Goal: Task Accomplishment & Management: Manage account settings

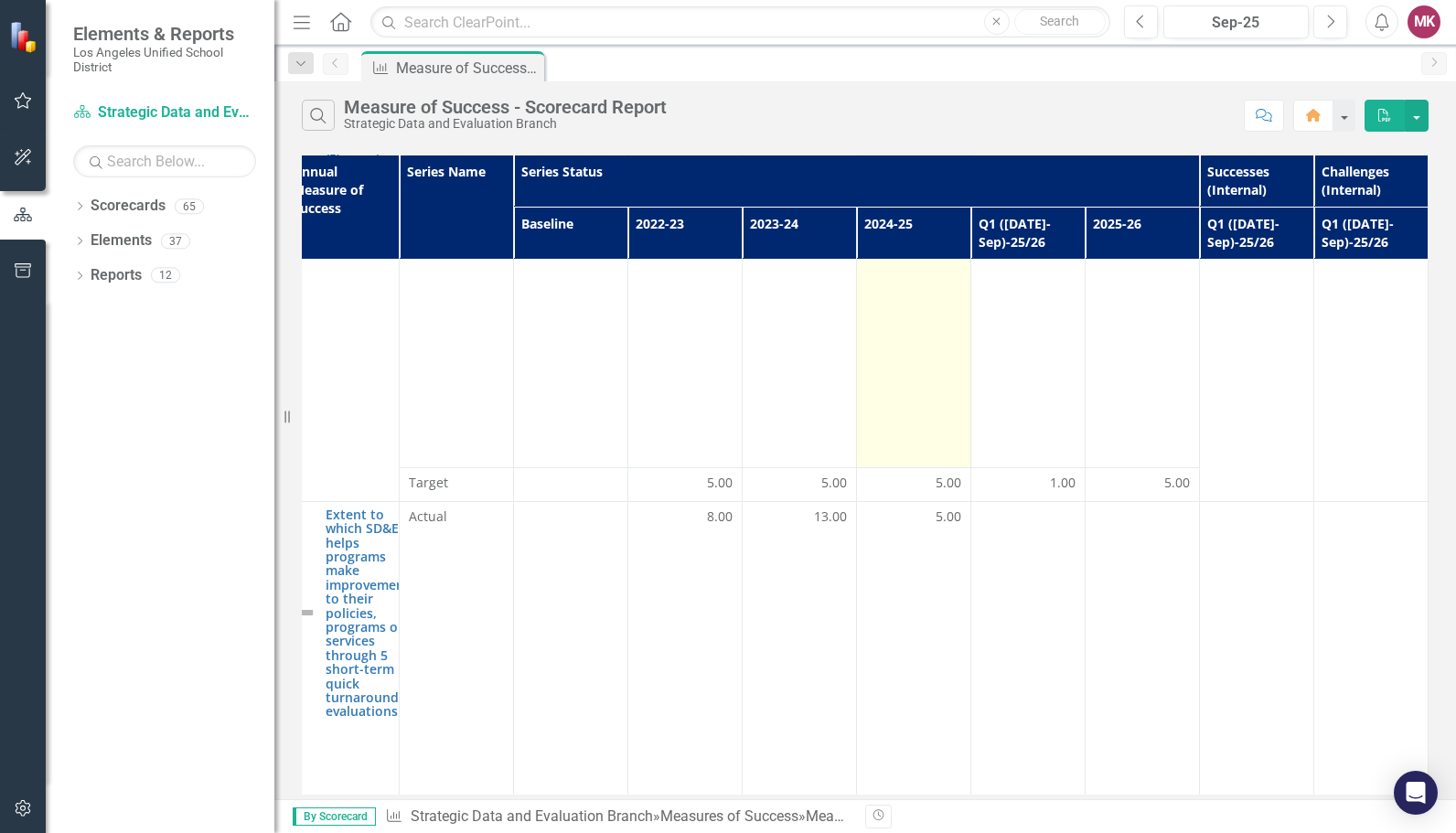
scroll to position [269, 145]
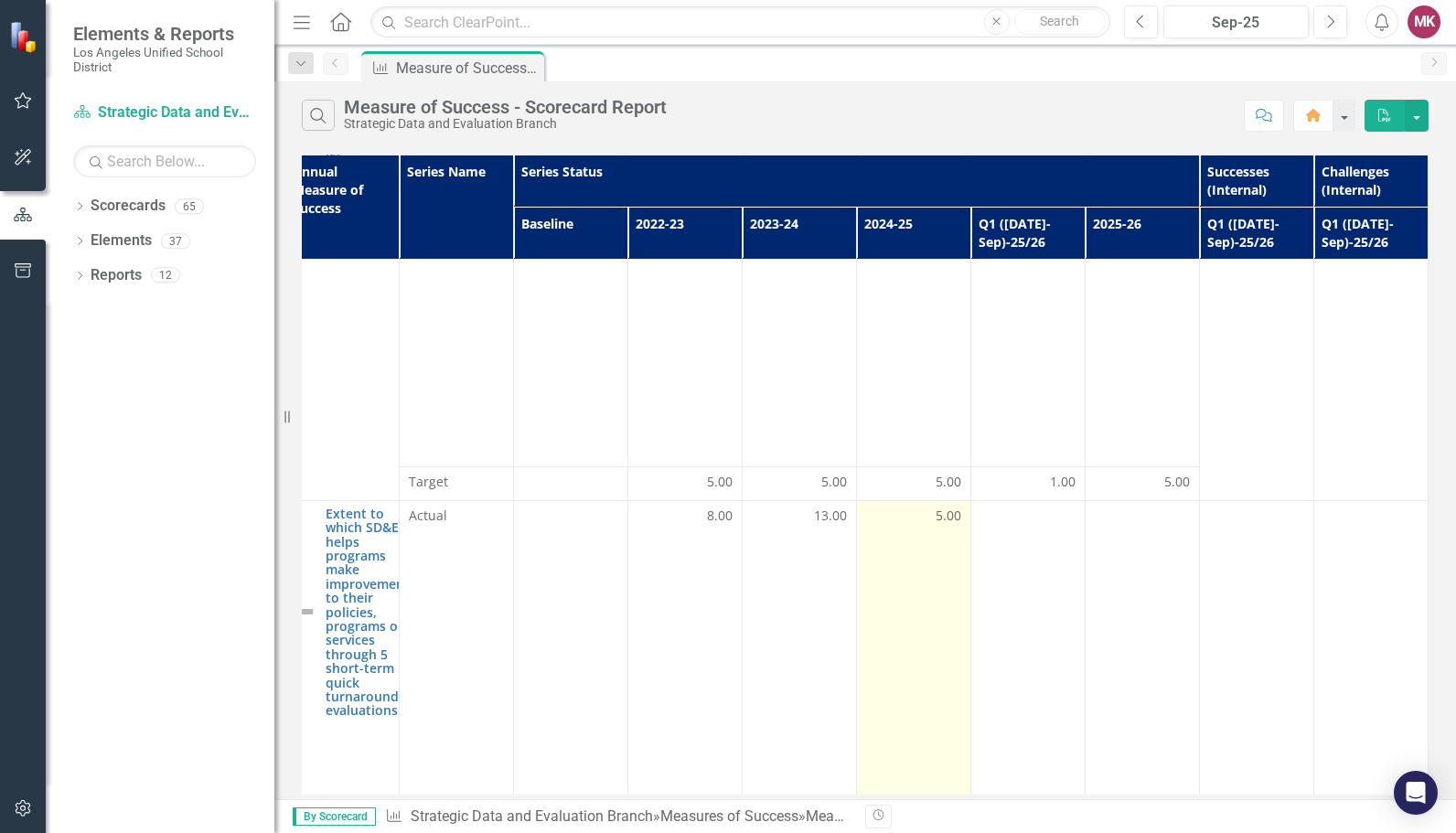
click at [936, 516] on span "5.00" at bounding box center [949, 516] width 25 height 19
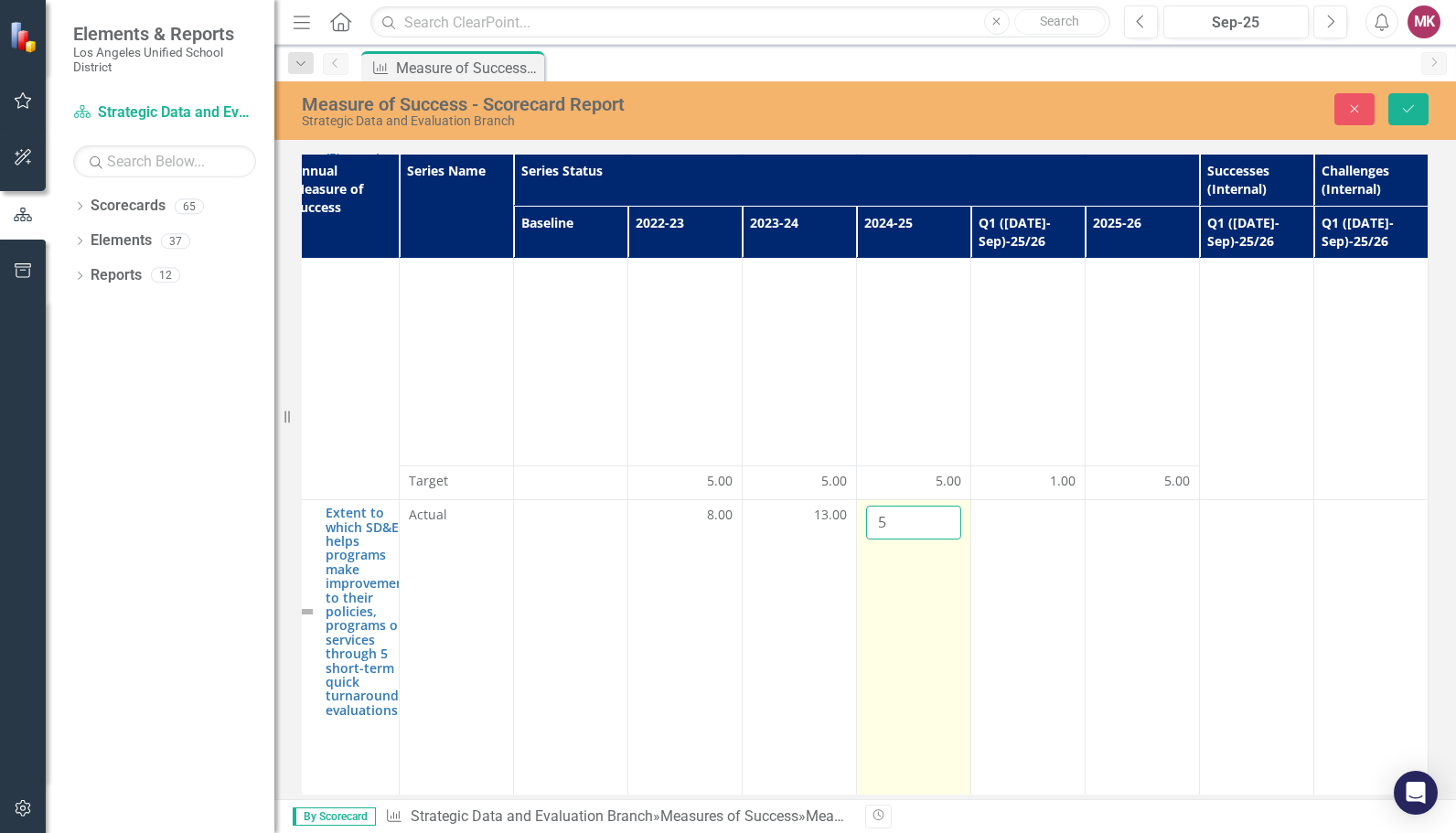
drag, startPoint x: 927, startPoint y: 516, endPoint x: 860, endPoint y: 516, distance: 67.0
click at [867, 516] on input "5" at bounding box center [914, 523] width 95 height 34
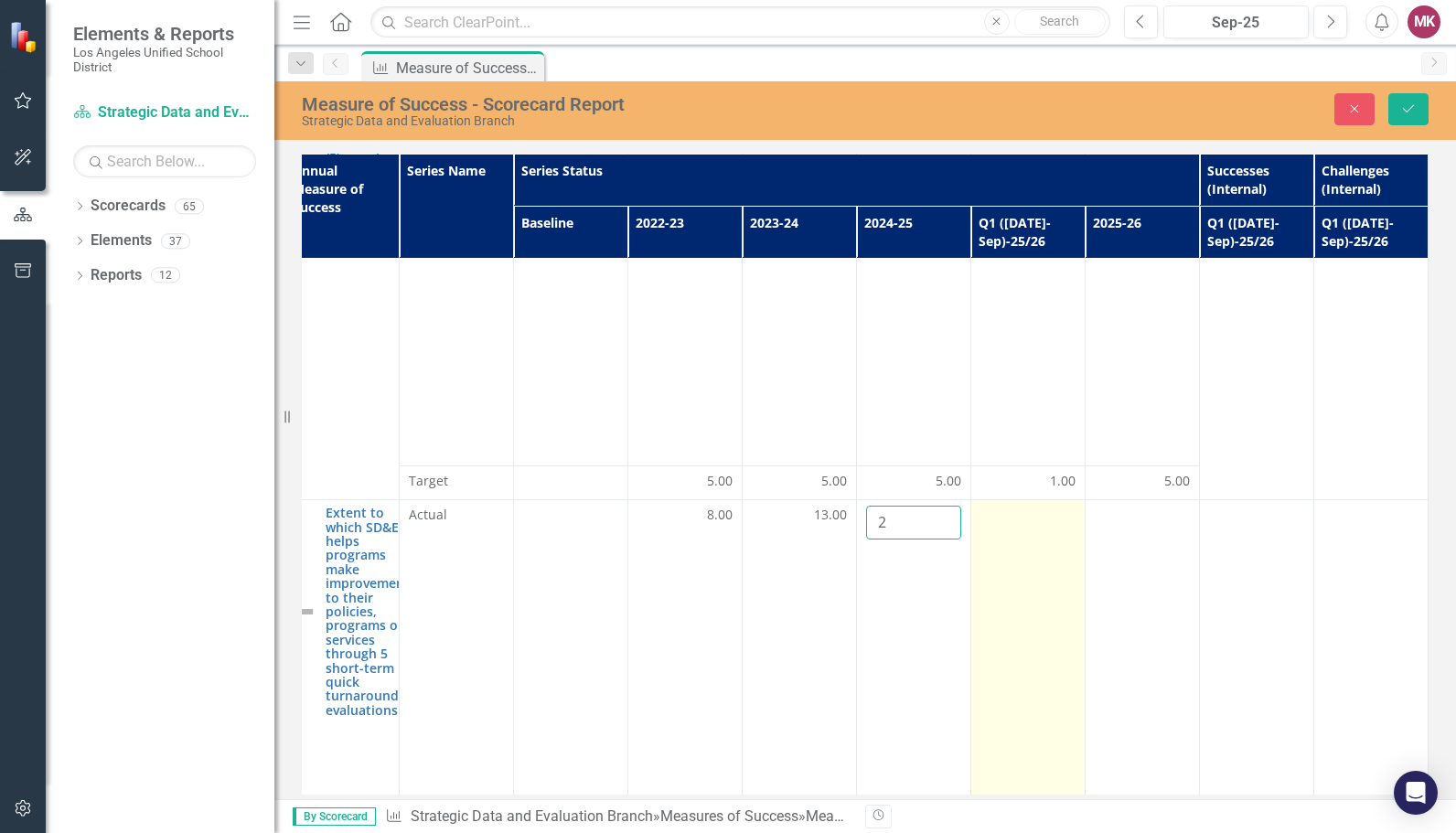
type input "2"
click at [1029, 595] on td at bounding box center [1028, 738] width 115 height 477
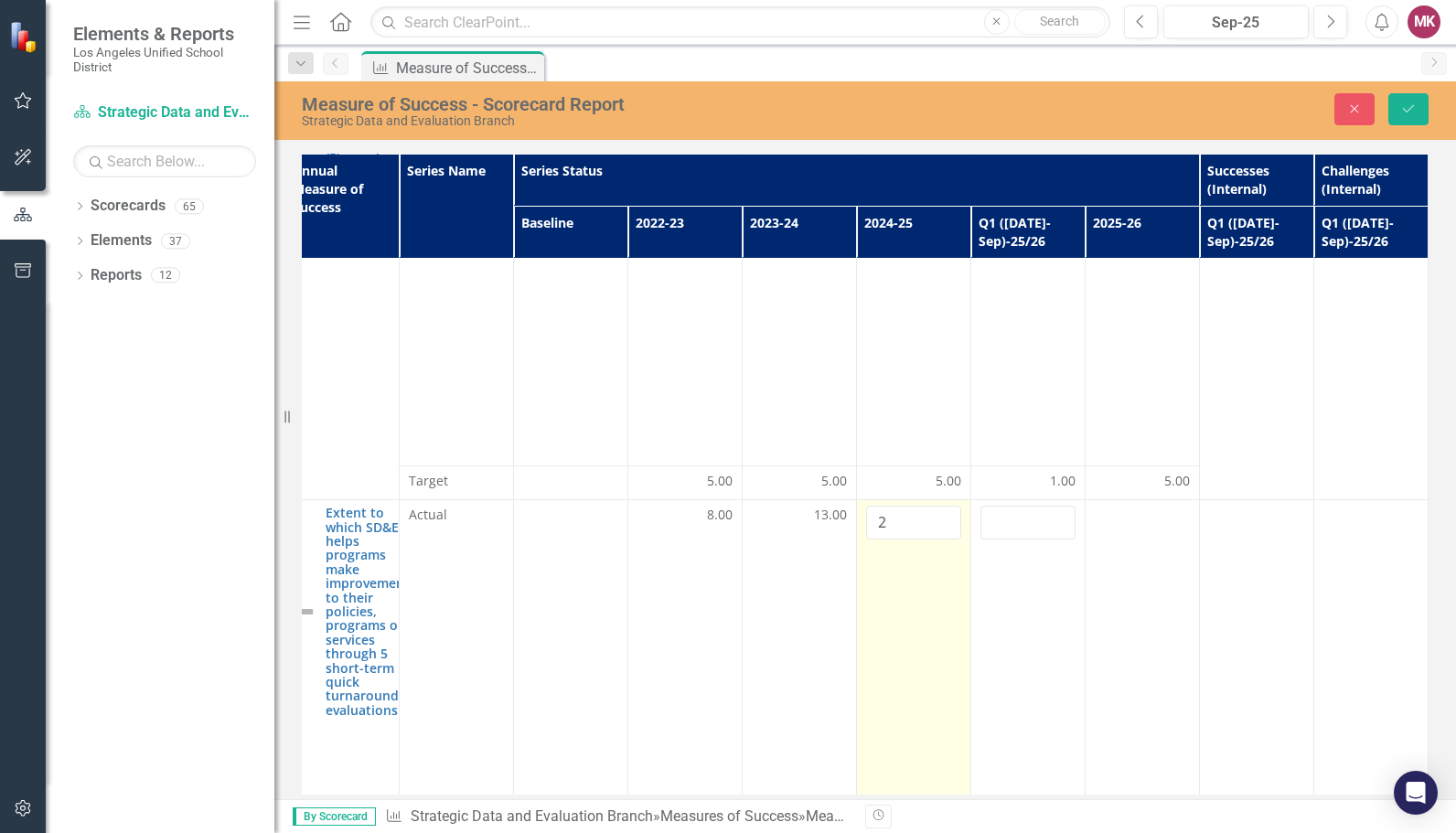
click at [955, 615] on td "2" at bounding box center [914, 738] width 115 height 477
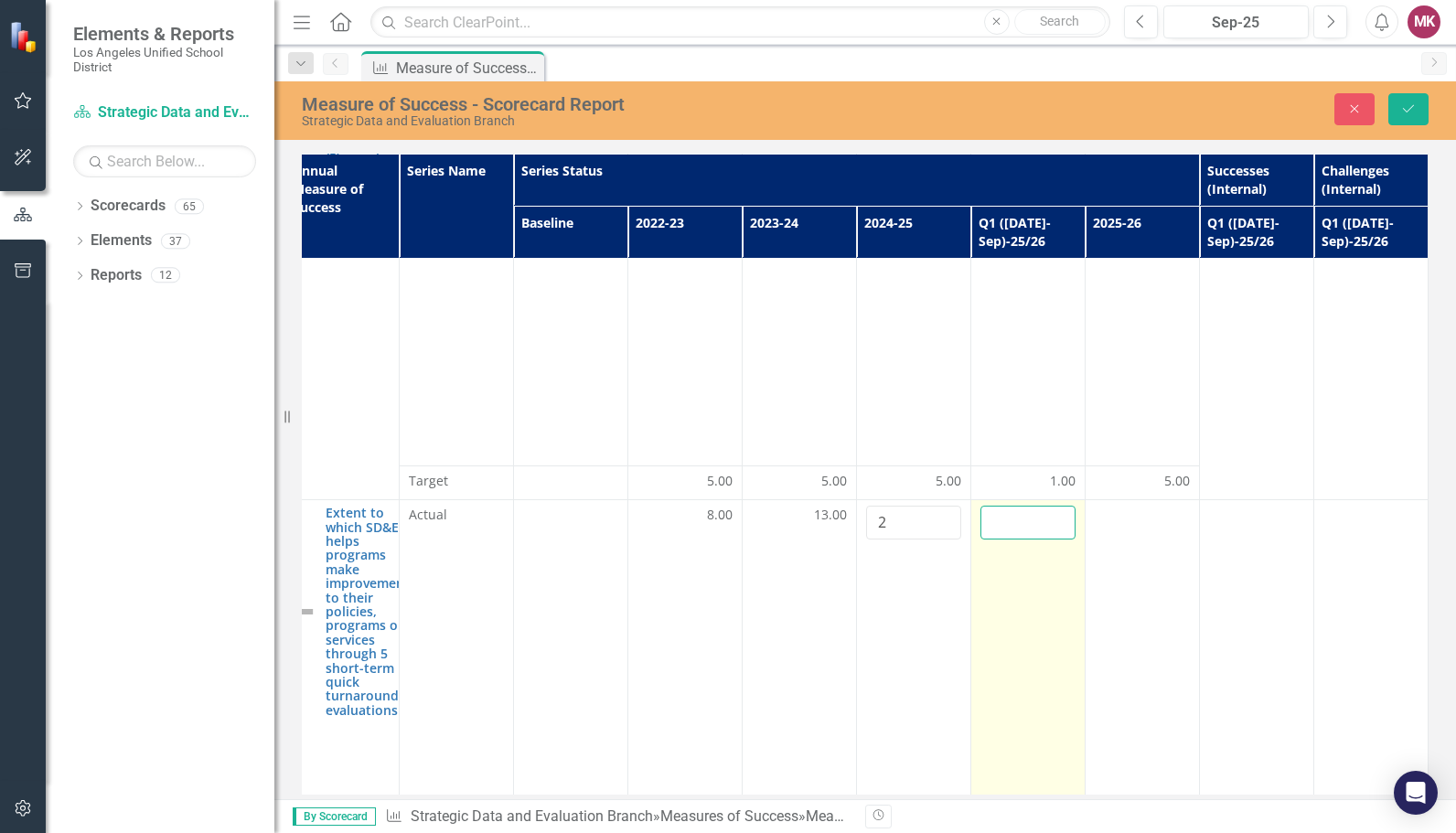
click at [1007, 532] on input "number" at bounding box center [1028, 523] width 95 height 34
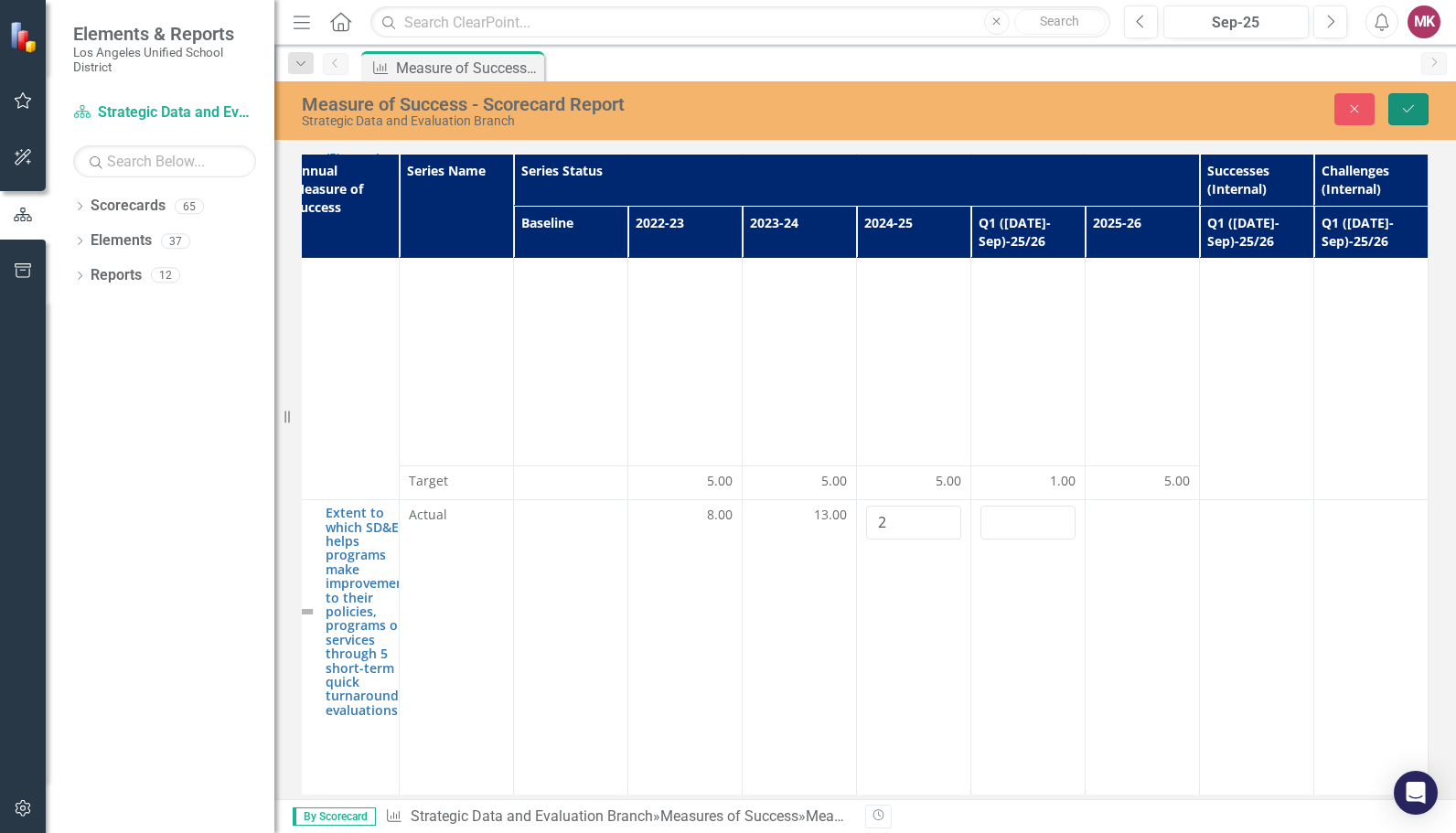
click at [1392, 116] on button "Save" at bounding box center [1408, 109] width 40 height 32
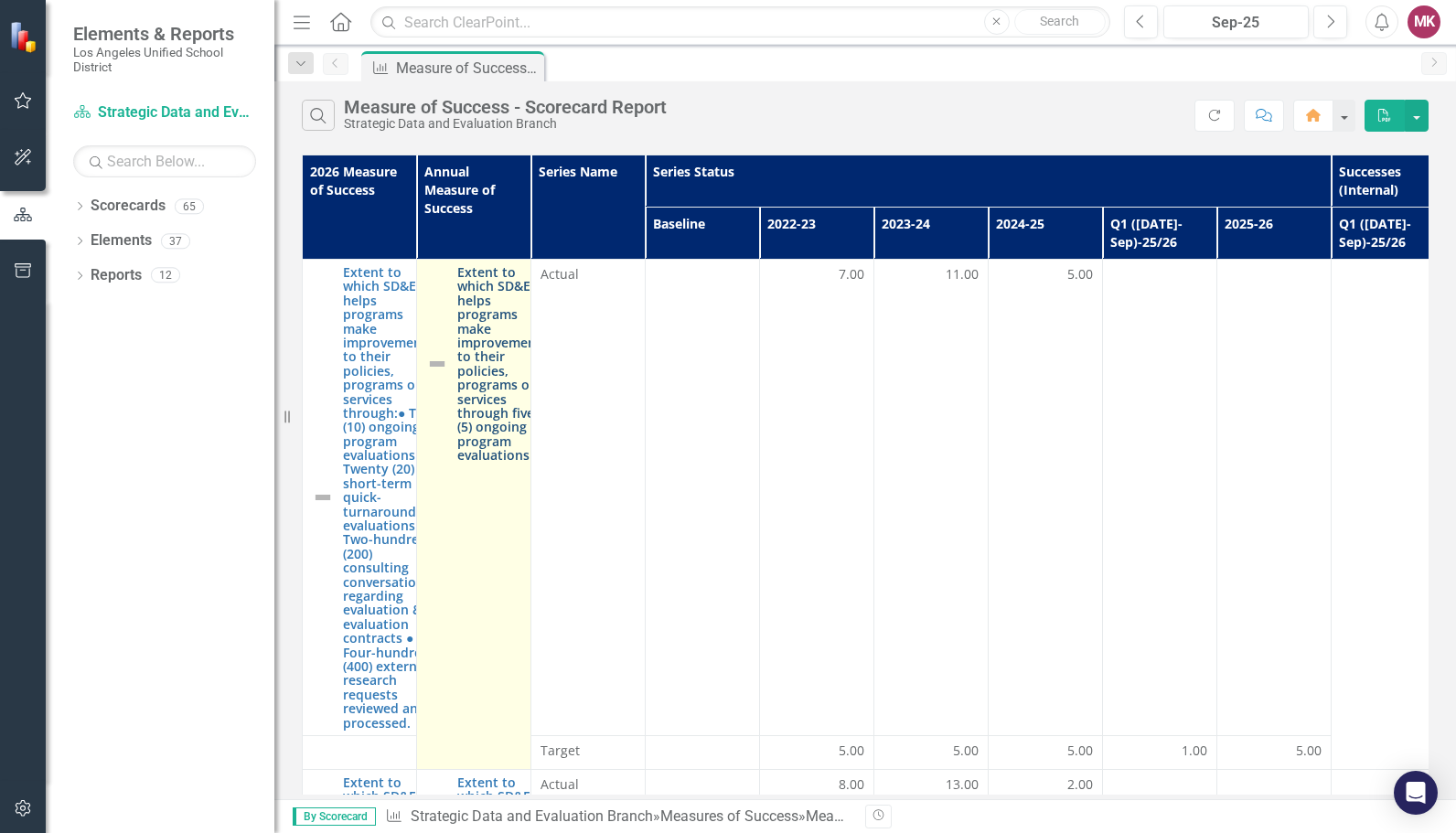
click at [514, 436] on link "Extent to which SD&E helps programs make improvements to their policies, progra…" at bounding box center [502, 363] width 90 height 197
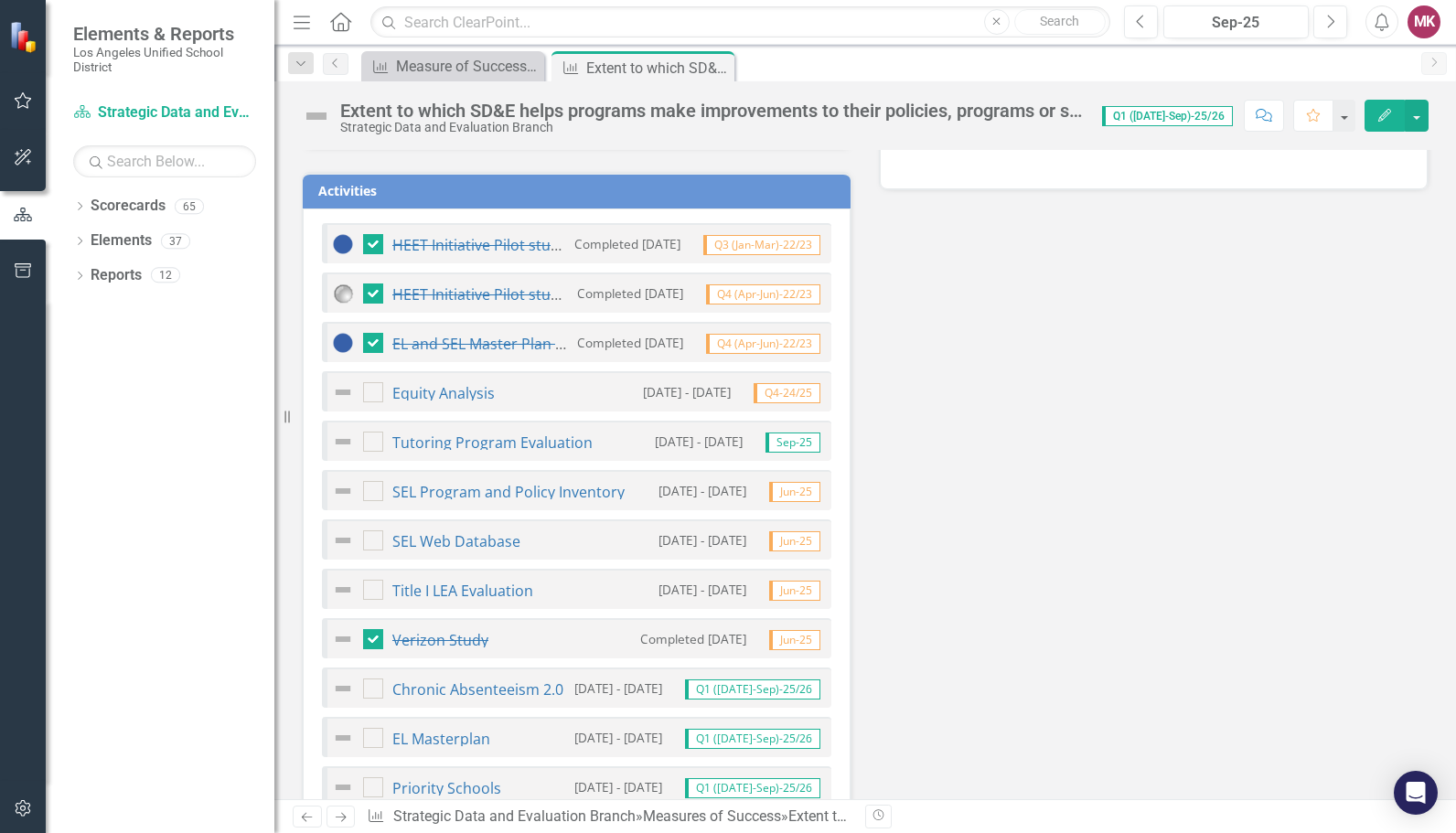
scroll to position [814, 0]
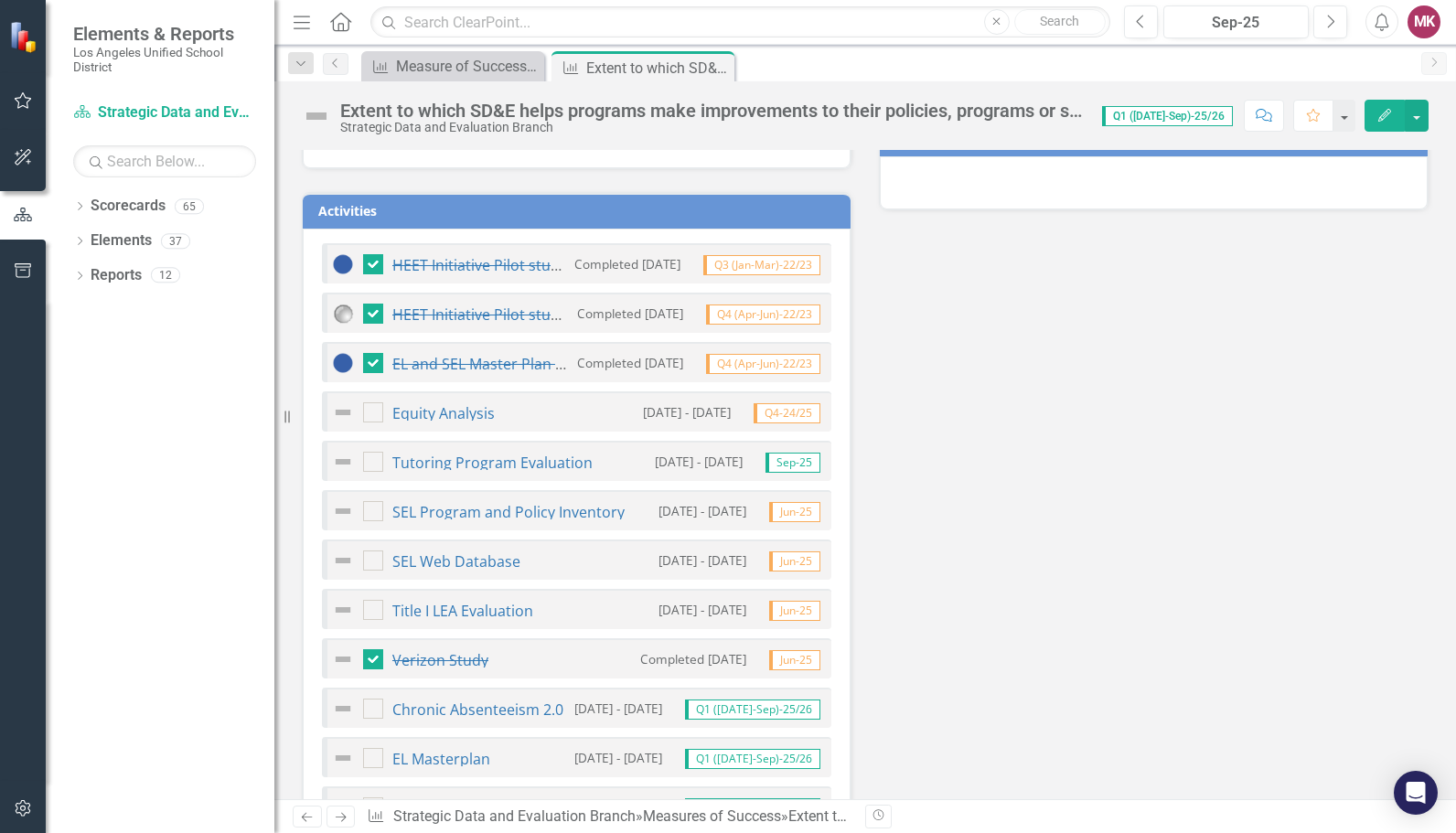
click at [363, 206] on h3 "Activities" at bounding box center [580, 210] width 523 height 14
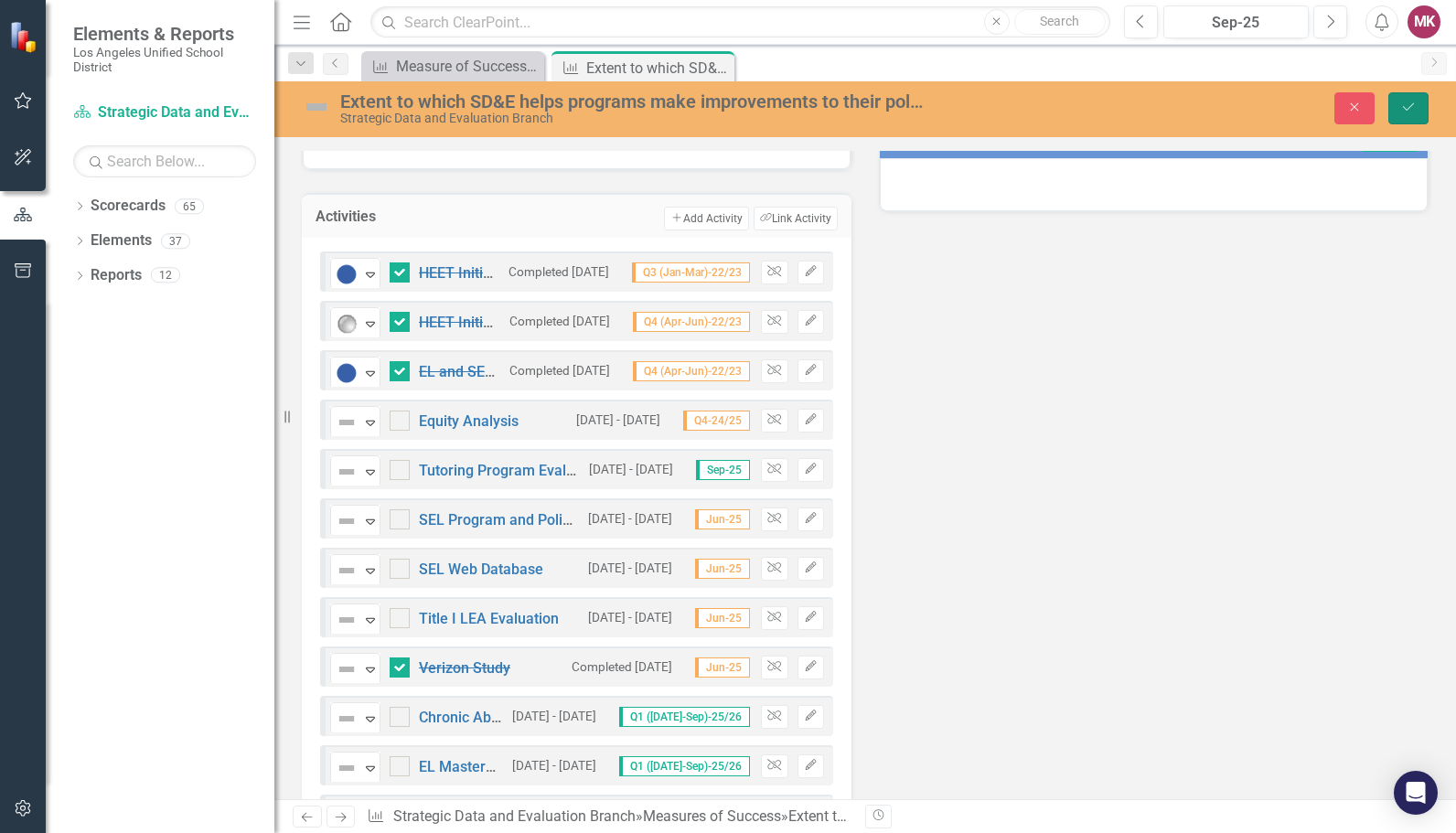
click at [1403, 107] on icon "submit" at bounding box center [1408, 107] width 11 height 7
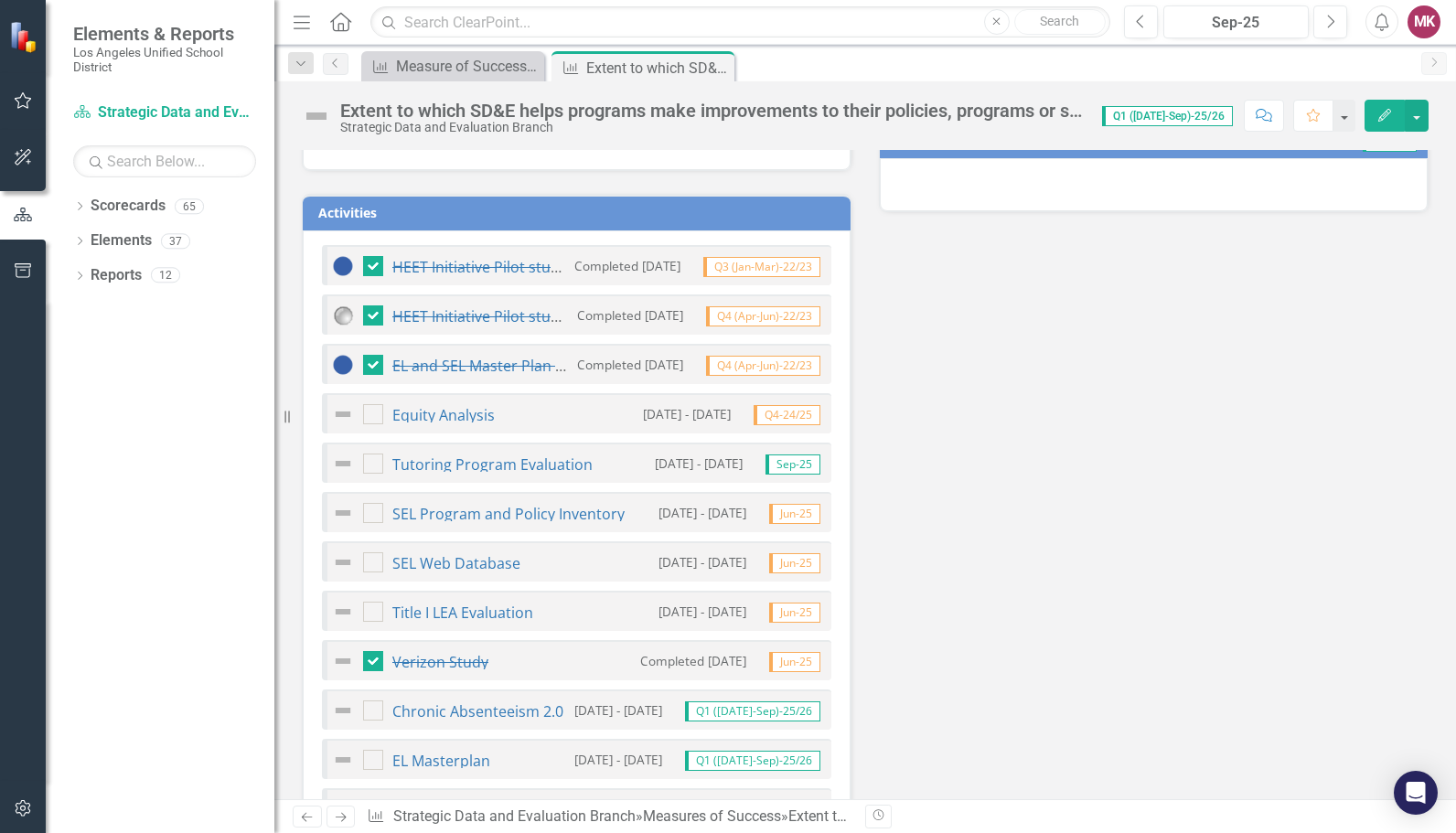
scroll to position [814, 0]
click at [340, 257] on img at bounding box center [343, 265] width 22 height 22
click at [341, 264] on img at bounding box center [343, 265] width 22 height 22
click at [366, 265] on div at bounding box center [373, 265] width 21 height 21
click at [366, 265] on input "checkbox" at bounding box center [369, 261] width 12 height 12
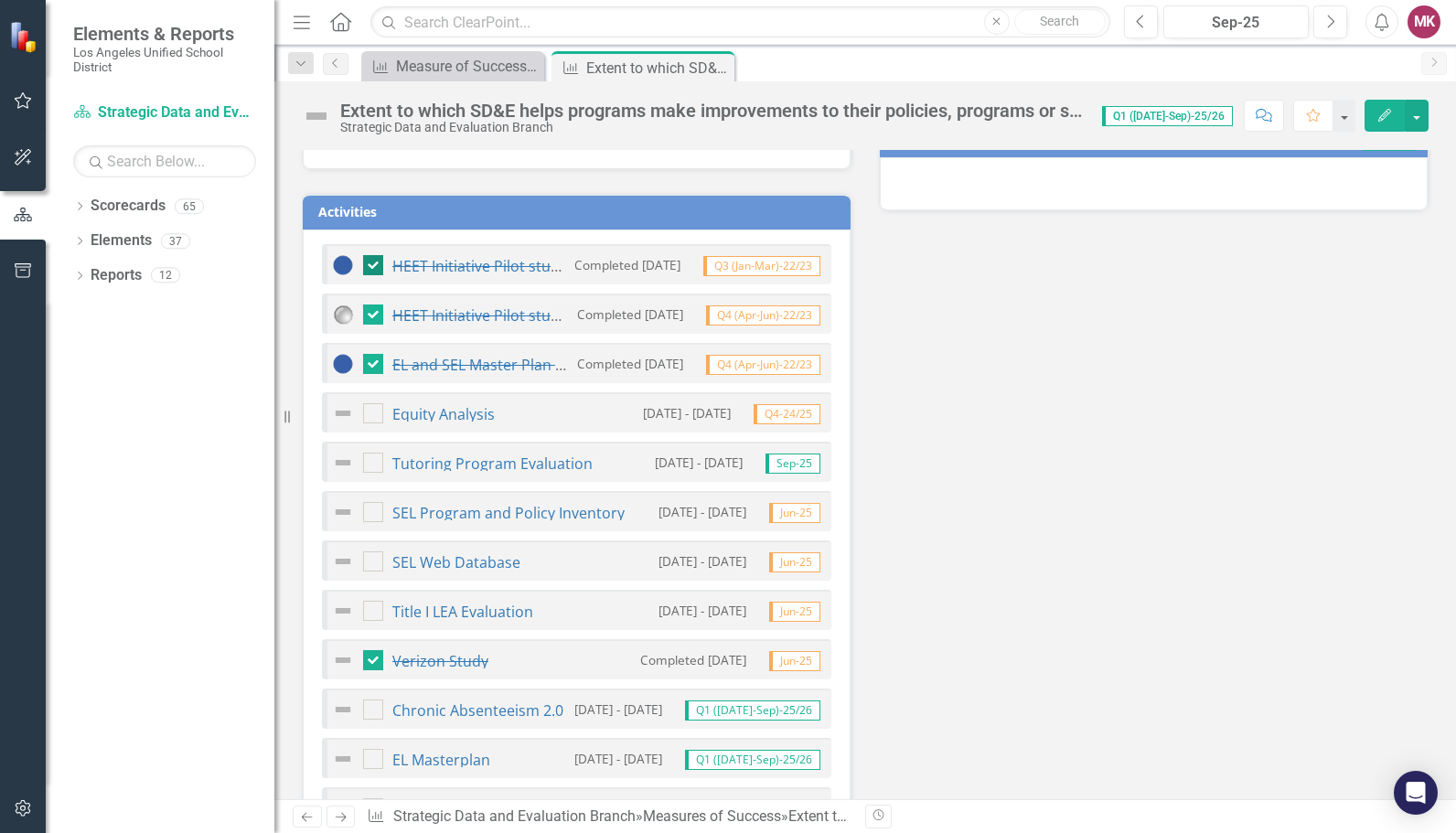
checkbox input "false"
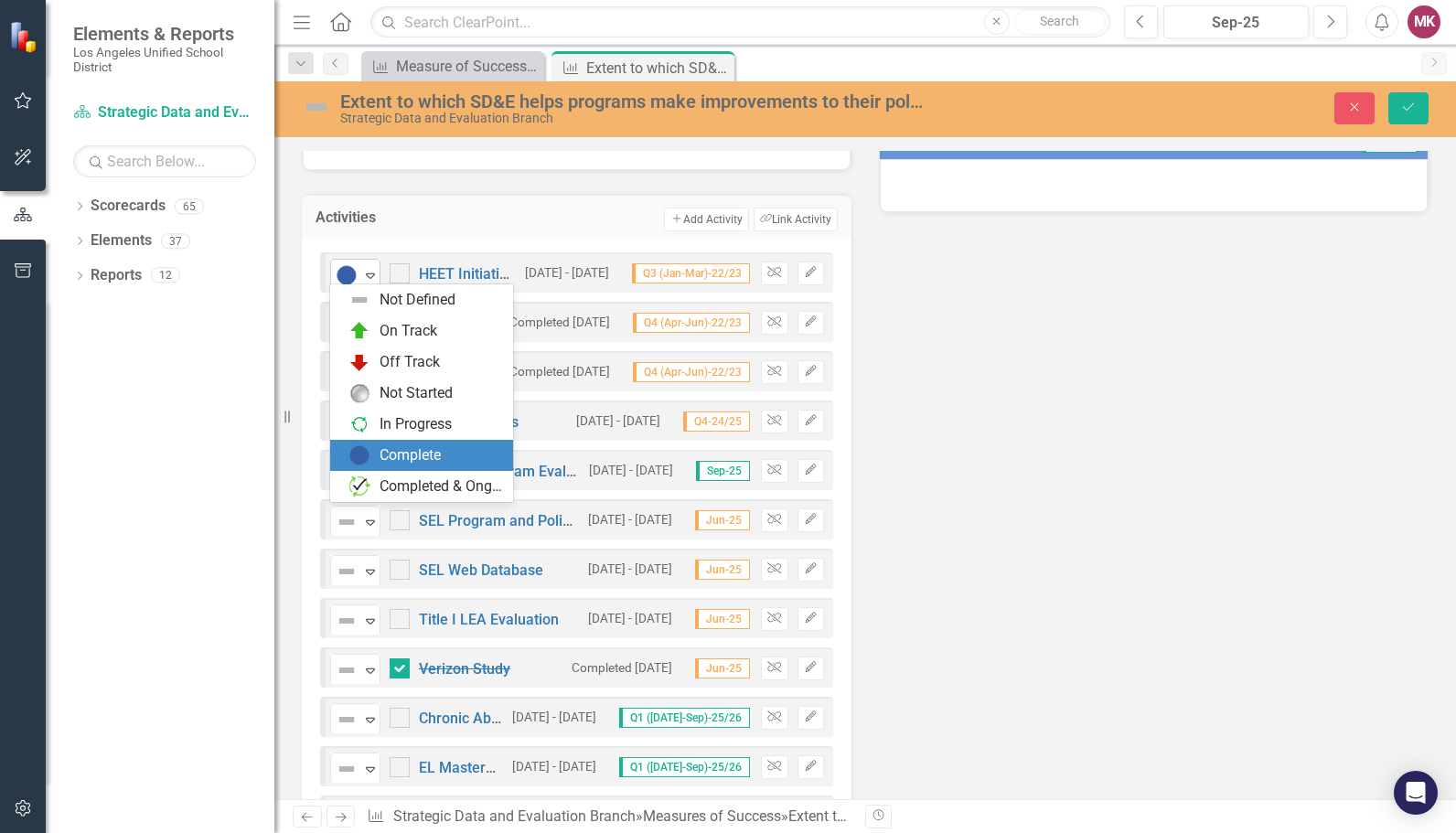
click at [352, 267] on img at bounding box center [347, 275] width 22 height 22
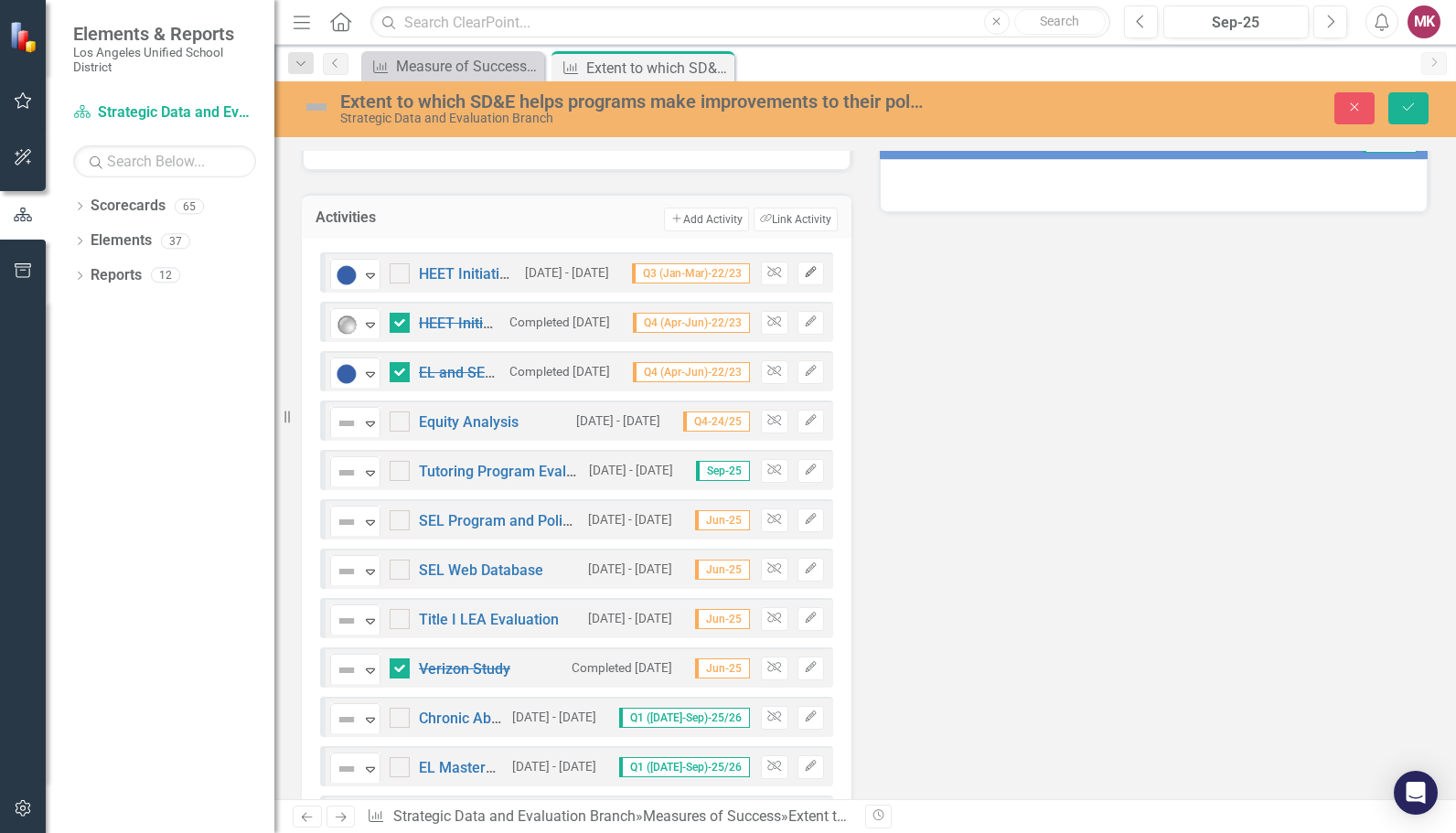
click at [805, 269] on icon "button" at bounding box center [810, 271] width 11 height 11
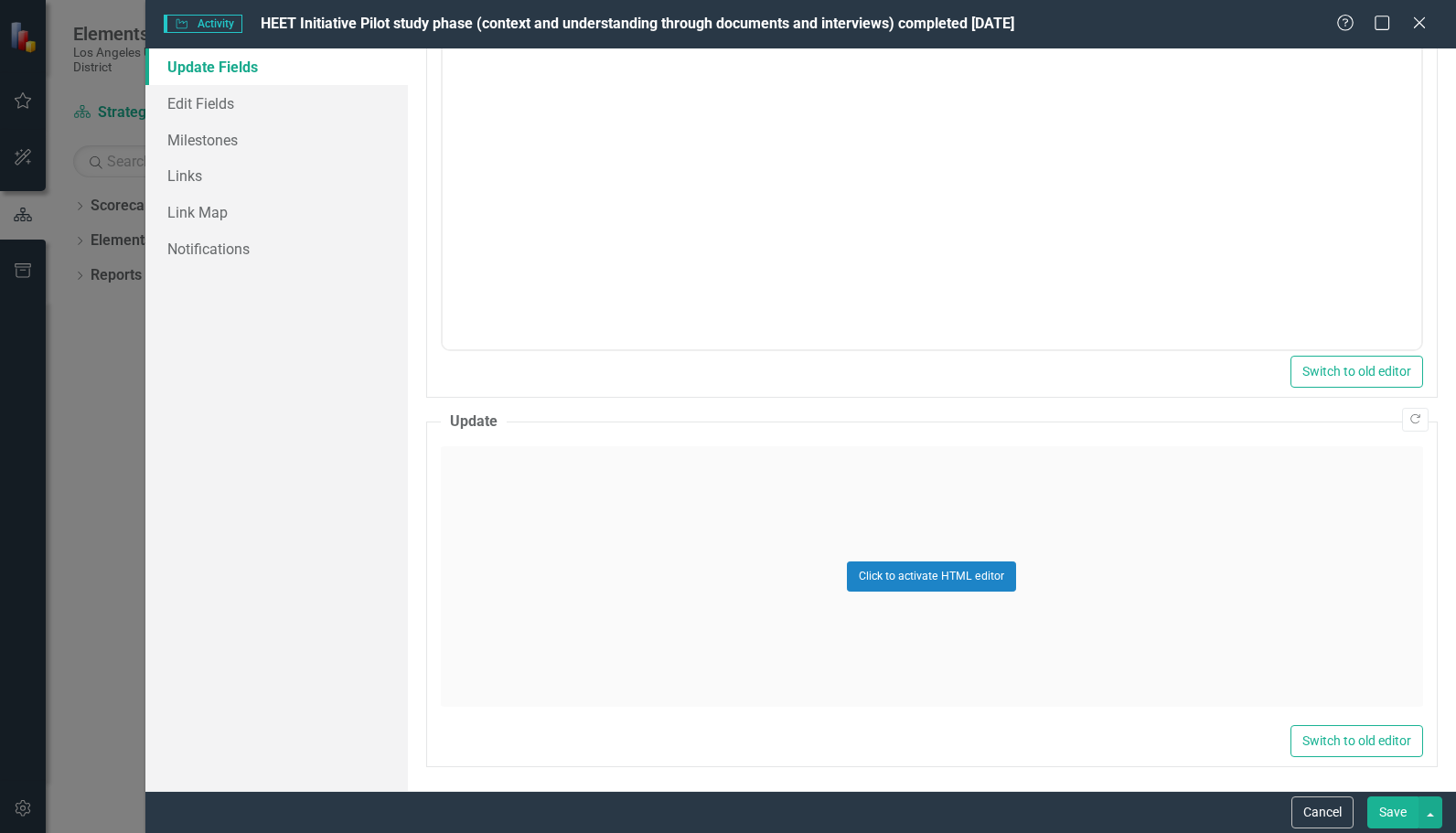
scroll to position [0, 0]
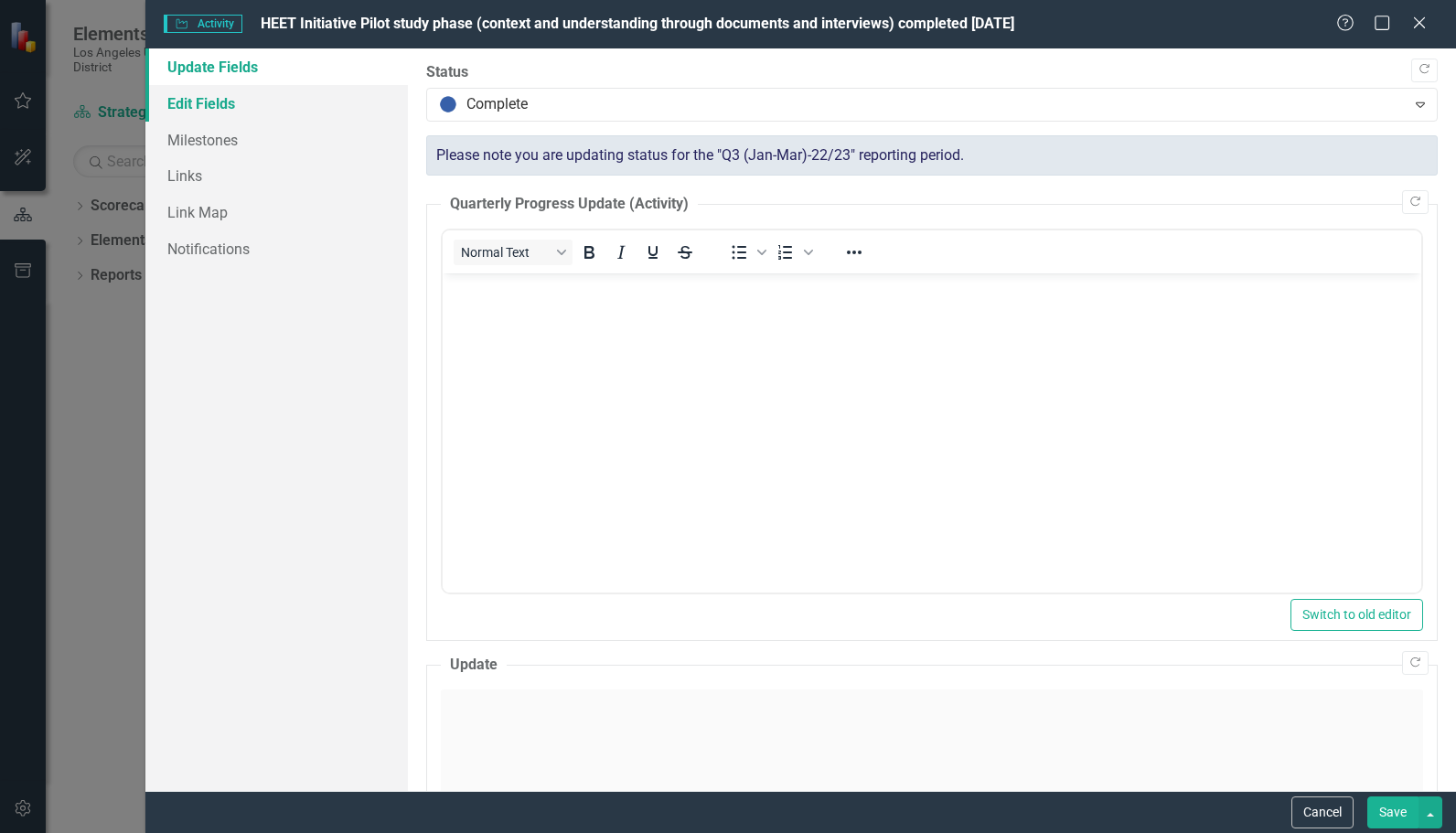
click at [294, 100] on link "Edit Fields" at bounding box center [277, 103] width 262 height 36
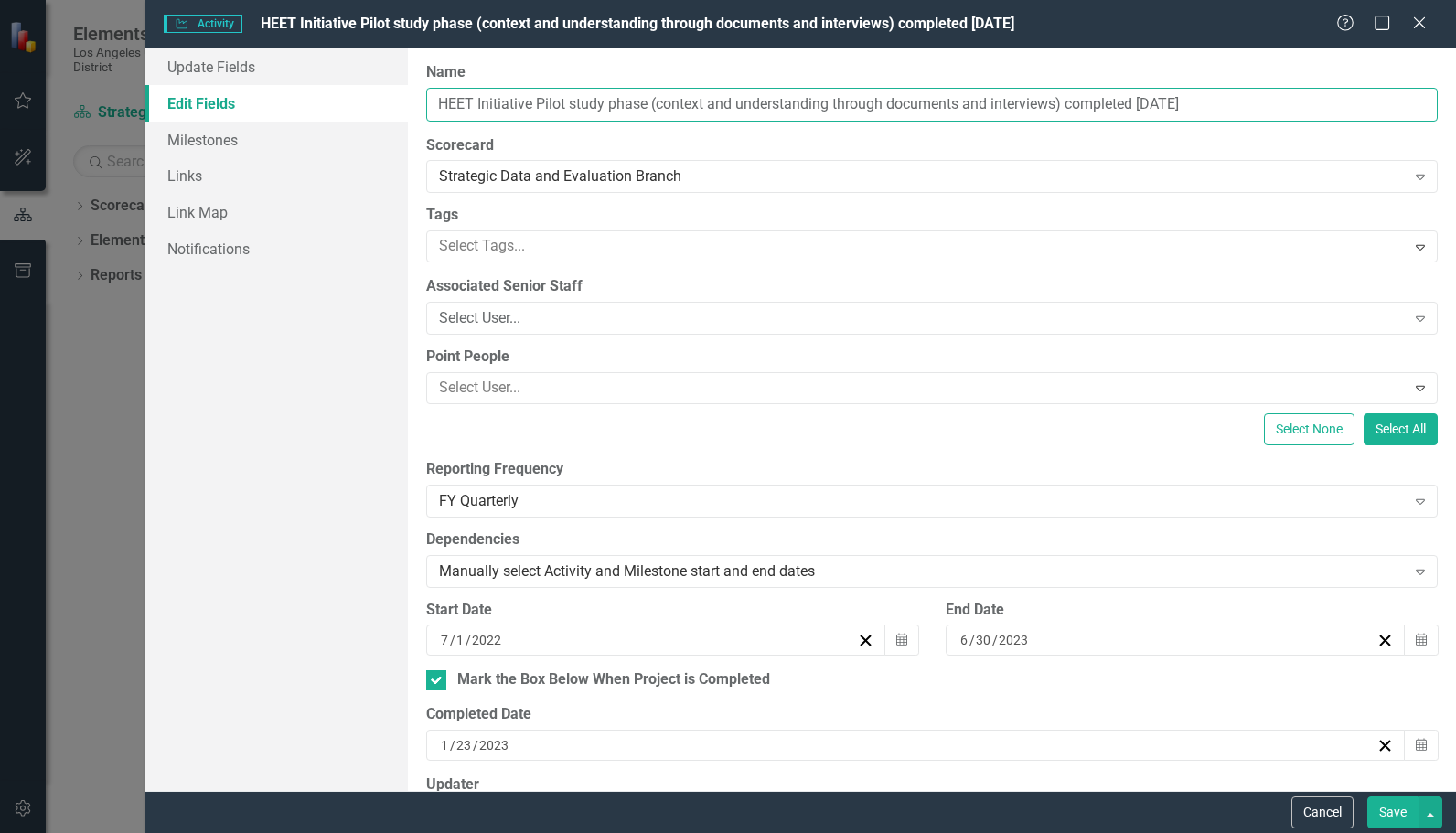
click at [1142, 110] on input "HEET Initiative Pilot study phase (context and understanding through documents …" at bounding box center [931, 105] width 1011 height 34
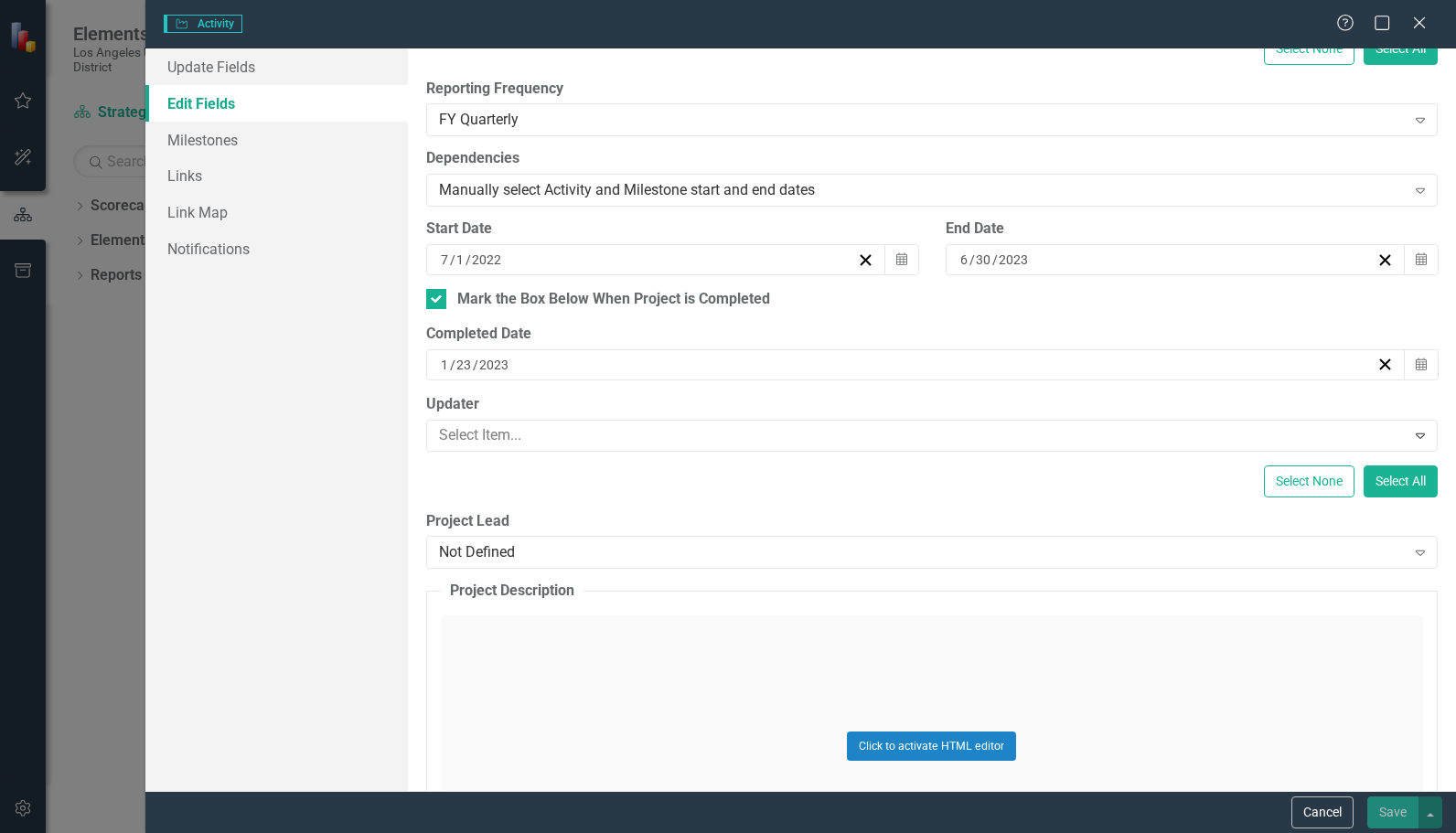
scroll to position [402, 0]
click at [449, 300] on div "Mark the Box Below When Project is Completed" at bounding box center [931, 298] width 1011 height 21
click at [439, 300] on input "Mark the Box Below When Project is Completed" at bounding box center [432, 294] width 12 height 12
checkbox input "false"
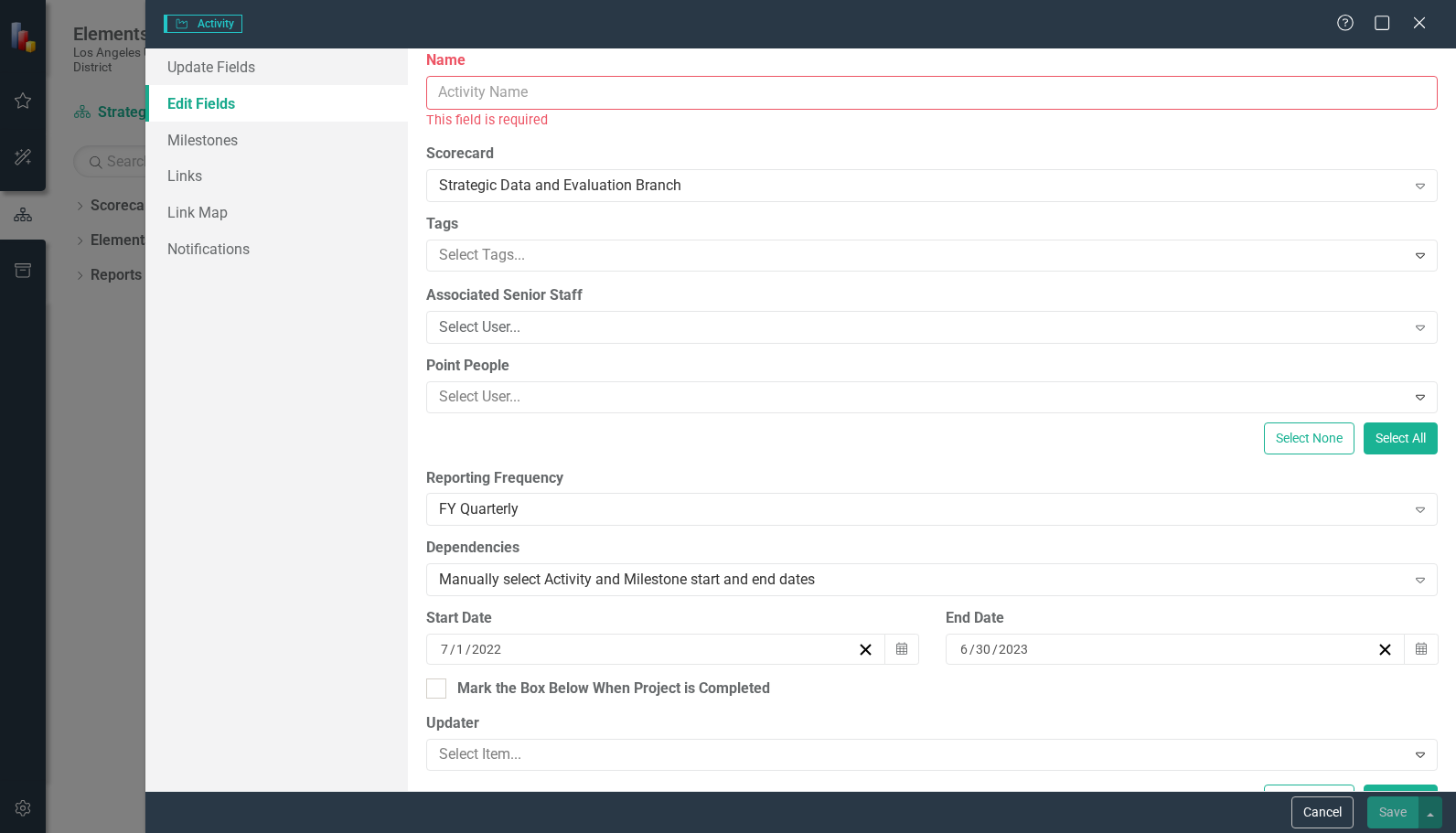
scroll to position [0, 0]
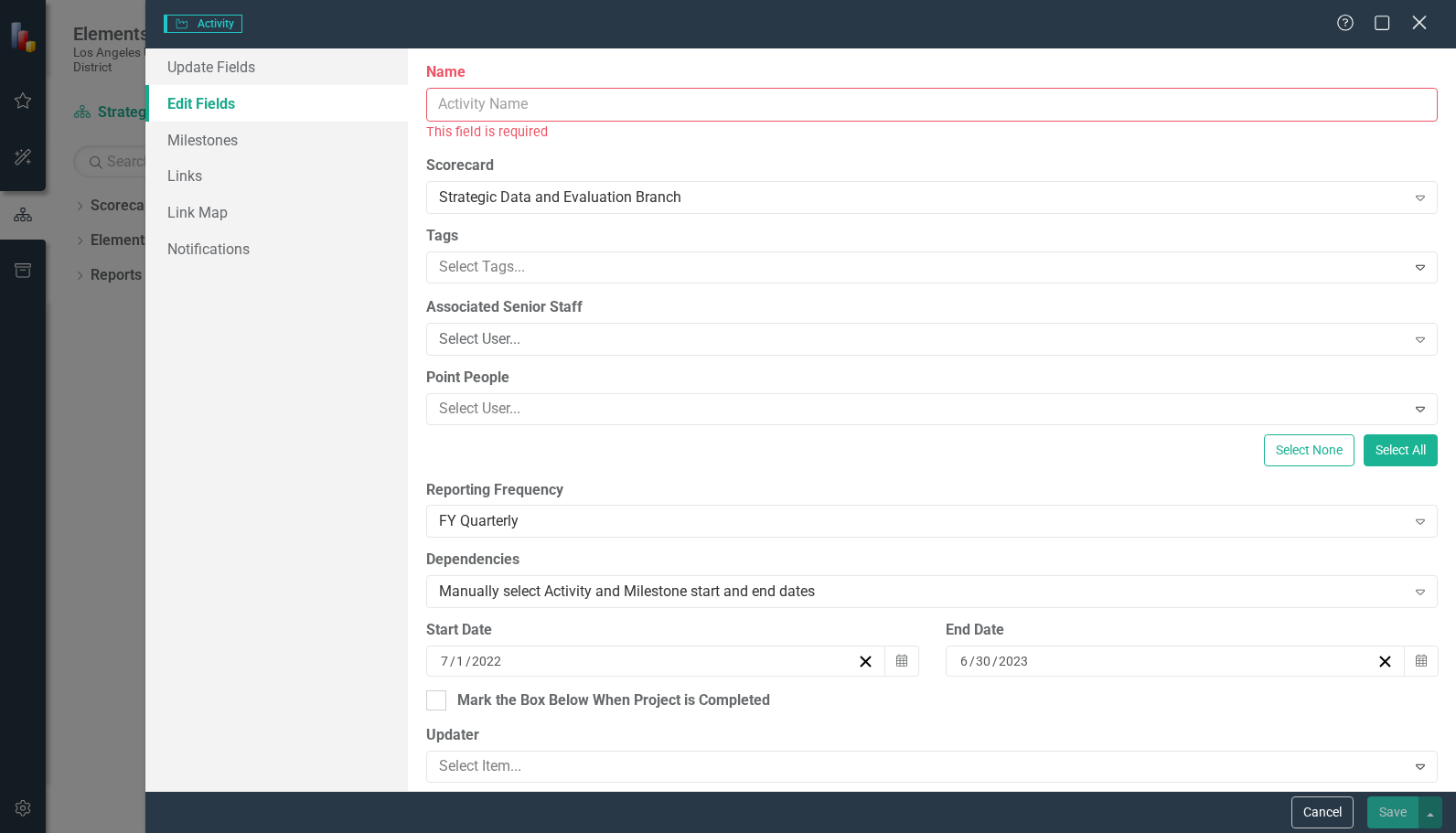
click at [1429, 26] on icon "Close" at bounding box center [1419, 23] width 23 height 18
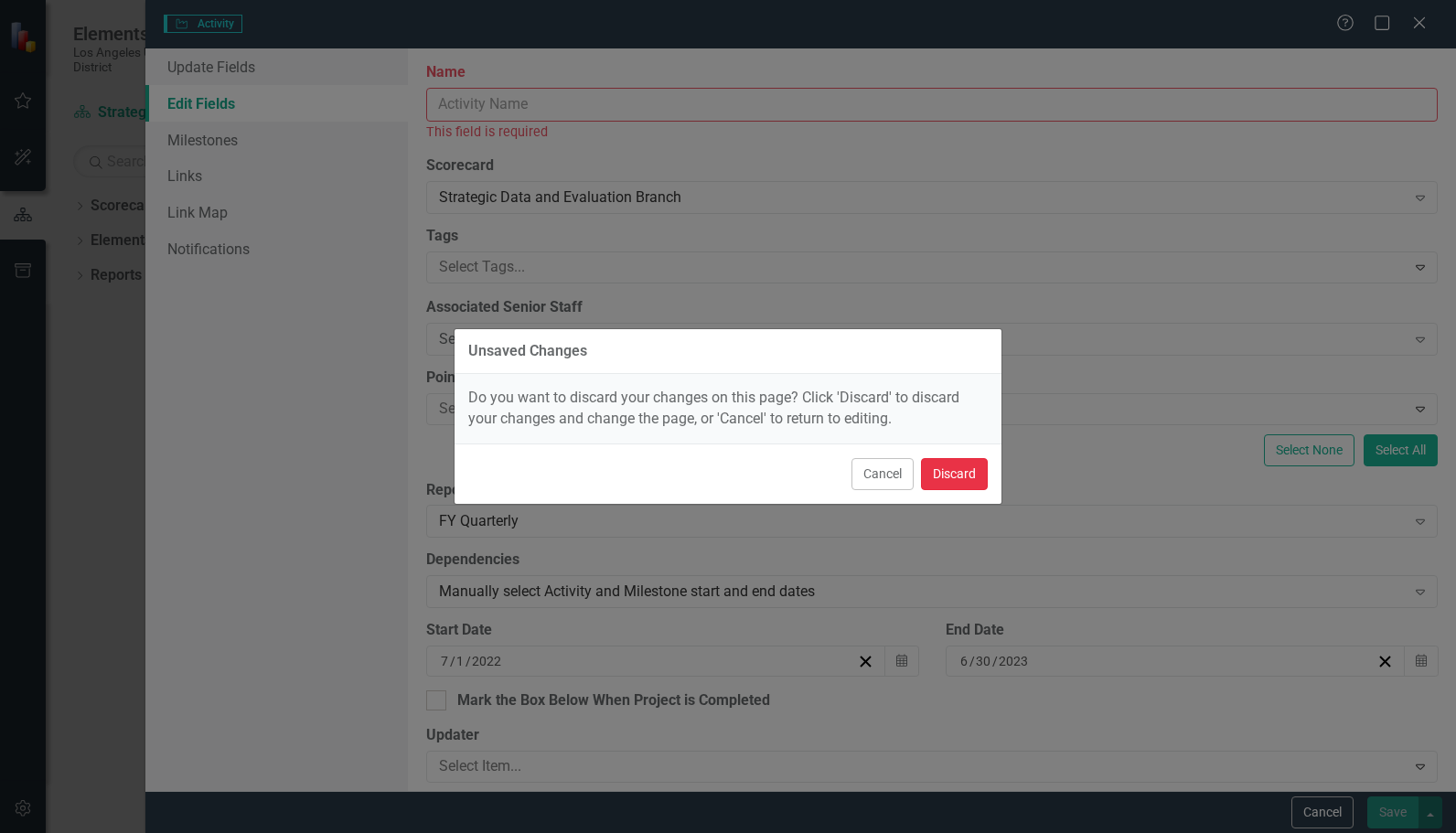
click at [981, 485] on button "Discard" at bounding box center [955, 474] width 67 height 32
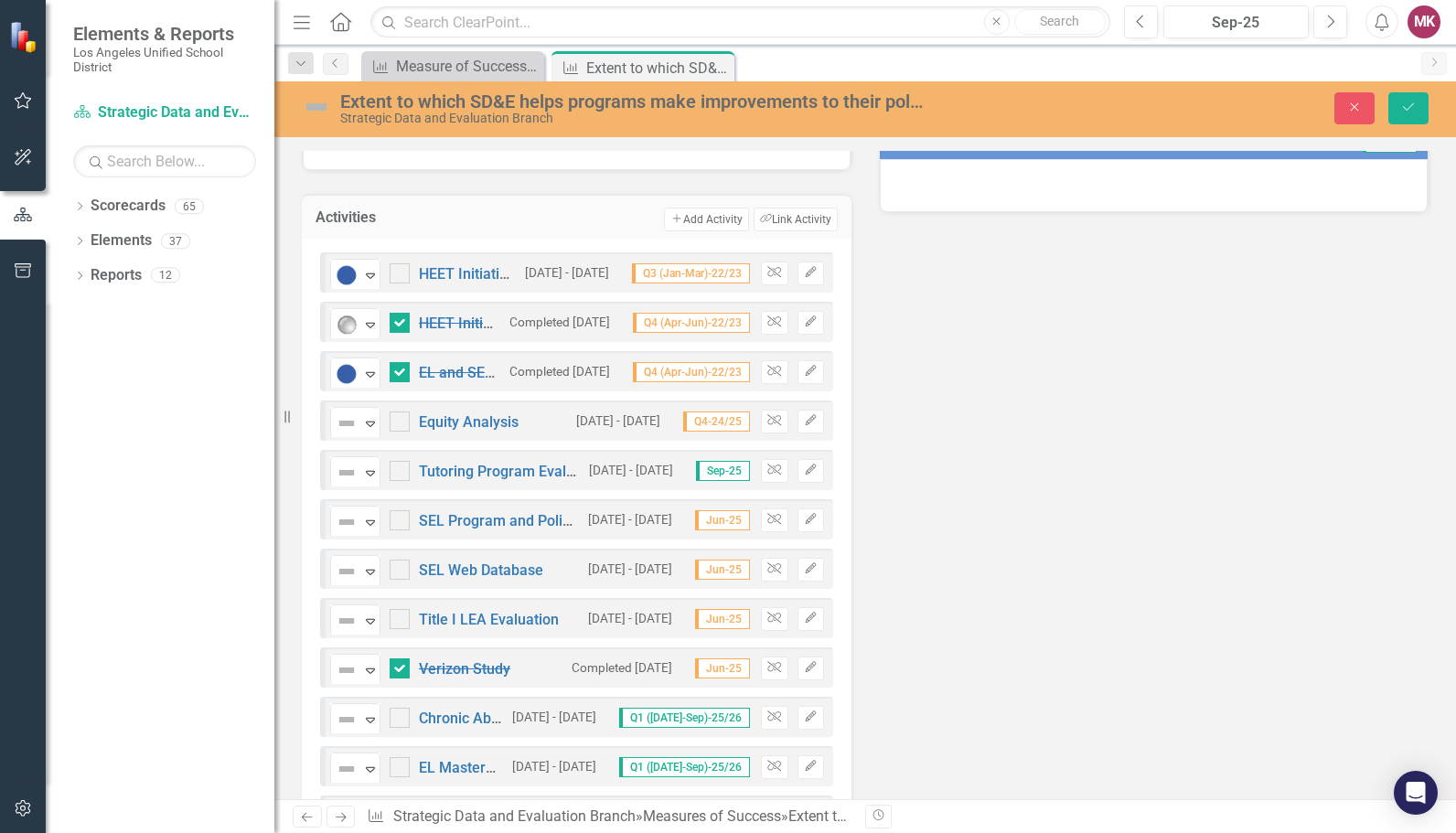
scroll to position [1049, 0]
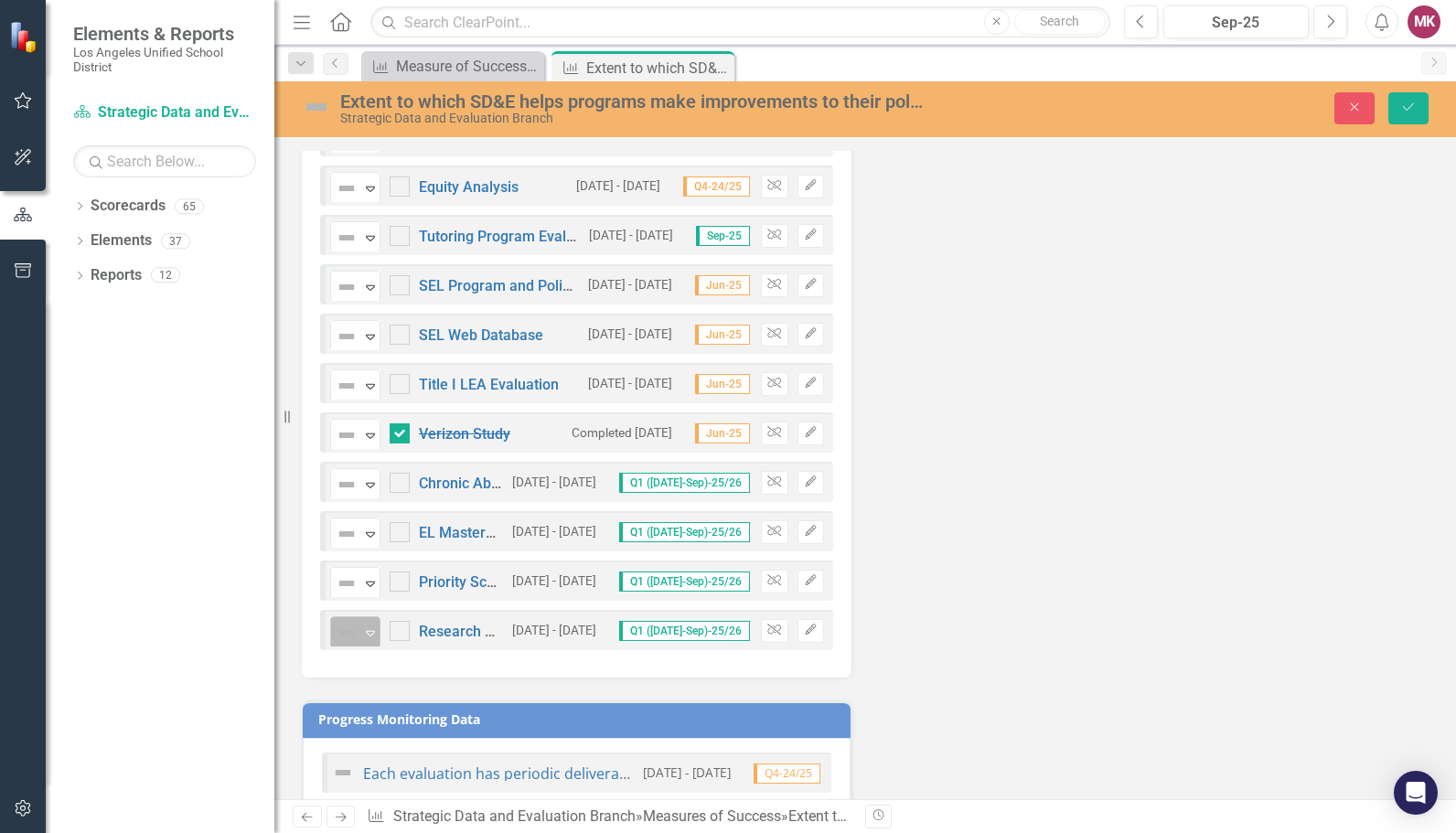
click at [373, 625] on icon "Expand" at bounding box center [370, 632] width 19 height 15
click at [482, 702] on div "Progress Monitoring Data" at bounding box center [577, 719] width 548 height 35
click at [457, 623] on link "Research Magazine" at bounding box center [485, 631] width 131 height 18
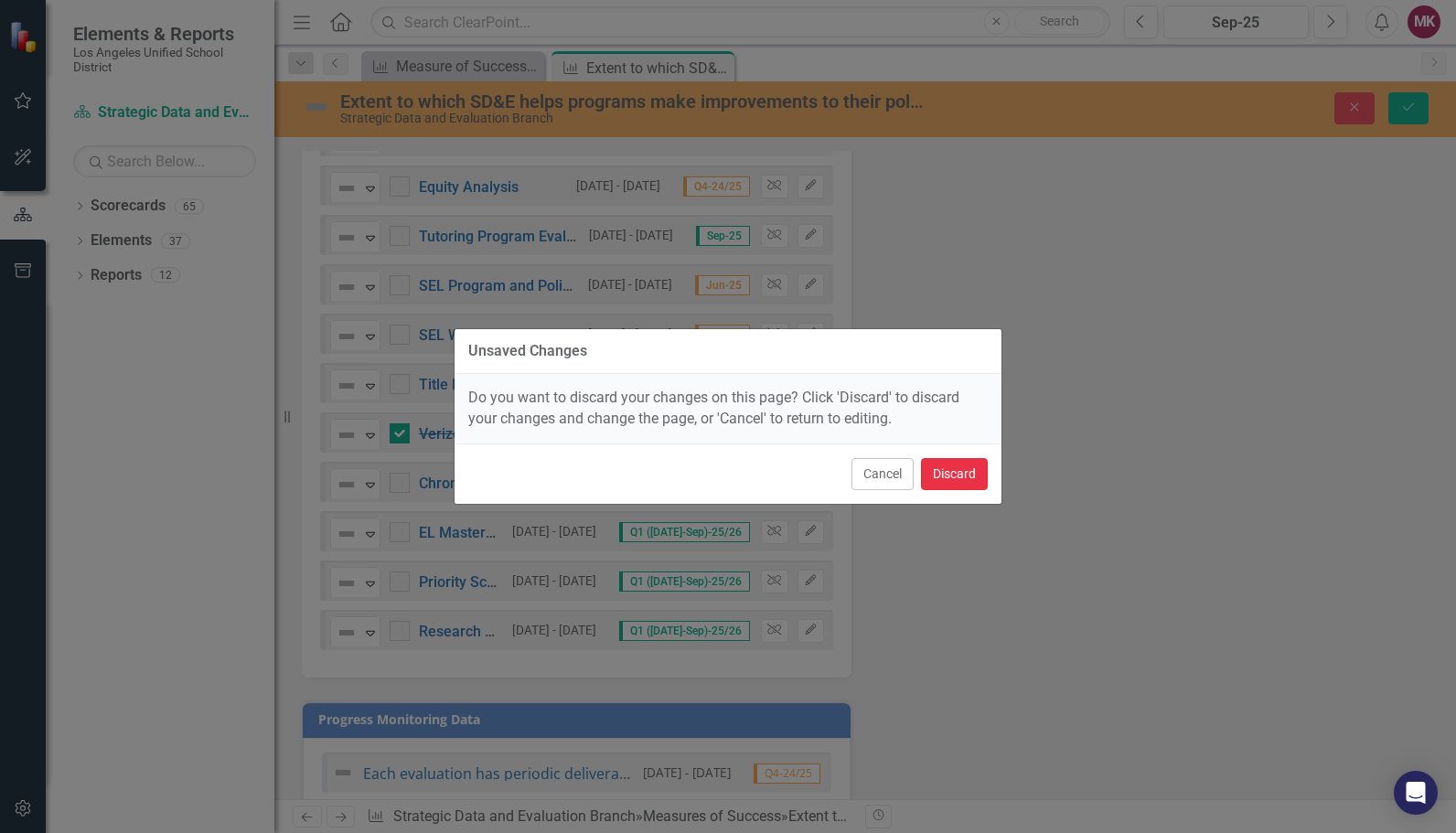
click at [940, 465] on button "Discard" at bounding box center [955, 474] width 67 height 32
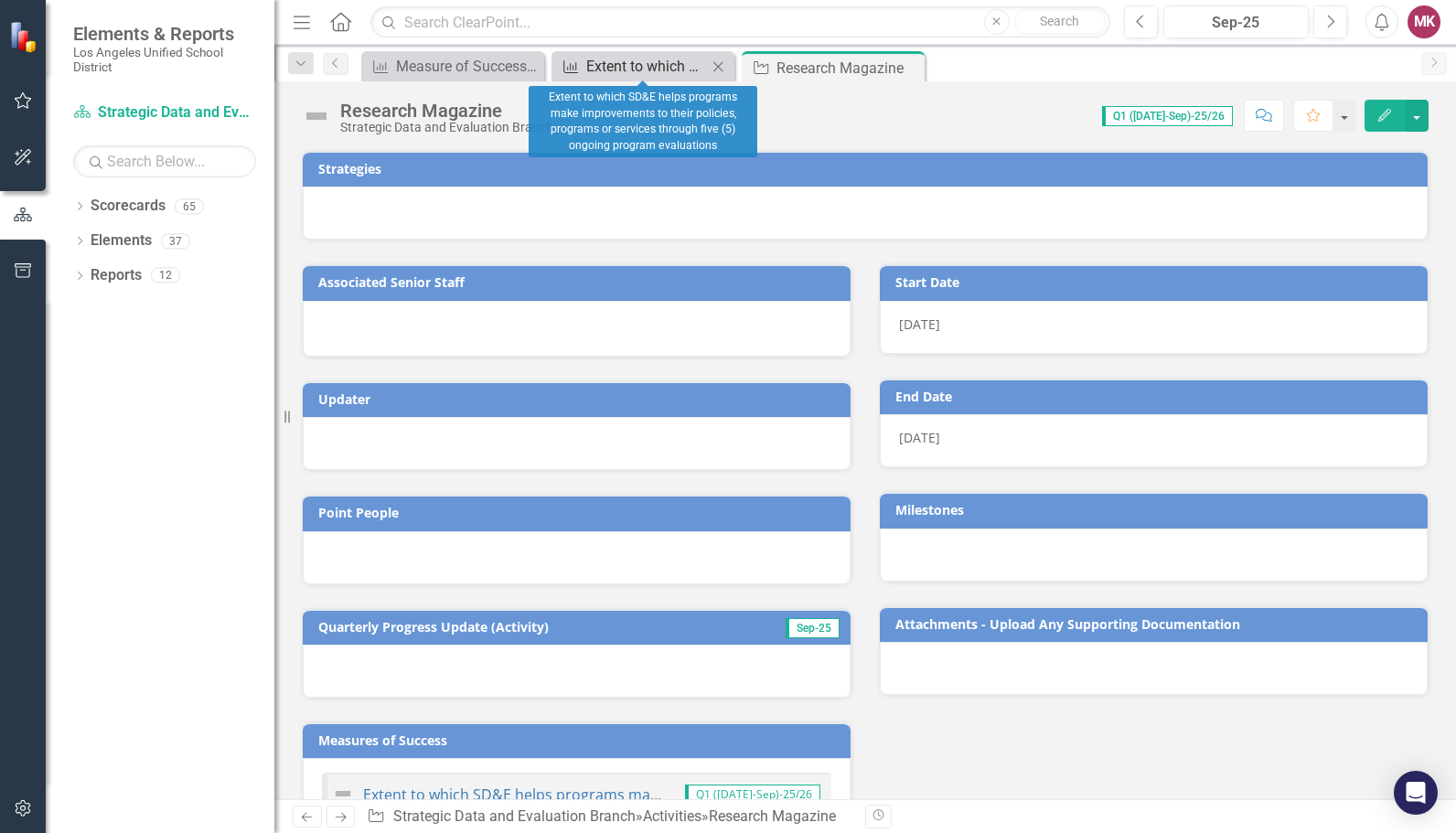
click at [668, 75] on div "Extent to which SD&E helps programs make improvements to their policies, progra…" at bounding box center [646, 66] width 120 height 23
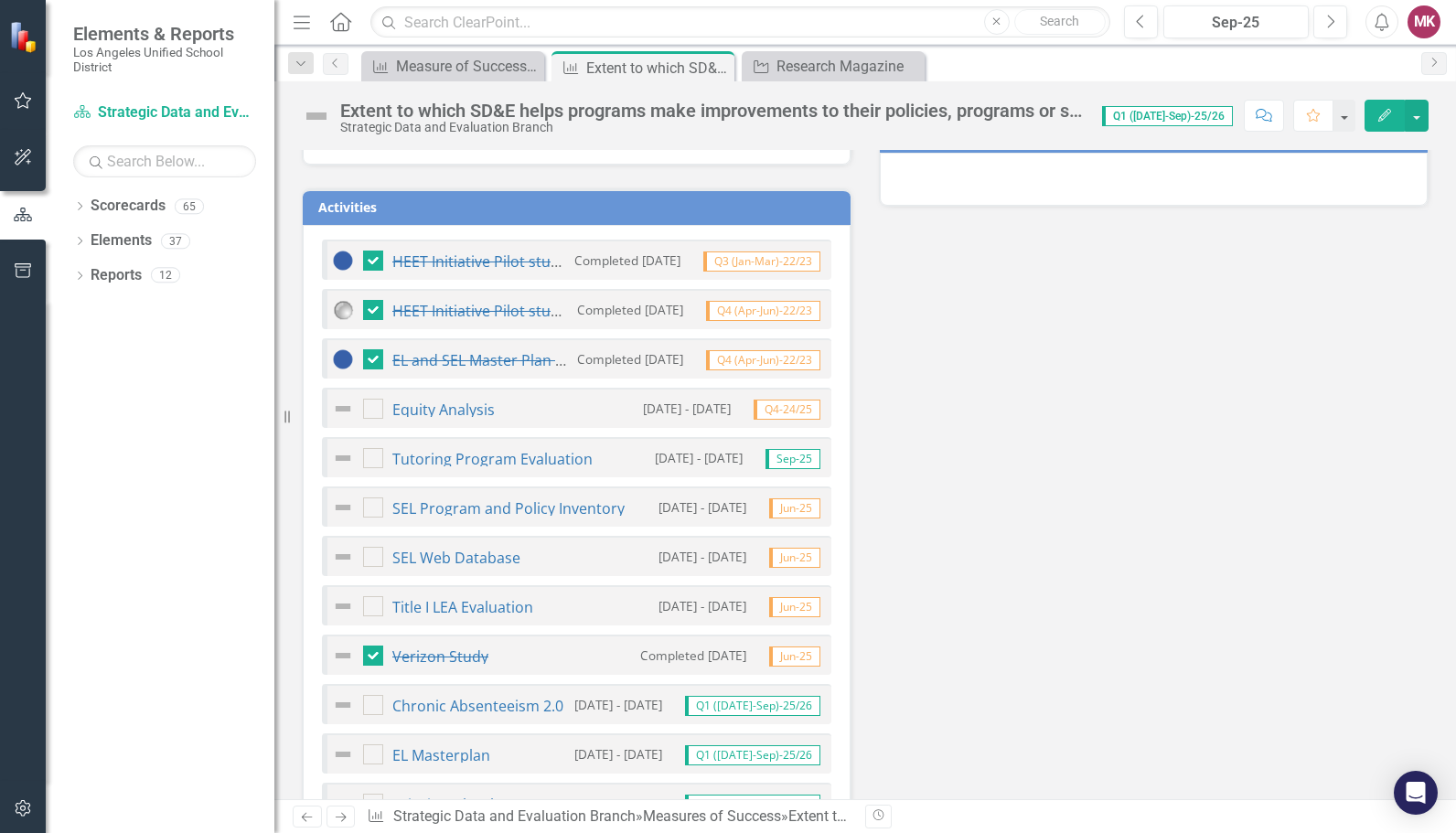
scroll to position [819, 0]
drag, startPoint x: 519, startPoint y: 251, endPoint x: 1003, endPoint y: 428, distance: 515.3
click at [1003, 428] on div "Successes (Internal) Sep-25 Challenges (Internal) Sep-25 End-of-Year Update (Pu…" at bounding box center [865, 370] width 1154 height 1549
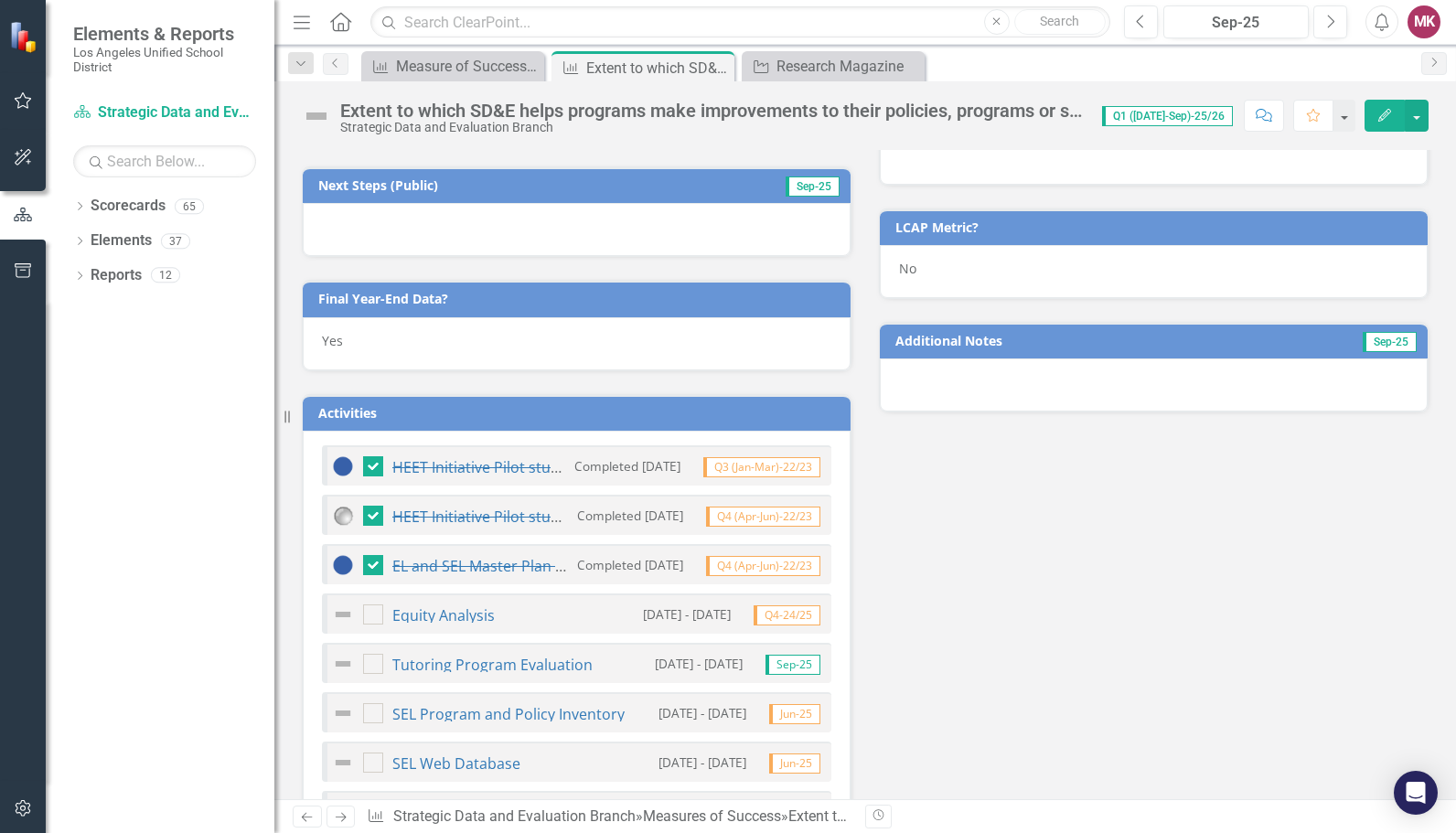
scroll to position [633, 0]
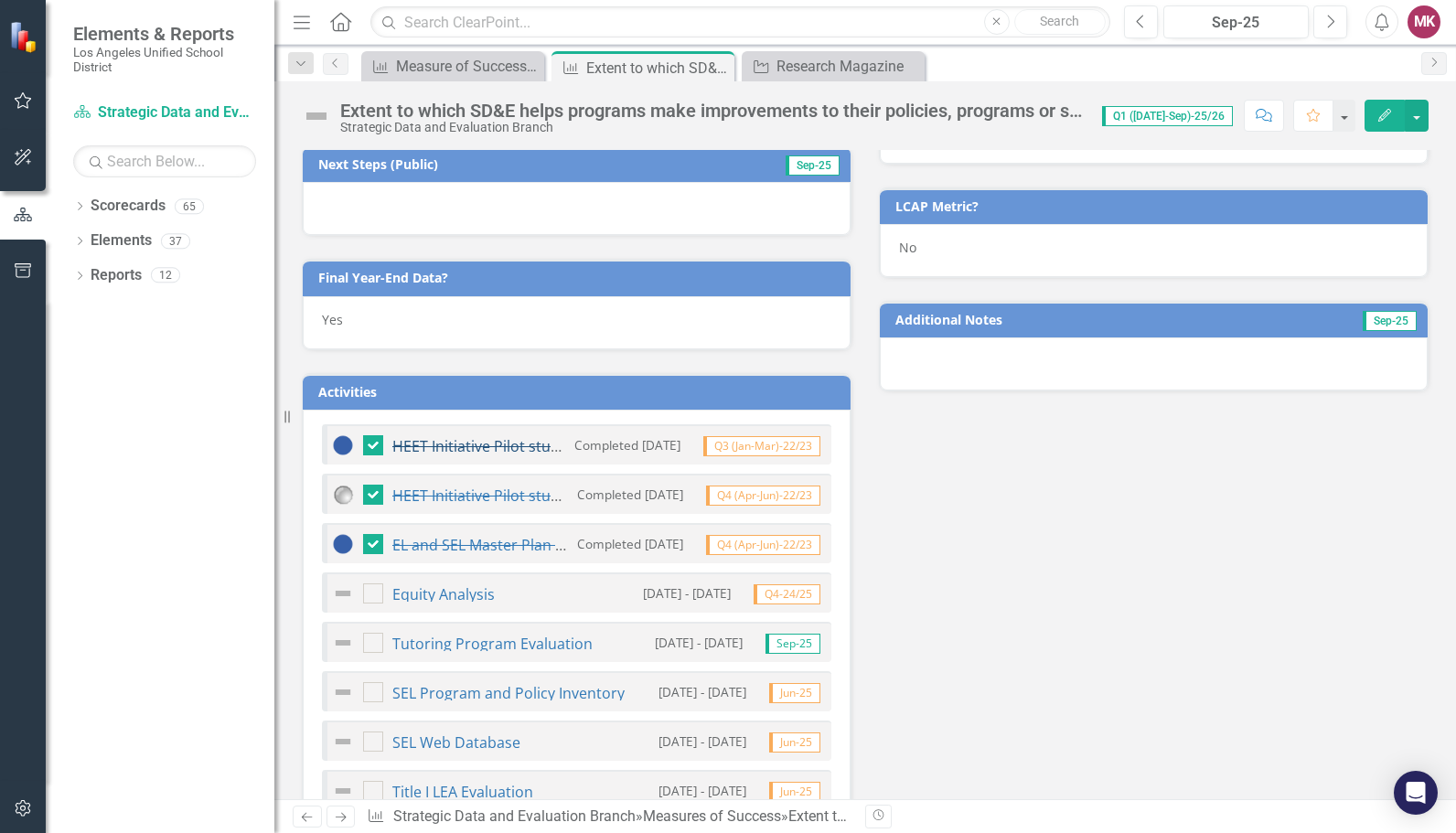
click at [438, 442] on link "HEET Initiative Pilot study phase (context and understanding through documents …" at bounding box center [790, 446] width 796 height 21
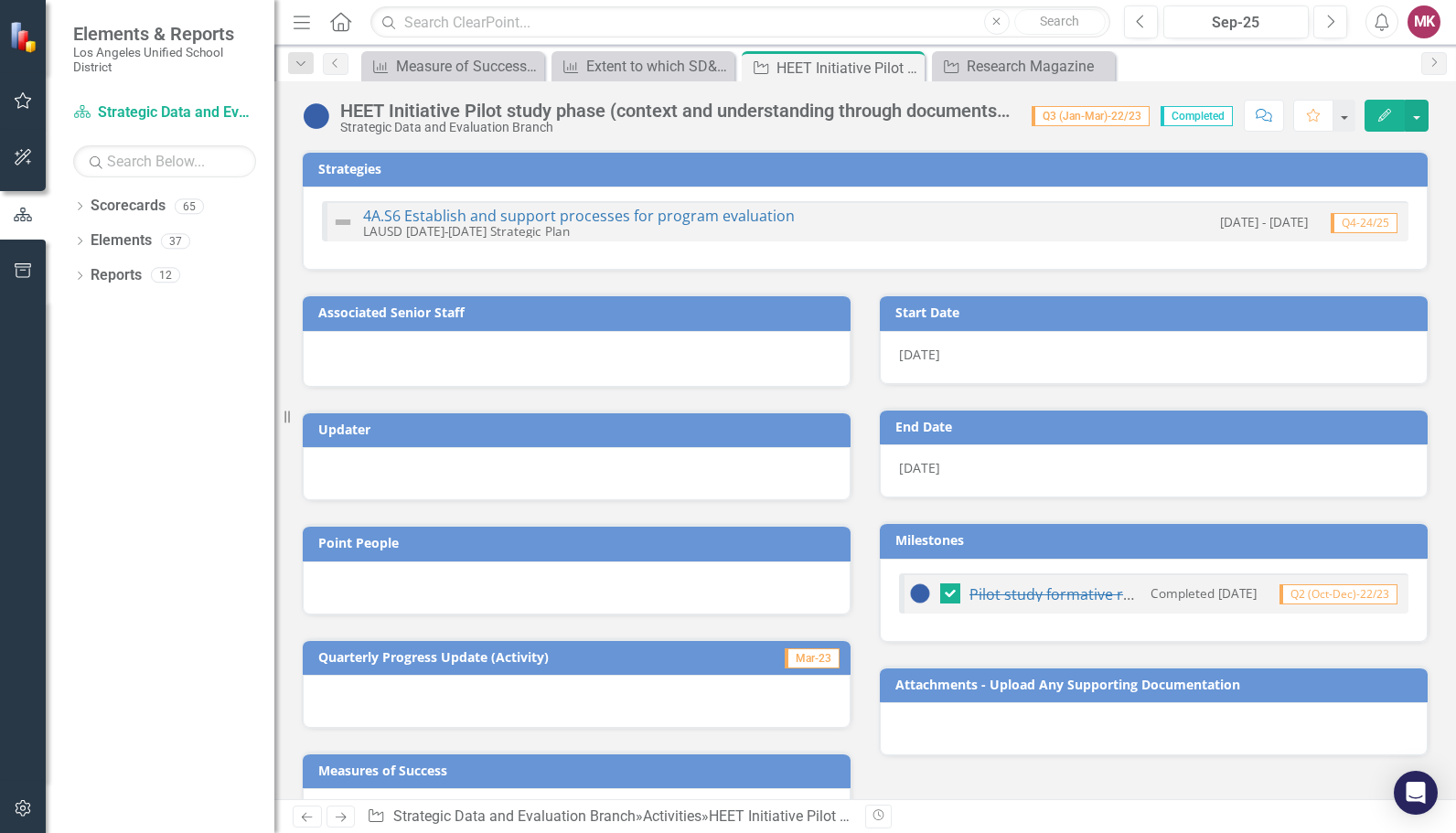
click at [940, 541] on h3 "Milestones" at bounding box center [1157, 540] width 523 height 14
click at [914, 589] on img at bounding box center [920, 593] width 22 height 22
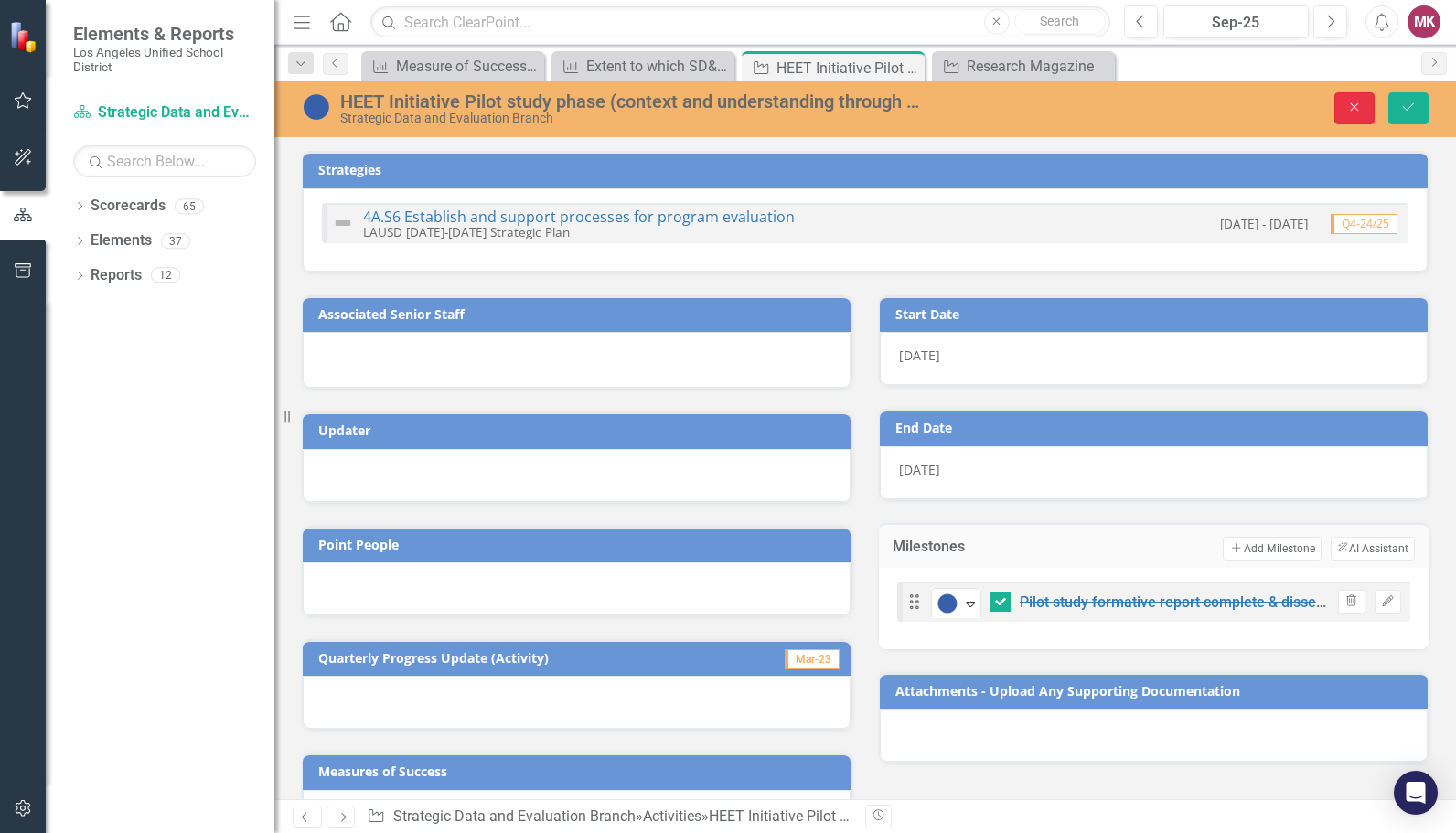
click at [1363, 114] on icon "Close" at bounding box center [1354, 107] width 17 height 13
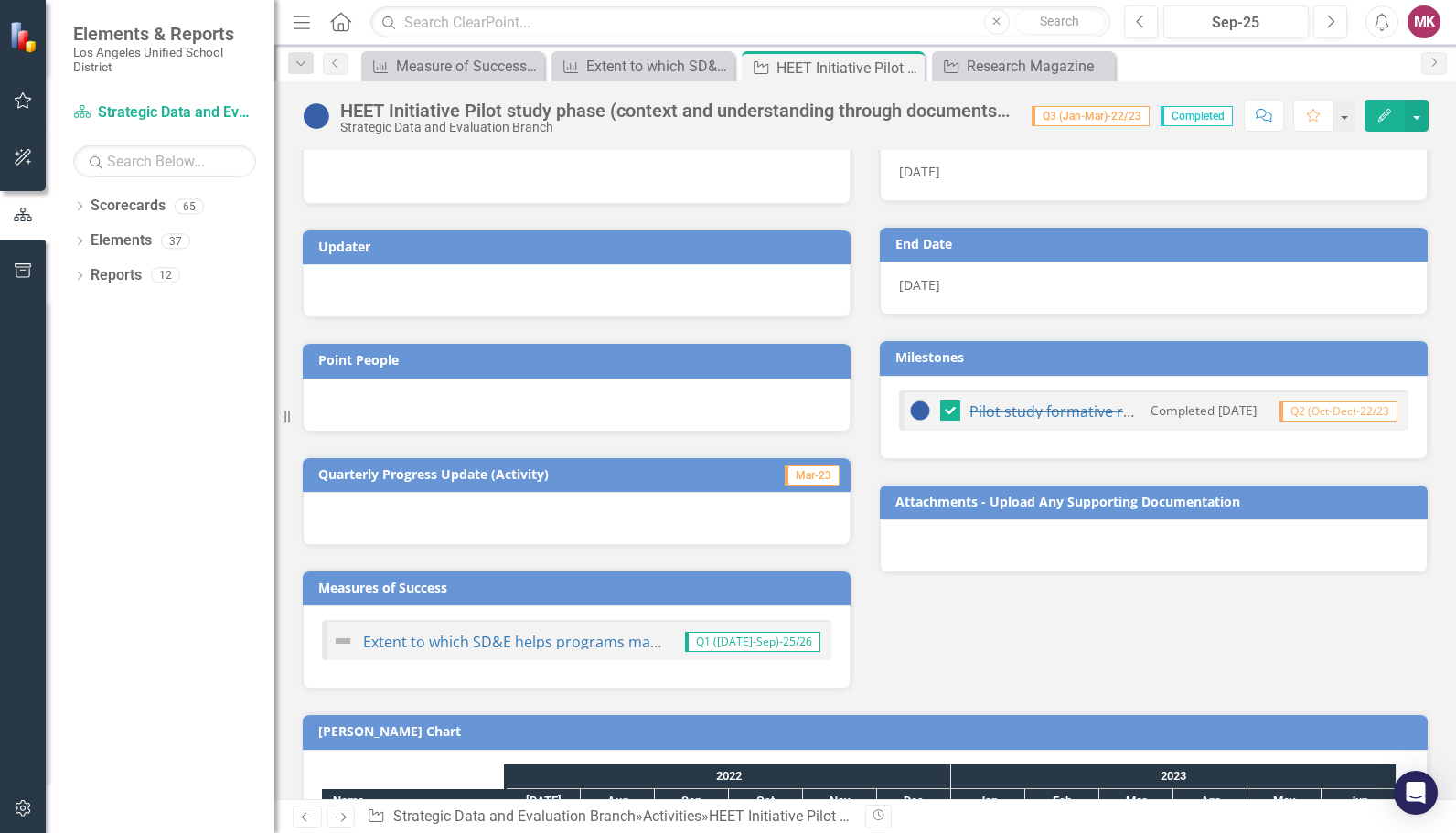
scroll to position [158, 0]
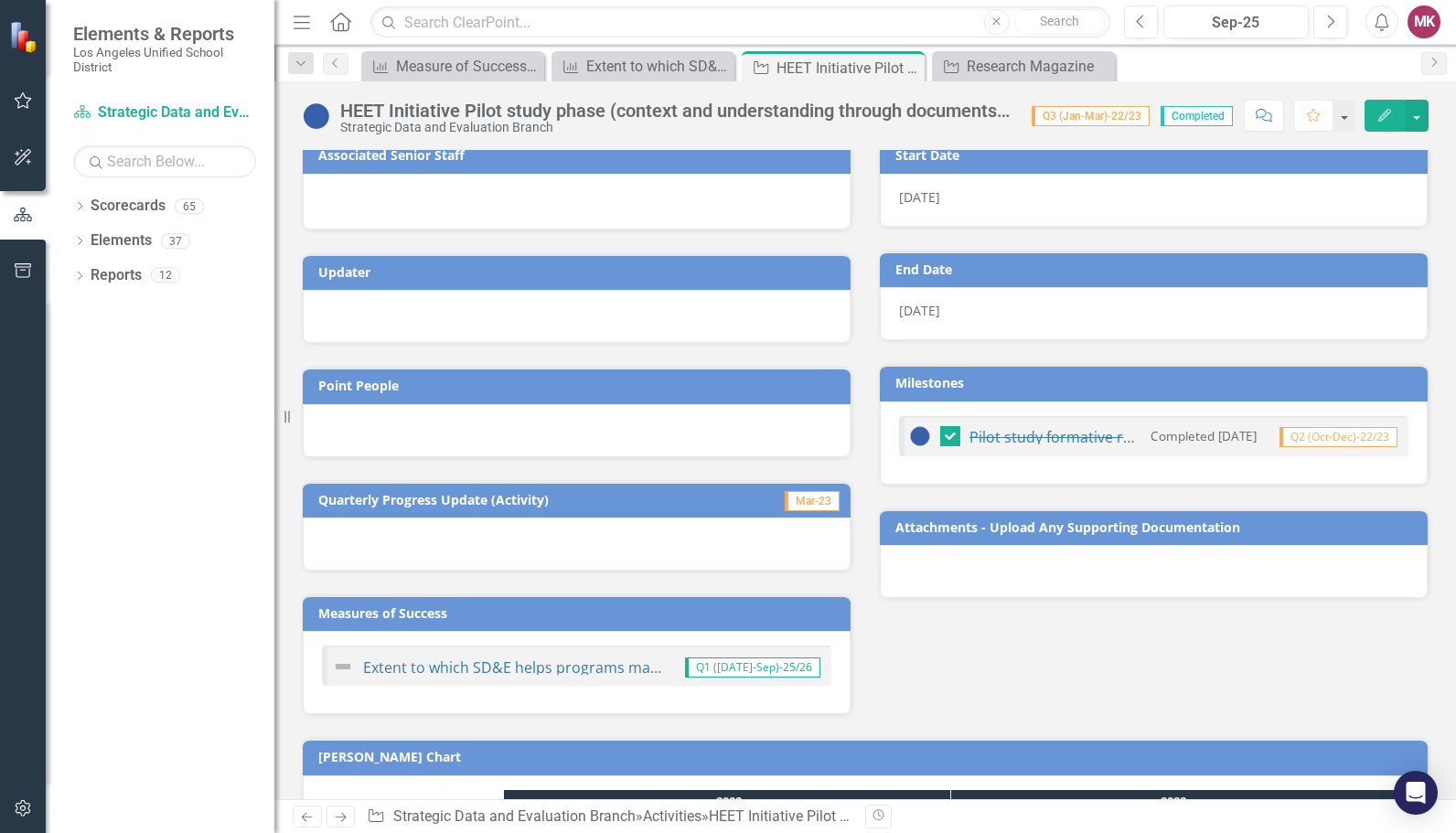
click at [924, 431] on div at bounding box center [925, 436] width 31 height 22
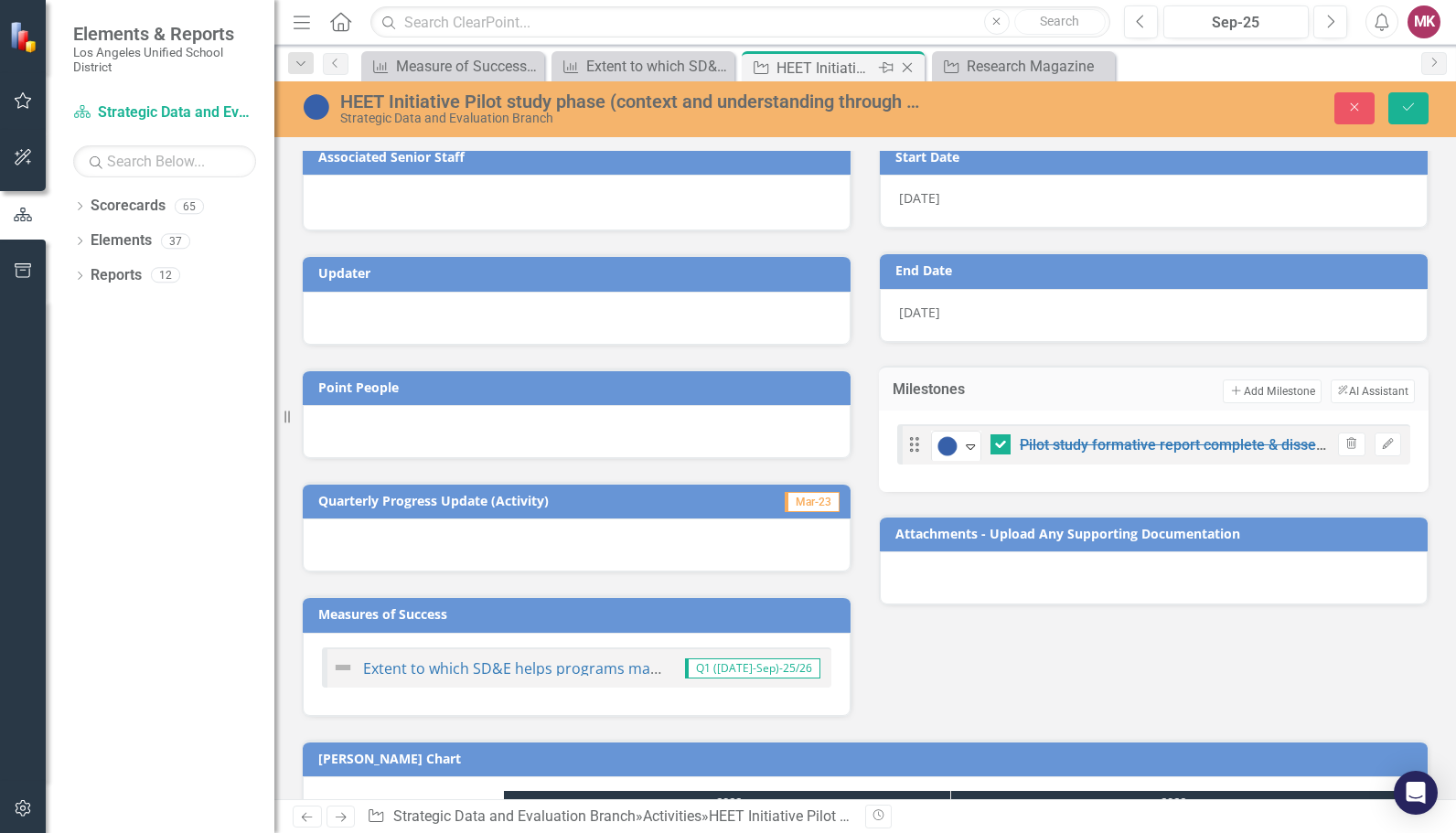
click at [908, 61] on icon "Close" at bounding box center [907, 68] width 19 height 15
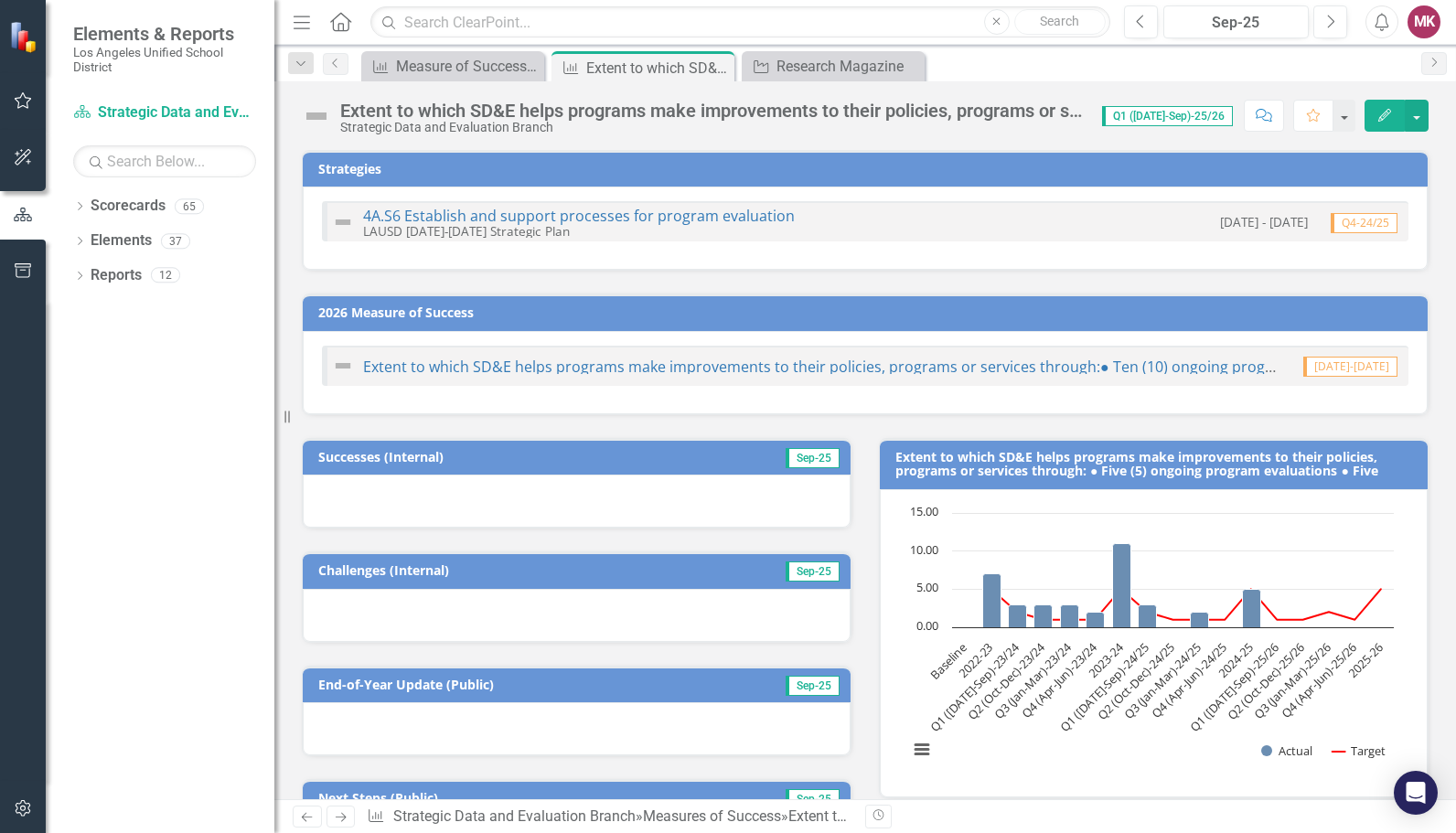
click at [1398, 111] on button "Edit" at bounding box center [1385, 116] width 40 height 32
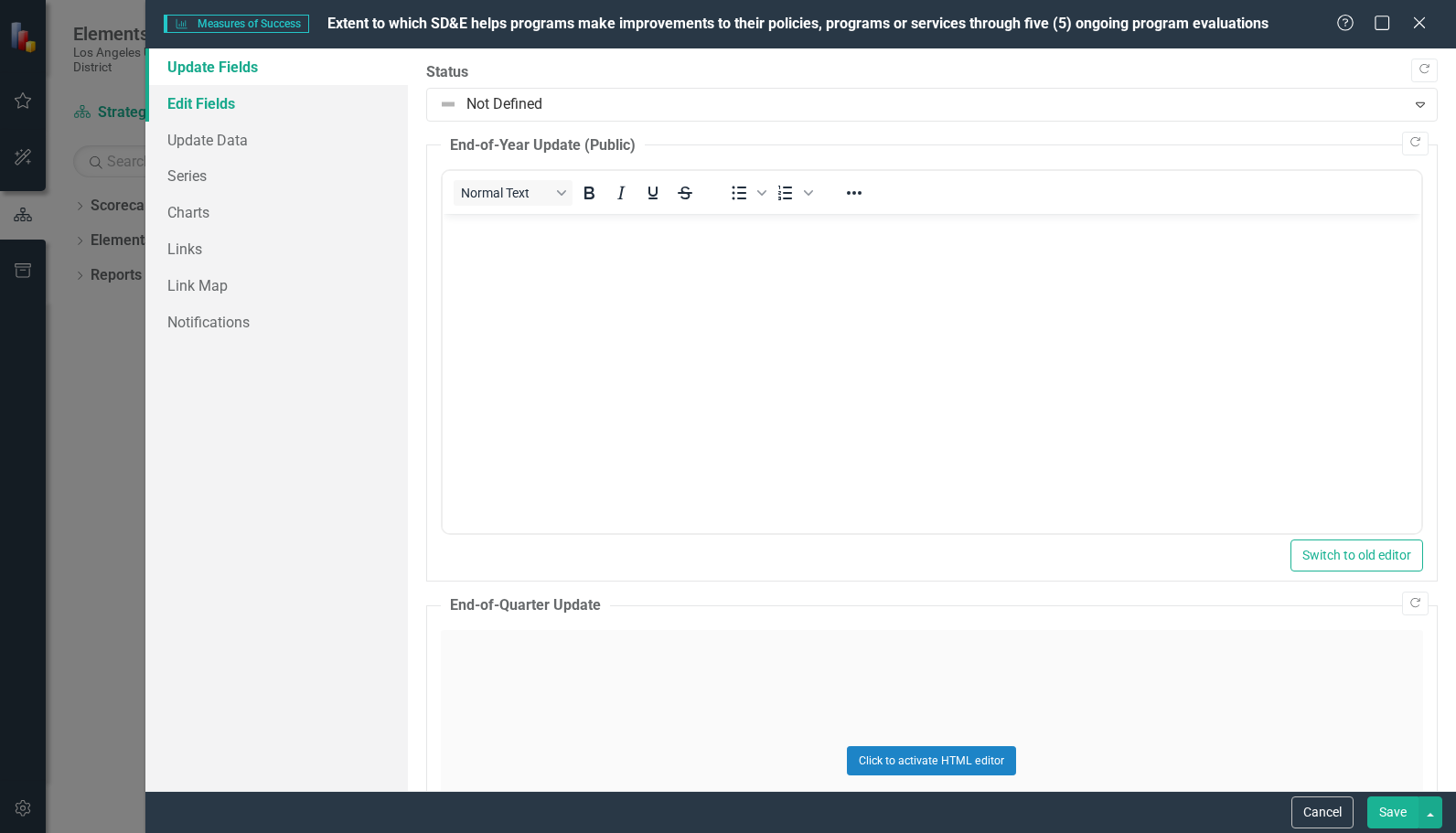
click at [219, 101] on link "Edit Fields" at bounding box center [277, 103] width 262 height 36
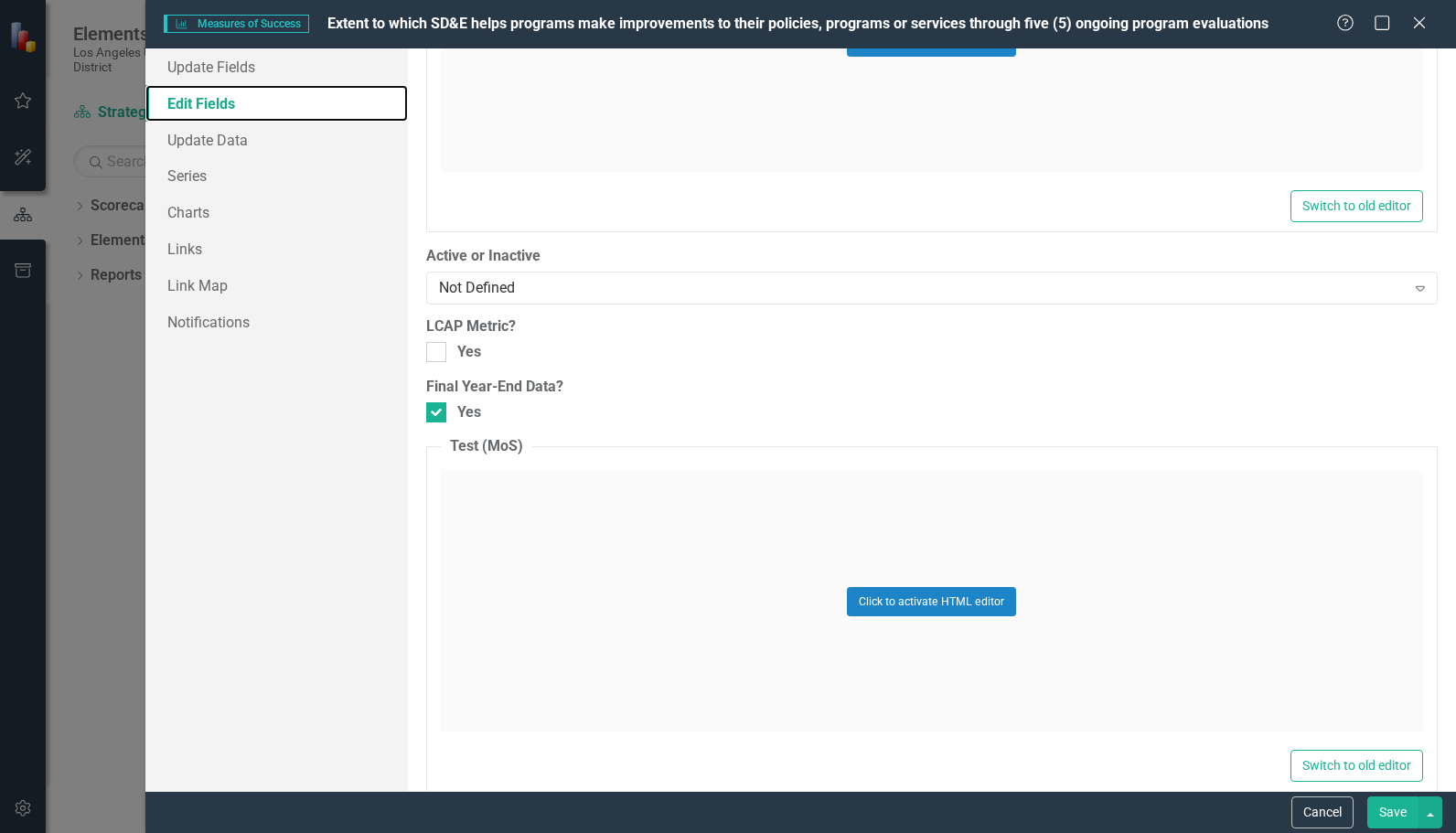
scroll to position [1449, 0]
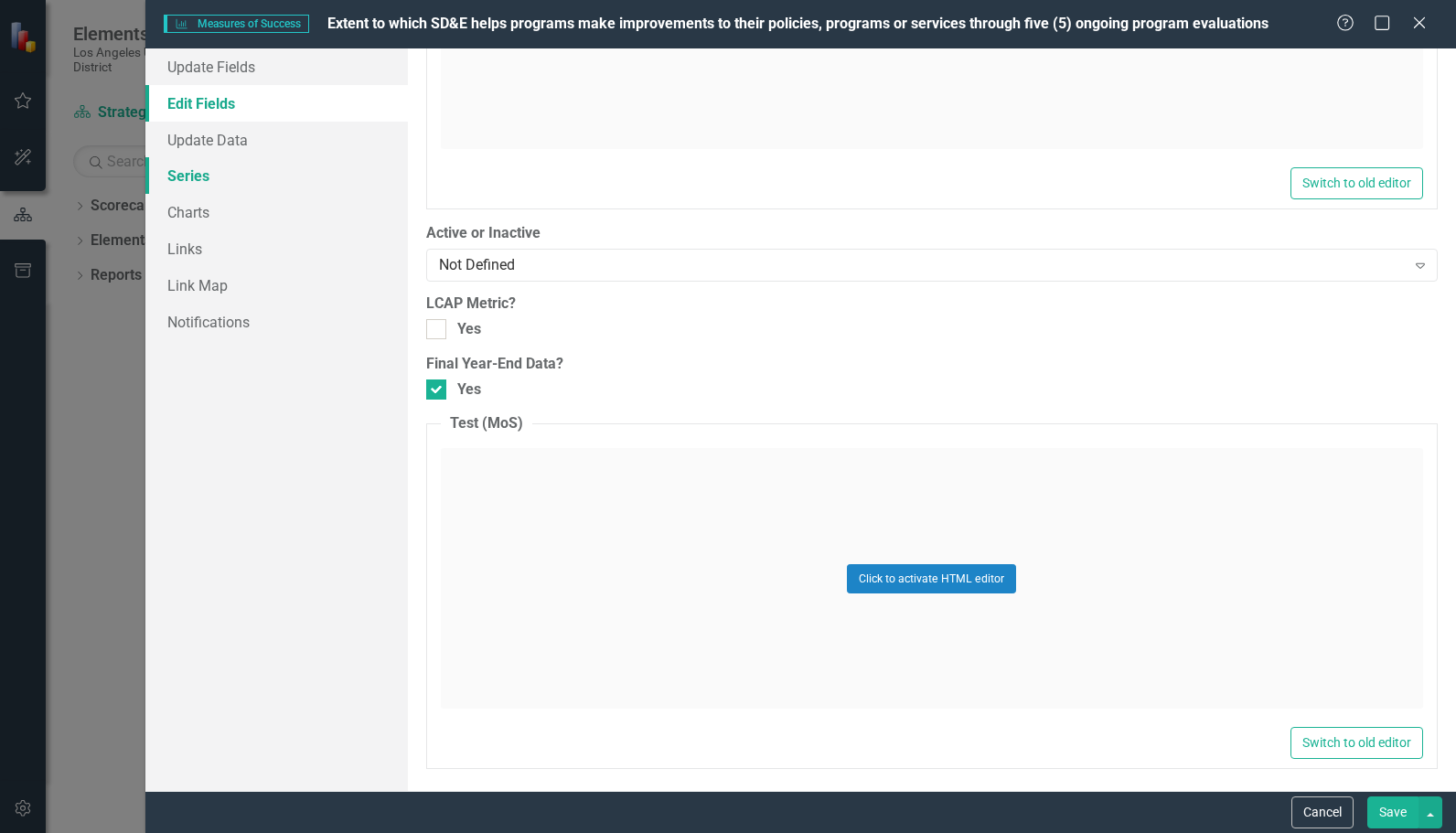
click at [219, 177] on link "Series" at bounding box center [277, 175] width 262 height 36
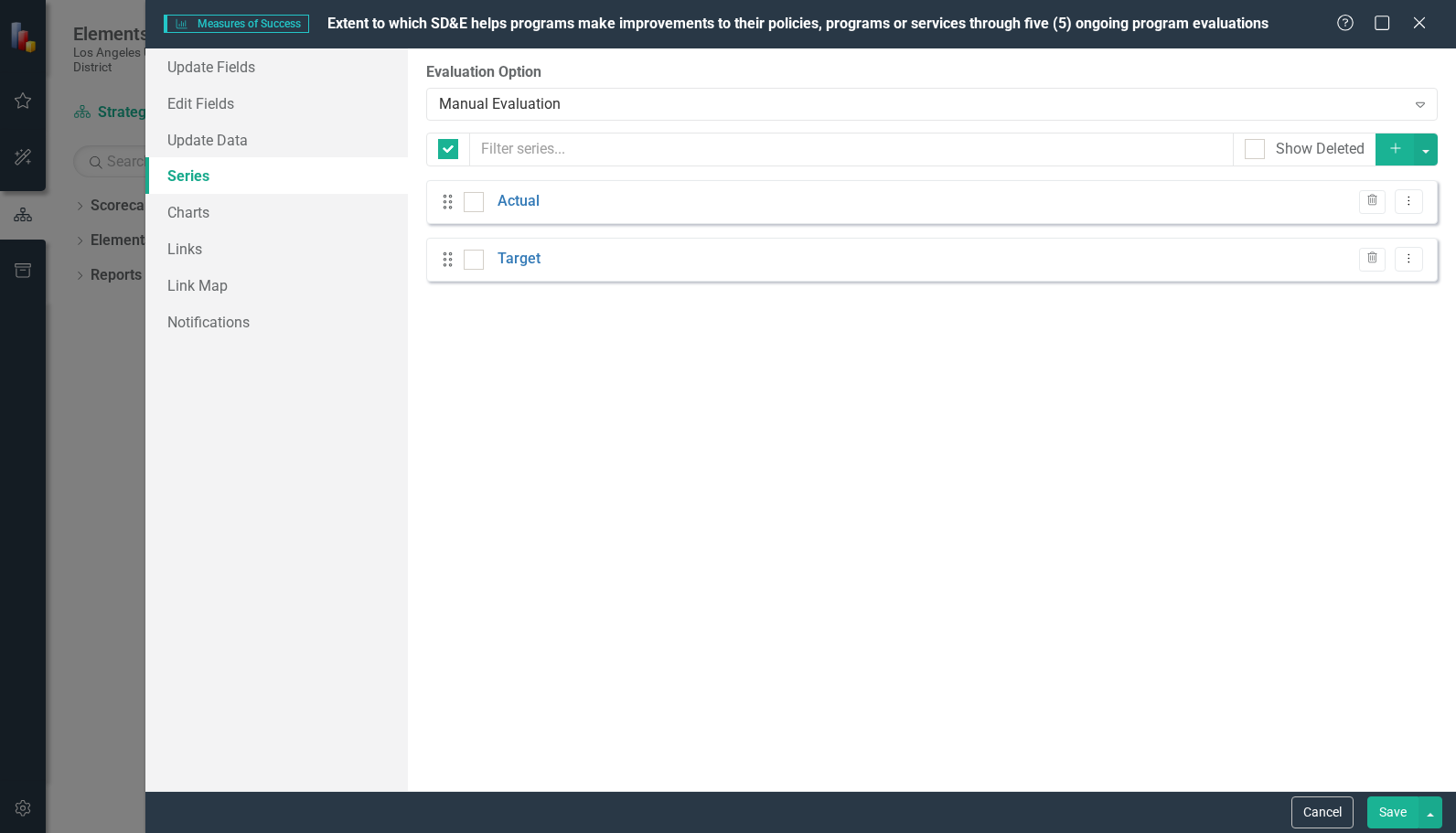
checkbox input "false"
click at [223, 139] on link "Update Data" at bounding box center [277, 139] width 262 height 36
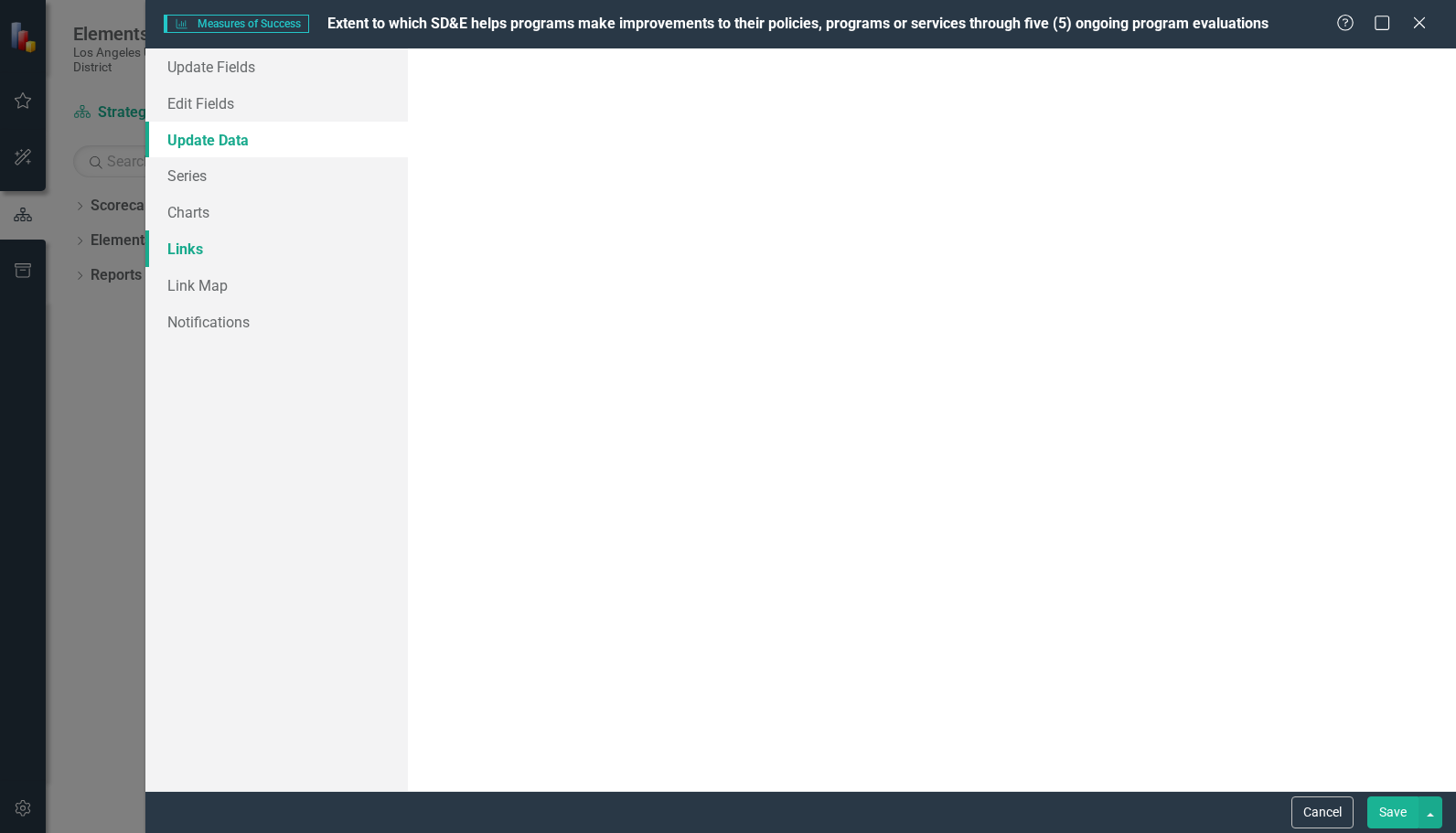
click at [209, 235] on link "Links" at bounding box center [277, 248] width 262 height 36
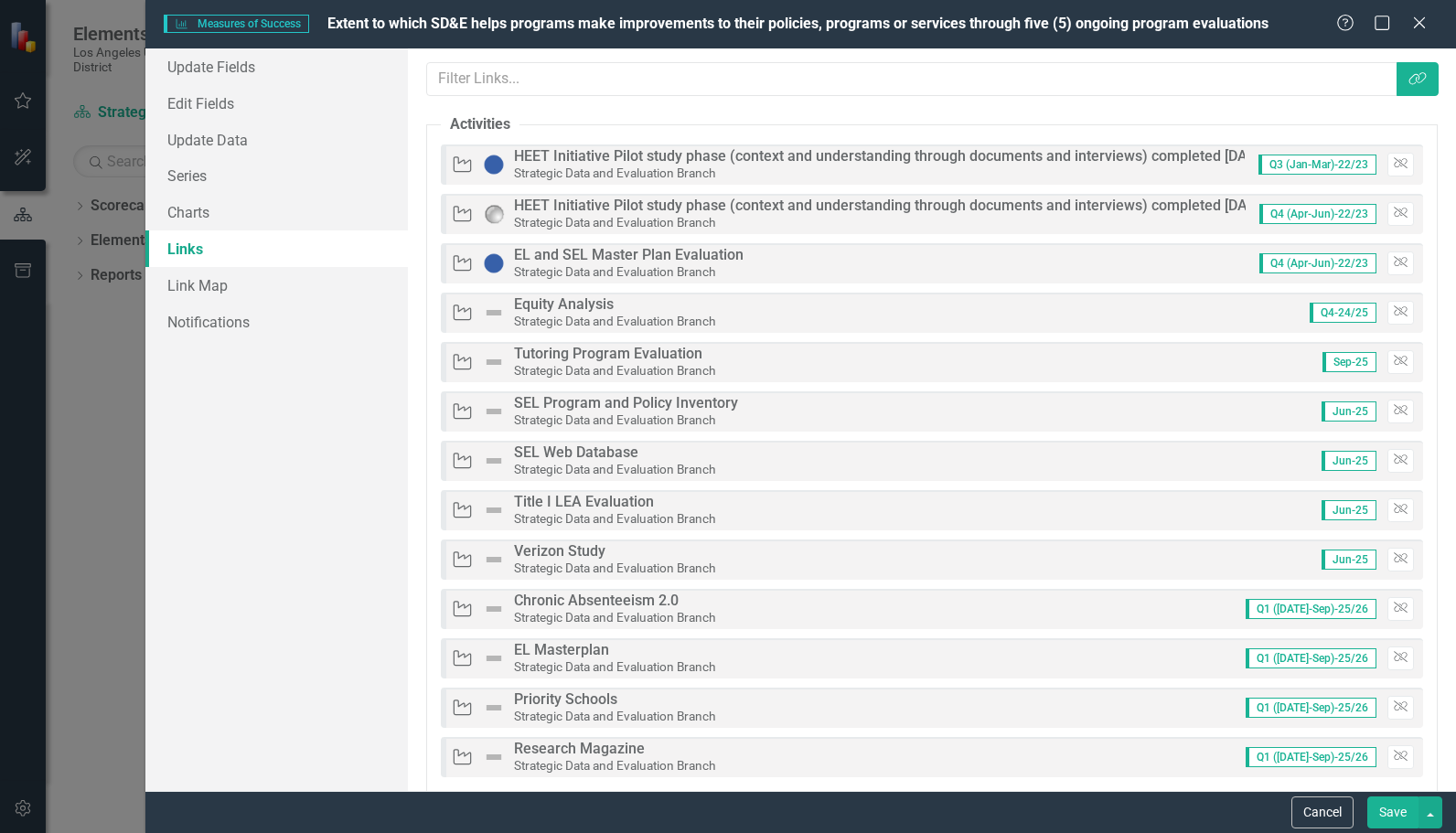
click at [207, 241] on link "Links" at bounding box center [277, 248] width 262 height 36
click at [1396, 99] on div "Links are one of the most powerful features of ClearPoint. By configuring the l…" at bounding box center [932, 420] width 1049 height 743
click at [1409, 83] on icon "Link Tag" at bounding box center [1418, 78] width 19 height 15
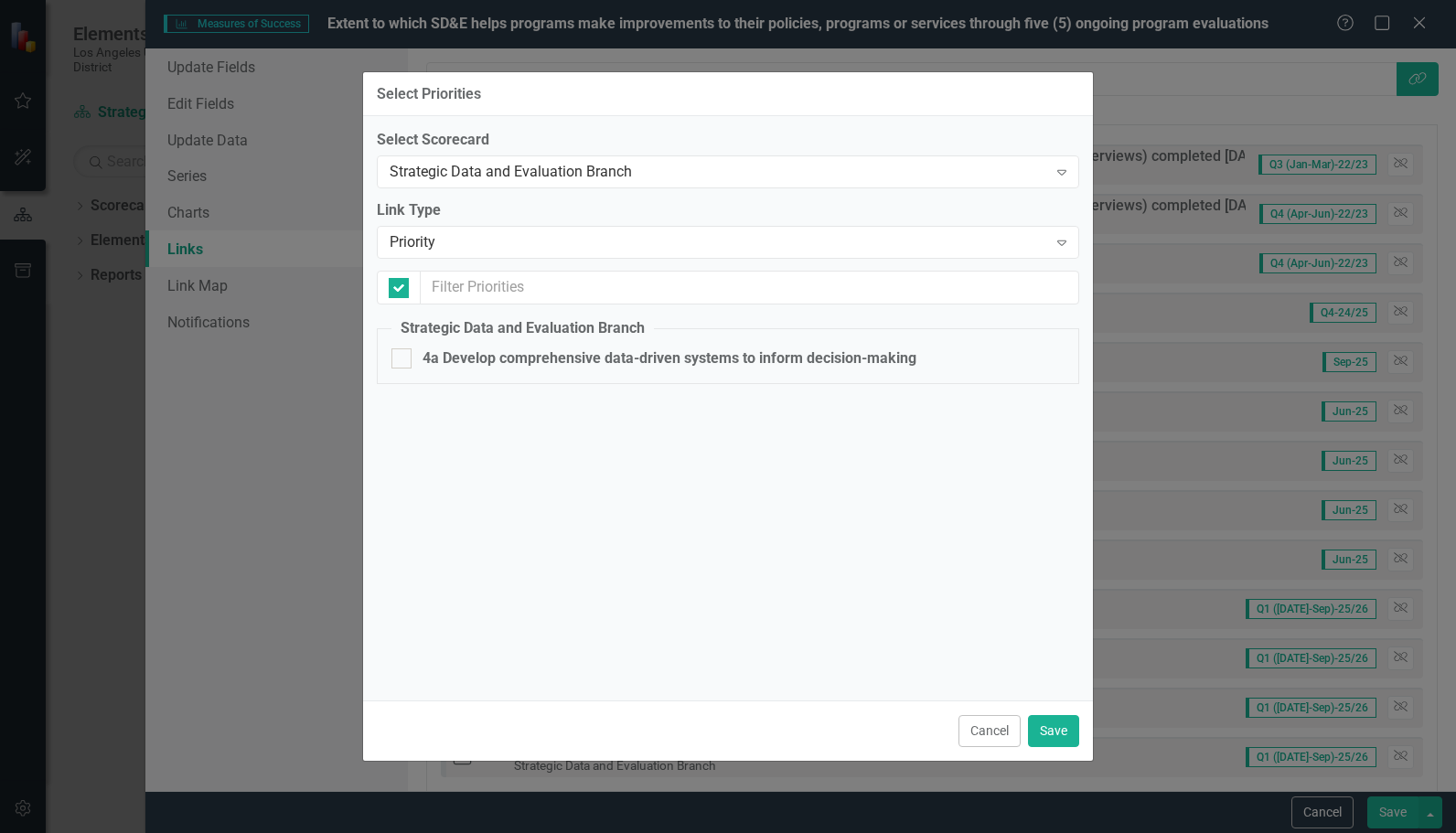
checkbox input "false"
click at [989, 723] on button "Cancel" at bounding box center [990, 731] width 63 height 32
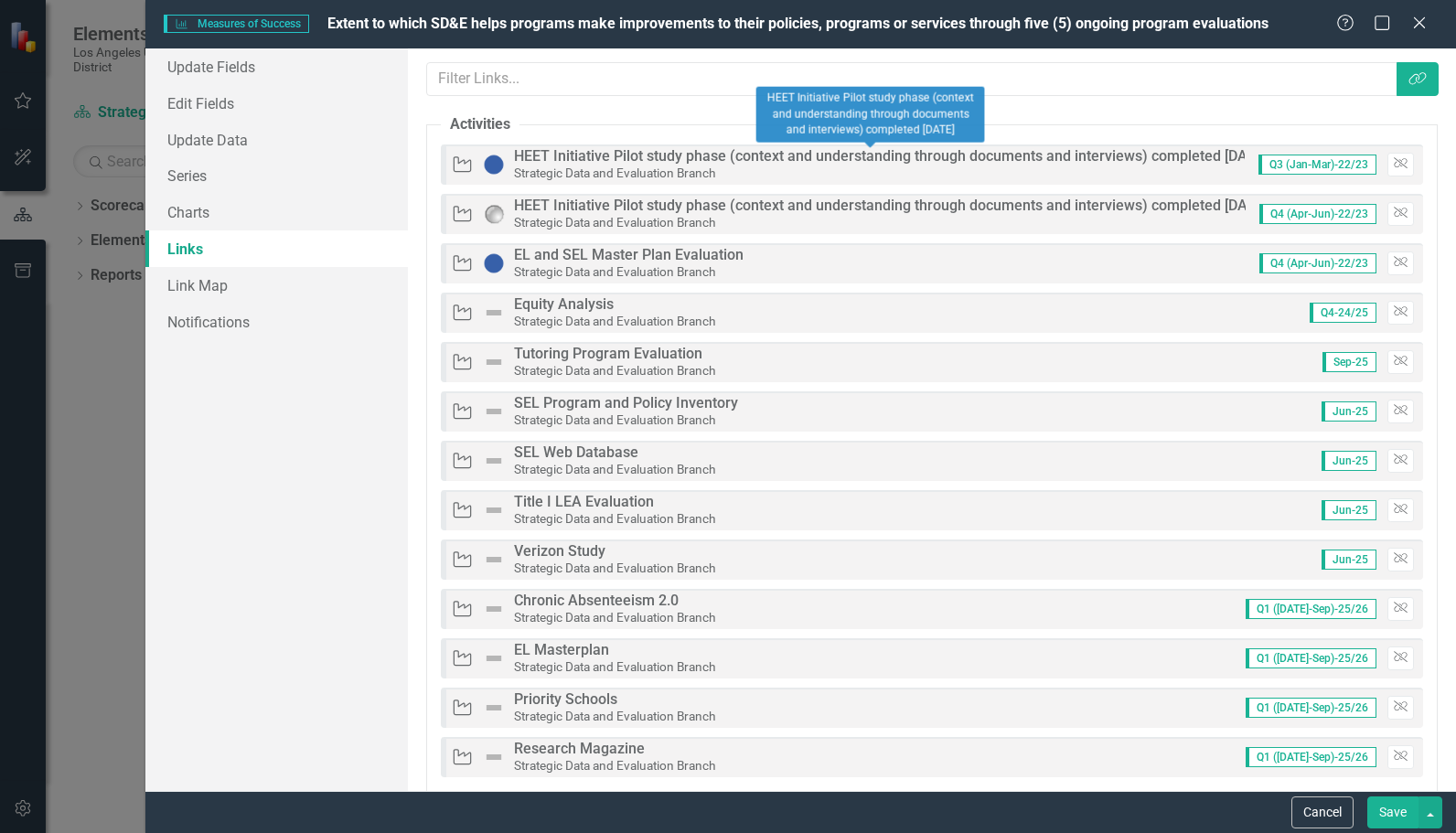
click at [486, 166] on img at bounding box center [493, 164] width 22 height 22
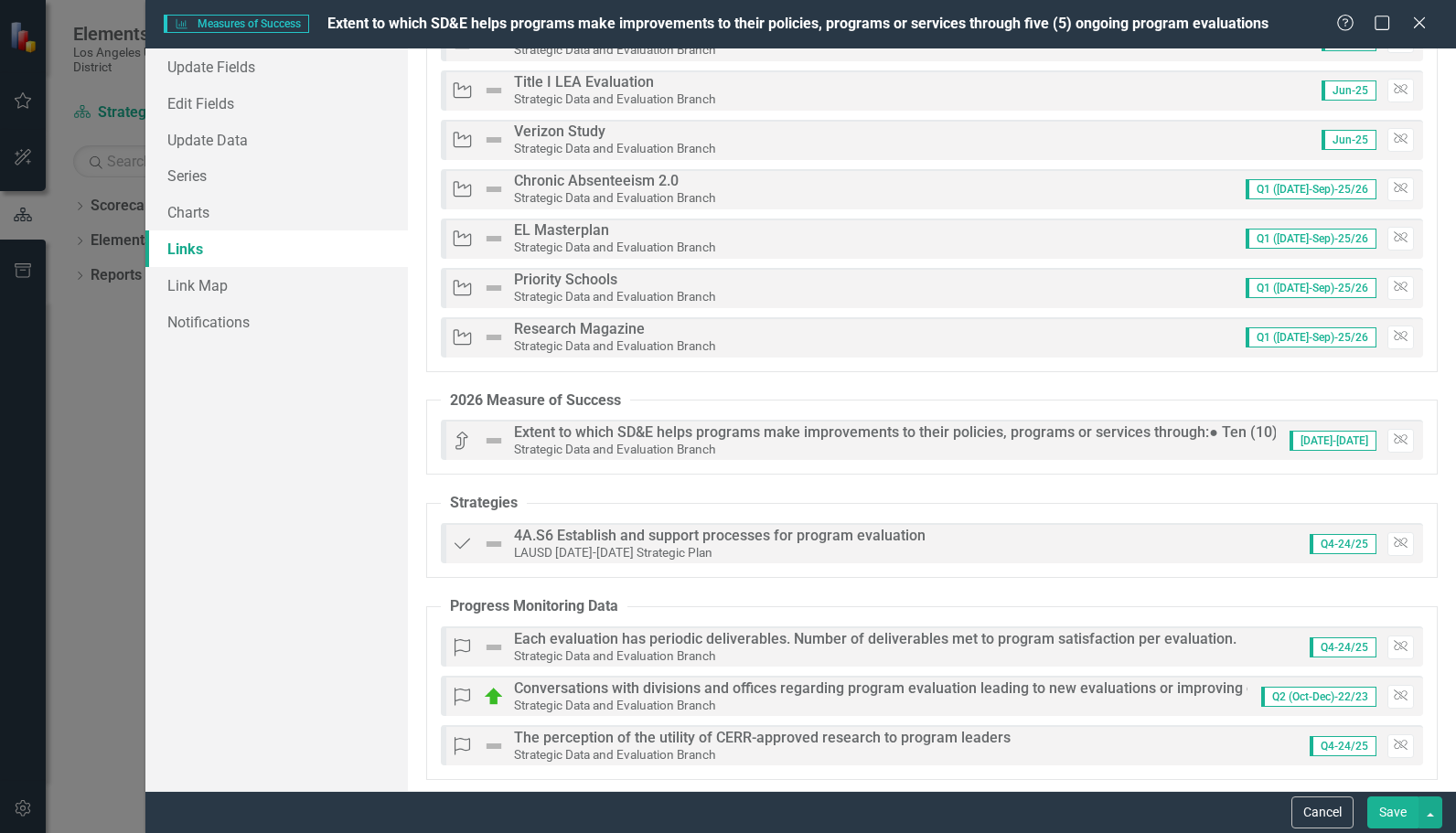
scroll to position [0, 0]
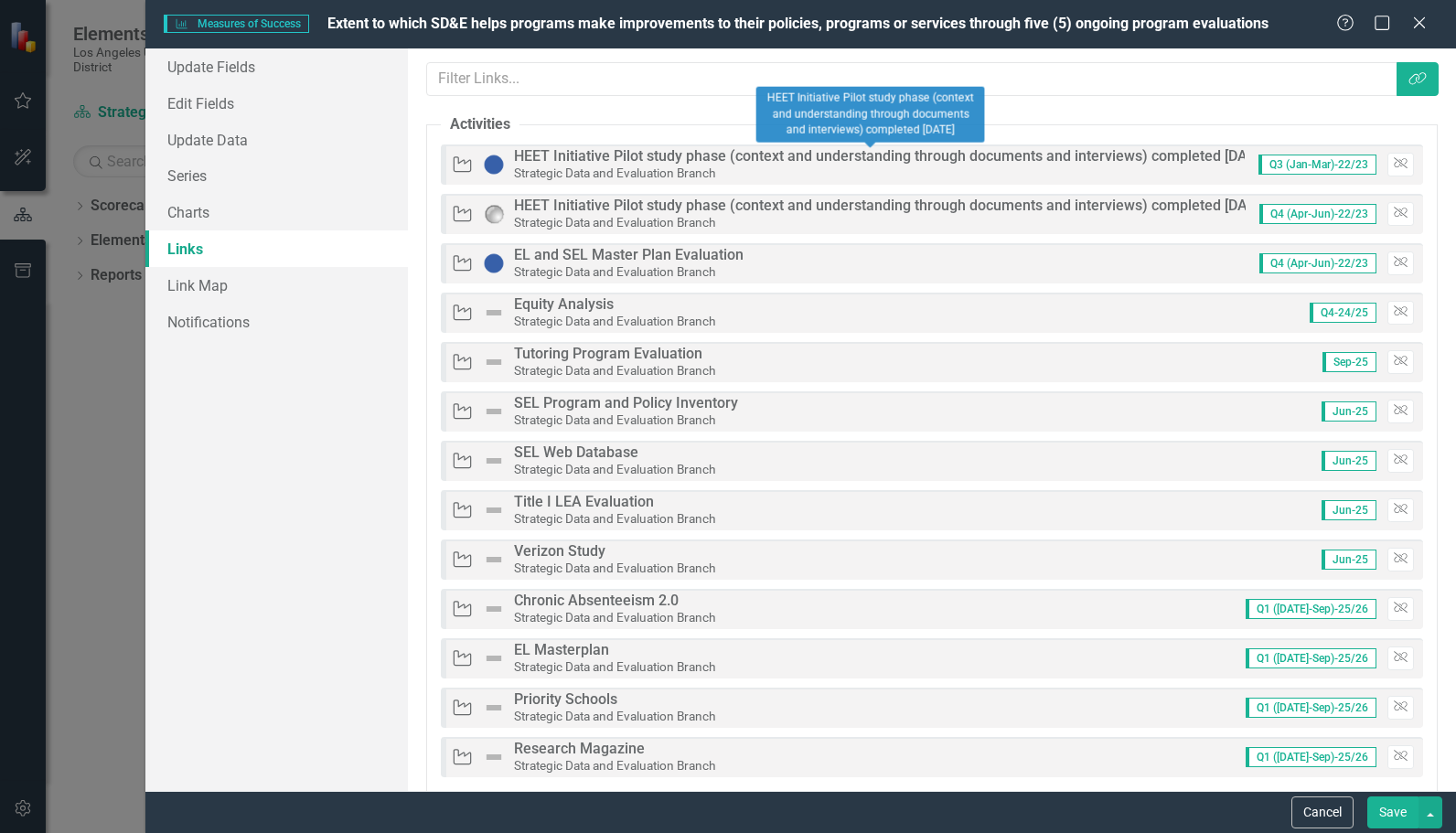
click at [461, 163] on icon "Activities" at bounding box center [463, 164] width 23 height 19
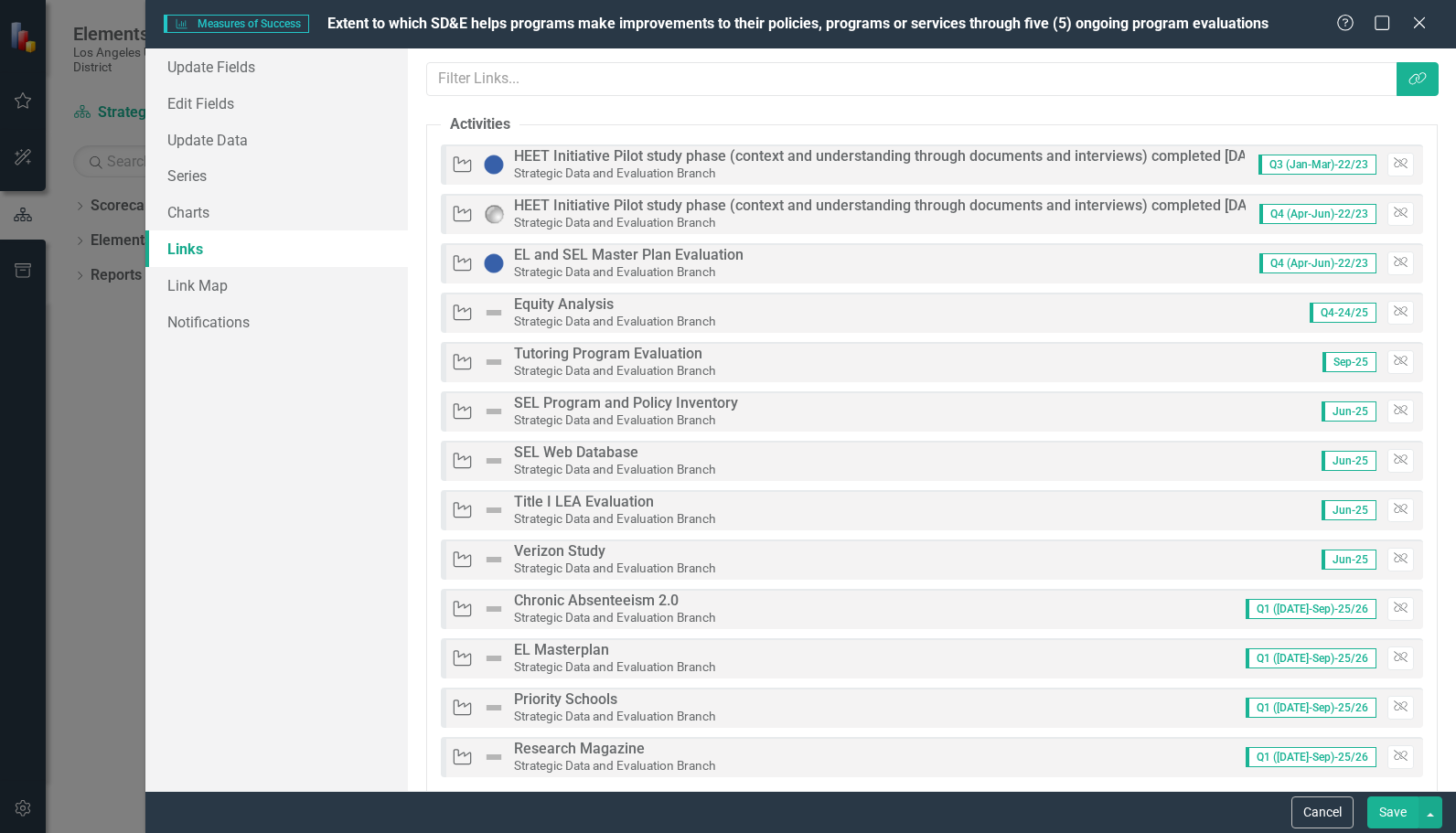
click at [1275, 168] on span "Q3 (Jan-Mar)-22/23" at bounding box center [1318, 164] width 118 height 21
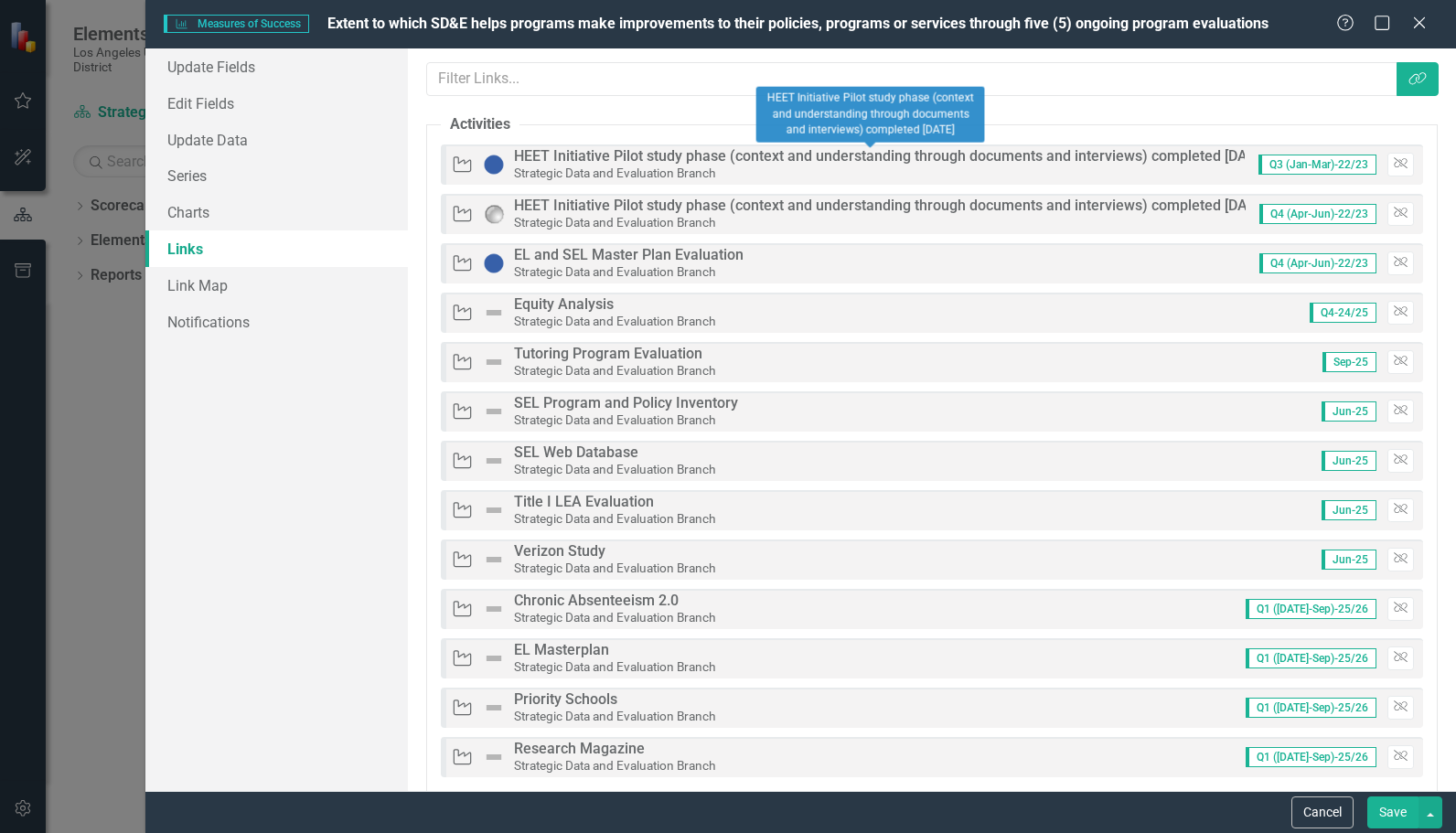
drag, startPoint x: 1204, startPoint y: 152, endPoint x: 1158, endPoint y: 114, distance: 59.7
click at [1158, 115] on fieldset "Activities Activities HEET Initiative Pilot study phase (context and understand…" at bounding box center [931, 453] width 1011 height 677
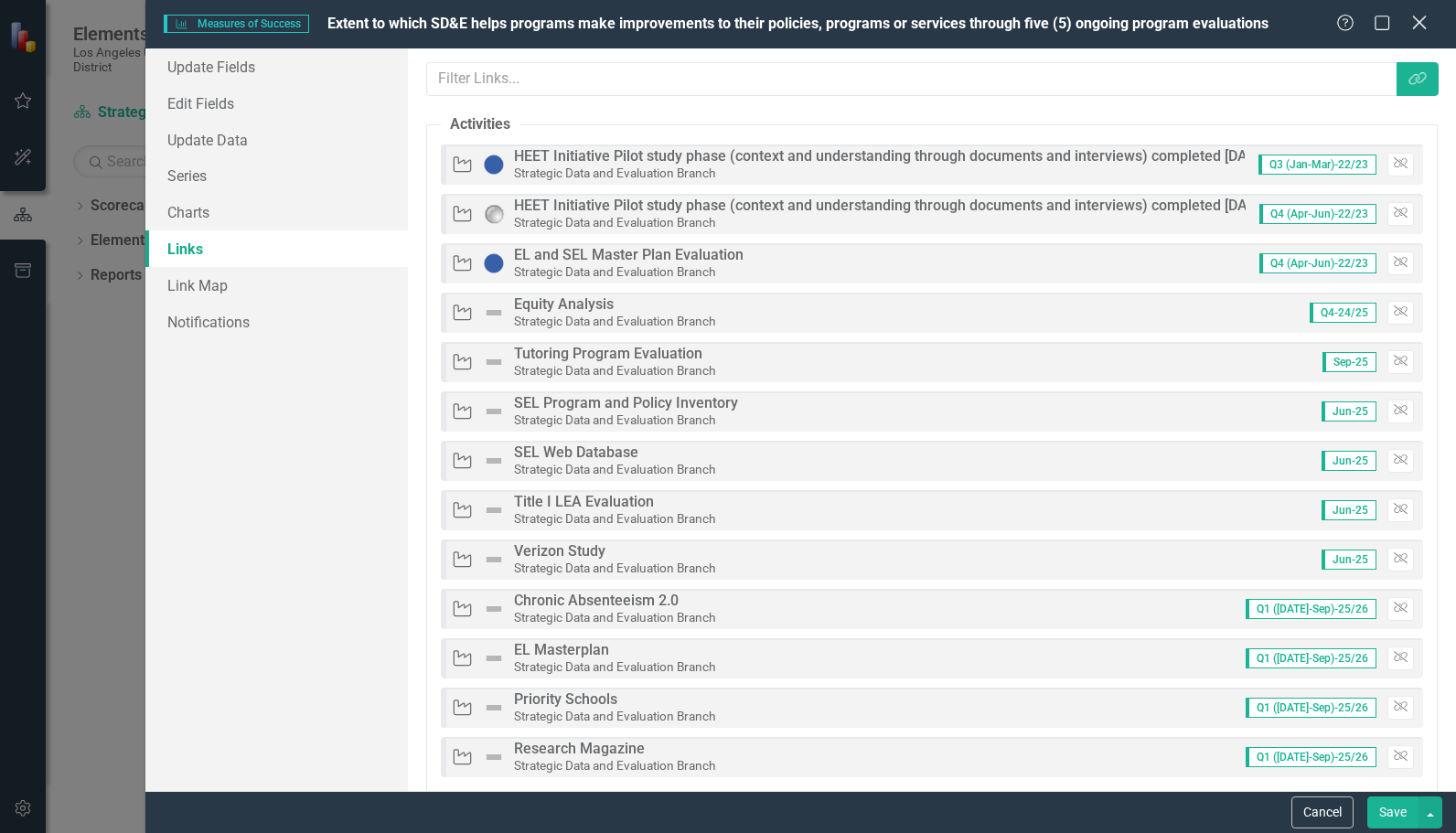
click at [1424, 19] on icon "Close" at bounding box center [1419, 23] width 23 height 18
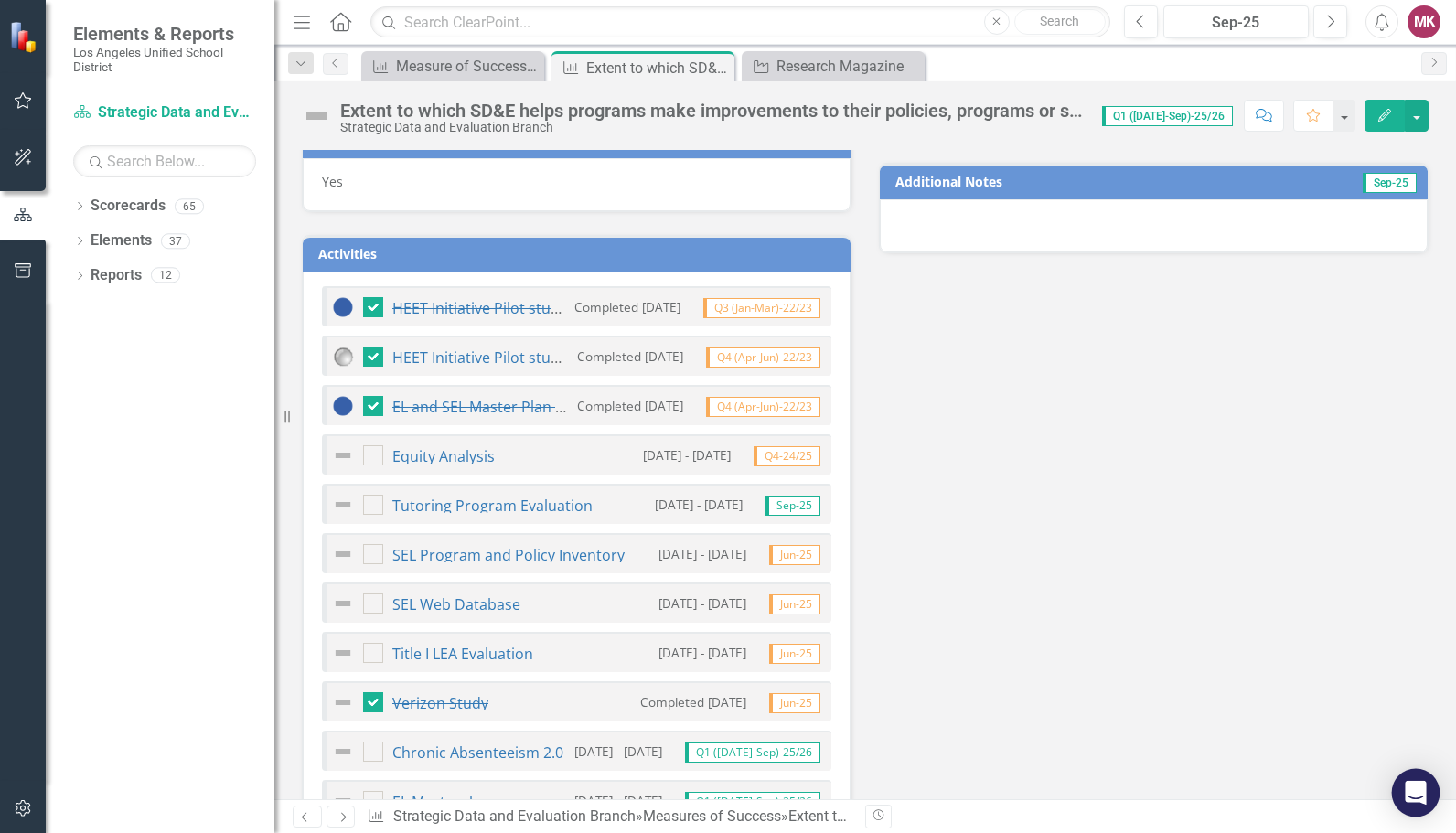
scroll to position [799, 0]
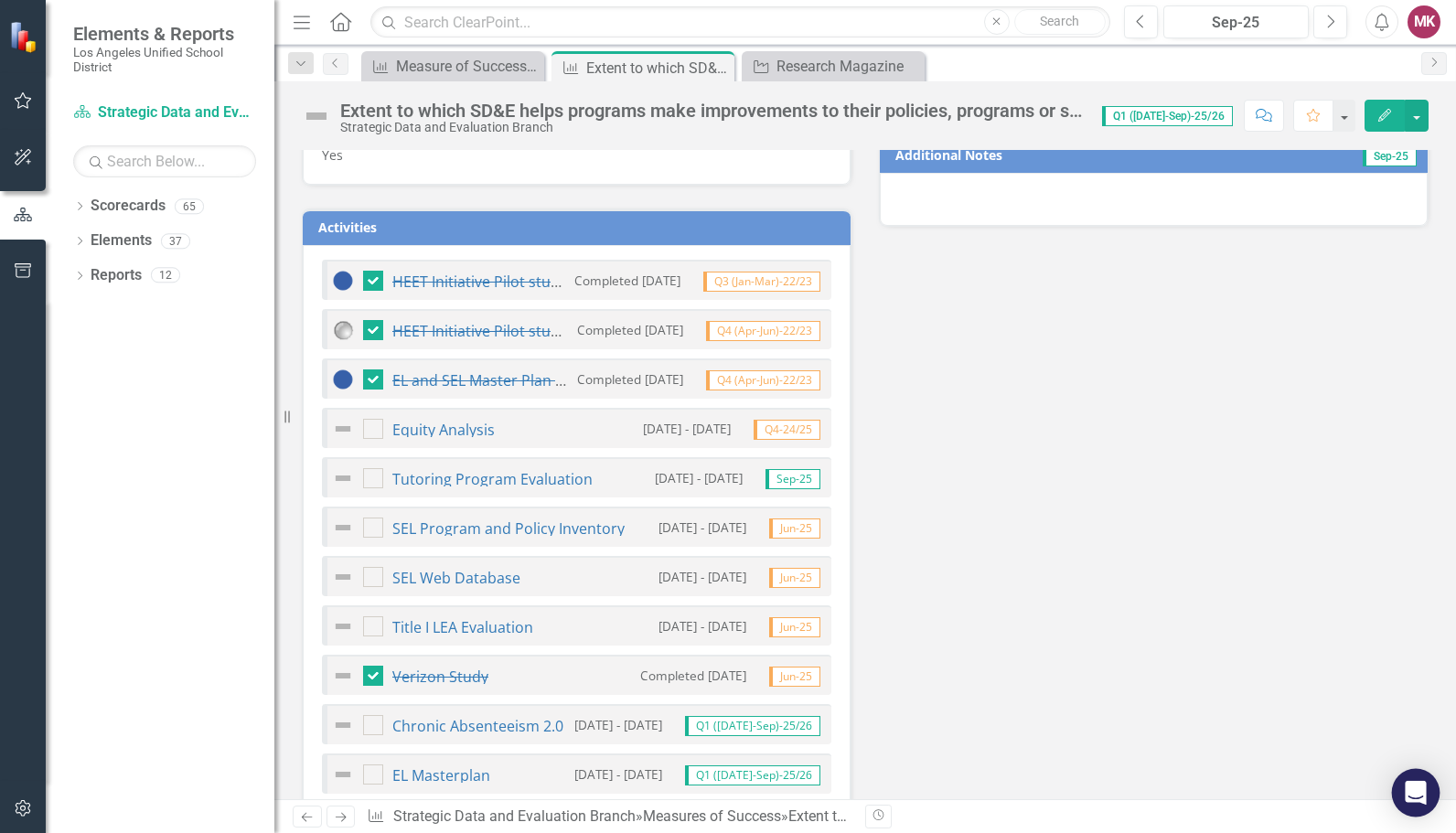
click at [1402, 785] on div "Open Intercom Messenger" at bounding box center [1417, 794] width 49 height 49
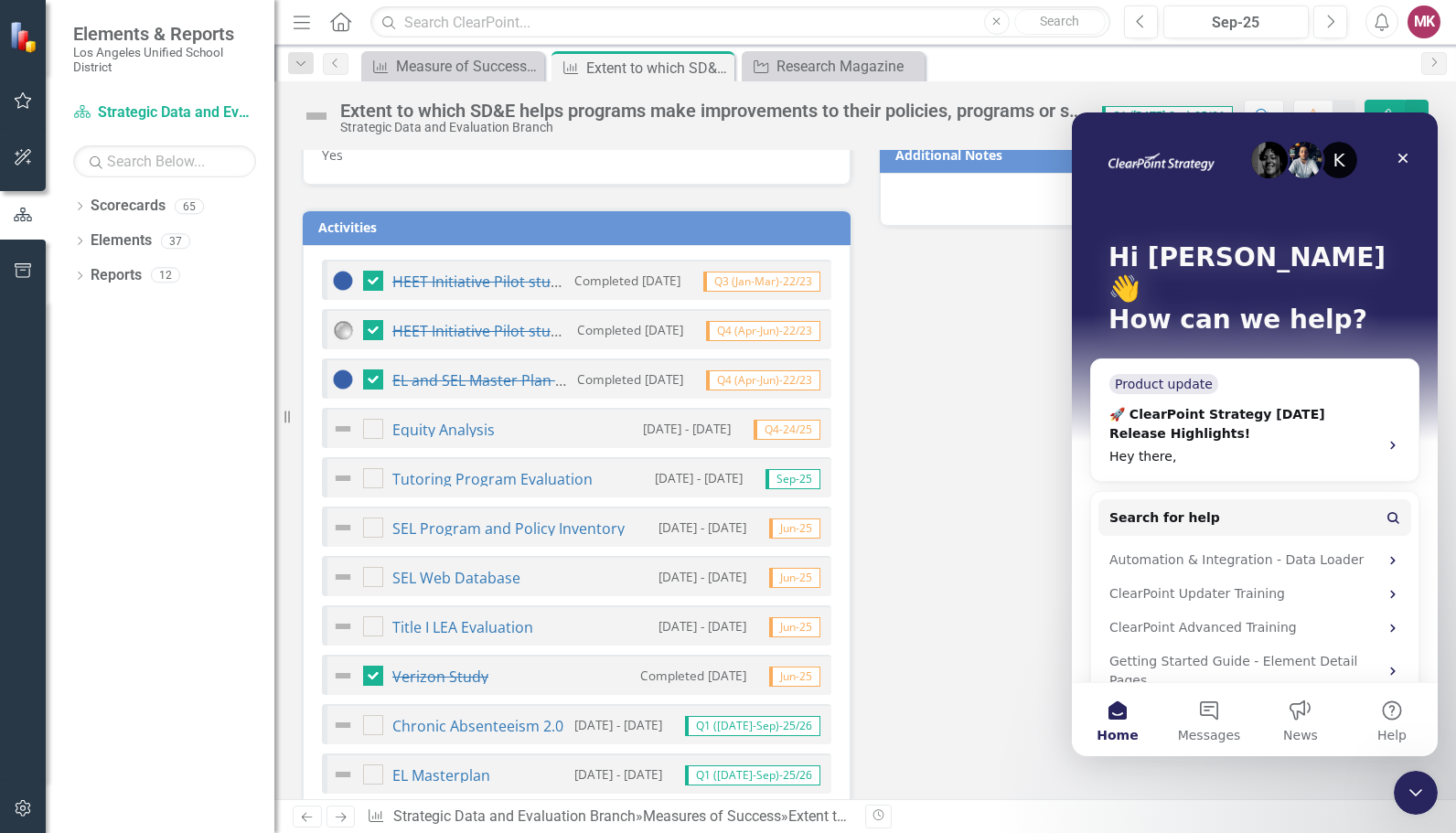
scroll to position [0, 0]
click at [1209, 706] on button "Messages" at bounding box center [1208, 719] width 91 height 73
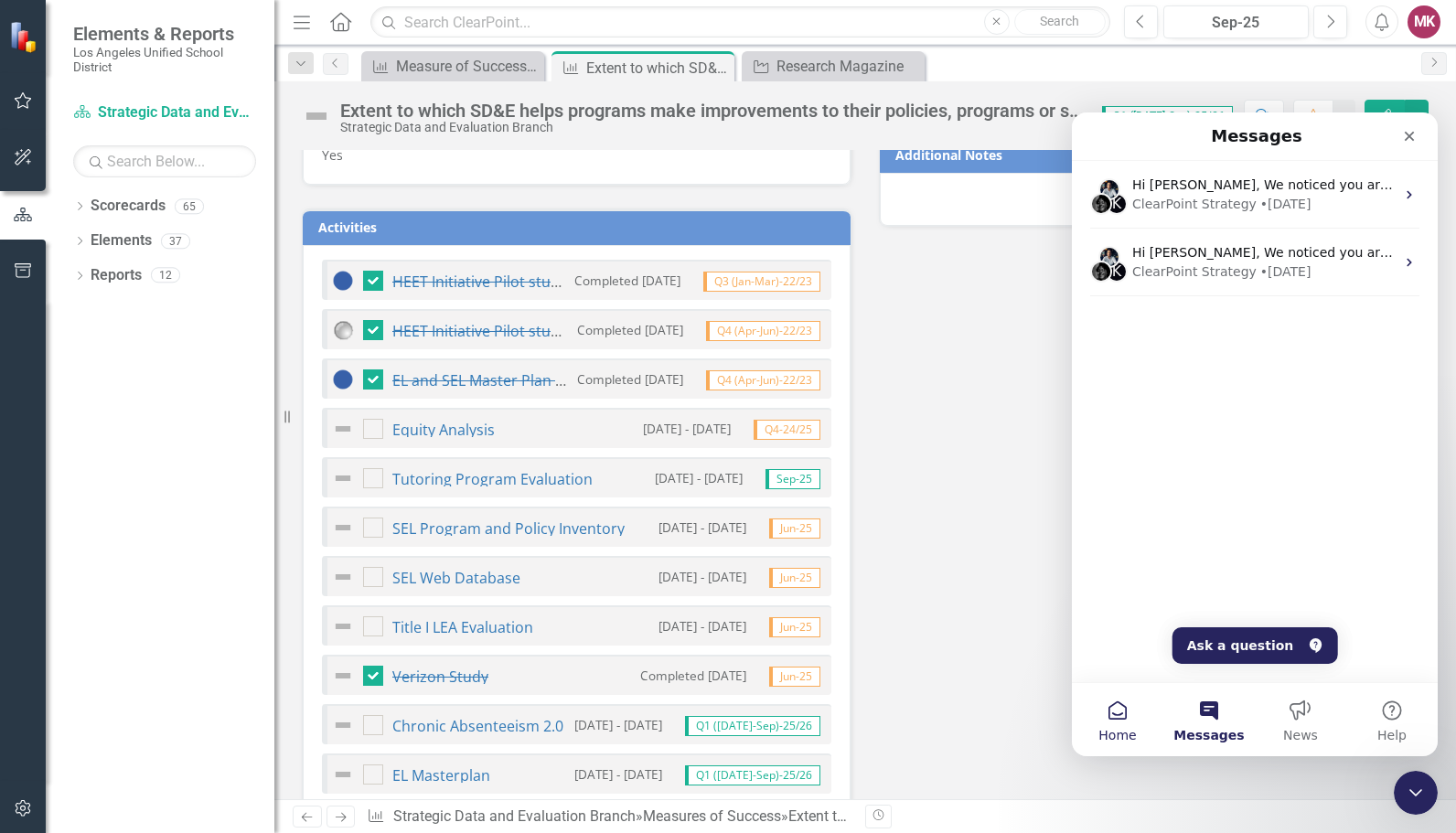
click at [1116, 732] on span "Home" at bounding box center [1117, 735] width 37 height 13
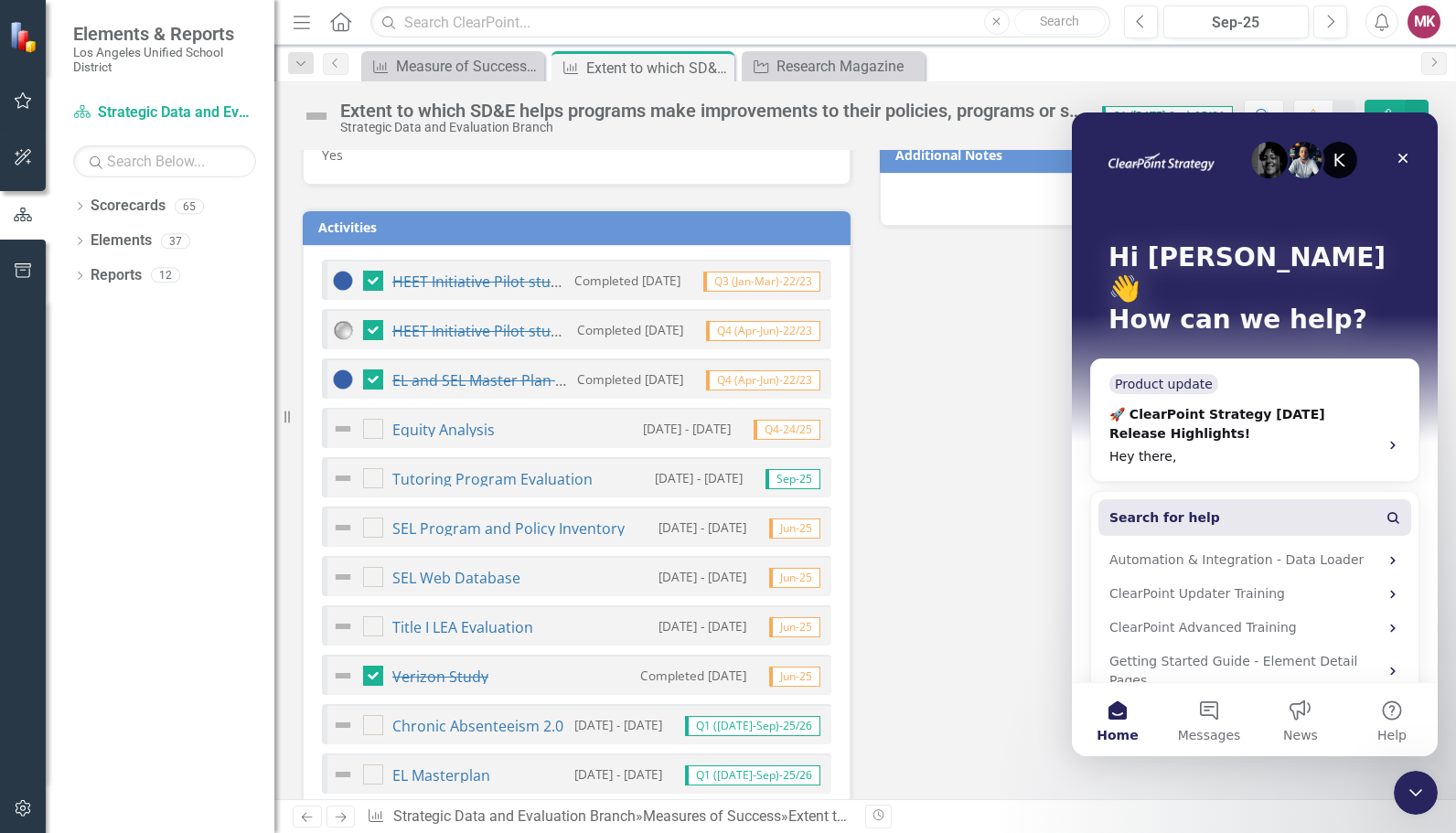
click at [1174, 508] on span "Search for help" at bounding box center [1164, 518] width 111 height 20
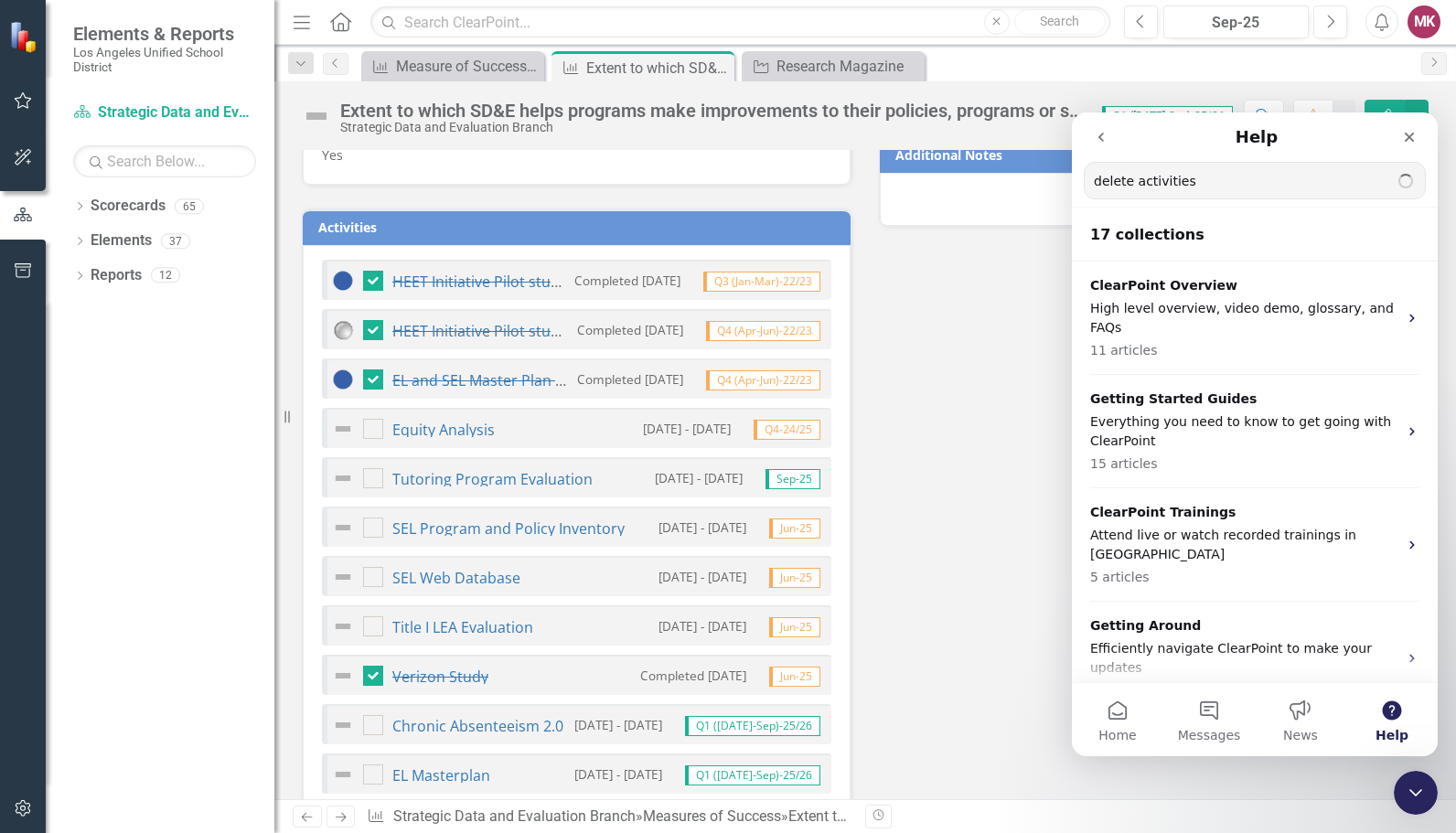
type input "delete activities"
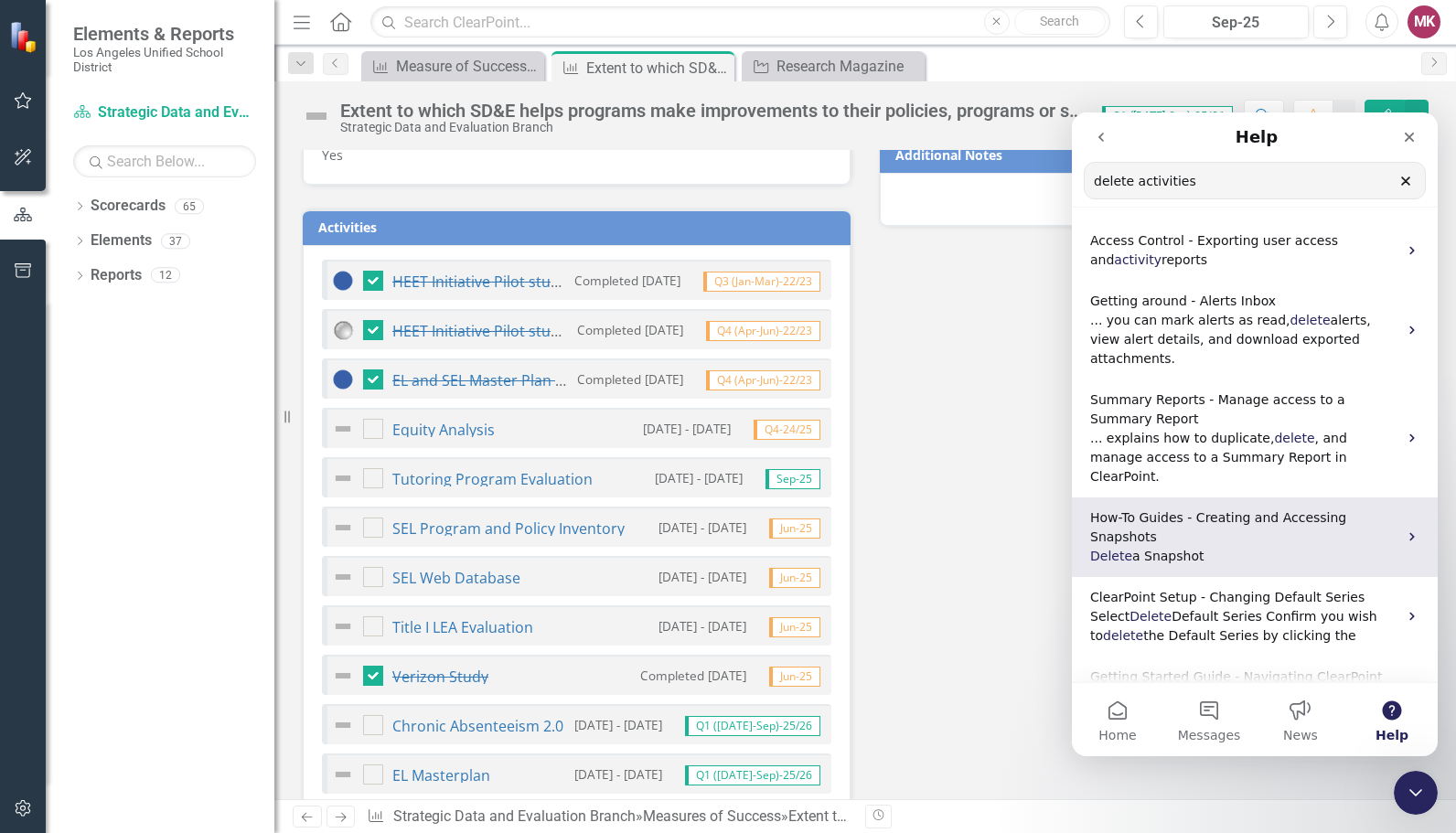
click at [1257, 547] on p "Delete a Snapshot" at bounding box center [1245, 557] width 307 height 20
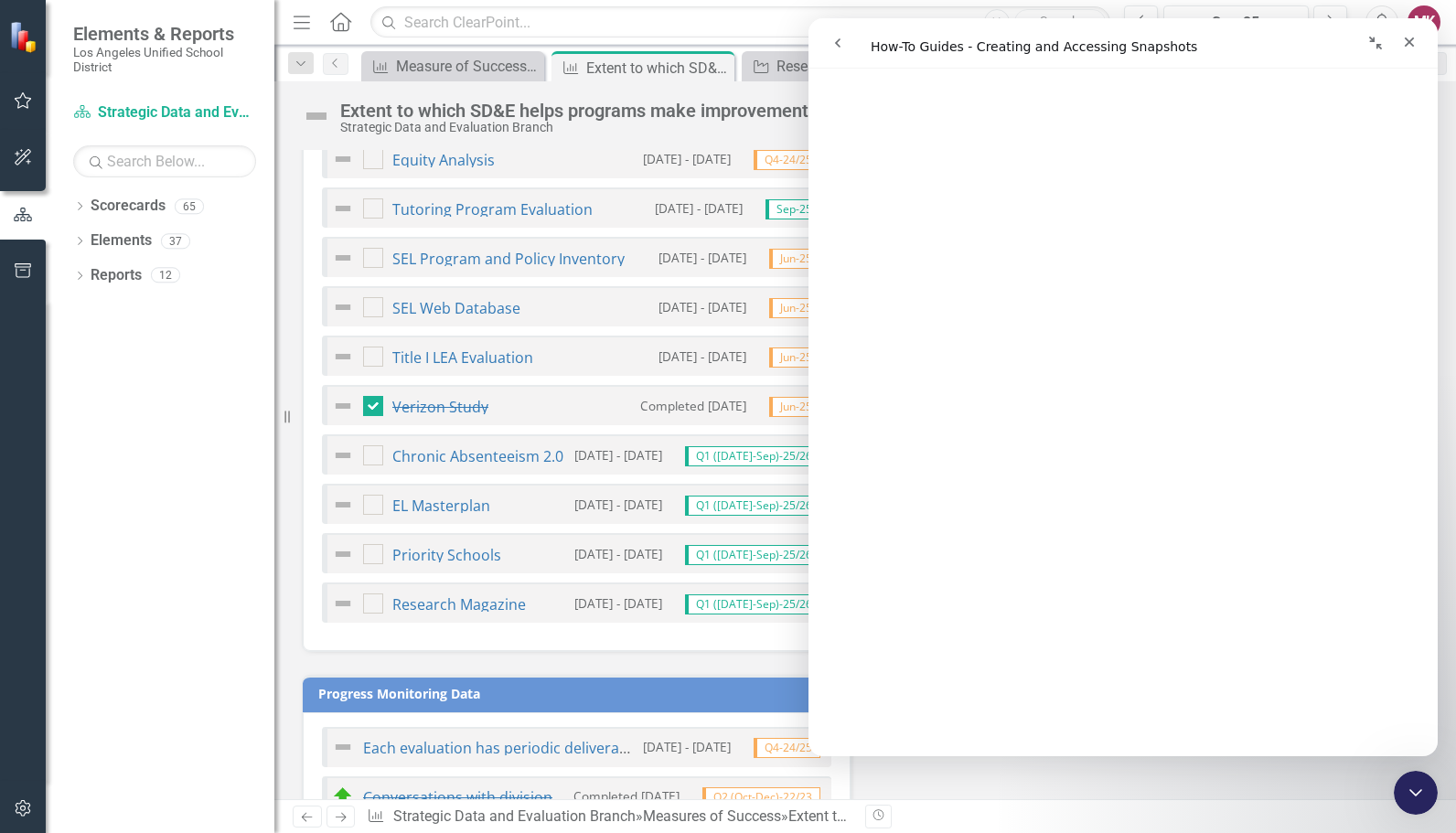
scroll to position [1069, 0]
click at [20, 276] on icon "button" at bounding box center [23, 270] width 20 height 15
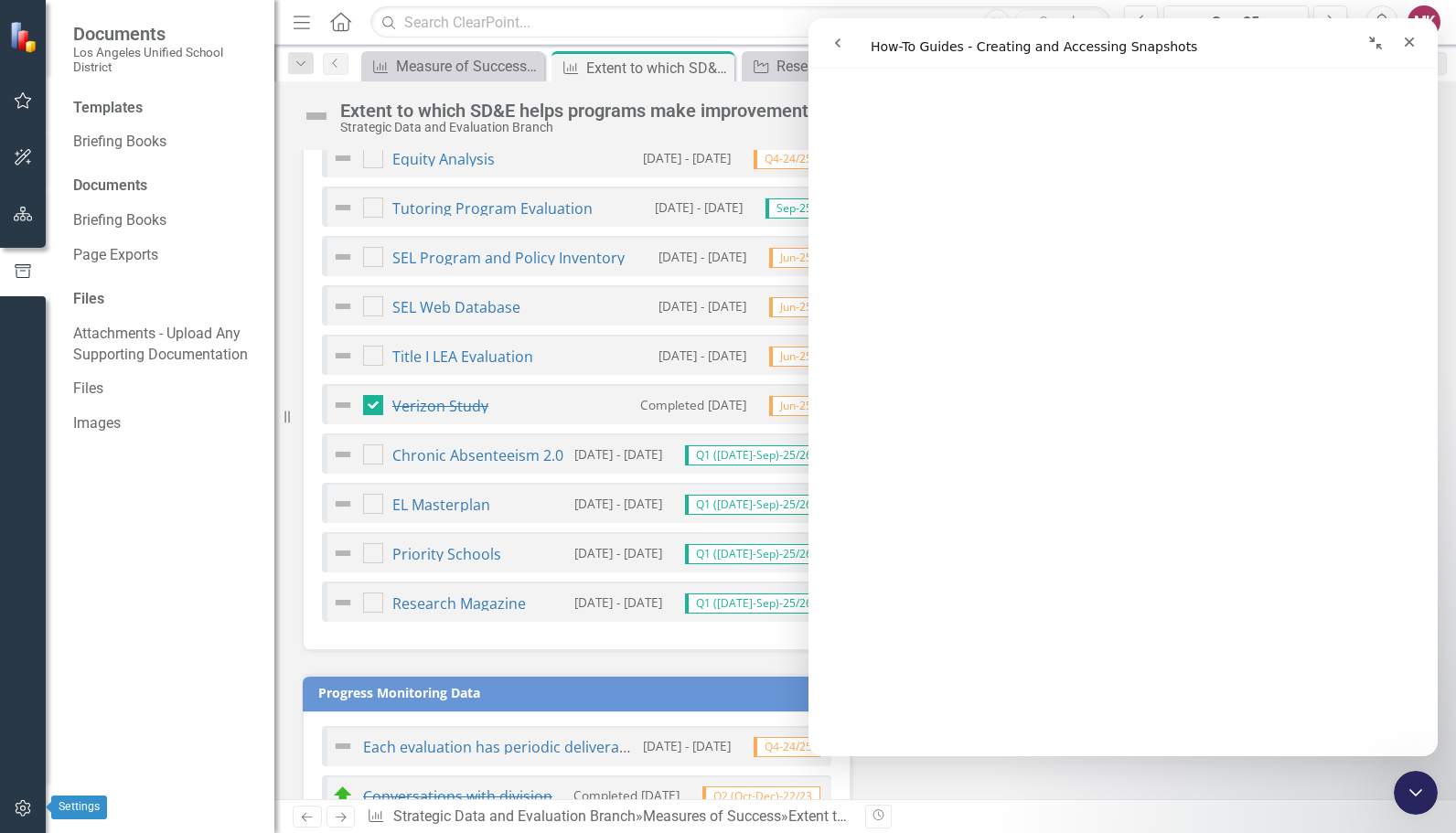
click at [18, 811] on icon "button" at bounding box center [23, 808] width 20 height 15
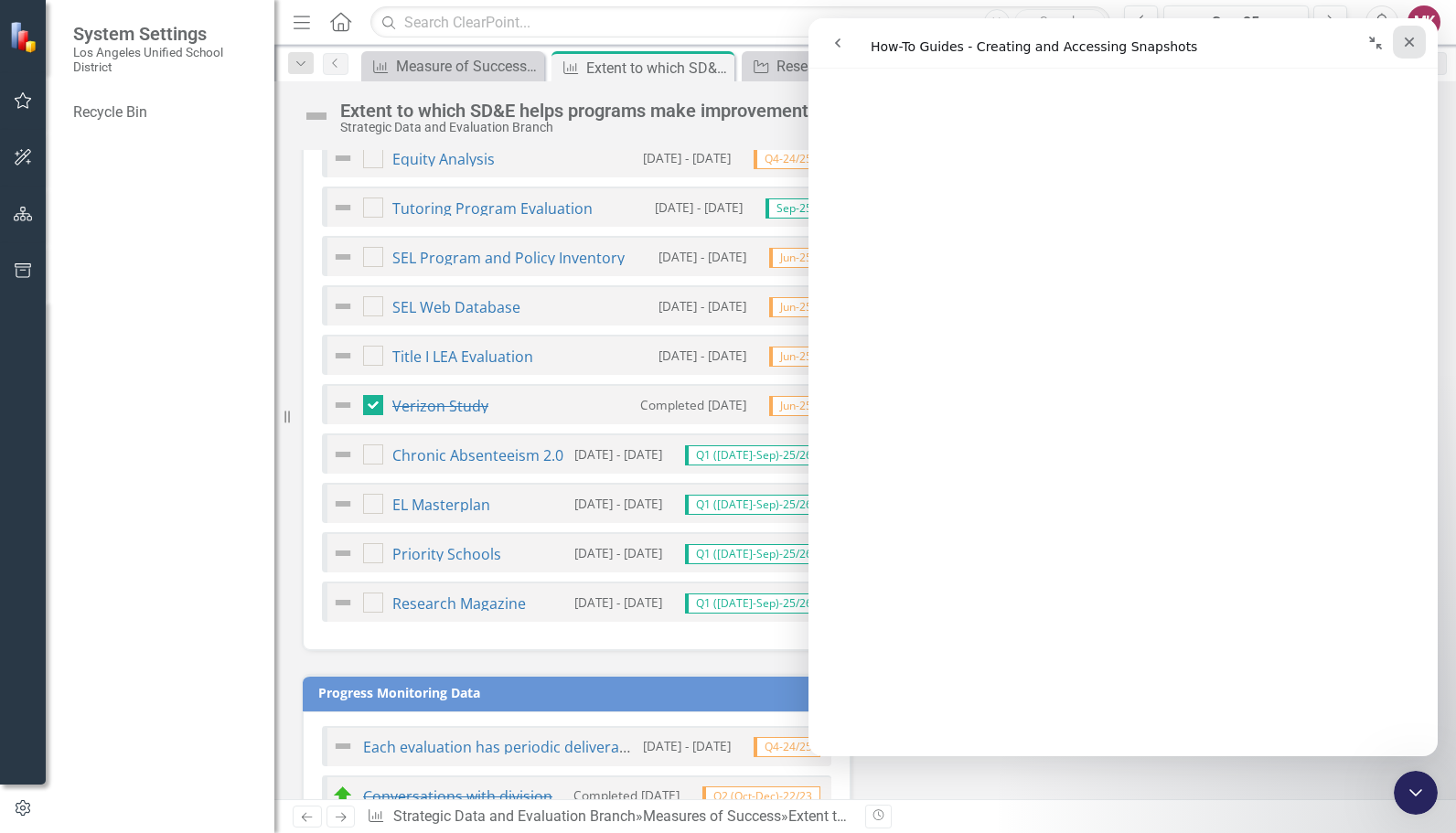
click at [1403, 39] on icon "Close" at bounding box center [1409, 42] width 15 height 15
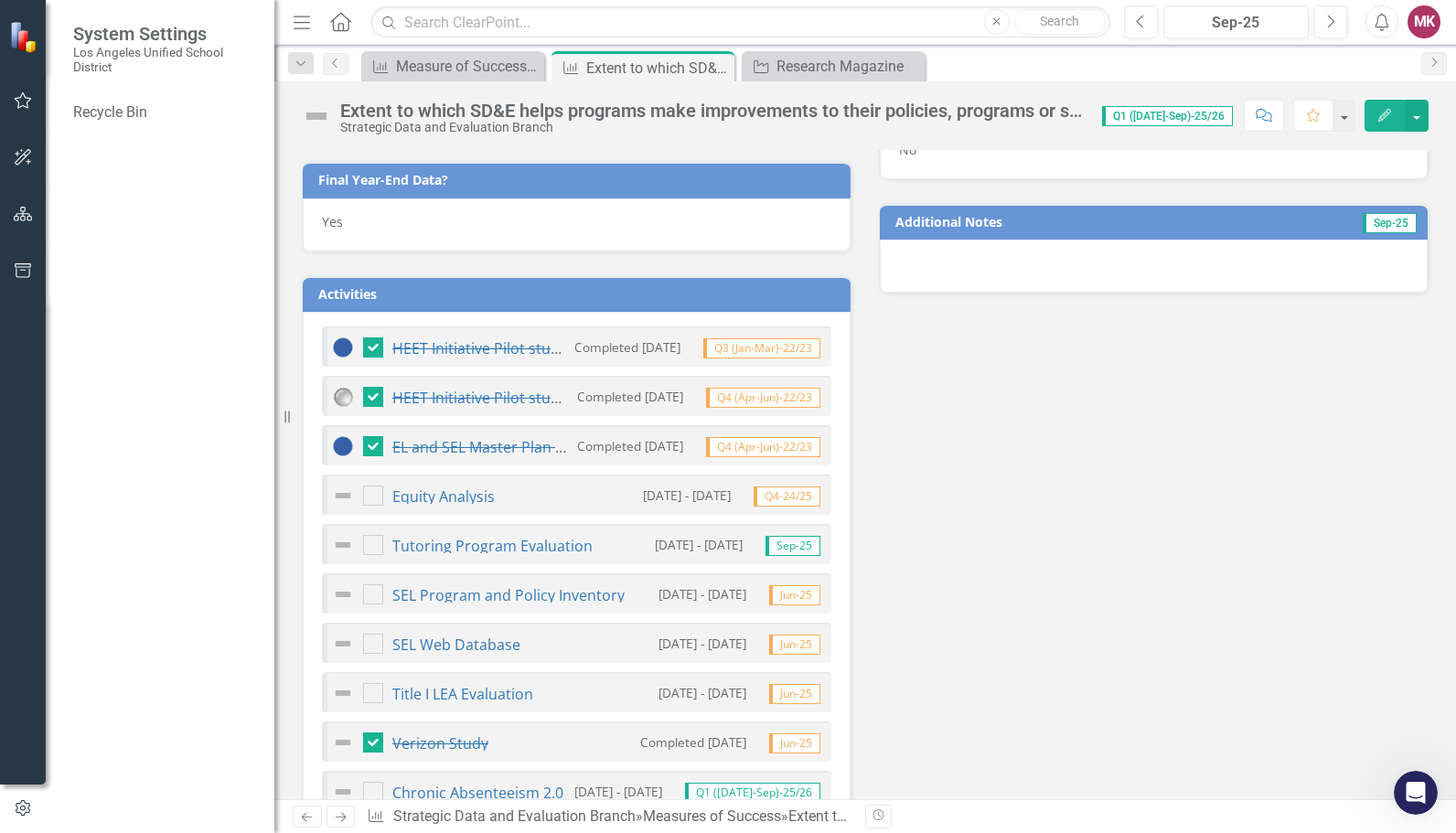
scroll to position [734, 0]
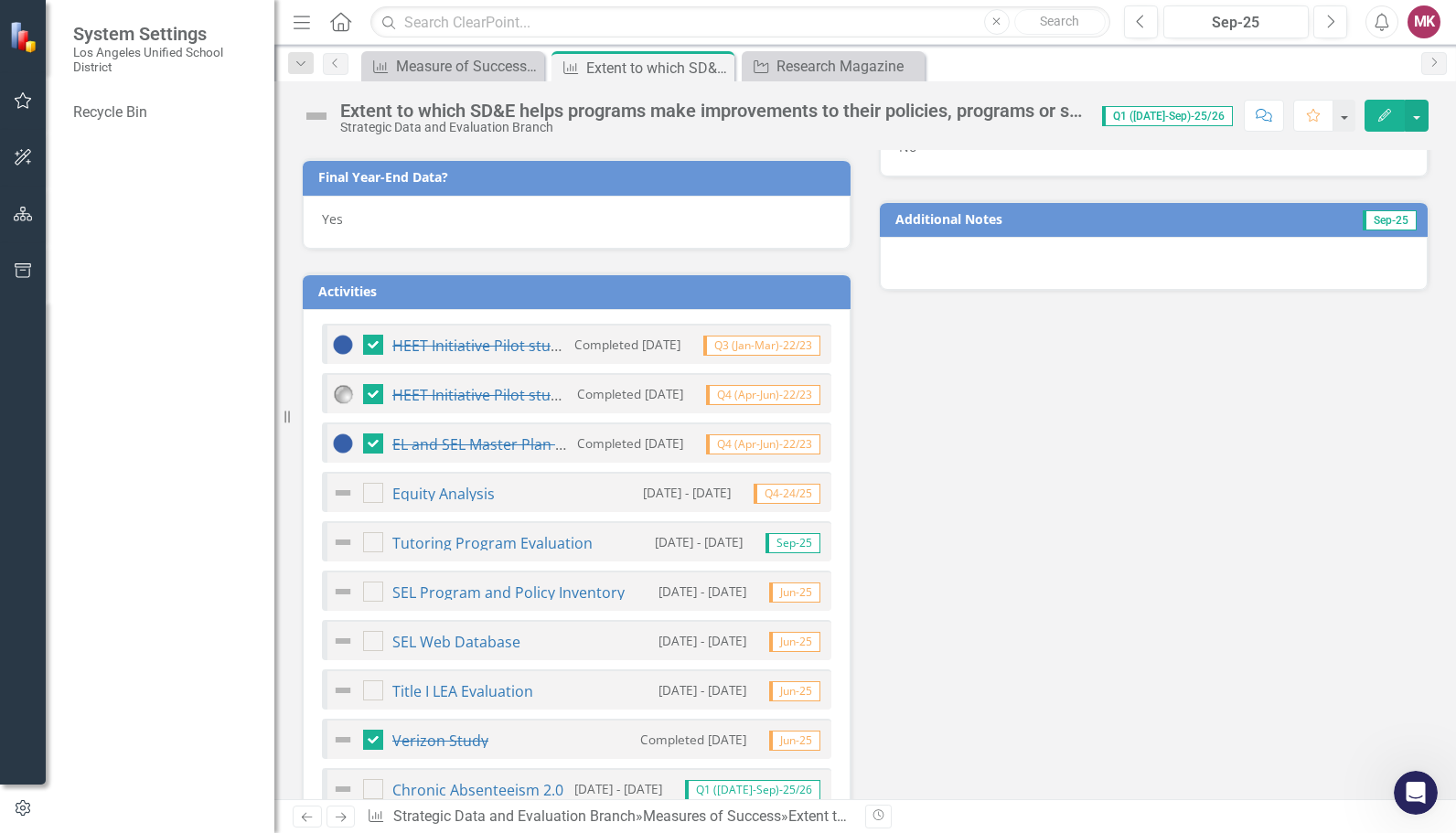
drag, startPoint x: 373, startPoint y: 339, endPoint x: 146, endPoint y: 139, distance: 302.5
click at [146, 139] on div "System Settings [GEOGRAPHIC_DATA] Unified School District Recycle Bin Resize Me…" at bounding box center [728, 416] width 1456 height 833
click at [114, 116] on link "Recycle Bin" at bounding box center [164, 113] width 183 height 21
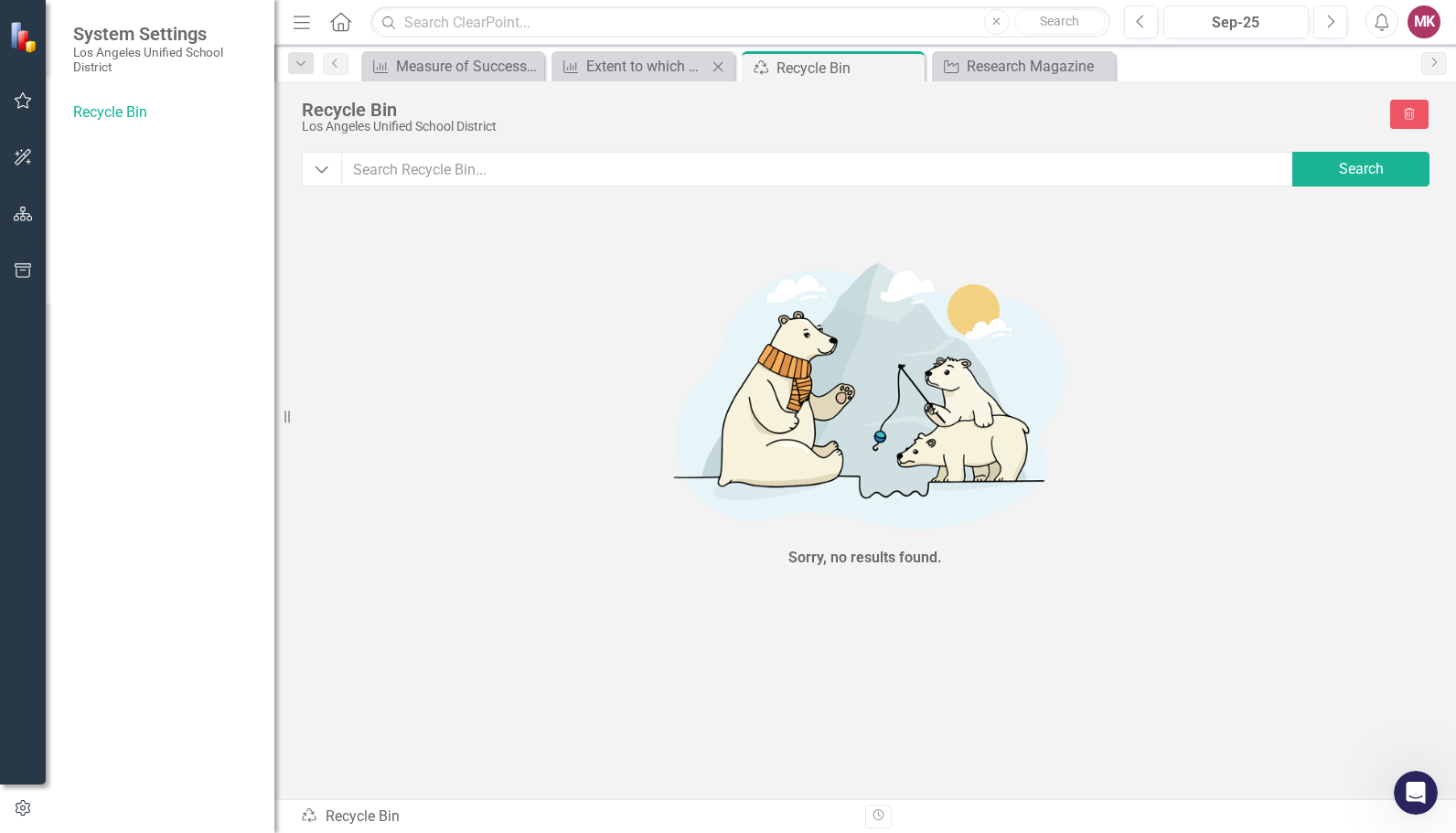
click at [662, 53] on div "Measures of Success Extent to which SD&E helps programs make improvements to th…" at bounding box center [642, 66] width 183 height 30
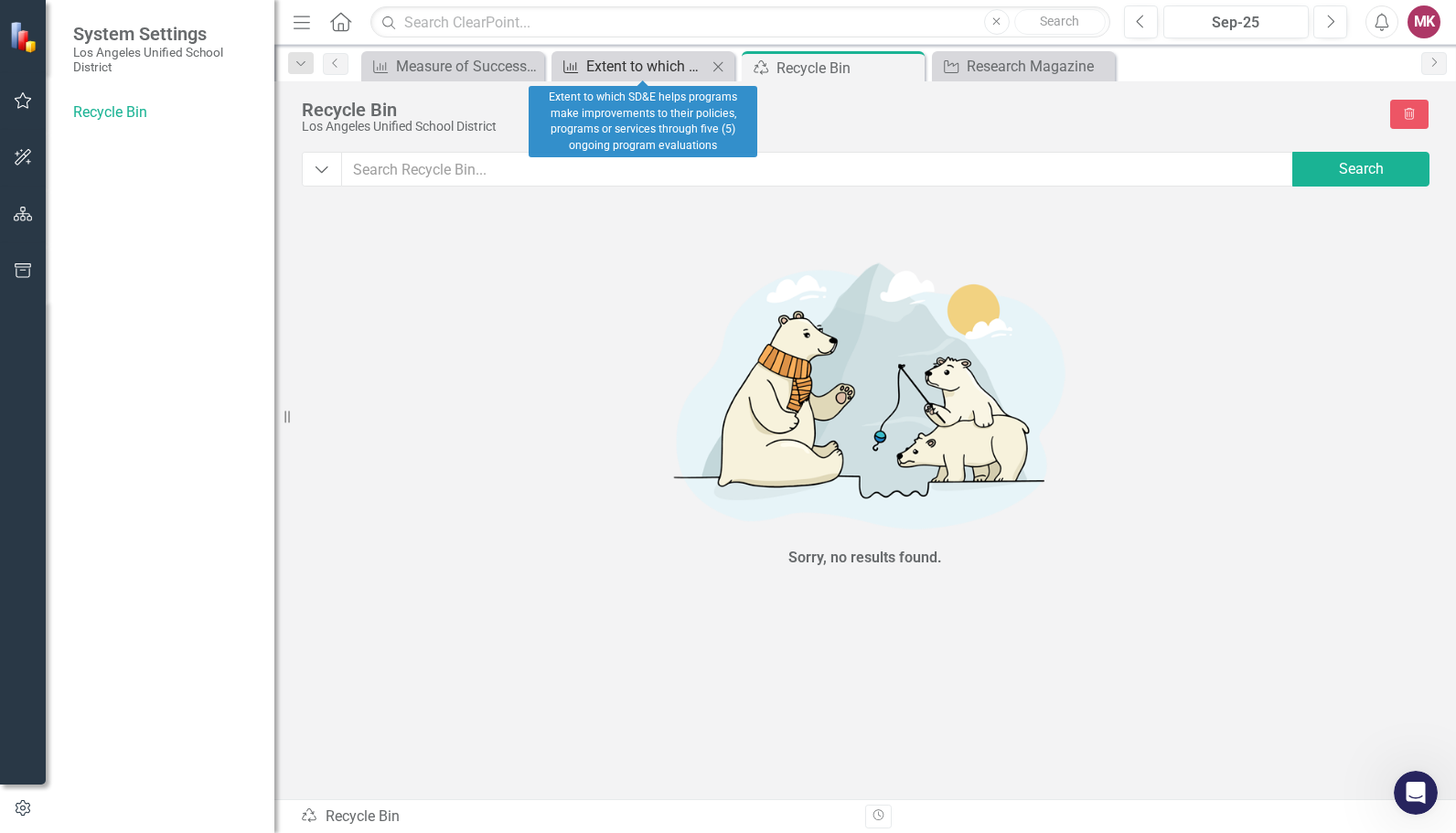
click at [661, 61] on div "Extent to which SD&E helps programs make improvements to their policies, progra…" at bounding box center [646, 66] width 120 height 23
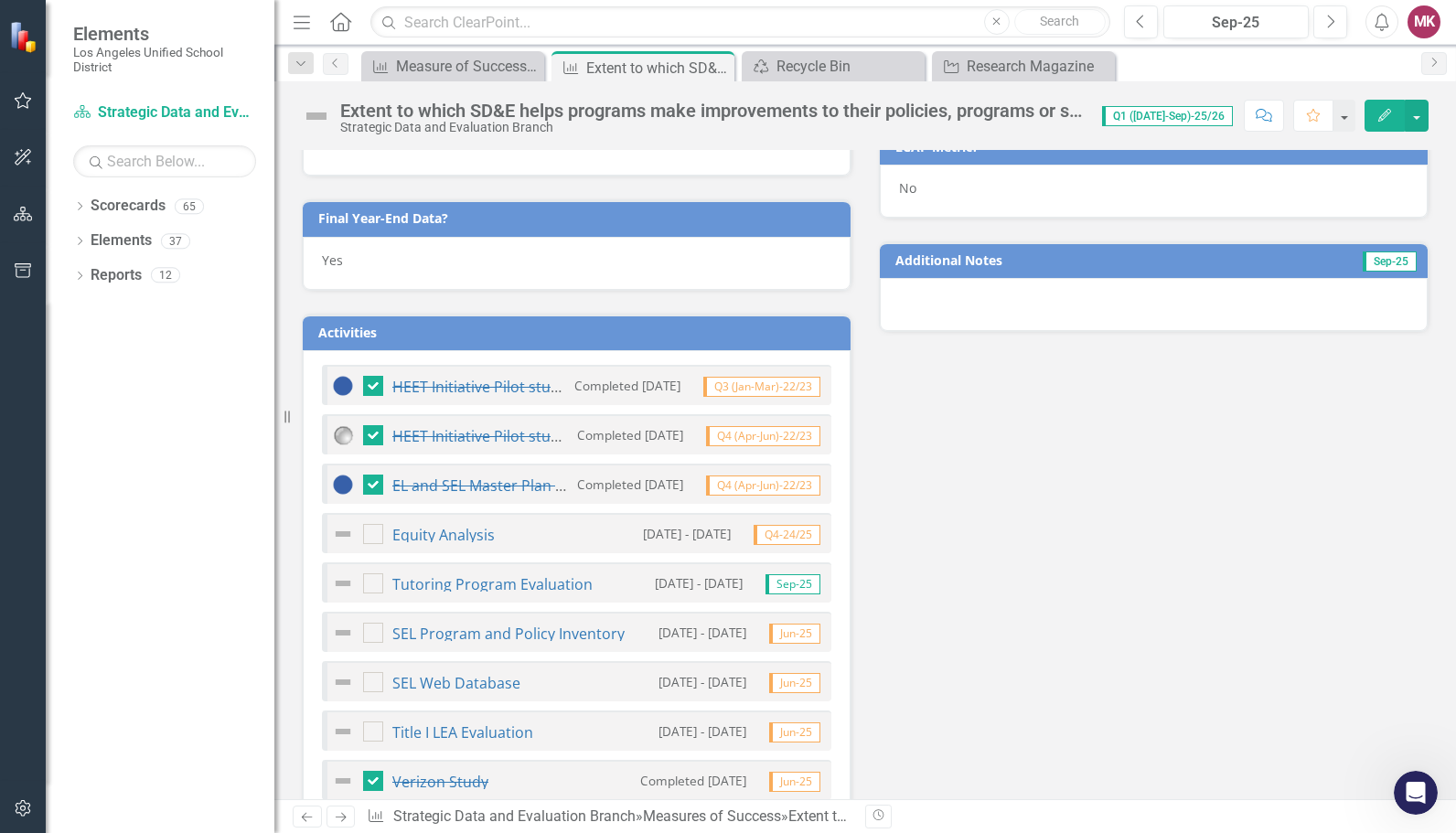
scroll to position [695, 0]
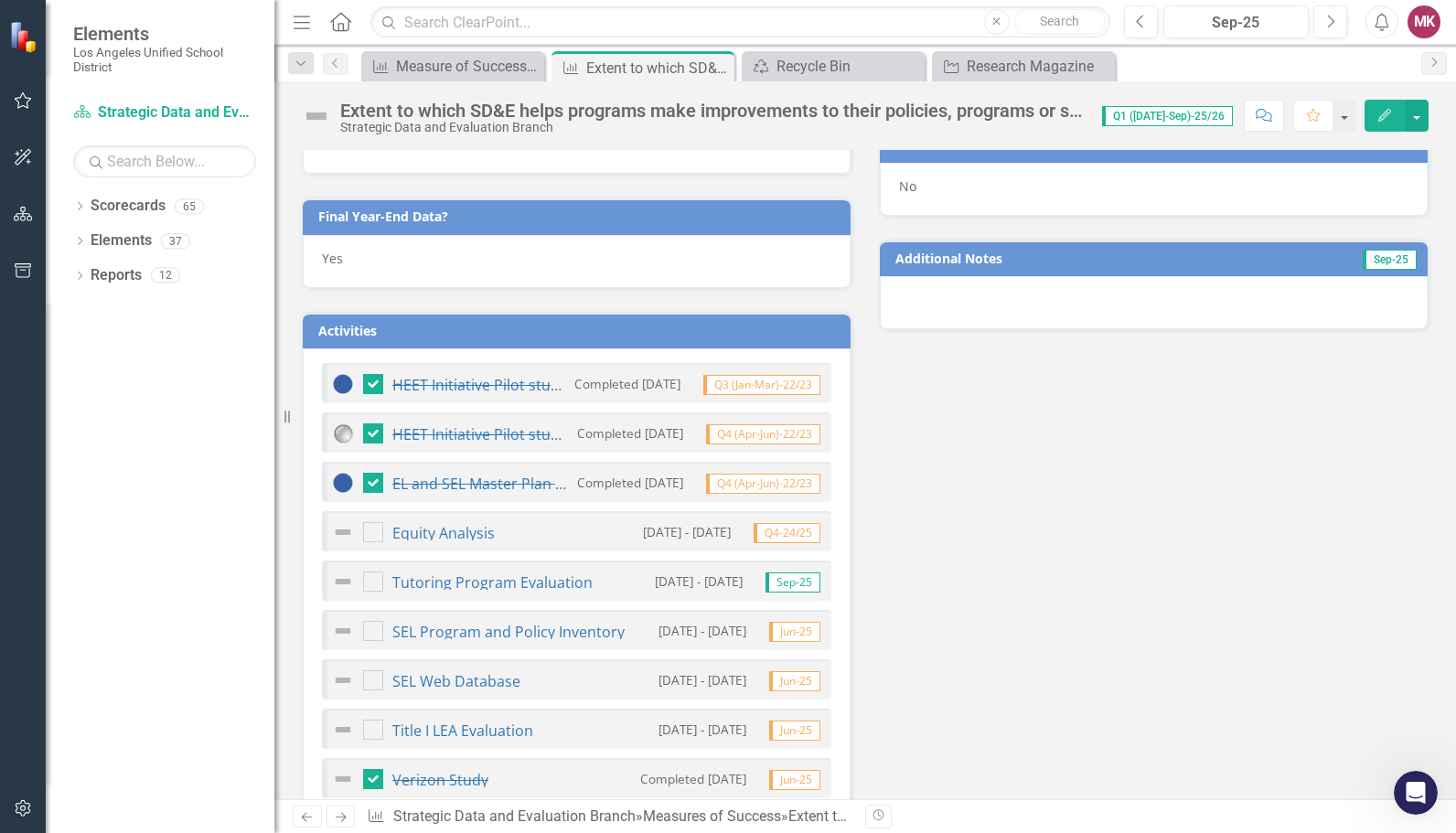
click at [571, 331] on td "Activities" at bounding box center [580, 333] width 523 height 27
click at [377, 324] on h3 "Activities" at bounding box center [580, 331] width 523 height 14
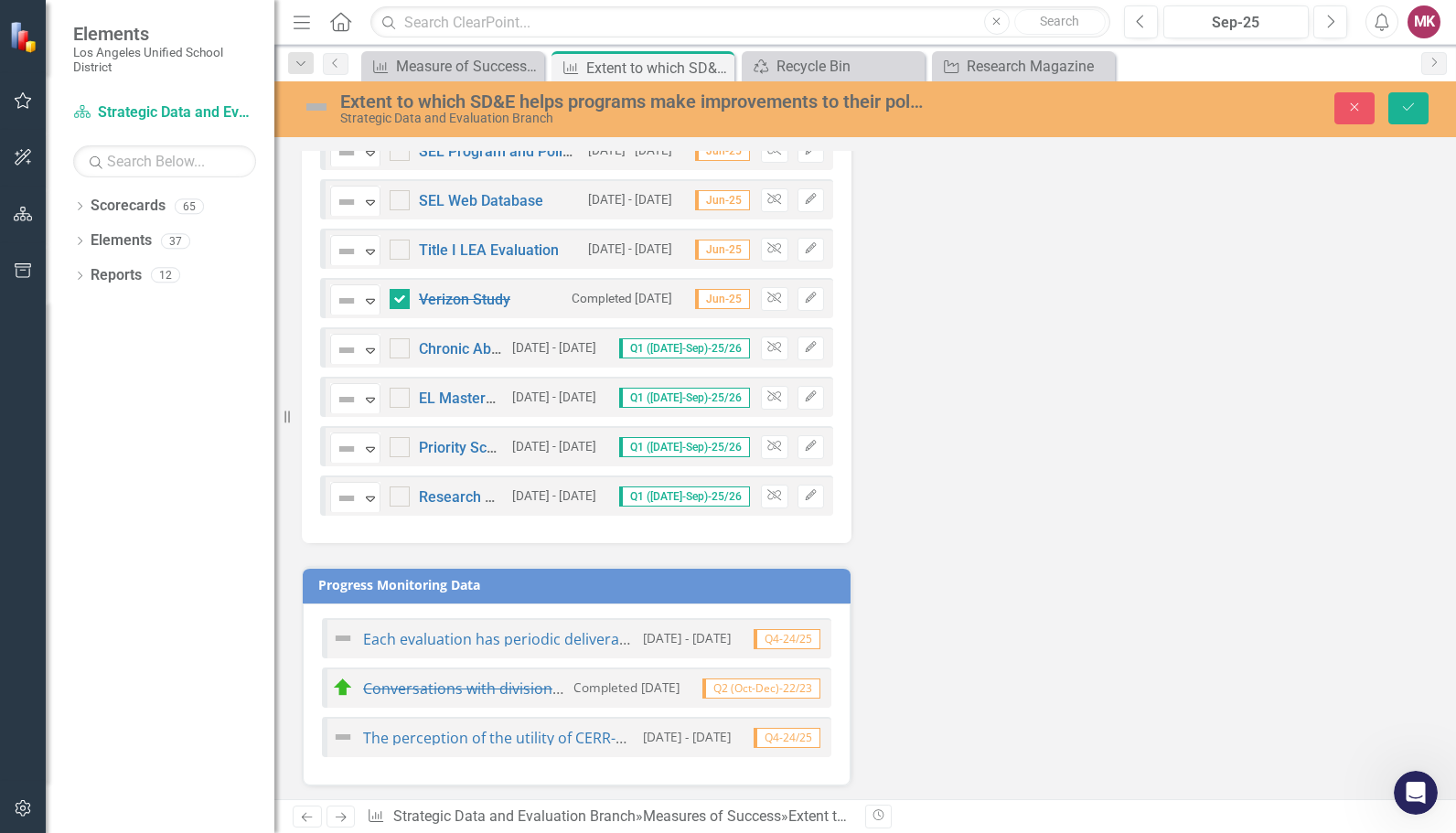
scroll to position [1190, 0]
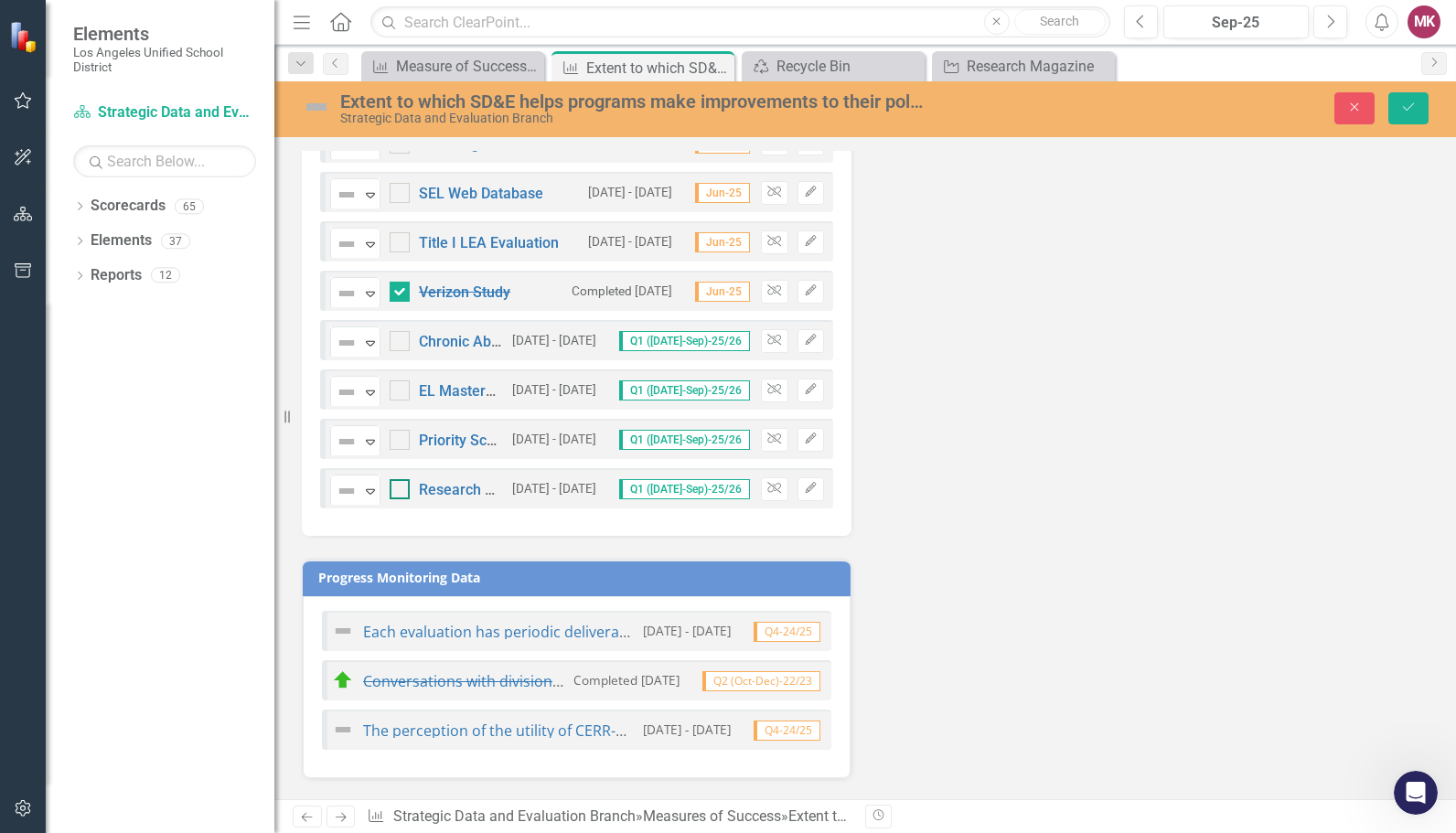
click at [400, 481] on input "checkbox" at bounding box center [396, 486] width 12 height 12
checkbox input "true"
click at [402, 439] on div at bounding box center [399, 440] width 21 height 21
click at [401, 439] on input "checkbox" at bounding box center [396, 436] width 12 height 12
checkbox input "true"
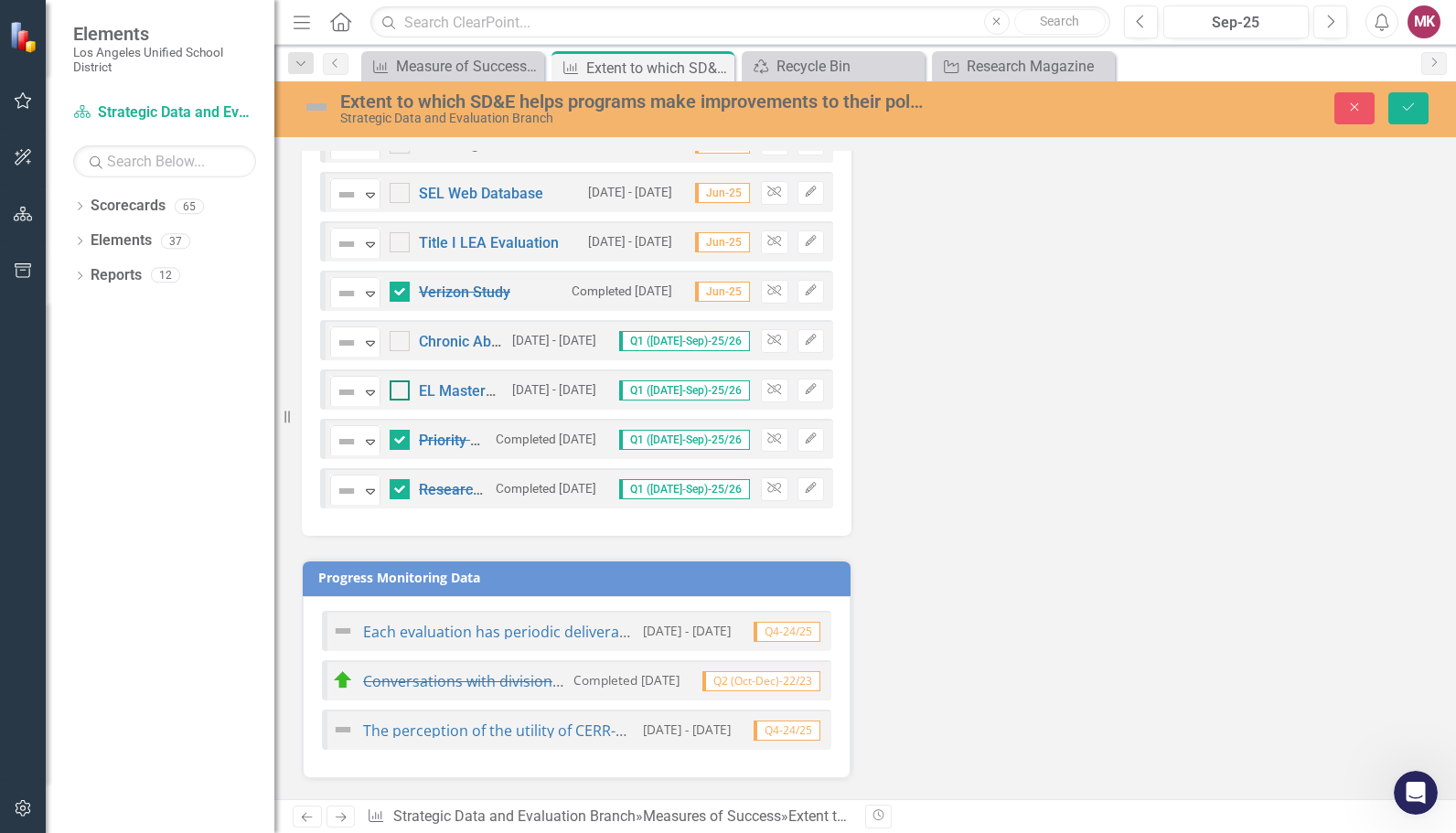
click at [404, 383] on div at bounding box center [399, 391] width 21 height 21
click at [401, 383] on input "checkbox" at bounding box center [396, 387] width 12 height 12
checkbox input "true"
click at [405, 325] on div "Not Defined Expand Chronic Absenteeism 2.0" at bounding box center [416, 341] width 173 height 32
click at [400, 334] on input "checkbox" at bounding box center [396, 337] width 12 height 12
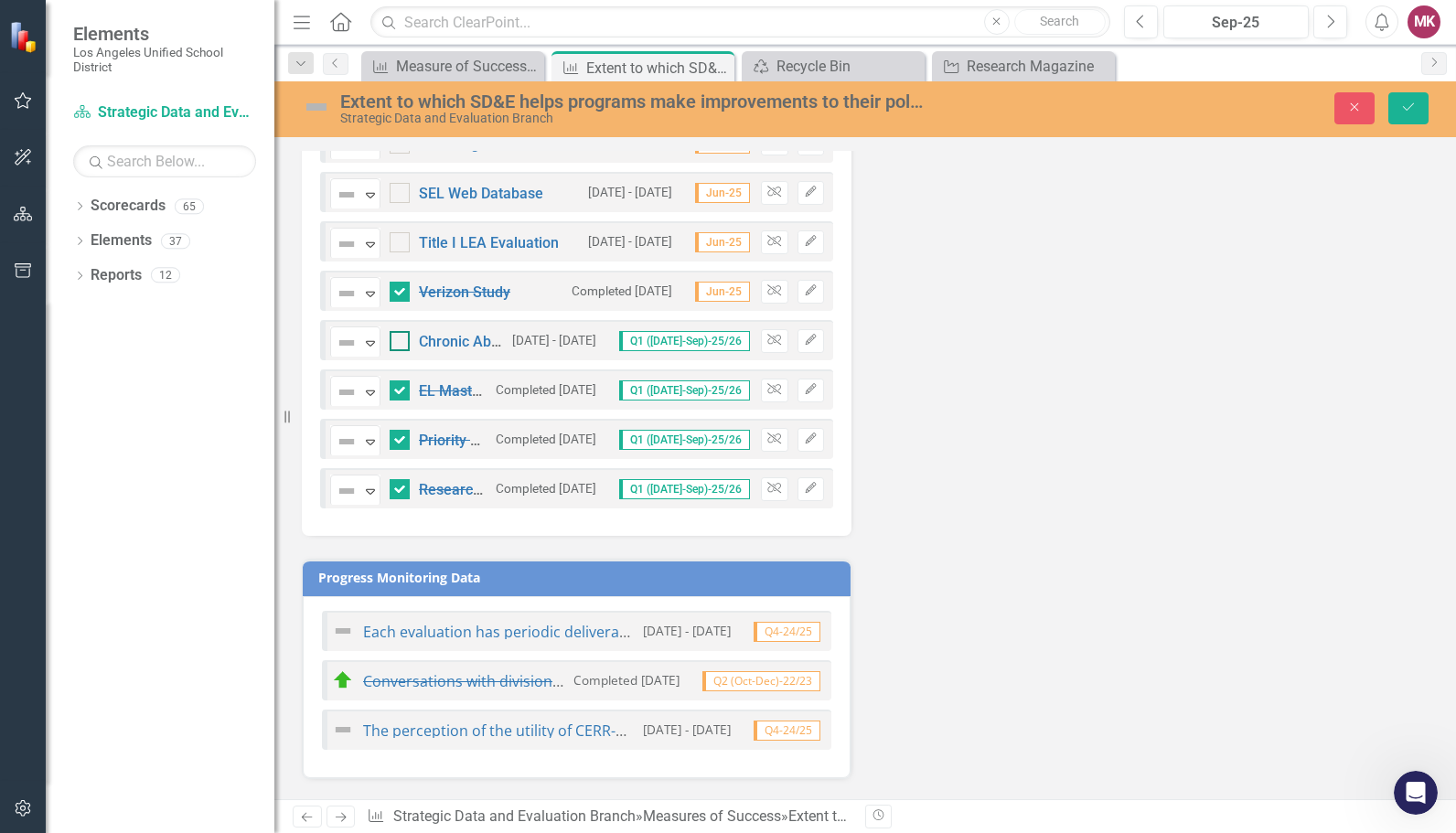
checkbox input "true"
click at [402, 239] on div at bounding box center [399, 242] width 21 height 21
click at [401, 239] on input "checkbox" at bounding box center [396, 238] width 12 height 12
checkbox input "true"
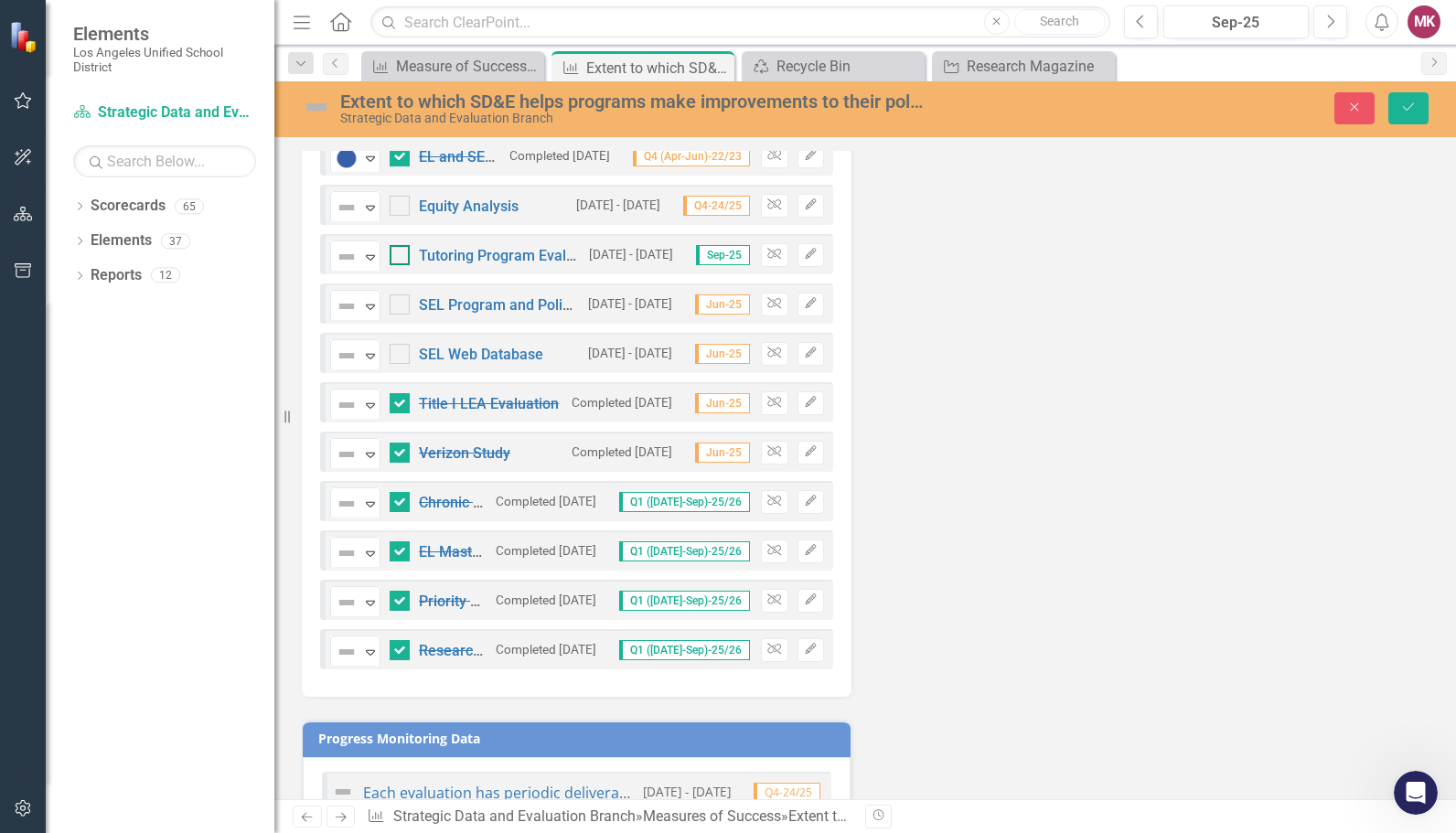
click at [400, 245] on input "checkbox" at bounding box center [396, 251] width 12 height 12
checkbox input "true"
click at [405, 205] on div at bounding box center [399, 206] width 21 height 21
click at [401, 205] on input "checkbox" at bounding box center [396, 202] width 12 height 12
checkbox input "true"
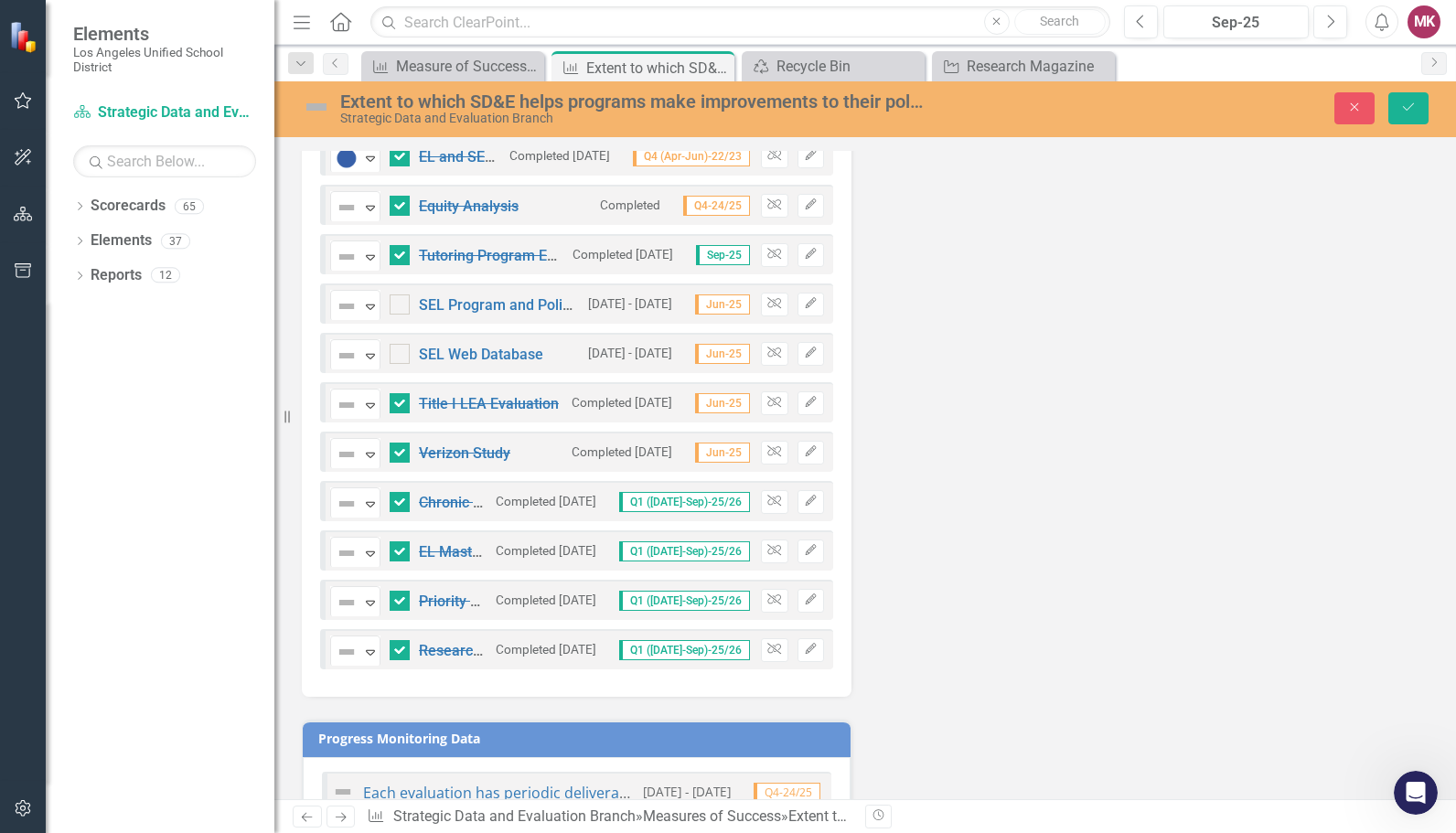
click at [401, 288] on div "Not Defined Expand SEL Program and Policy Inventory" at bounding box center [454, 303] width 249 height 32
click at [401, 297] on div at bounding box center [399, 304] width 21 height 21
click at [401, 297] on input "checkbox" at bounding box center [396, 301] width 12 height 12
checkbox input "true"
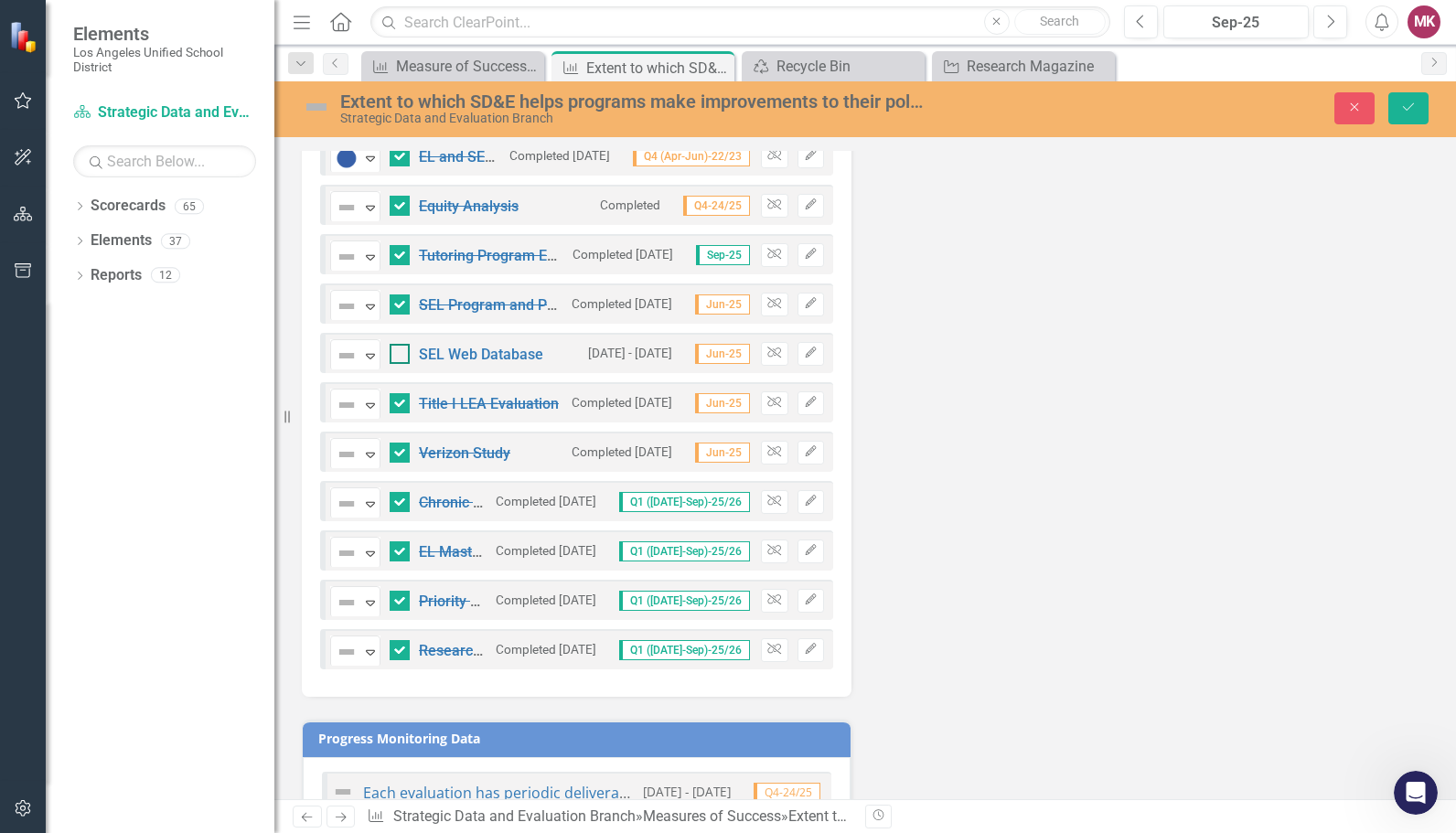
click at [402, 351] on div at bounding box center [399, 353] width 21 height 21
click at [401, 351] on input "checkbox" at bounding box center [396, 349] width 12 height 12
checkbox input "true"
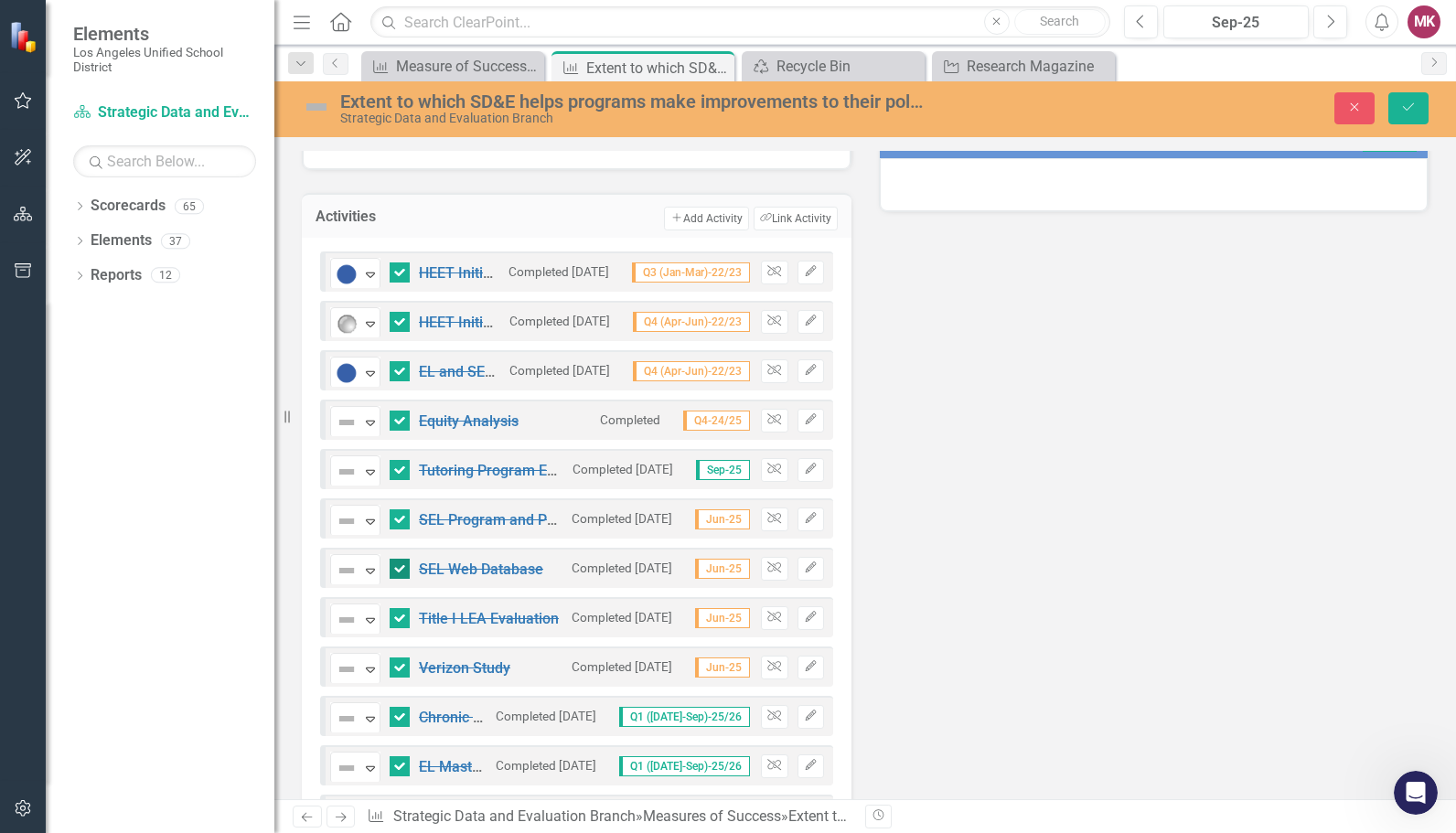
scroll to position [814, 0]
click at [372, 375] on div "Expand" at bounding box center [370, 373] width 19 height 30
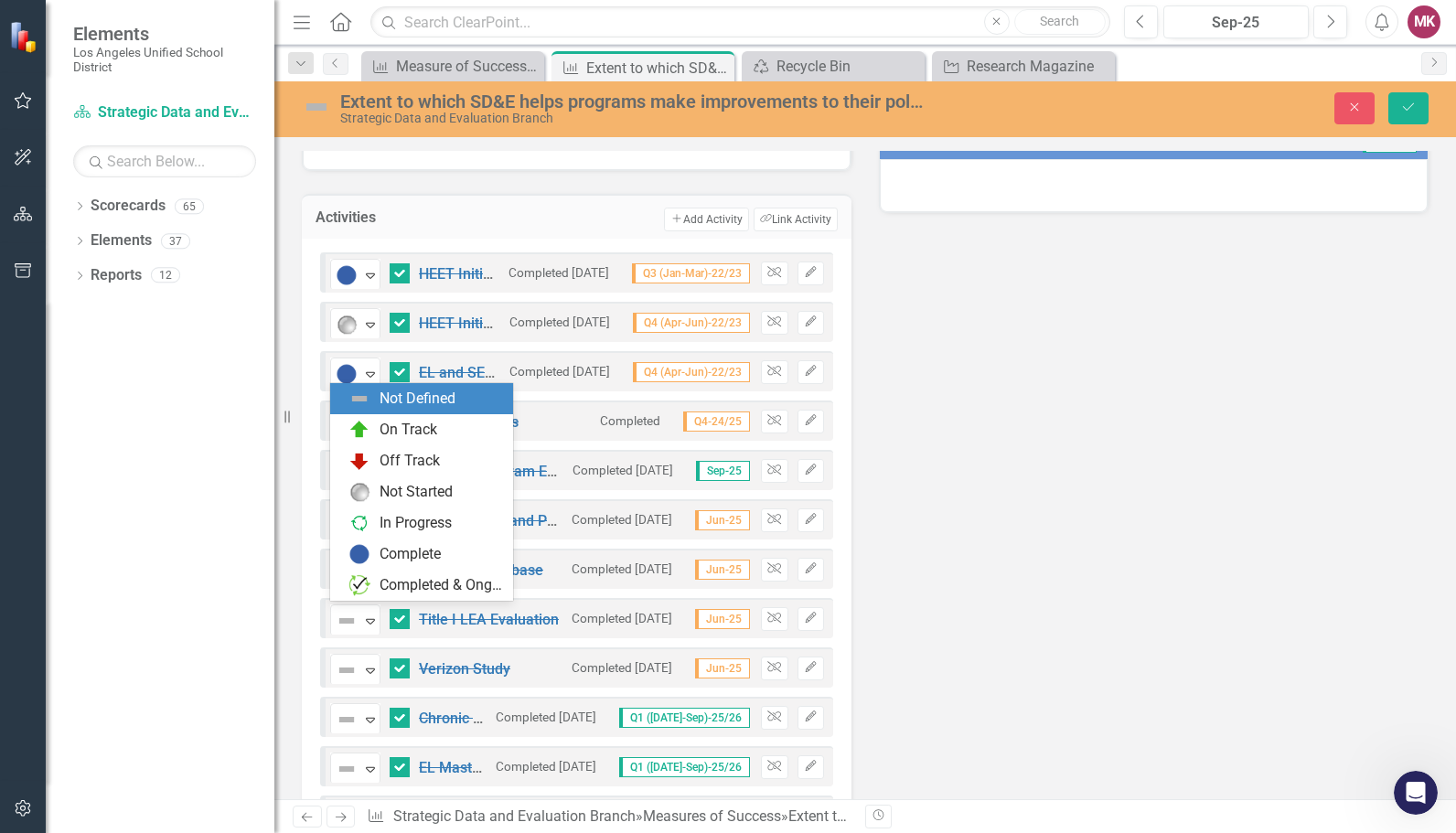
click at [465, 395] on div "Not Defined" at bounding box center [425, 398] width 154 height 22
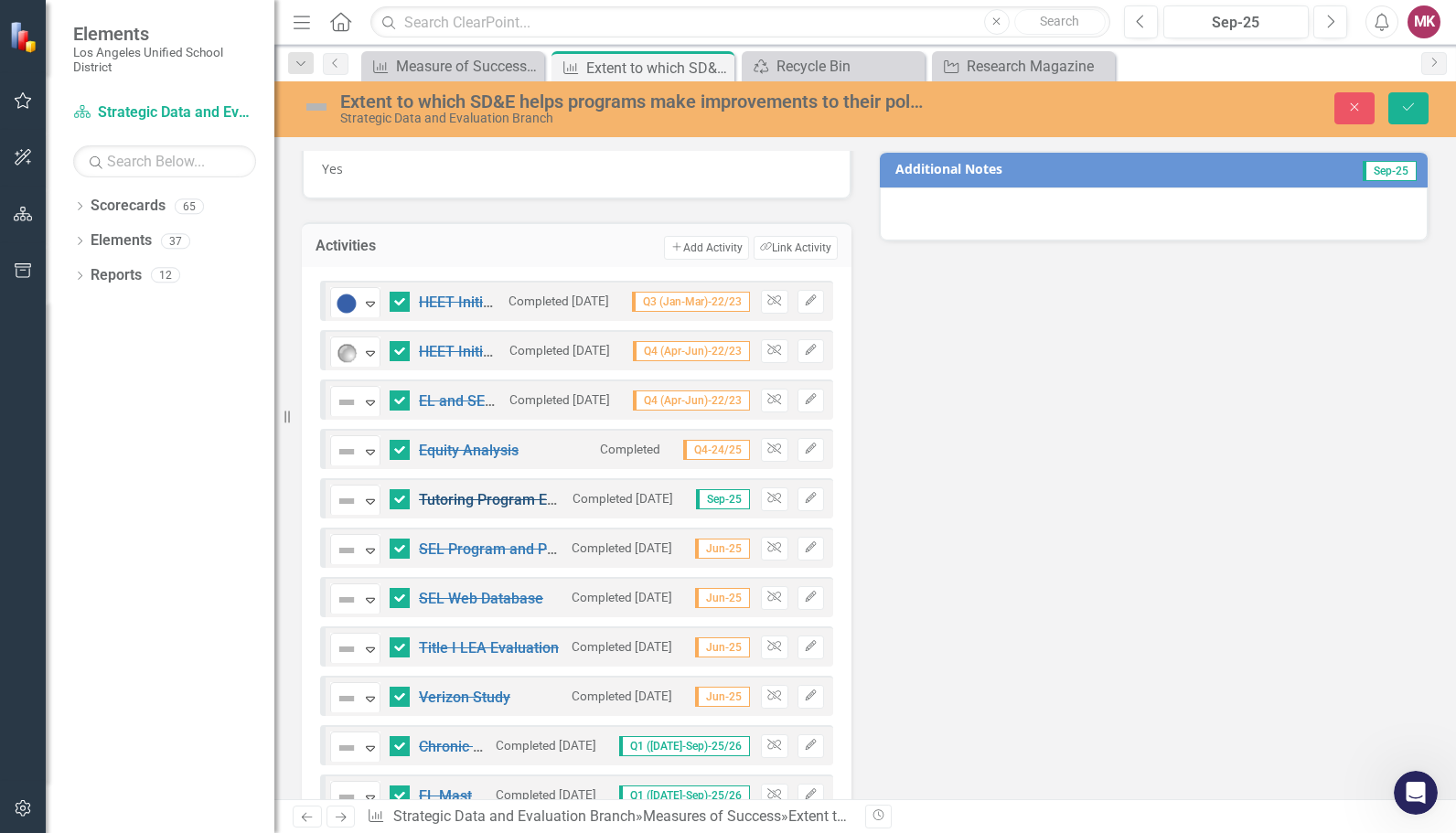
scroll to position [785, 0]
click at [809, 299] on icon "Edit" at bounding box center [811, 301] width 14 height 11
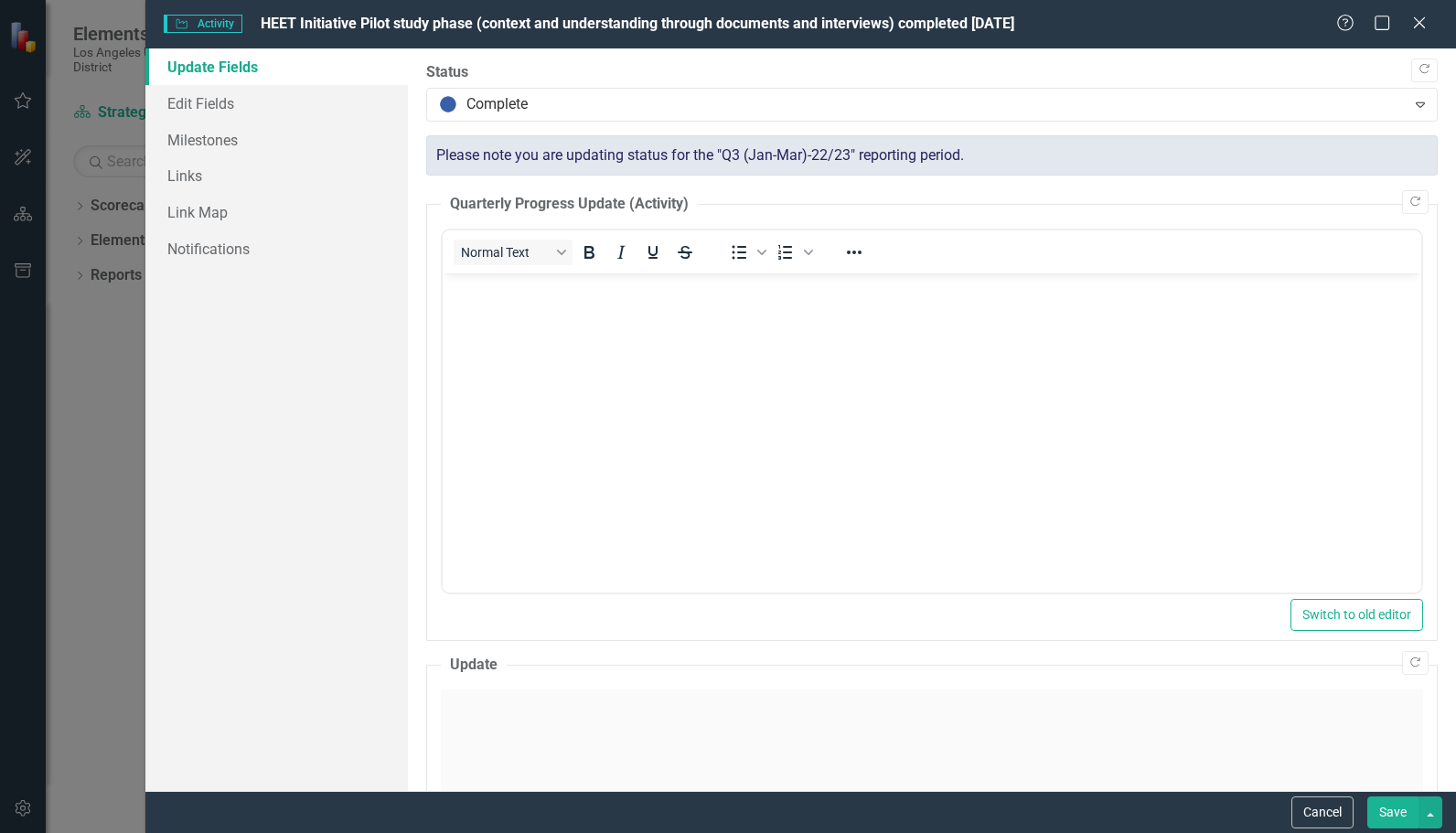
scroll to position [0, 0]
click at [269, 116] on link "Edit Fields" at bounding box center [277, 103] width 262 height 36
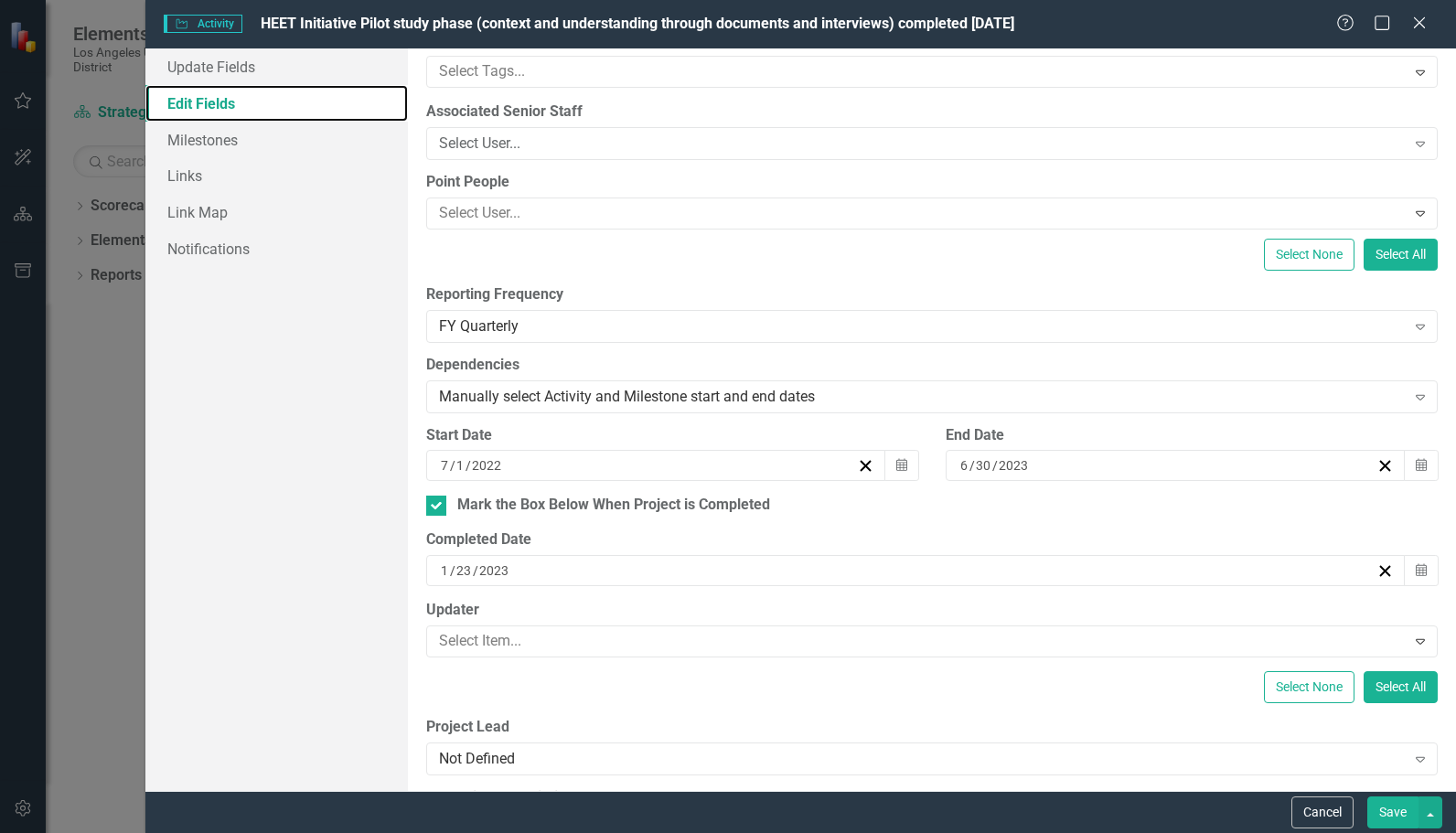
scroll to position [175, 0]
click at [446, 500] on div "Mark the Box Below When Project is Completed" at bounding box center [931, 504] width 1011 height 21
click at [439, 500] on input "Mark the Box Below When Project is Completed" at bounding box center [432, 500] width 12 height 12
checkbox input "false"
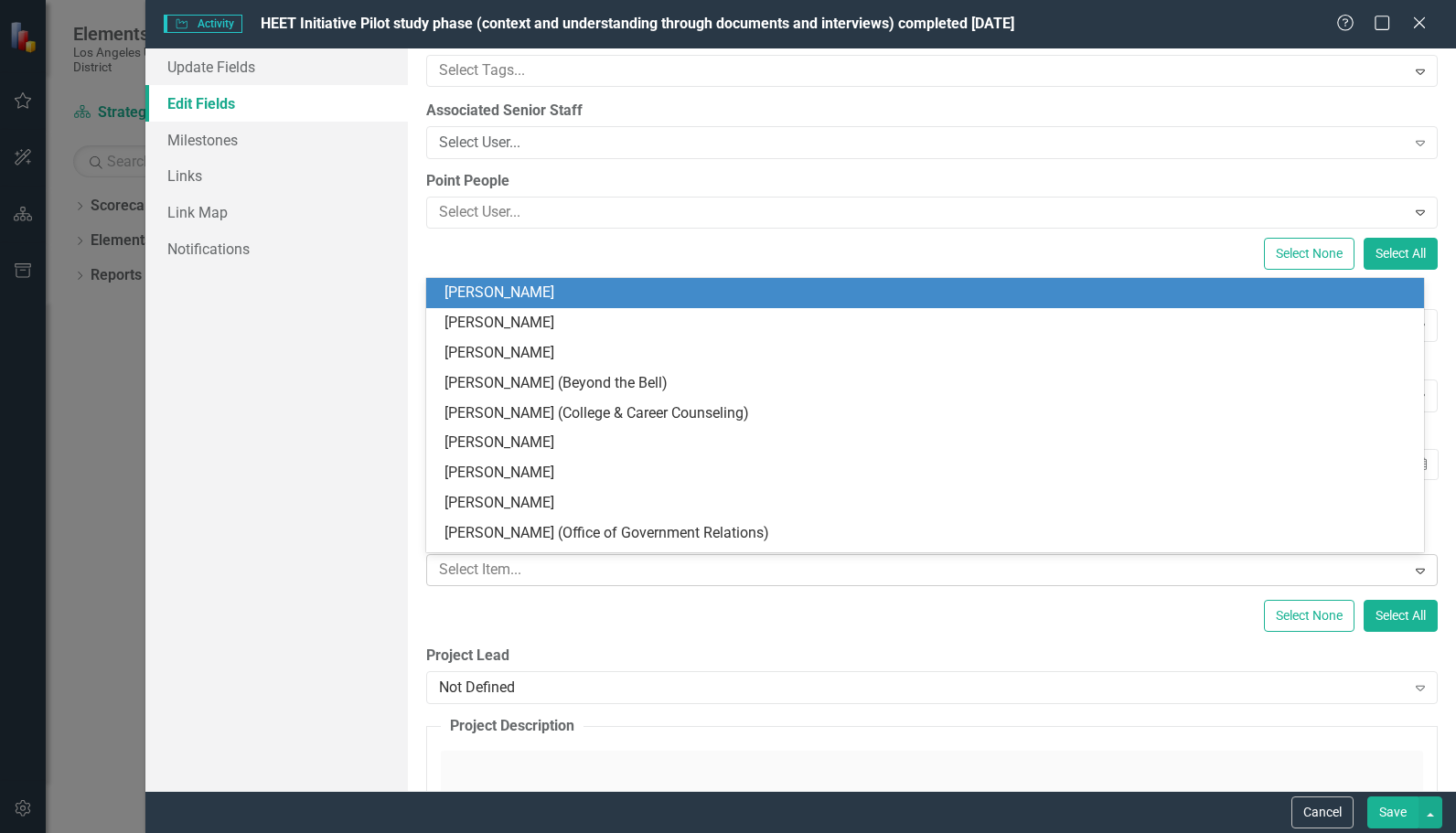
click at [540, 572] on div at bounding box center [918, 570] width 974 height 24
click at [404, 583] on div "Update Fields Edit Fields Milestones Links Link Map Notifications" at bounding box center [277, 420] width 262 height 743
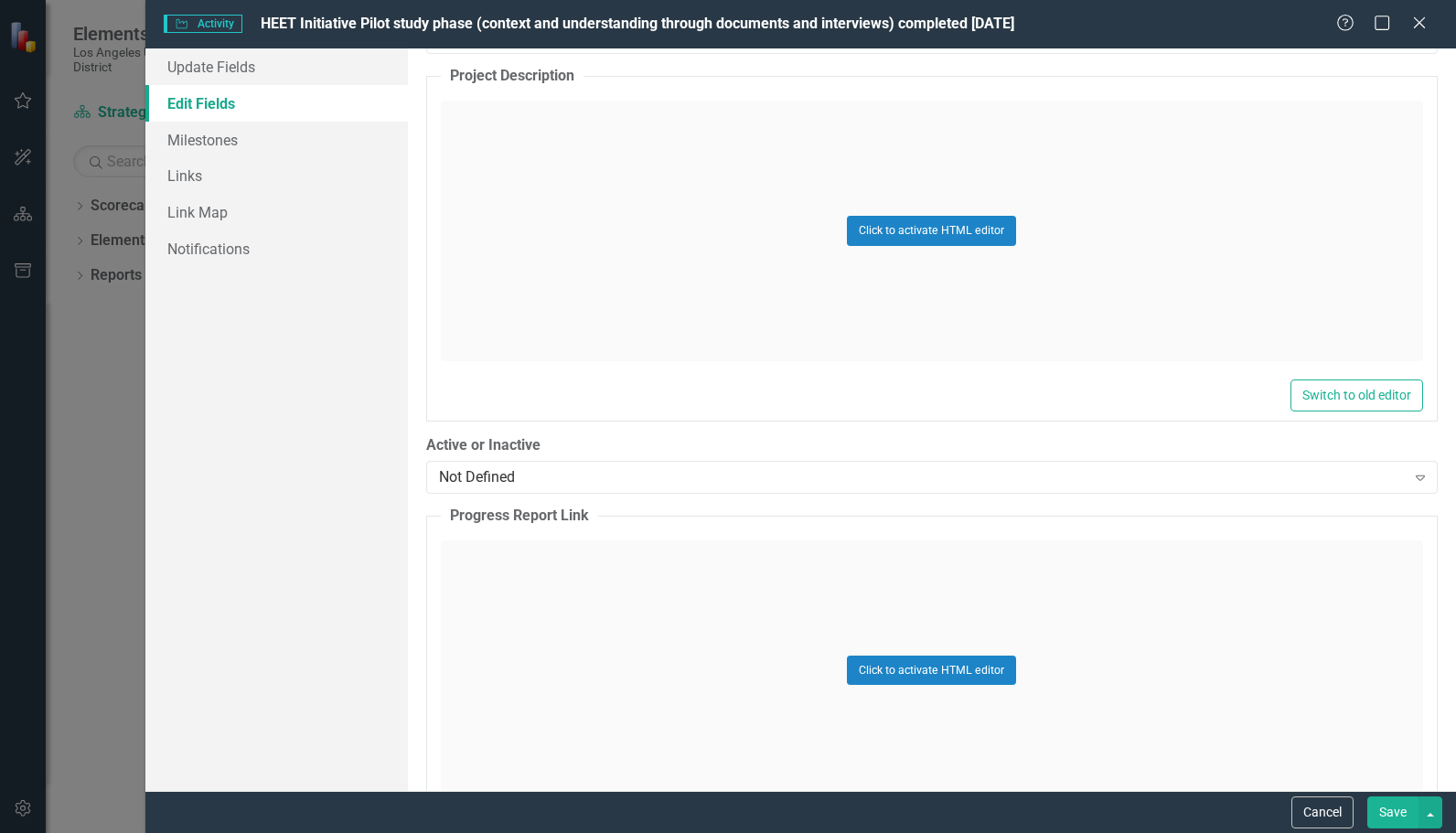
scroll to position [918, 0]
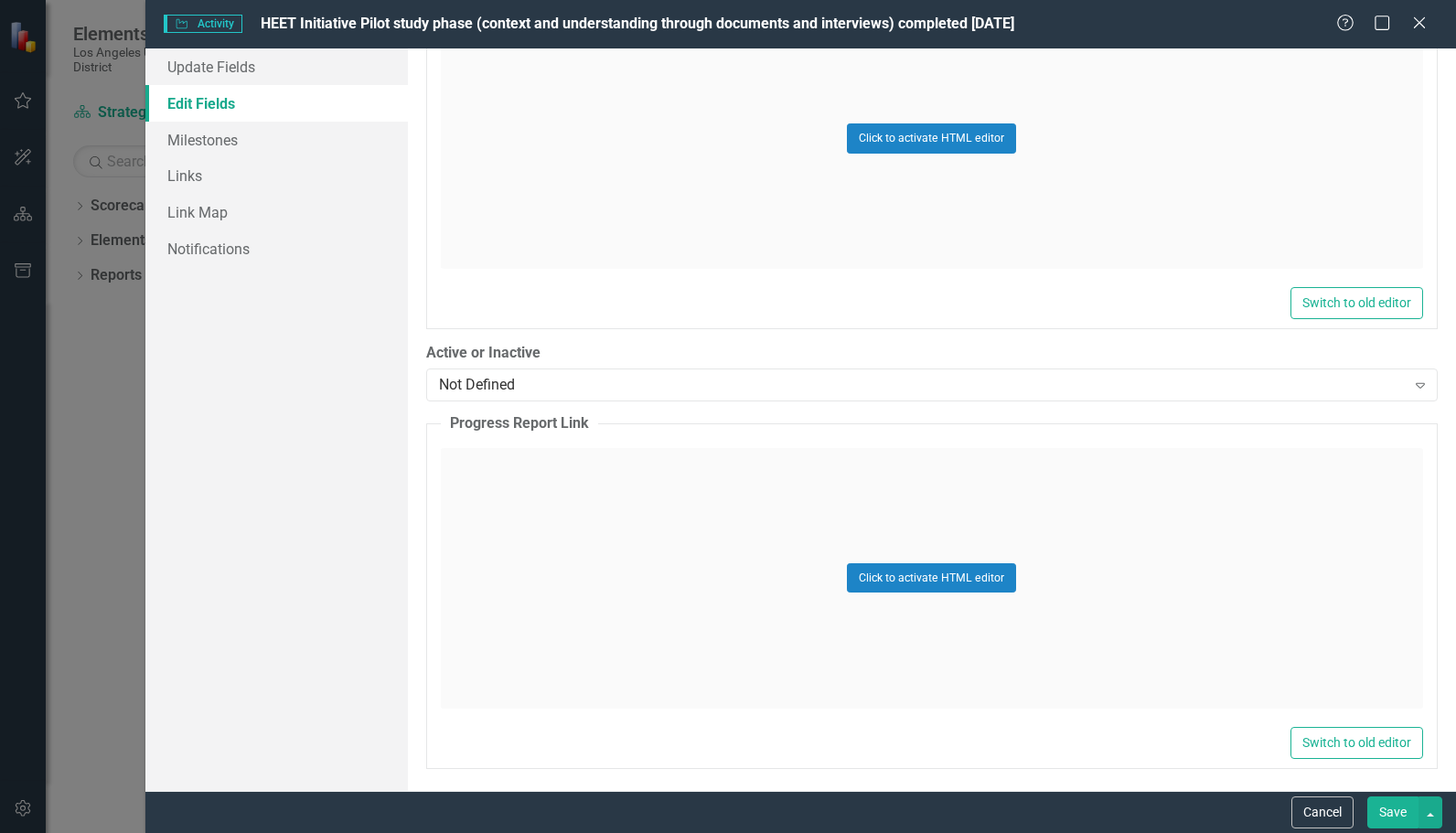
click at [1380, 802] on button "Save" at bounding box center [1393, 812] width 51 height 32
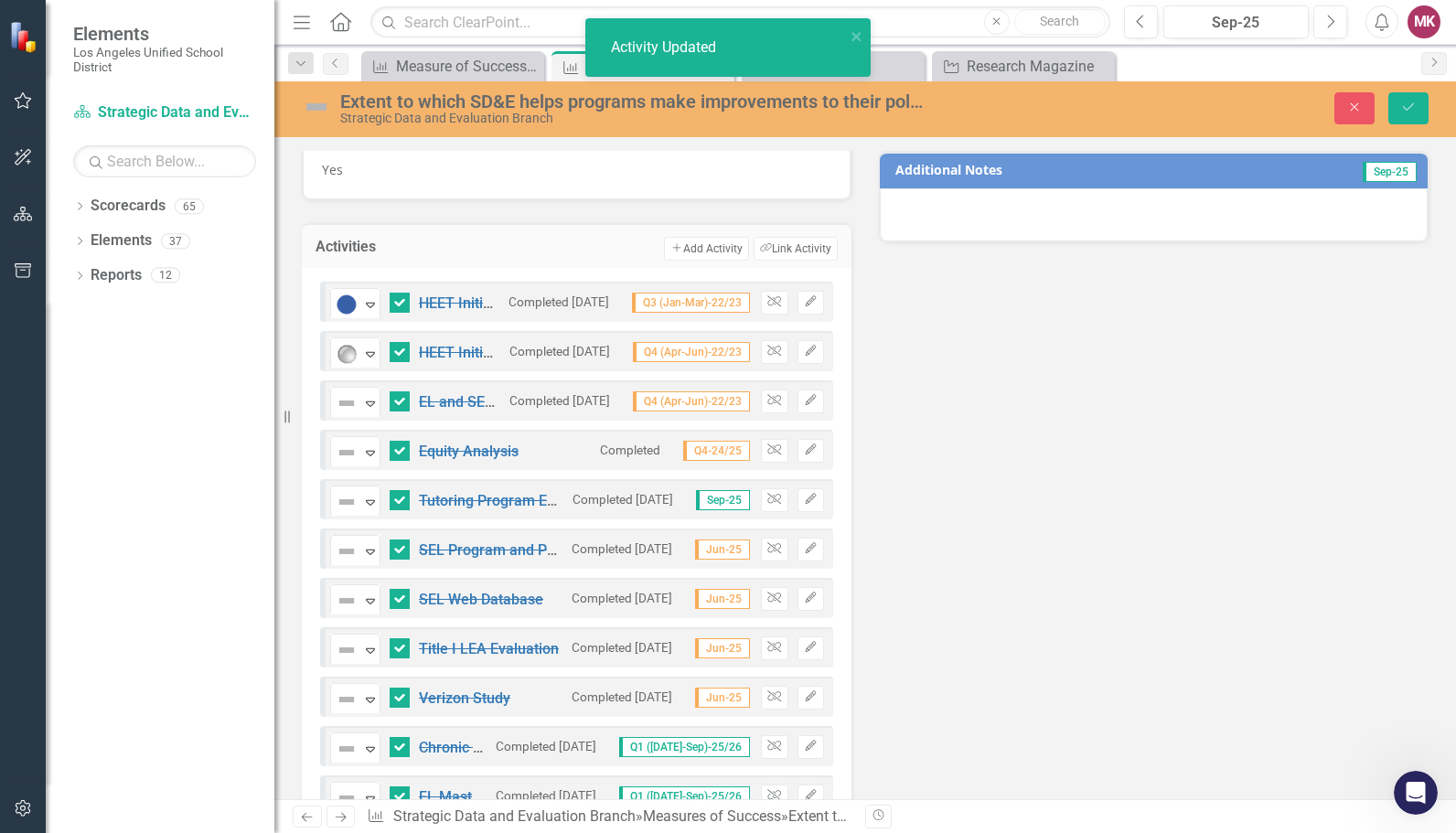
checkbox input "false"
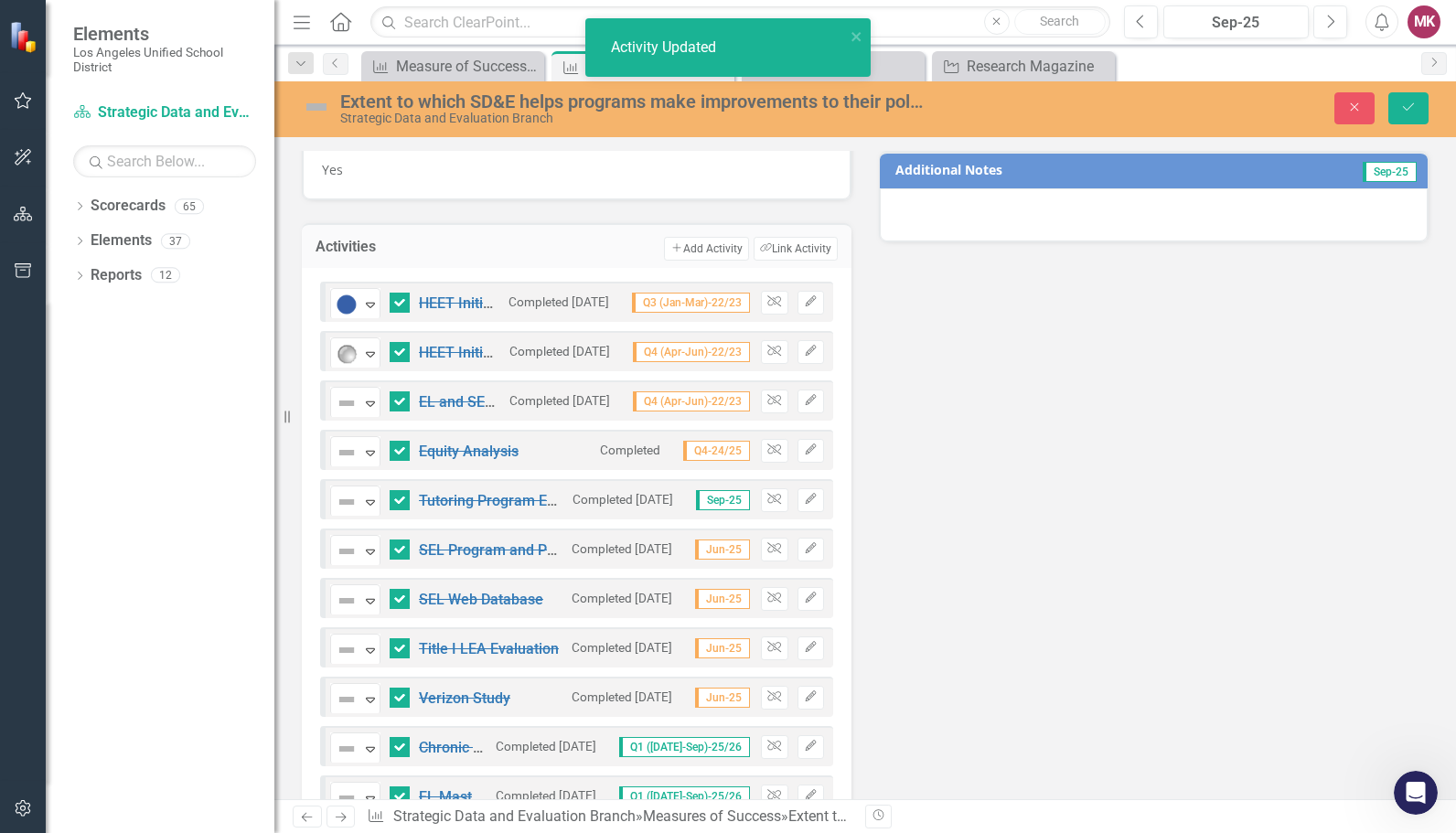
checkbox input "false"
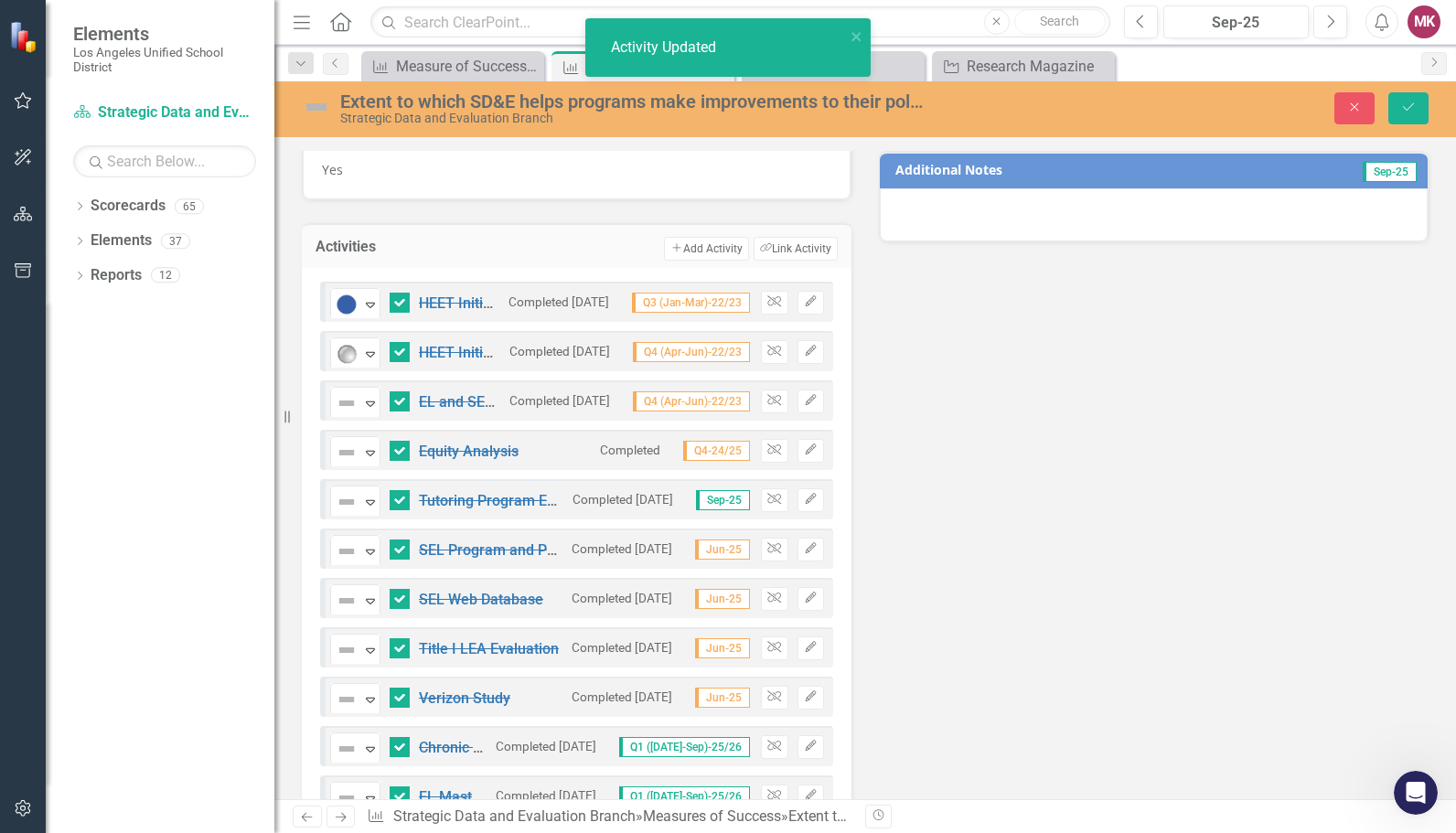
checkbox input "false"
checkbox input "true"
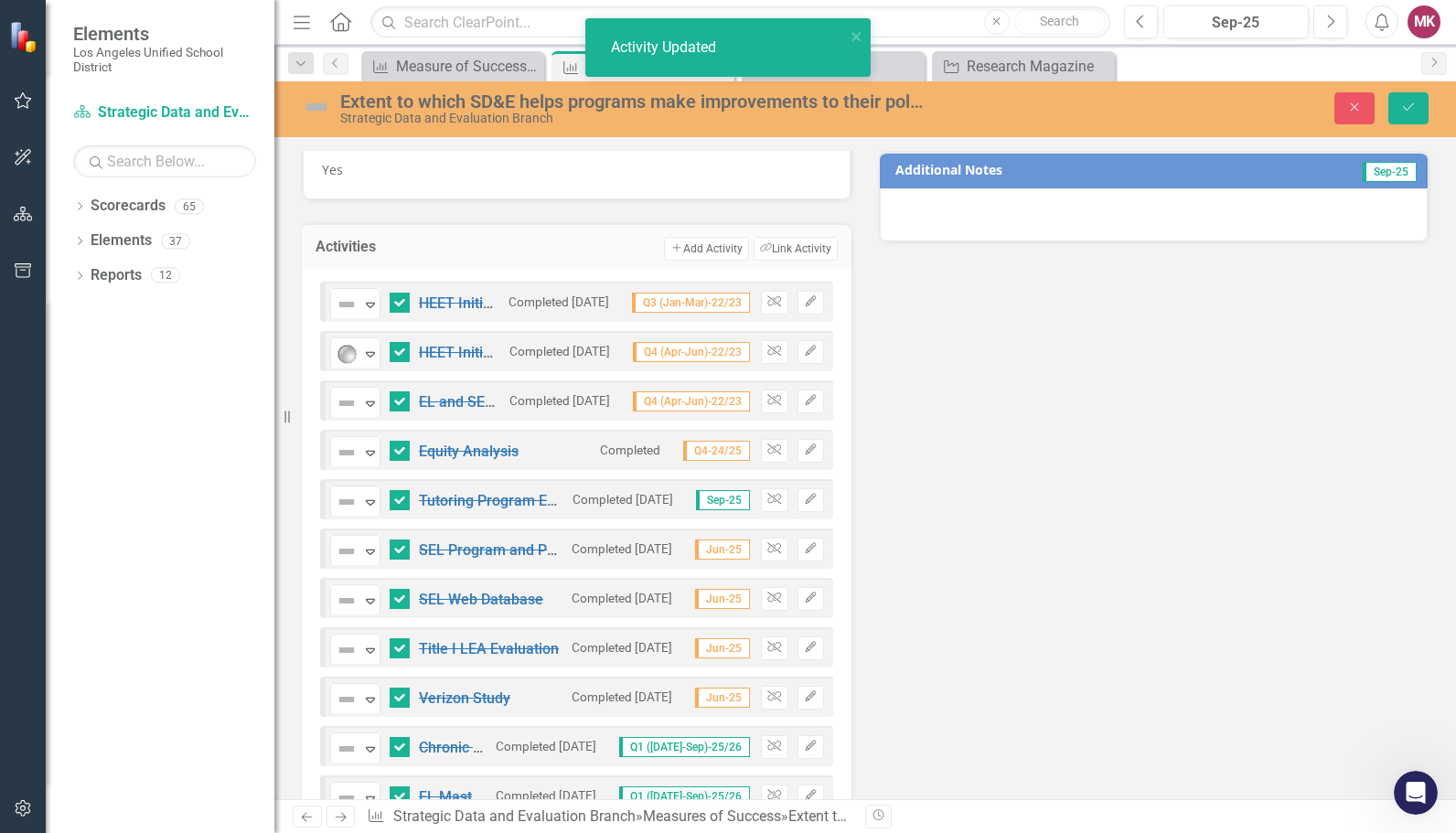
checkbox input "true"
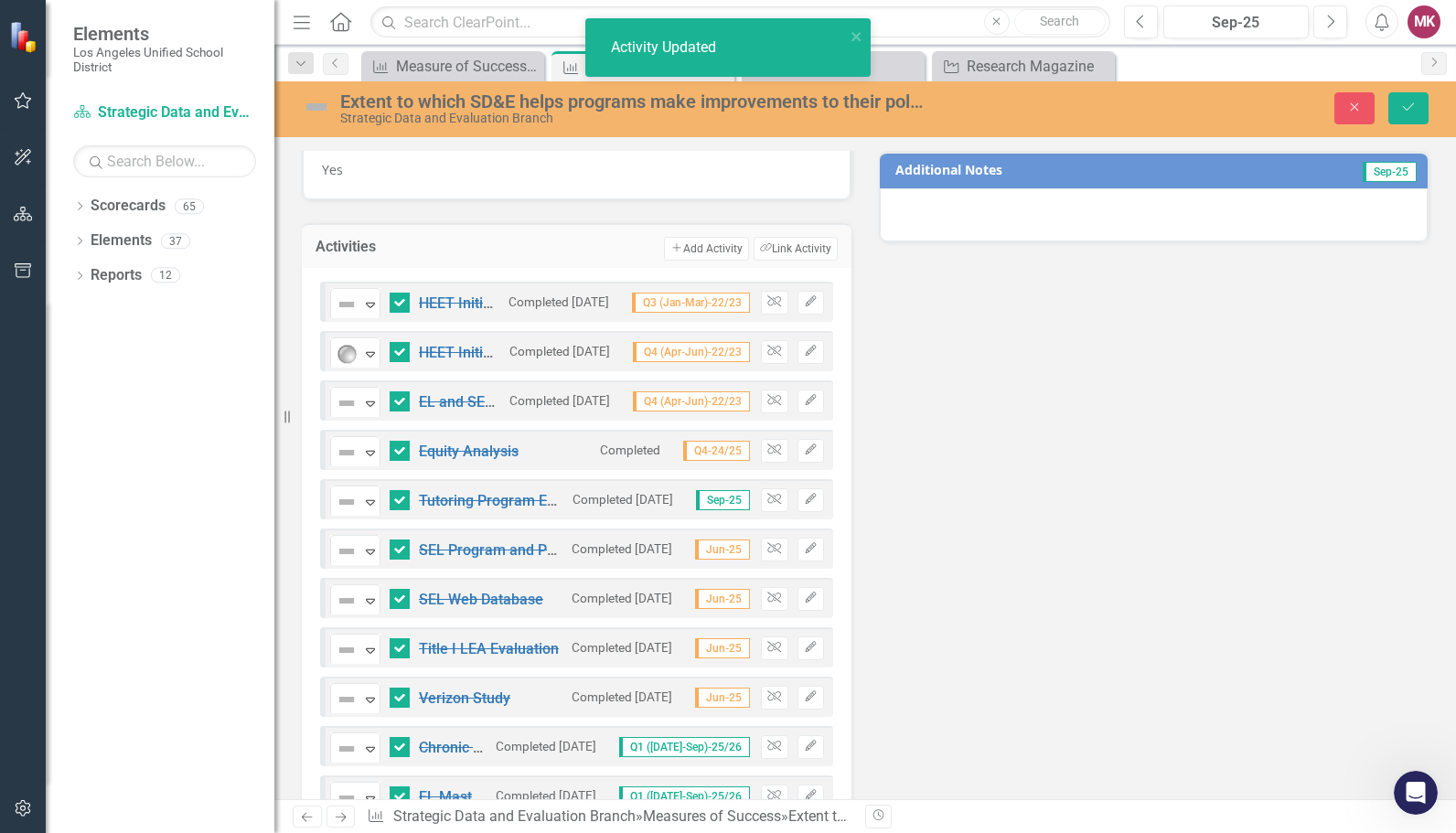
checkbox input "true"
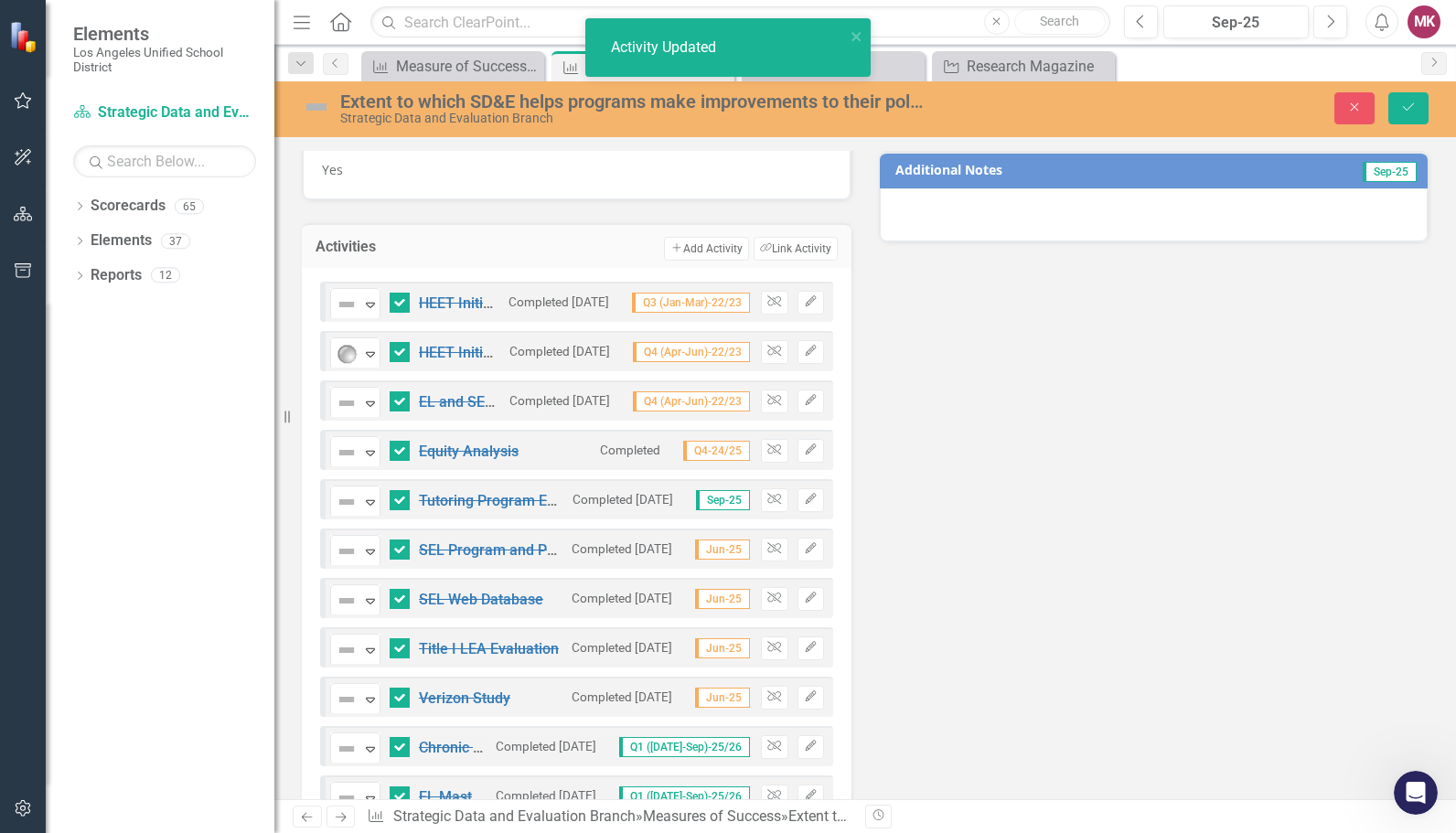
checkbox input "true"
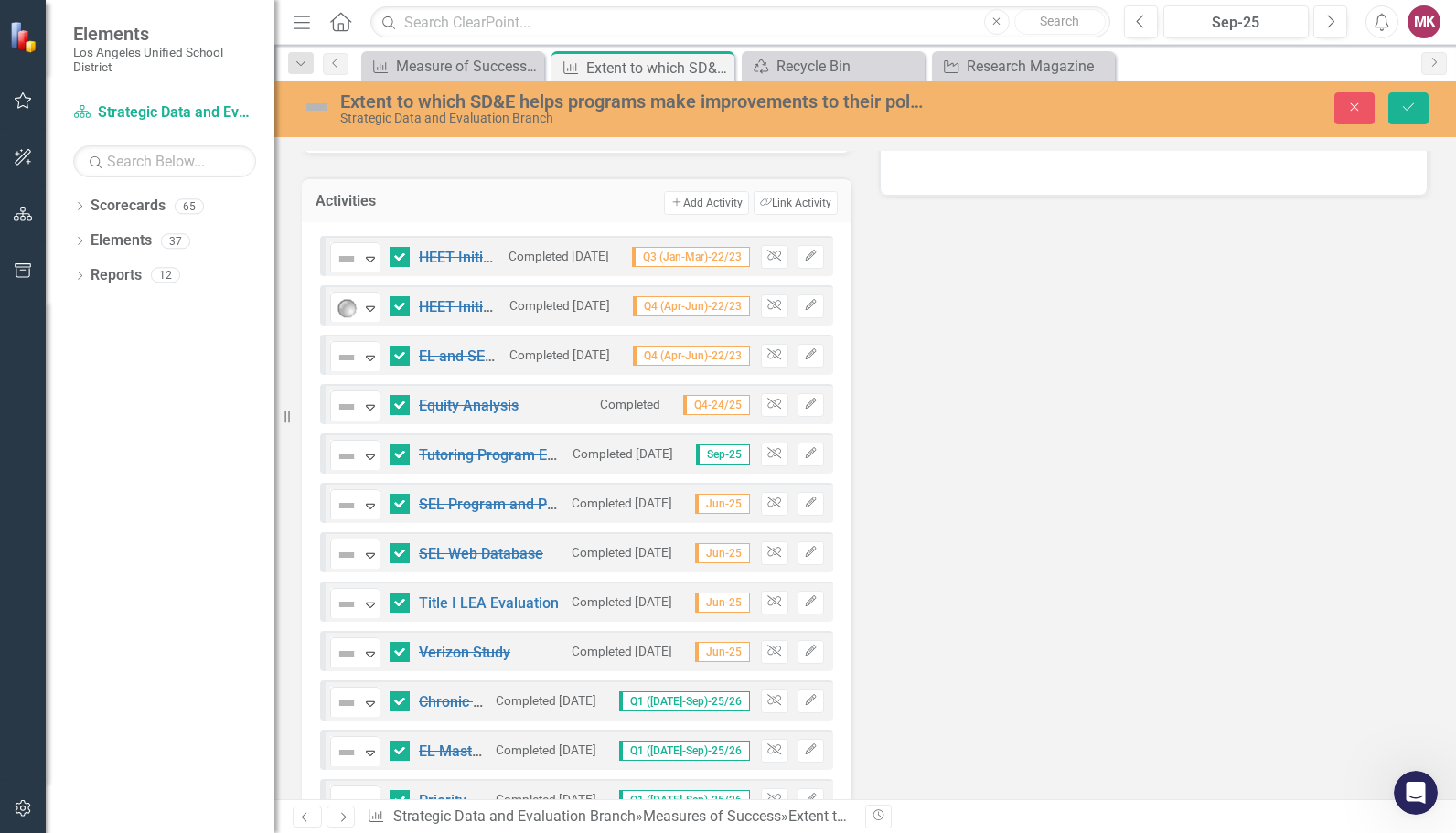
checkbox input "false"
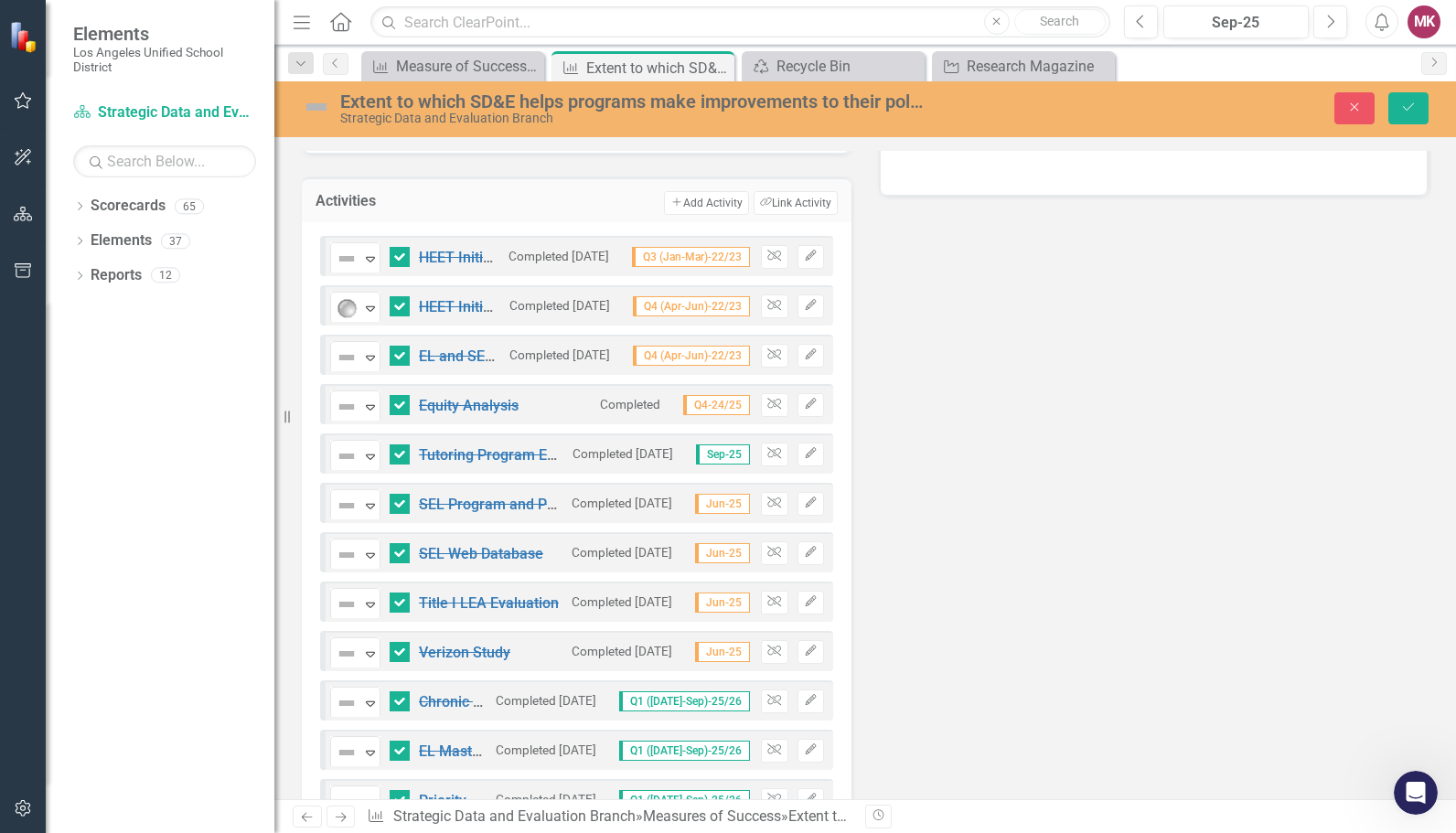
checkbox input "false"
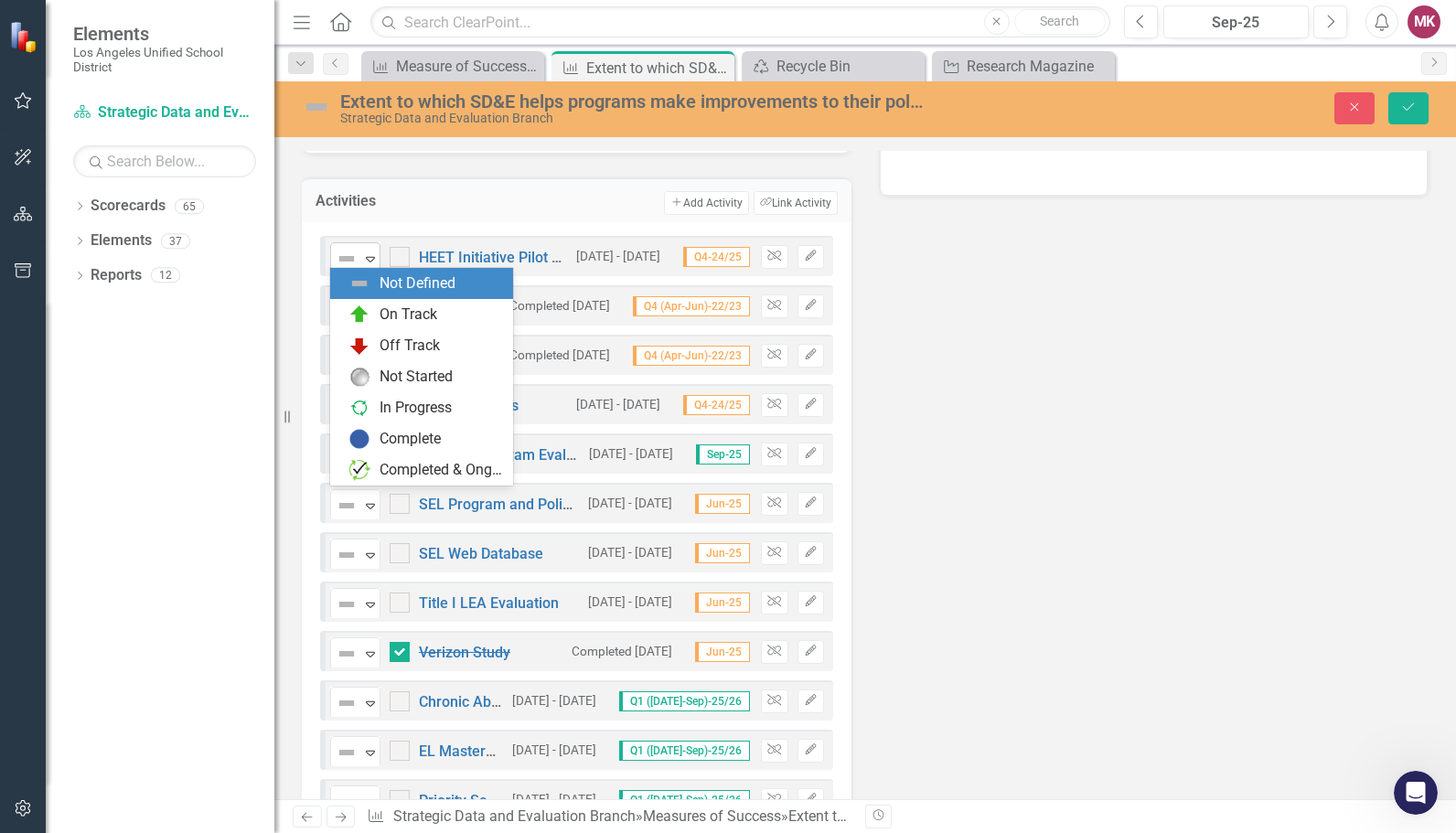
click at [380, 247] on div "Not Defined Expand" at bounding box center [354, 258] width 50 height 32
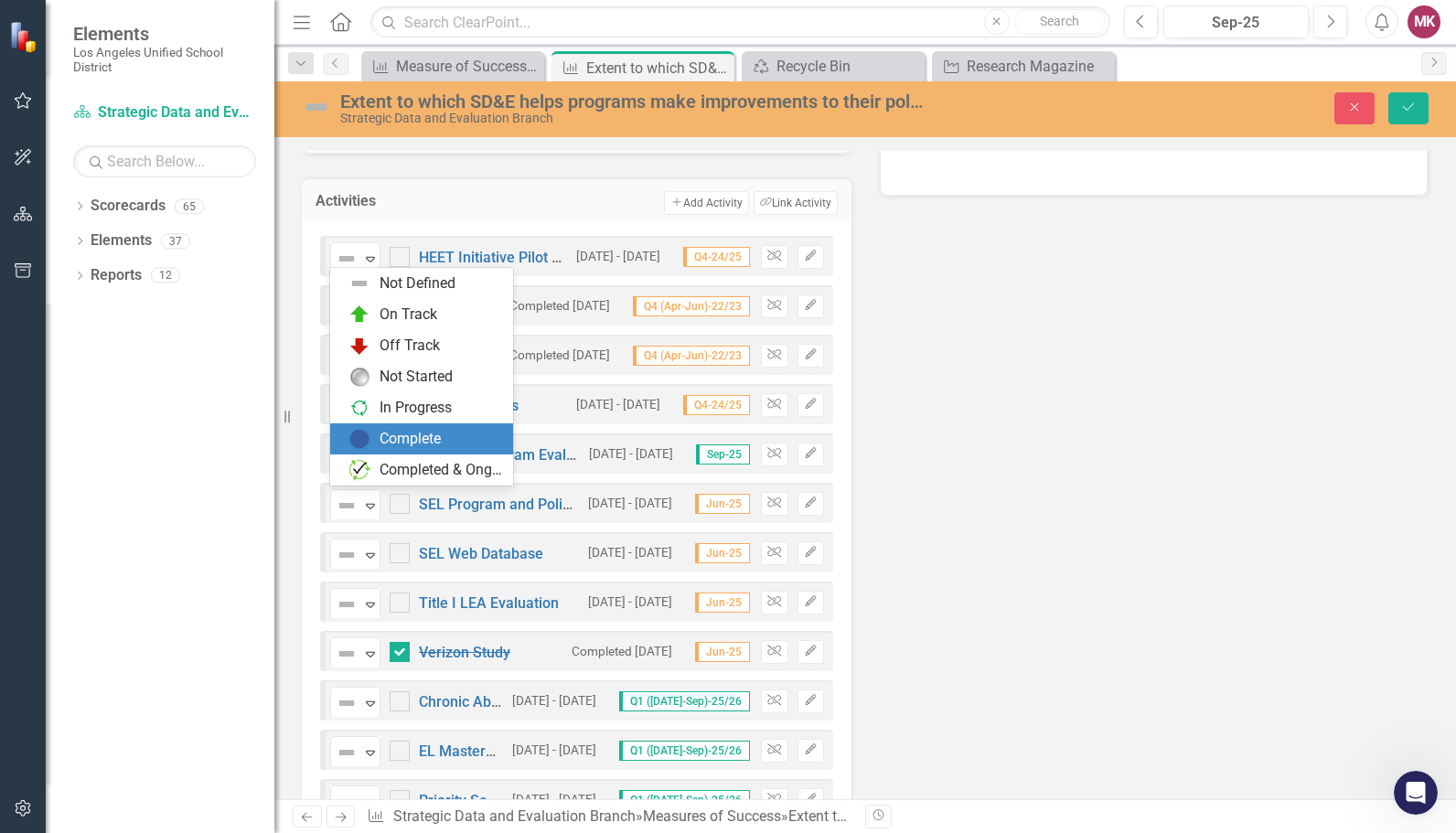
click at [389, 425] on div "Complete" at bounding box center [421, 440] width 183 height 31
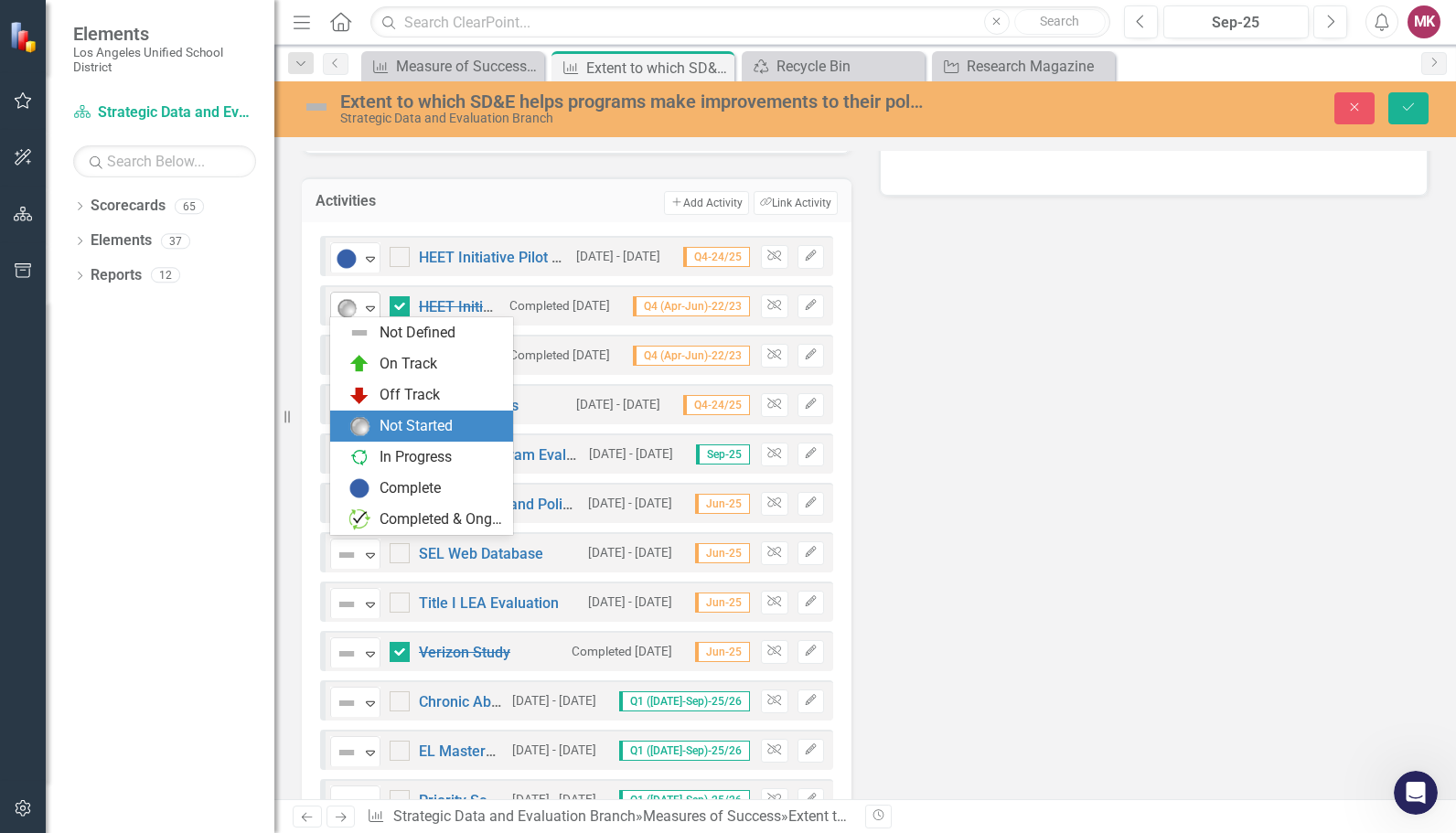
click at [358, 292] on div "Not Started Expand" at bounding box center [354, 307] width 50 height 32
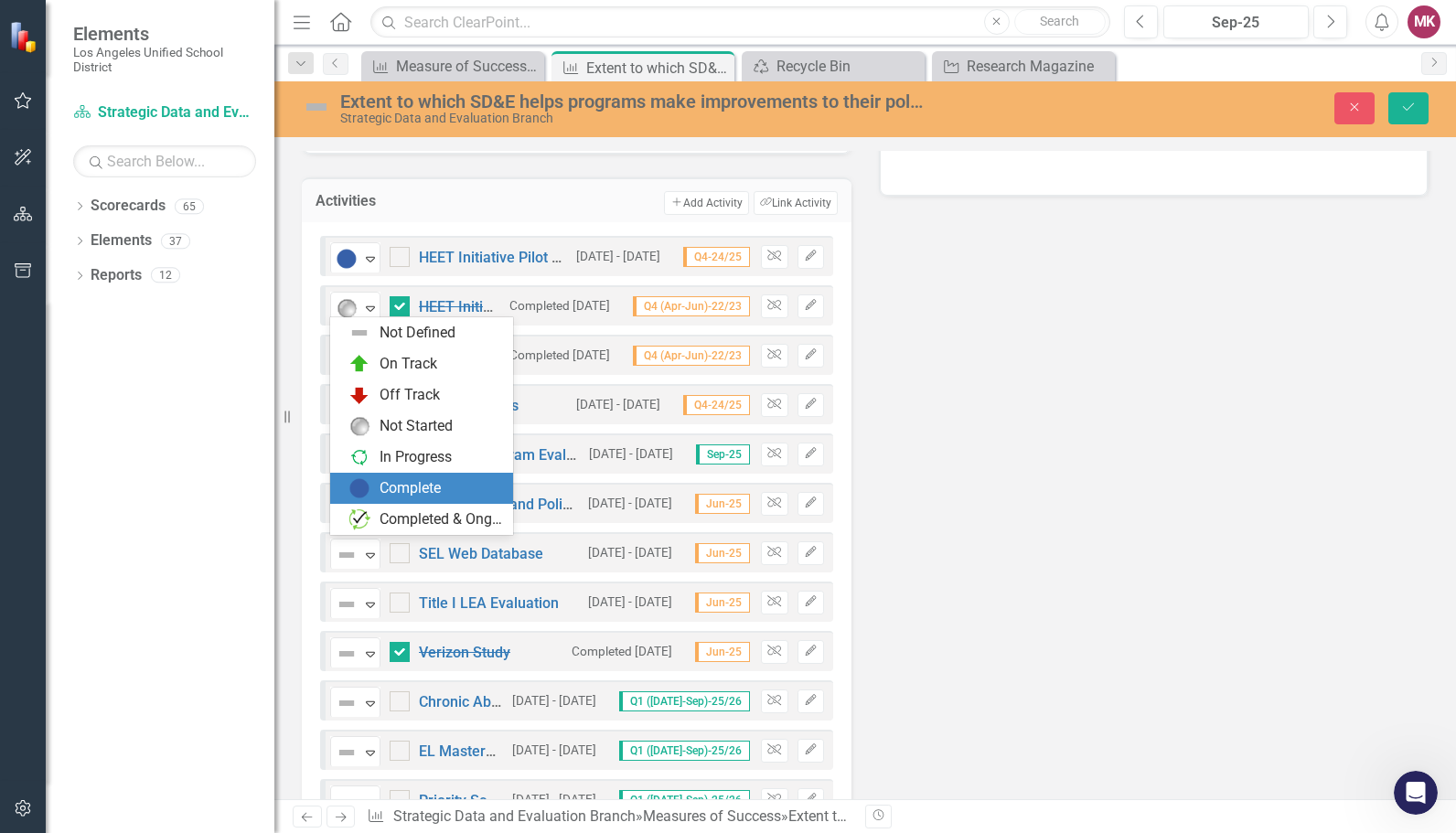
click at [380, 481] on div "Complete" at bounding box center [410, 488] width 62 height 21
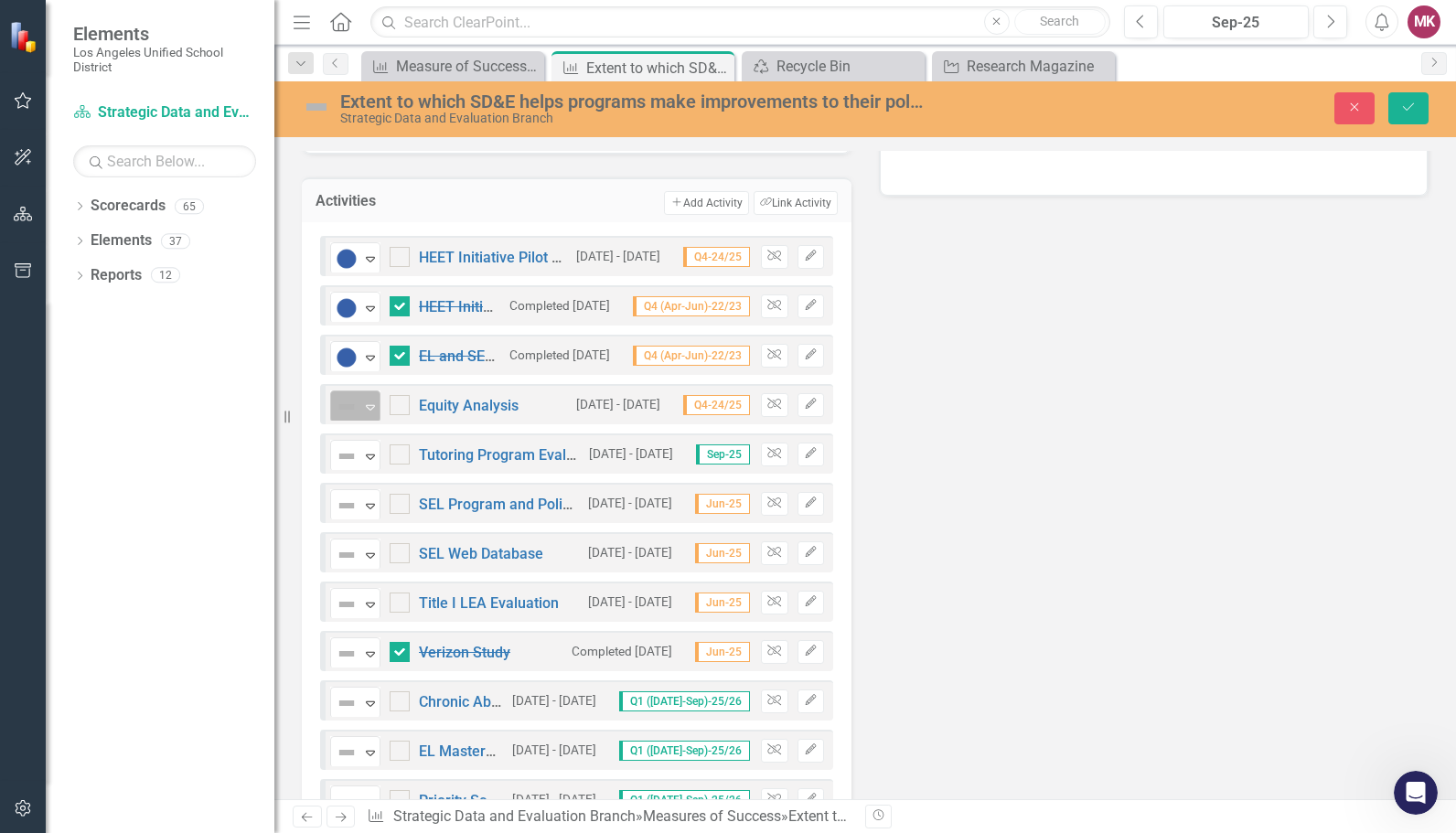
click at [355, 391] on div "Not Defined Expand" at bounding box center [354, 406] width 50 height 32
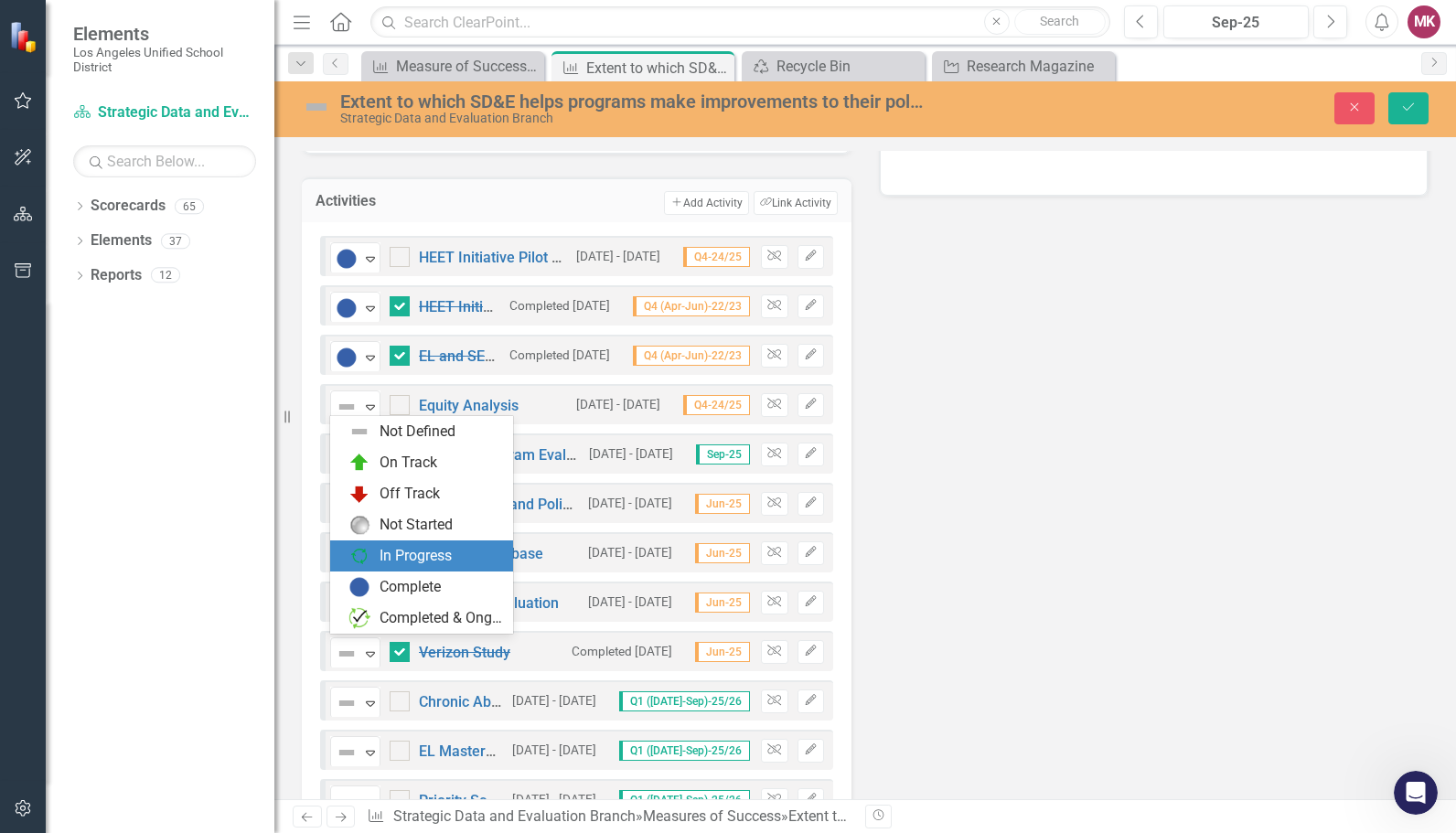
click at [381, 571] on div "In Progress" at bounding box center [421, 556] width 183 height 31
click at [360, 398] on div "In Progress" at bounding box center [348, 407] width 27 height 25
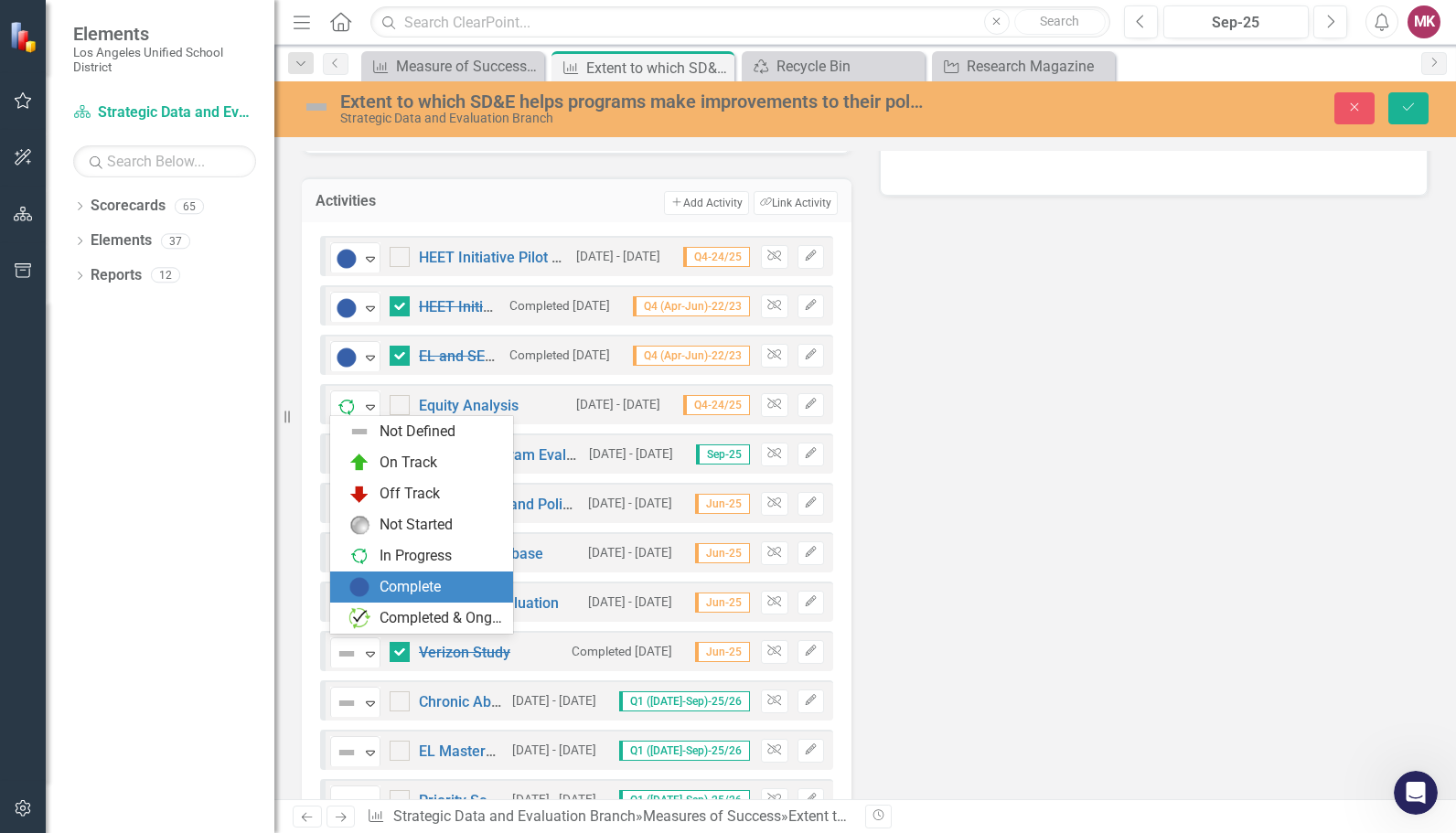
click at [381, 581] on div "Complete" at bounding box center [410, 587] width 62 height 21
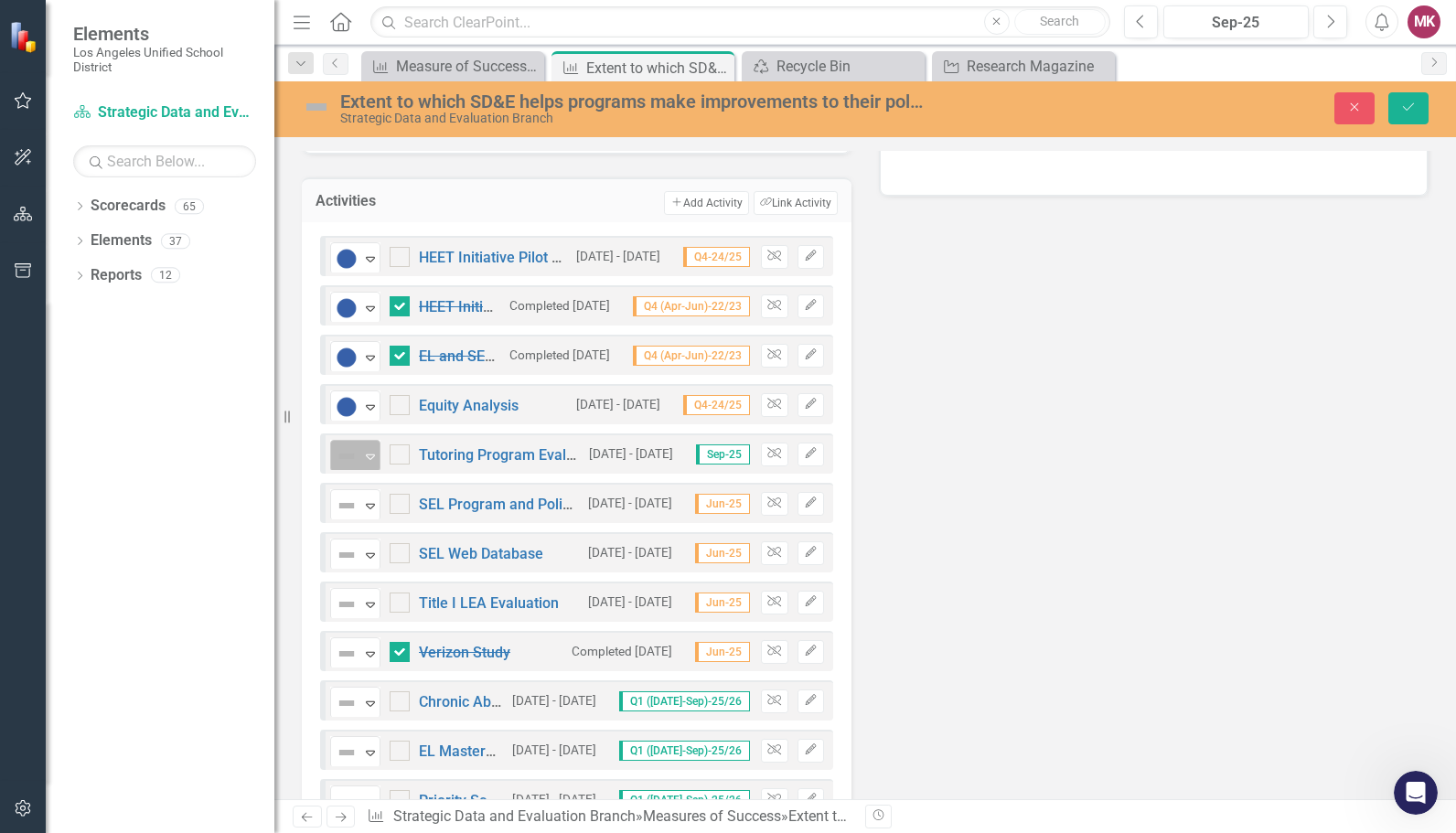
click at [350, 457] on img at bounding box center [347, 456] width 22 height 22
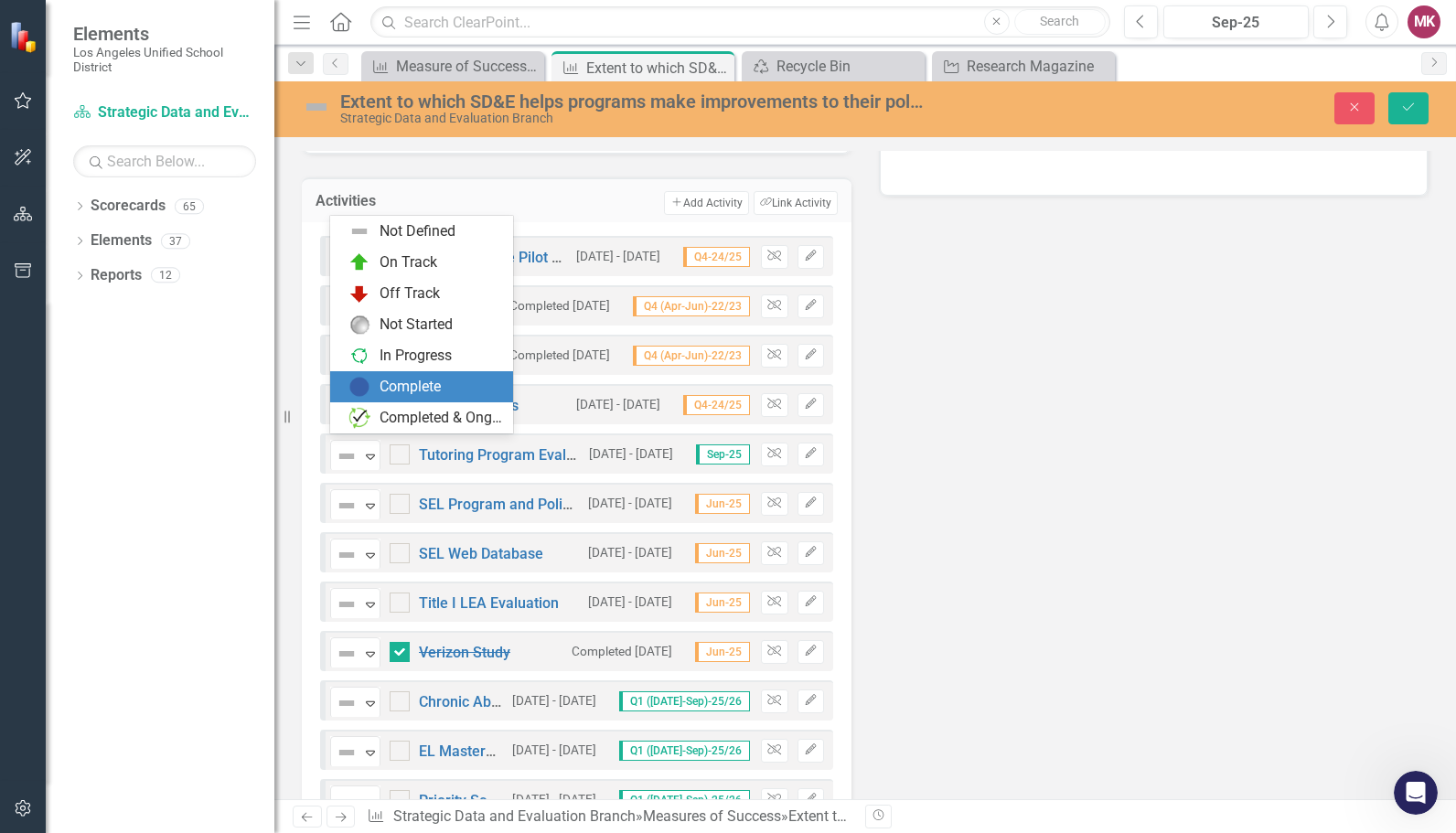
click at [410, 373] on div "Complete" at bounding box center [421, 387] width 183 height 31
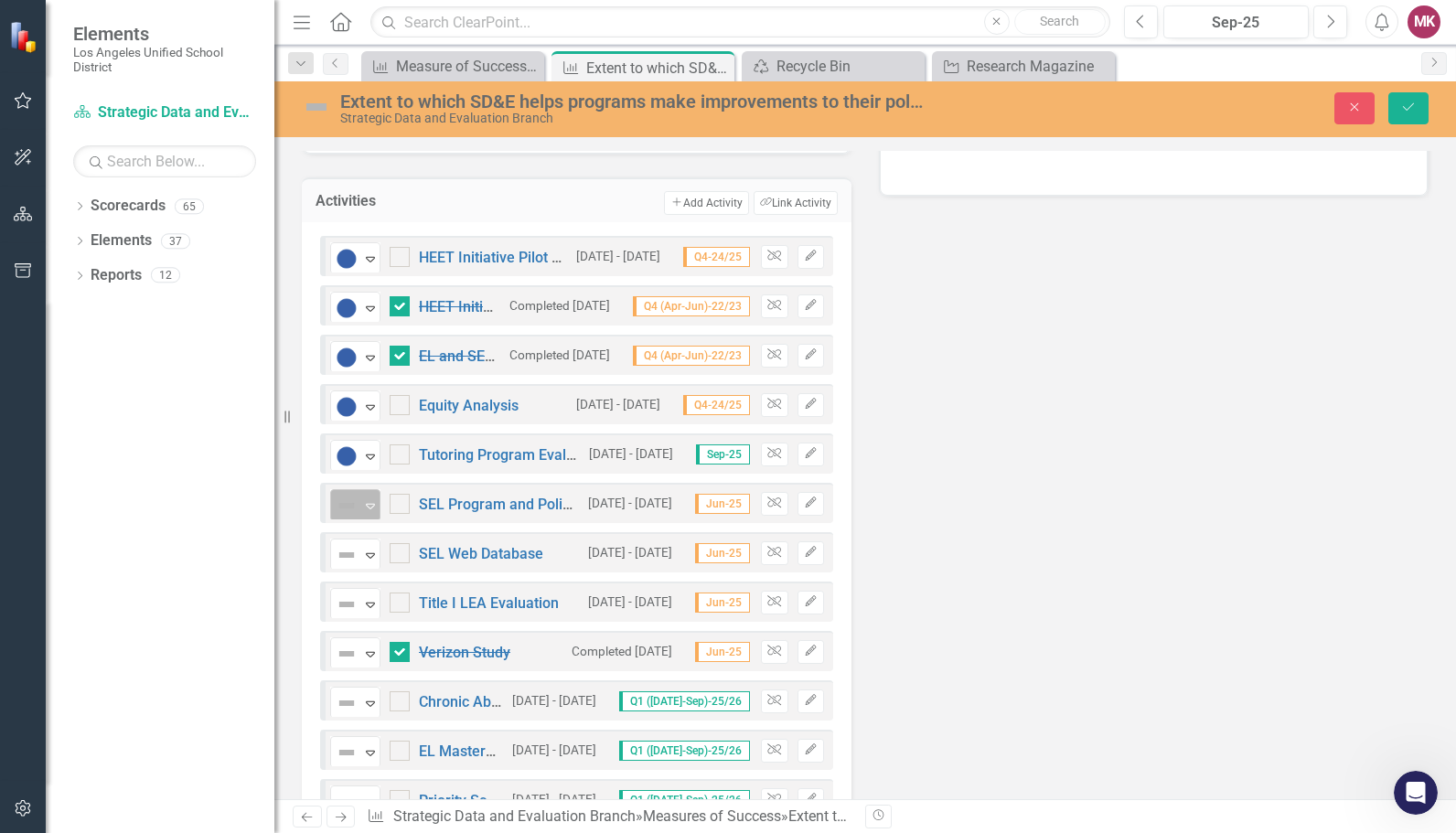
click at [355, 494] on img at bounding box center [347, 505] width 22 height 22
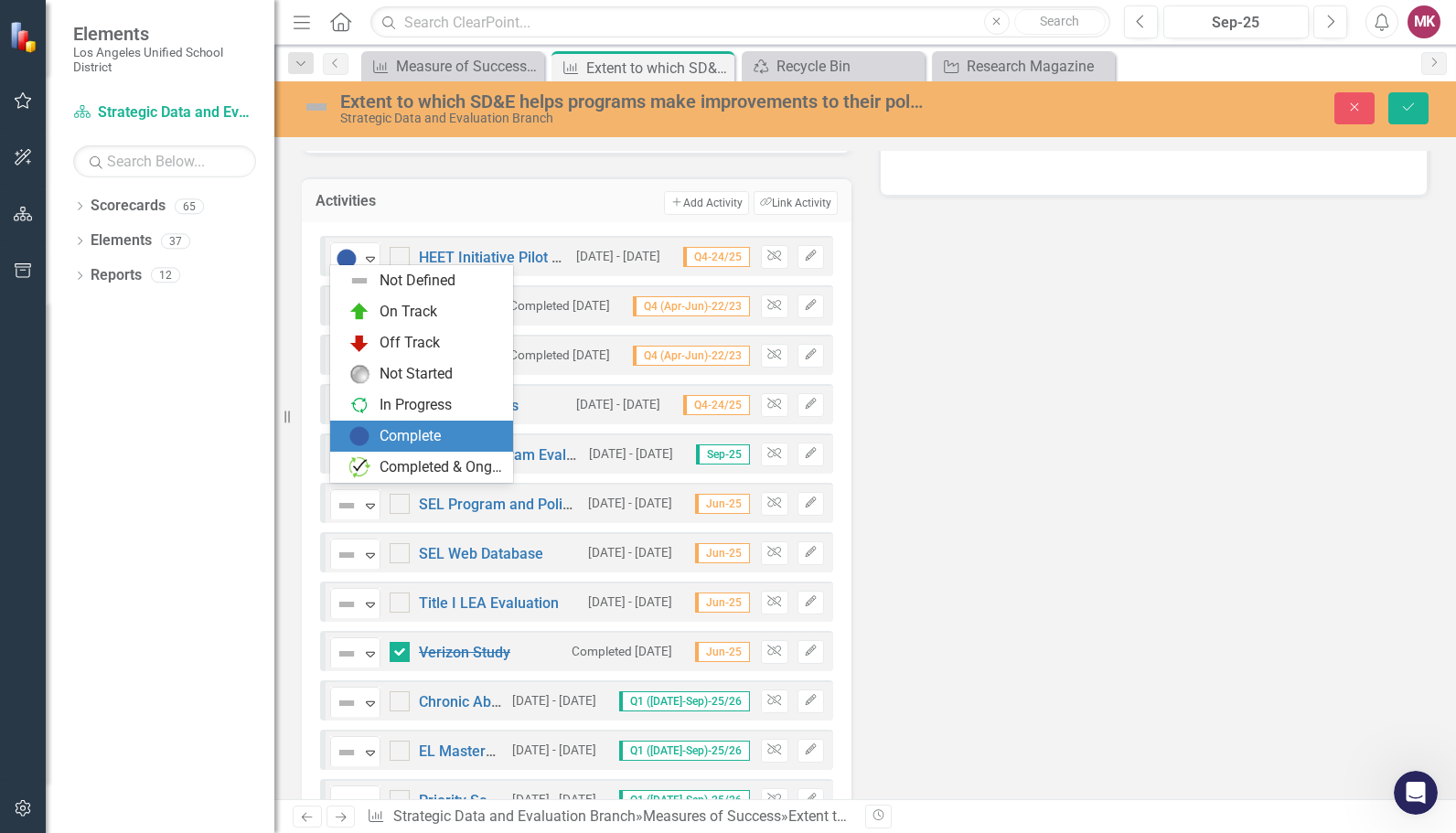
click at [372, 439] on div "Complete" at bounding box center [425, 436] width 154 height 22
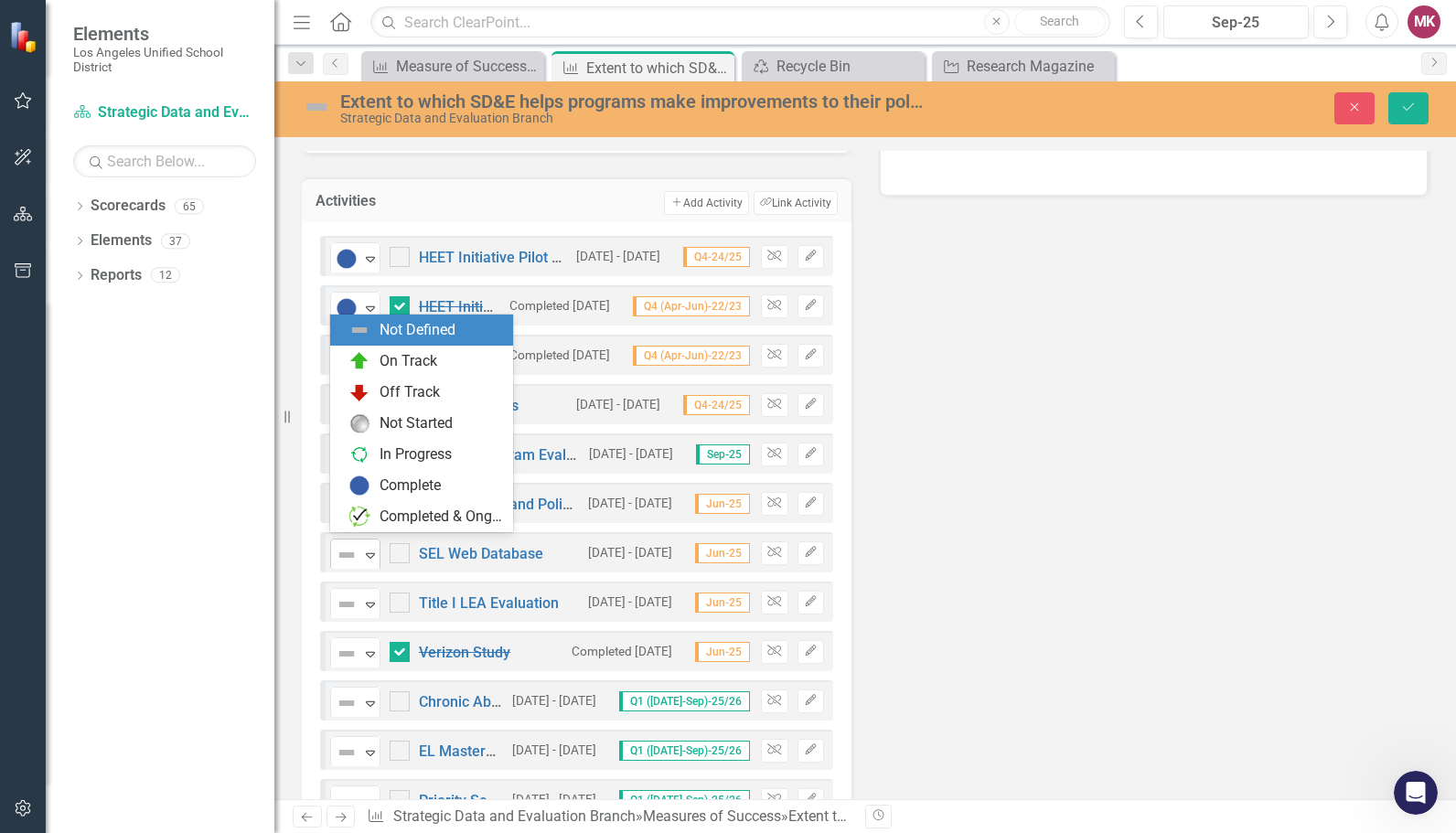
click at [355, 545] on img at bounding box center [347, 555] width 22 height 22
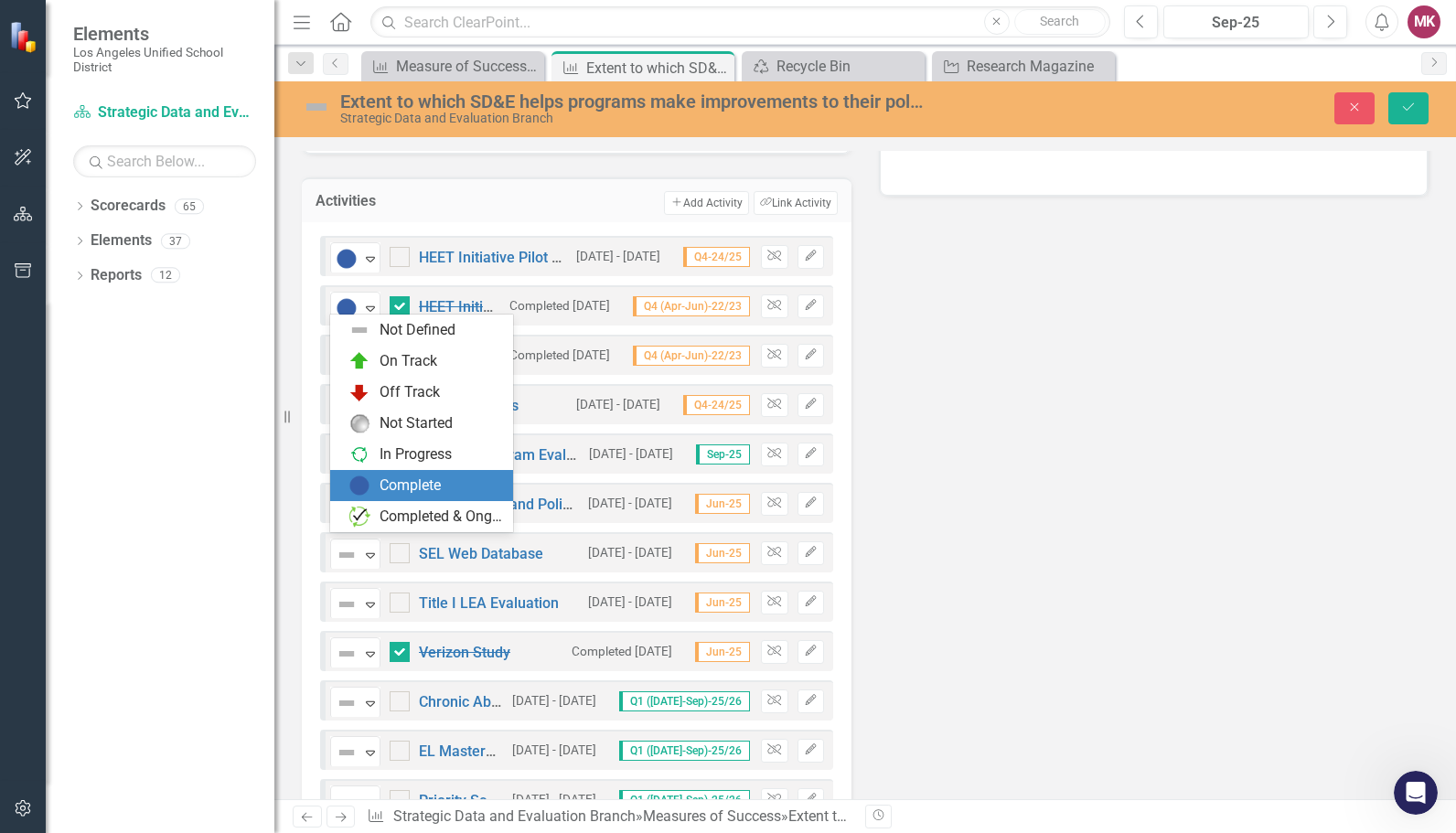
click at [380, 474] on div "Complete" at bounding box center [421, 486] width 183 height 31
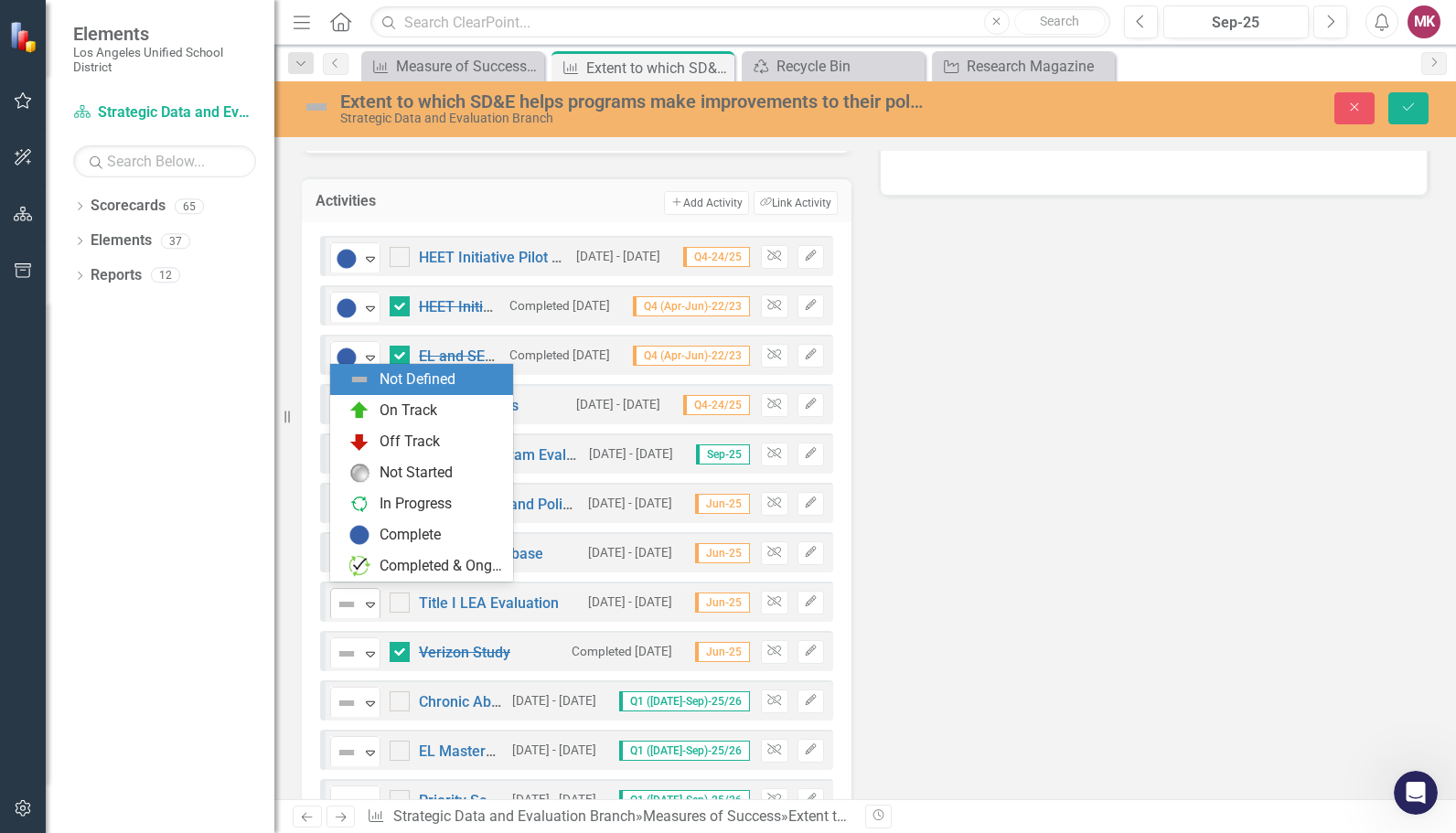
click at [342, 593] on img at bounding box center [347, 604] width 22 height 22
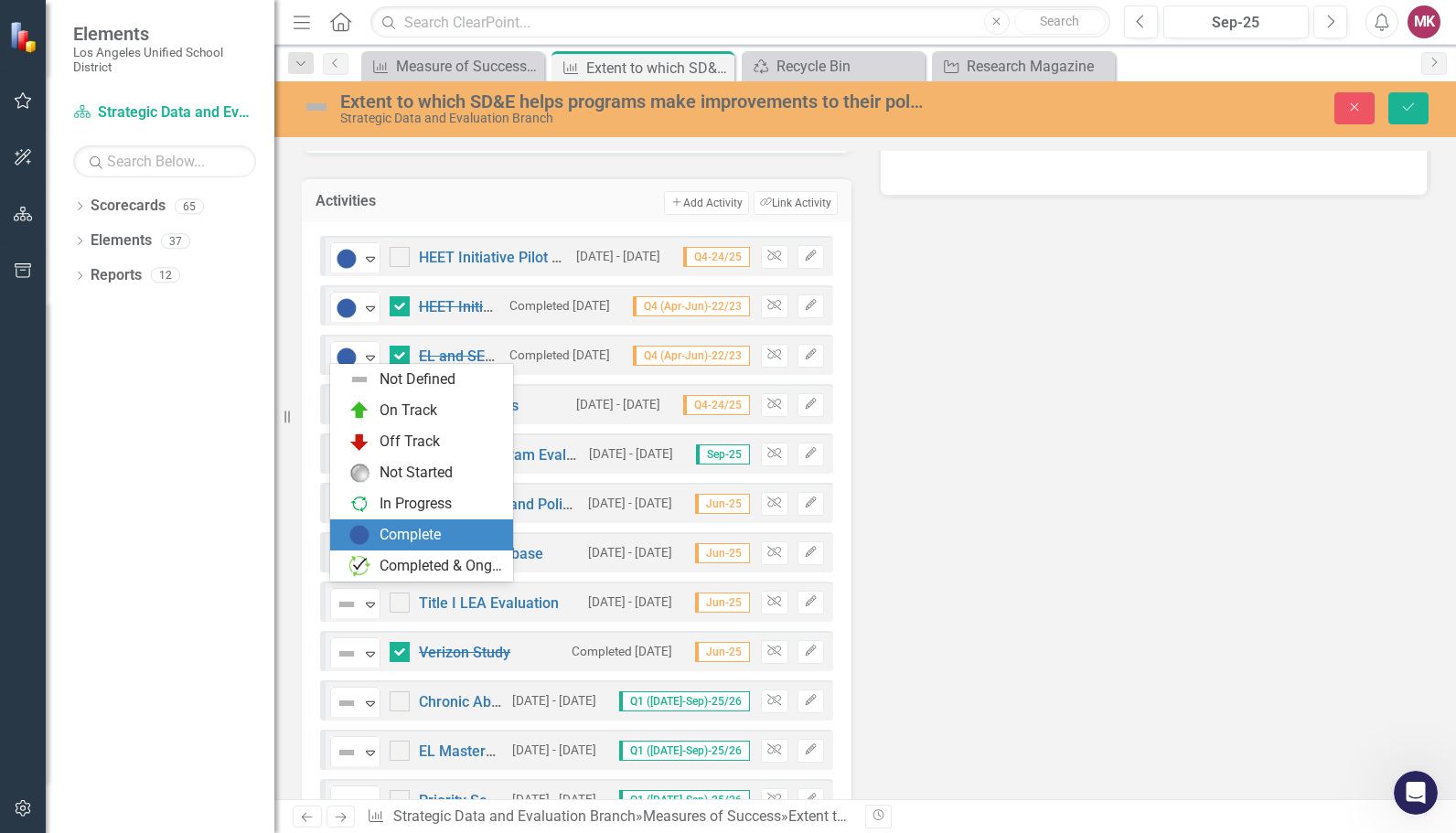
click at [368, 529] on img at bounding box center [359, 534] width 22 height 22
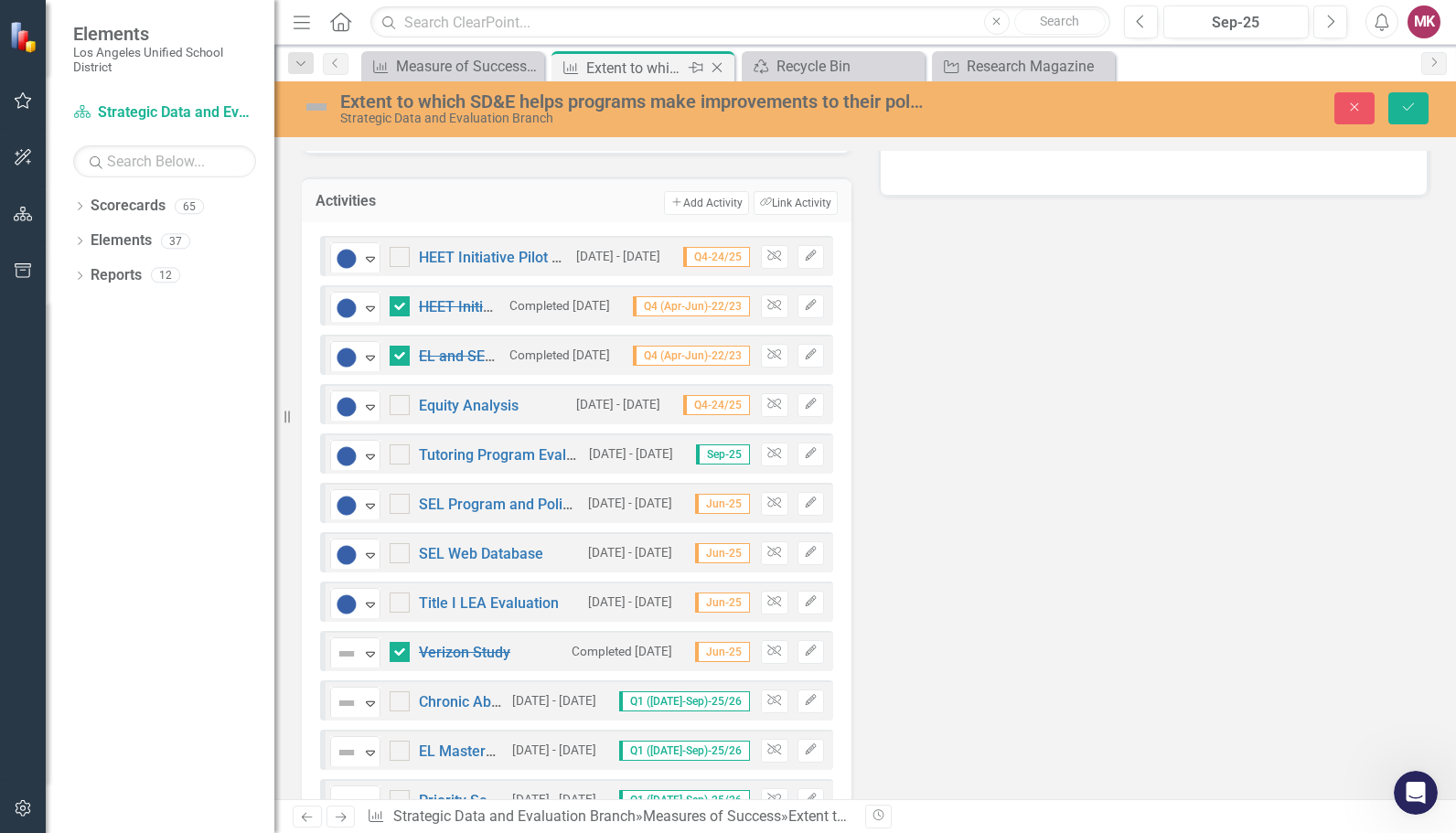
click at [720, 69] on icon at bounding box center [718, 68] width 10 height 10
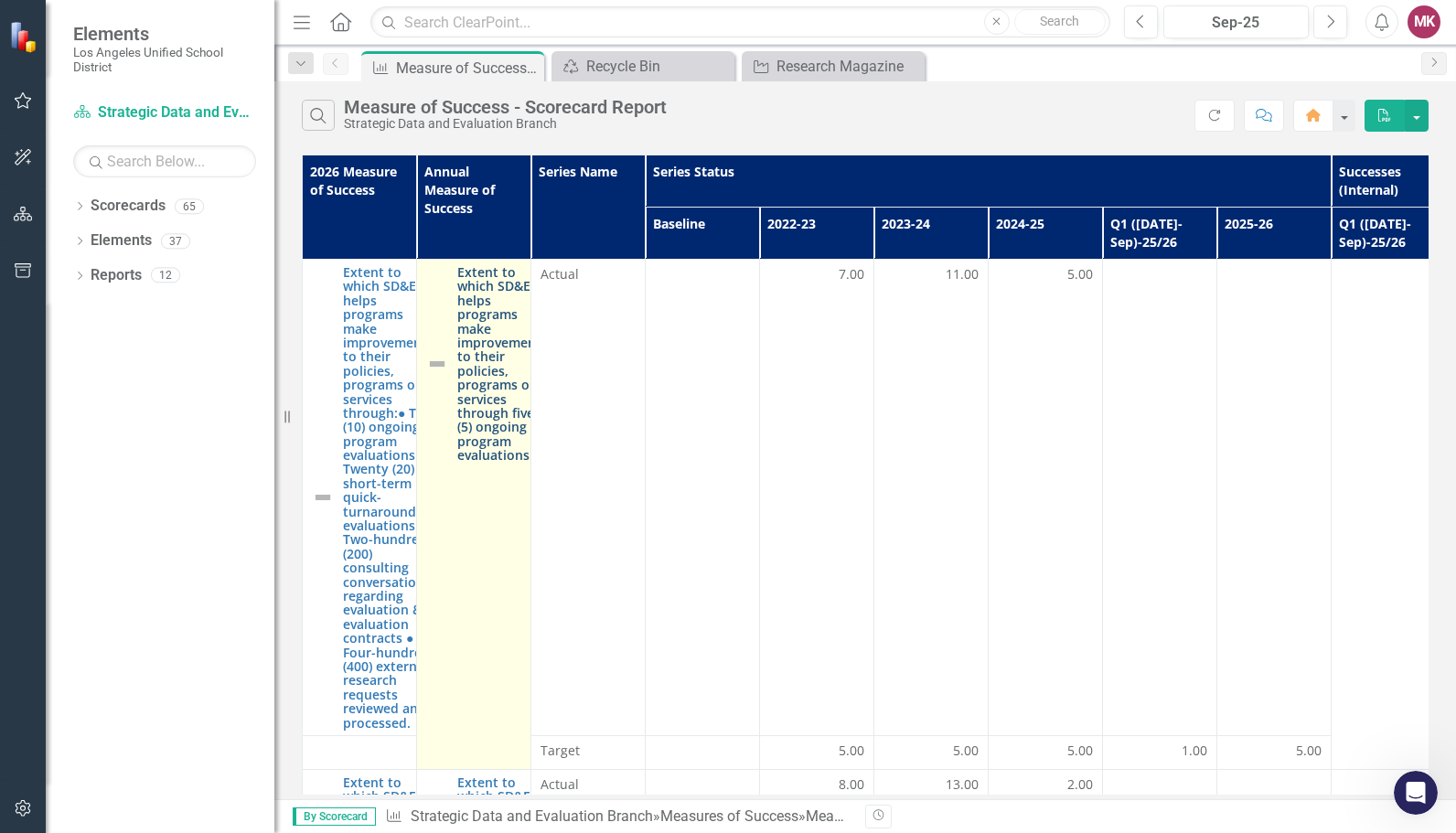
click at [469, 411] on link "Extent to which SD&E helps programs make improvements to their policies, progra…" at bounding box center [502, 363] width 90 height 197
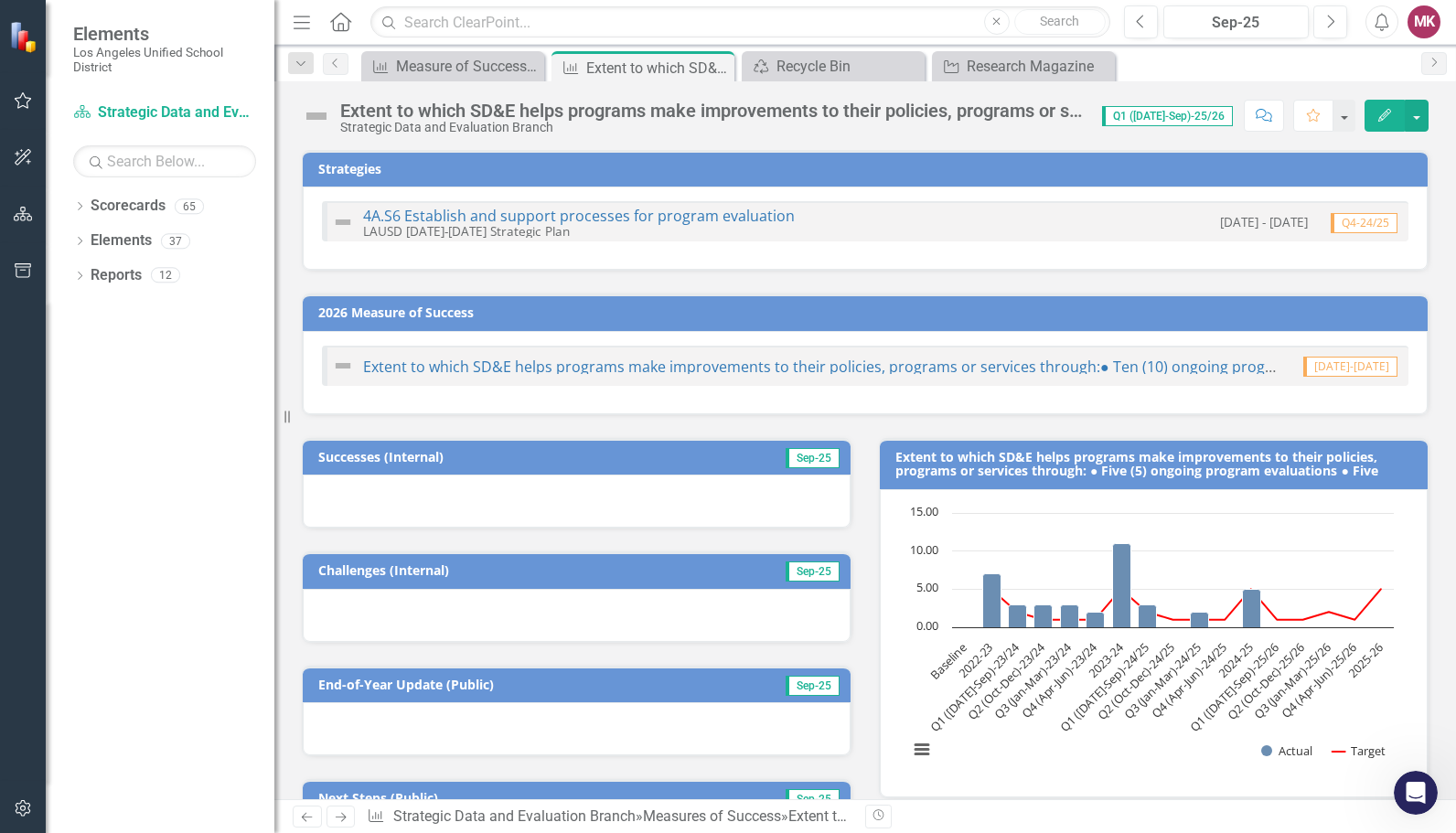
click at [1381, 114] on icon "Edit" at bounding box center [1385, 115] width 17 height 13
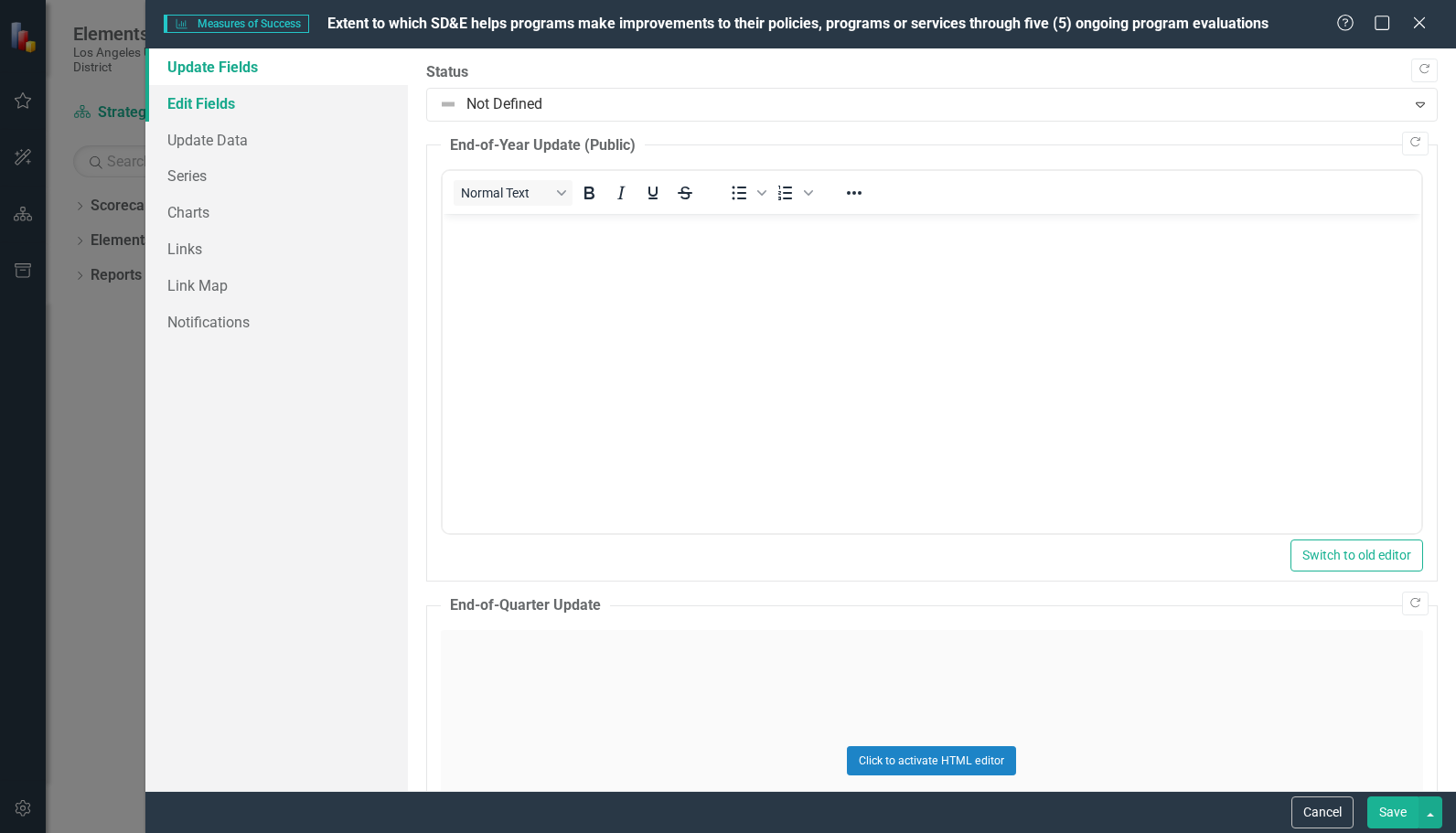
click at [263, 99] on link "Edit Fields" at bounding box center [277, 103] width 262 height 36
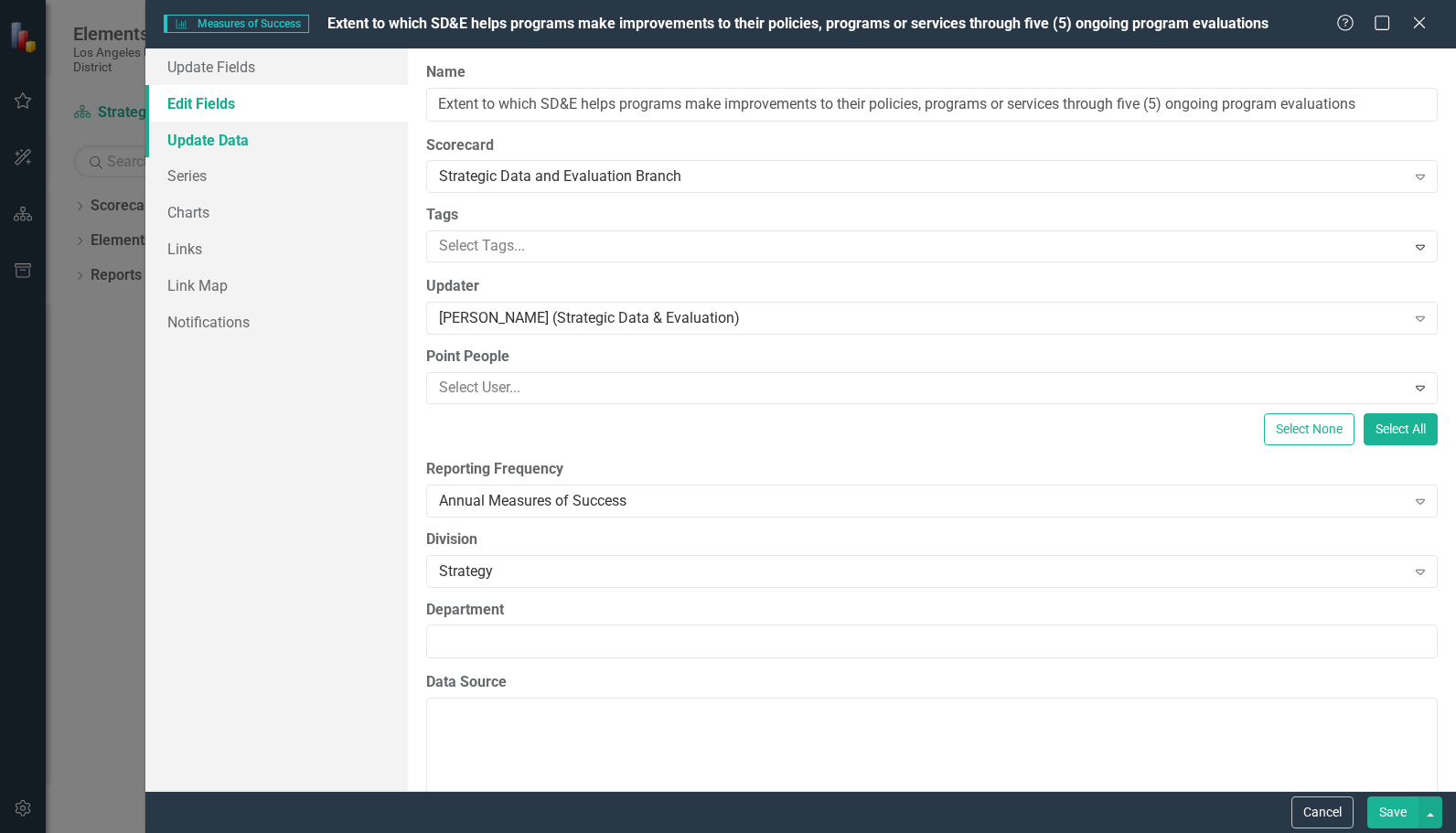
click at [182, 143] on link "Update Data" at bounding box center [277, 139] width 262 height 36
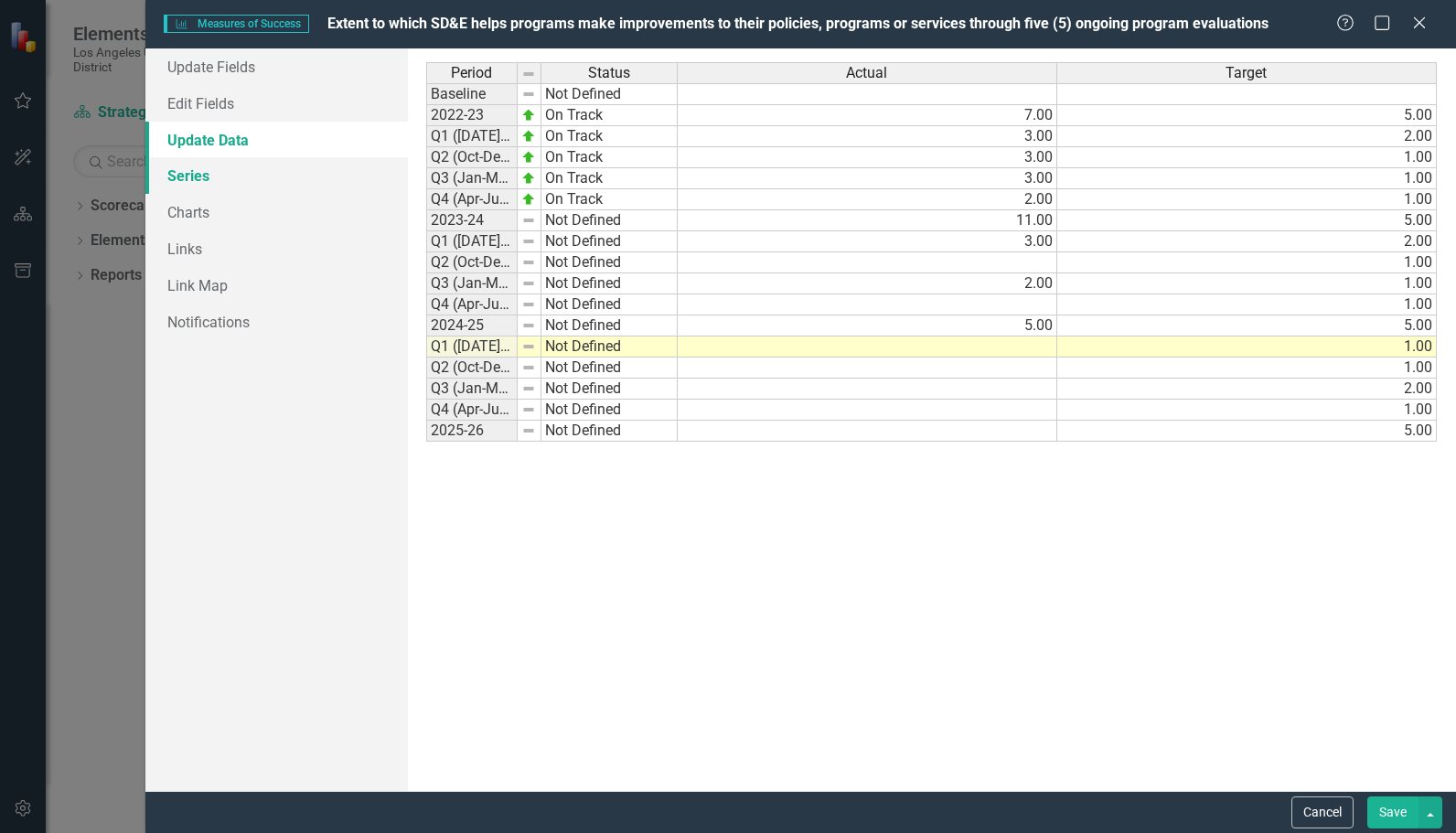
click at [176, 181] on link "Series" at bounding box center [277, 175] width 262 height 36
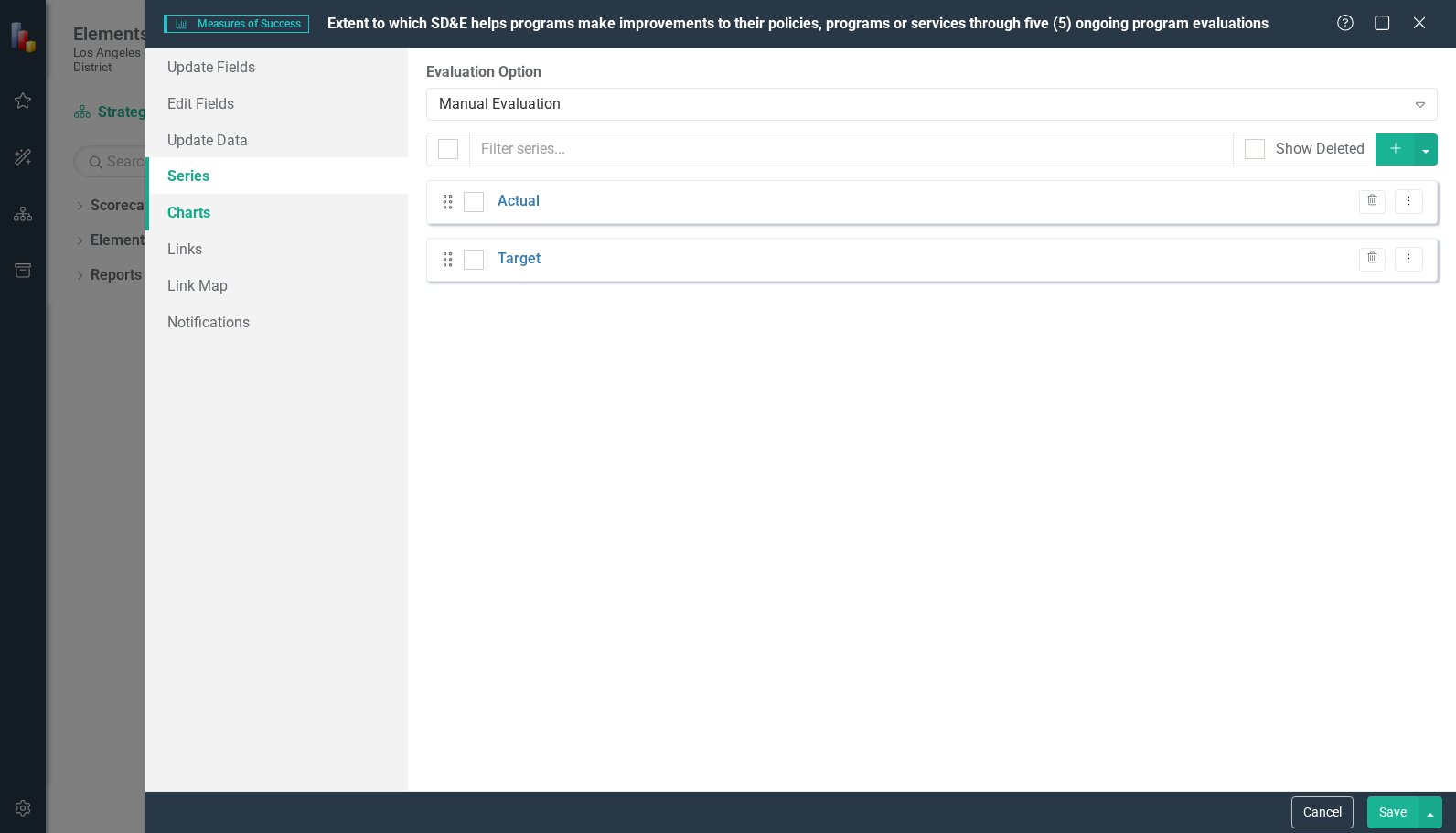
click at [184, 208] on link "Charts" at bounding box center [277, 211] width 262 height 36
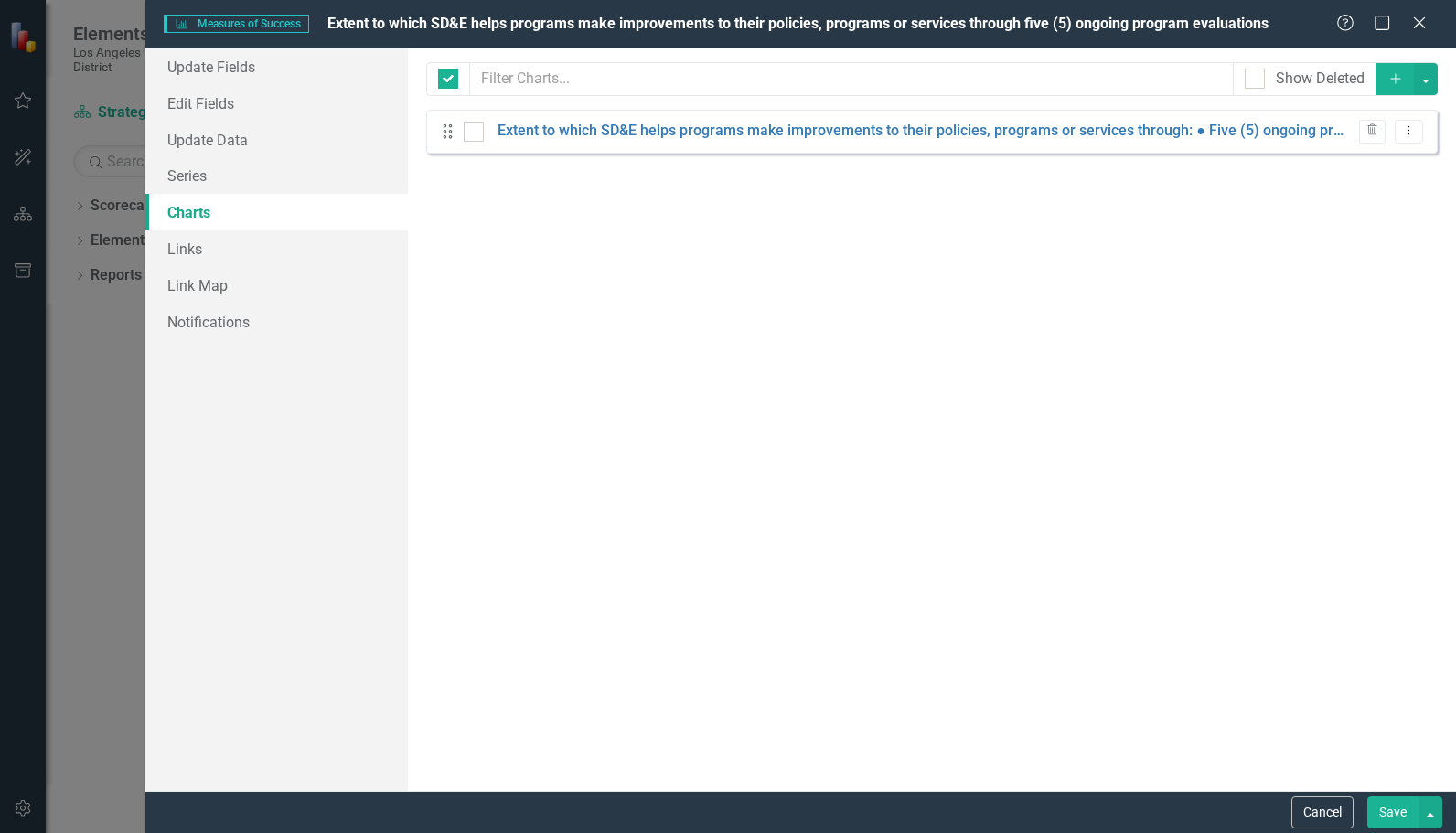
checkbox input "false"
click at [194, 261] on link "Links" at bounding box center [277, 248] width 262 height 36
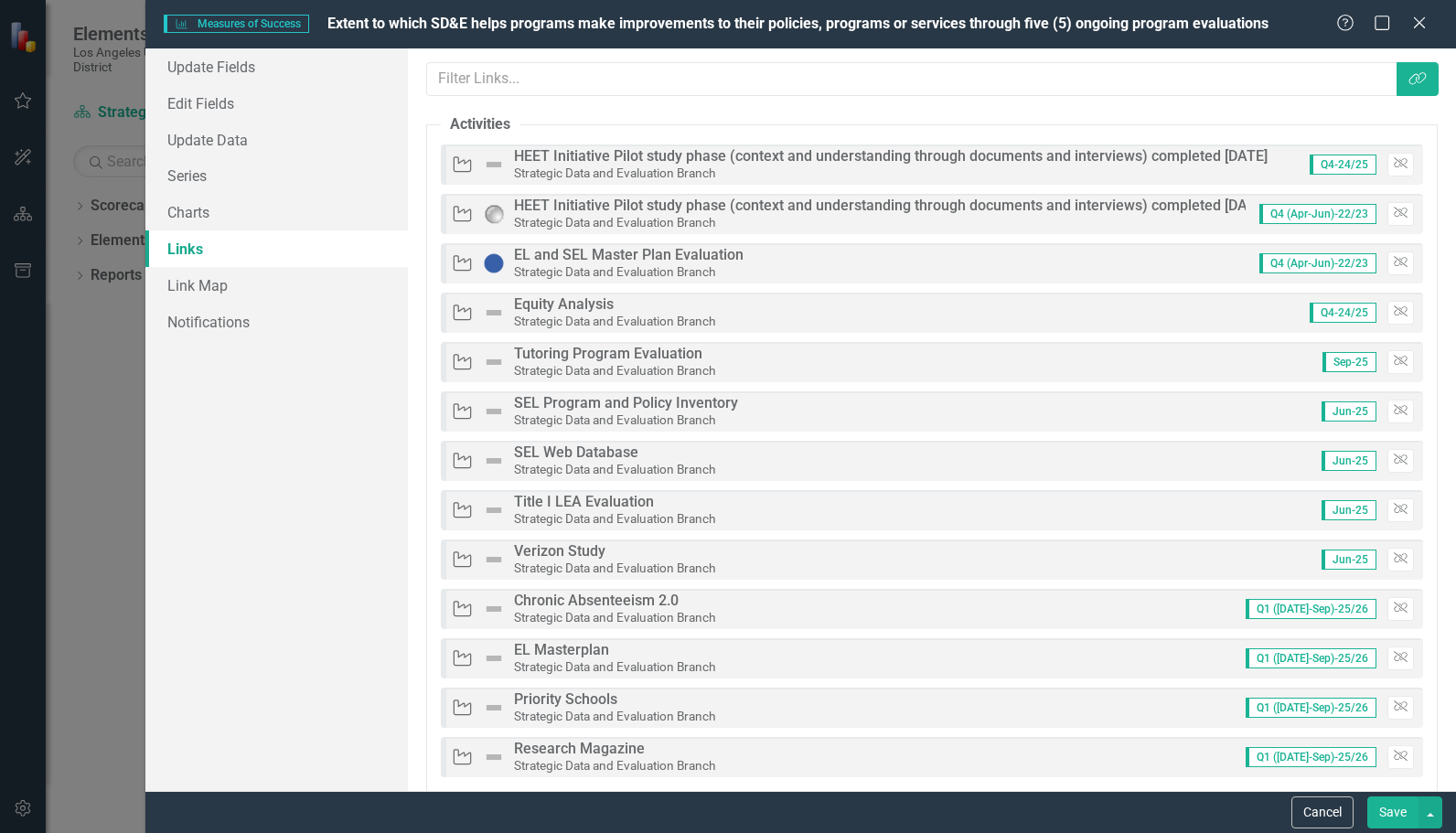
drag, startPoint x: 193, startPoint y: 250, endPoint x: 415, endPoint y: 587, distance: 403.6
click at [415, 587] on div "Links are one of the most powerful features of ClearPoint. By configuring the l…" at bounding box center [932, 420] width 1049 height 743
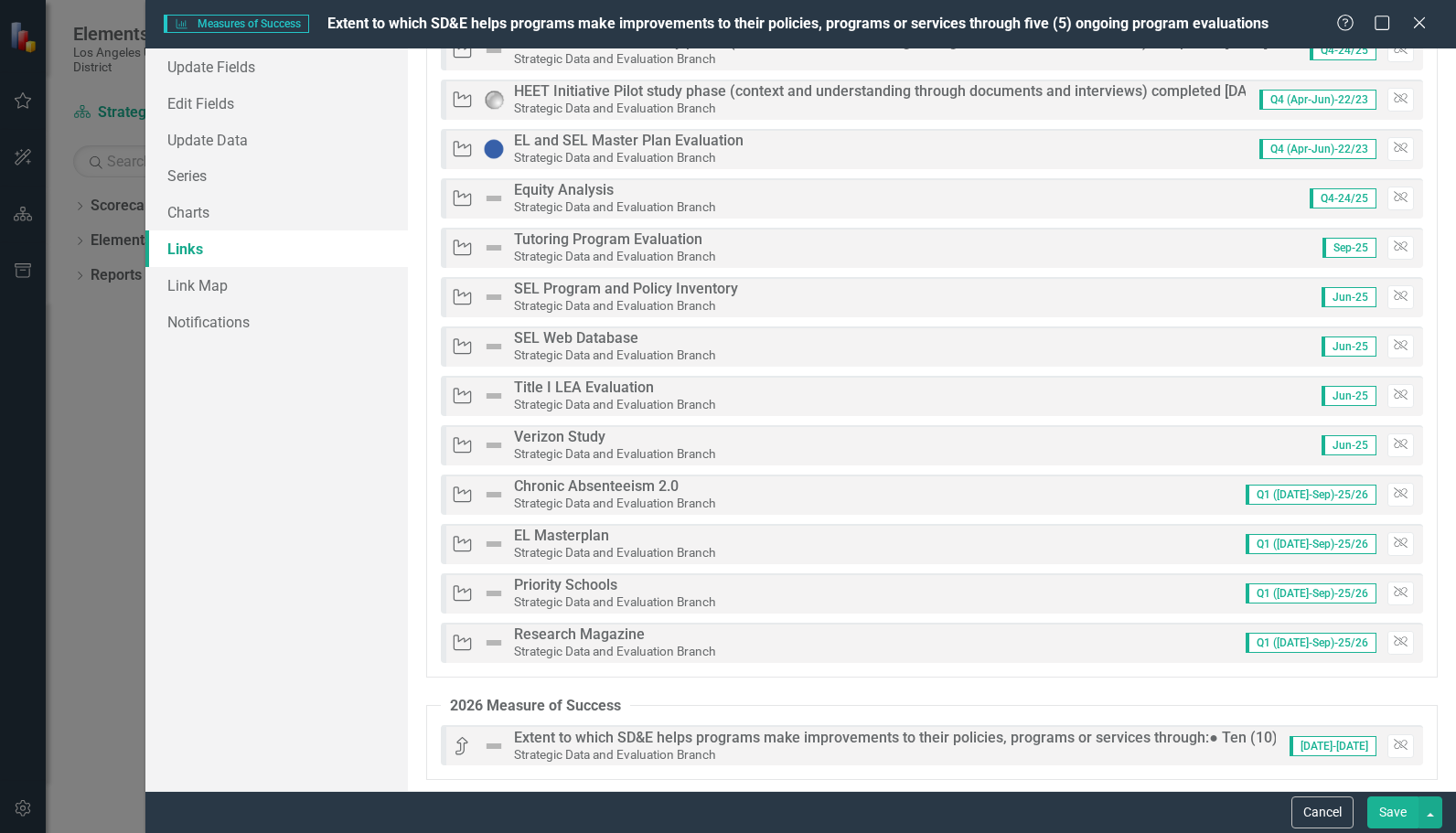
scroll to position [108, 0]
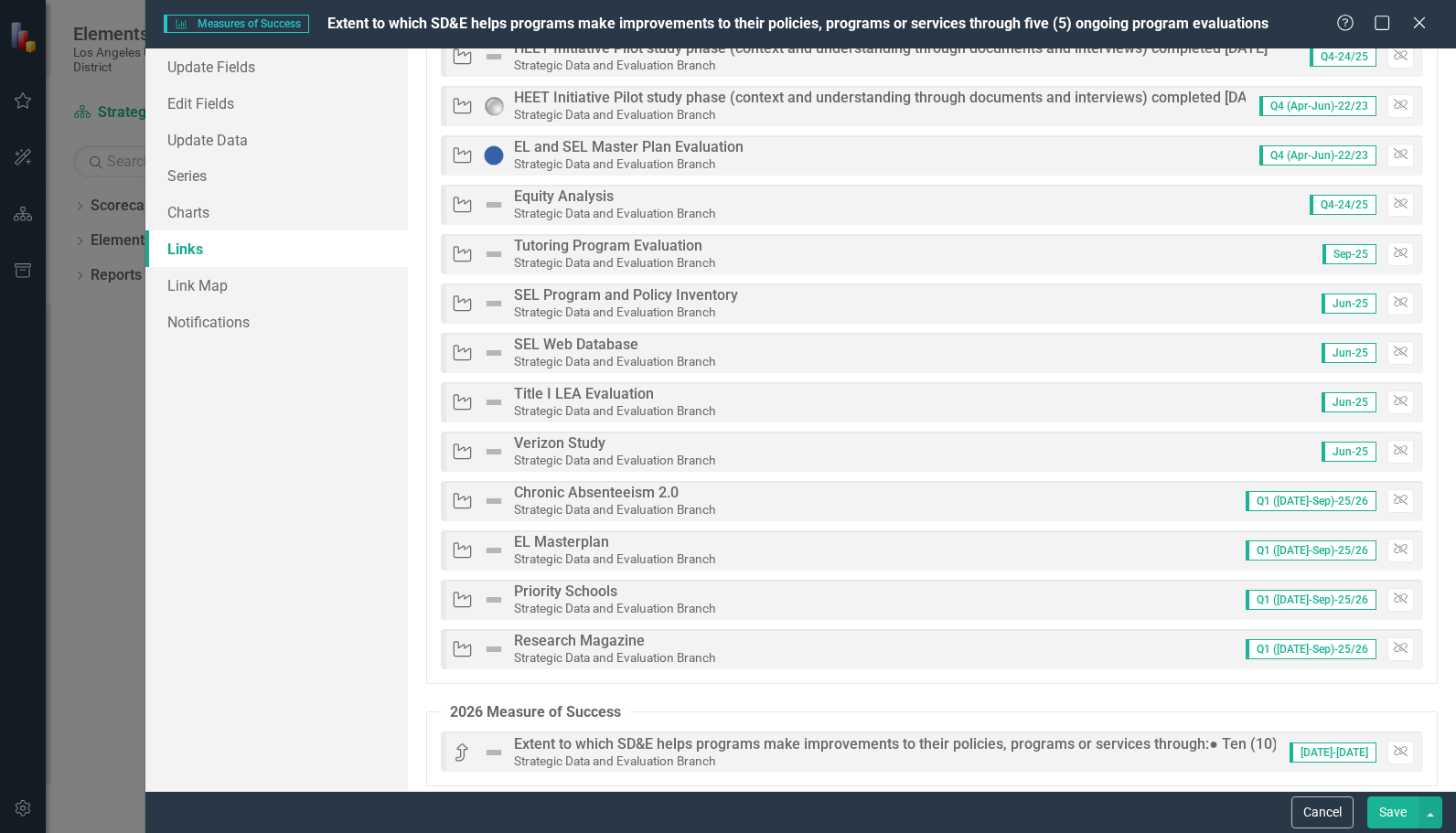
click at [1312, 647] on span "Q1 ([DATE]-Sep)-25/26" at bounding box center [1312, 649] width 131 height 21
click at [1309, 647] on span "Q1 ([DATE]-Sep)-25/26" at bounding box center [1312, 649] width 131 height 21
click at [494, 647] on img at bounding box center [493, 649] width 22 height 22
click at [493, 602] on img at bounding box center [493, 600] width 22 height 22
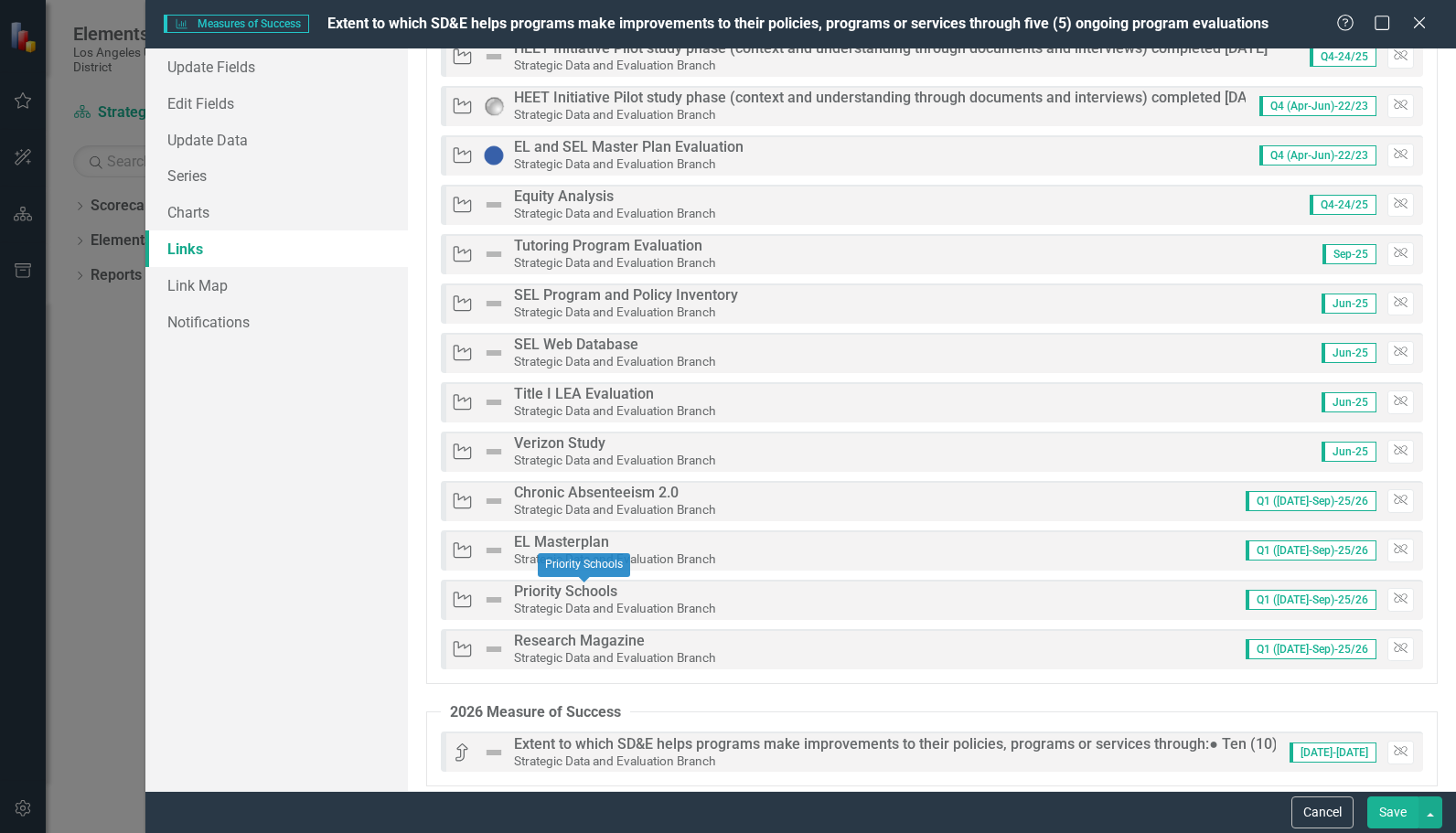
scroll to position [0, 0]
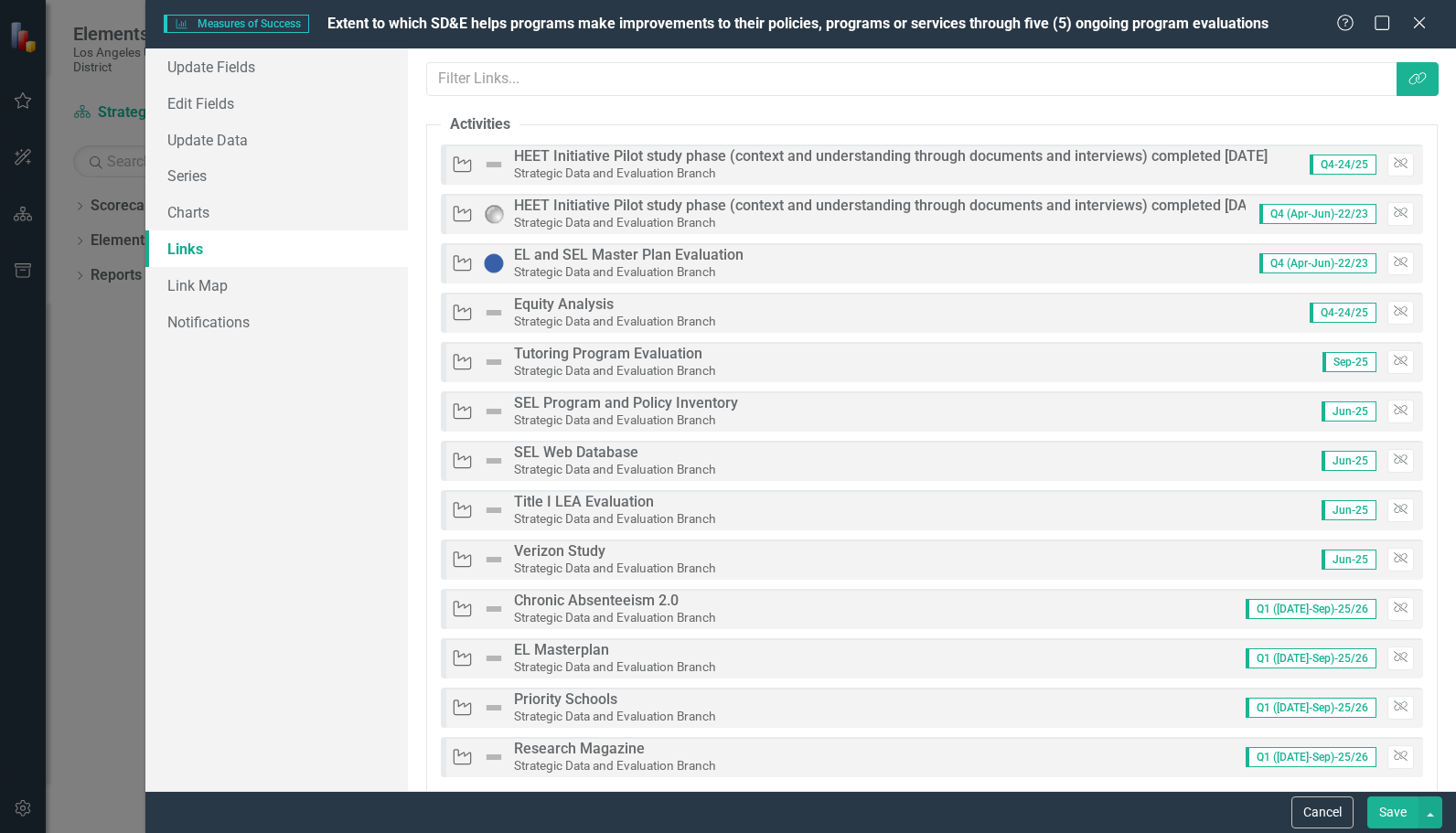
click at [1426, 10] on div "Measures of Success Measures of Success Extent to which SD&E helps programs mak…" at bounding box center [801, 24] width 1311 height 49
click at [1422, 22] on icon at bounding box center [1420, 23] width 14 height 14
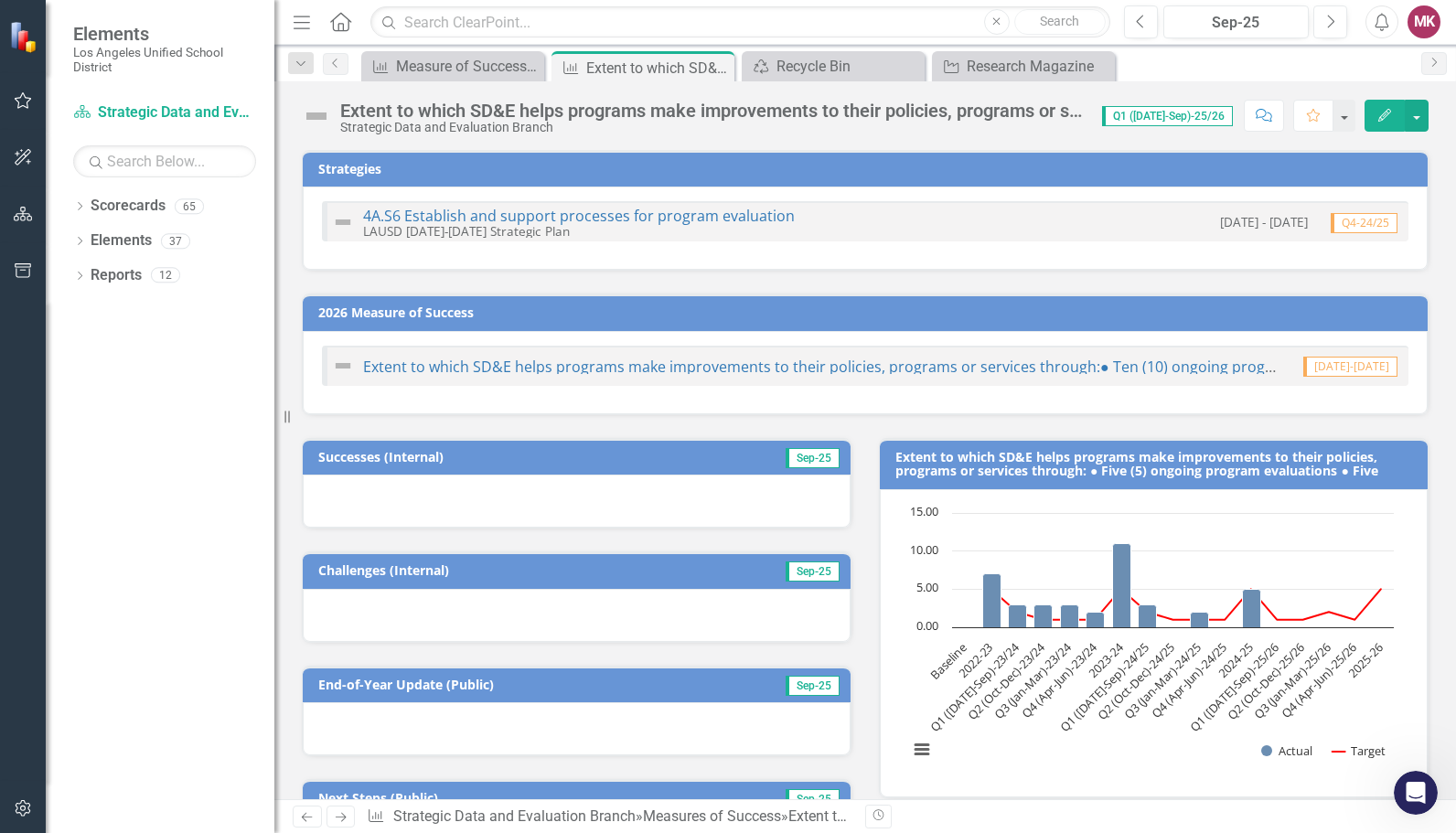
click at [19, 810] on icon "button" at bounding box center [23, 808] width 20 height 15
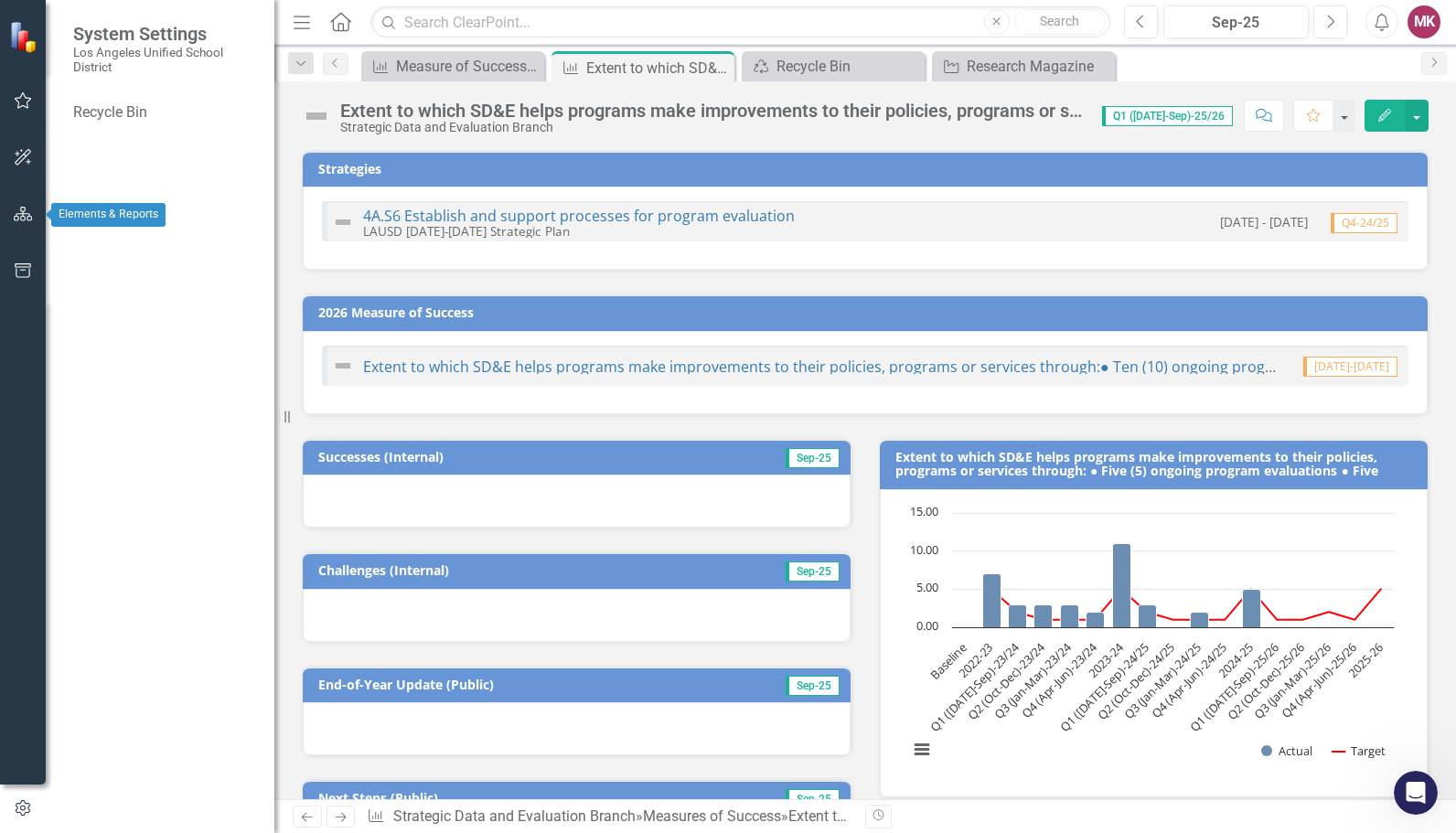
click at [23, 215] on icon "button" at bounding box center [23, 213] width 20 height 15
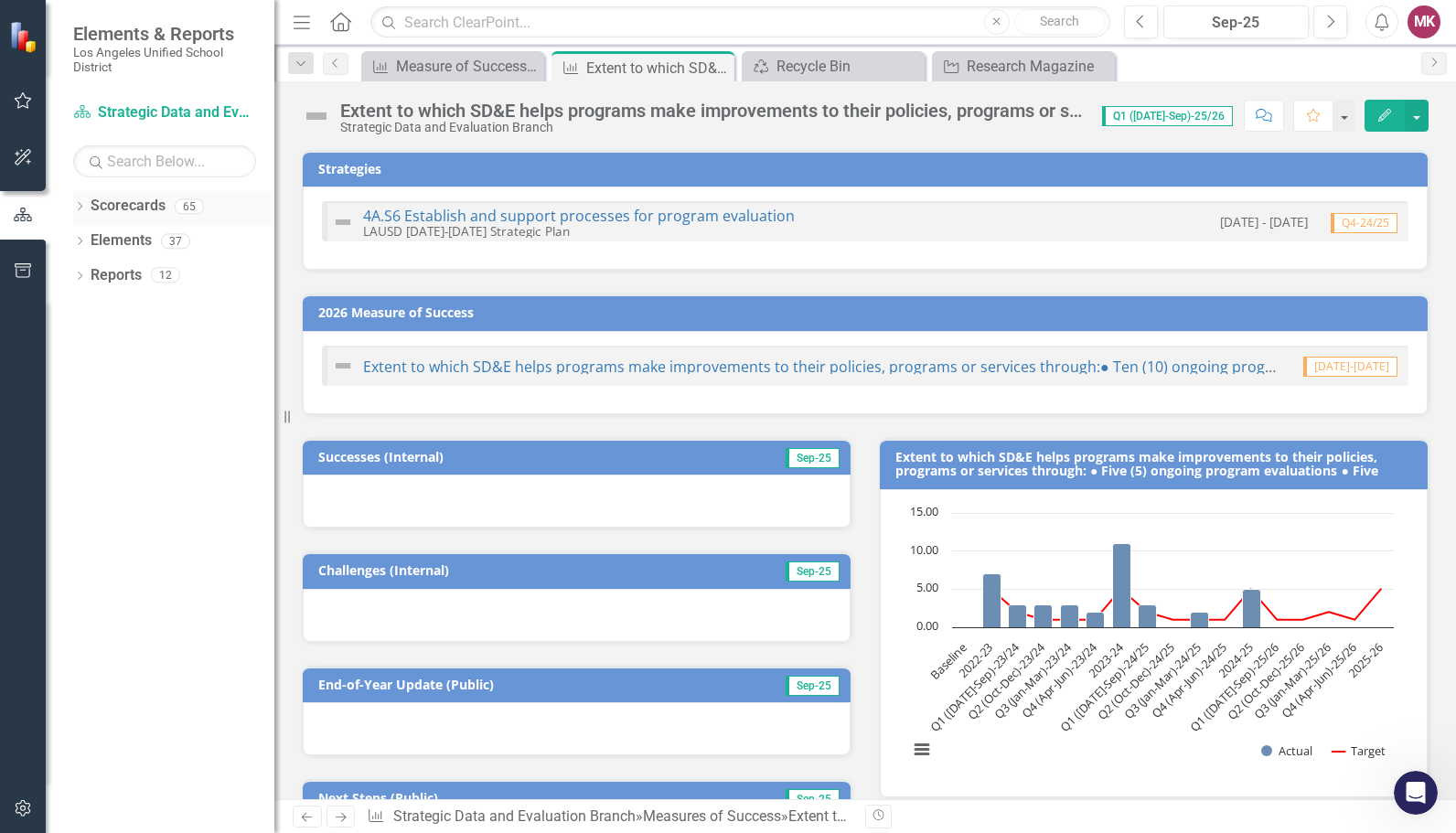
click at [90, 203] on link "Scorecards" at bounding box center [127, 206] width 75 height 21
click at [76, 205] on icon "Dropdown" at bounding box center [79, 208] width 13 height 10
click at [21, 810] on icon "button" at bounding box center [23, 809] width 16 height 17
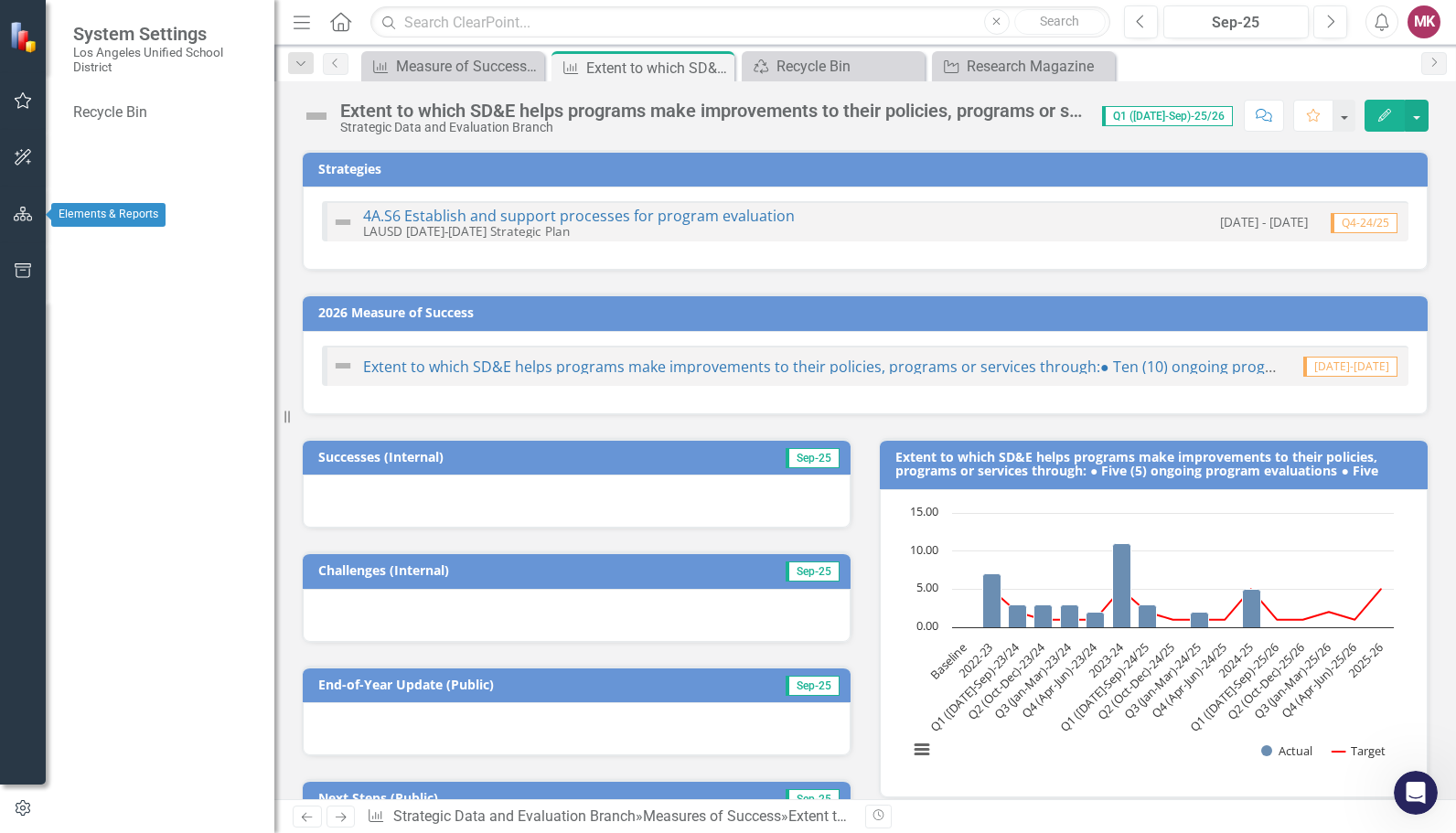
click at [14, 208] on icon "button" at bounding box center [23, 213] width 20 height 15
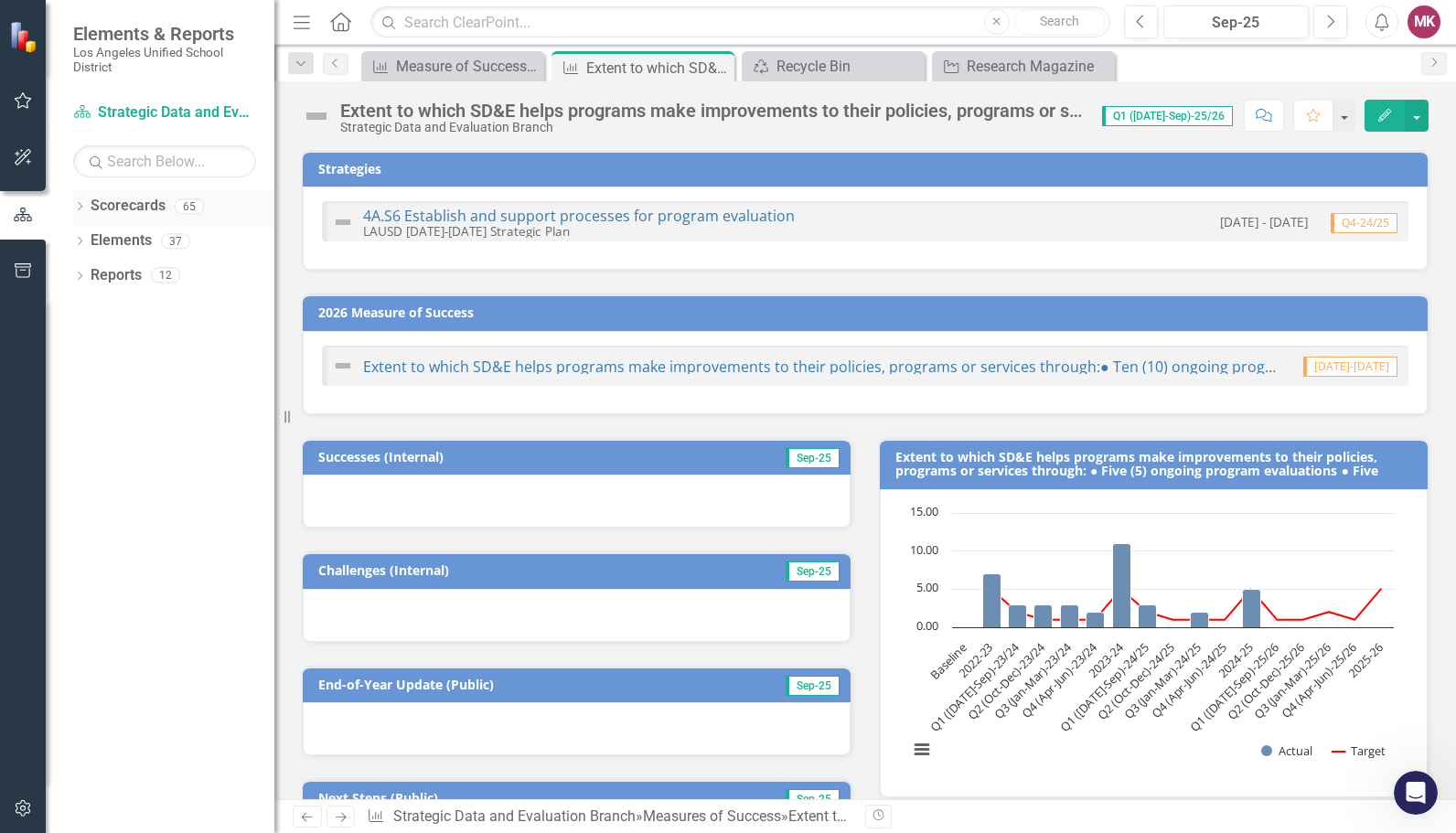
click at [111, 212] on link "Scorecards" at bounding box center [127, 206] width 75 height 21
click at [110, 207] on link "Scorecards" at bounding box center [127, 206] width 75 height 21
click at [85, 203] on icon "Dropdown" at bounding box center [79, 208] width 13 height 10
click at [87, 223] on div "Dropdown Scorecards 65" at bounding box center [174, 208] width 202 height 35
click at [87, 272] on div "Dropdown Elements 37" at bounding box center [174, 278] width 202 height 35
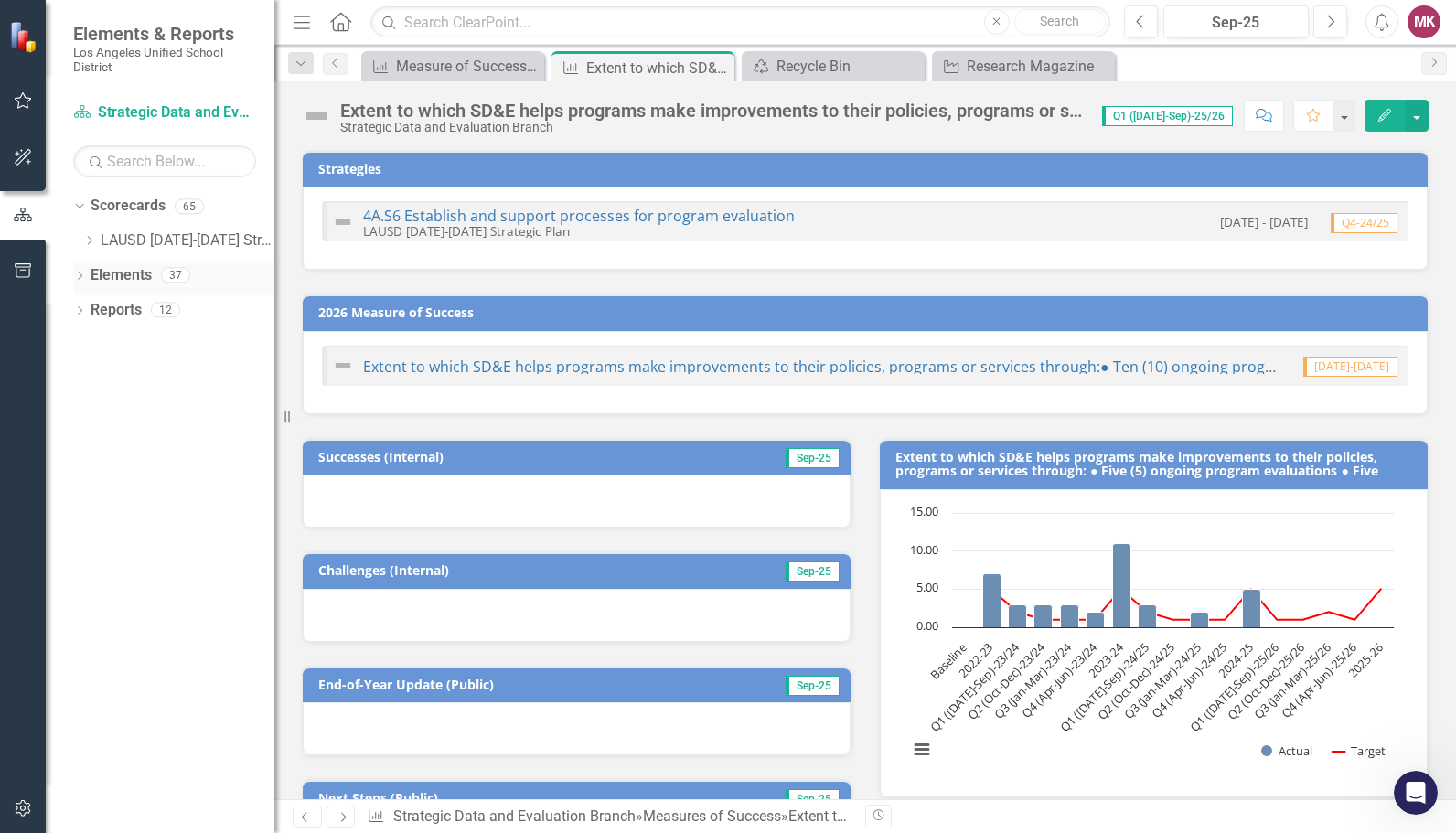
click at [76, 276] on icon "Dropdown" at bounding box center [79, 277] width 13 height 10
click at [145, 444] on link "Activity Activities" at bounding box center [142, 448] width 85 height 21
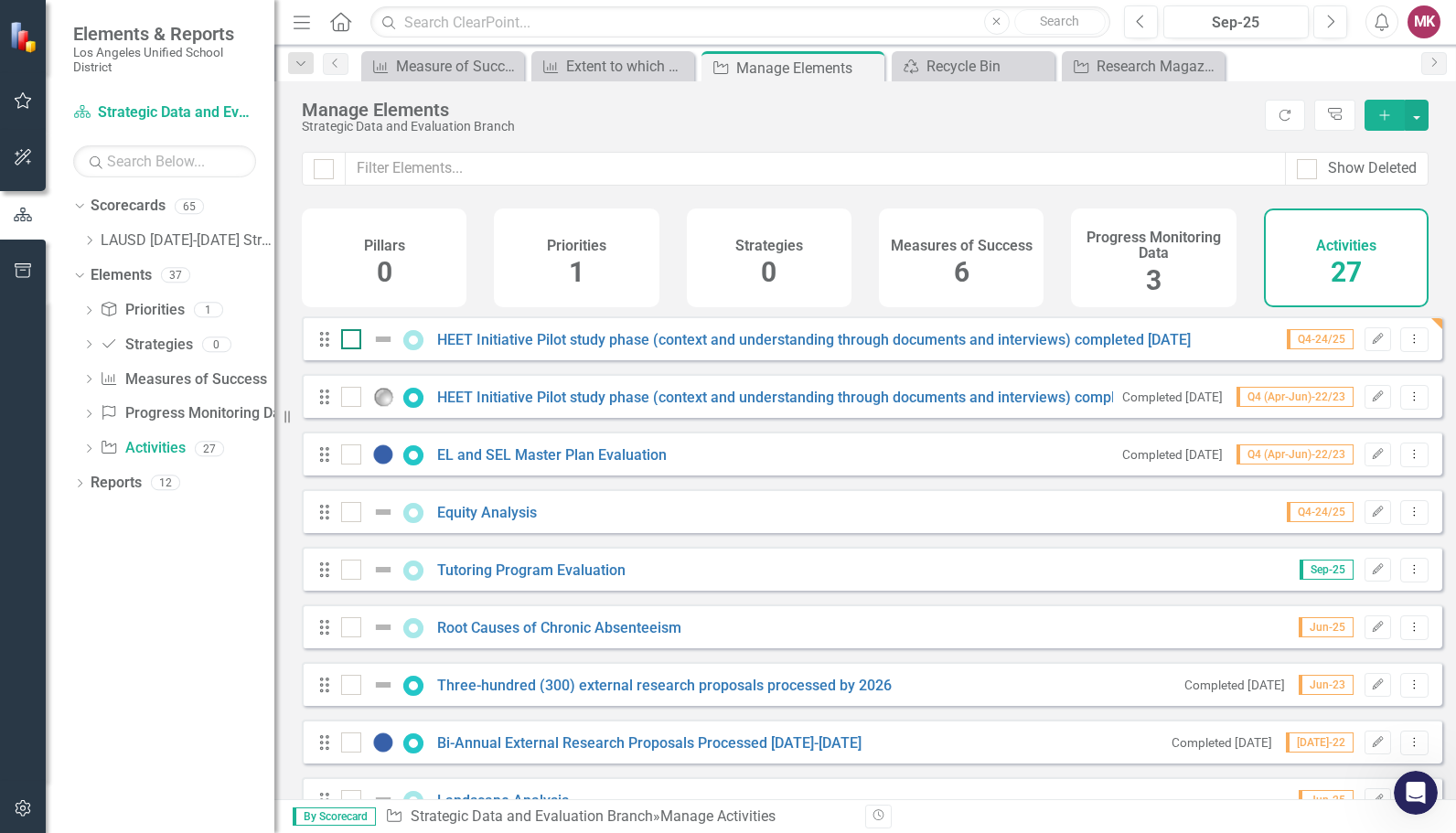
click at [348, 349] on div at bounding box center [351, 339] width 21 height 21
click at [348, 341] on input "checkbox" at bounding box center [347, 335] width 12 height 12
checkbox input "true"
click at [346, 398] on input "checkbox" at bounding box center [347, 393] width 12 height 12
checkbox input "true"
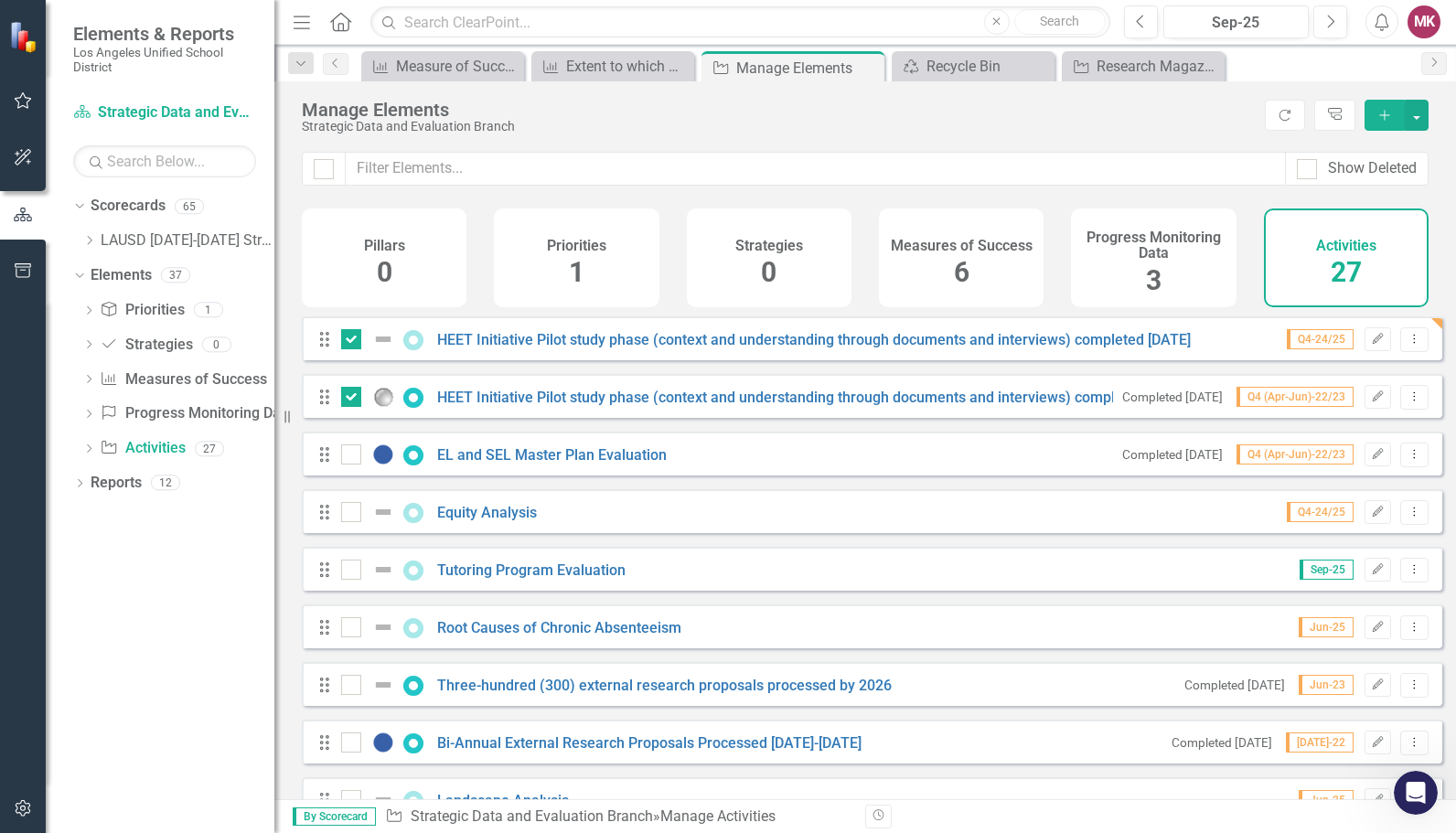
click at [347, 456] on input "checkbox" at bounding box center [347, 450] width 12 height 12
checkbox input "true"
click at [353, 518] on div at bounding box center [351, 512] width 21 height 21
click at [353, 514] on input "checkbox" at bounding box center [347, 508] width 12 height 12
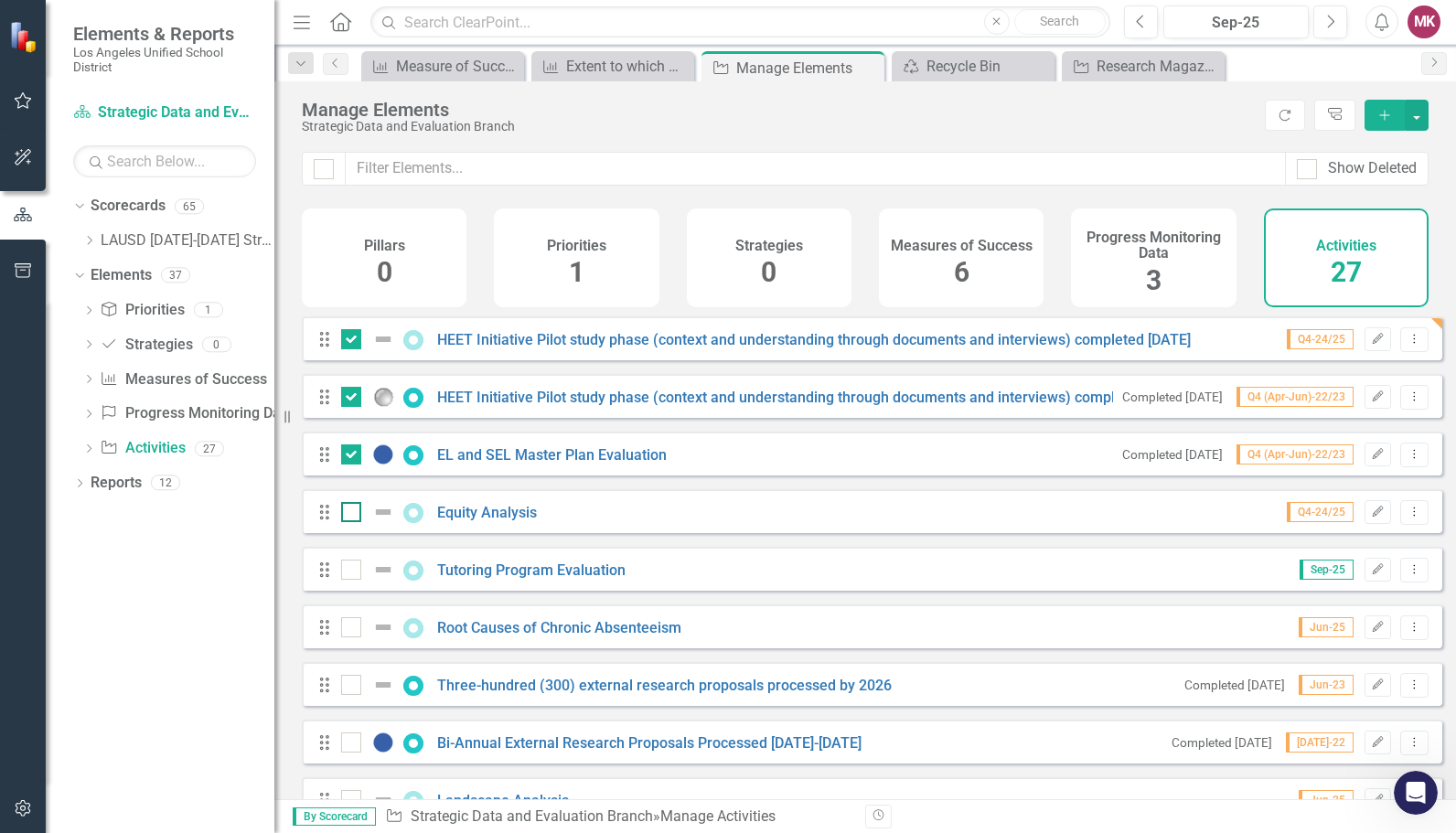
checkbox input "true"
click at [346, 579] on div at bounding box center [351, 570] width 21 height 21
click at [346, 572] on input "checkbox" at bounding box center [347, 566] width 12 height 12
checkbox input "true"
click at [326, 347] on icon at bounding box center [324, 339] width 9 height 15
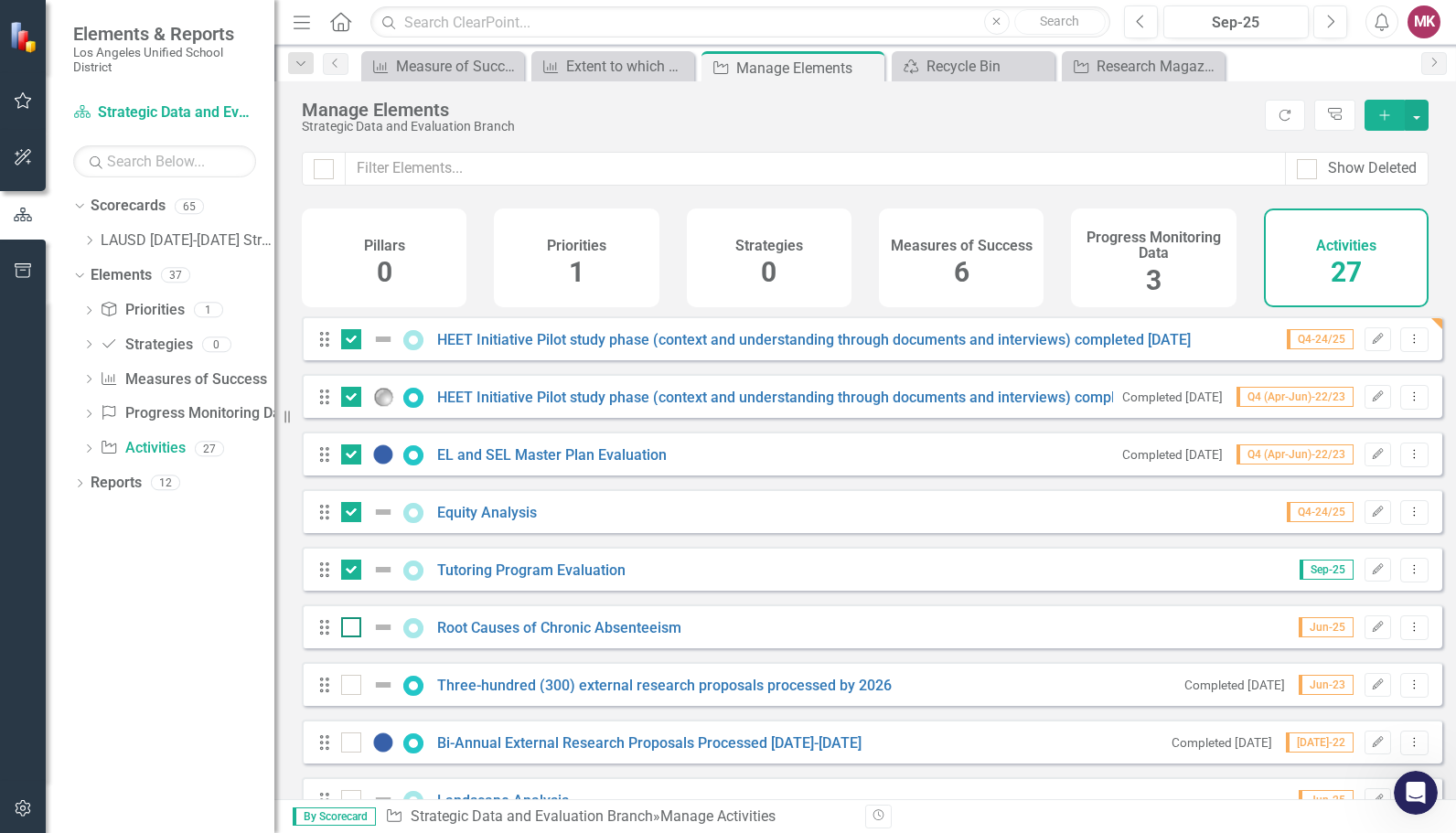
click at [347, 629] on input "checkbox" at bounding box center [347, 624] width 12 height 12
checkbox input "true"
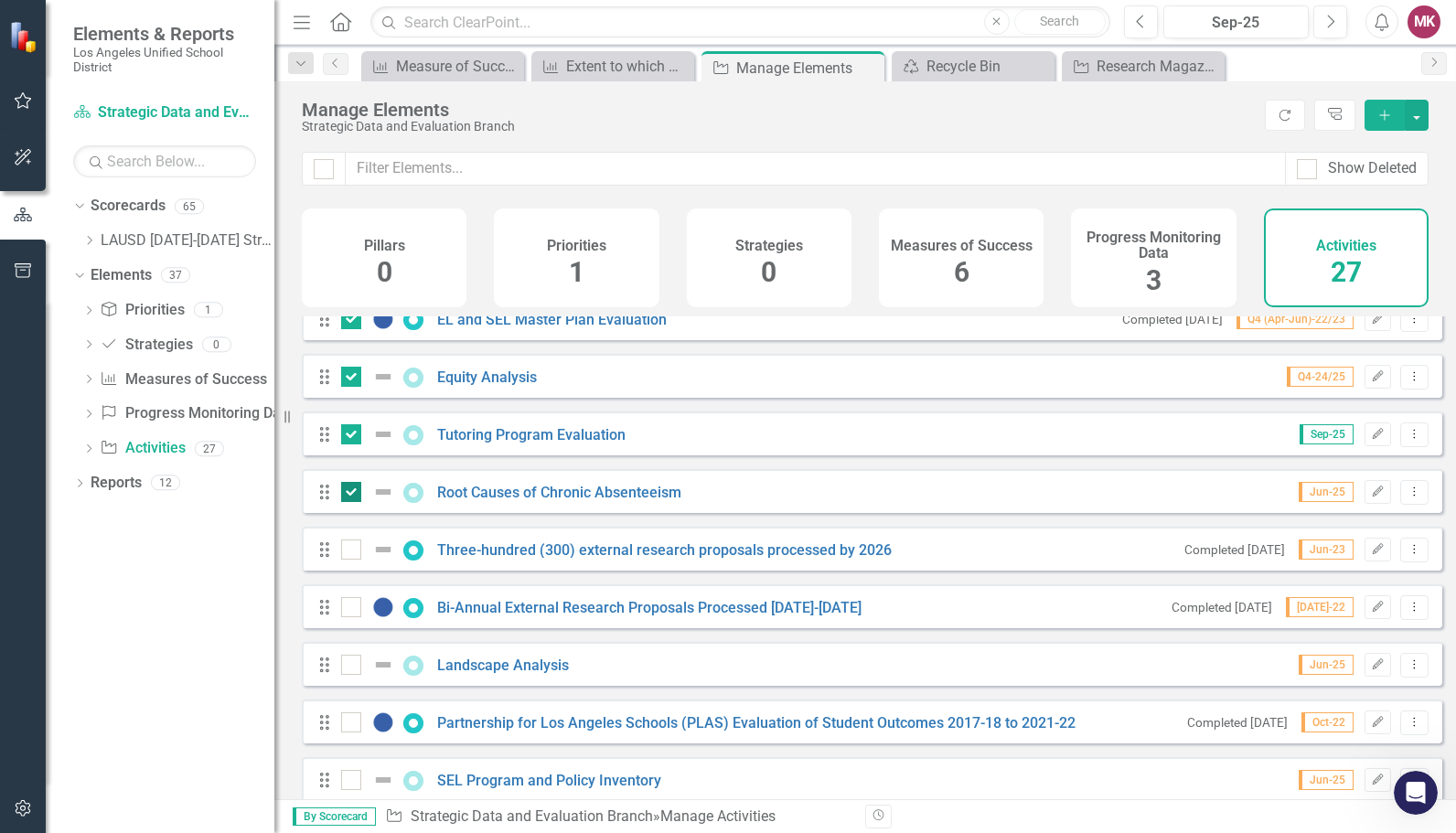
scroll to position [154, 0]
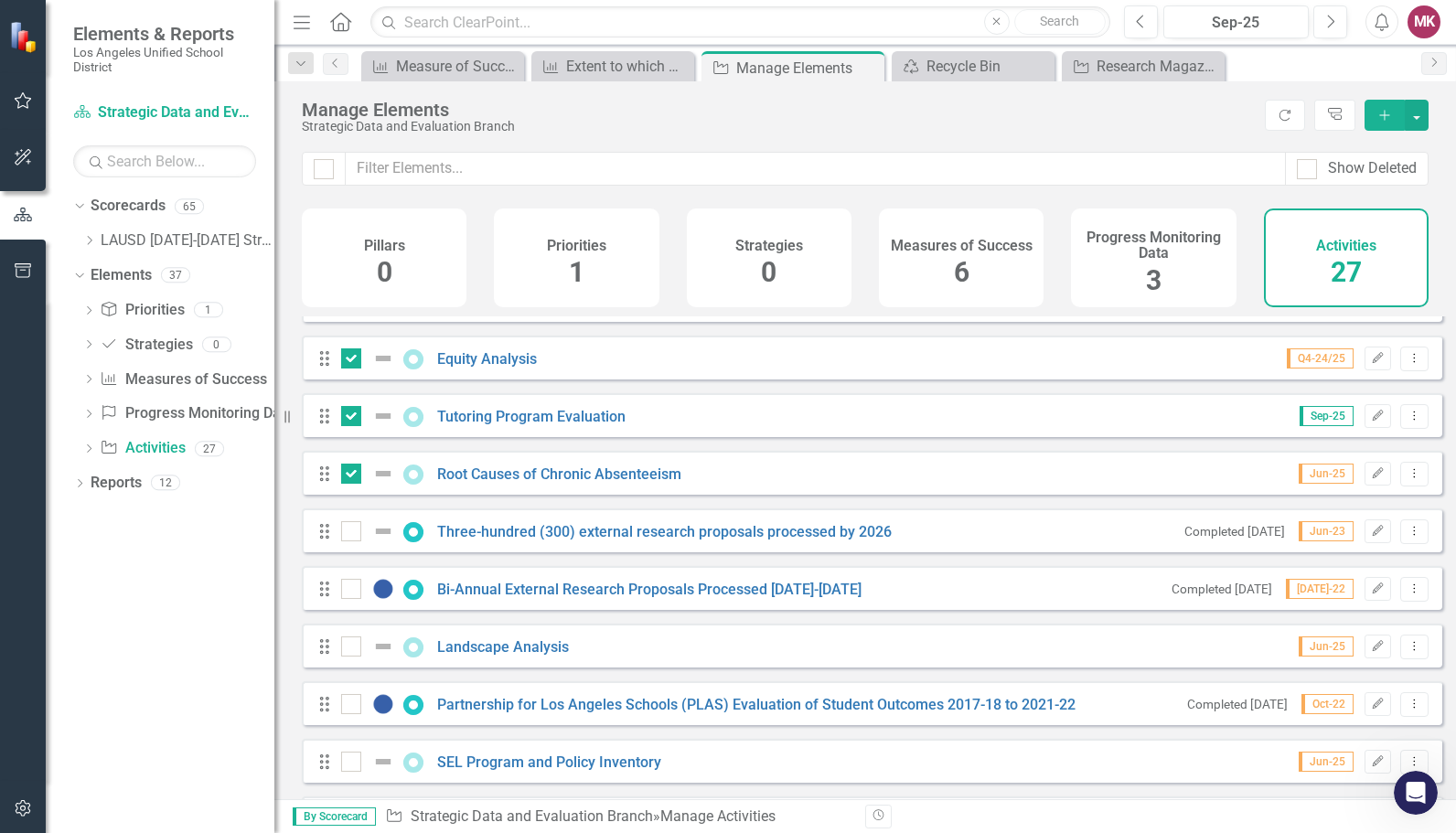
click at [349, 552] on div "Drag Three-hundred (300) external research proposals processed by 2026 Complete…" at bounding box center [871, 530] width 1141 height 44
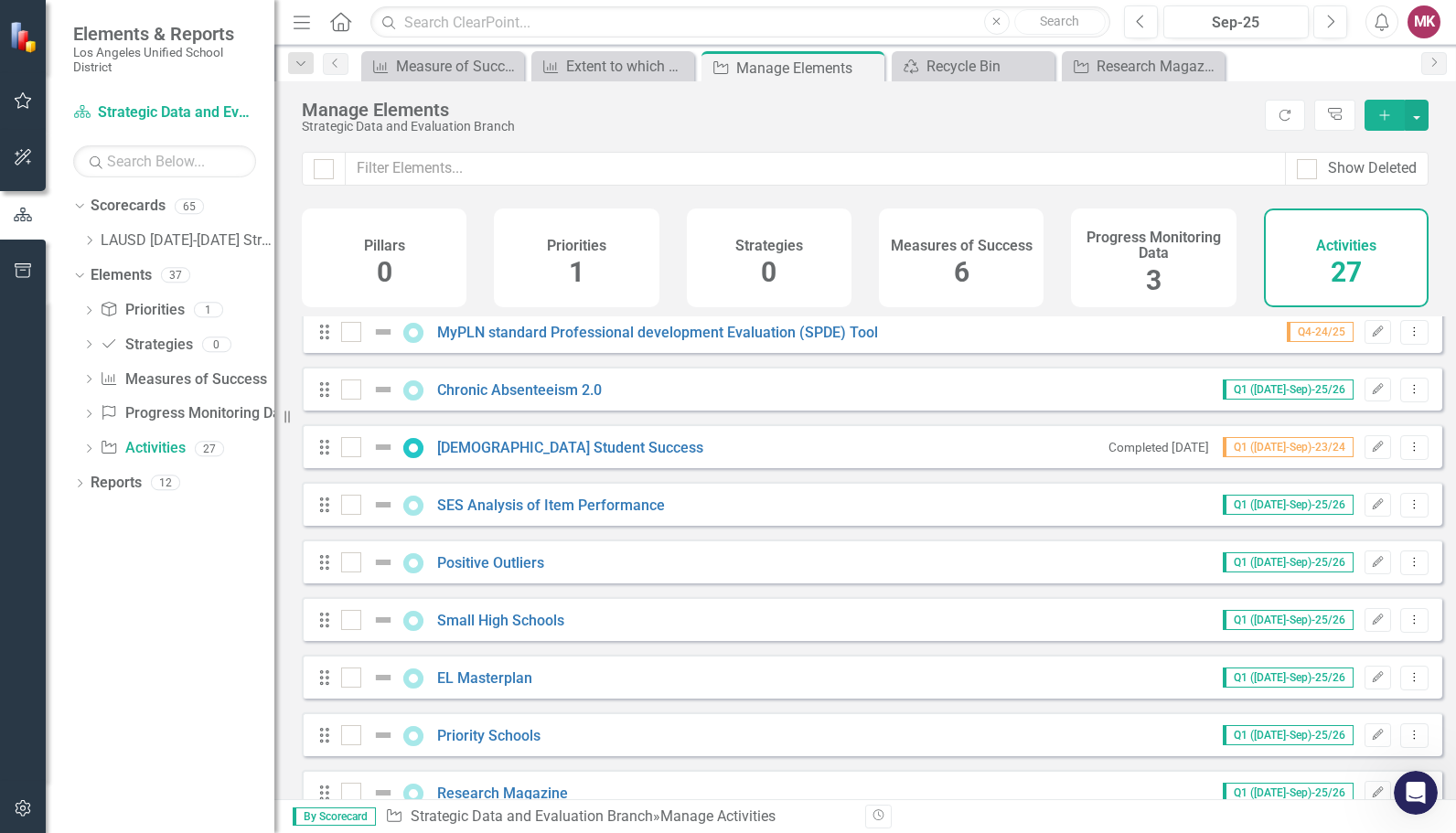
scroll to position [1085, 0]
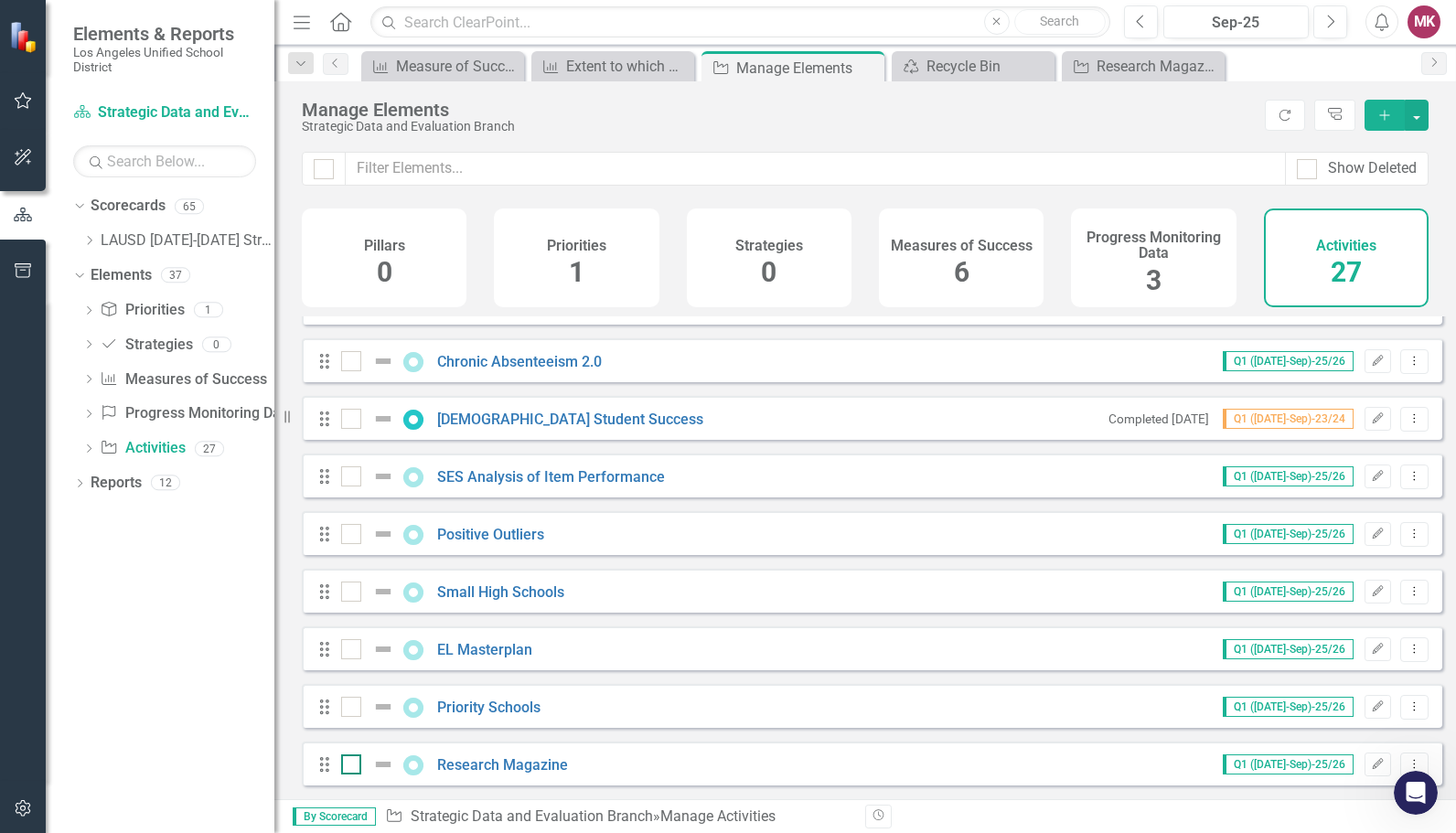
click at [352, 764] on input "checkbox" at bounding box center [347, 761] width 12 height 12
checkbox input "true"
click at [353, 712] on div at bounding box center [351, 707] width 21 height 21
click at [353, 709] on input "checkbox" at bounding box center [347, 703] width 12 height 12
checkbox input "true"
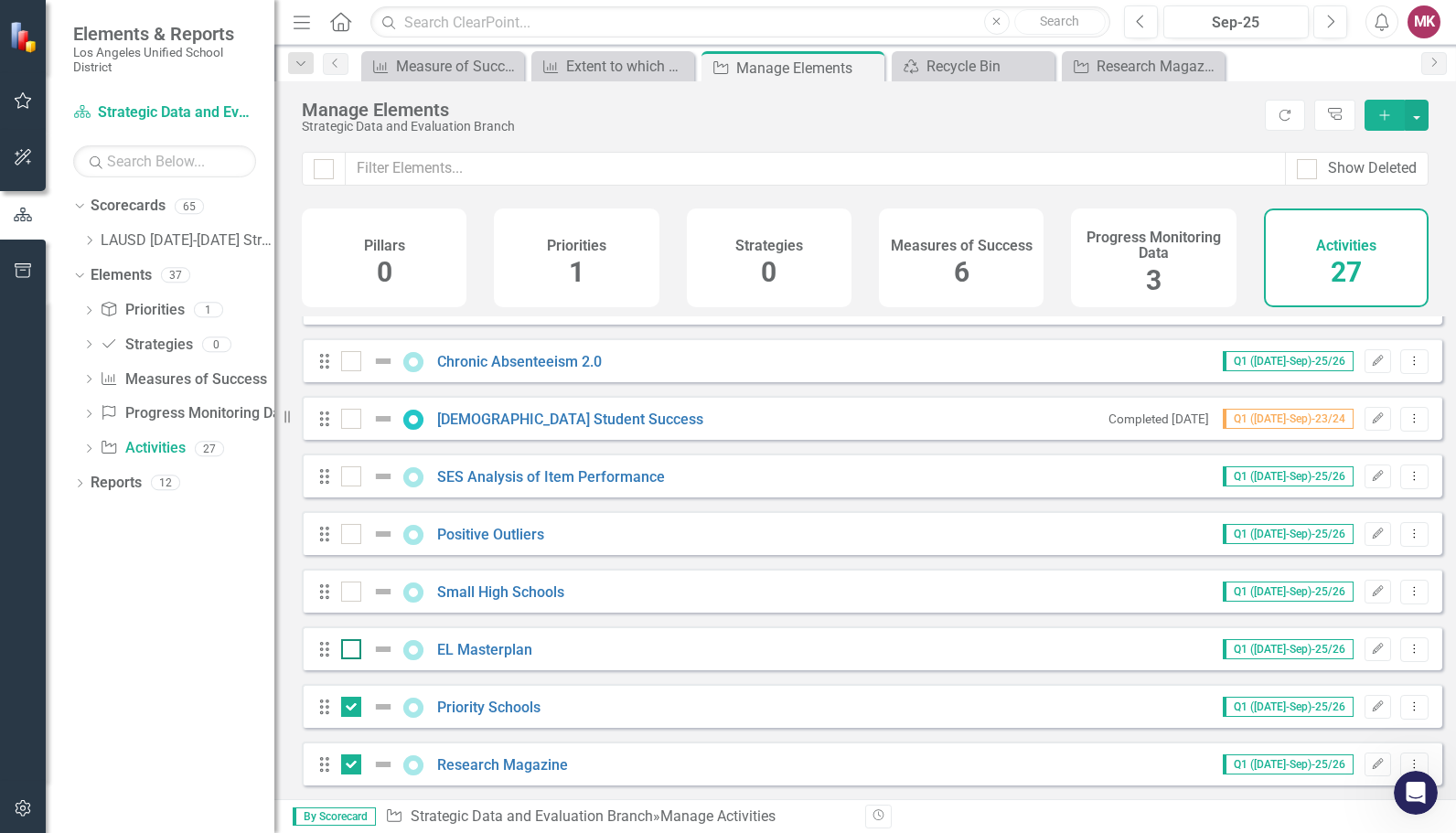
click at [354, 651] on div at bounding box center [351, 649] width 21 height 21
click at [353, 651] on input "checkbox" at bounding box center [347, 645] width 12 height 12
checkbox input "true"
click at [352, 594] on div at bounding box center [351, 591] width 21 height 21
click at [352, 593] on input "checkbox" at bounding box center [347, 587] width 12 height 12
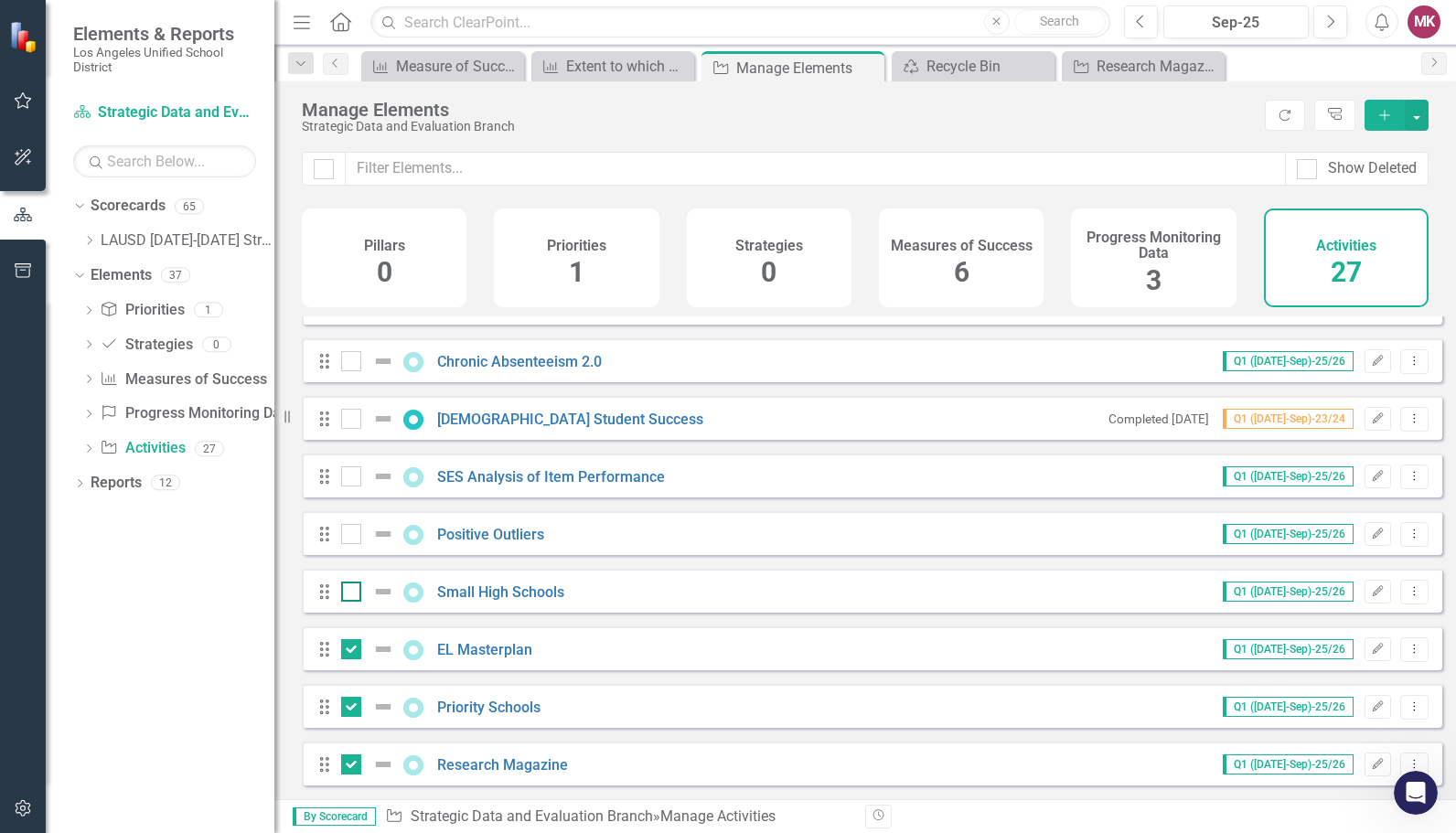
checkbox input "true"
click at [352, 542] on div at bounding box center [351, 533] width 21 height 21
click at [352, 535] on input "checkbox" at bounding box center [347, 530] width 12 height 12
checkbox input "true"
click at [350, 483] on div at bounding box center [351, 476] width 21 height 21
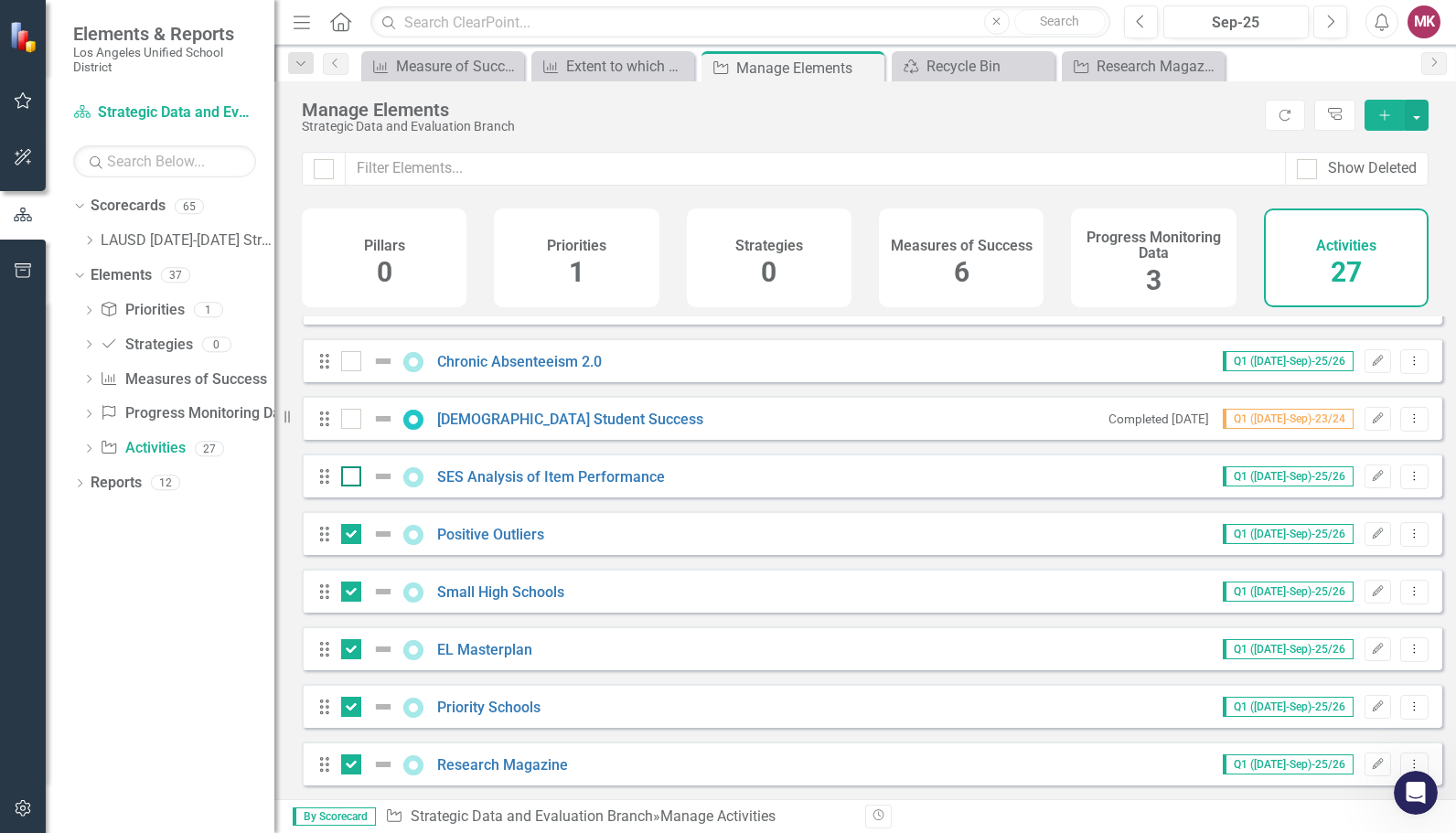
click at [350, 479] on input "checkbox" at bounding box center [347, 472] width 12 height 12
checkbox input "true"
click at [356, 433] on div "Drag [DEMOGRAPHIC_DATA] Student Success Completed [DATE] Q1 ([DATE]-Sep)-23/24 …" at bounding box center [871, 418] width 1141 height 44
click at [352, 415] on input "checkbox" at bounding box center [347, 415] width 12 height 12
checkbox input "true"
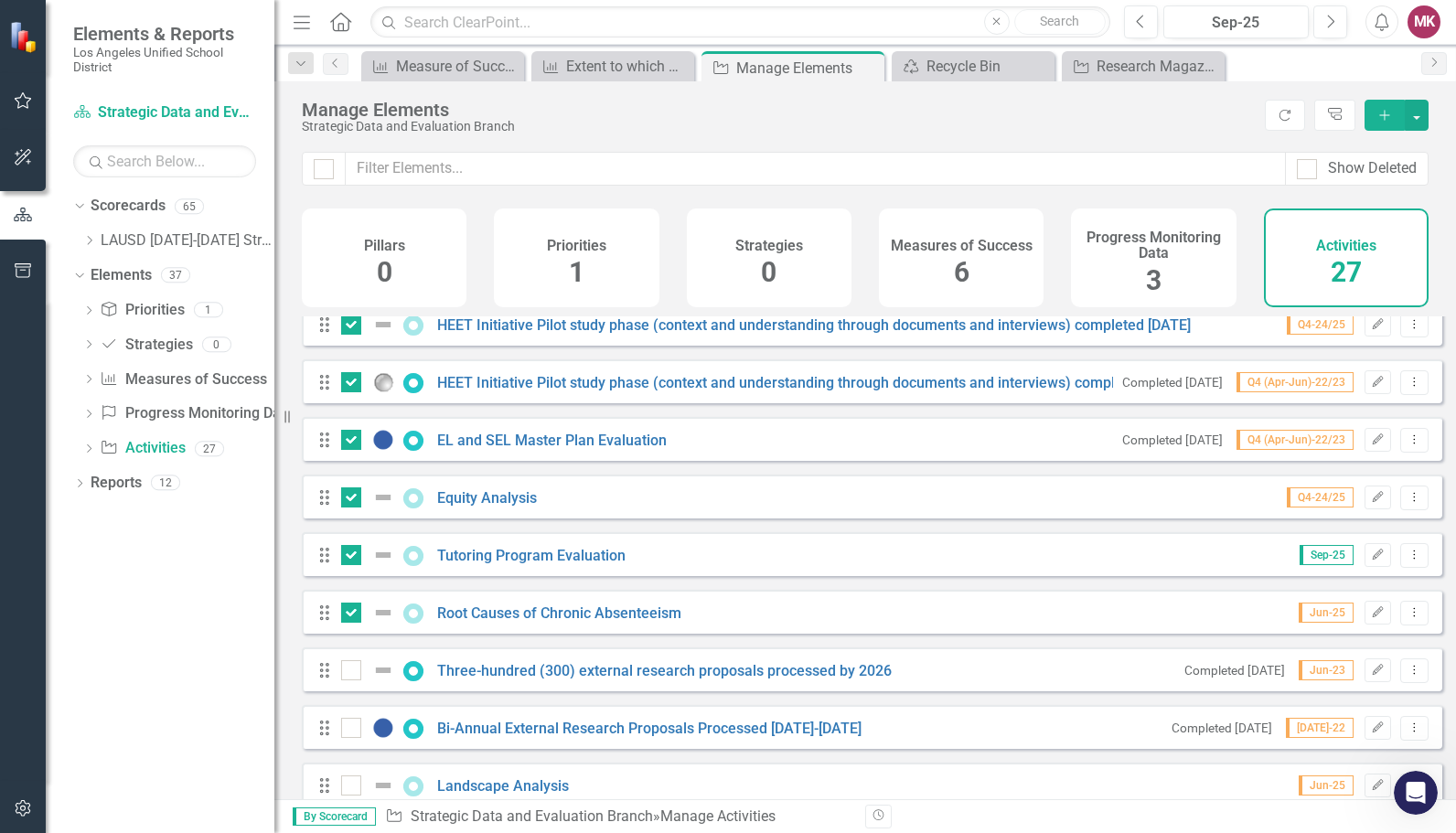
scroll to position [0, 0]
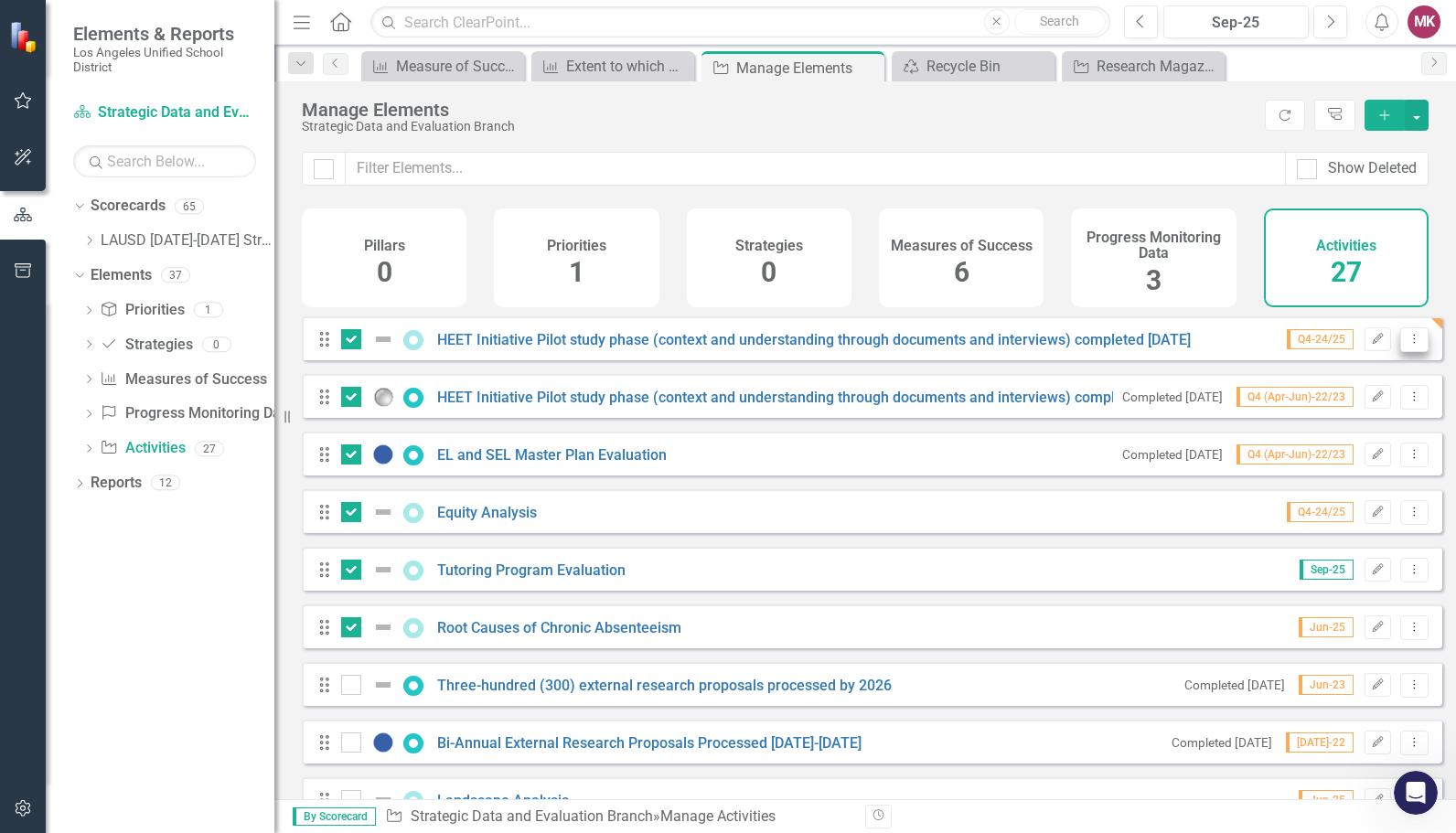
click at [1407, 345] on icon "Dropdown Menu" at bounding box center [1415, 339] width 16 height 12
click at [1359, 476] on link "Trash Delete Activity" at bounding box center [1337, 484] width 157 height 34
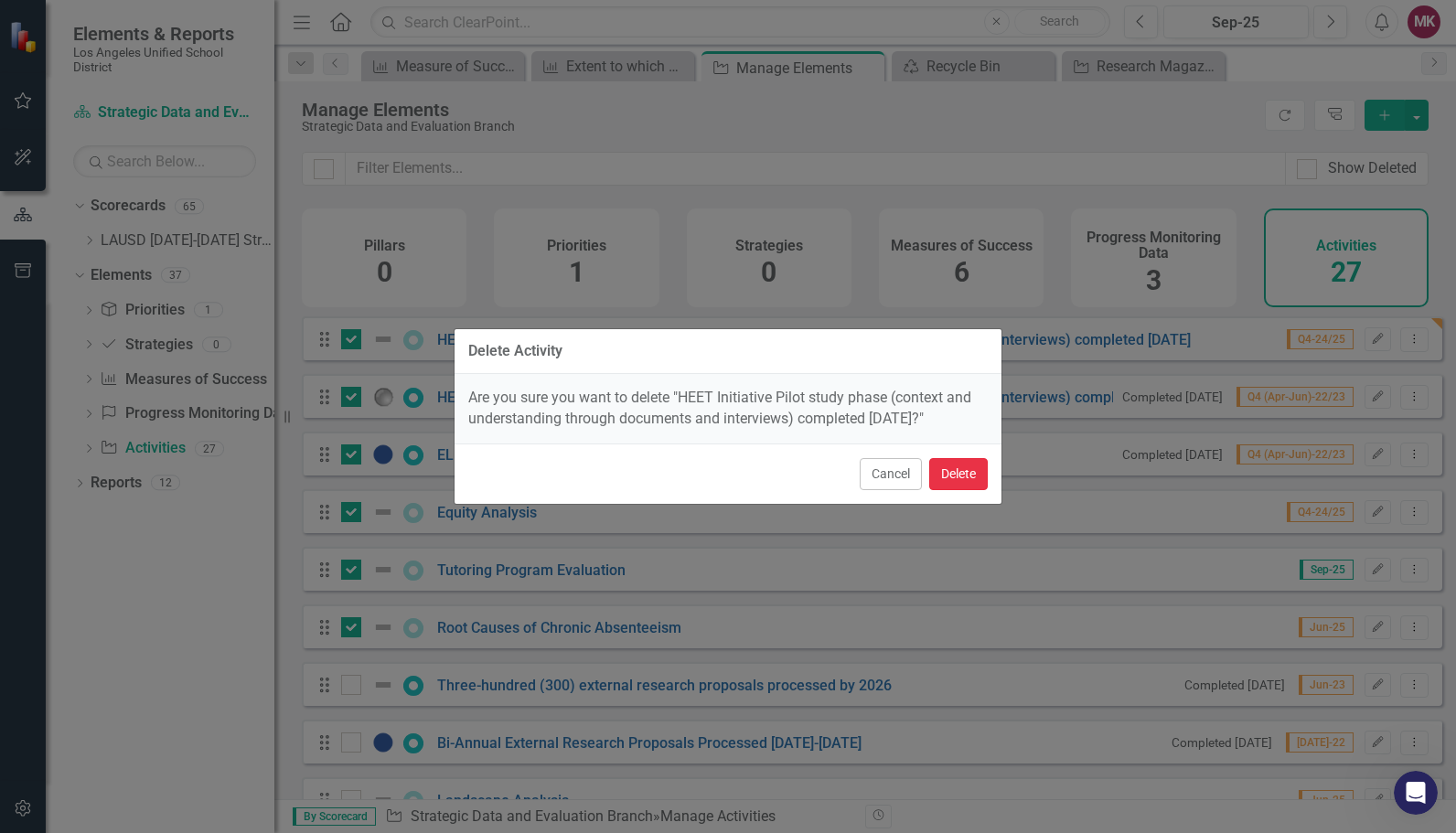
click at [952, 480] on button "Delete" at bounding box center [959, 474] width 59 height 32
checkbox input "false"
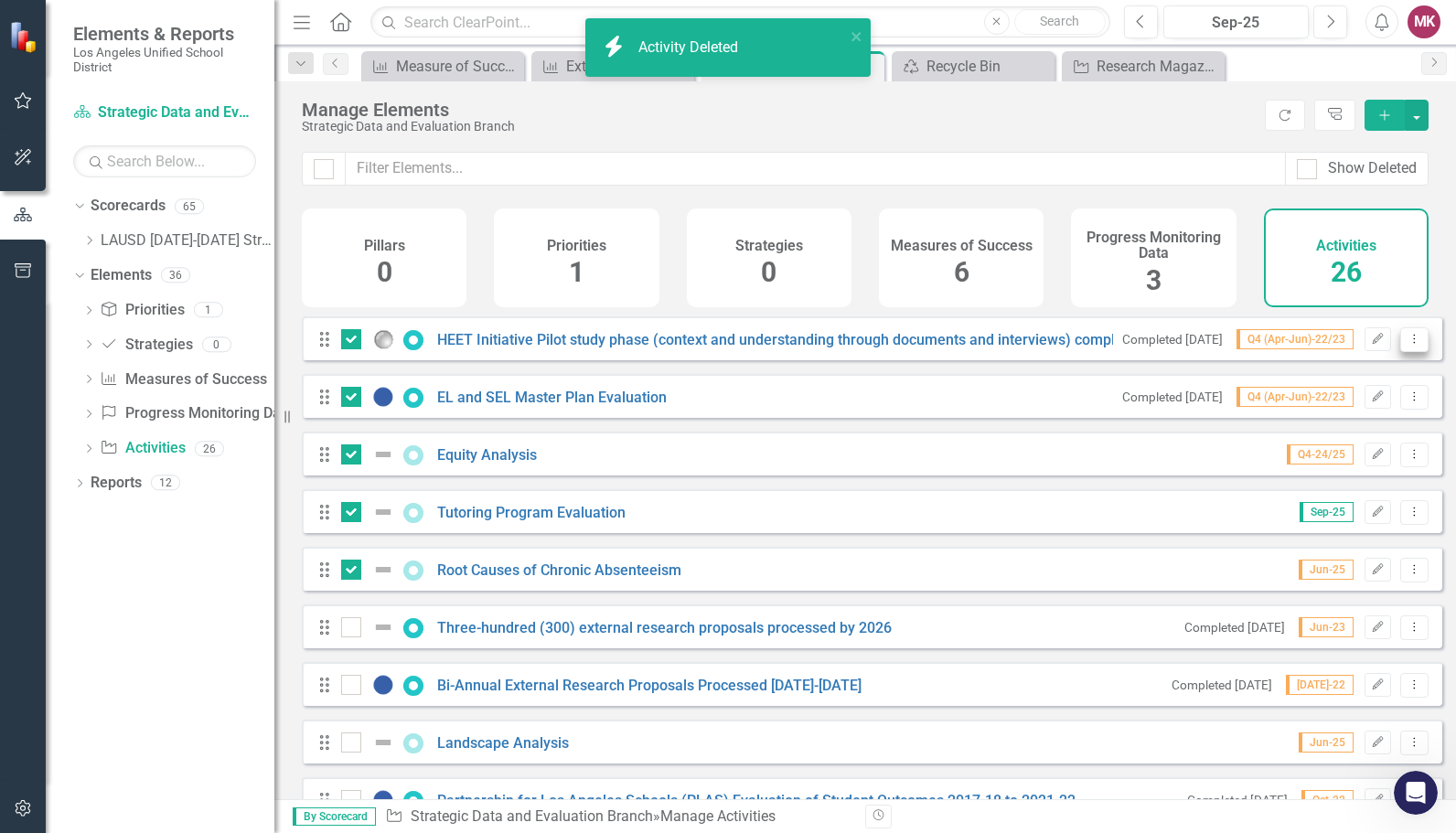
click at [1407, 345] on icon "Dropdown Menu" at bounding box center [1415, 339] width 16 height 12
click at [1356, 475] on link "Trash Delete Activity" at bounding box center [1337, 484] width 157 height 34
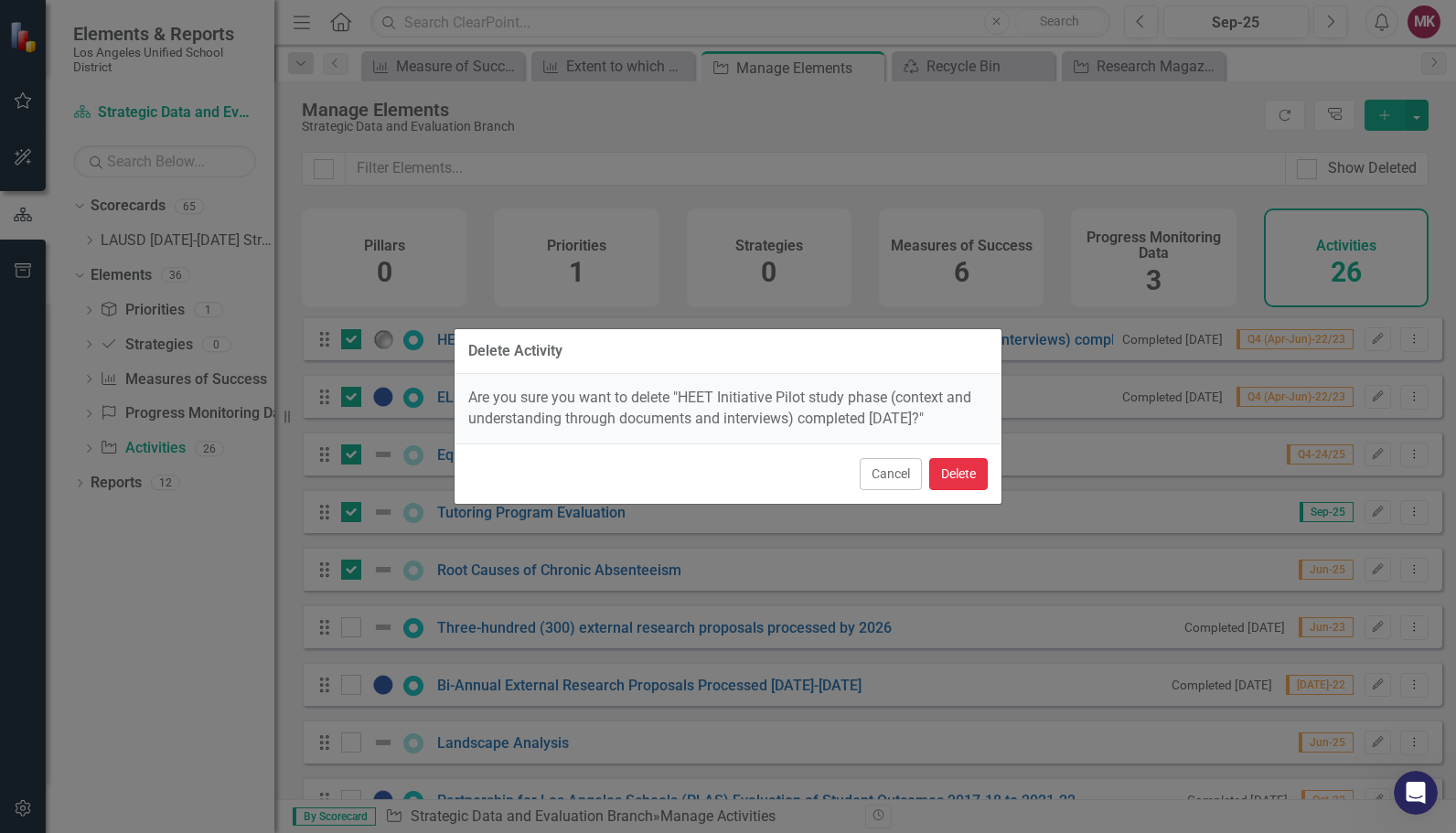
click at [952, 470] on button "Delete" at bounding box center [959, 474] width 59 height 32
checkbox input "false"
click at [948, 472] on button "Delete" at bounding box center [959, 474] width 59 height 32
click at [963, 477] on button "Delete" at bounding box center [959, 474] width 59 height 32
click at [967, 470] on button "Delete" at bounding box center [959, 474] width 59 height 32
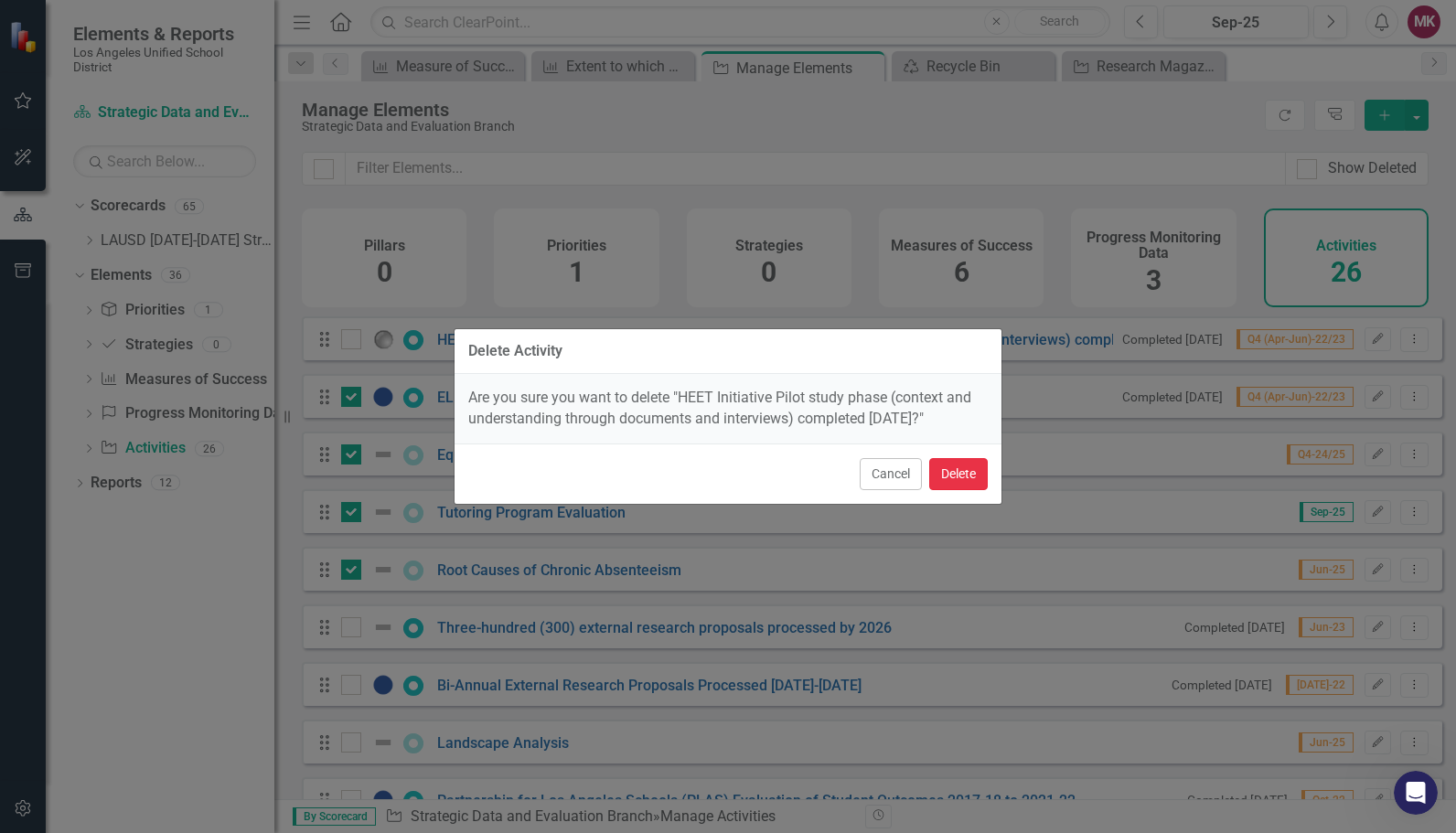
click at [958, 477] on button "Delete" at bounding box center [959, 474] width 59 height 32
click at [866, 473] on button "Cancel" at bounding box center [891, 474] width 63 height 32
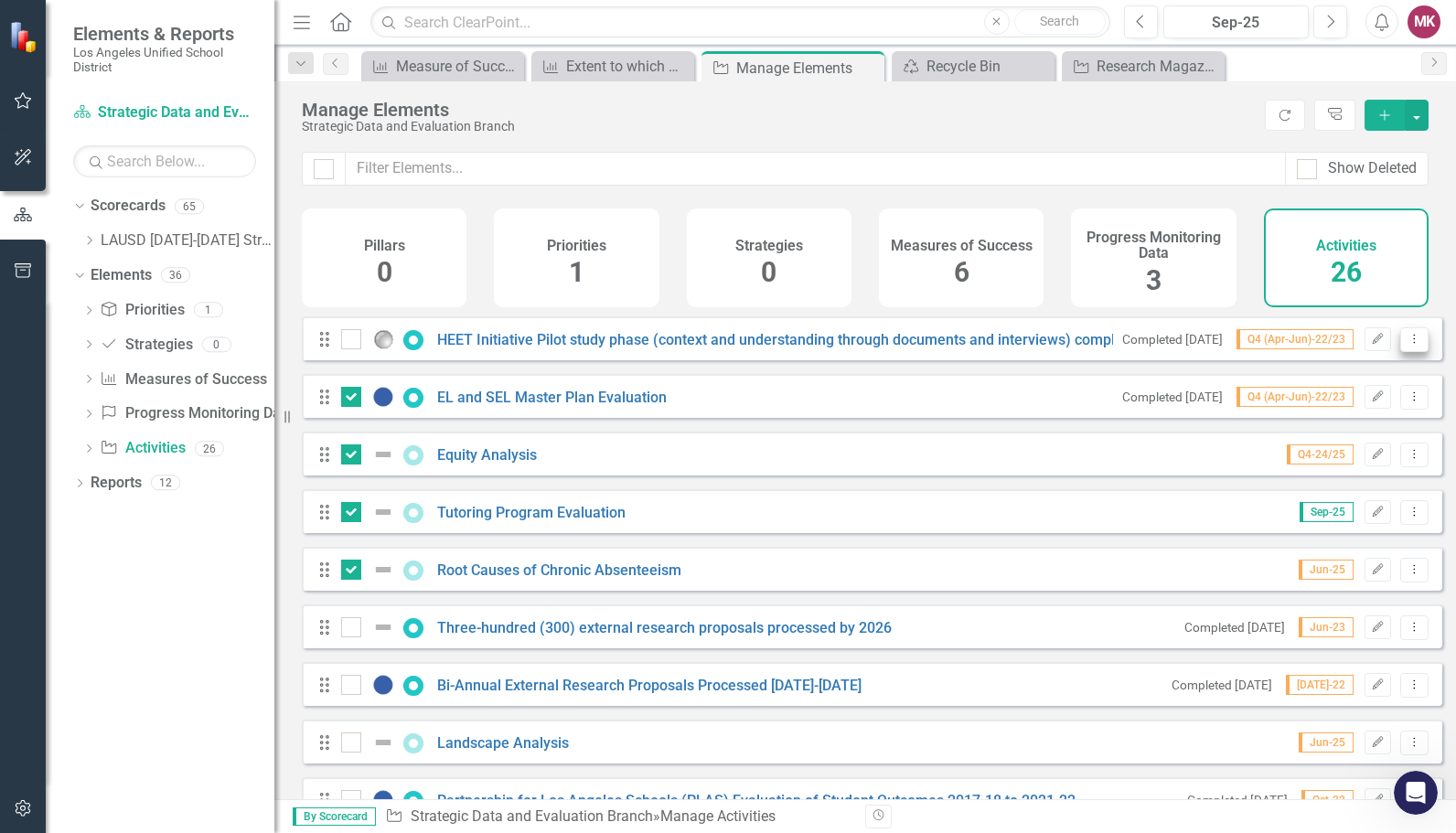
click at [1407, 345] on icon "Dropdown Menu" at bounding box center [1415, 339] width 16 height 12
click at [1343, 472] on link "Trash Delete Activity" at bounding box center [1337, 484] width 157 height 34
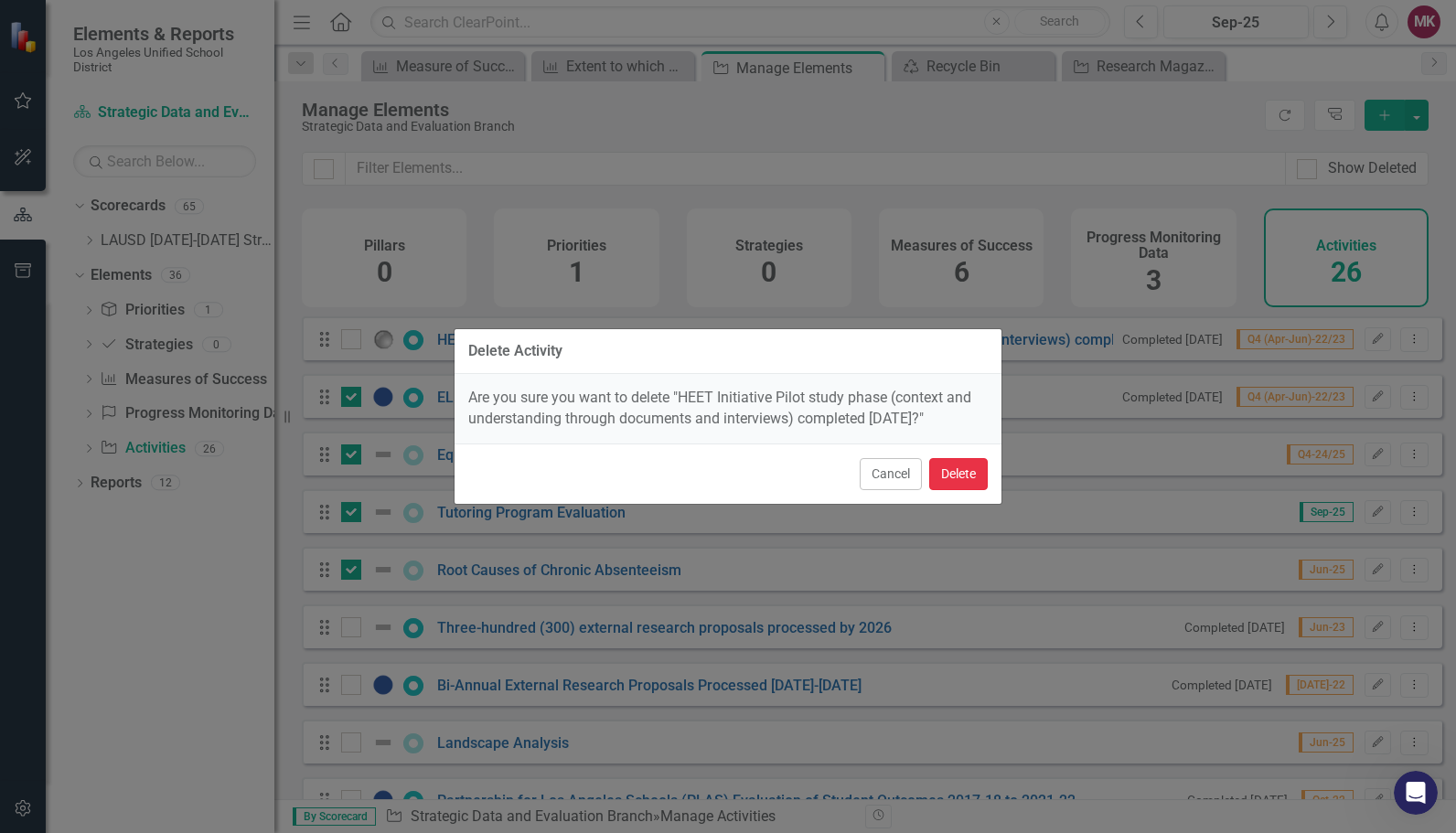
click at [966, 476] on button "Delete" at bounding box center [959, 474] width 59 height 32
click at [985, 482] on button "Delete" at bounding box center [959, 474] width 59 height 32
click at [959, 474] on button "Delete" at bounding box center [959, 474] width 59 height 32
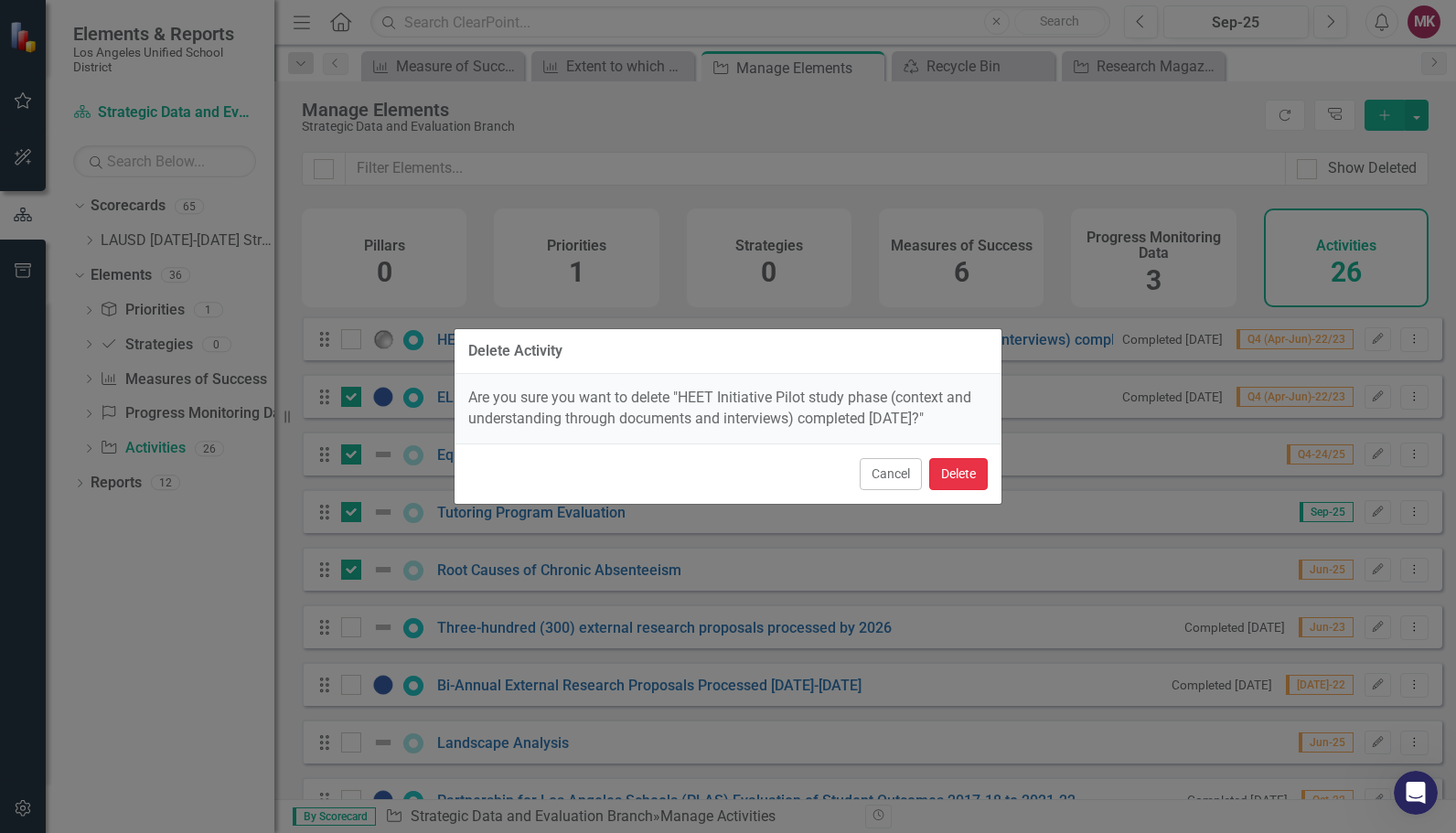
click at [961, 474] on button "Delete" at bounding box center [959, 474] width 59 height 32
click at [957, 467] on button "Delete" at bounding box center [959, 474] width 59 height 32
click at [952, 470] on button "Delete" at bounding box center [959, 474] width 59 height 32
click at [952, 483] on button "Delete" at bounding box center [959, 474] width 59 height 32
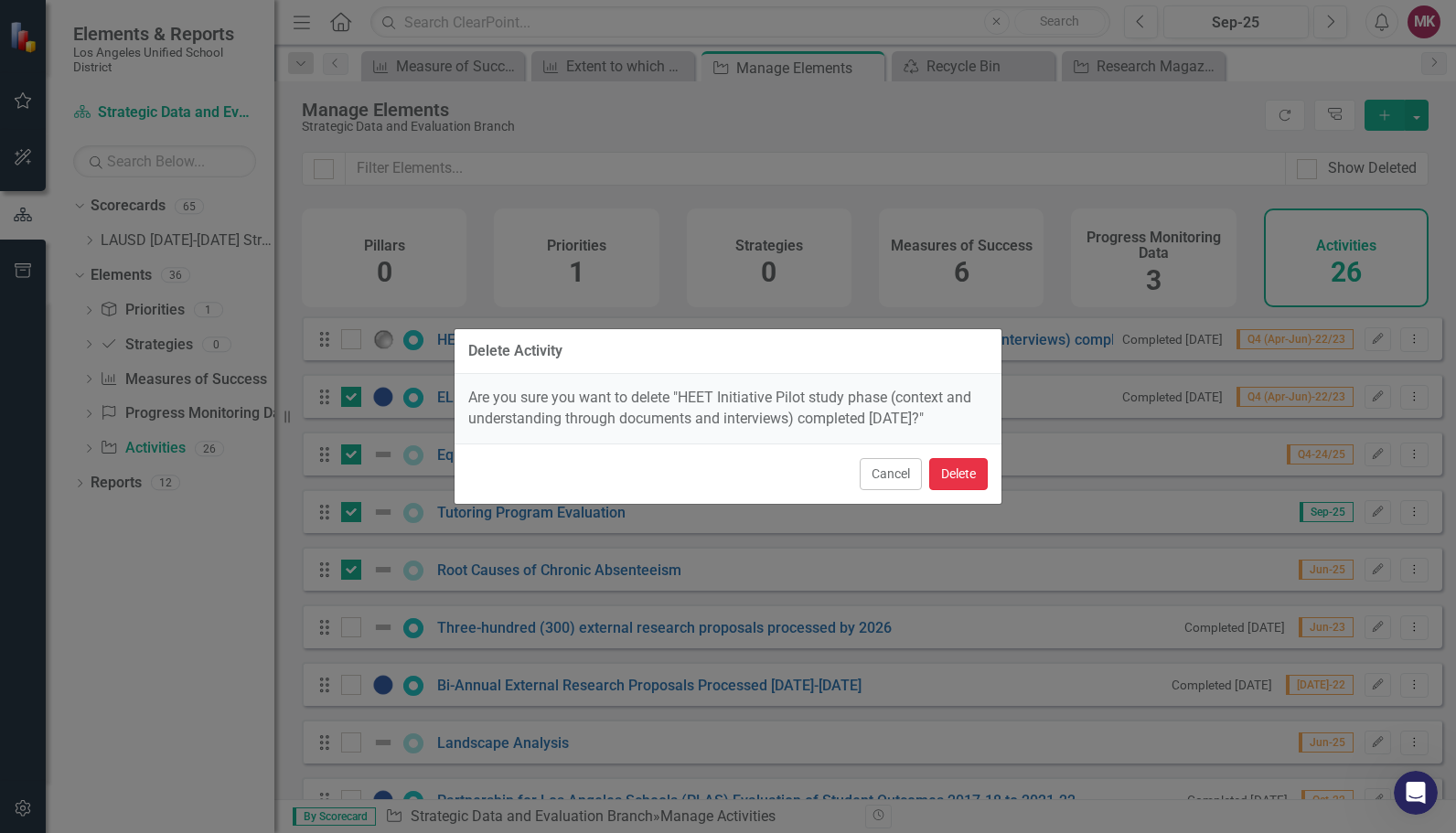
click at [952, 474] on button "Delete" at bounding box center [959, 474] width 59 height 32
click at [919, 122] on div "Delete Activity Are you sure you want to delete "HEET Initiative Pilot study ph…" at bounding box center [728, 416] width 549 height 833
click at [903, 467] on button "Cancel" at bounding box center [891, 474] width 63 height 32
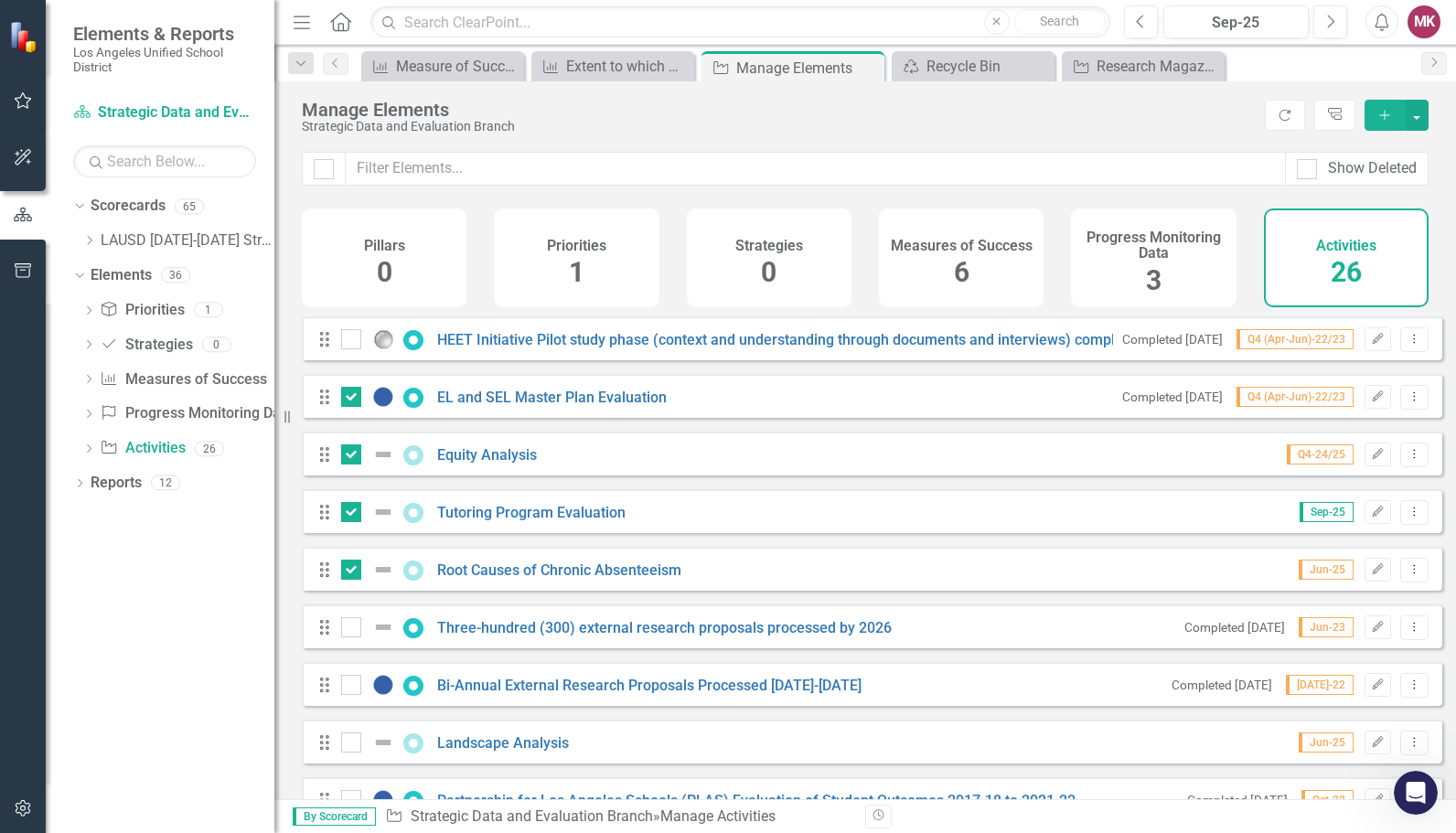
click at [1303, 179] on div "Show Deleted" at bounding box center [1357, 168] width 144 height 34
click at [1303, 168] on input "Show Deleted" at bounding box center [1303, 165] width 12 height 12
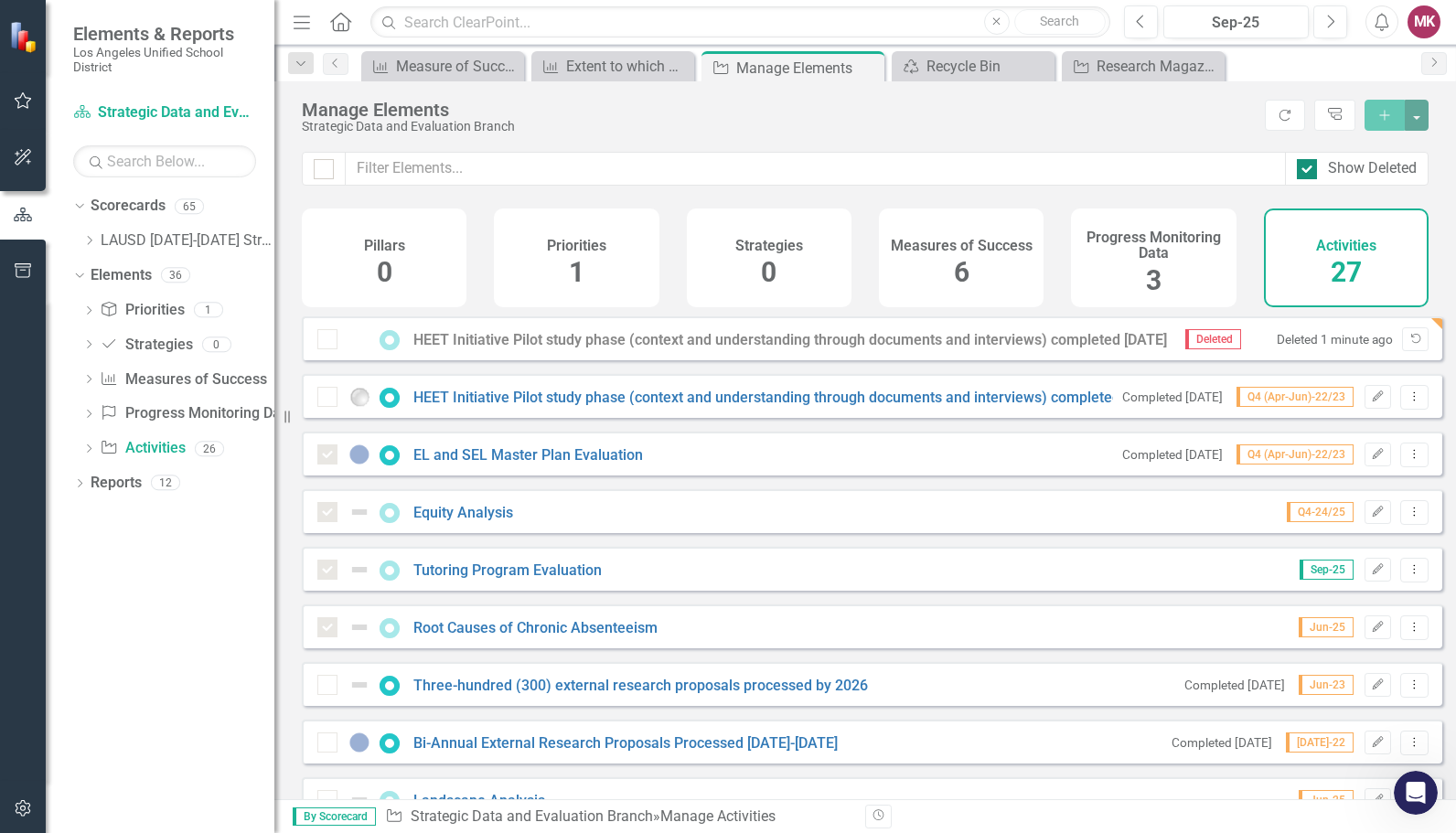
click at [1303, 168] on input "Show Deleted" at bounding box center [1303, 165] width 12 height 12
checkbox input "false"
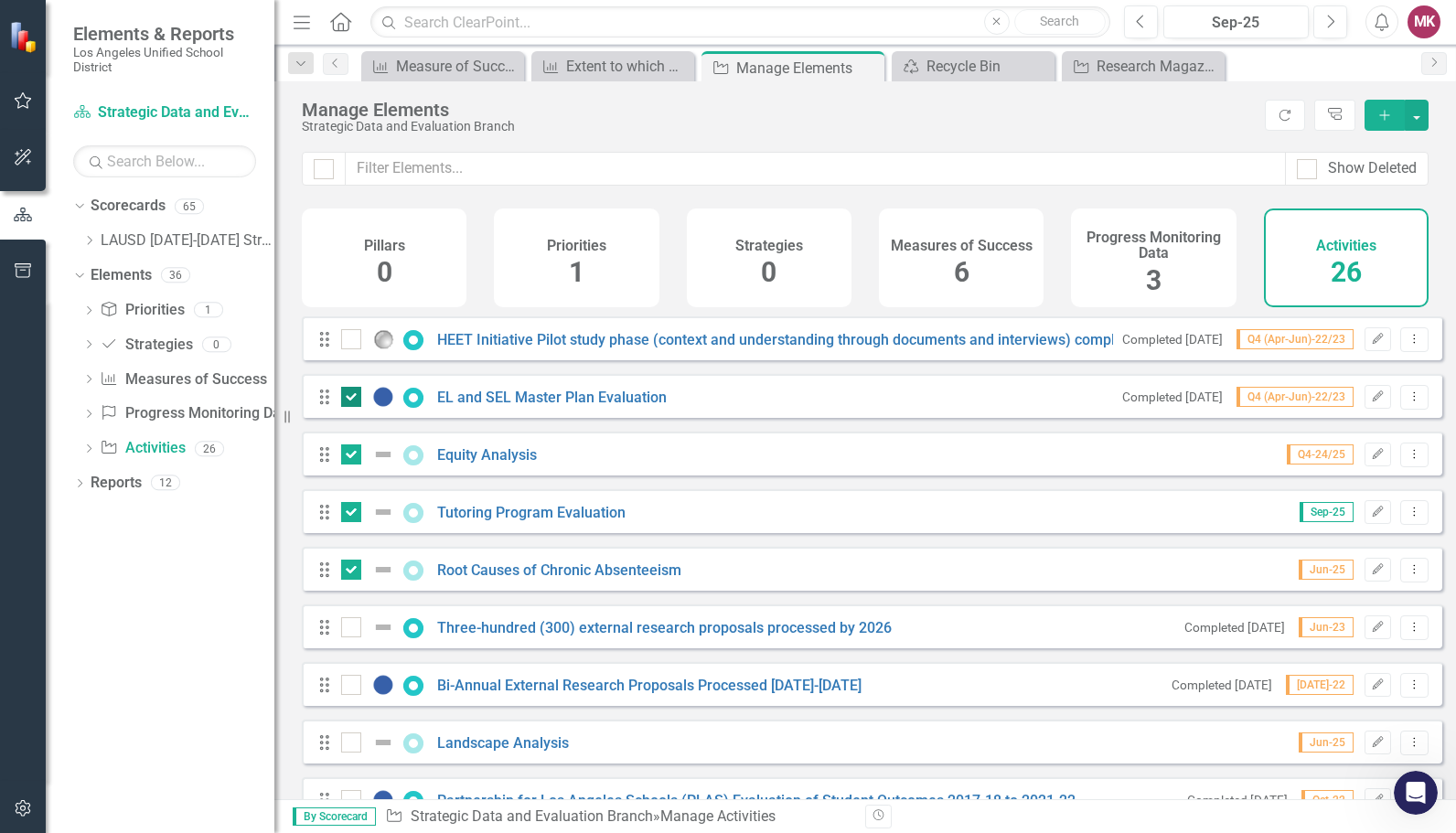
click at [352, 407] on div at bounding box center [351, 396] width 21 height 21
click at [352, 398] on input "checkbox" at bounding box center [347, 393] width 12 height 12
checkbox input "false"
click at [352, 454] on div "Drag Equity Analysis Q4-24/25 Edit Dropdown Menu" at bounding box center [871, 453] width 1141 height 44
click at [352, 456] on input "checkbox" at bounding box center [347, 450] width 12 height 12
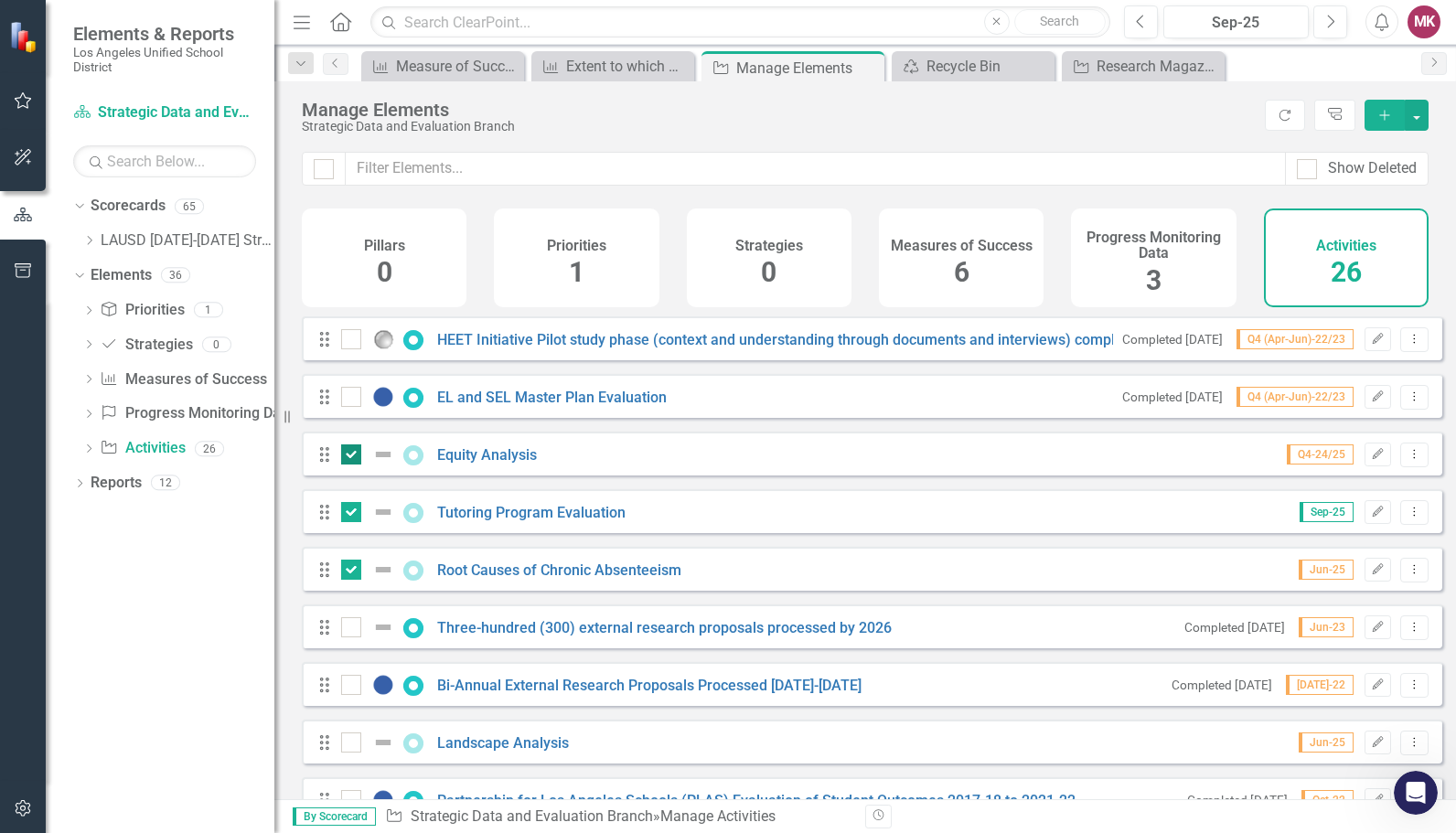
checkbox input "false"
click at [356, 520] on div at bounding box center [351, 512] width 21 height 21
click at [353, 514] on input "checkbox" at bounding box center [347, 508] width 12 height 12
checkbox input "false"
click at [345, 572] on input "checkbox" at bounding box center [347, 566] width 12 height 12
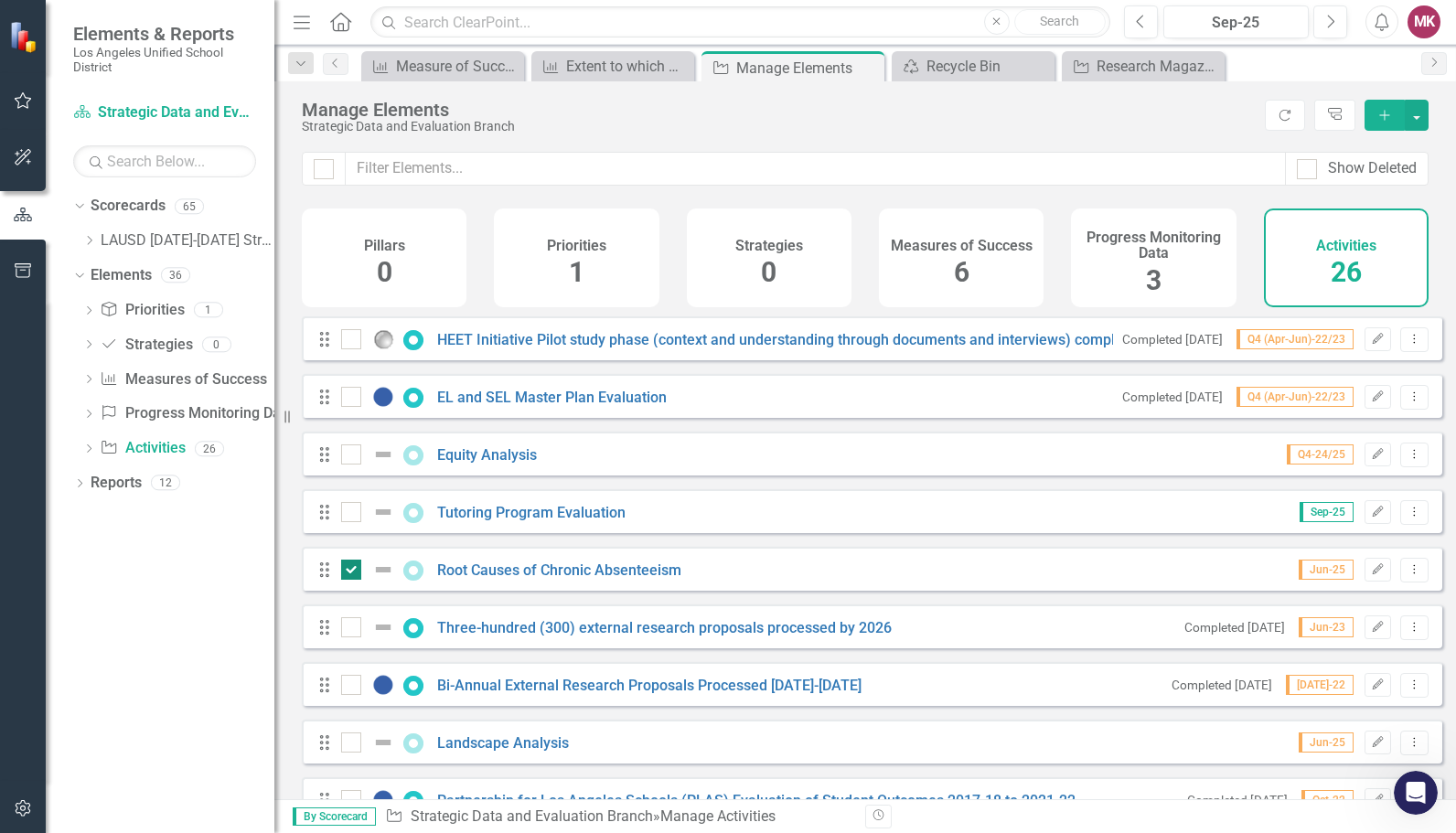
checkbox input "false"
click at [1407, 345] on icon "Dropdown Menu" at bounding box center [1415, 339] width 16 height 12
click at [1332, 483] on link "Trash Delete Activity" at bounding box center [1337, 484] width 157 height 34
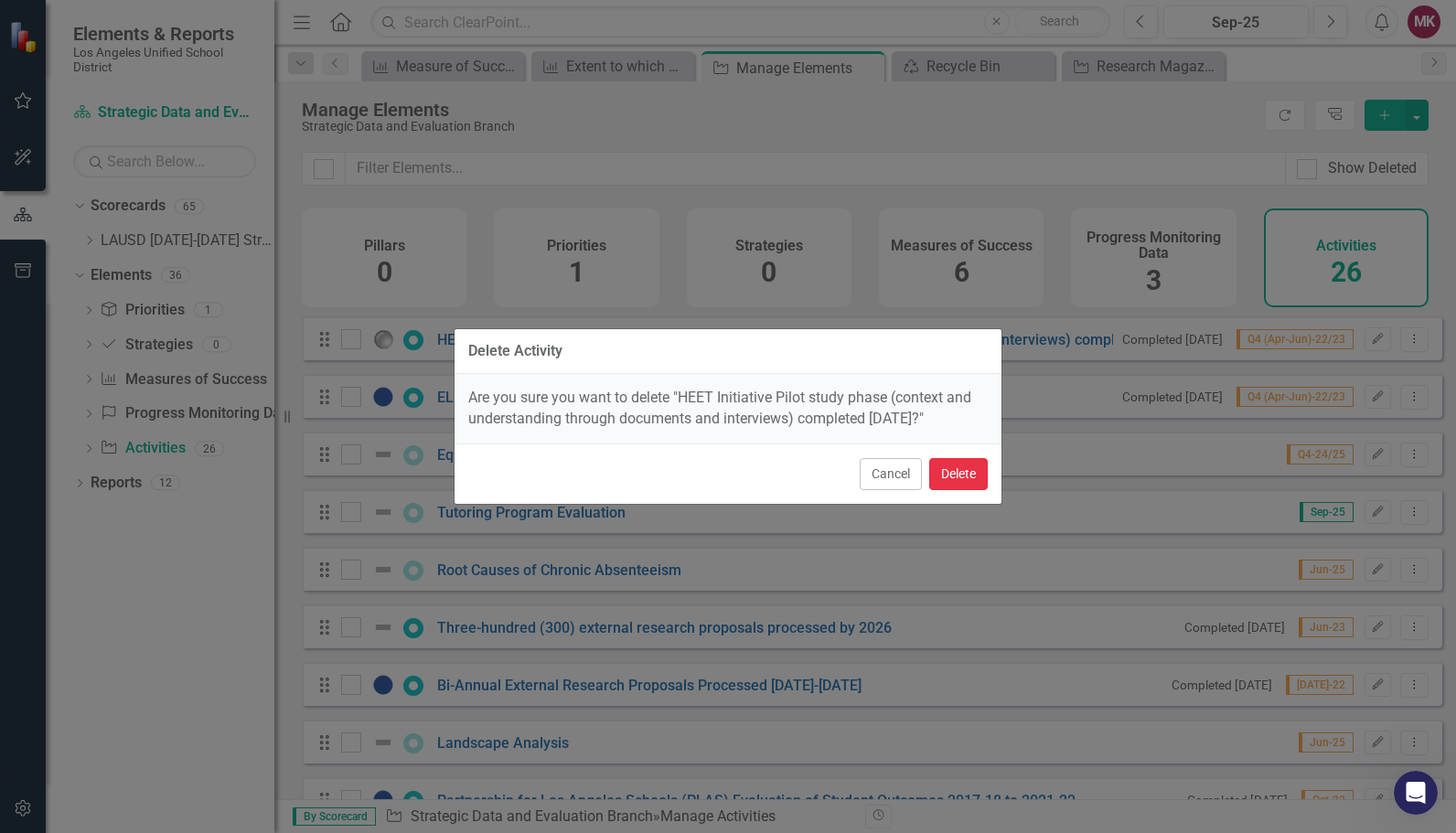
click at [961, 472] on button "Delete" at bounding box center [959, 474] width 59 height 32
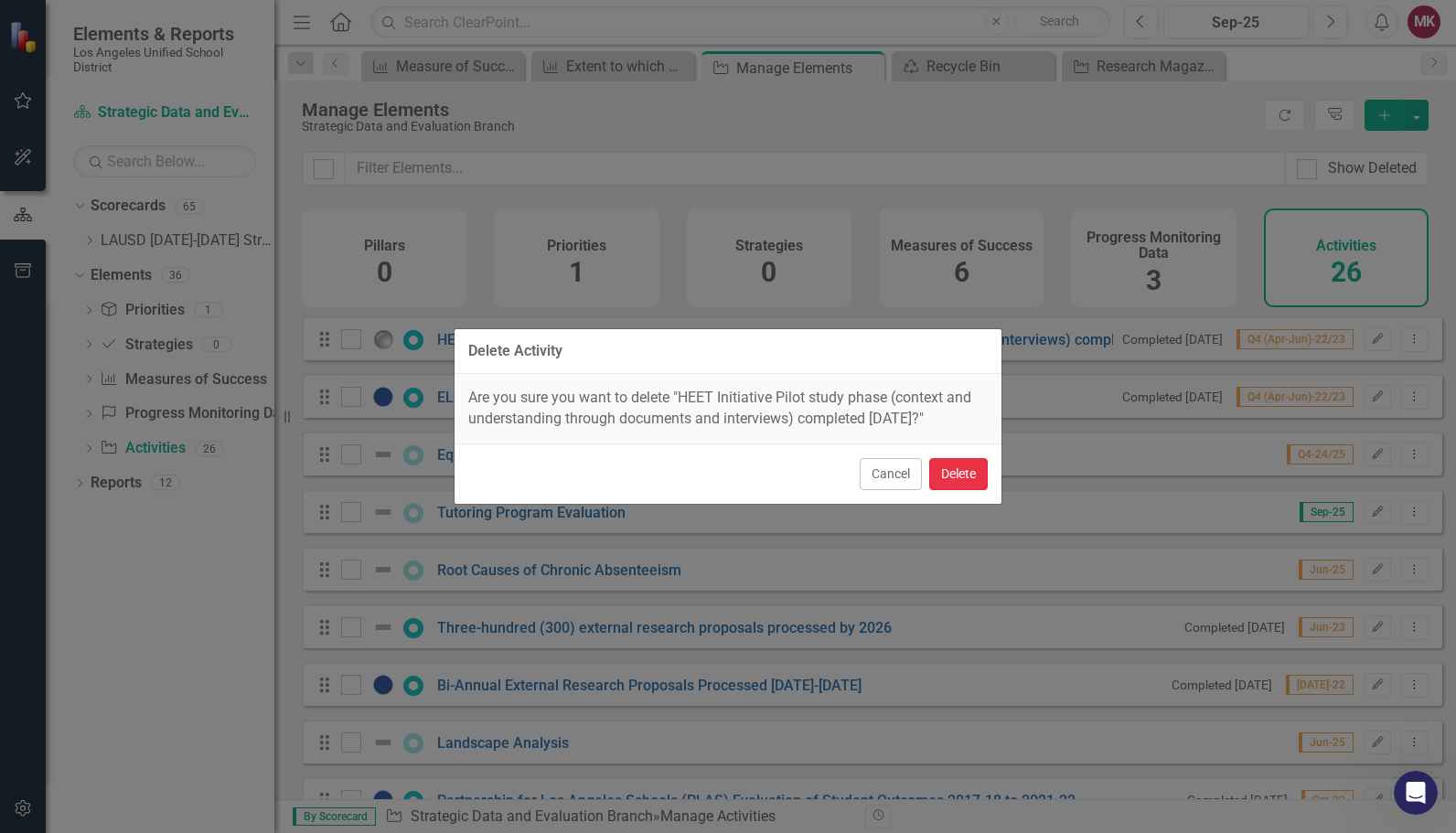
click at [946, 473] on button "Delete" at bounding box center [959, 474] width 59 height 32
click at [1174, 411] on div "Delete Activity Are you sure you want to delete "HEET Initiative Pilot study ph…" at bounding box center [728, 416] width 1456 height 833
click at [913, 477] on button "Cancel" at bounding box center [891, 474] width 63 height 32
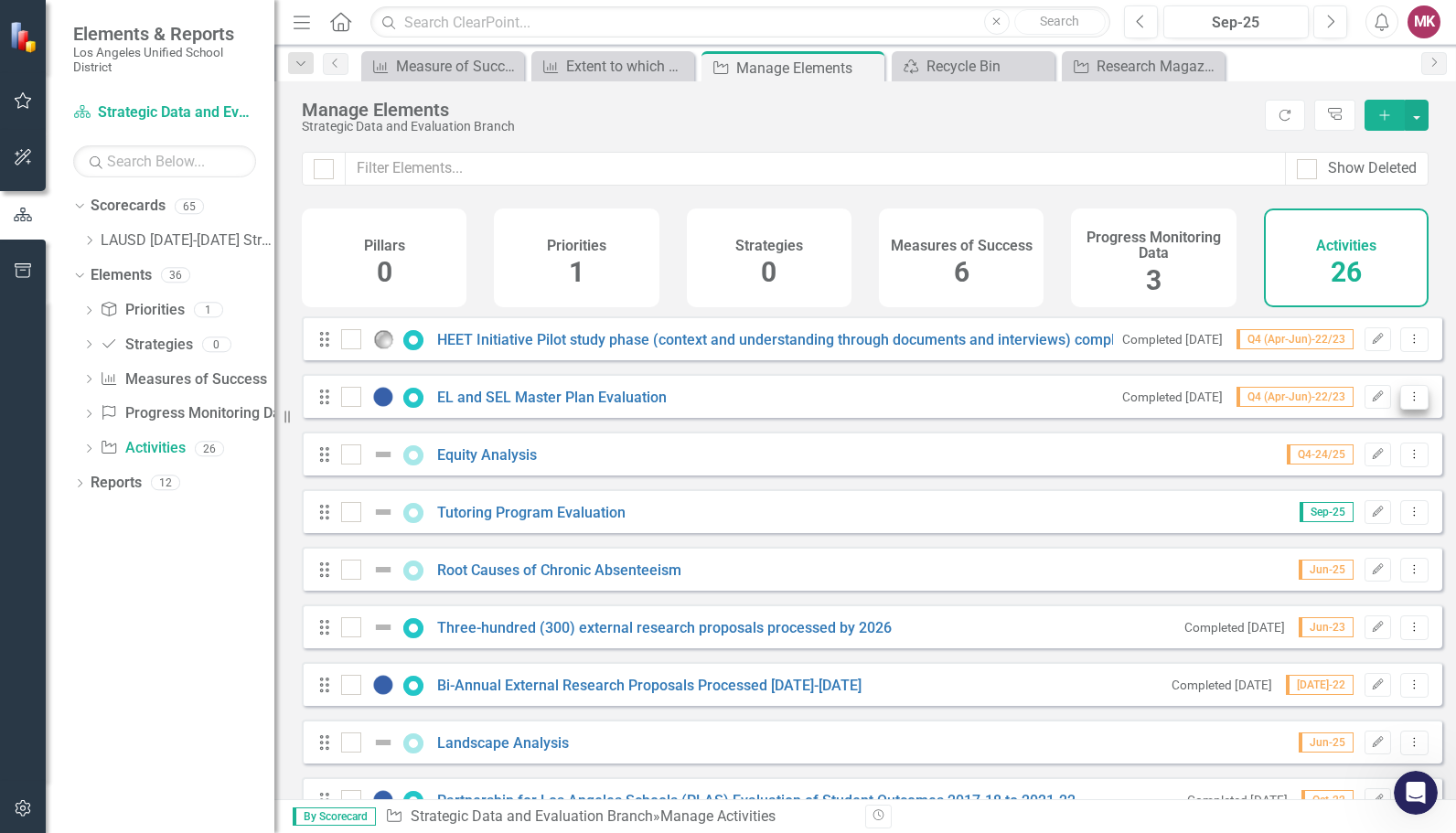
click at [1407, 402] on icon "Dropdown Menu" at bounding box center [1415, 396] width 16 height 12
click at [1316, 537] on link "Trash Delete Activity" at bounding box center [1337, 541] width 157 height 34
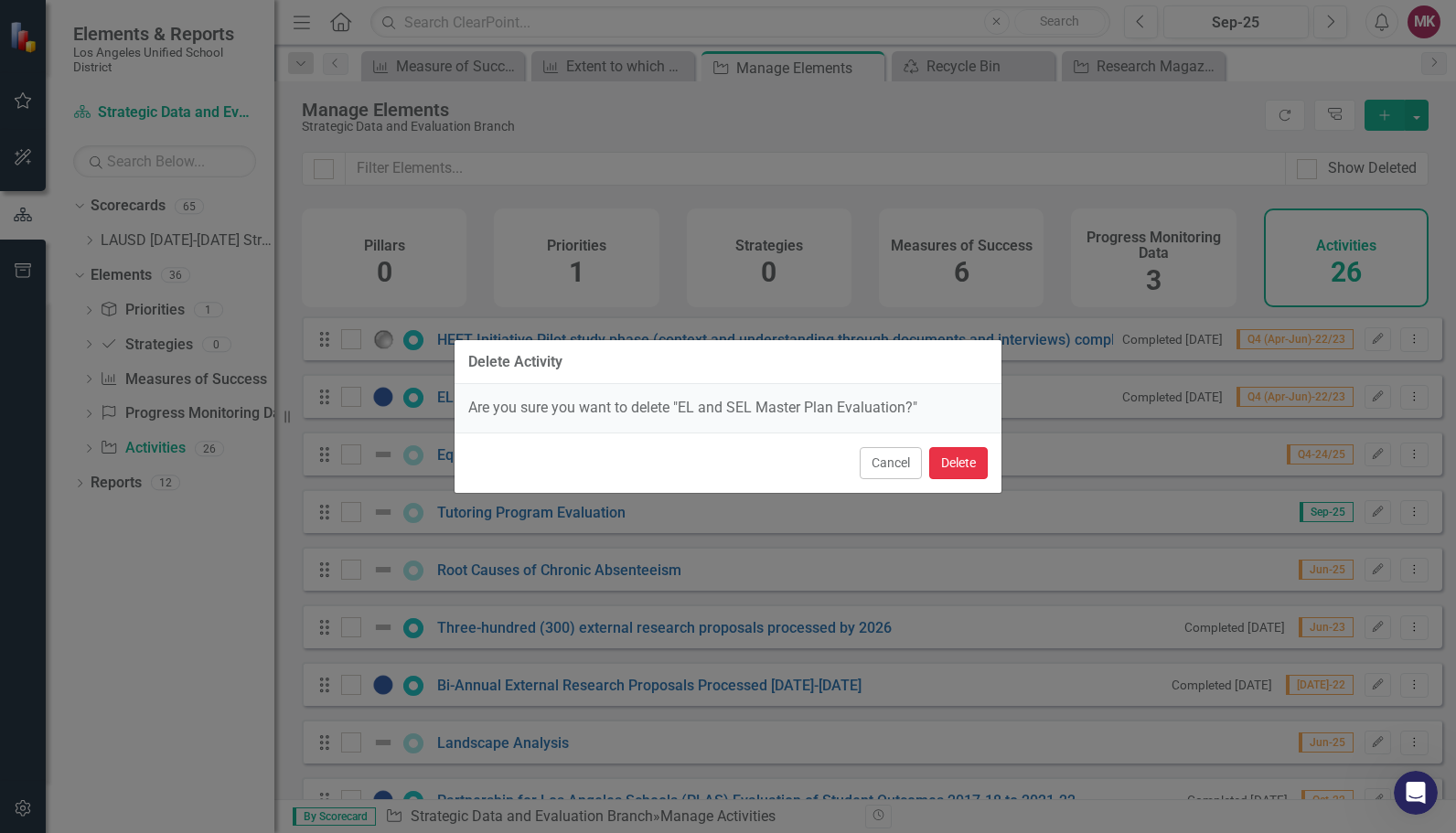
click at [955, 474] on button "Delete" at bounding box center [959, 463] width 59 height 32
click at [933, 456] on button "Delete" at bounding box center [959, 463] width 59 height 32
click at [895, 459] on button "Cancel" at bounding box center [891, 463] width 63 height 32
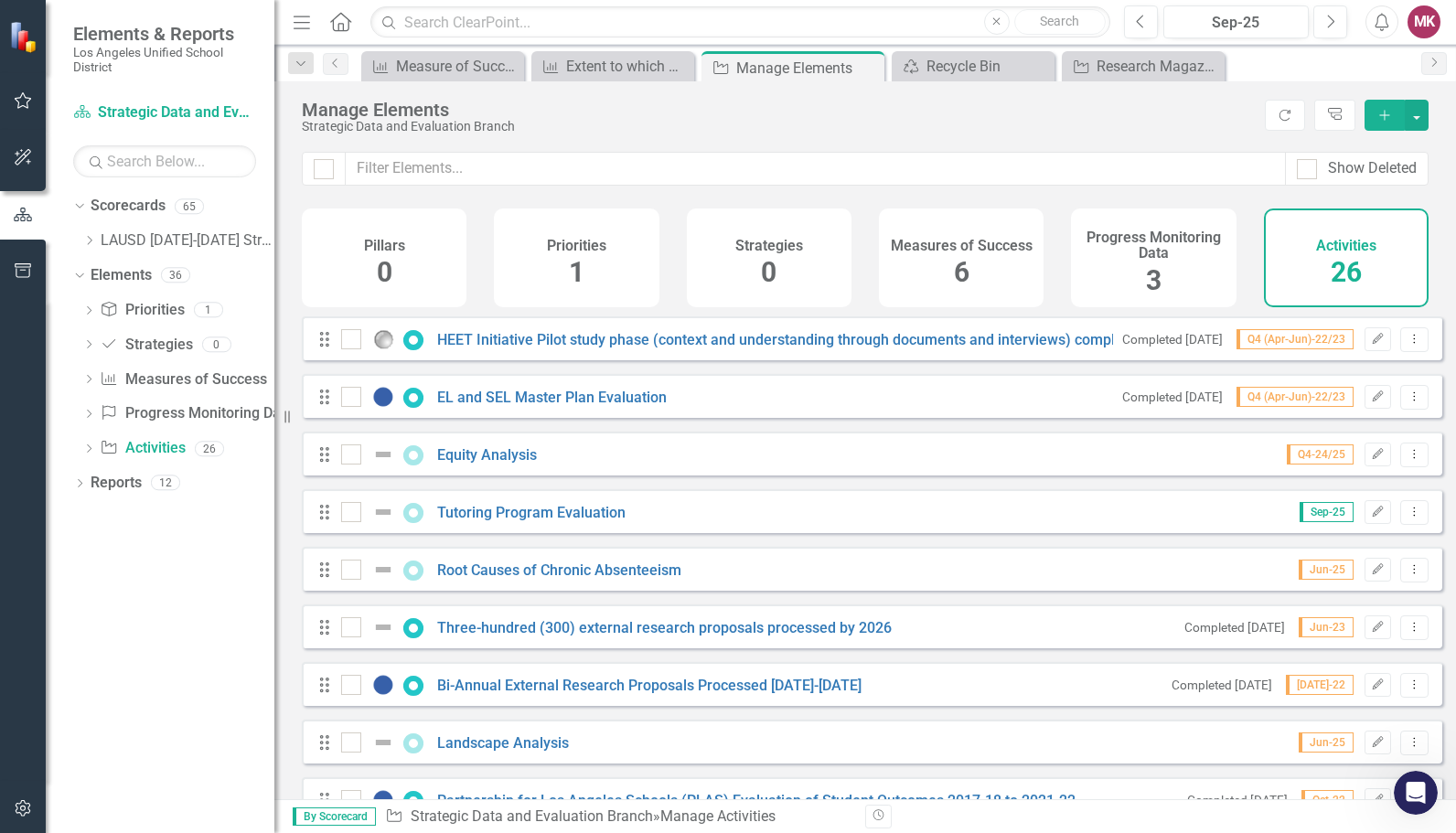
click at [1403, 450] on div "Drag Equity Analysis Q4-24/25 Edit Dropdown Menu" at bounding box center [871, 453] width 1141 height 44
click at [1403, 457] on button "Dropdown Menu" at bounding box center [1414, 454] width 28 height 24
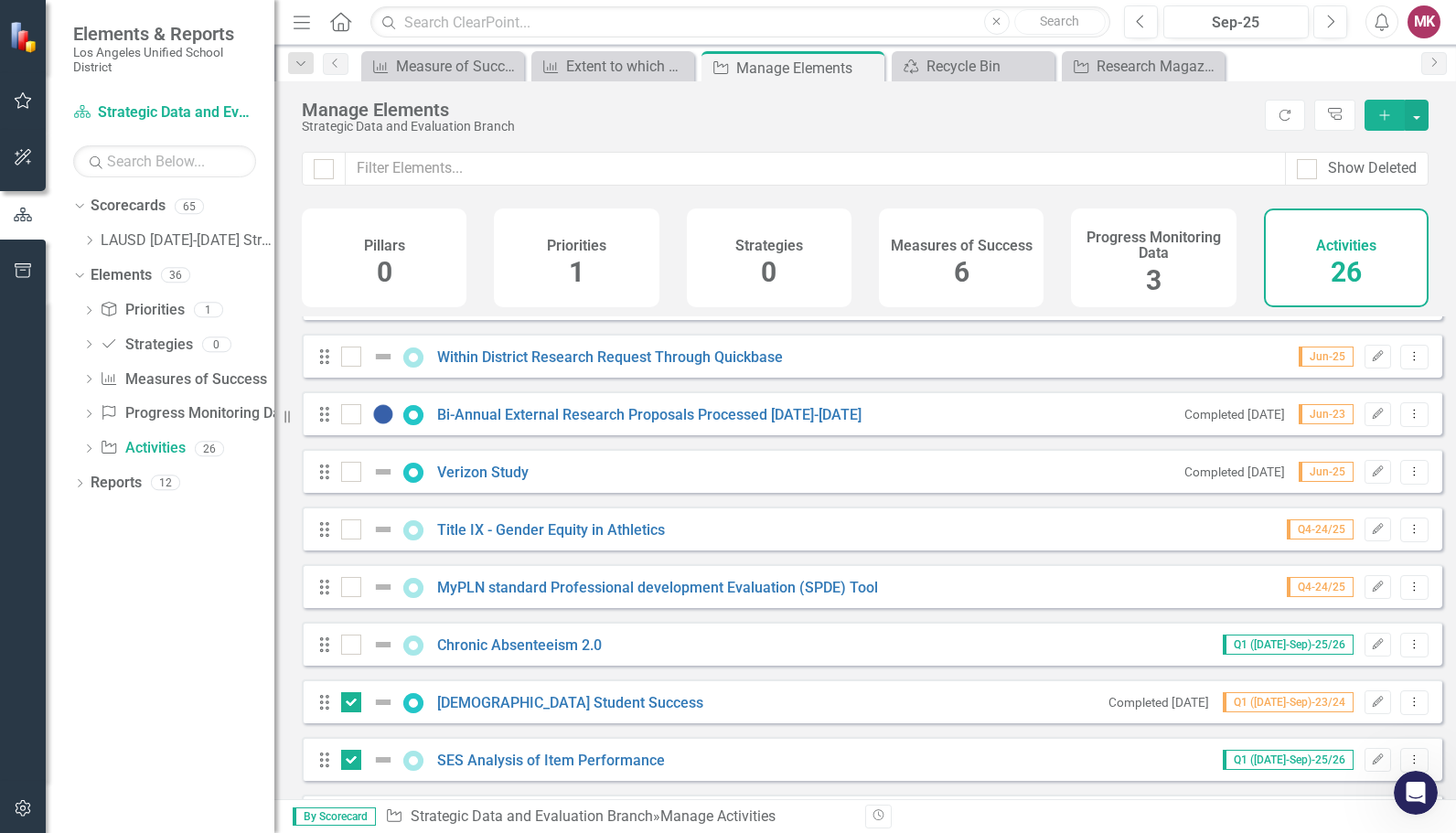
scroll to position [1027, 0]
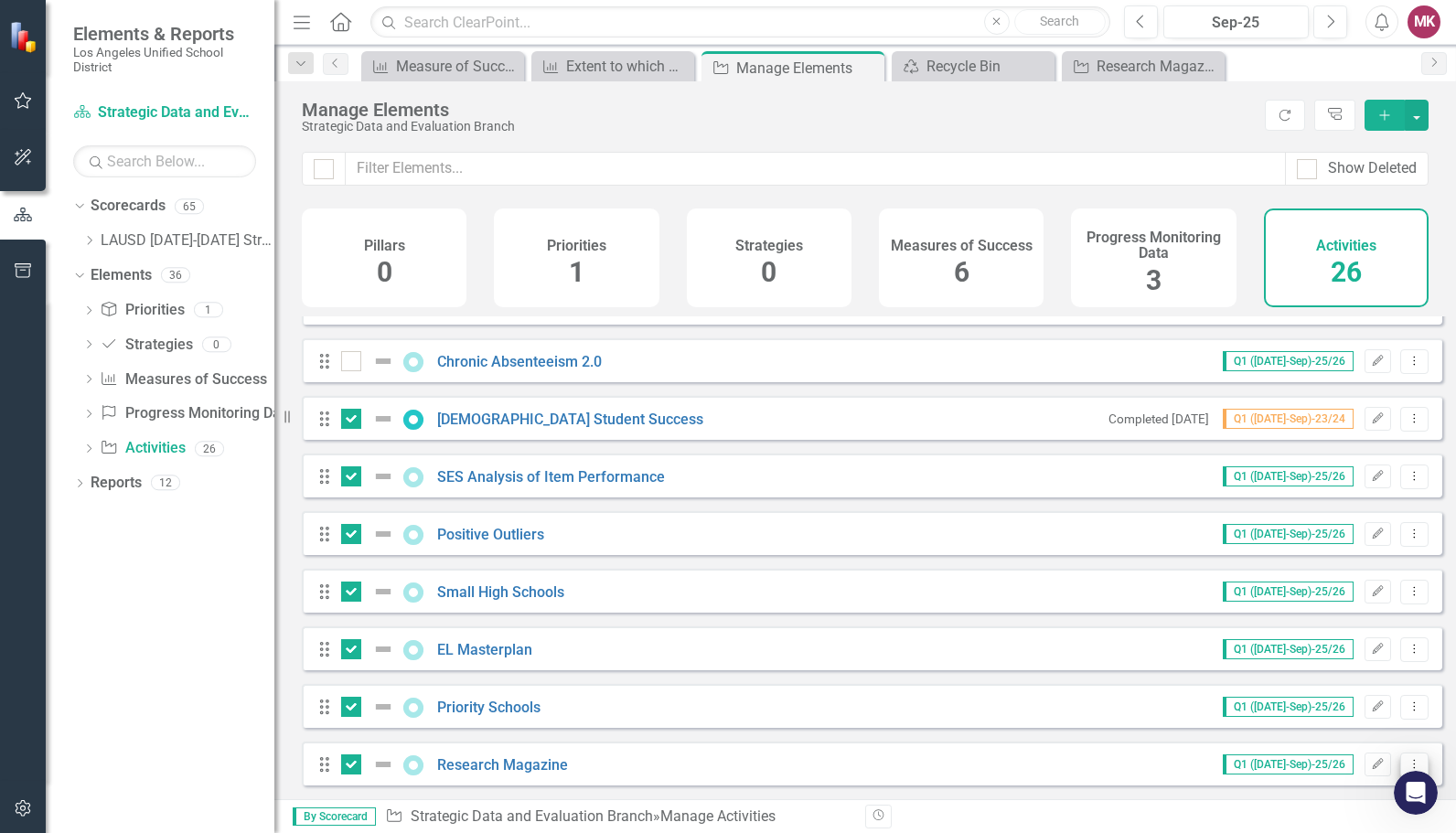
click at [1406, 758] on button "Dropdown Menu" at bounding box center [1414, 764] width 28 height 24
click at [1386, 735] on link "Trash Delete Activity" at bounding box center [1337, 735] width 157 height 34
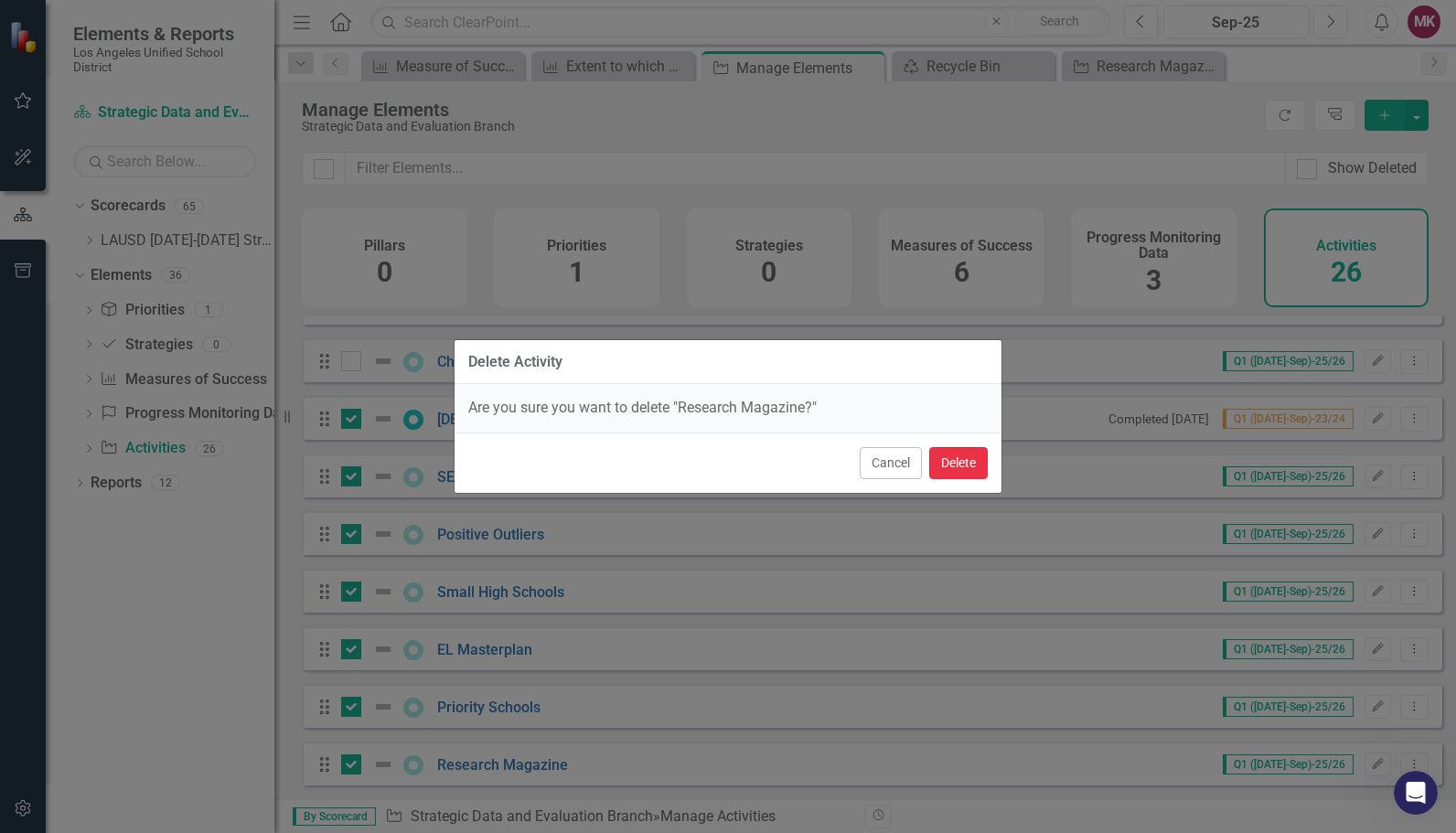
click at [947, 466] on button "Delete" at bounding box center [959, 463] width 59 height 32
checkbox input "false"
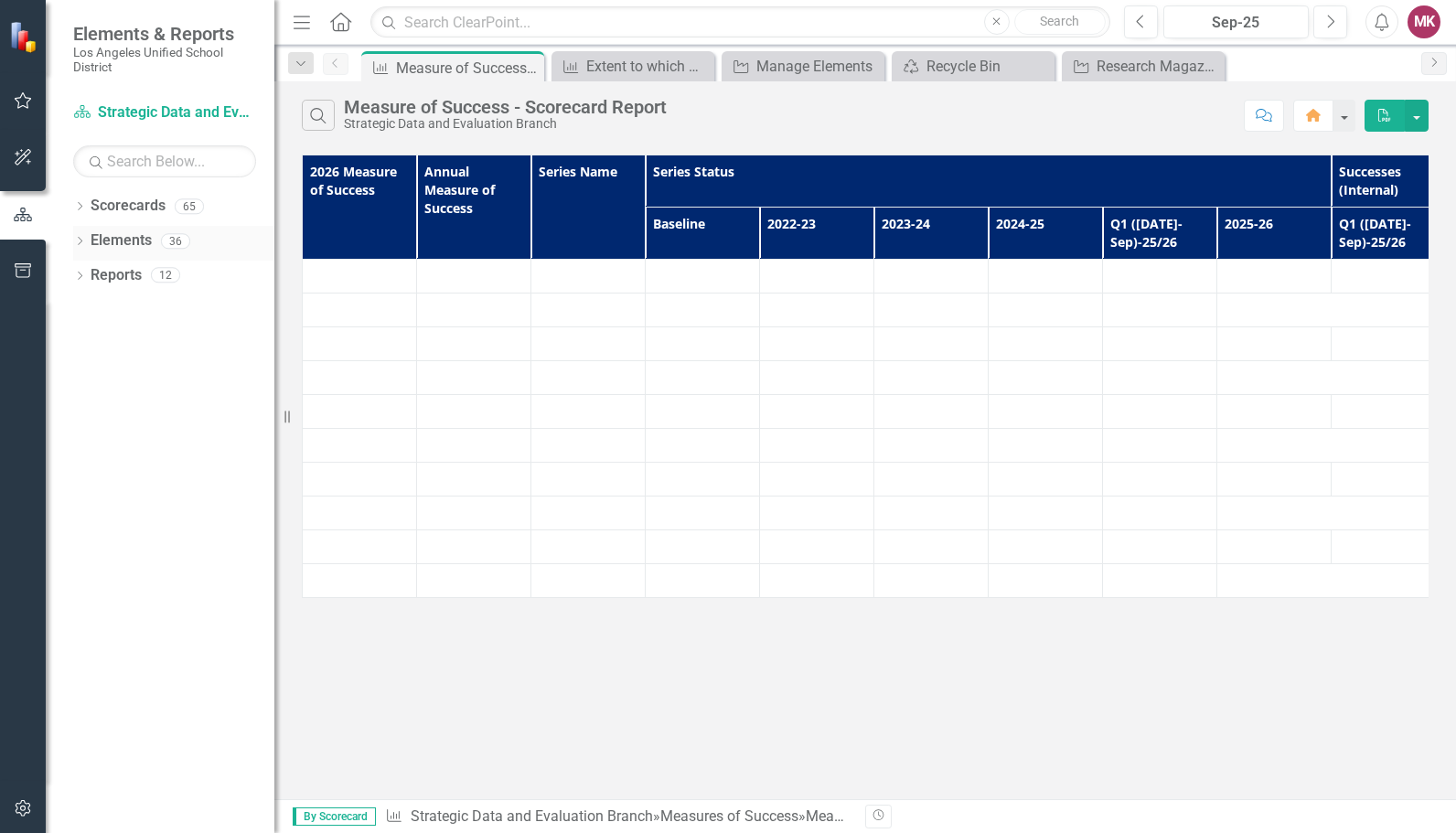
click at [136, 244] on link "Elements" at bounding box center [120, 240] width 62 height 21
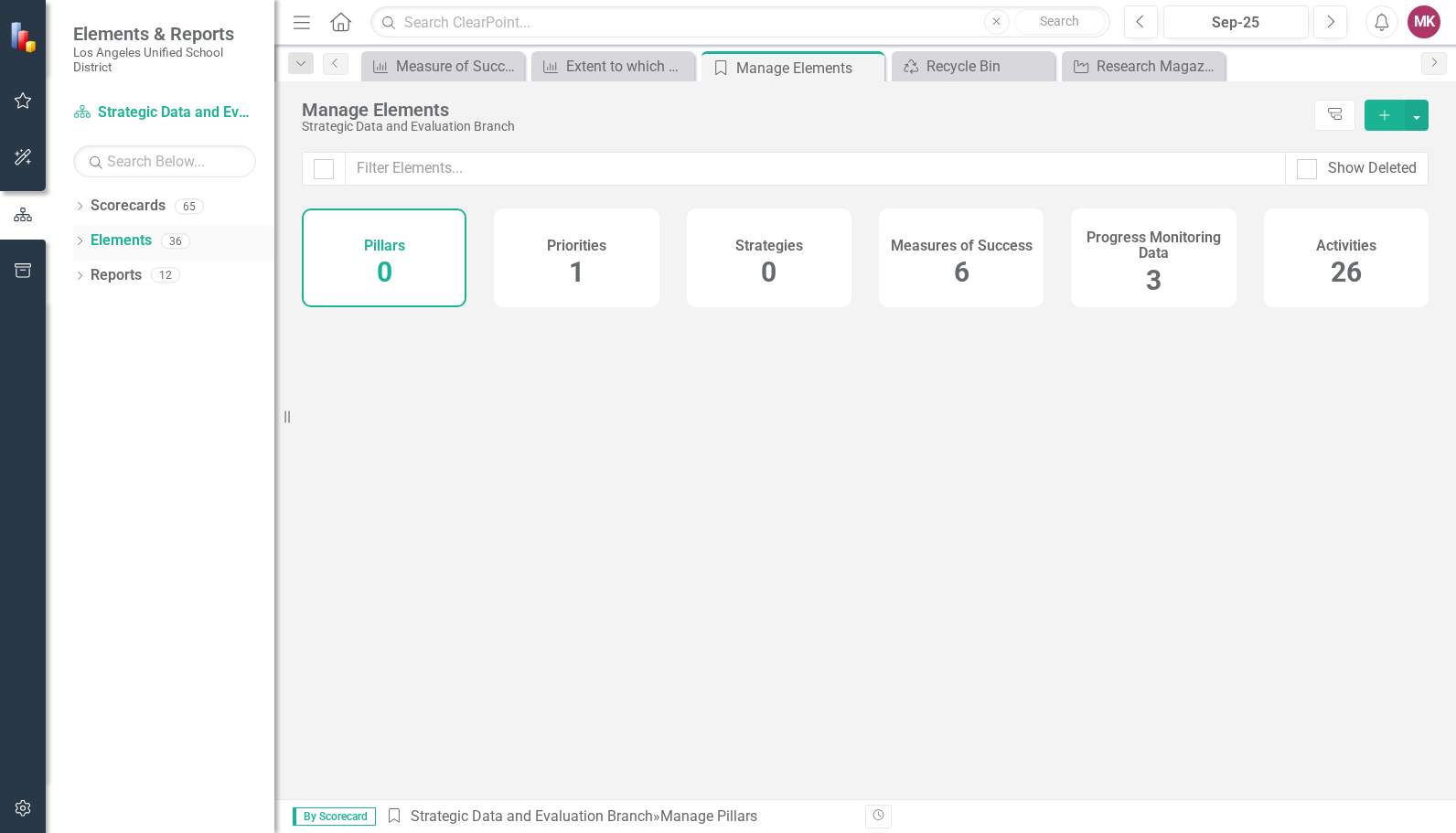
click at [88, 239] on div "Dropdown Elements 36" at bounding box center [174, 244] width 202 height 35
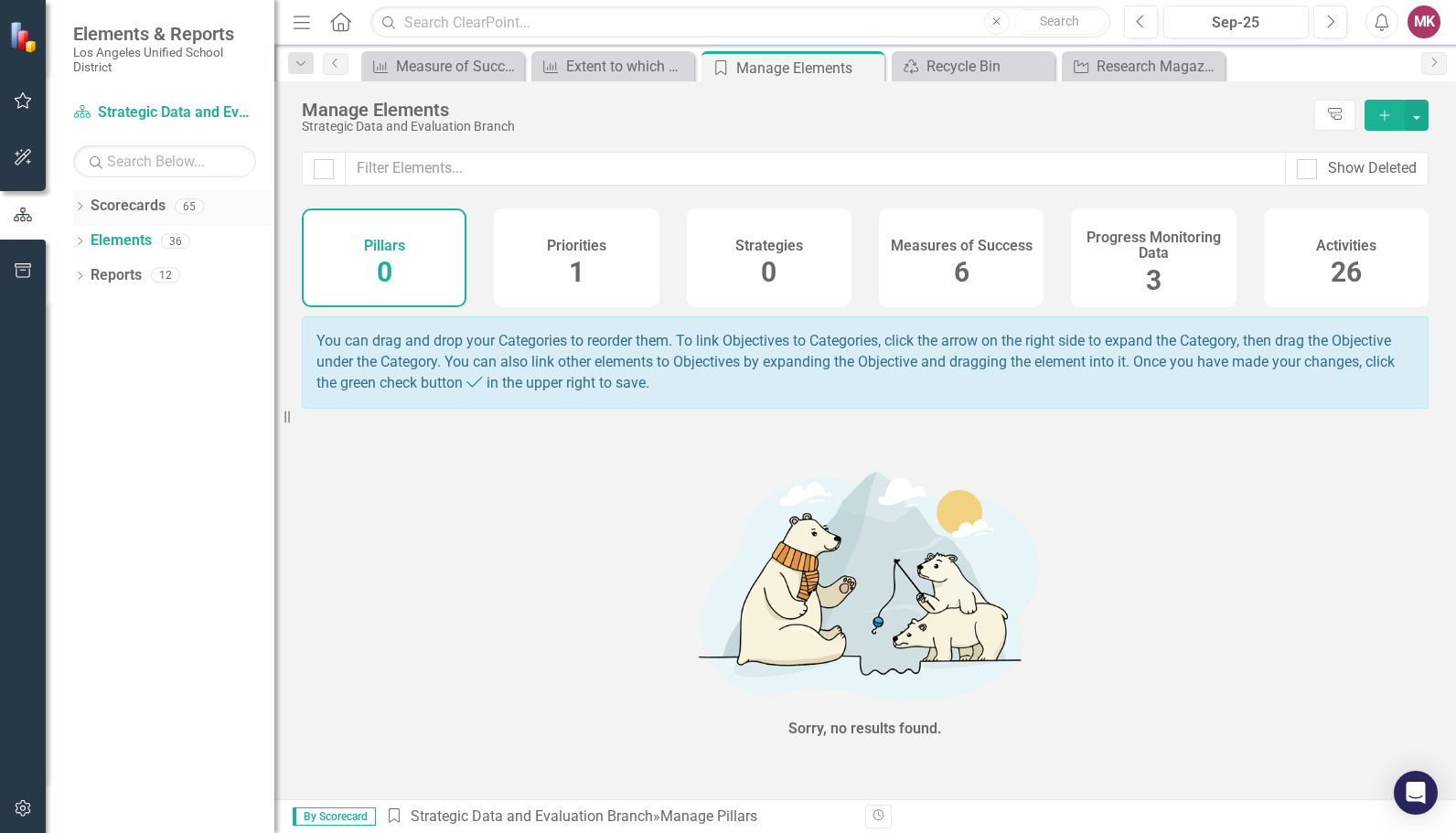
click at [87, 204] on div "Dropdown Scorecards 65" at bounding box center [174, 208] width 202 height 35
click at [80, 207] on icon at bounding box center [79, 206] width 5 height 8
click at [86, 270] on div "Dropdown" at bounding box center [79, 278] width 13 height 16
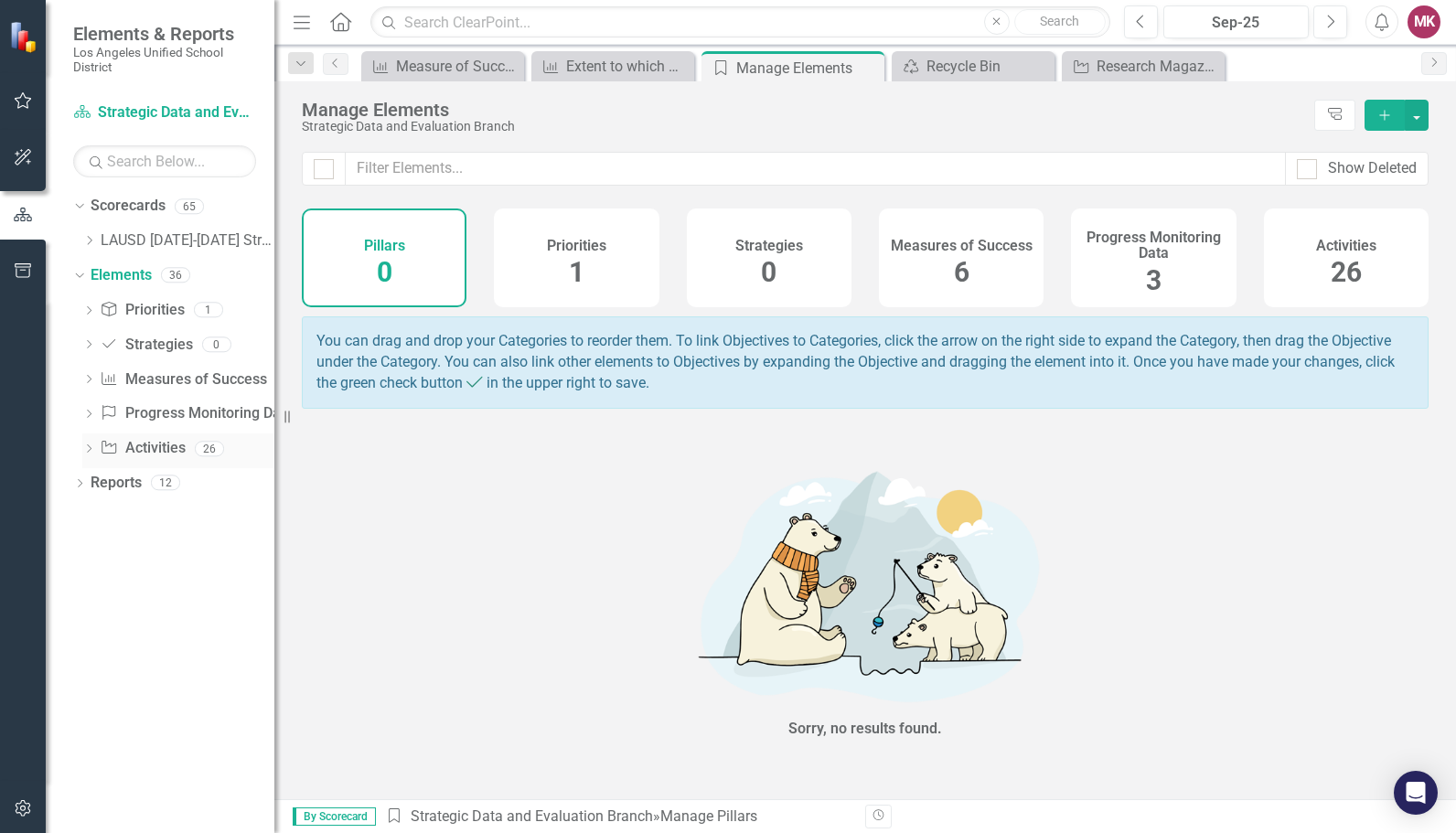
click at [139, 451] on link "Activity Activities" at bounding box center [142, 448] width 85 height 21
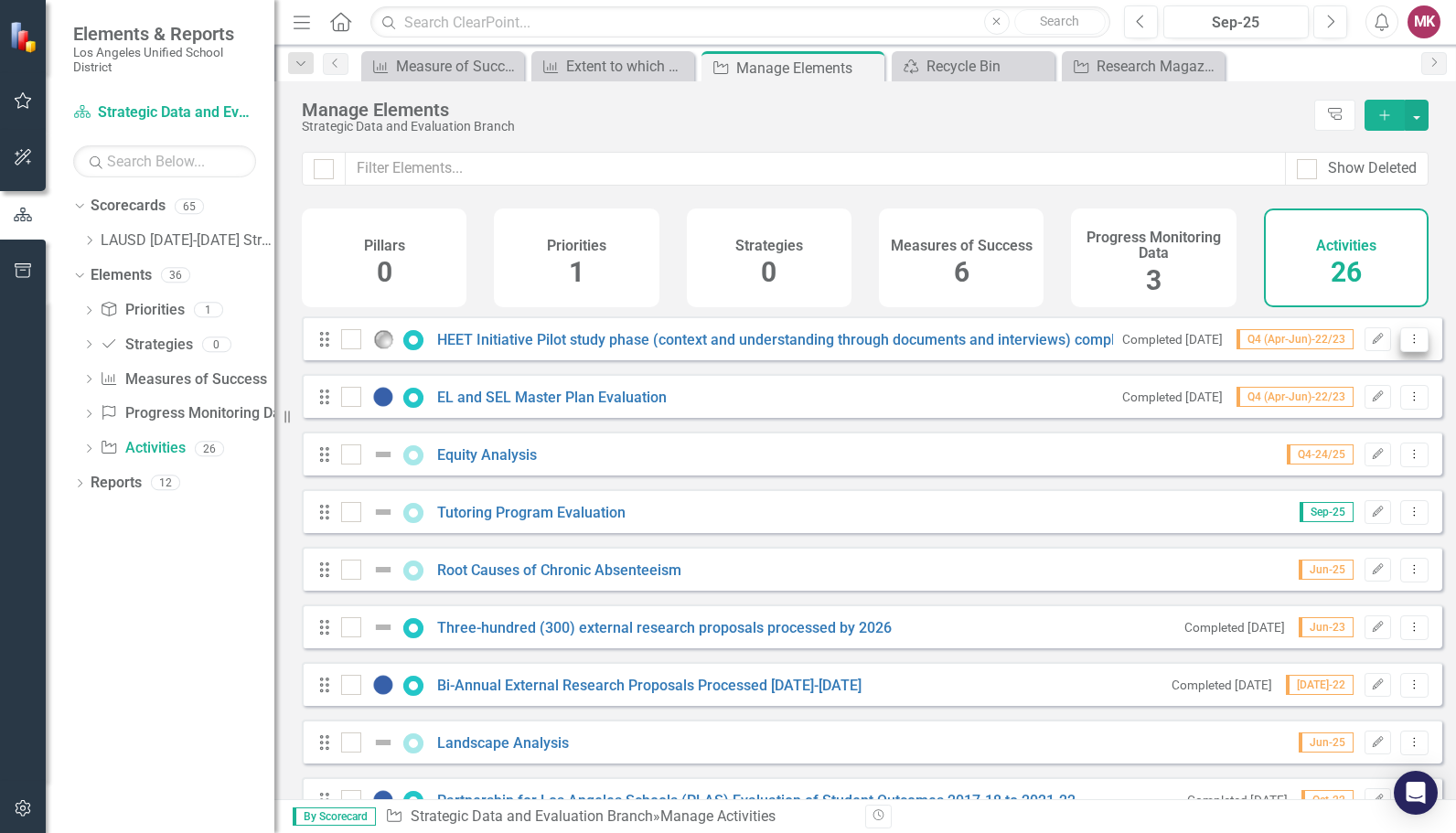
click at [1400, 352] on button "Dropdown Menu" at bounding box center [1414, 339] width 28 height 24
click at [1310, 481] on link "Trash Delete Activity" at bounding box center [1337, 484] width 157 height 34
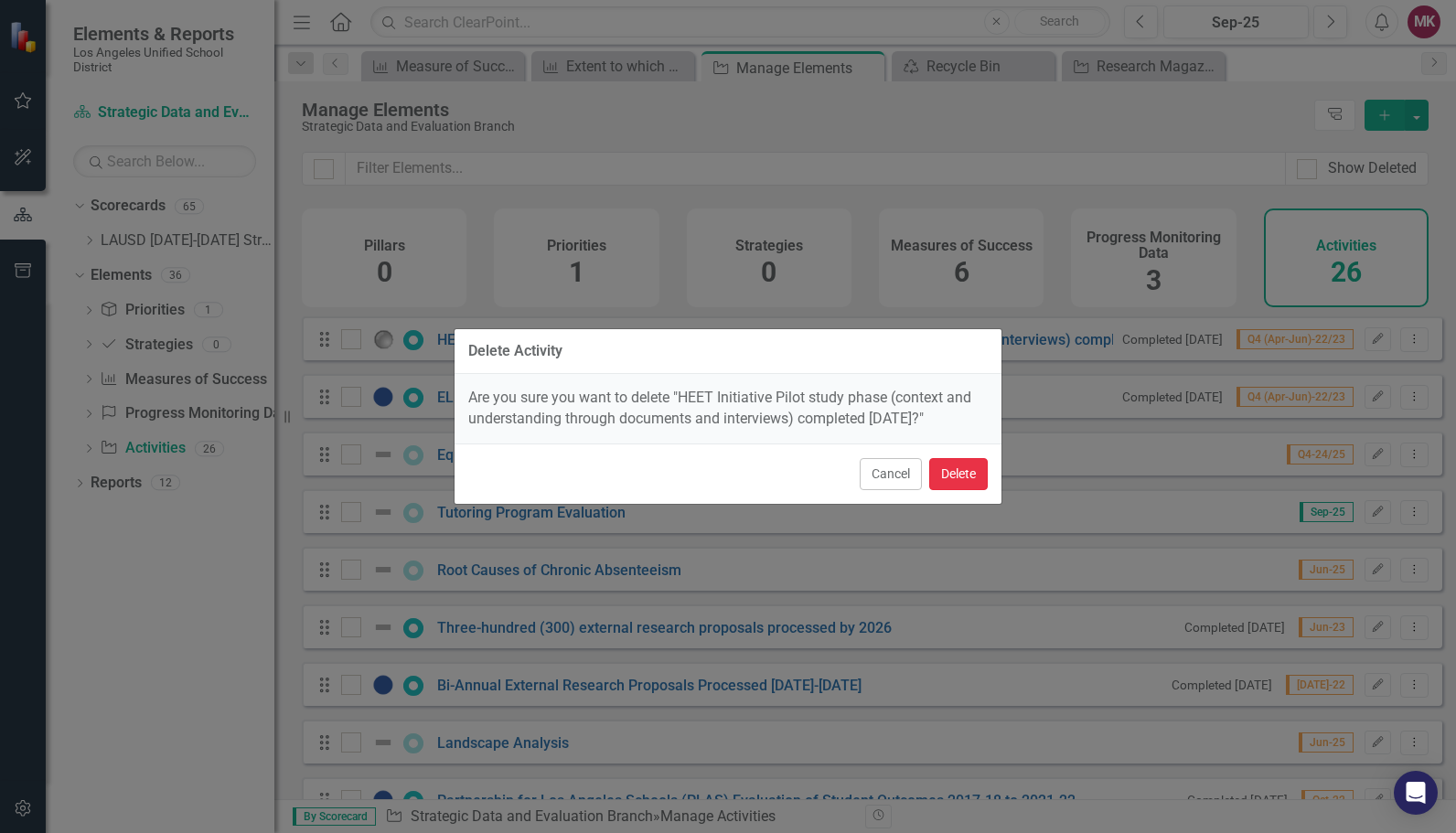
click at [967, 476] on button "Delete" at bounding box center [959, 474] width 59 height 32
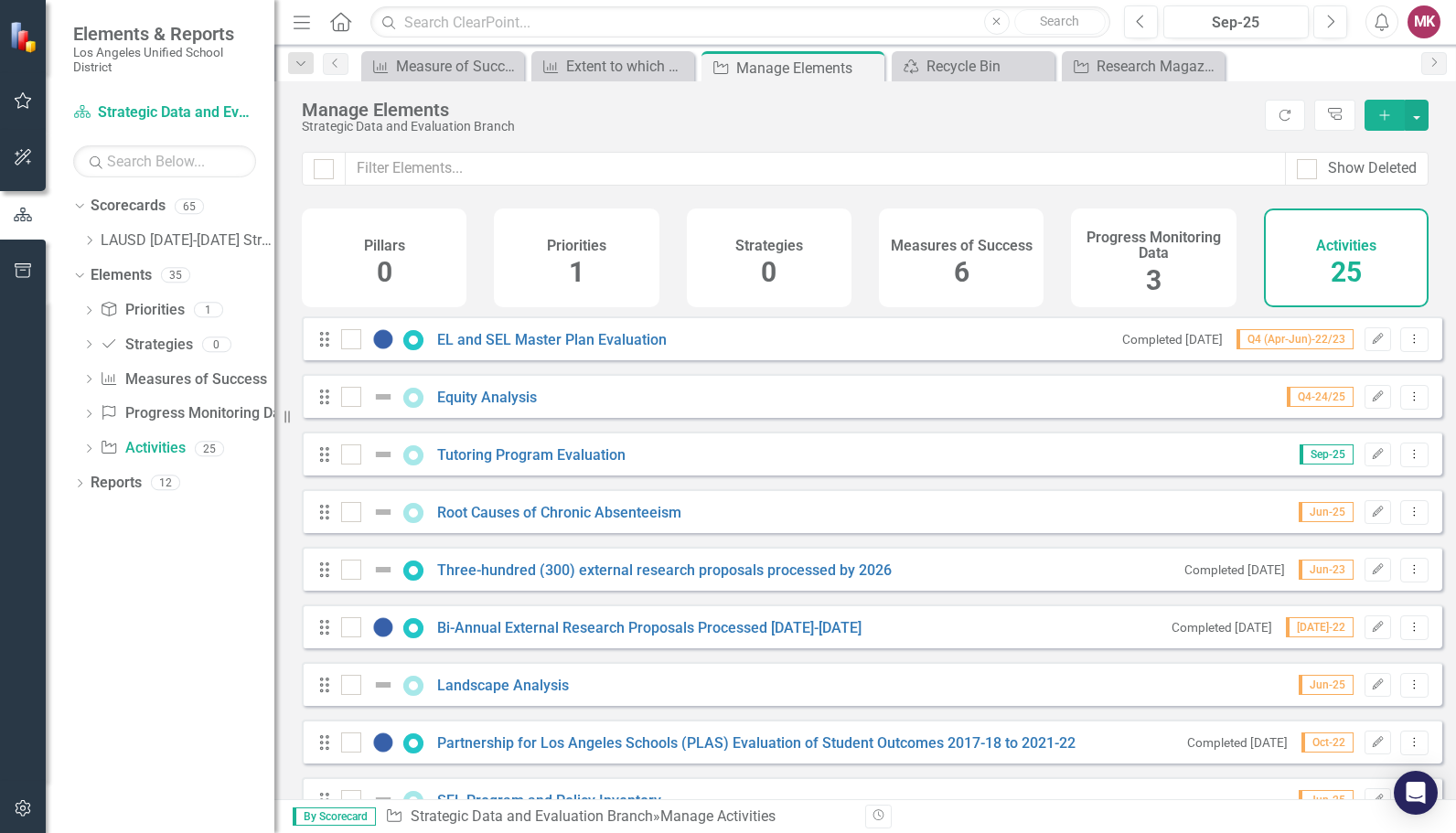
click at [1399, 341] on div "Drag EL and SEL Master Plan Evaluation Completed 4/3/23 Q4 (Apr-Jun)-22/23 Edit…" at bounding box center [871, 338] width 1141 height 44
click at [1407, 345] on icon "Dropdown Menu" at bounding box center [1415, 339] width 16 height 12
click at [1332, 477] on link "Trash Delete Activity" at bounding box center [1337, 484] width 157 height 34
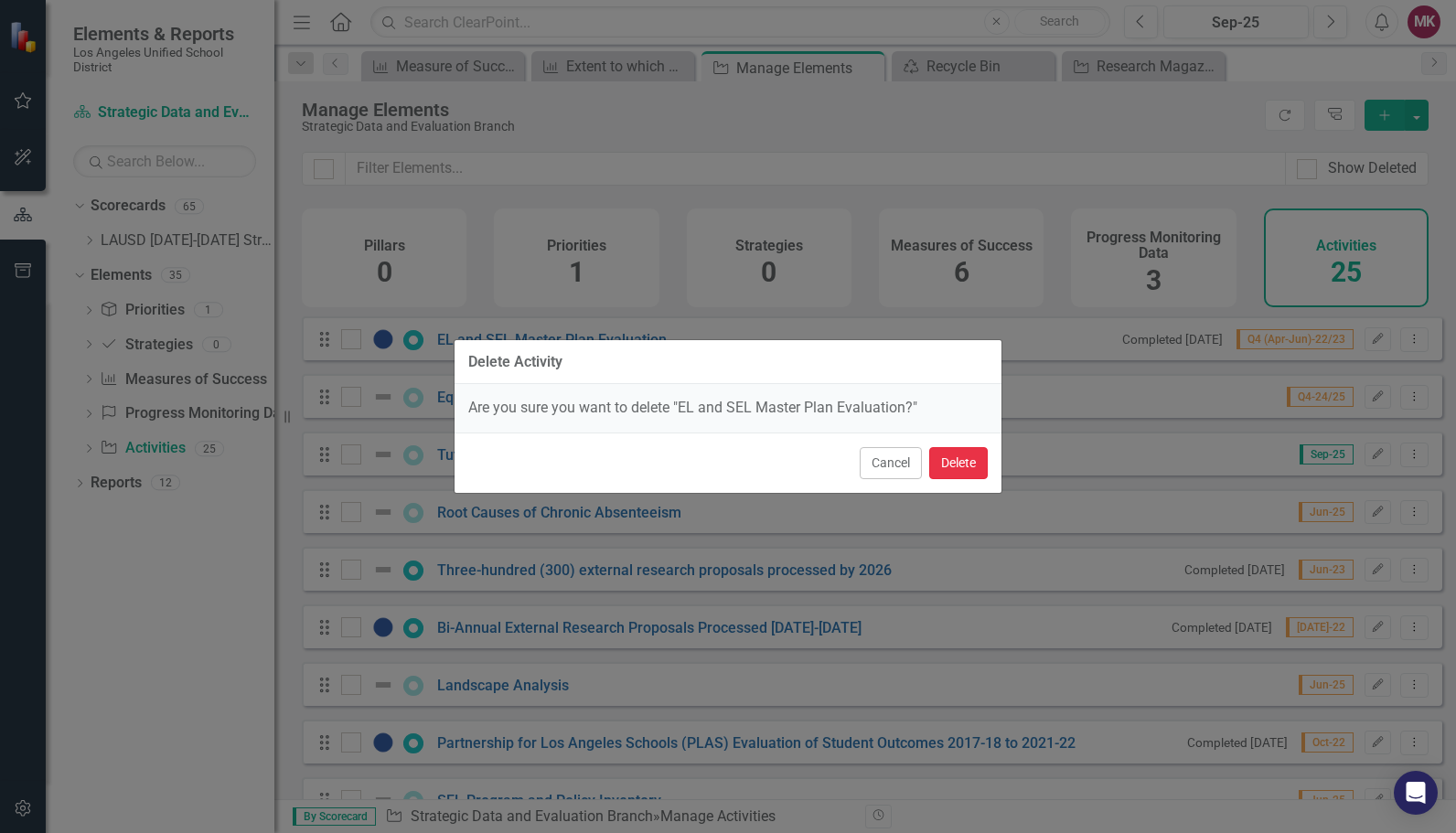
click at [968, 460] on button "Delete" at bounding box center [959, 463] width 59 height 32
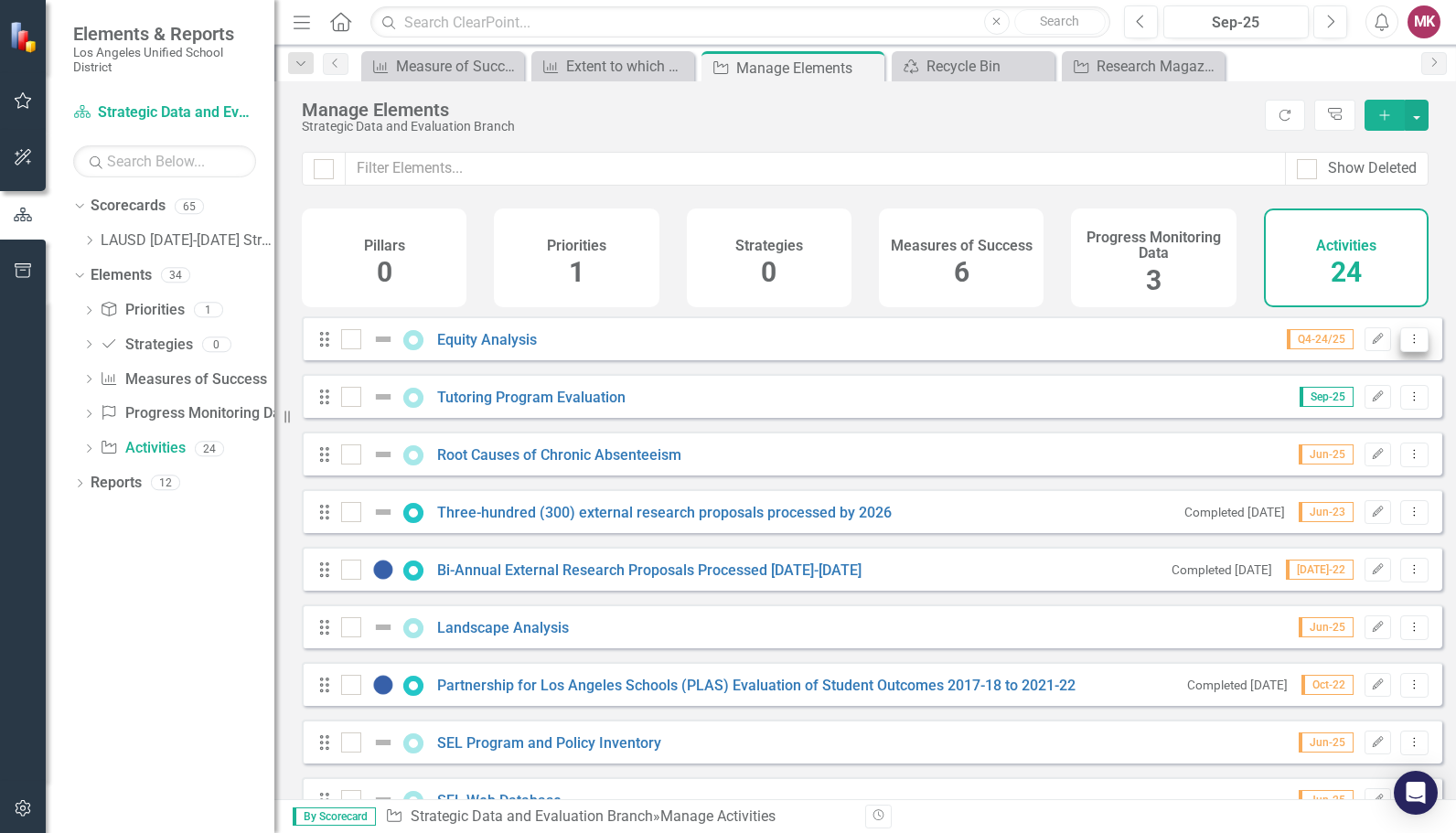
click at [1407, 345] on icon "Dropdown Menu" at bounding box center [1415, 339] width 16 height 12
click at [1328, 473] on link "Trash Delete Activity" at bounding box center [1337, 484] width 157 height 34
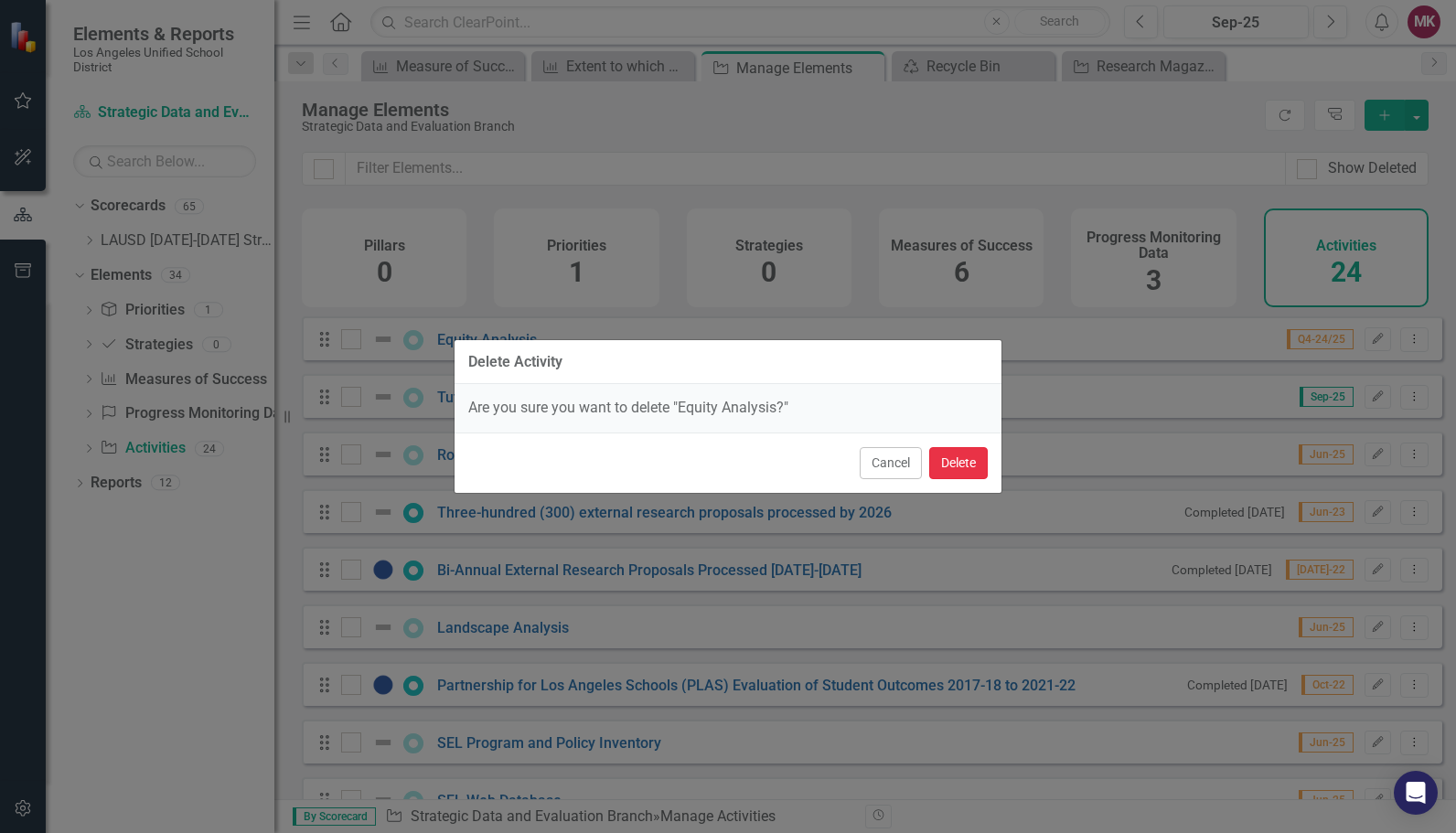
click at [967, 466] on button "Delete" at bounding box center [959, 463] width 59 height 32
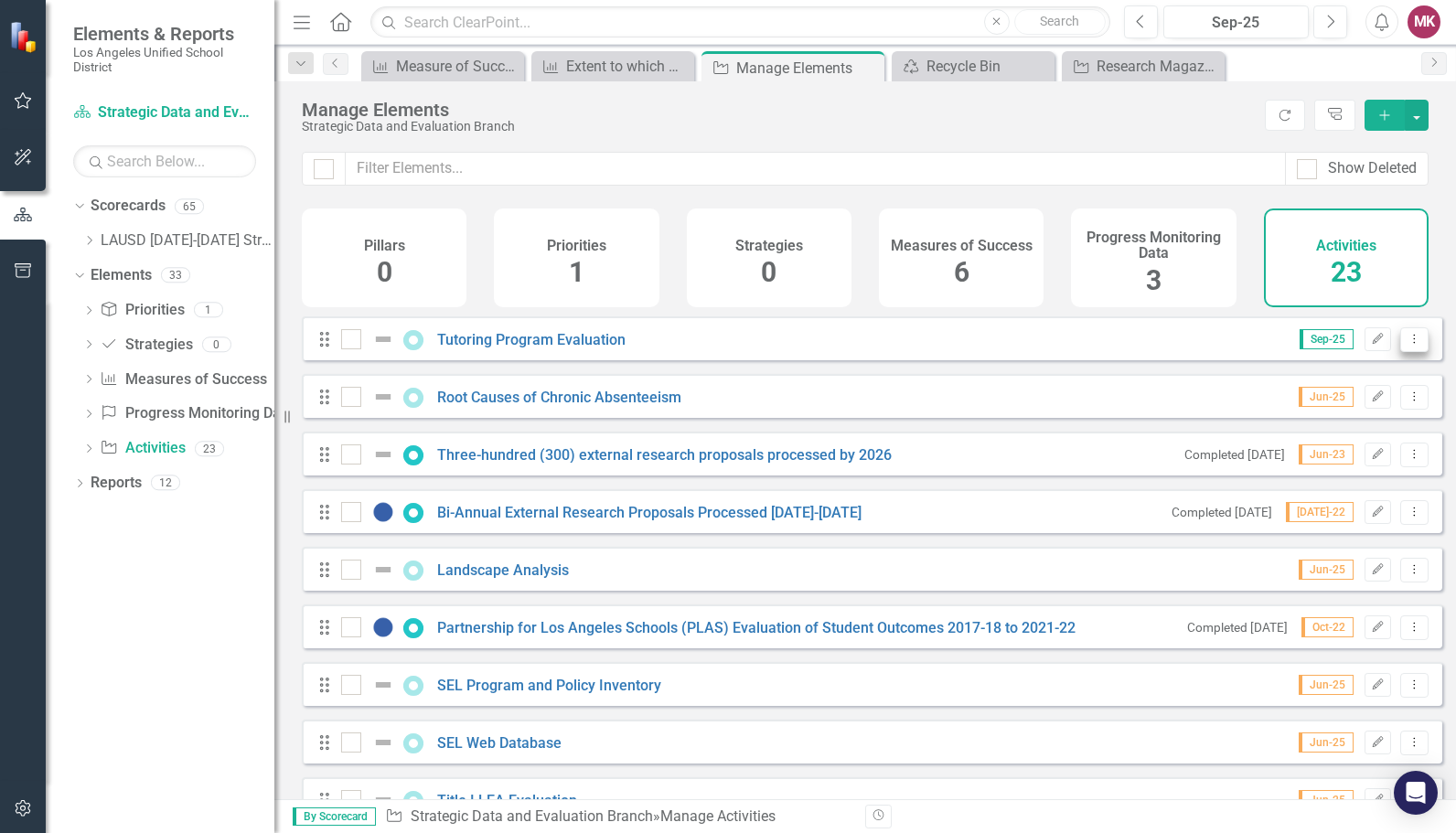
click at [1407, 345] on icon "Dropdown Menu" at bounding box center [1415, 339] width 16 height 12
click at [1346, 482] on link "Trash Delete Activity" at bounding box center [1337, 484] width 157 height 34
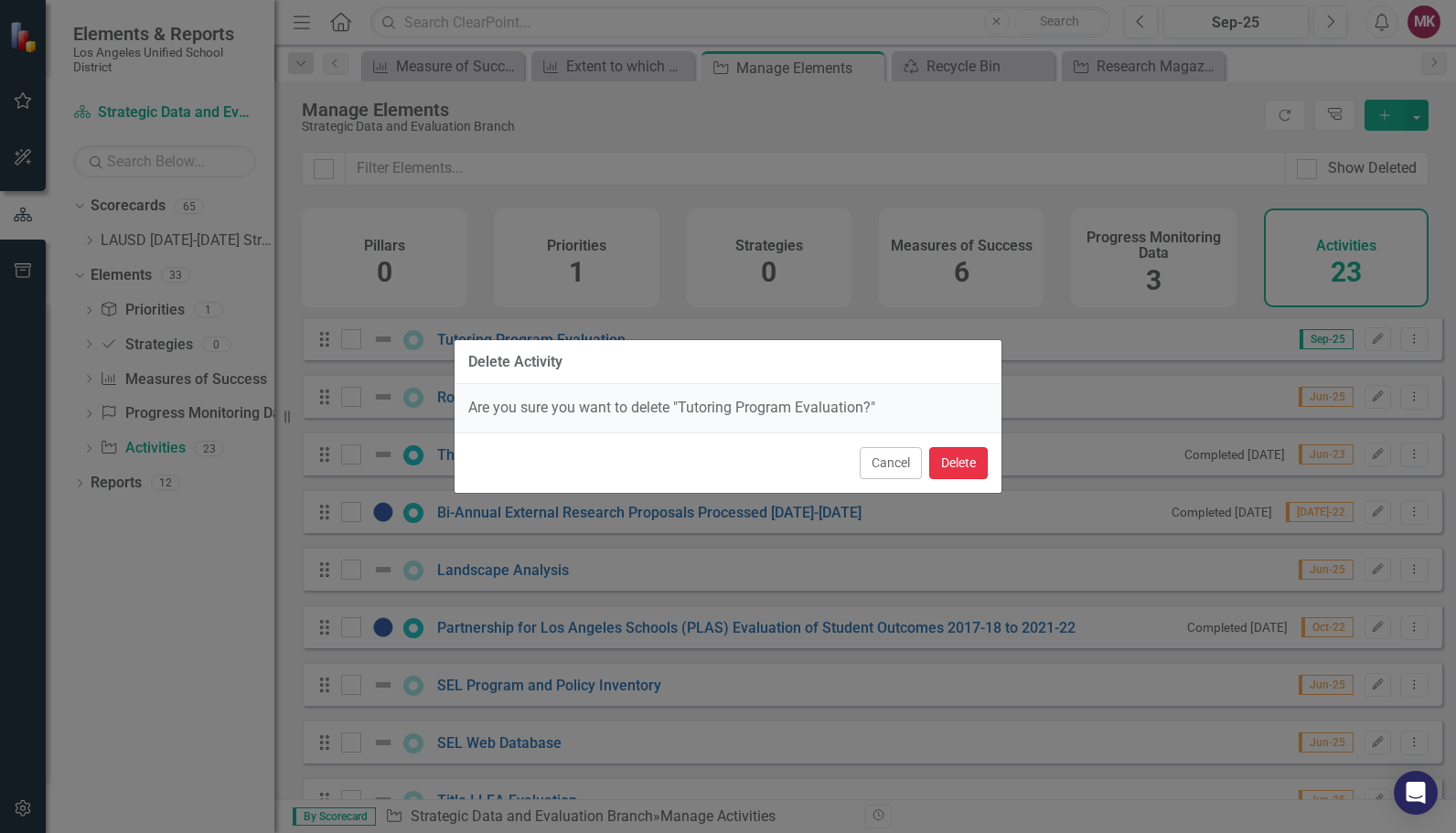
click at [964, 471] on button "Delete" at bounding box center [959, 463] width 59 height 32
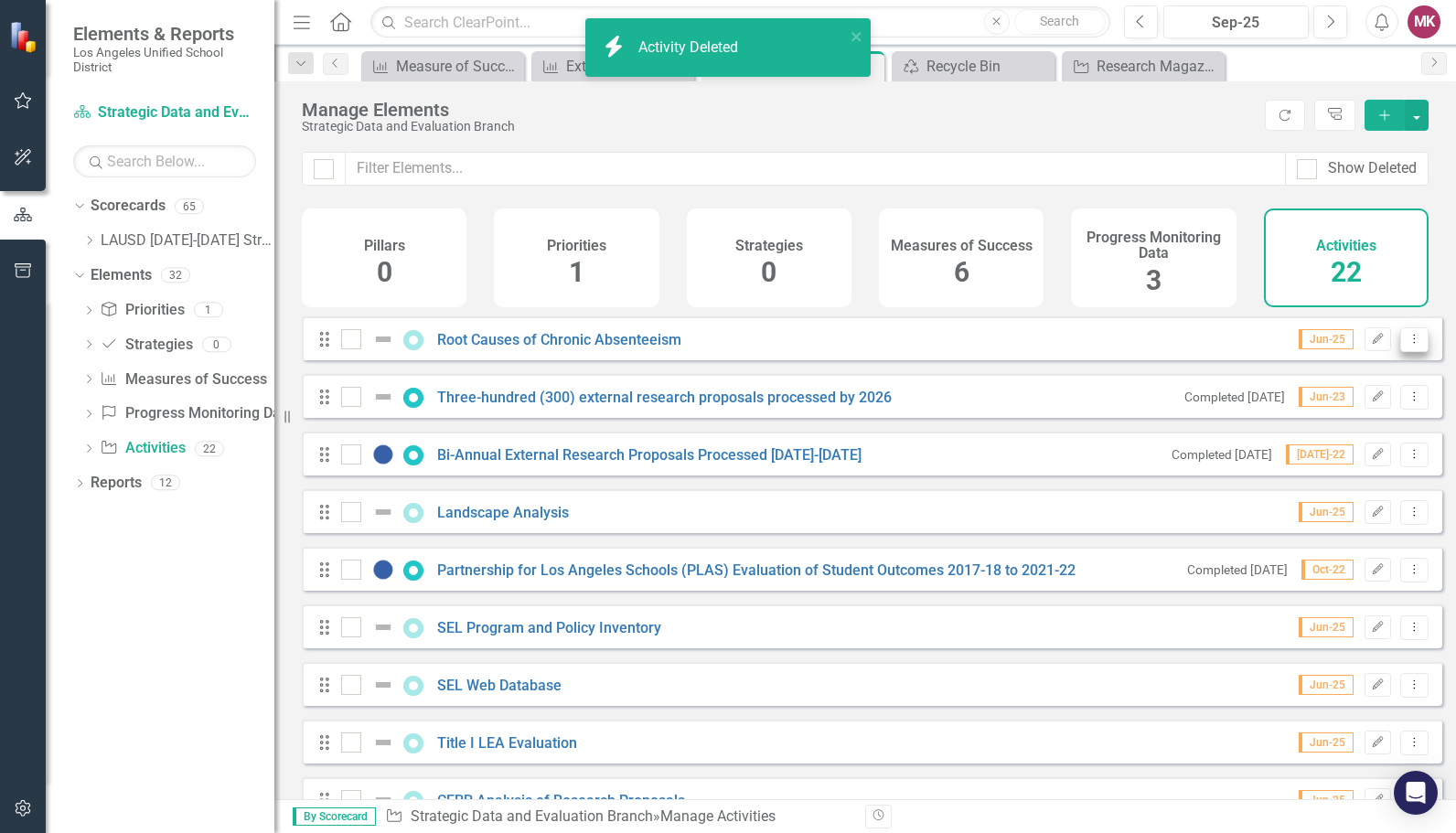
click at [1407, 345] on icon "Dropdown Menu" at bounding box center [1415, 339] width 16 height 12
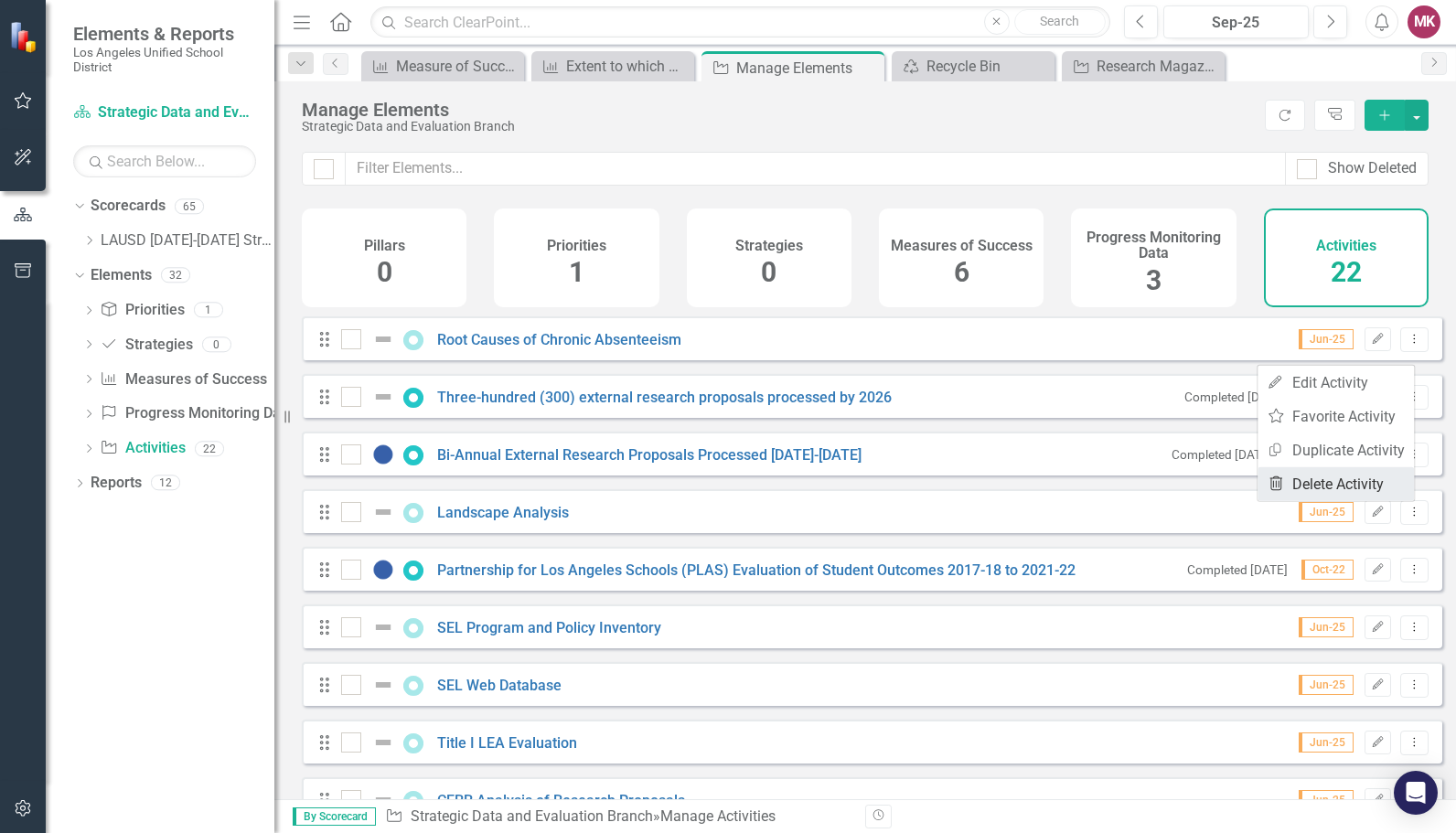
click at [1324, 474] on link "Trash Delete Activity" at bounding box center [1337, 484] width 157 height 34
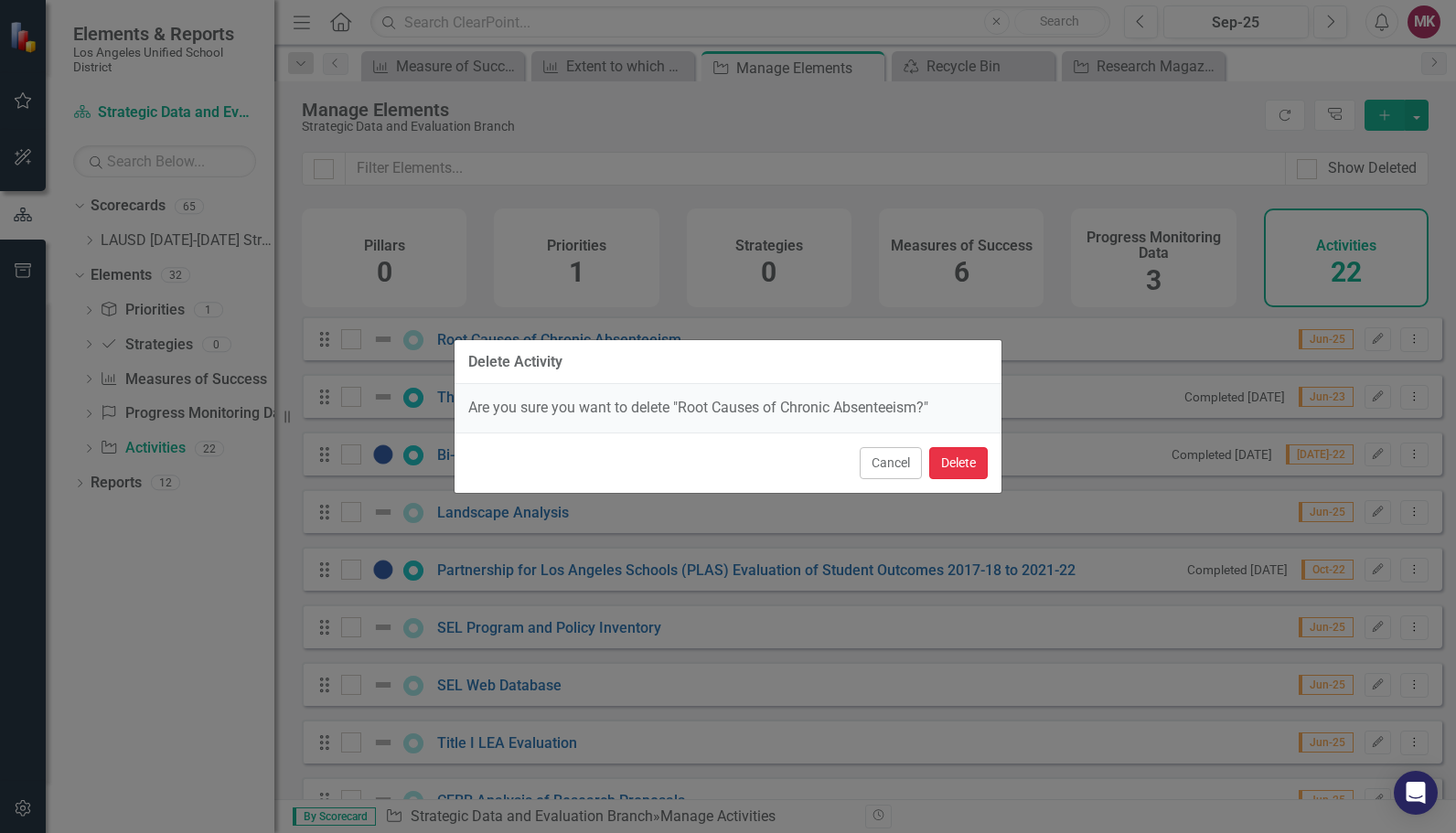
click at [969, 459] on button "Delete" at bounding box center [959, 463] width 59 height 32
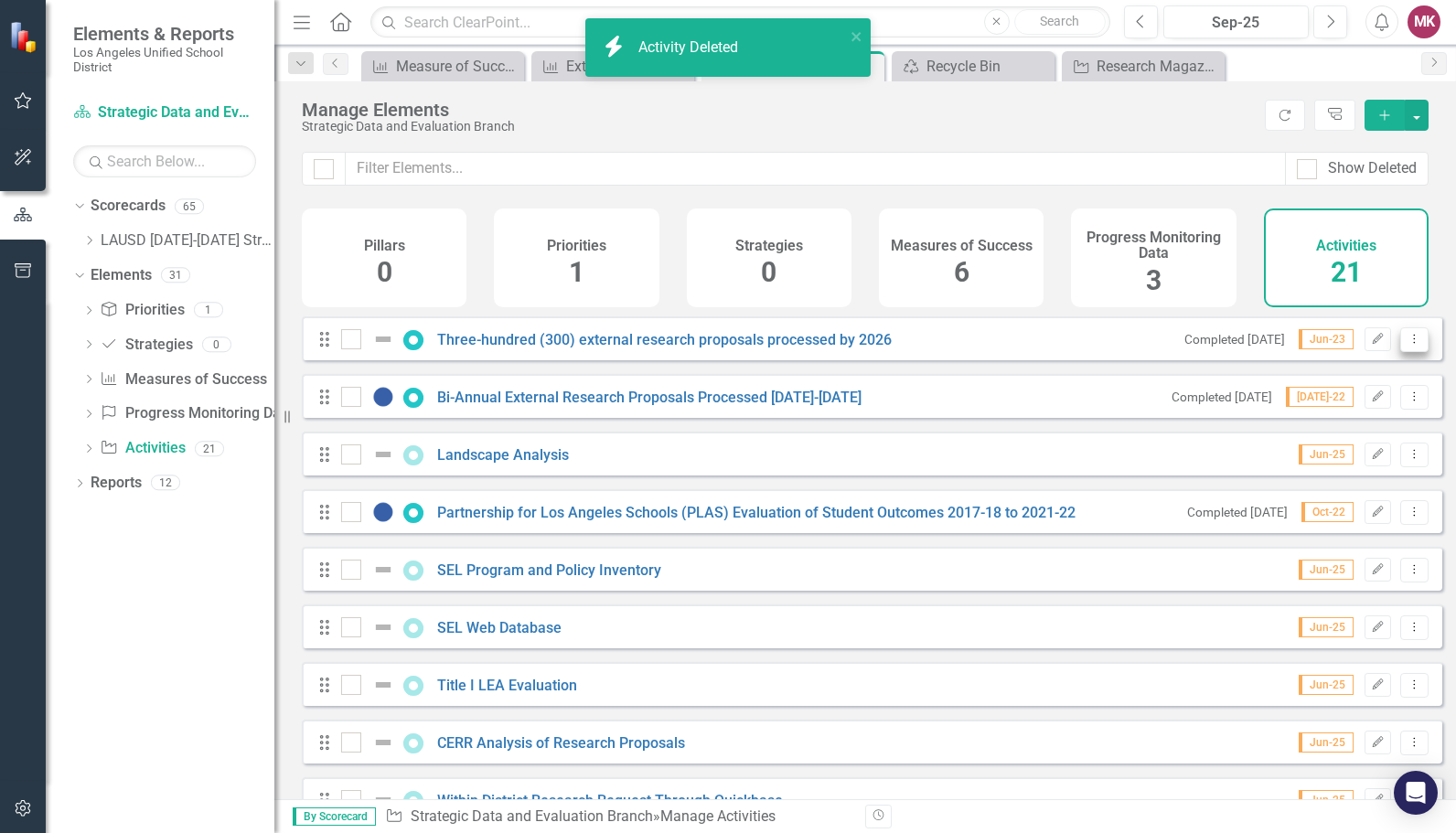
click at [1407, 345] on icon "Dropdown Menu" at bounding box center [1415, 339] width 16 height 12
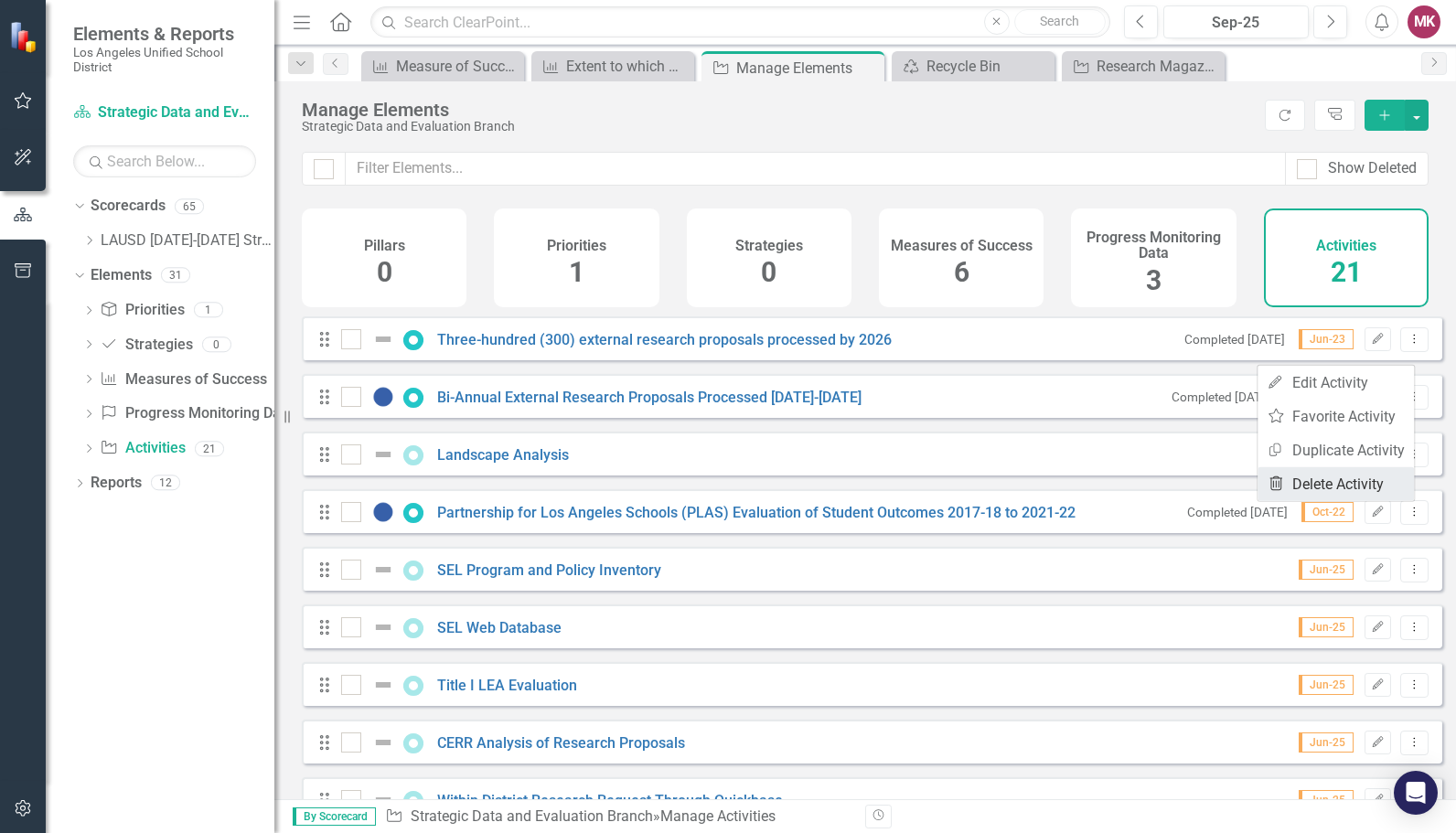
click at [1335, 476] on link "Trash Delete Activity" at bounding box center [1337, 484] width 157 height 34
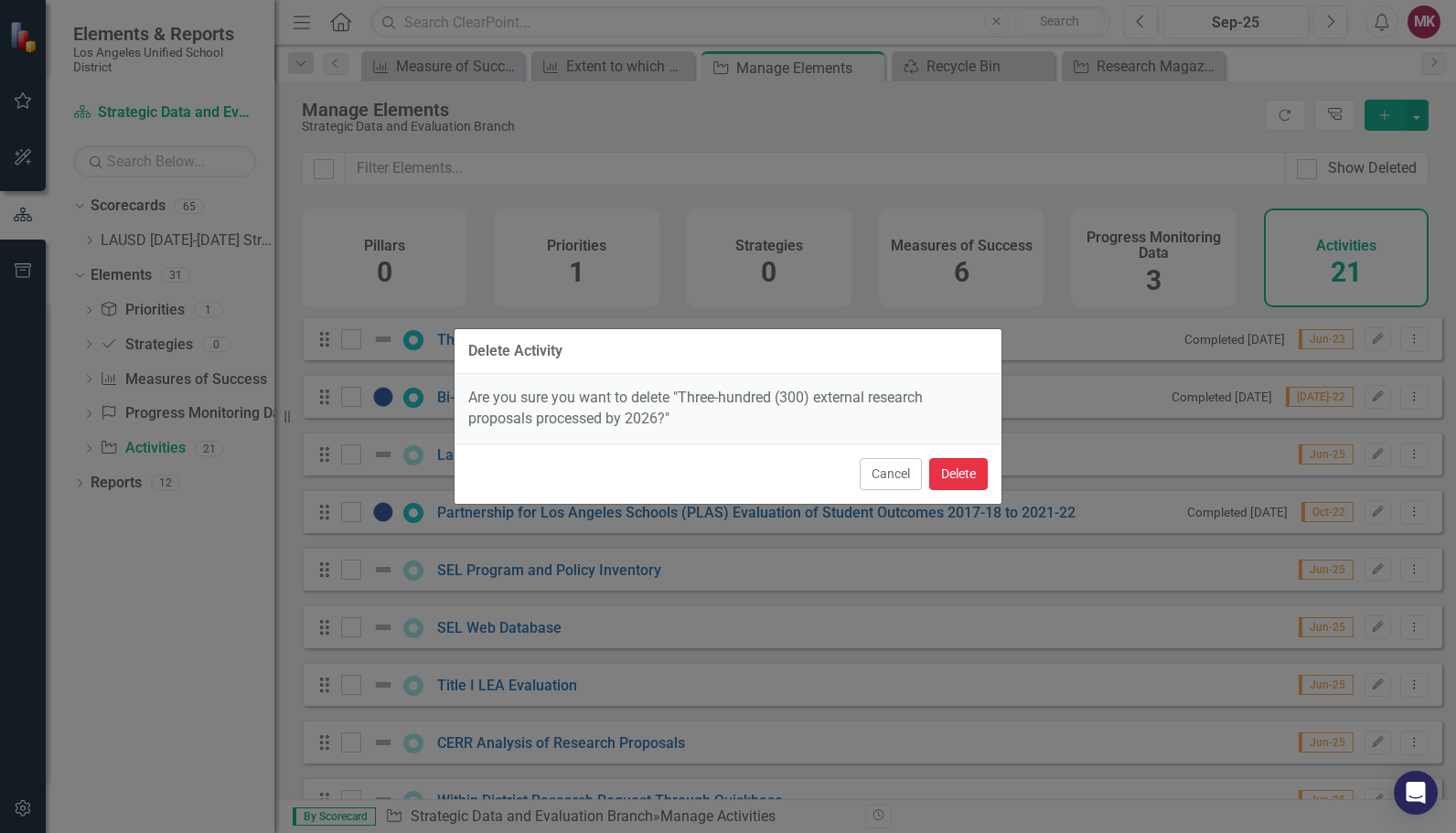
click at [975, 469] on button "Delete" at bounding box center [959, 474] width 59 height 32
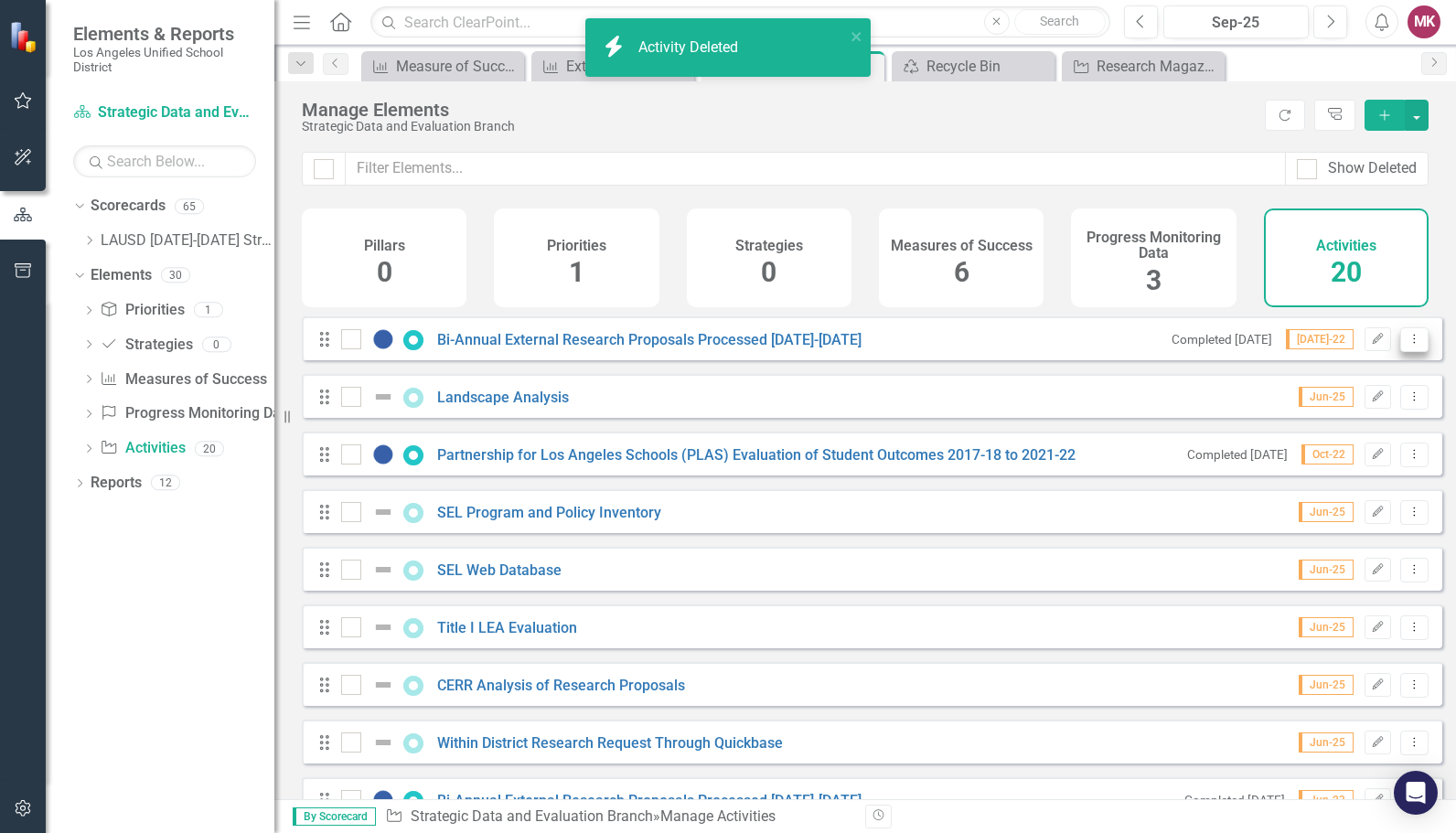
click at [1407, 345] on icon "Dropdown Menu" at bounding box center [1415, 339] width 16 height 12
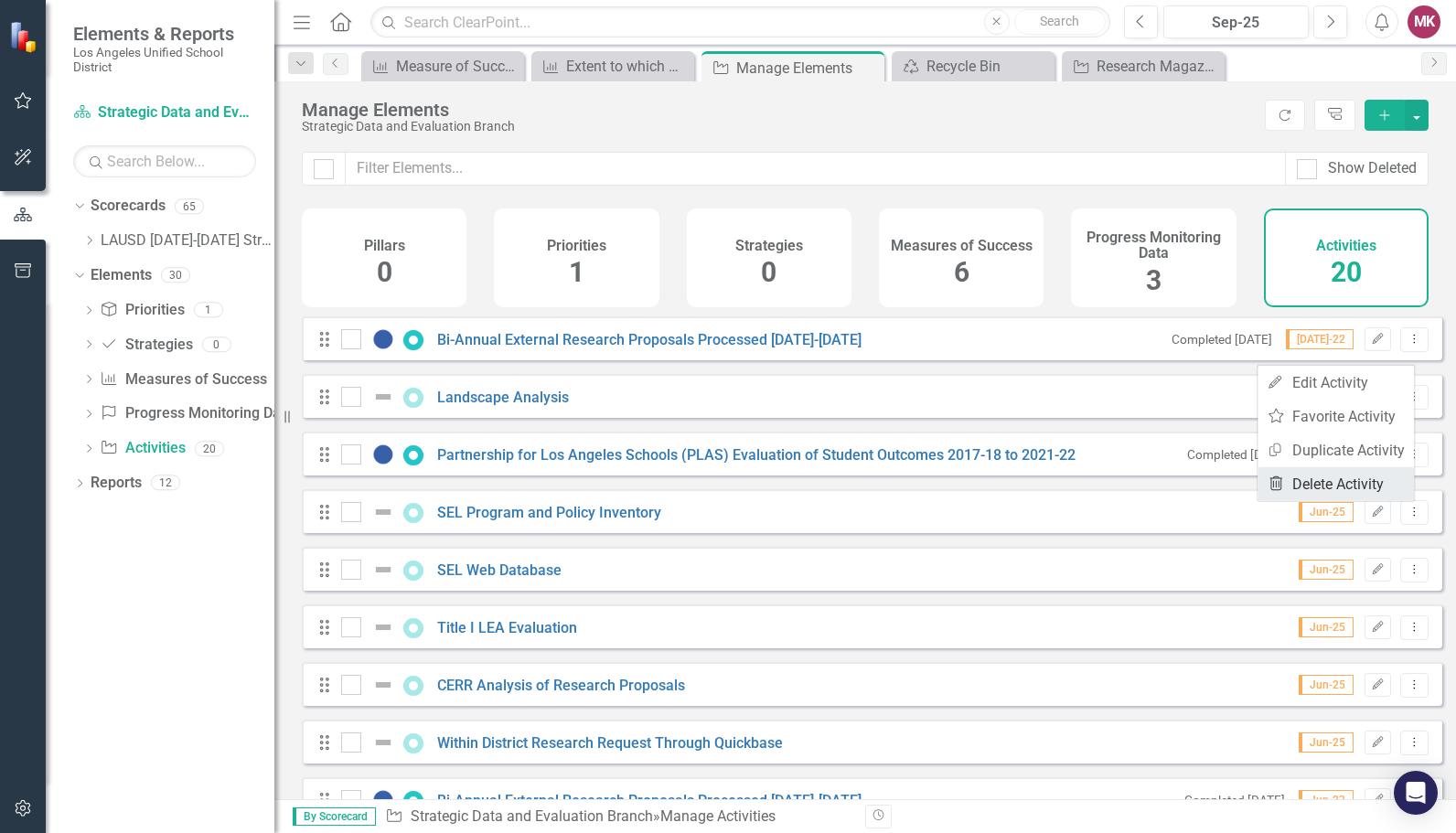
click at [1317, 481] on link "Trash Delete Activity" at bounding box center [1337, 484] width 157 height 34
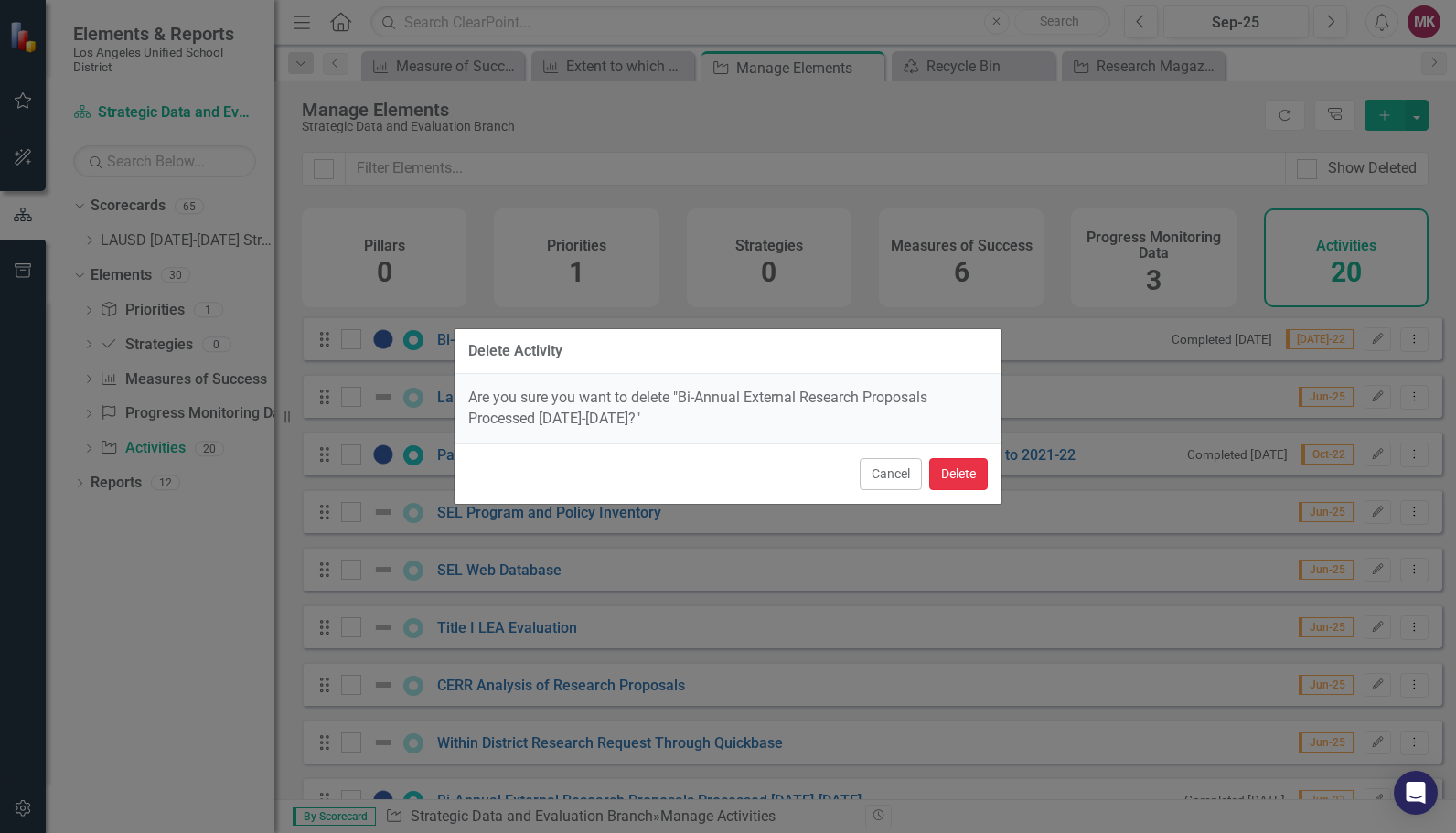
click at [972, 460] on button "Delete" at bounding box center [959, 474] width 59 height 32
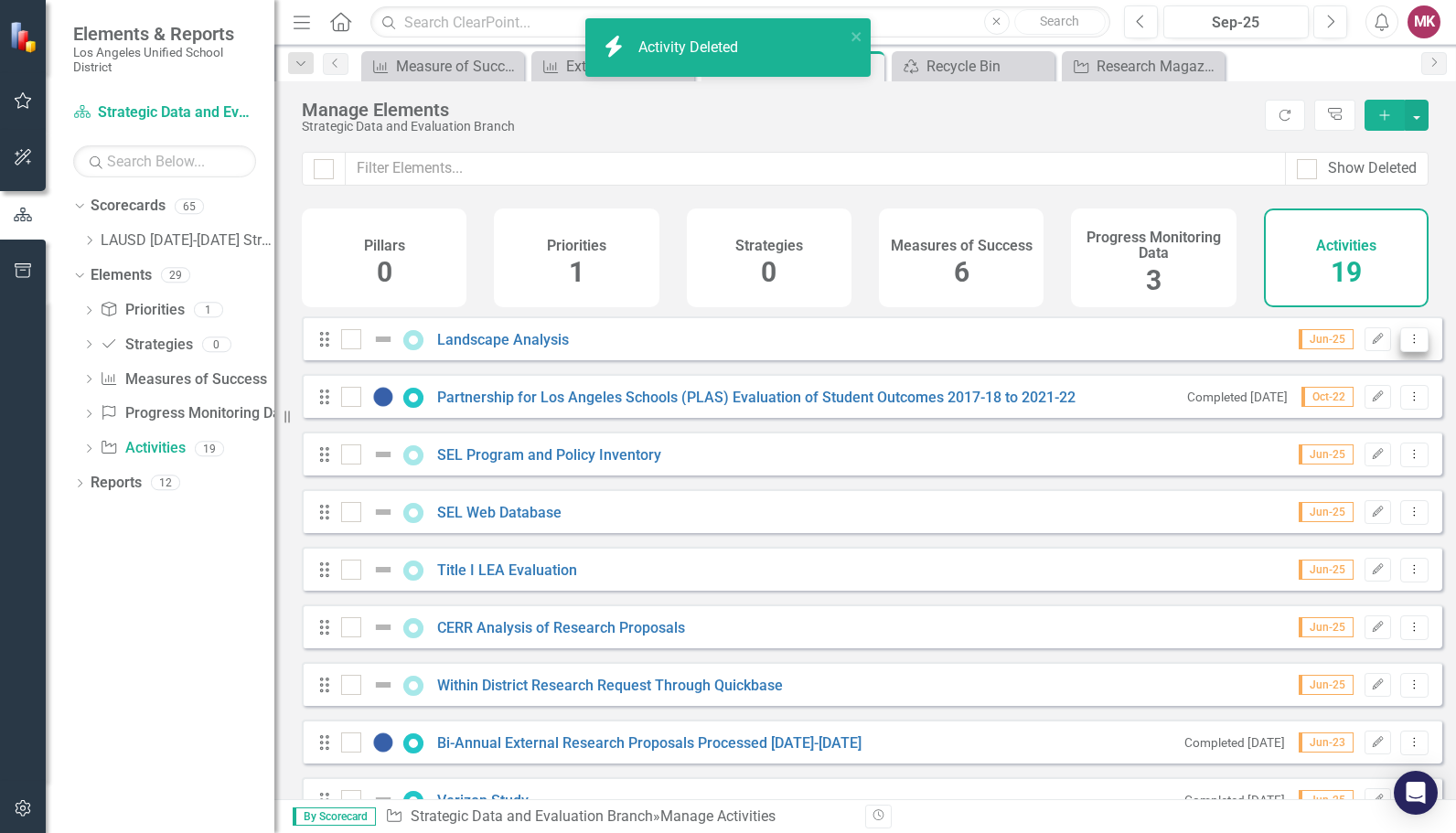
click at [1400, 345] on button "Dropdown Menu" at bounding box center [1414, 339] width 28 height 24
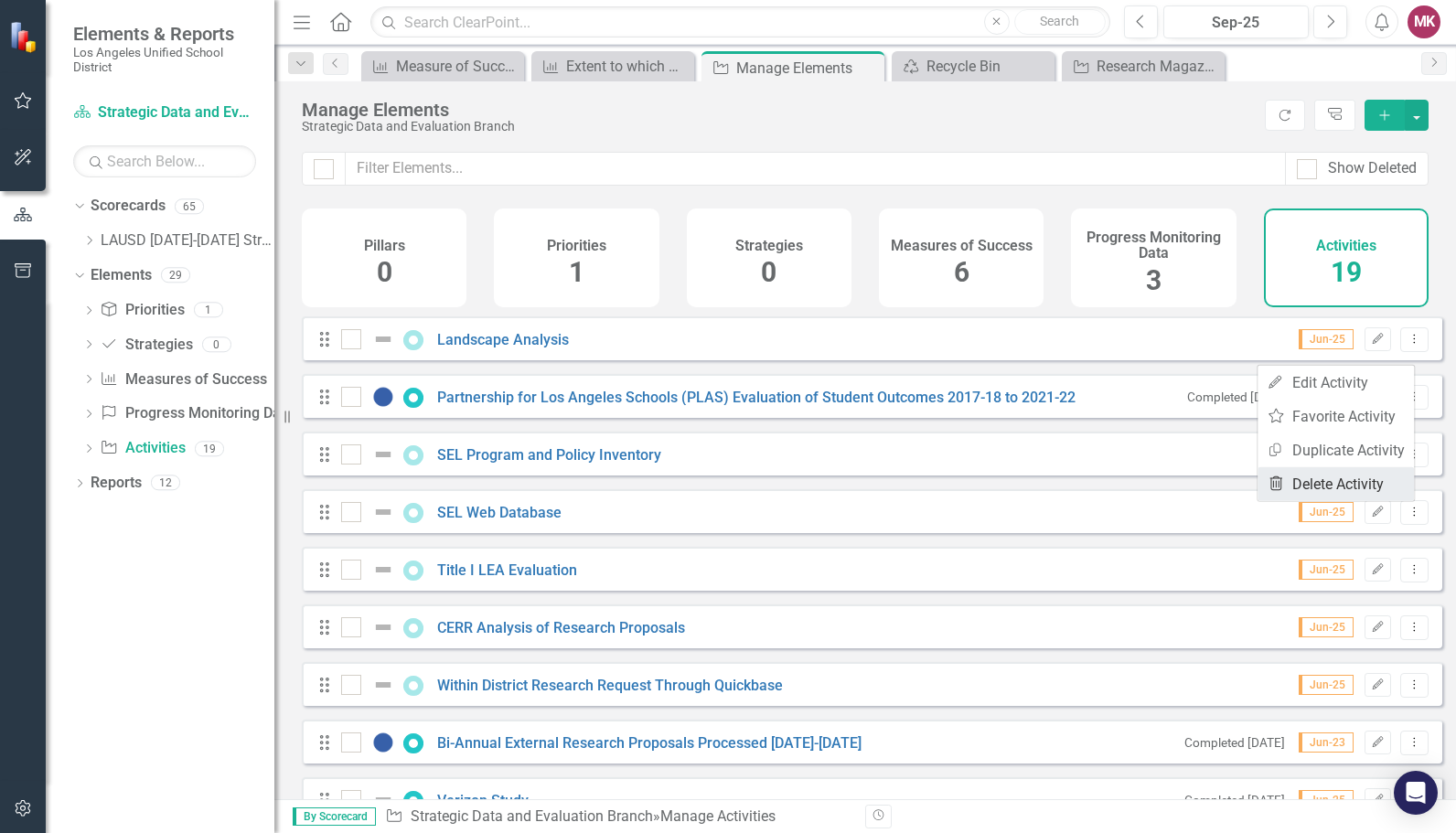
click at [1333, 477] on link "Trash Delete Activity" at bounding box center [1337, 484] width 157 height 34
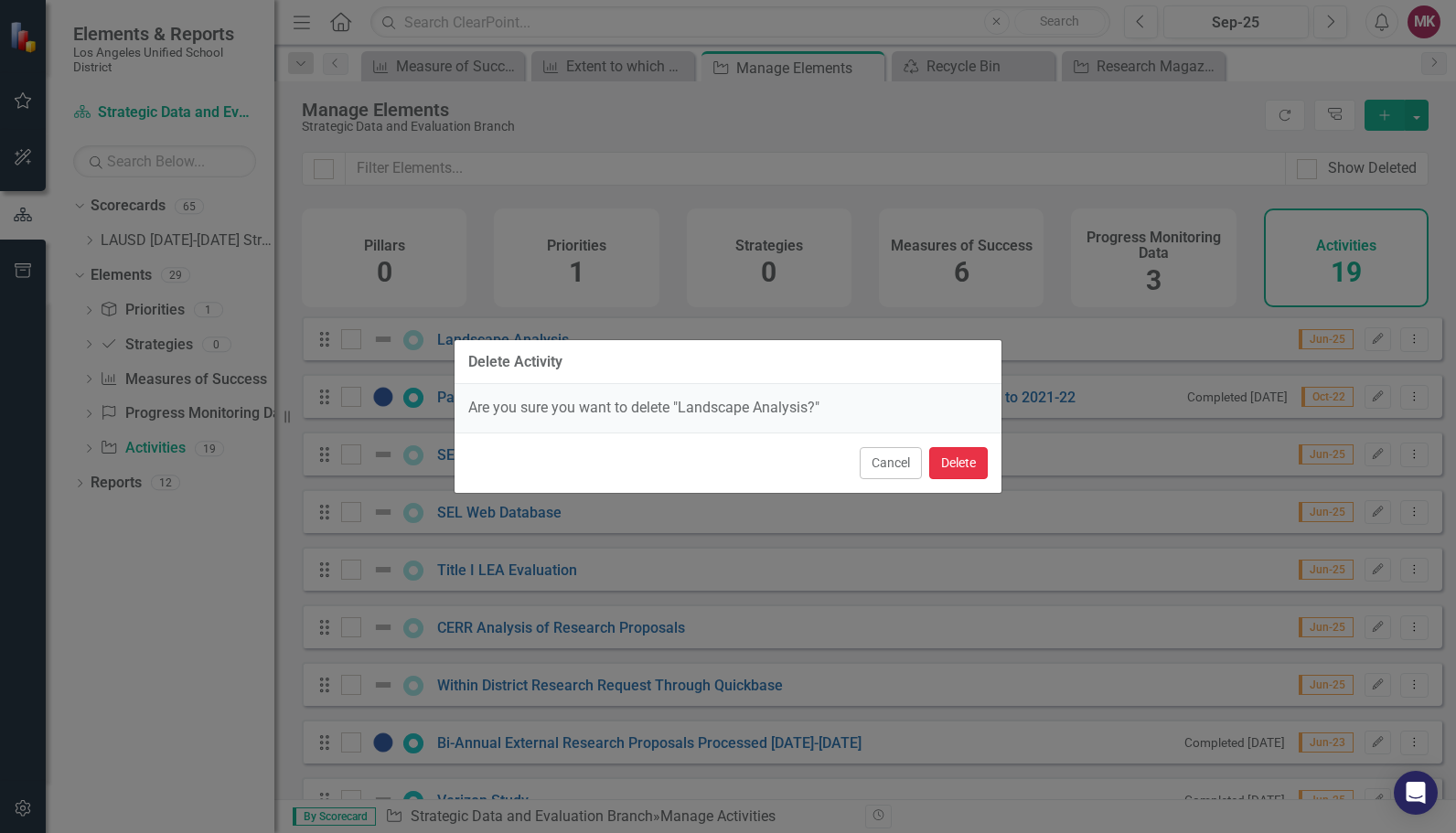
click at [957, 468] on button "Delete" at bounding box center [959, 463] width 59 height 32
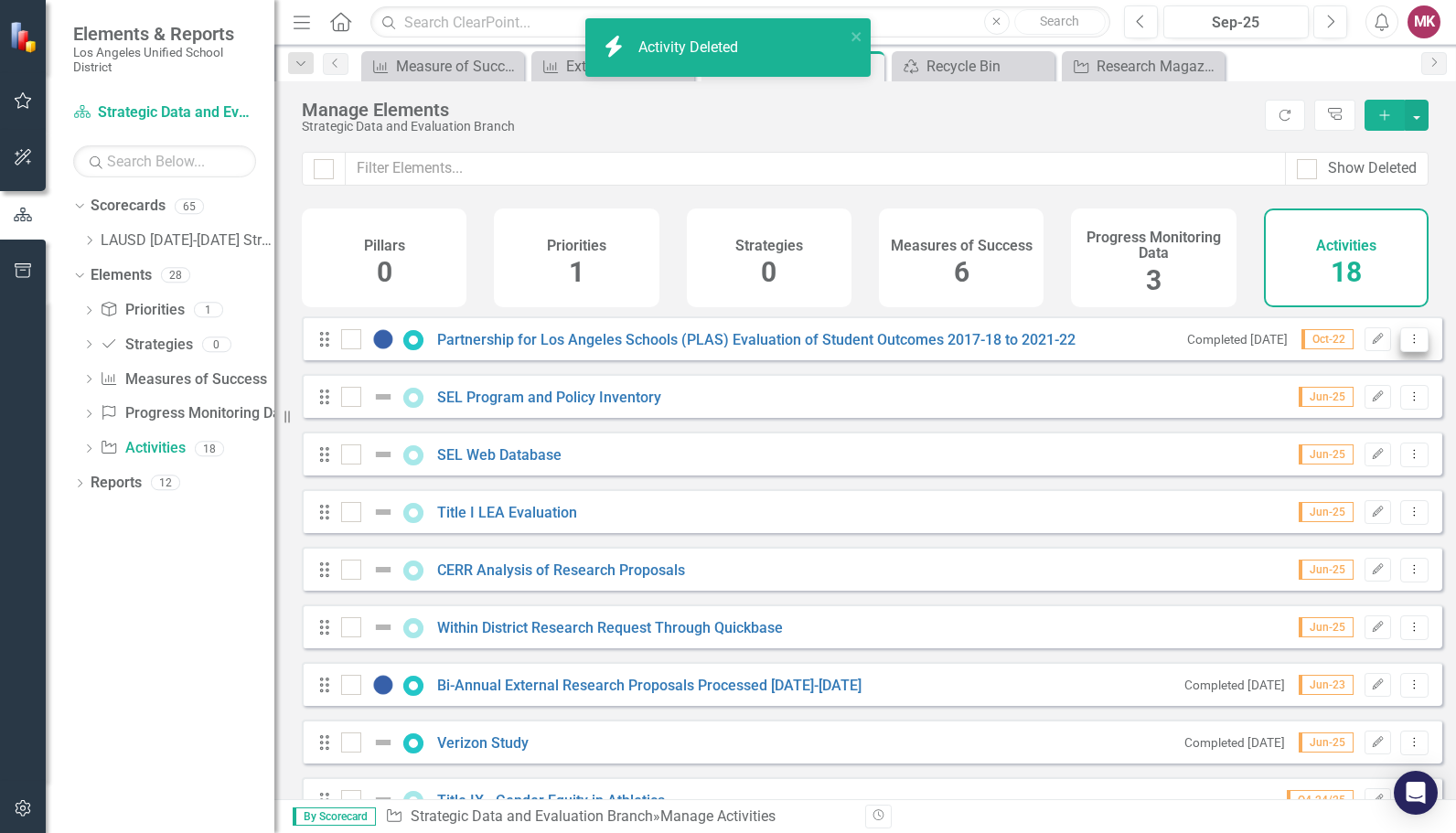
click at [1407, 345] on icon "Dropdown Menu" at bounding box center [1415, 339] width 16 height 12
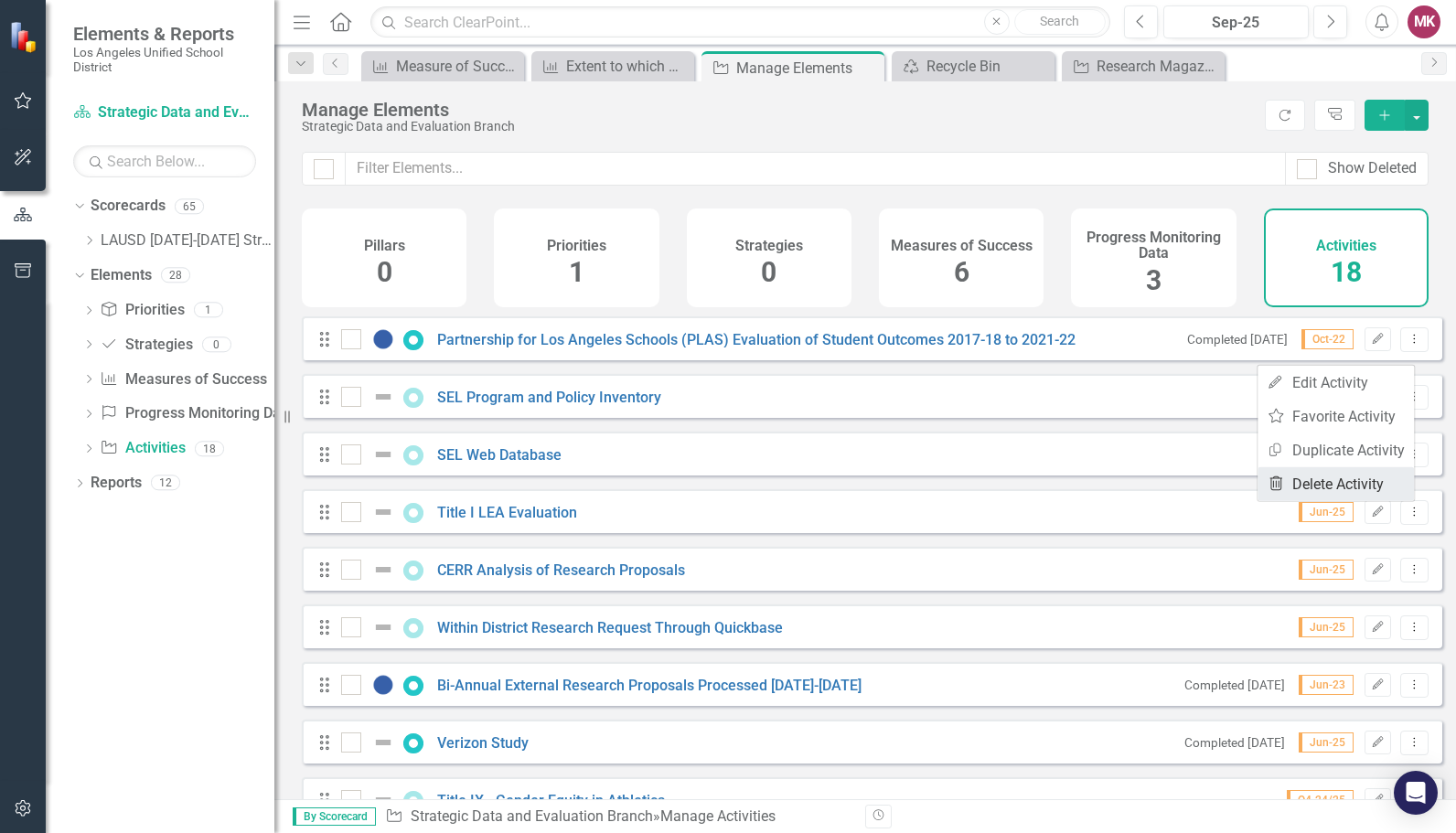
click at [1336, 471] on link "Trash Delete Activity" at bounding box center [1337, 484] width 157 height 34
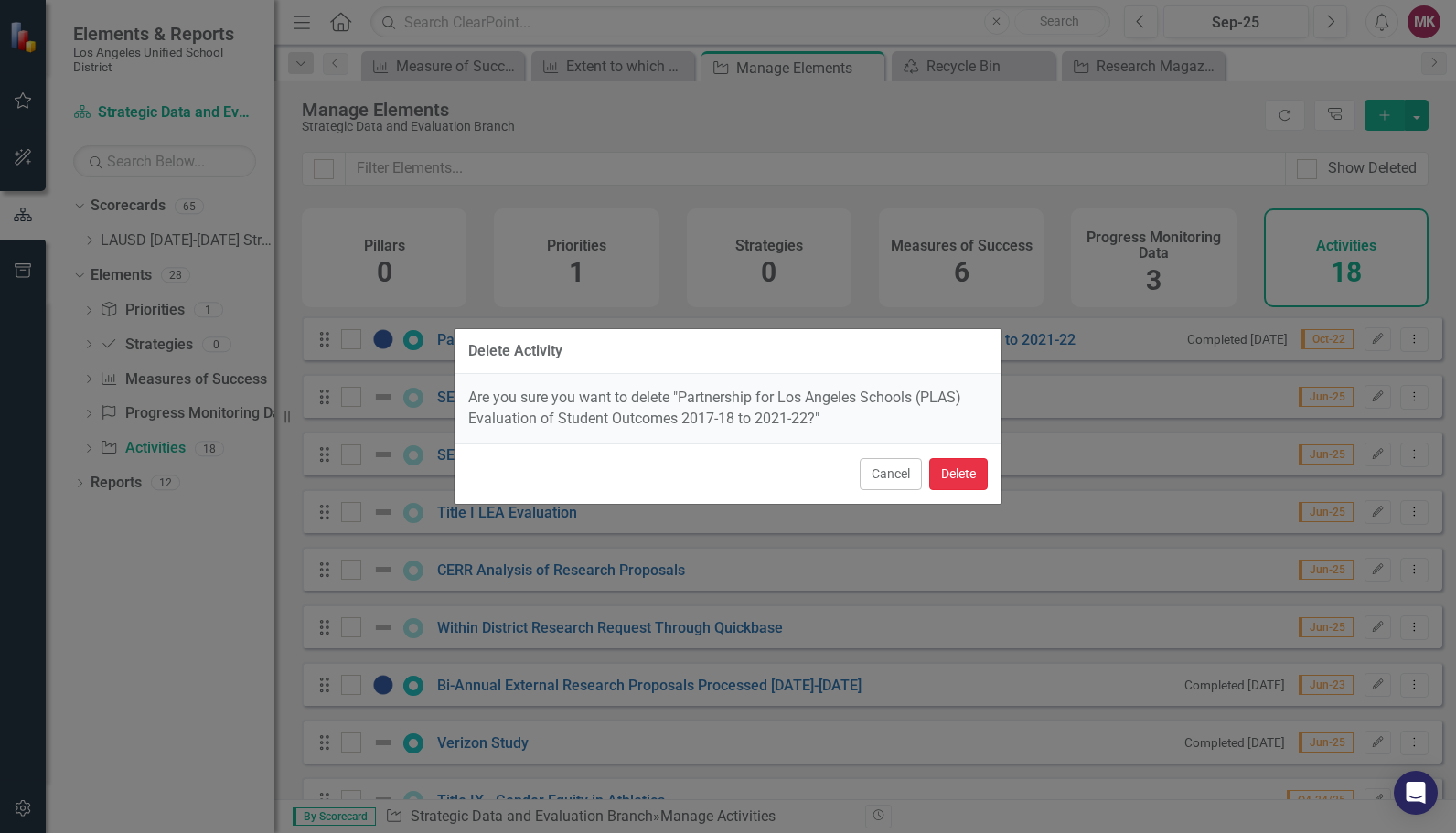
click at [982, 464] on button "Delete" at bounding box center [959, 474] width 59 height 32
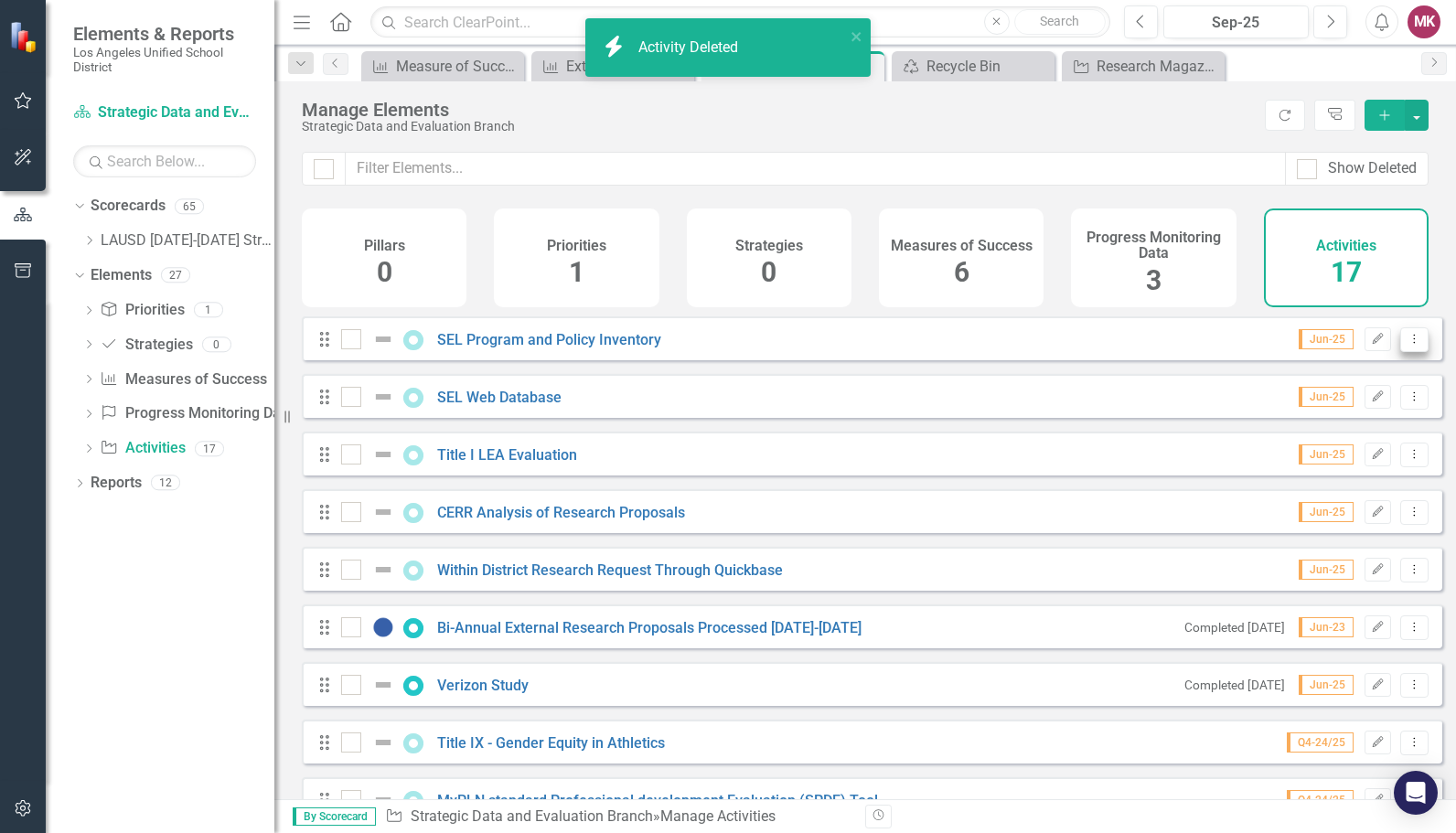
click at [1402, 343] on button "Dropdown Menu" at bounding box center [1414, 339] width 28 height 24
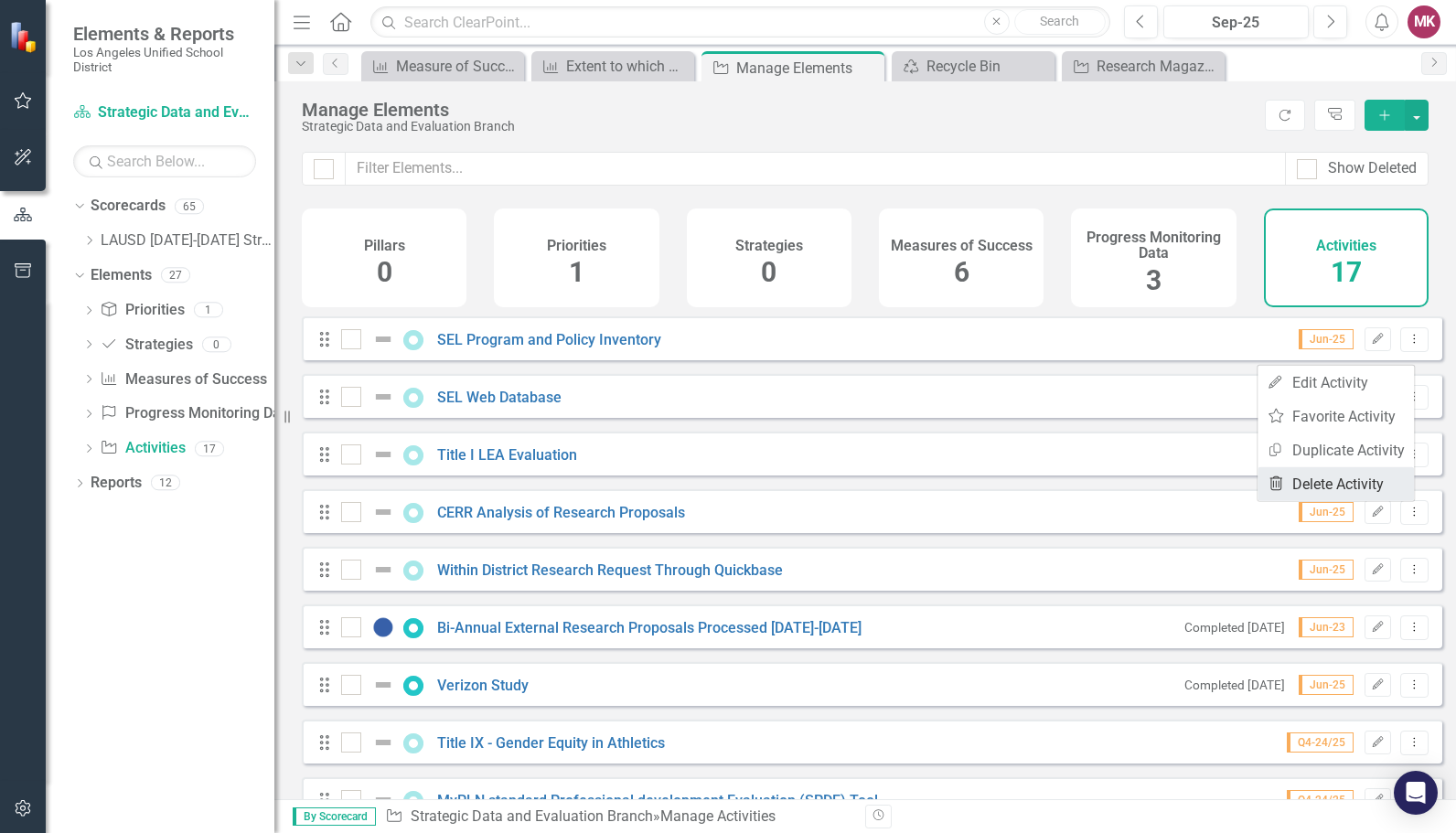
click at [1334, 488] on link "Trash Delete Activity" at bounding box center [1337, 484] width 157 height 34
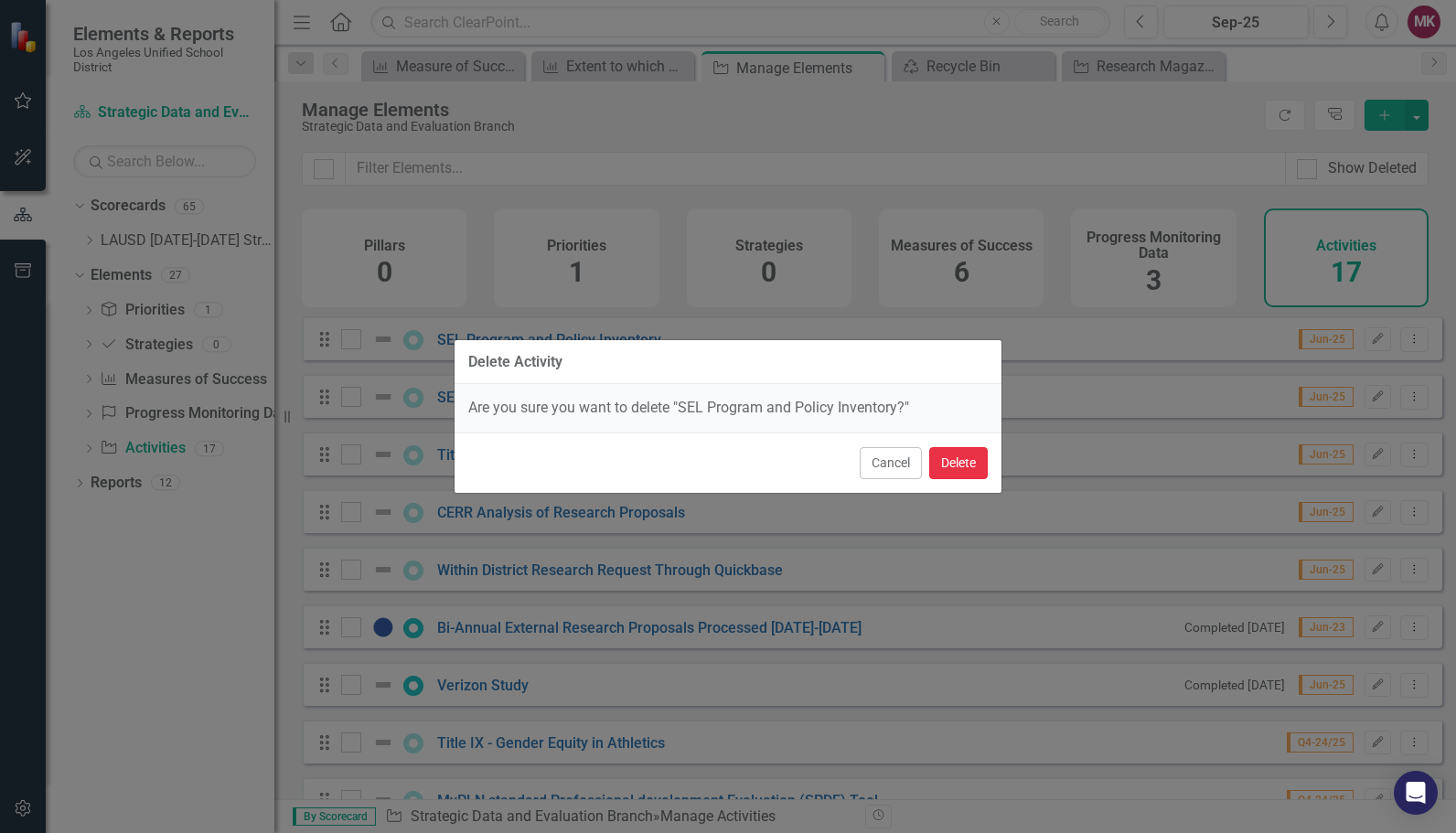
click at [957, 466] on button "Delete" at bounding box center [959, 463] width 59 height 32
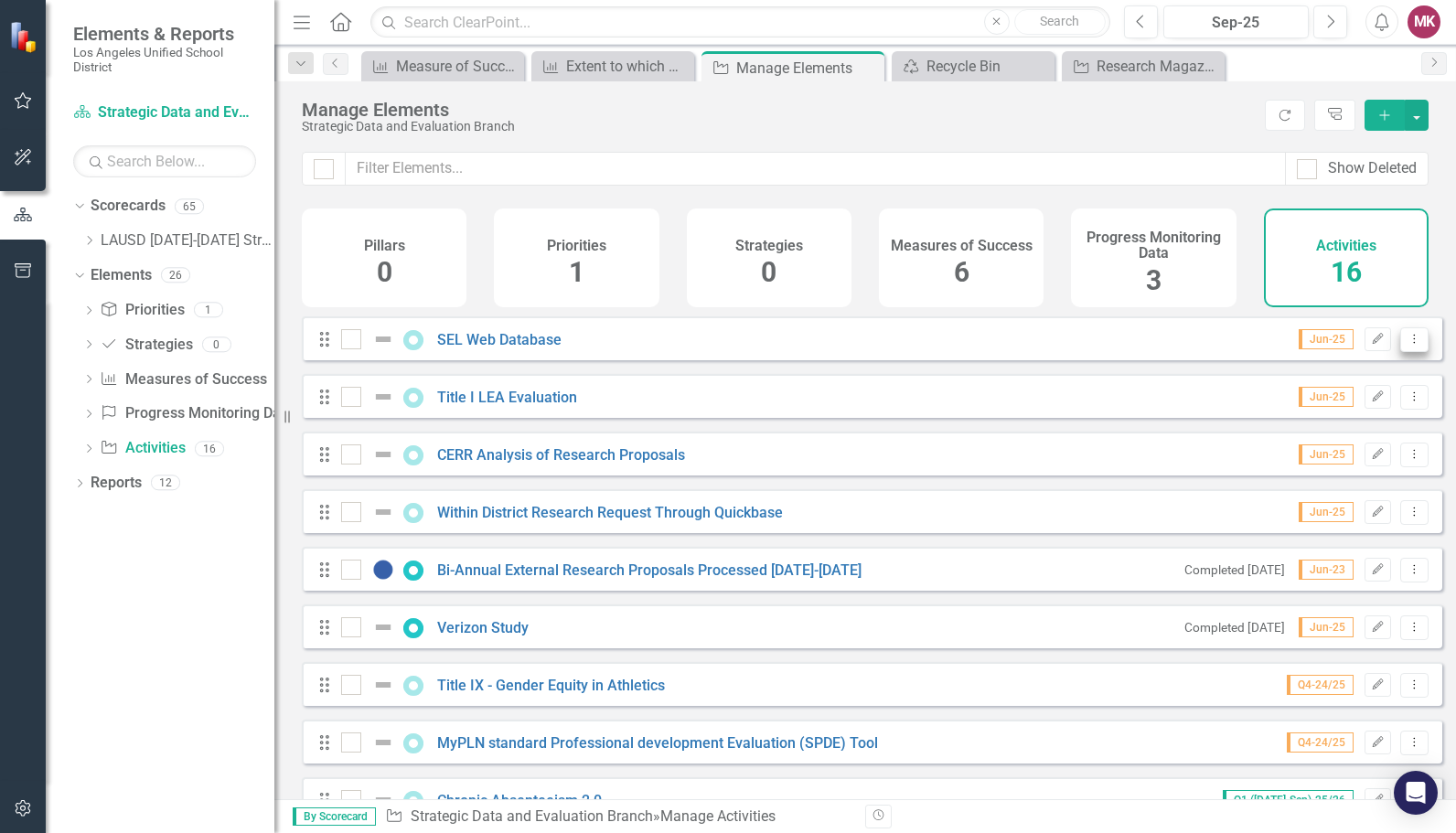
click at [1407, 344] on button "Dropdown Menu" at bounding box center [1414, 339] width 28 height 24
click at [1313, 467] on link "Trash Delete Activity" at bounding box center [1337, 484] width 157 height 34
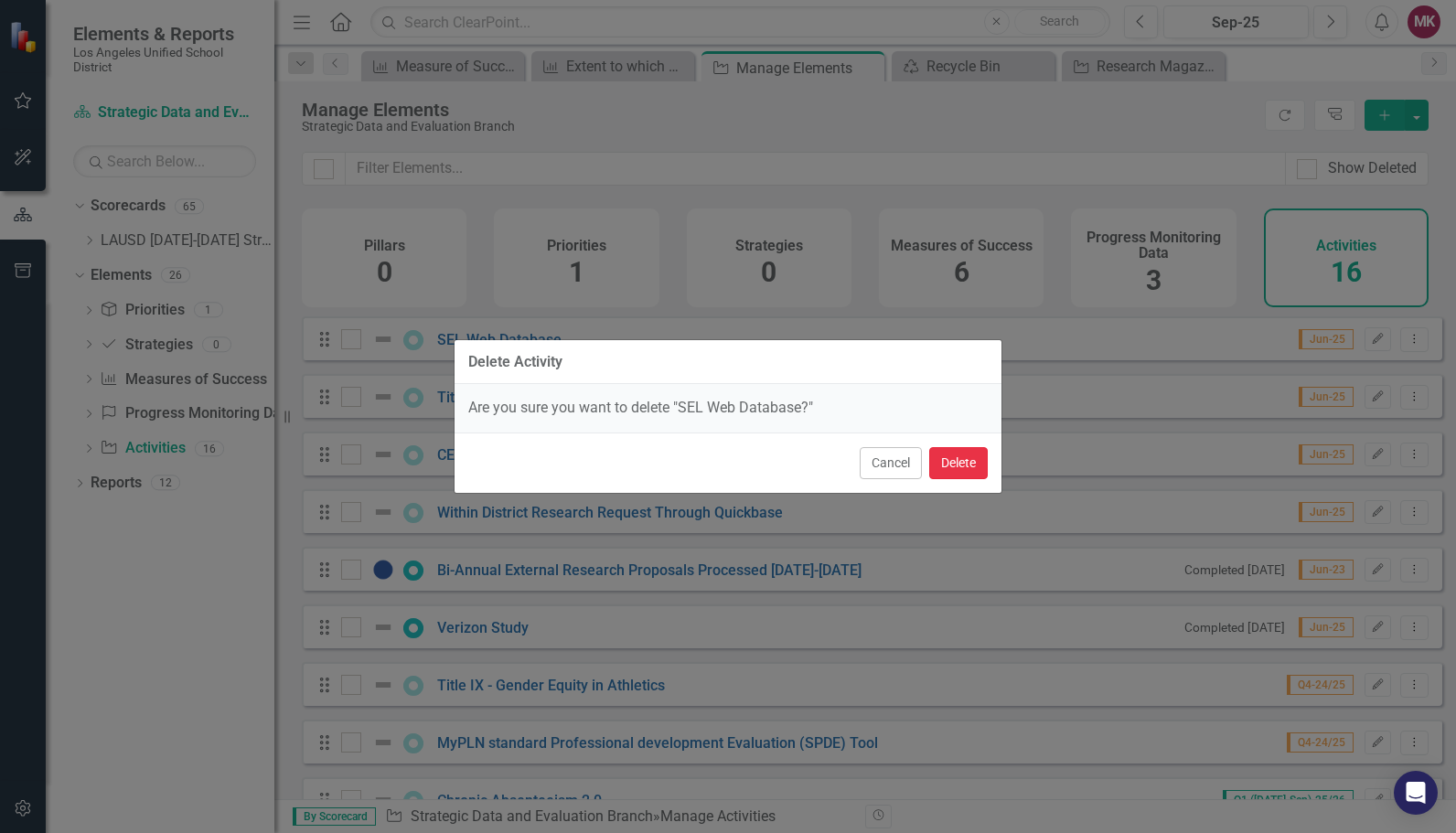
click at [971, 461] on button "Delete" at bounding box center [959, 463] width 59 height 32
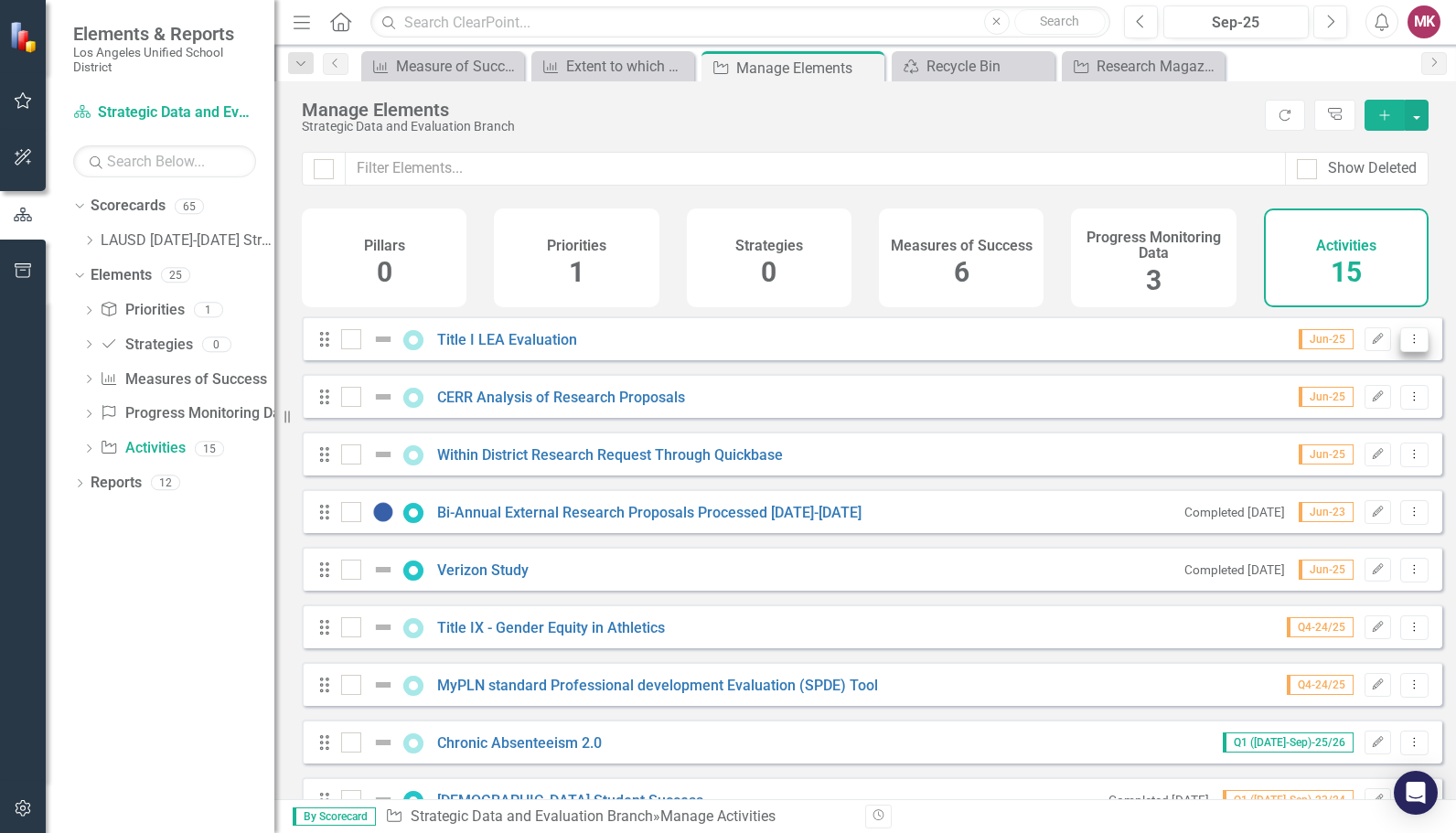
click at [1407, 345] on icon "Dropdown Menu" at bounding box center [1415, 339] width 16 height 12
click at [1357, 476] on link "Trash Delete Activity" at bounding box center [1337, 484] width 157 height 34
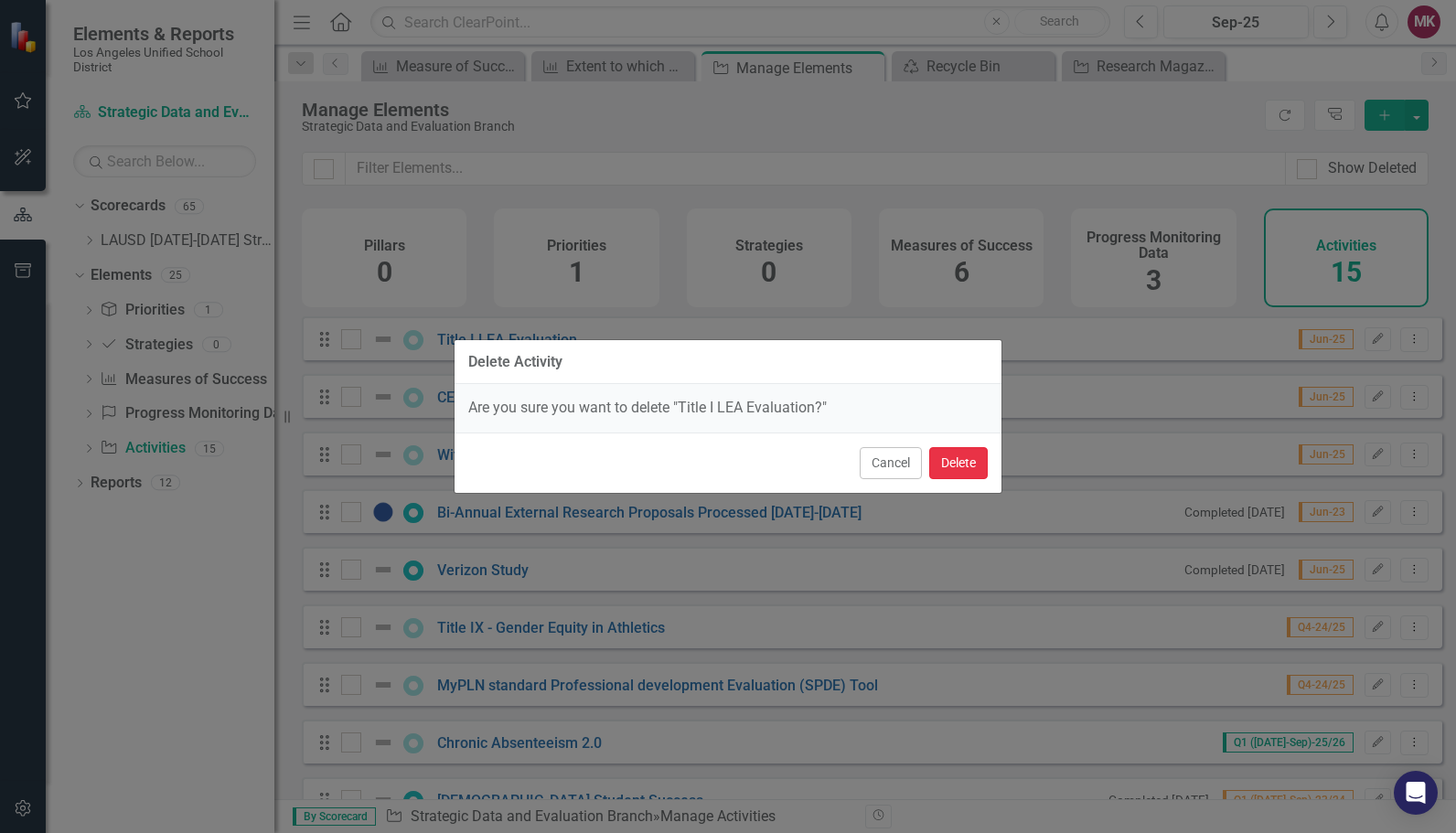
click at [967, 452] on button "Delete" at bounding box center [959, 463] width 59 height 32
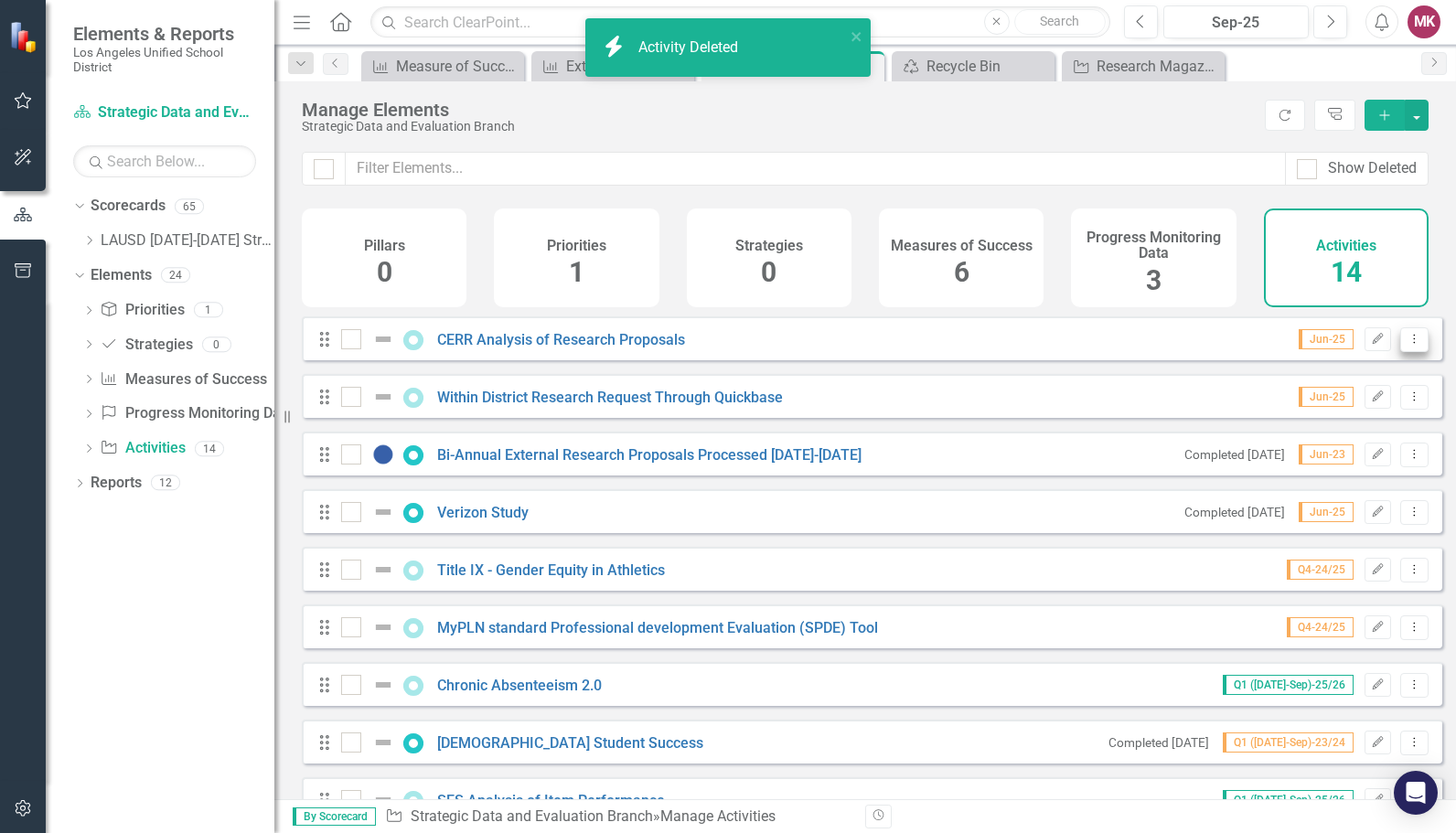
click at [1411, 352] on button "Dropdown Menu" at bounding box center [1414, 339] width 28 height 24
click at [1345, 476] on link "Trash Delete Activity" at bounding box center [1337, 484] width 157 height 34
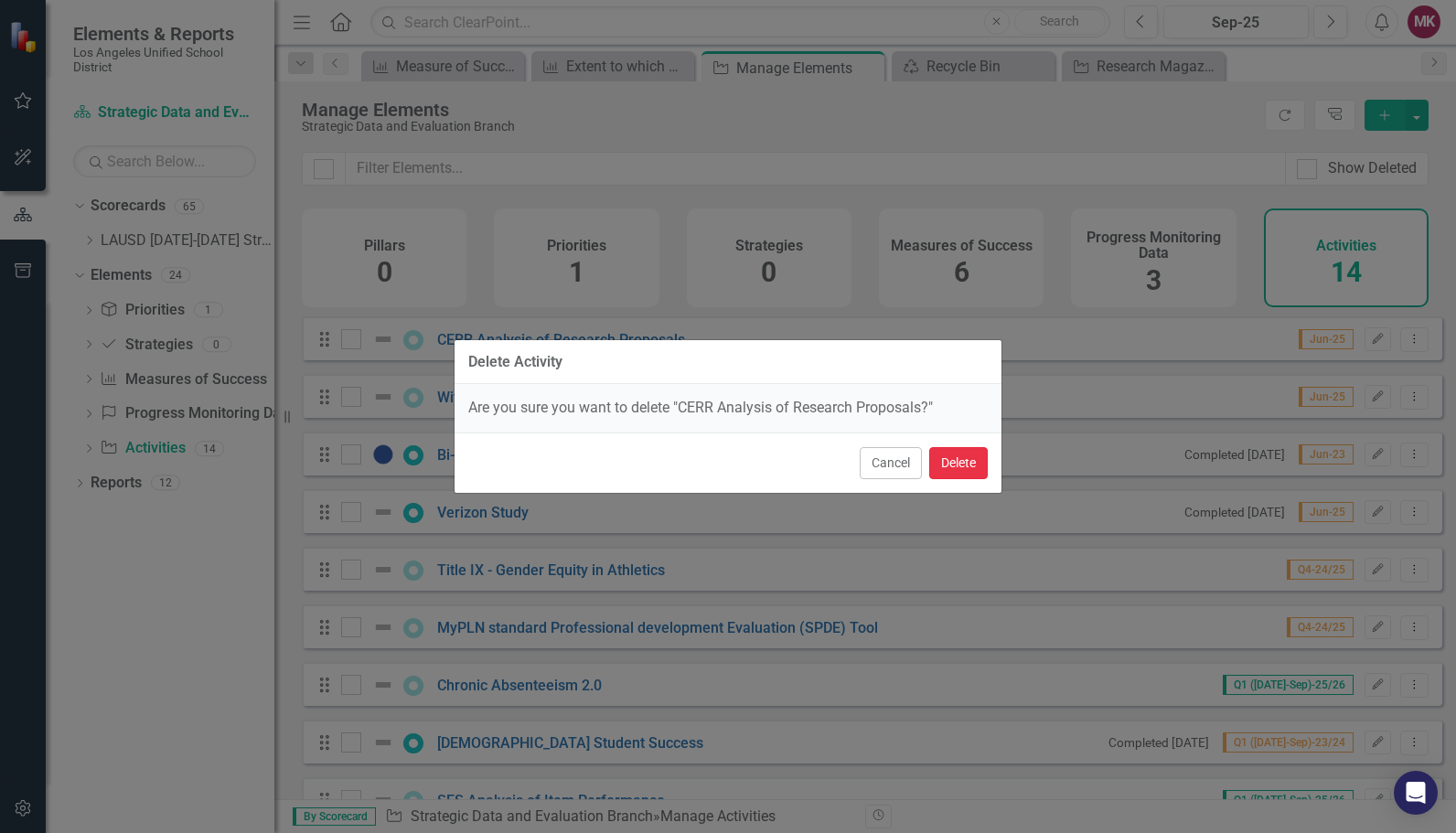
click at [983, 459] on button "Delete" at bounding box center [959, 463] width 59 height 32
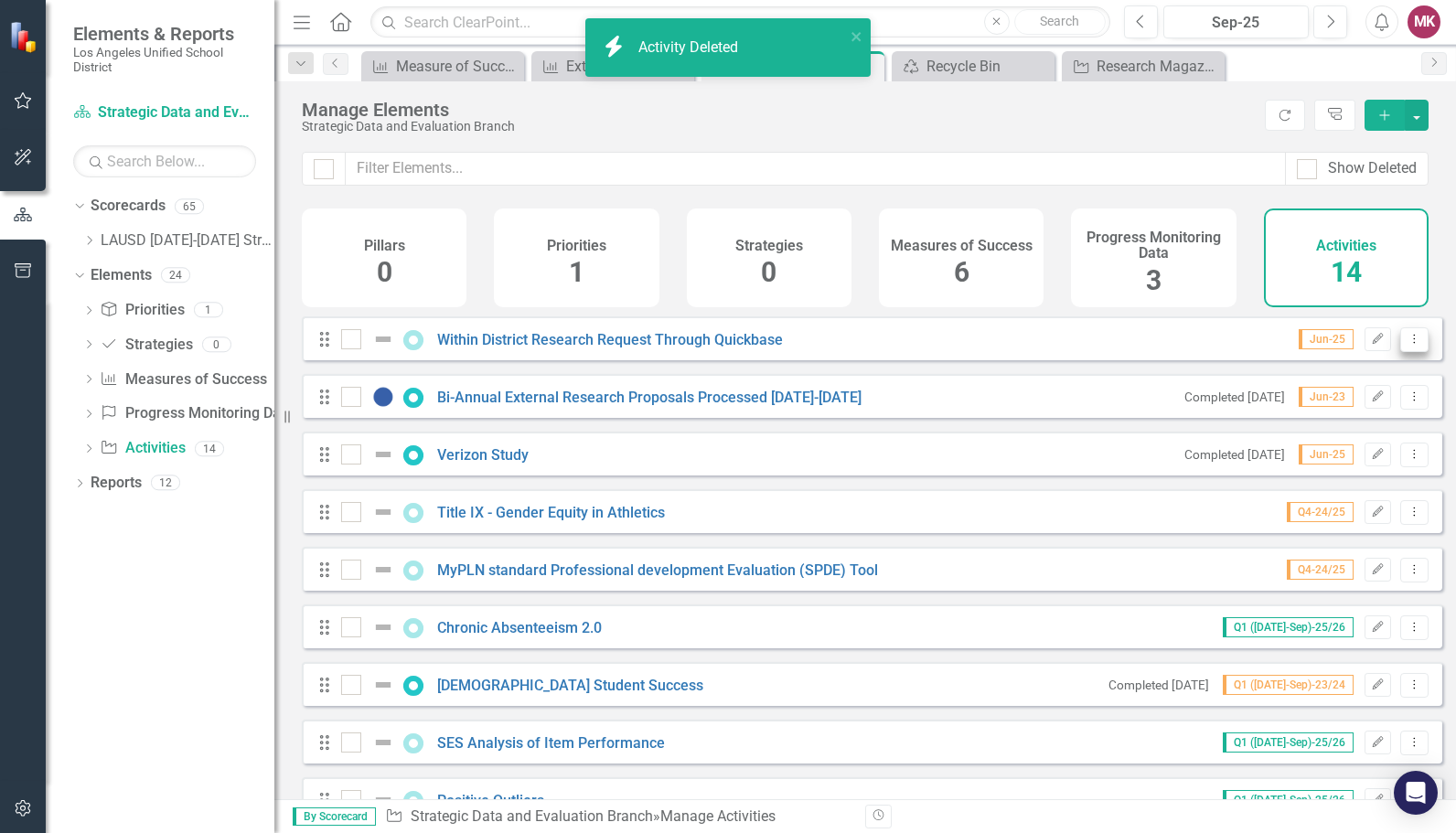
click at [1406, 352] on button "Dropdown Menu" at bounding box center [1414, 339] width 28 height 24
click at [1334, 483] on link "Trash Delete Activity" at bounding box center [1337, 484] width 157 height 34
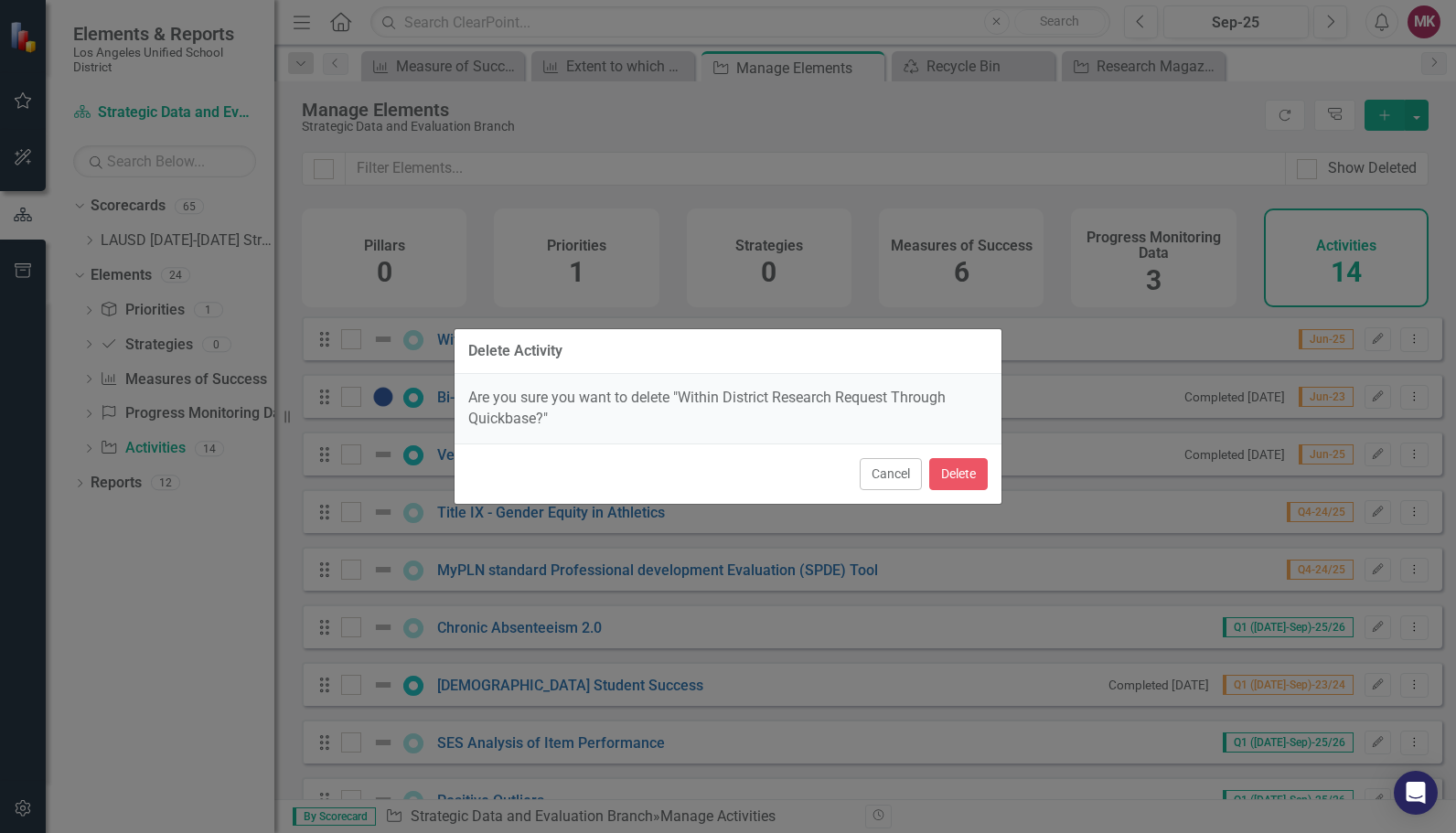
click at [989, 470] on div "Cancel Delete" at bounding box center [728, 474] width 547 height 61
click at [963, 479] on button "Delete" at bounding box center [959, 474] width 59 height 32
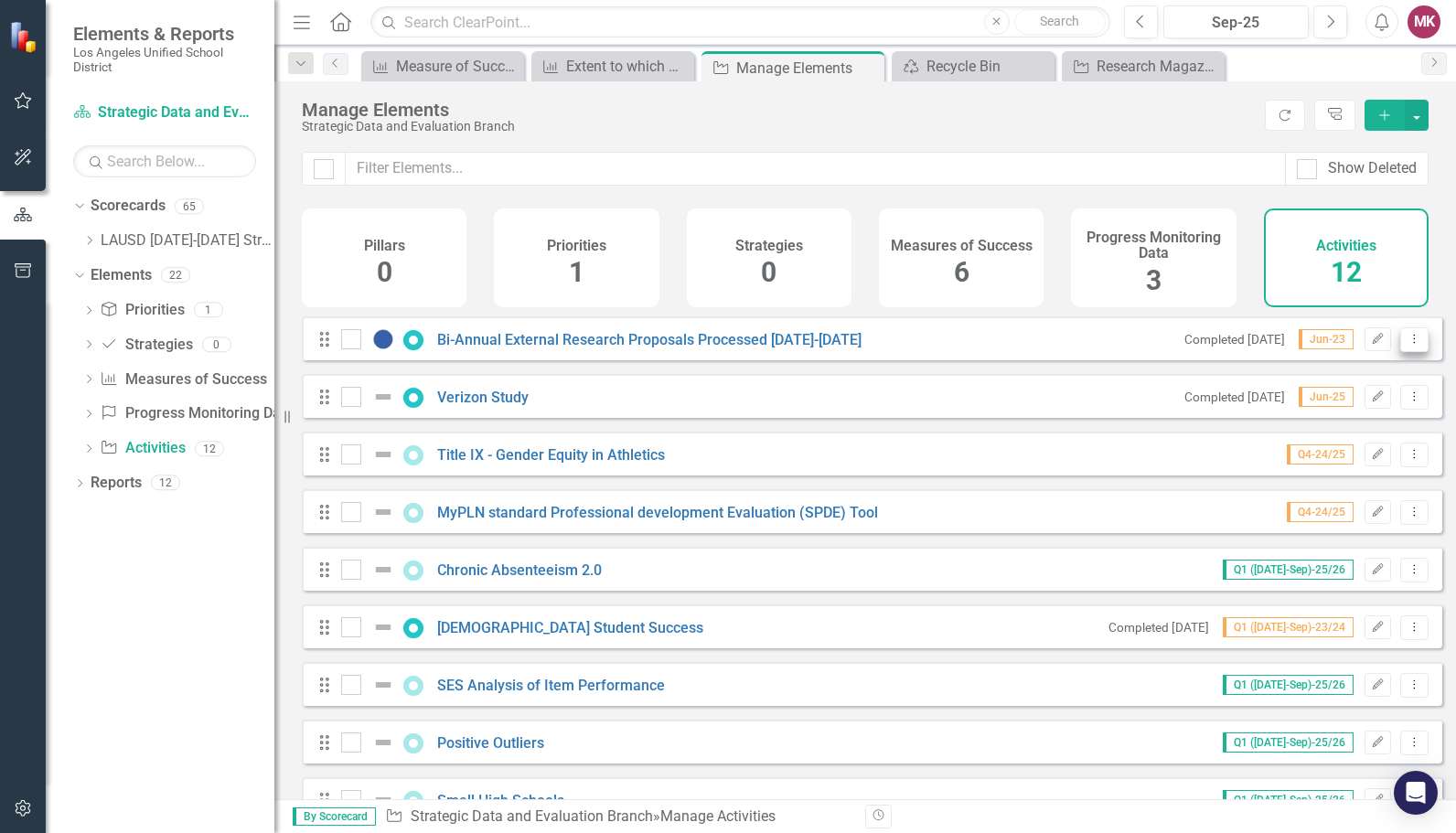
click at [1407, 345] on icon "Dropdown Menu" at bounding box center [1415, 339] width 16 height 12
click at [1357, 472] on link "Trash Delete Activity" at bounding box center [1337, 484] width 157 height 34
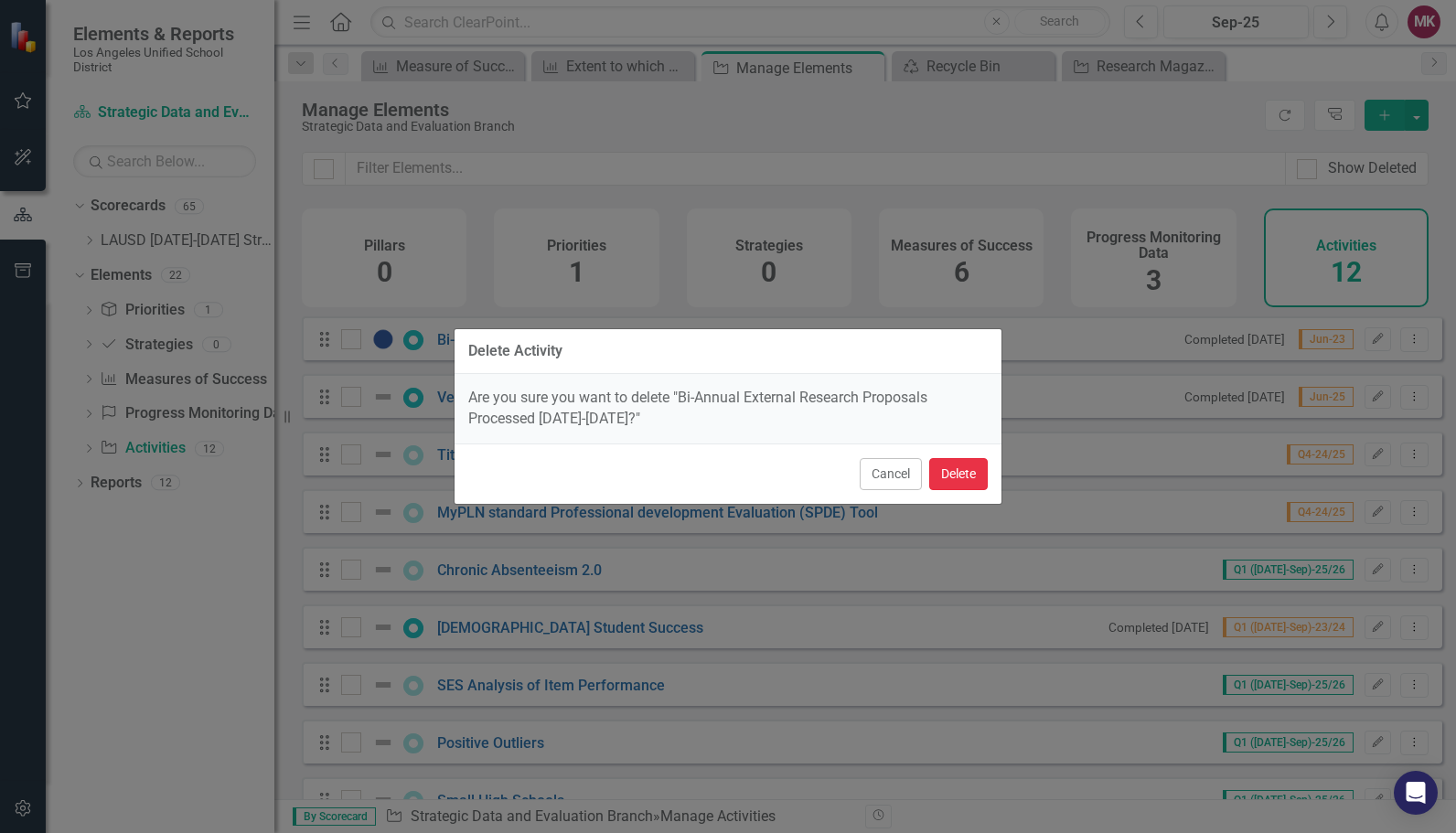
click at [968, 458] on button "Delete" at bounding box center [959, 474] width 59 height 32
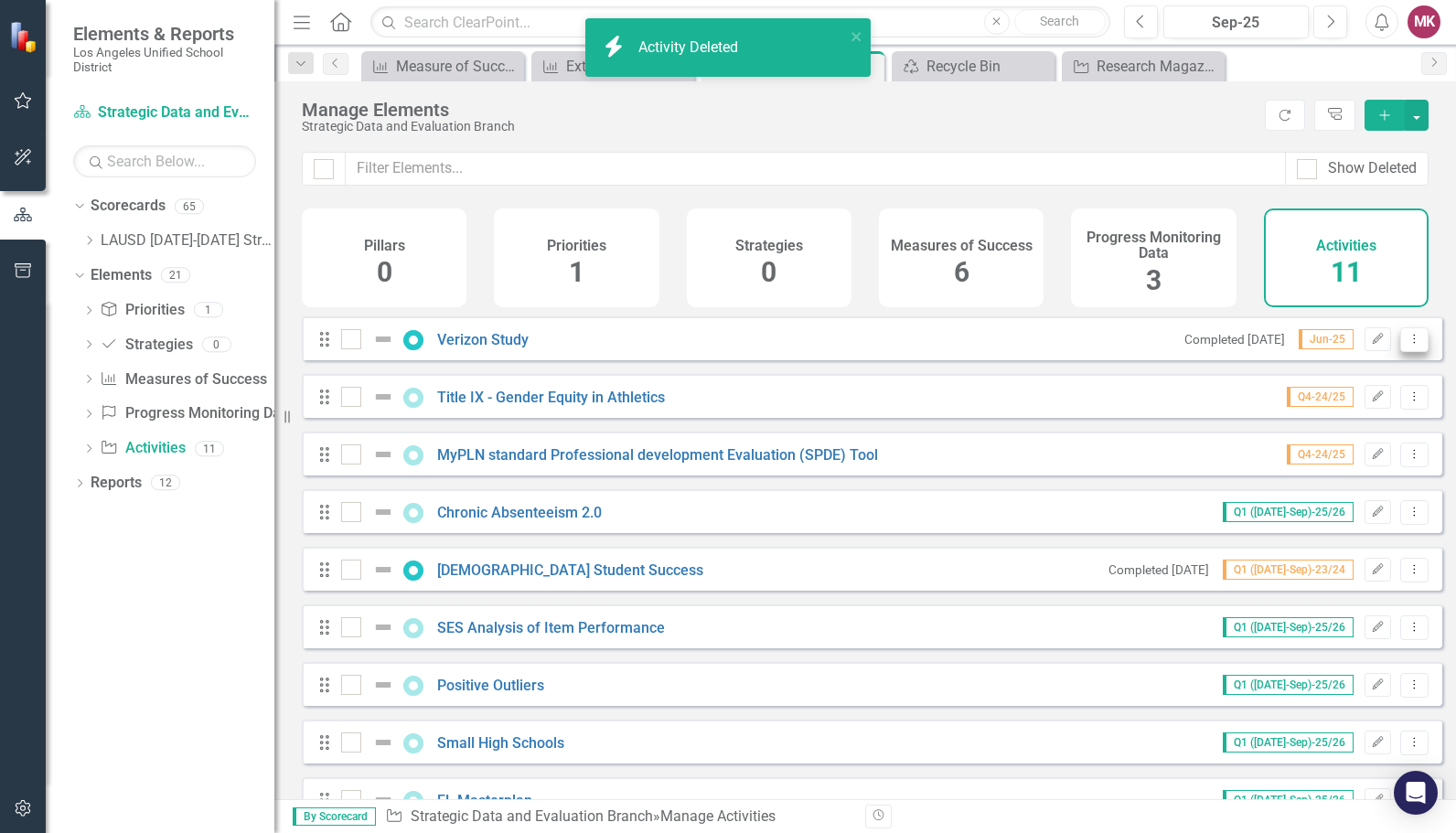
click at [1407, 345] on icon "Dropdown Menu" at bounding box center [1415, 339] width 16 height 12
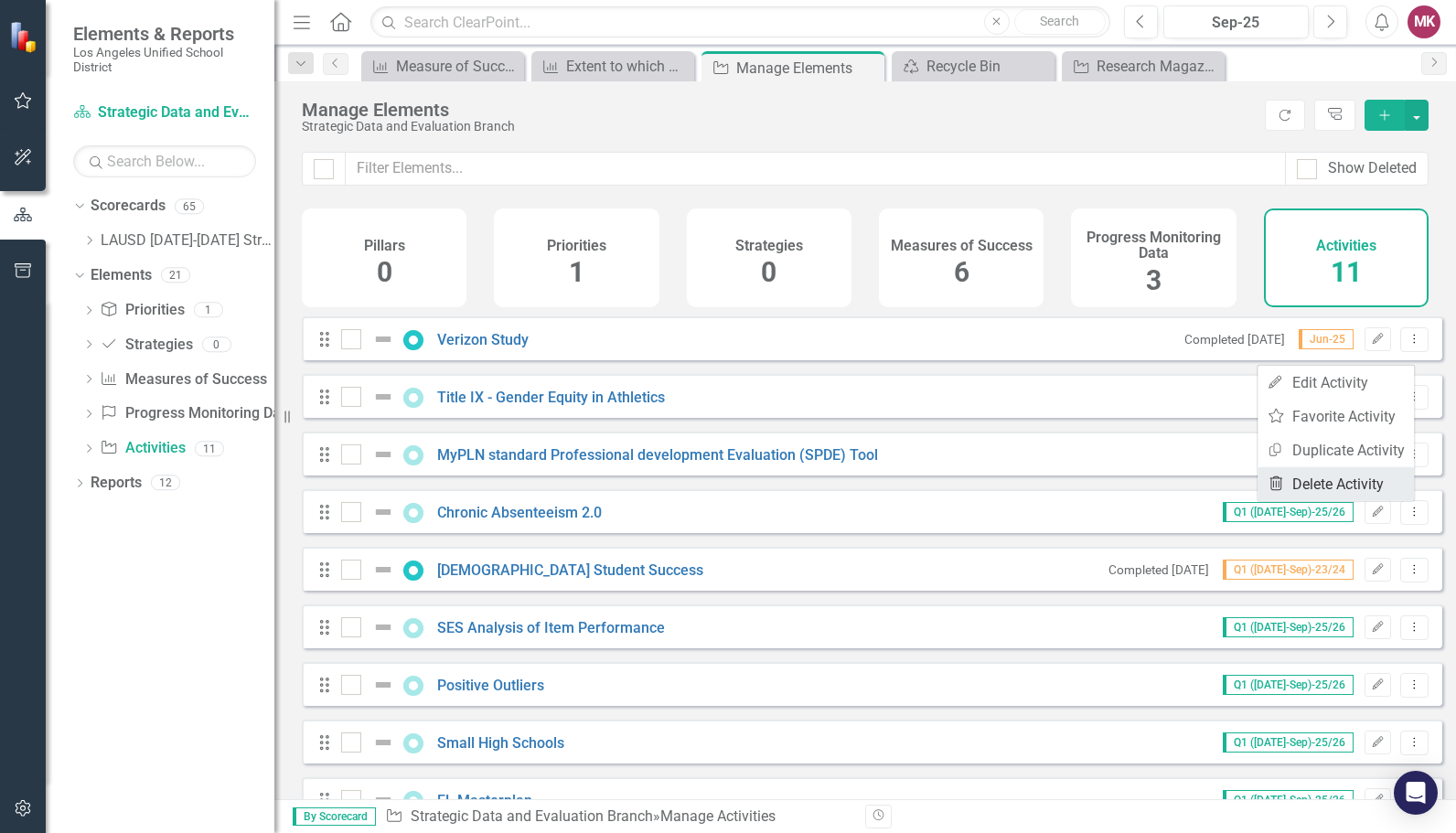
click at [1325, 480] on link "Trash Delete Activity" at bounding box center [1337, 484] width 157 height 34
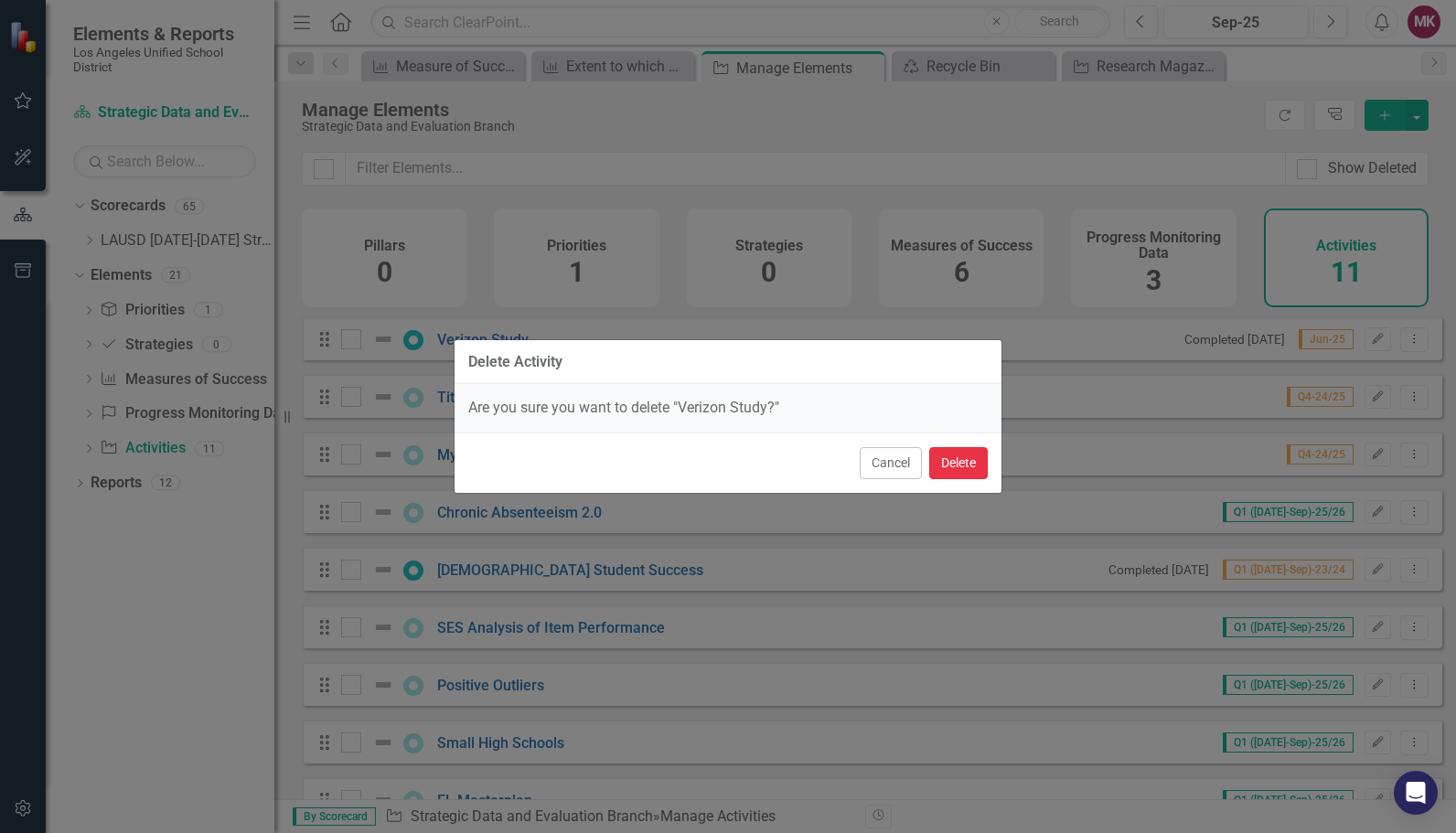
click at [975, 459] on button "Delete" at bounding box center [959, 463] width 59 height 32
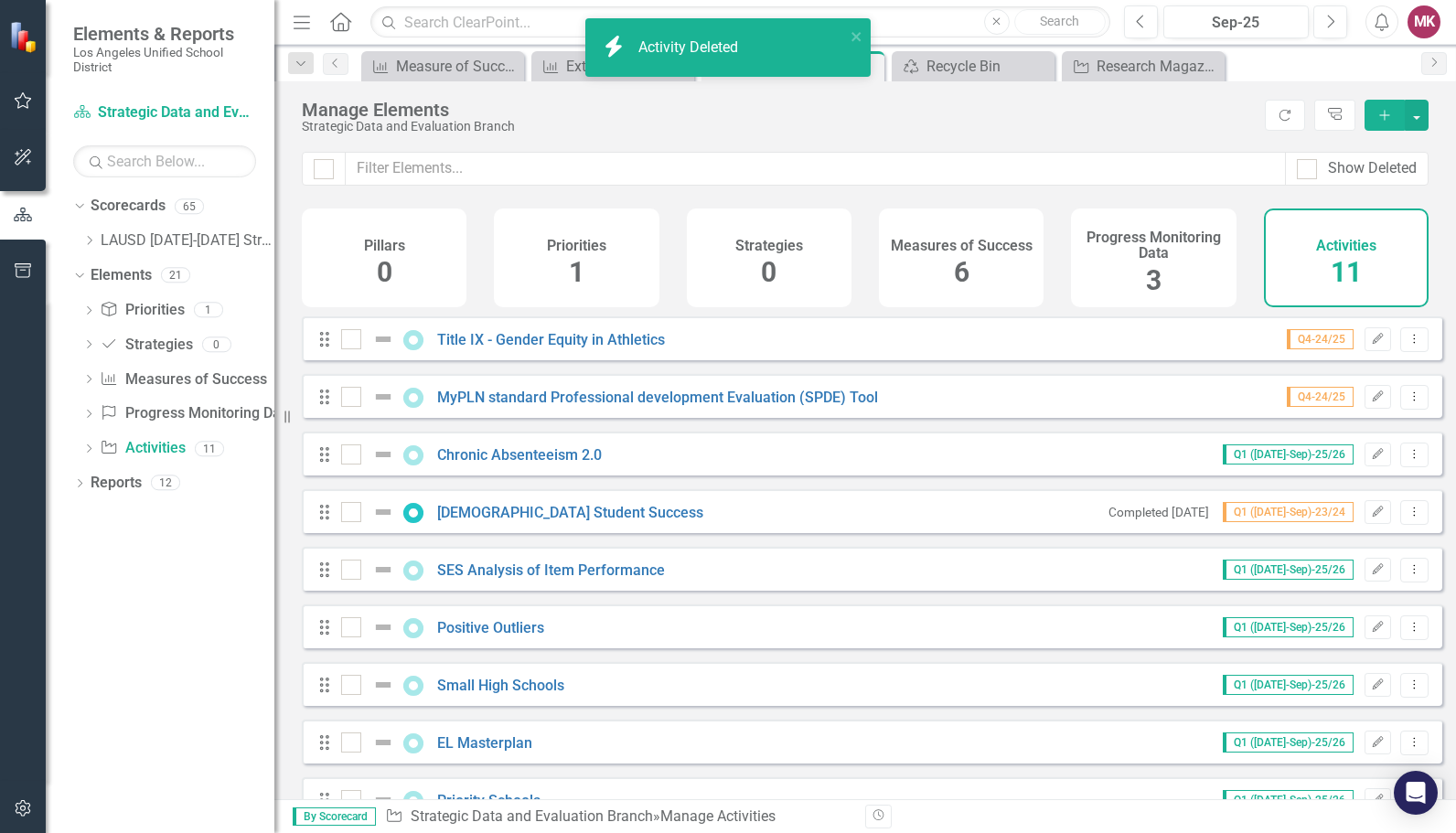
scroll to position [105, 0]
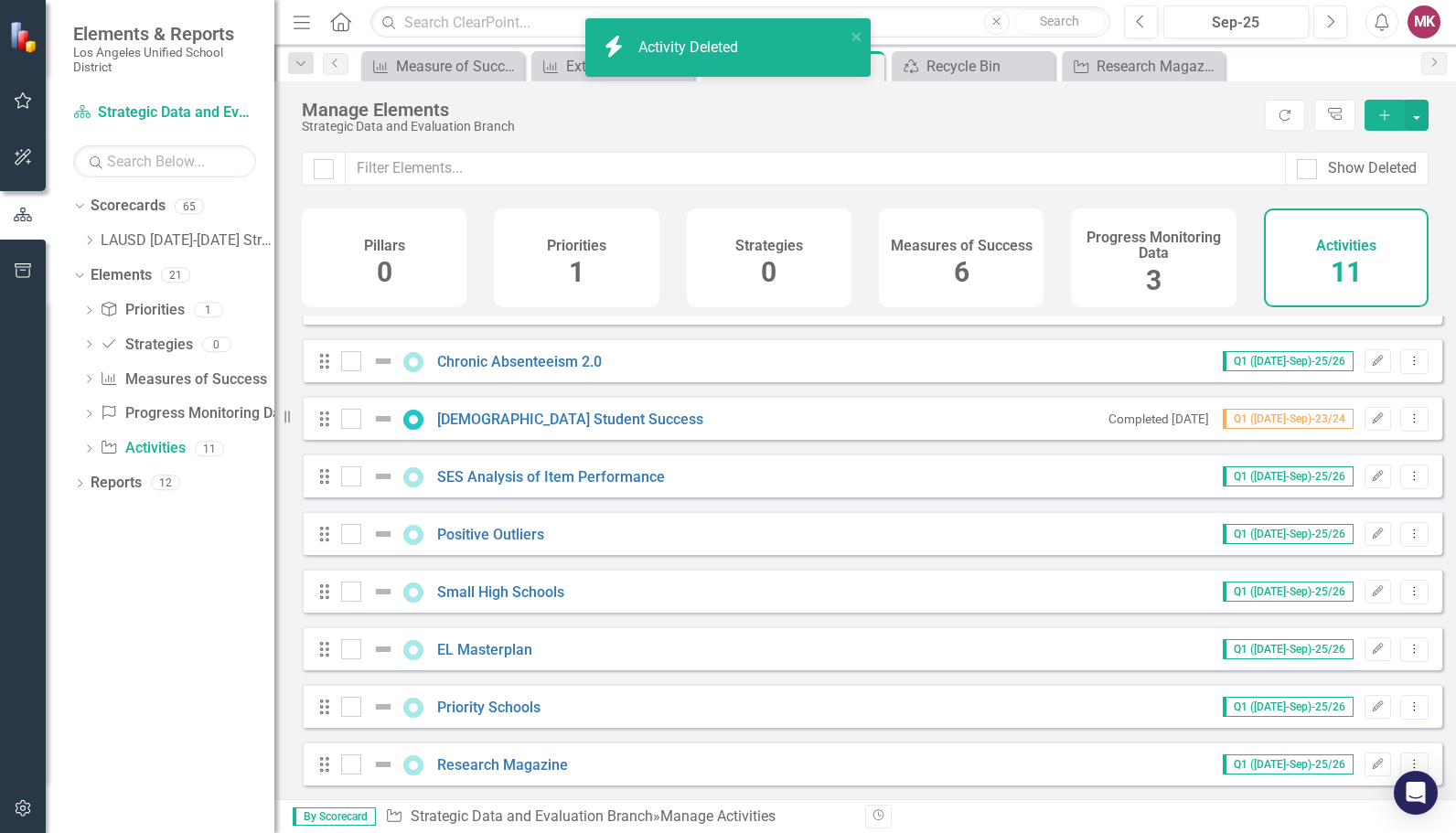
click at [1399, 752] on div "Drag Research Magazine Q1 (Jul-Sep)-25/26 Edit Dropdown Menu" at bounding box center [871, 764] width 1141 height 44
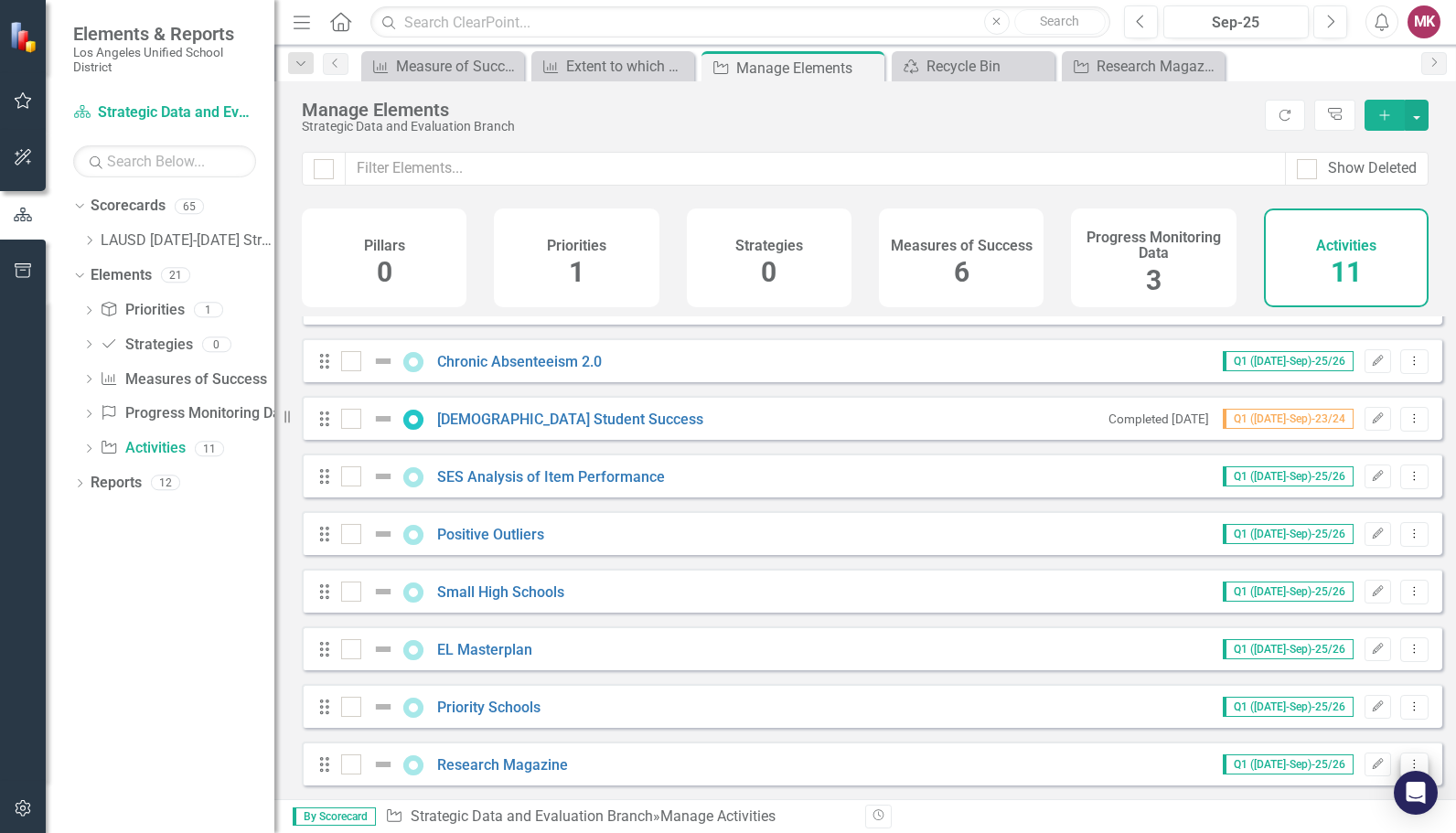
click at [1407, 764] on icon "Dropdown Menu" at bounding box center [1415, 764] width 16 height 12
click at [1369, 735] on link "Trash Delete Activity" at bounding box center [1337, 735] width 157 height 34
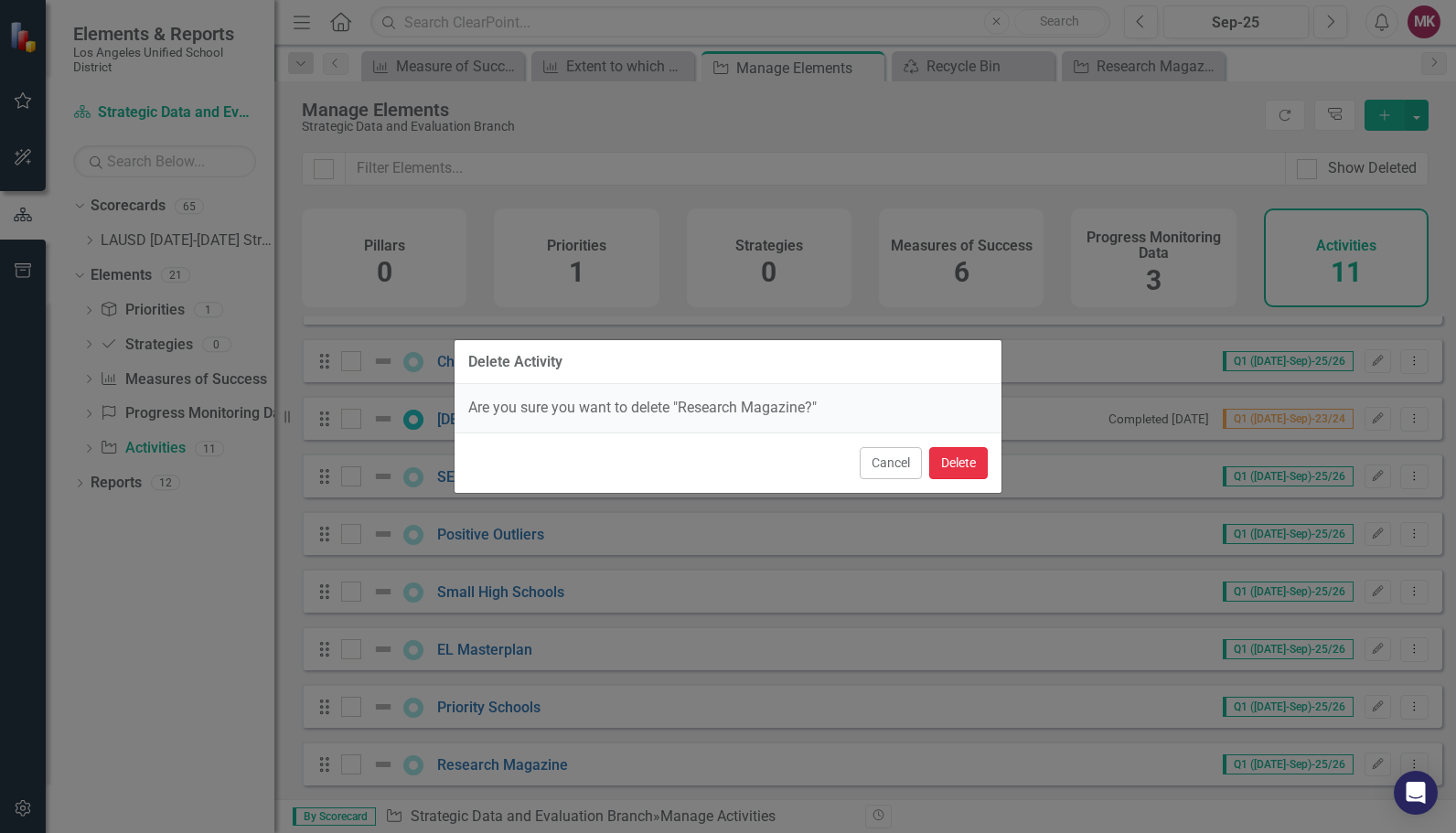
click at [979, 472] on button "Delete" at bounding box center [959, 463] width 59 height 32
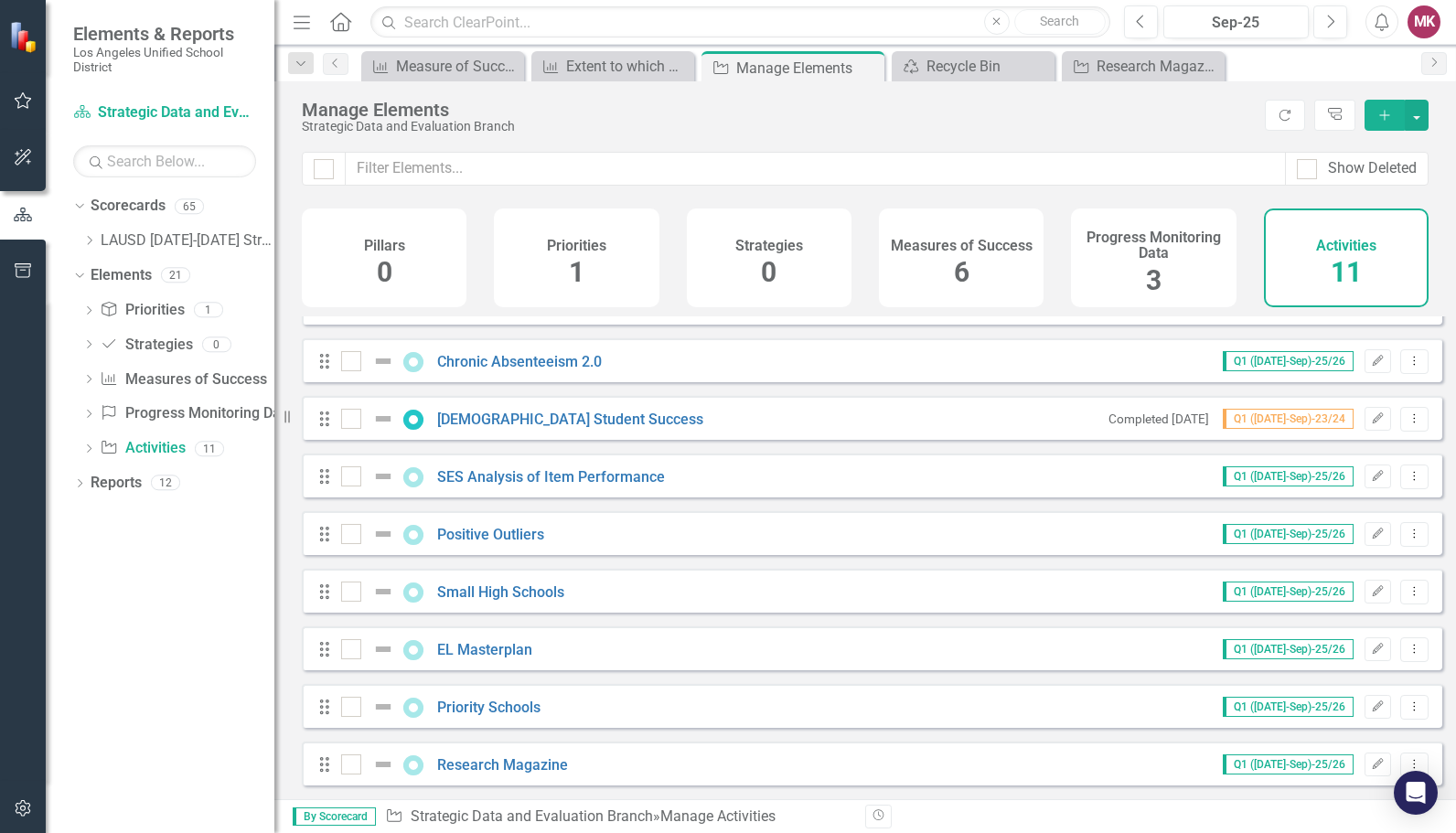
click at [963, 447] on div "Cancel Delete" at bounding box center [728, 417] width 547 height 61
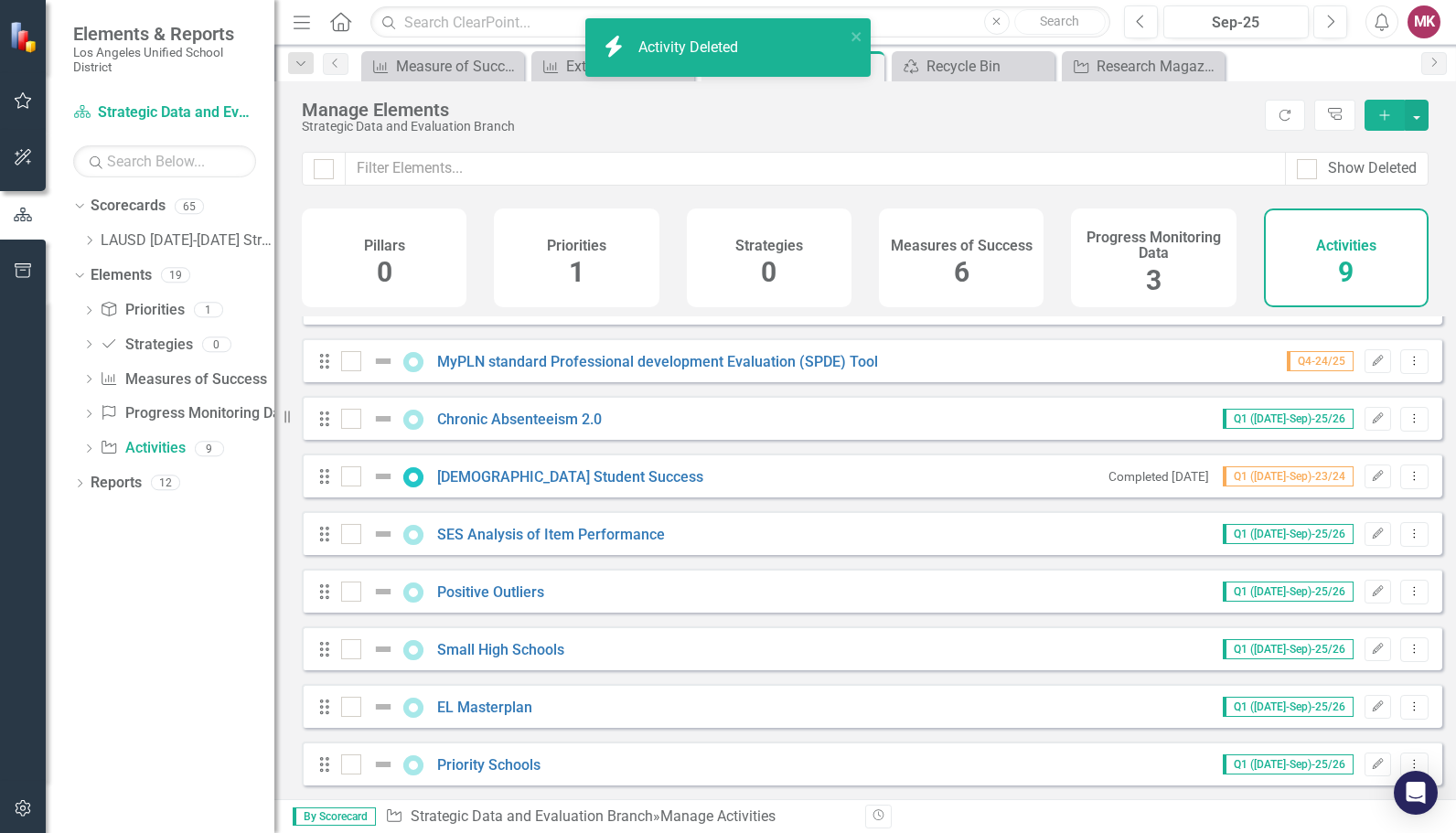
scroll to position [48, 0]
click at [1410, 761] on button "Dropdown Menu" at bounding box center [1414, 764] width 28 height 24
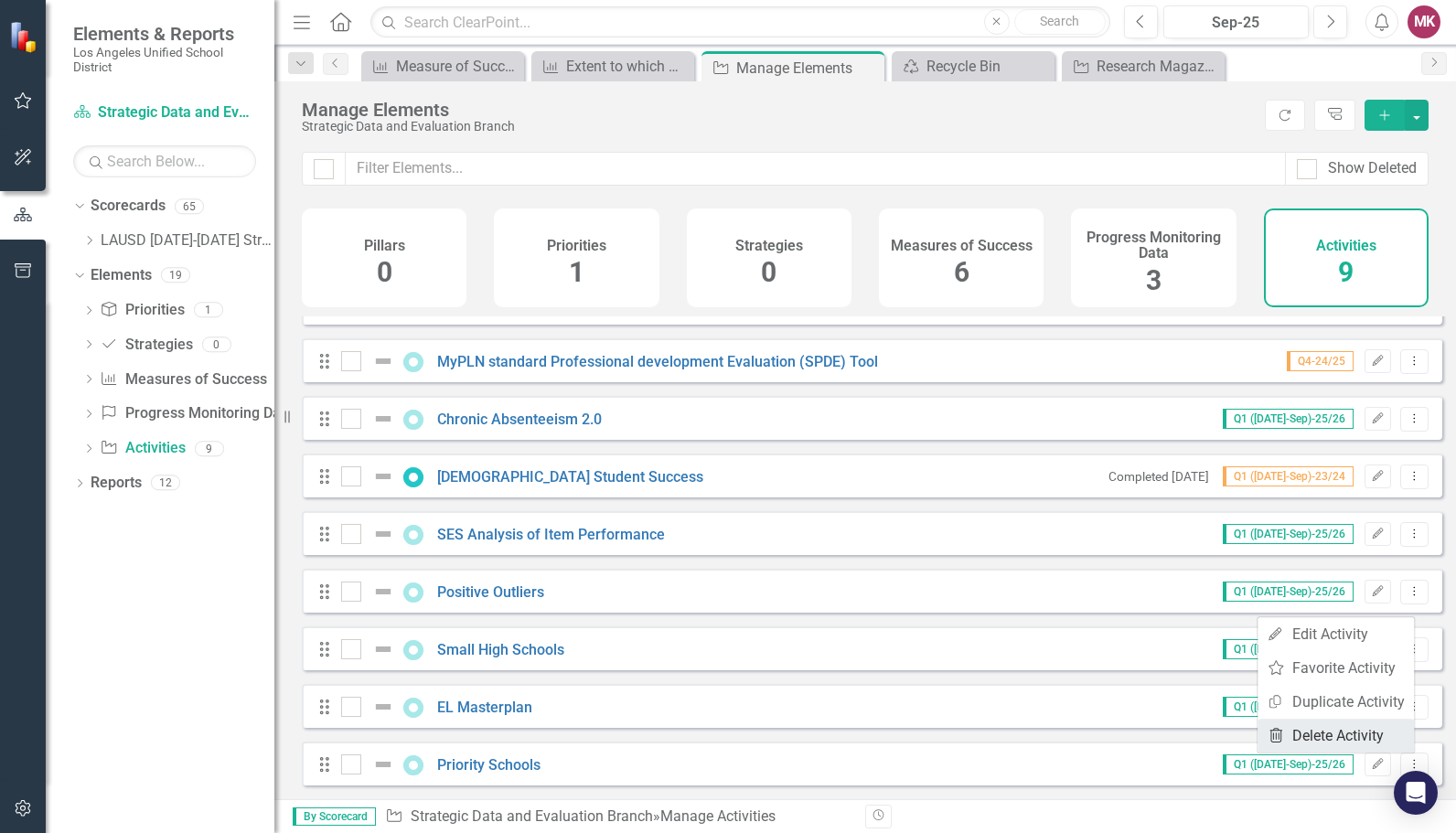
click at [1349, 737] on link "Trash Delete Activity" at bounding box center [1337, 735] width 157 height 34
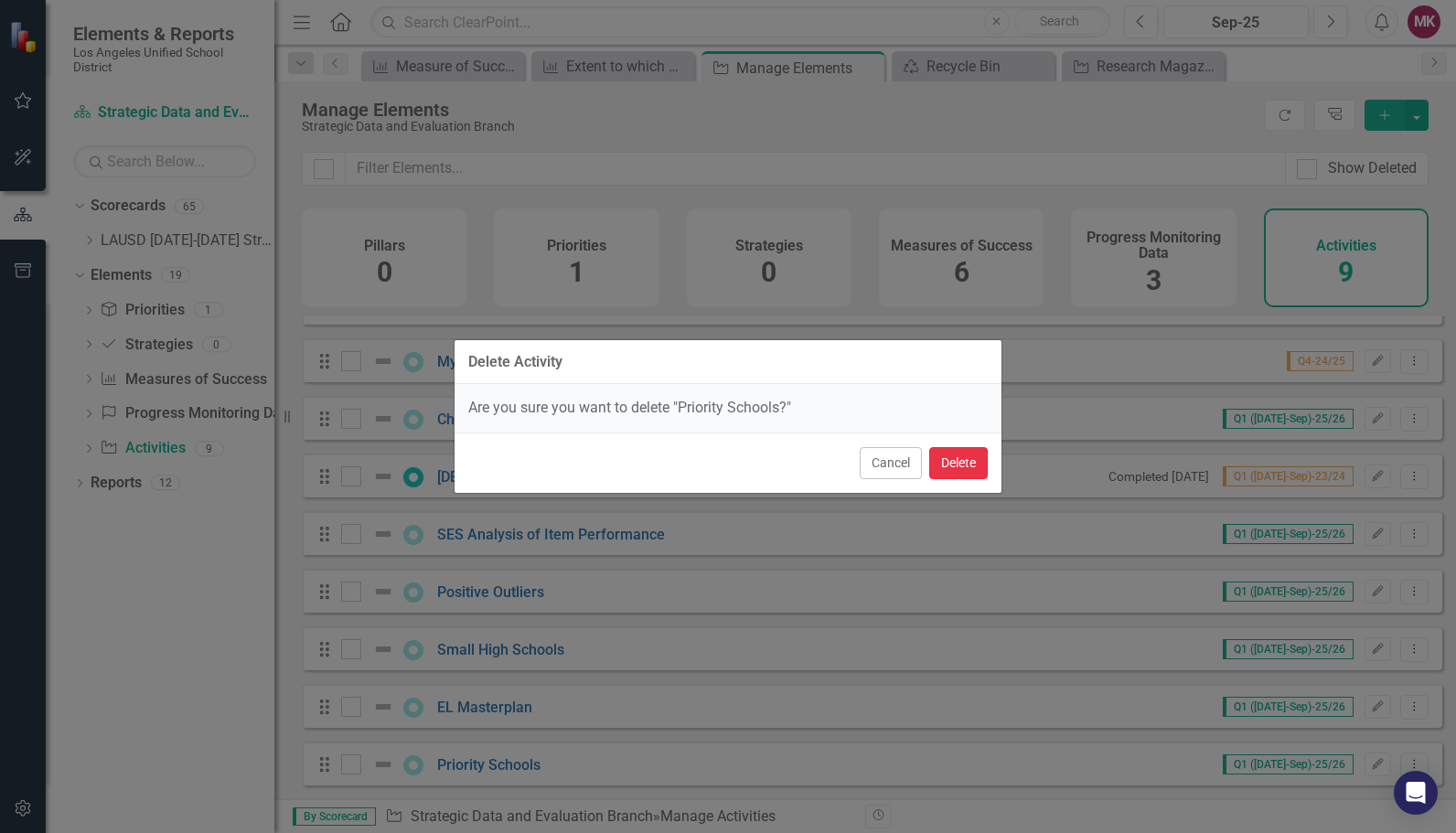
click at [929, 463] on button "Delete" at bounding box center [959, 463] width 59 height 32
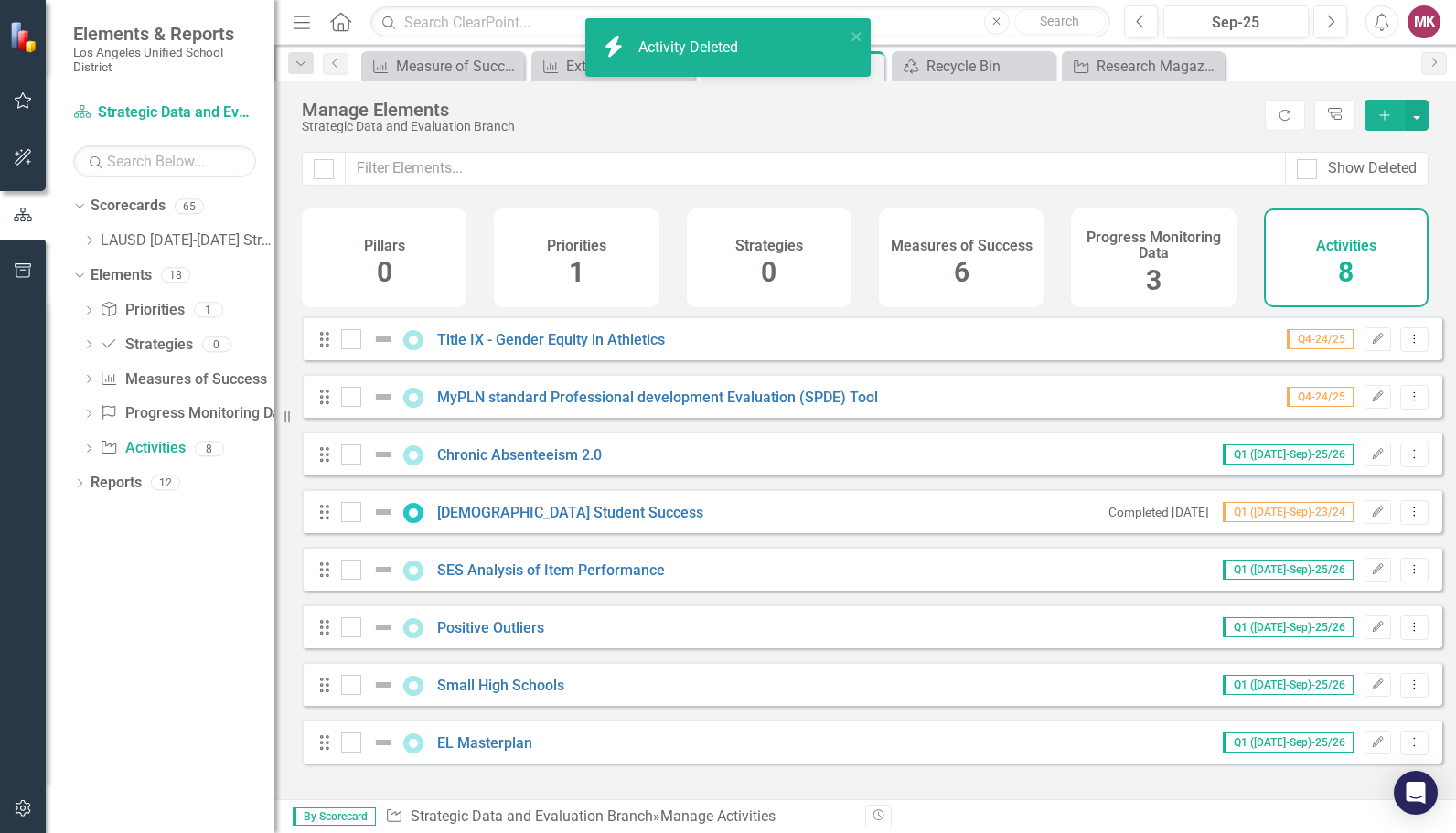
scroll to position [0, 0]
click at [1400, 756] on button "Dropdown Menu" at bounding box center [1414, 743] width 28 height 24
click at [1362, 715] on link "Trash Delete Activity" at bounding box center [1337, 726] width 157 height 34
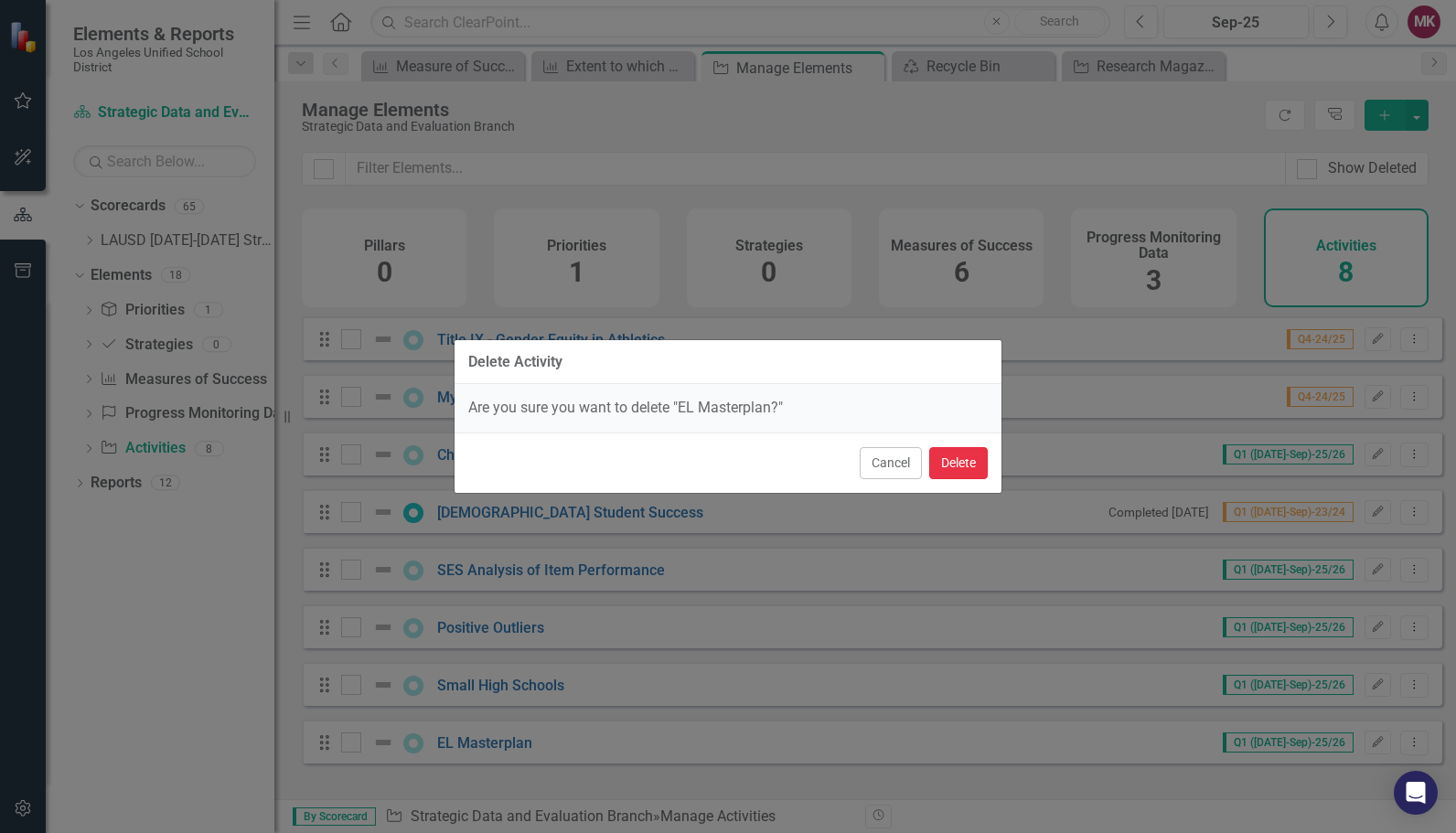
click at [958, 468] on button "Delete" at bounding box center [959, 463] width 59 height 32
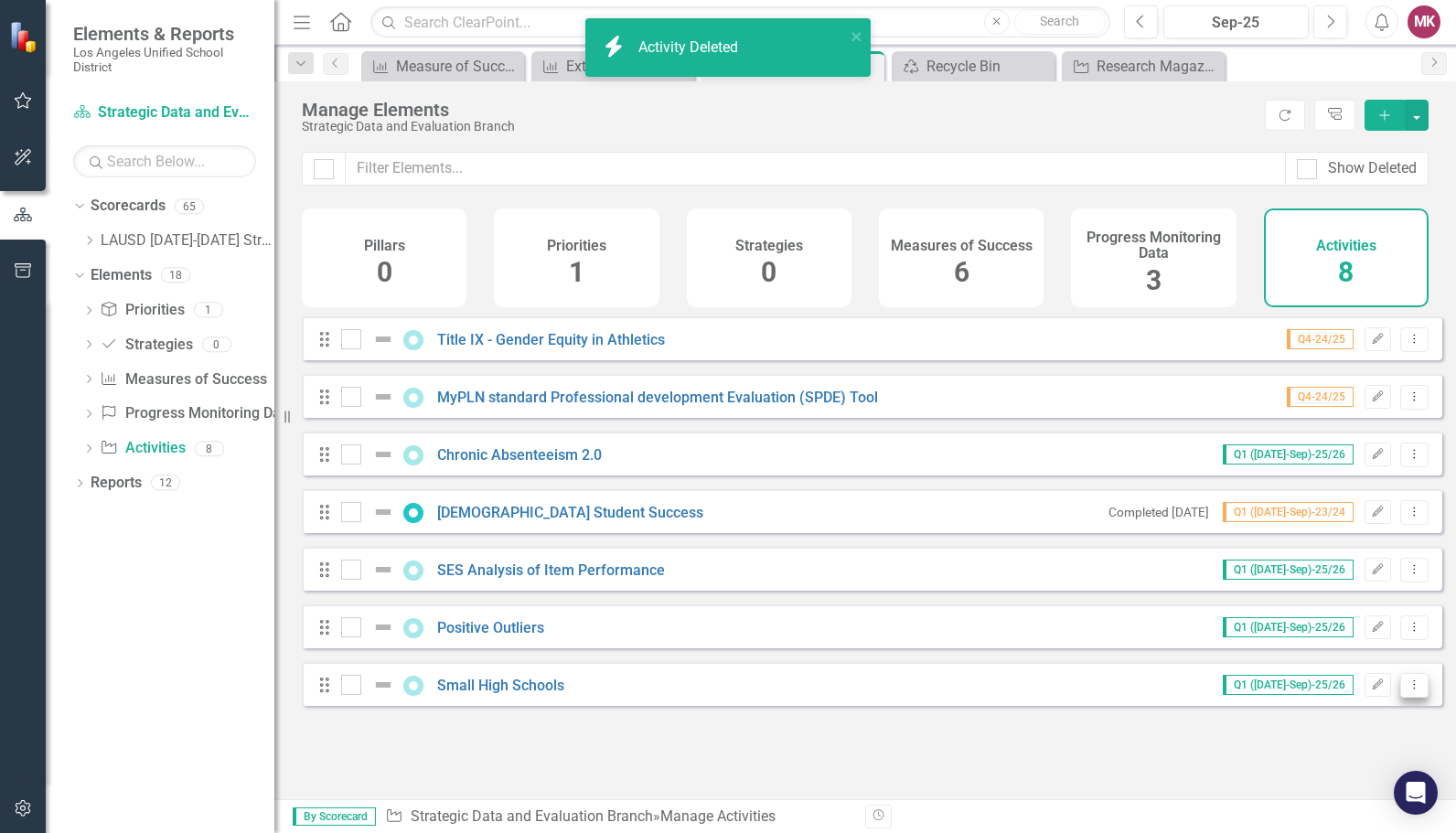
click at [1400, 698] on button "Dropdown Menu" at bounding box center [1414, 685] width 28 height 24
click at [1374, 673] on link "Trash Delete Activity" at bounding box center [1337, 669] width 157 height 34
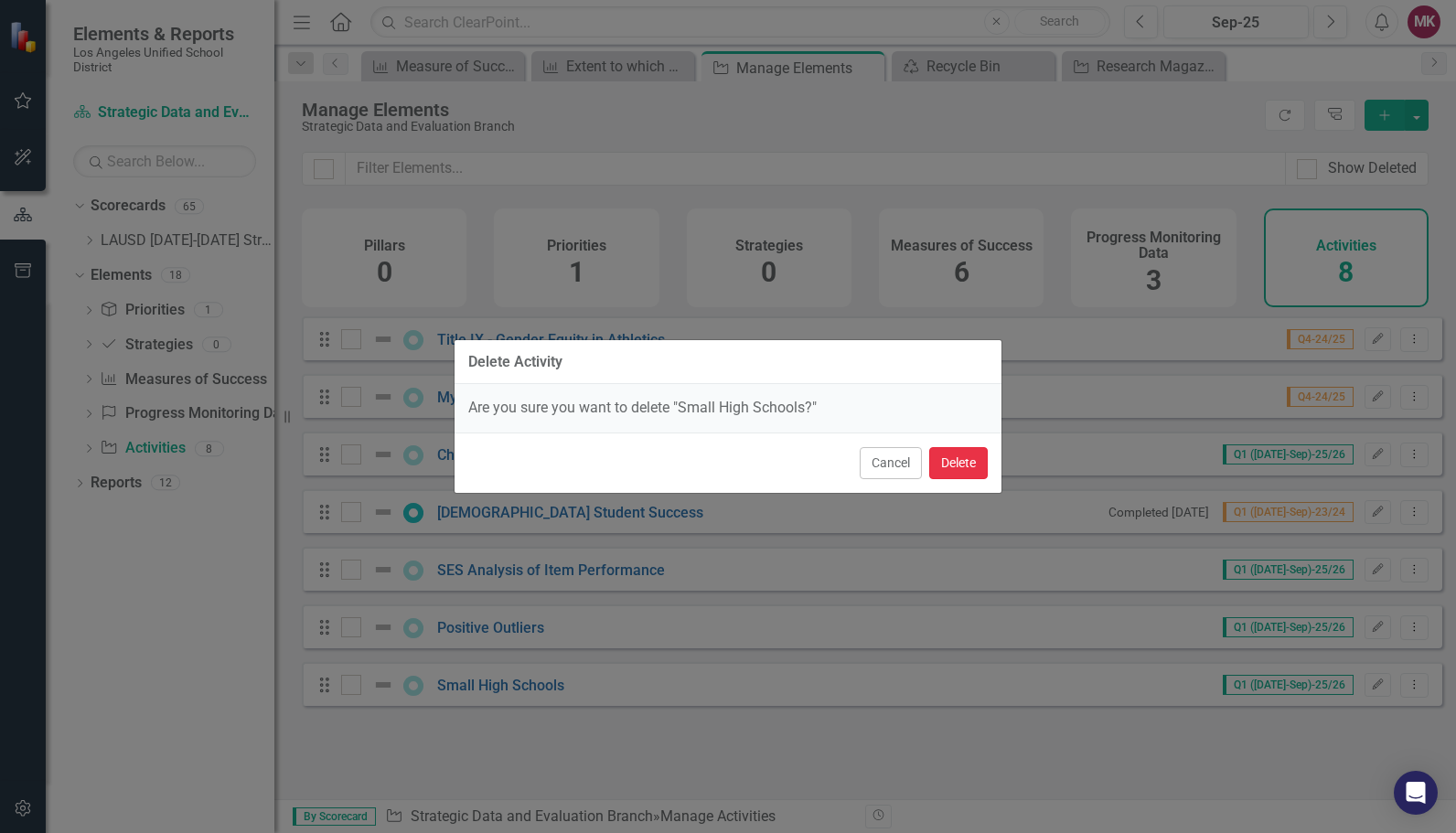
click at [971, 448] on button "Delete" at bounding box center [959, 463] width 59 height 32
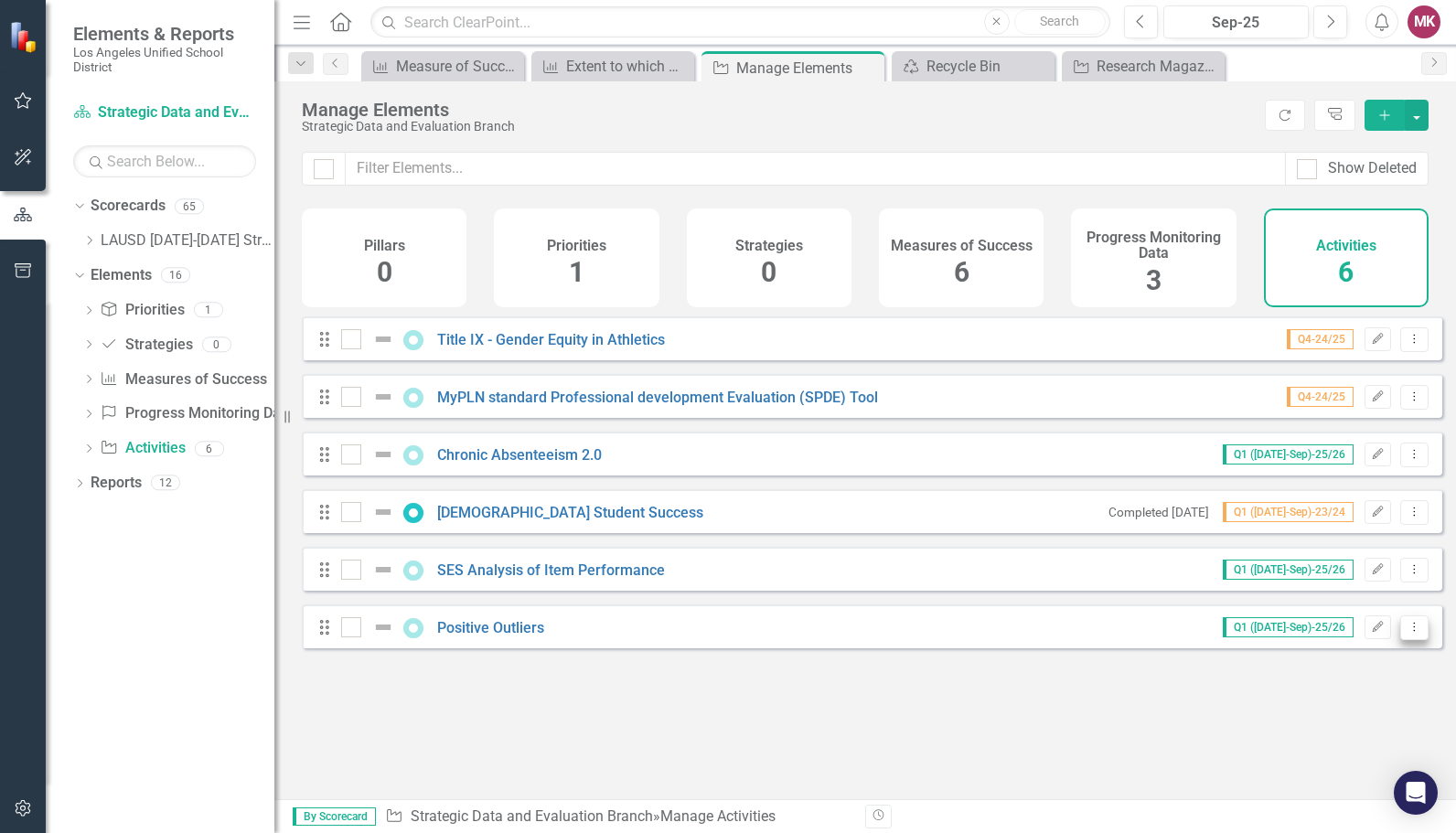
click at [1401, 640] on button "Dropdown Menu" at bounding box center [1414, 627] width 28 height 24
click at [1348, 779] on link "Trash Delete Activity" at bounding box center [1337, 772] width 157 height 34
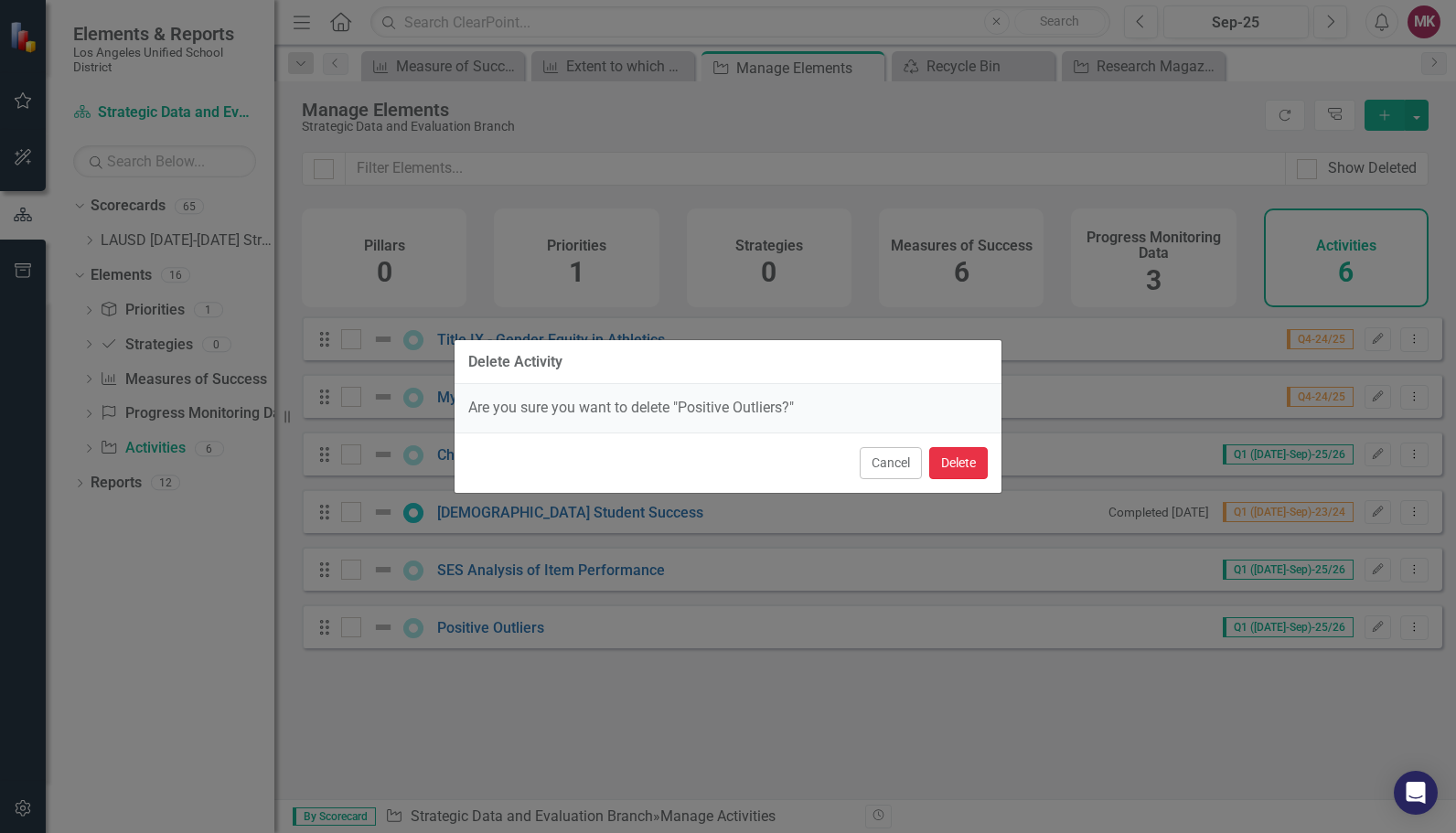
click at [944, 457] on button "Delete" at bounding box center [959, 463] width 59 height 32
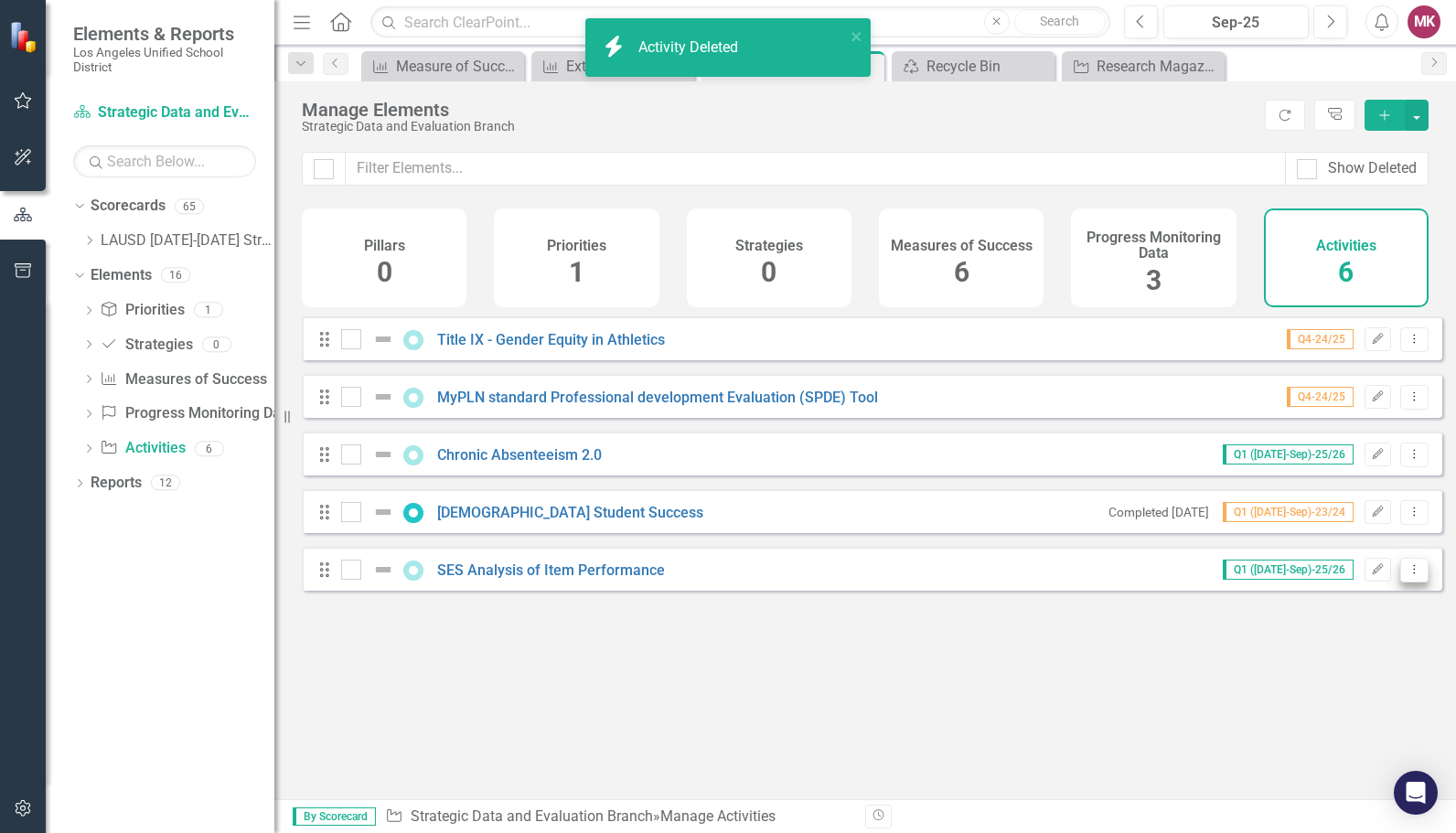
click at [1400, 582] on button "Dropdown Menu" at bounding box center [1414, 570] width 28 height 24
click at [1353, 700] on link "Trash Delete Activity" at bounding box center [1337, 715] width 157 height 34
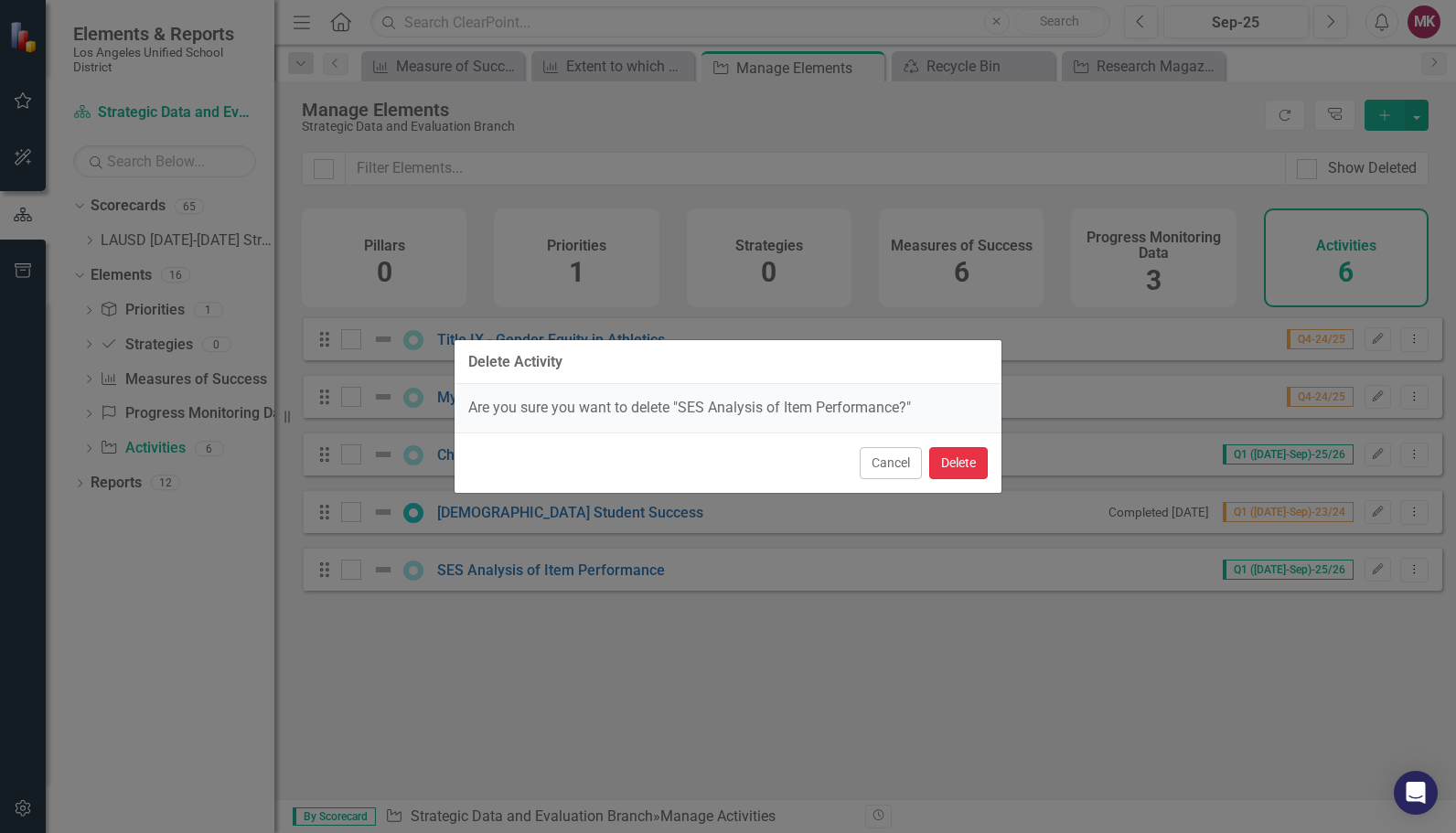
click at [961, 452] on button "Delete" at bounding box center [959, 463] width 59 height 32
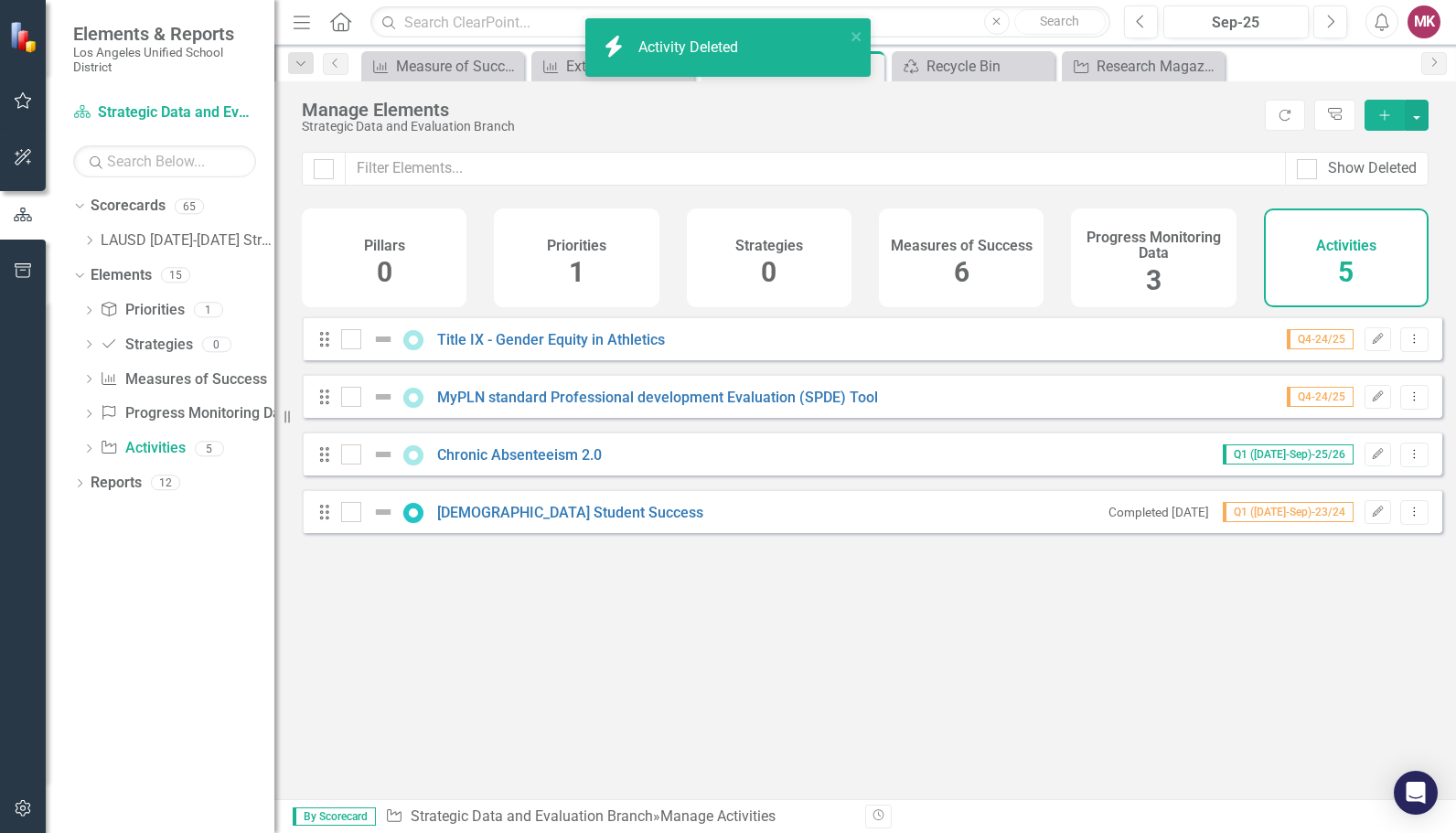
click at [1384, 352] on div "Q4-24/25 Edit Dropdown Menu" at bounding box center [1346, 339] width 164 height 24
click at [1400, 352] on button "Dropdown Menu" at bounding box center [1414, 339] width 28 height 24
click at [1348, 485] on link "Trash Delete Activity" at bounding box center [1337, 484] width 157 height 34
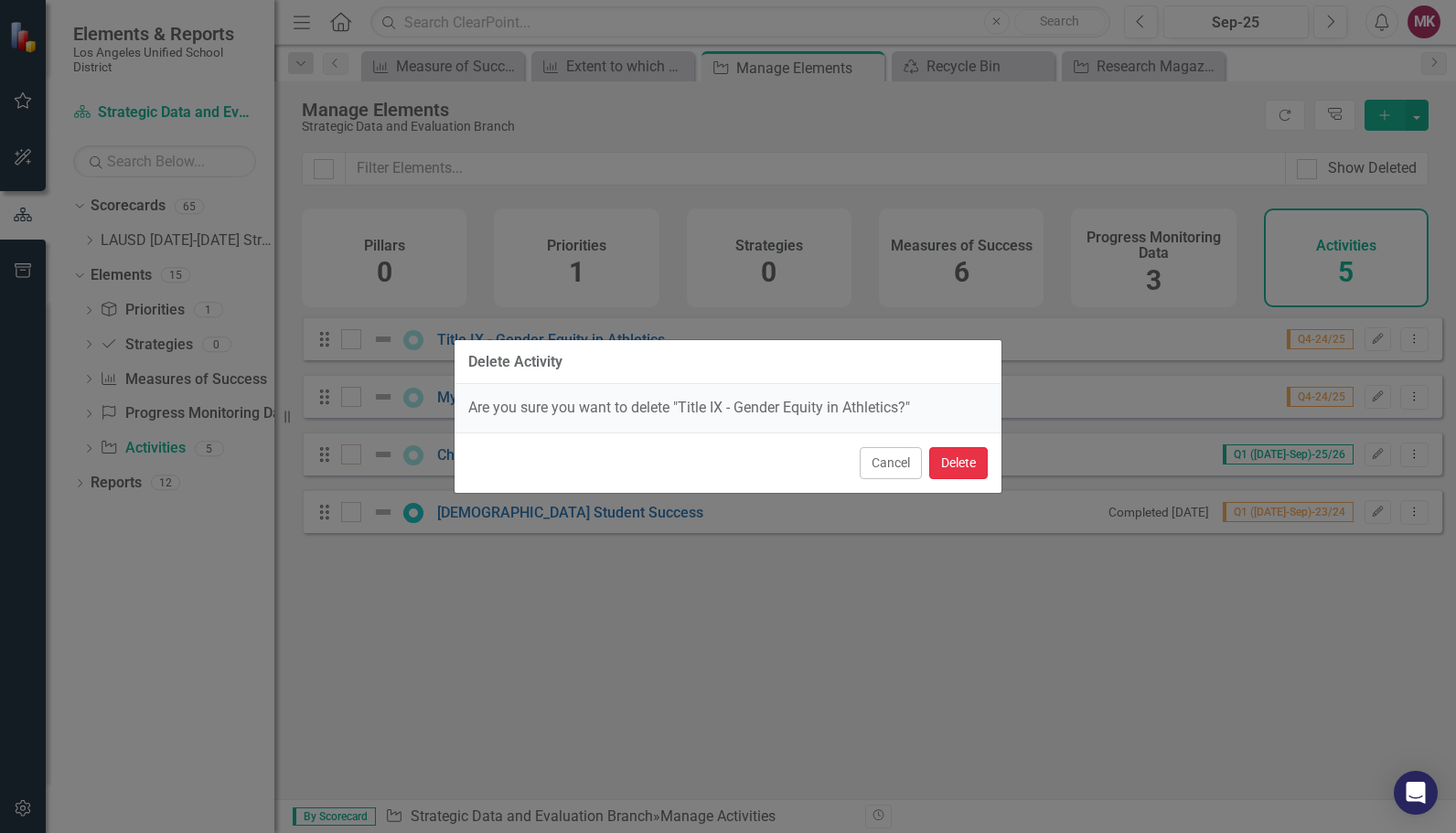
click at [960, 460] on button "Delete" at bounding box center [959, 463] width 59 height 32
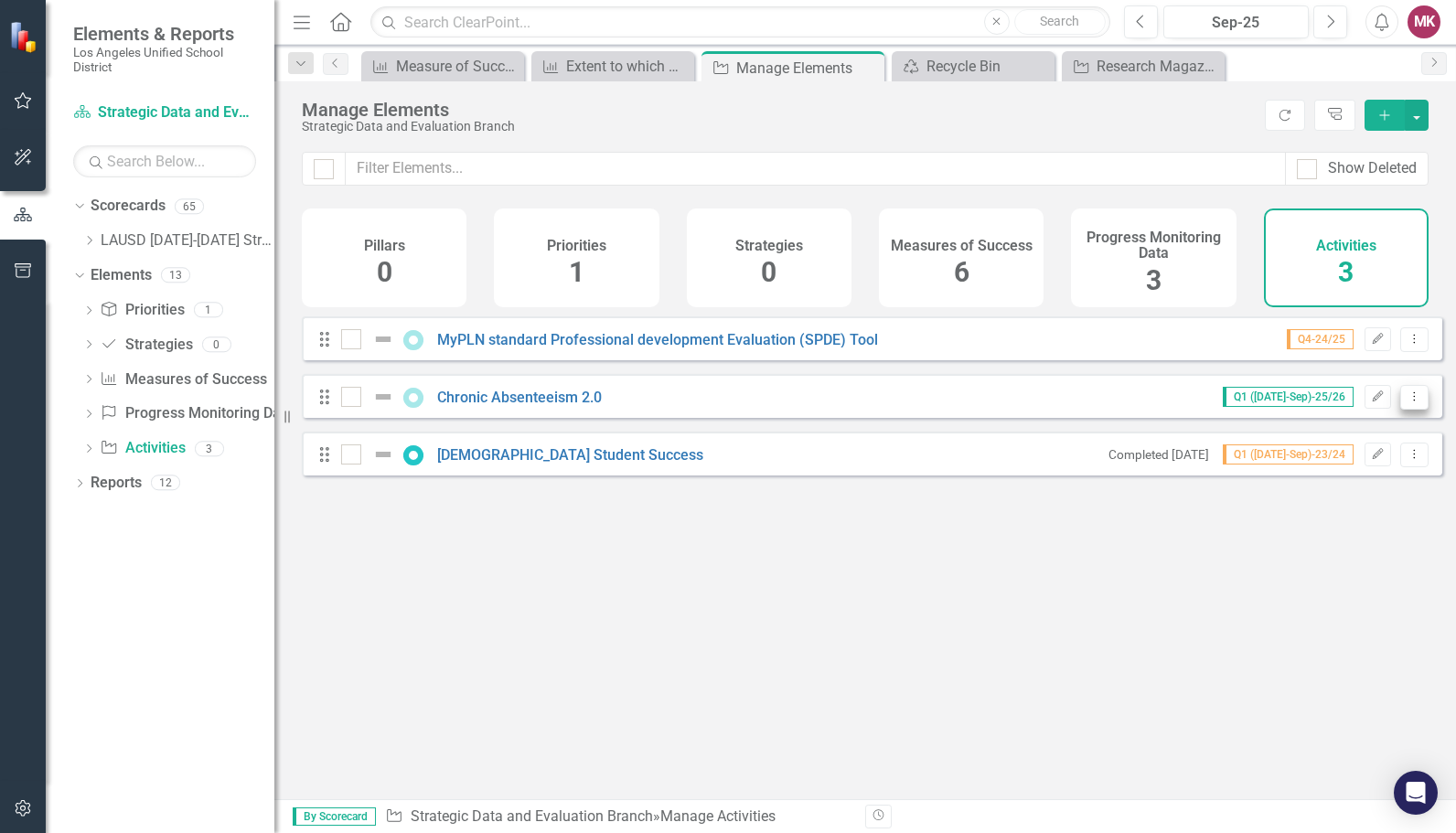
click at [1407, 402] on icon "Dropdown Menu" at bounding box center [1415, 396] width 16 height 12
click at [1346, 535] on link "Trash Delete Activity" at bounding box center [1337, 541] width 157 height 34
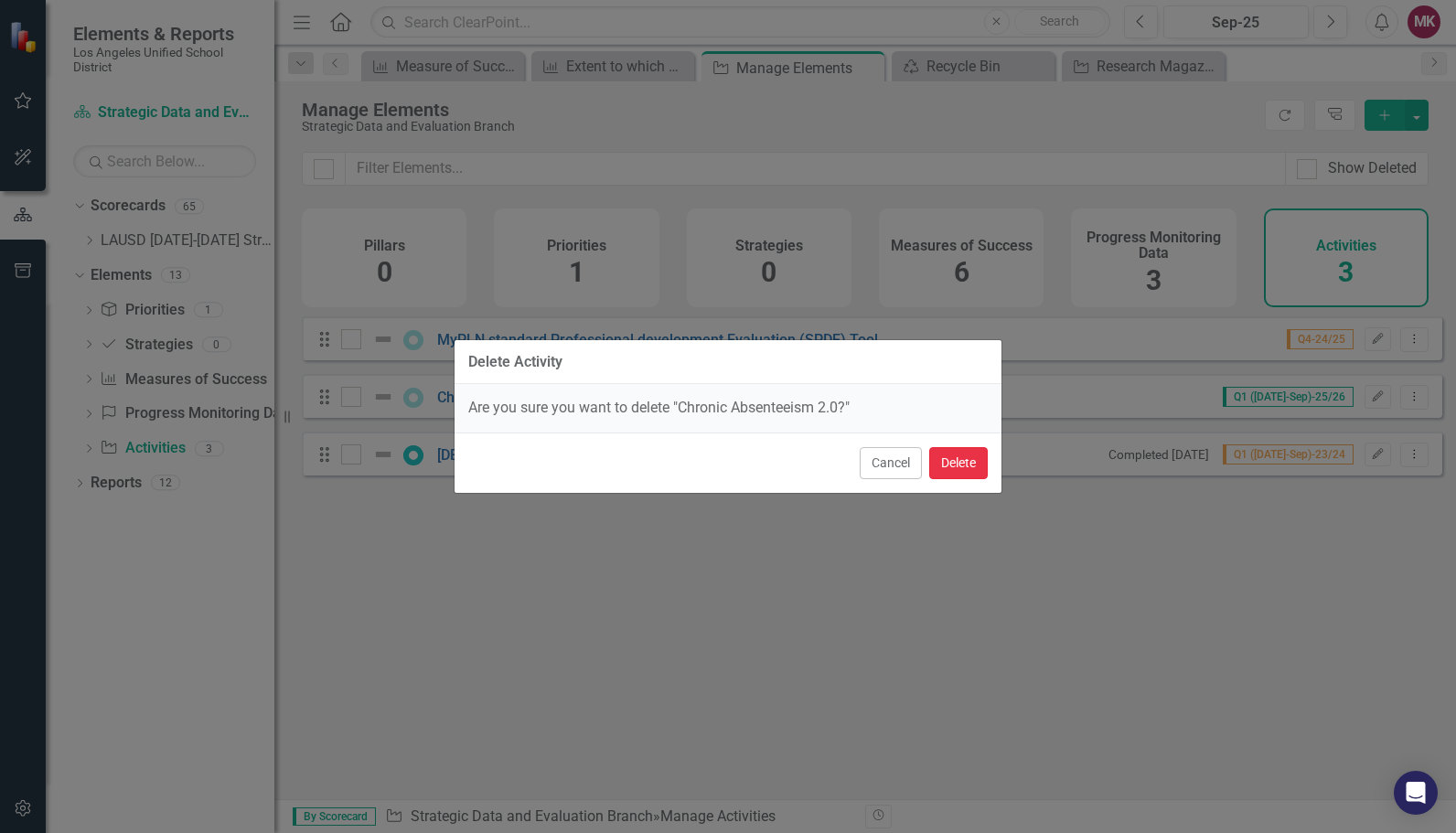
click at [959, 476] on button "Delete" at bounding box center [959, 463] width 59 height 32
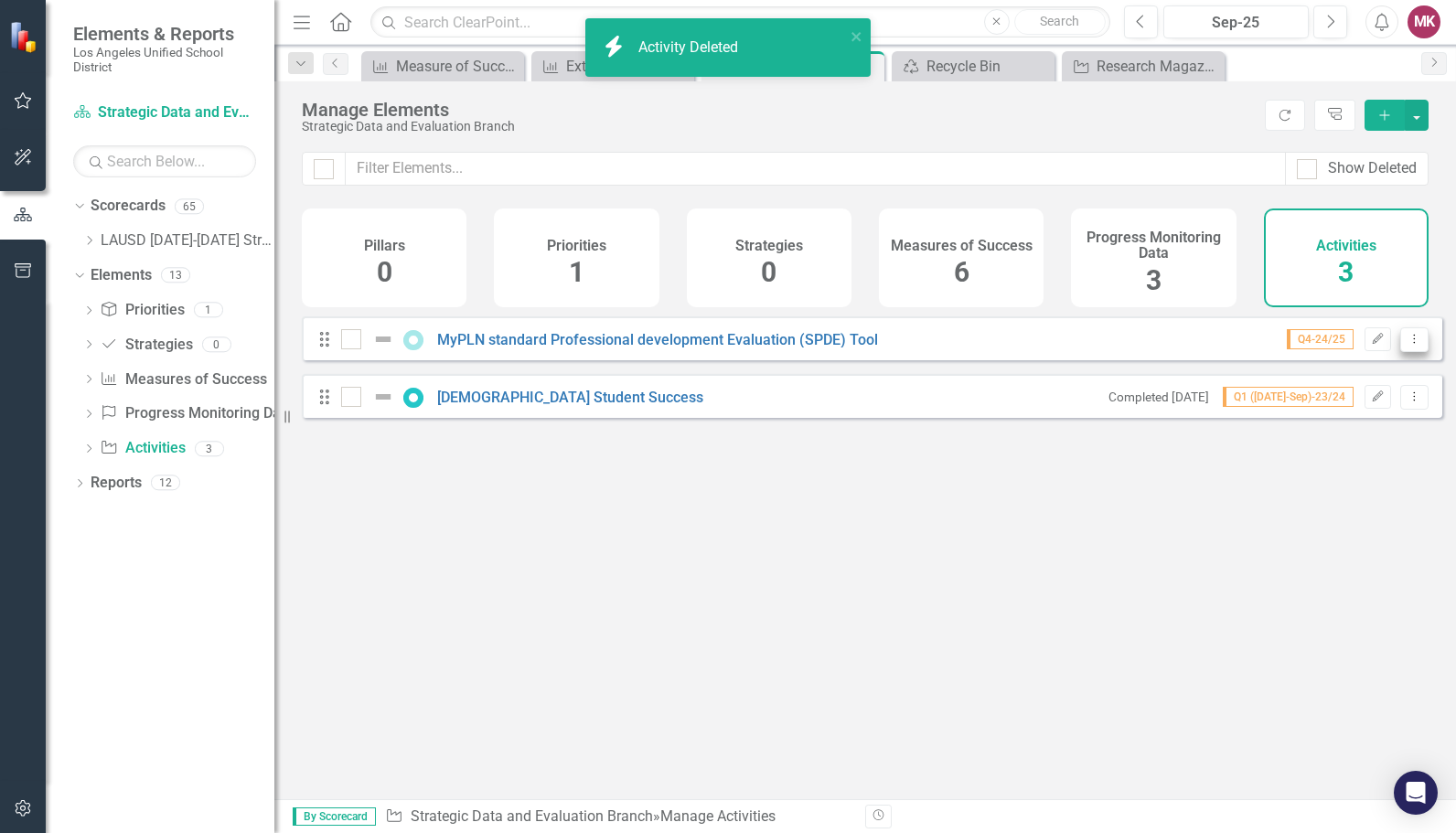
click at [1405, 352] on button "Dropdown Menu" at bounding box center [1414, 339] width 28 height 24
click at [1348, 473] on link "Trash Delete Activity" at bounding box center [1337, 484] width 157 height 34
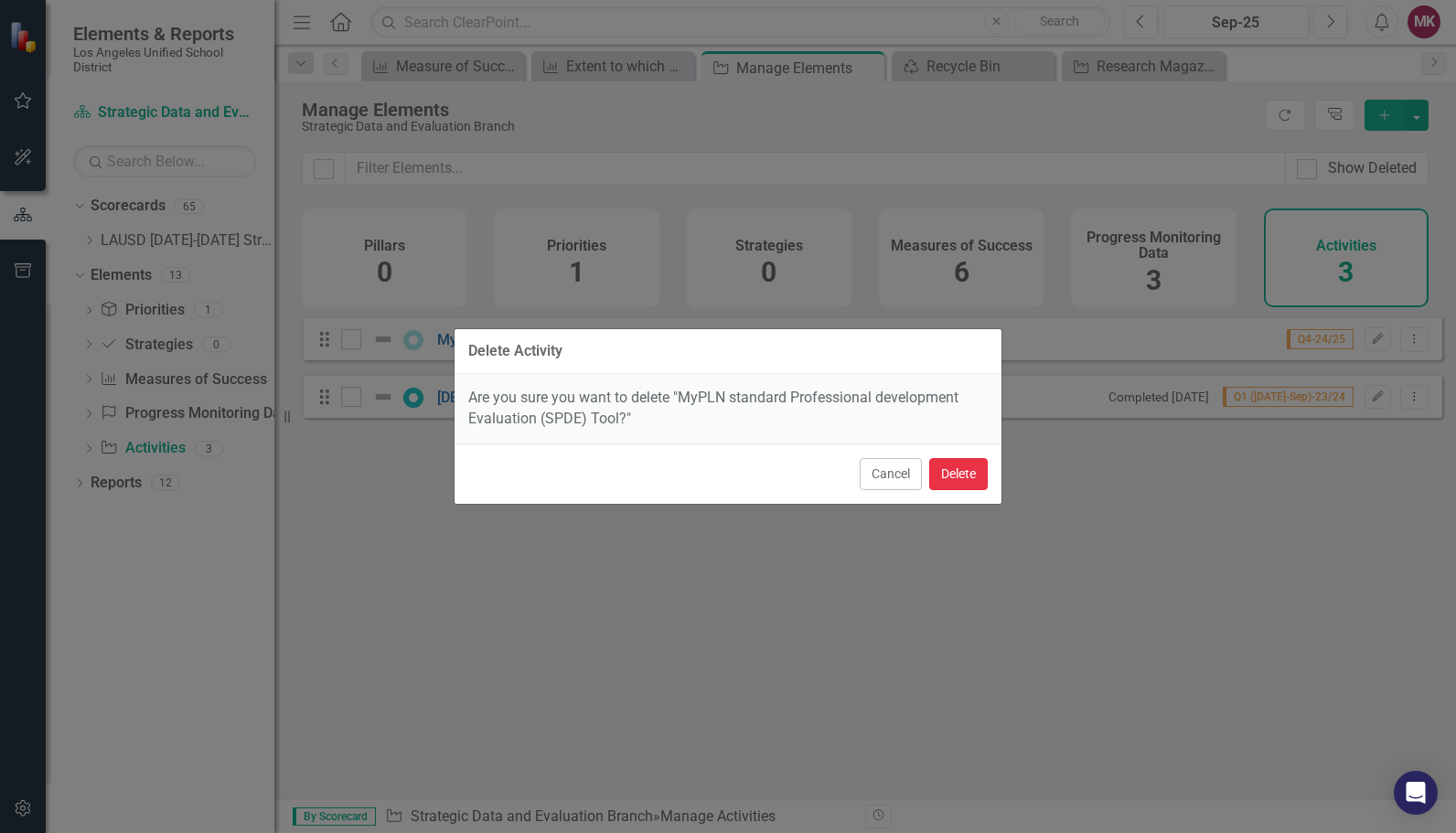
click at [963, 478] on button "Delete" at bounding box center [959, 474] width 59 height 32
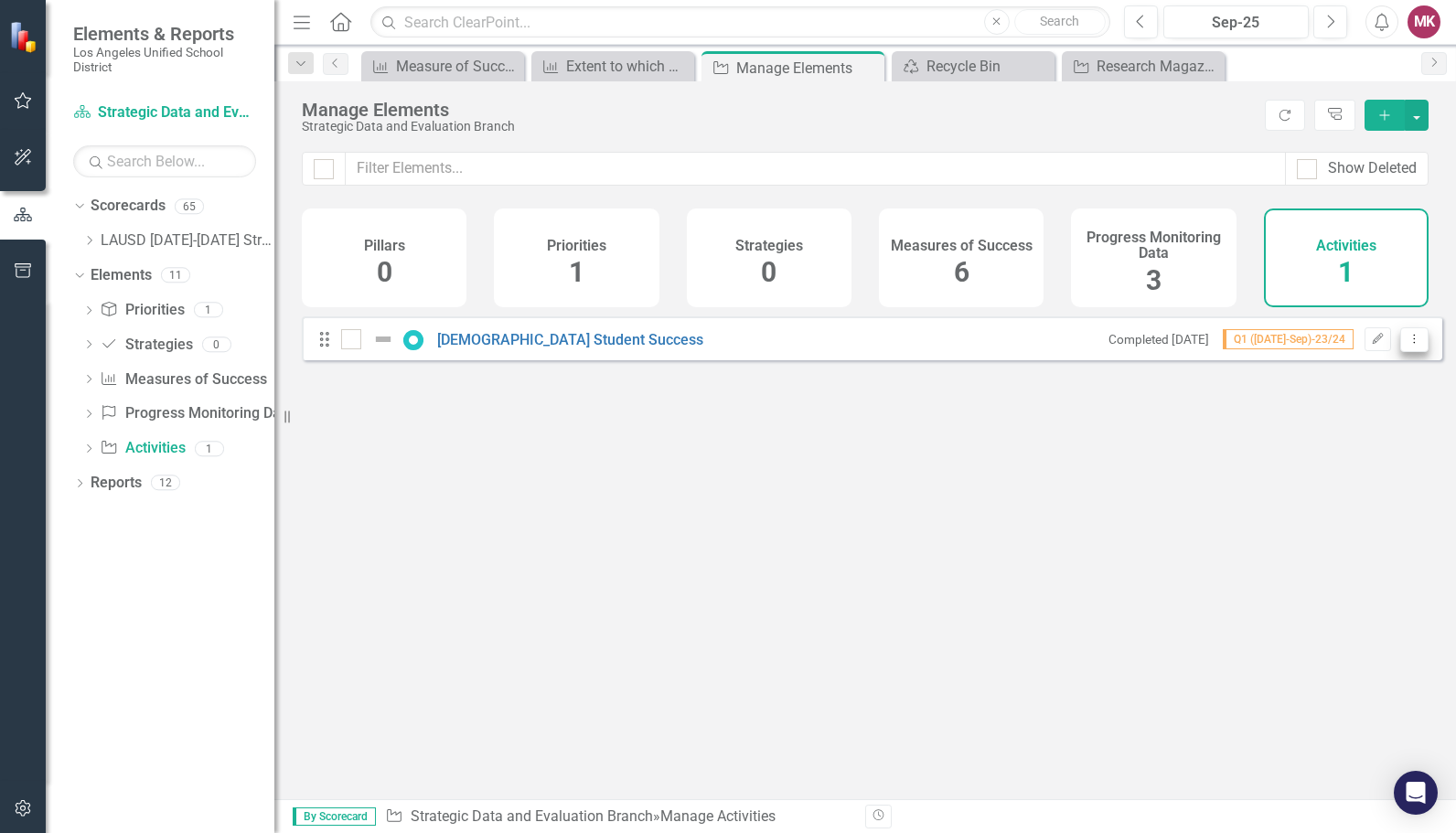
click at [1407, 345] on icon "Dropdown Menu" at bounding box center [1415, 339] width 16 height 12
click at [1347, 472] on link "Trash Delete Activity" at bounding box center [1337, 484] width 157 height 34
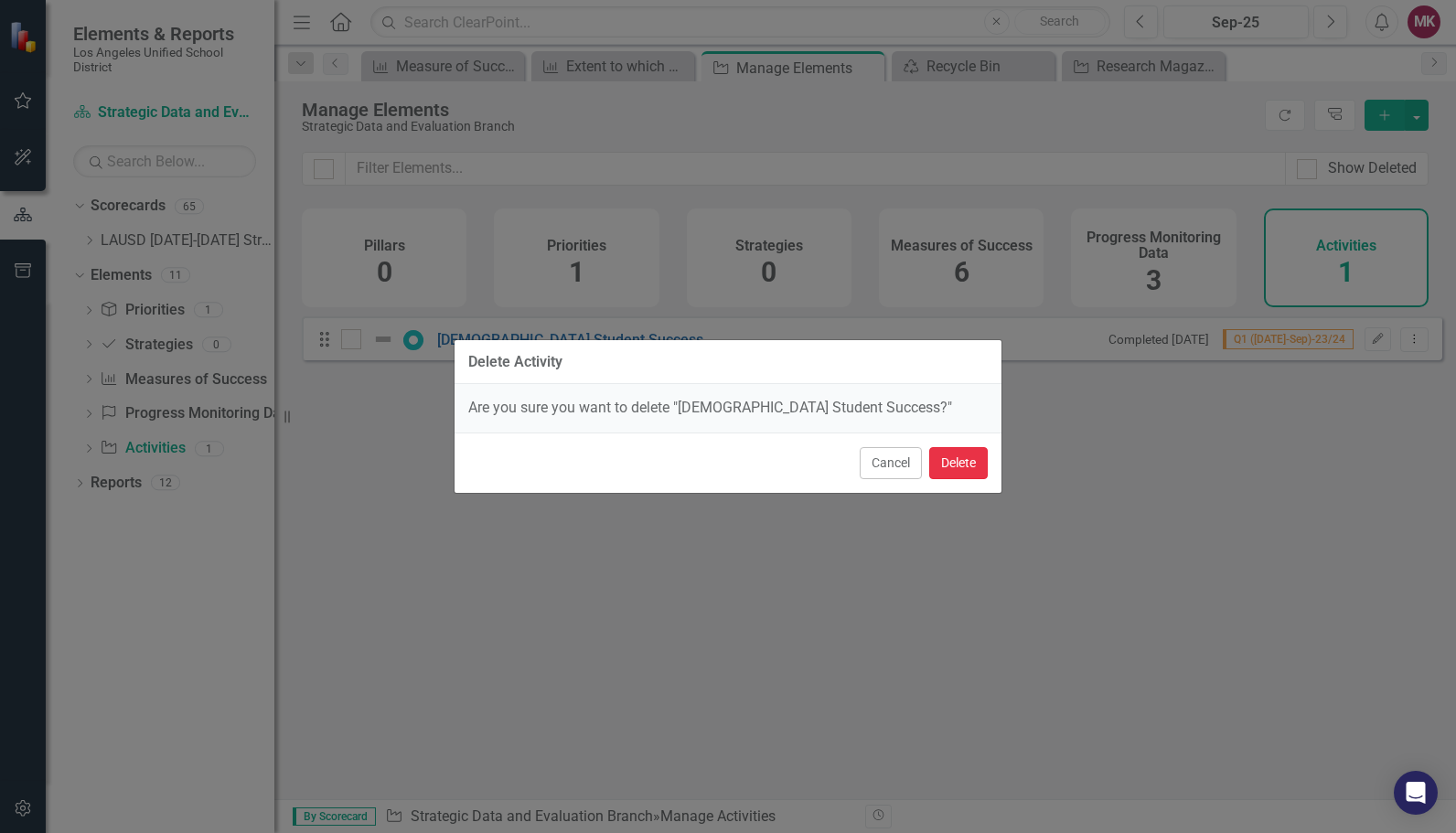
click at [977, 461] on button "Delete" at bounding box center [959, 463] width 59 height 32
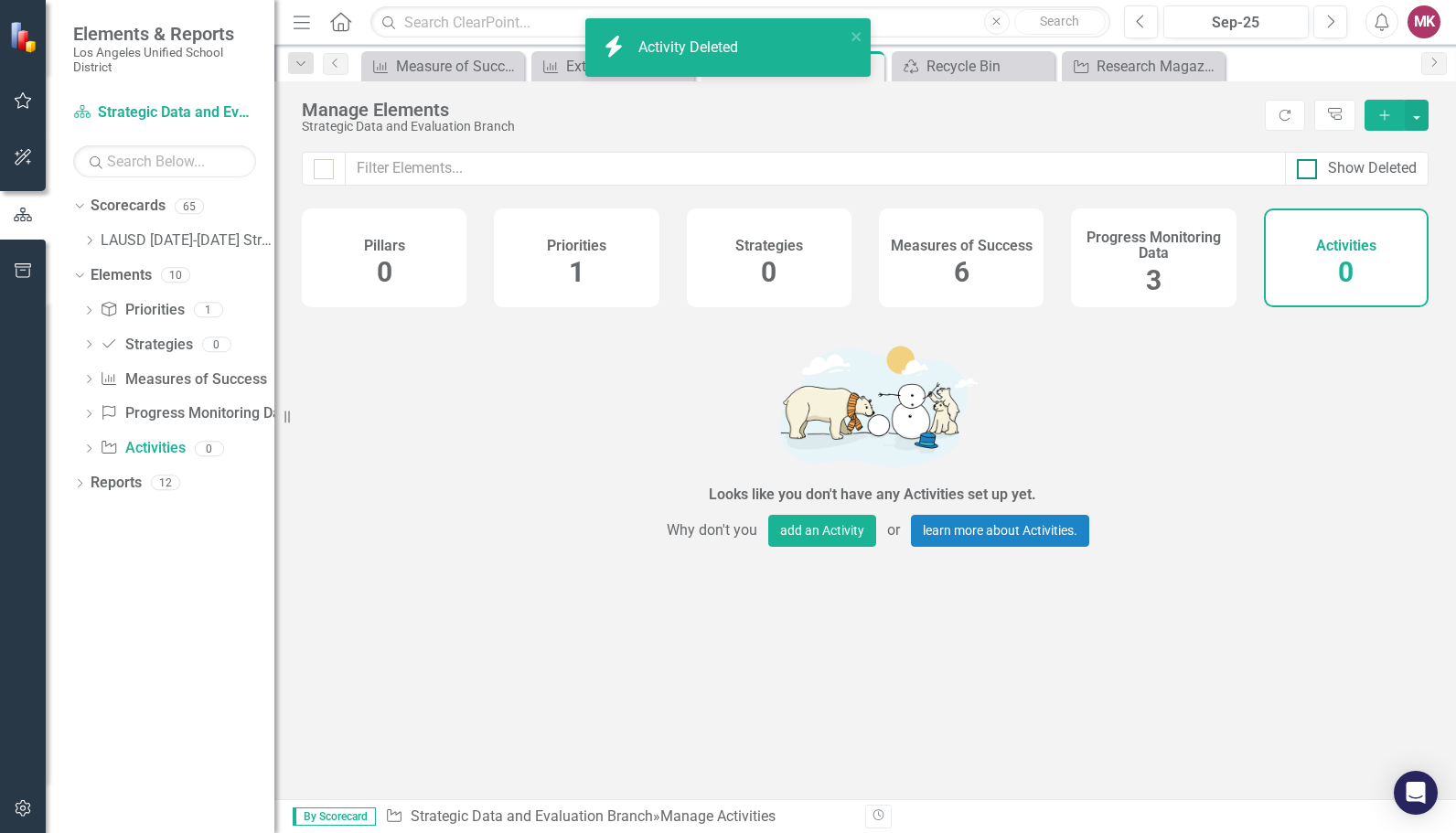
click at [1321, 173] on div "Show Deleted" at bounding box center [1357, 168] width 119 height 21
click at [1309, 171] on input "Show Deleted" at bounding box center [1303, 165] width 12 height 12
checkbox input "true"
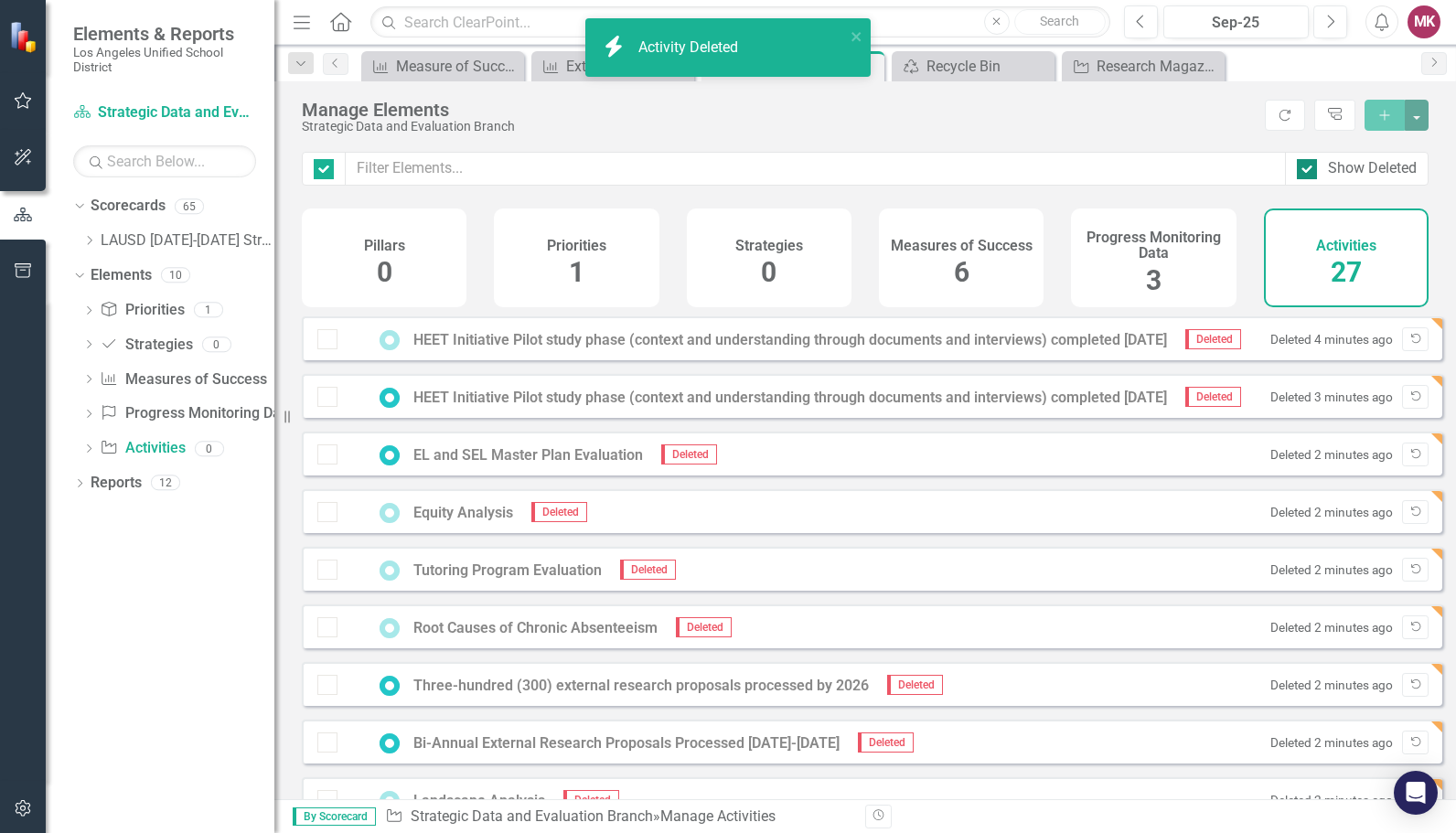
checkbox input "false"
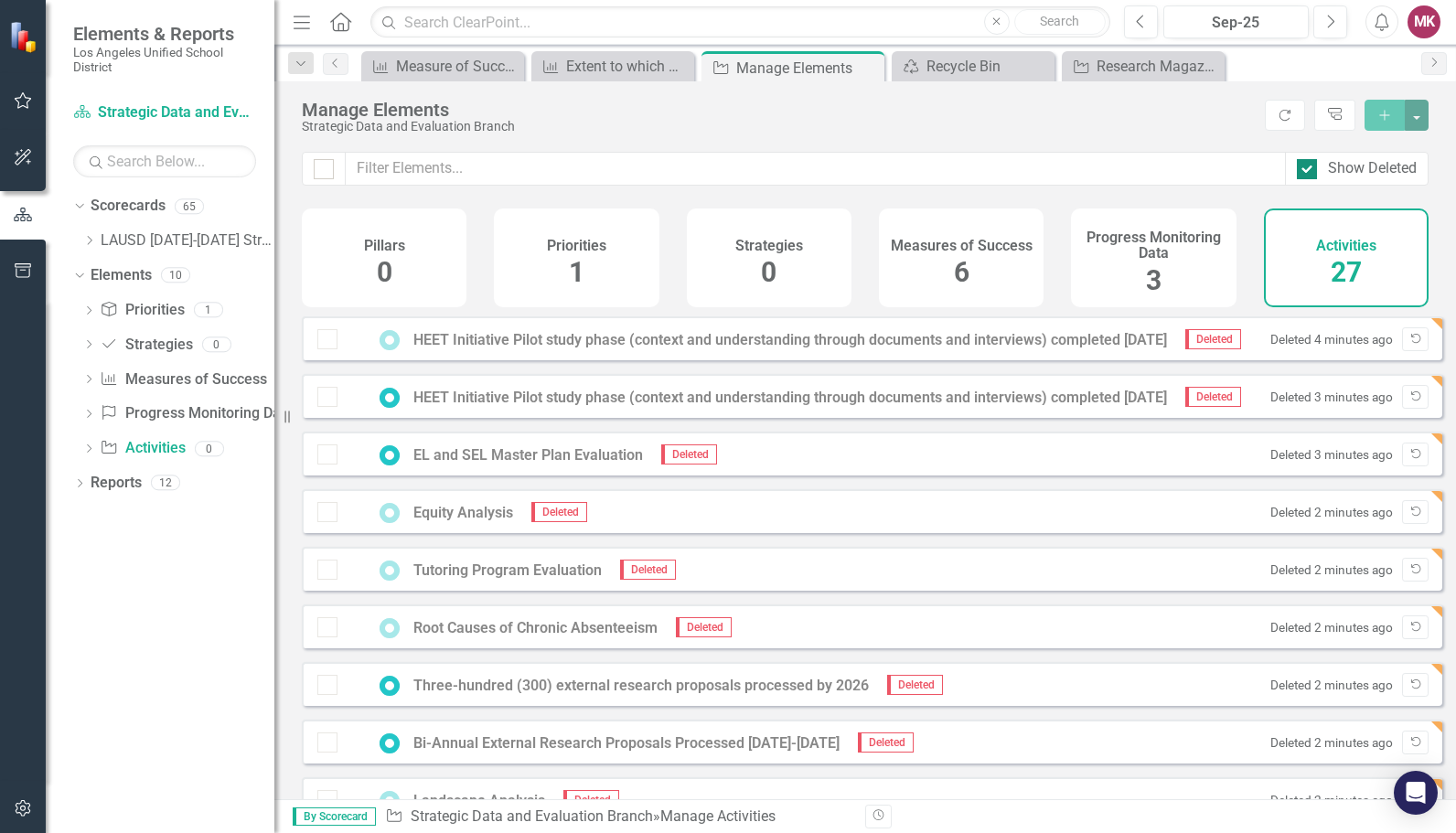
click at [1302, 172] on div at bounding box center [1307, 169] width 21 height 21
click at [1302, 171] on input "Show Deleted" at bounding box center [1303, 165] width 12 height 12
checkbox input "false"
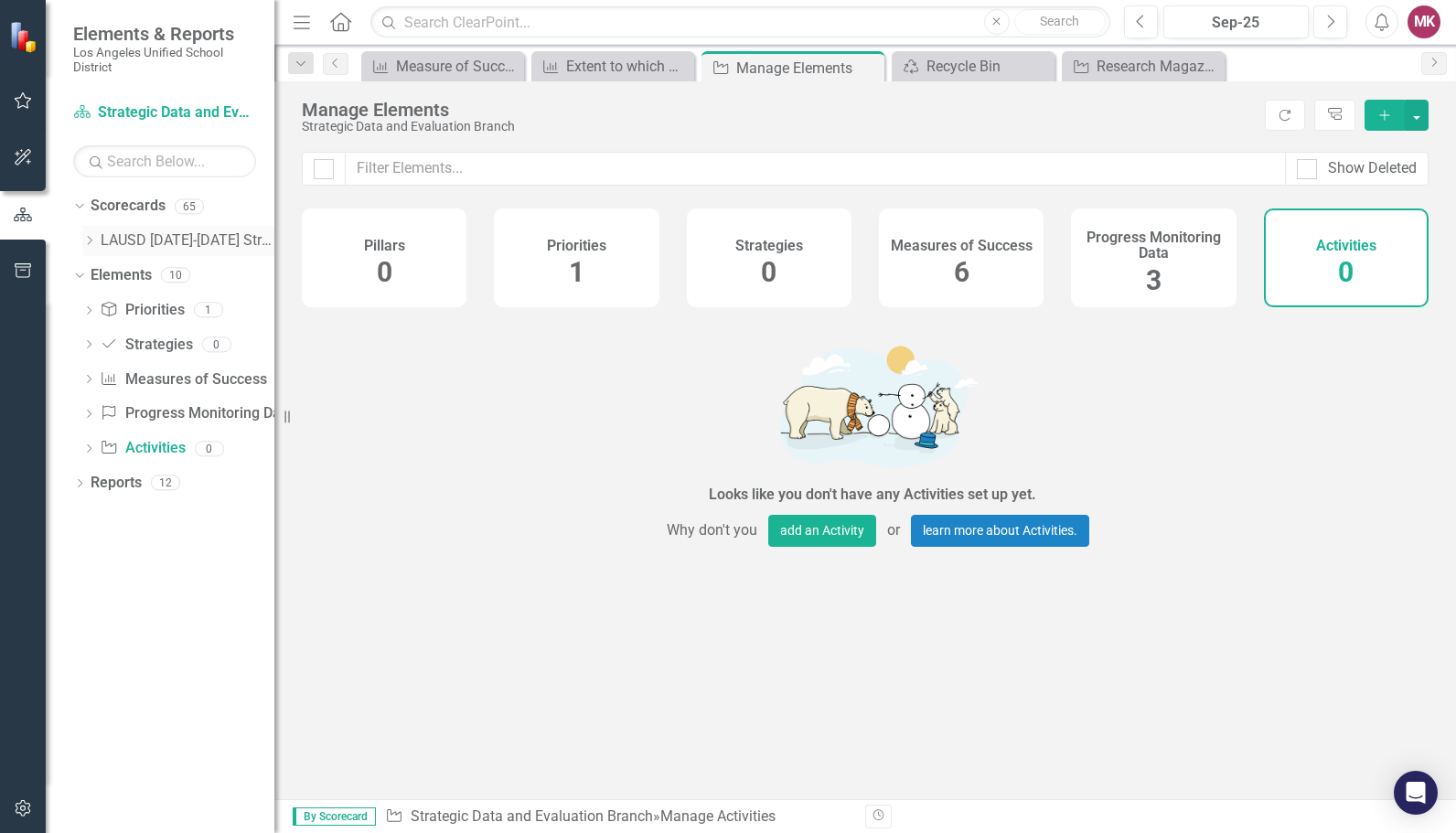
click at [133, 243] on link "LAUSD [DATE]-[DATE] Strategic Plan" at bounding box center [188, 240] width 174 height 21
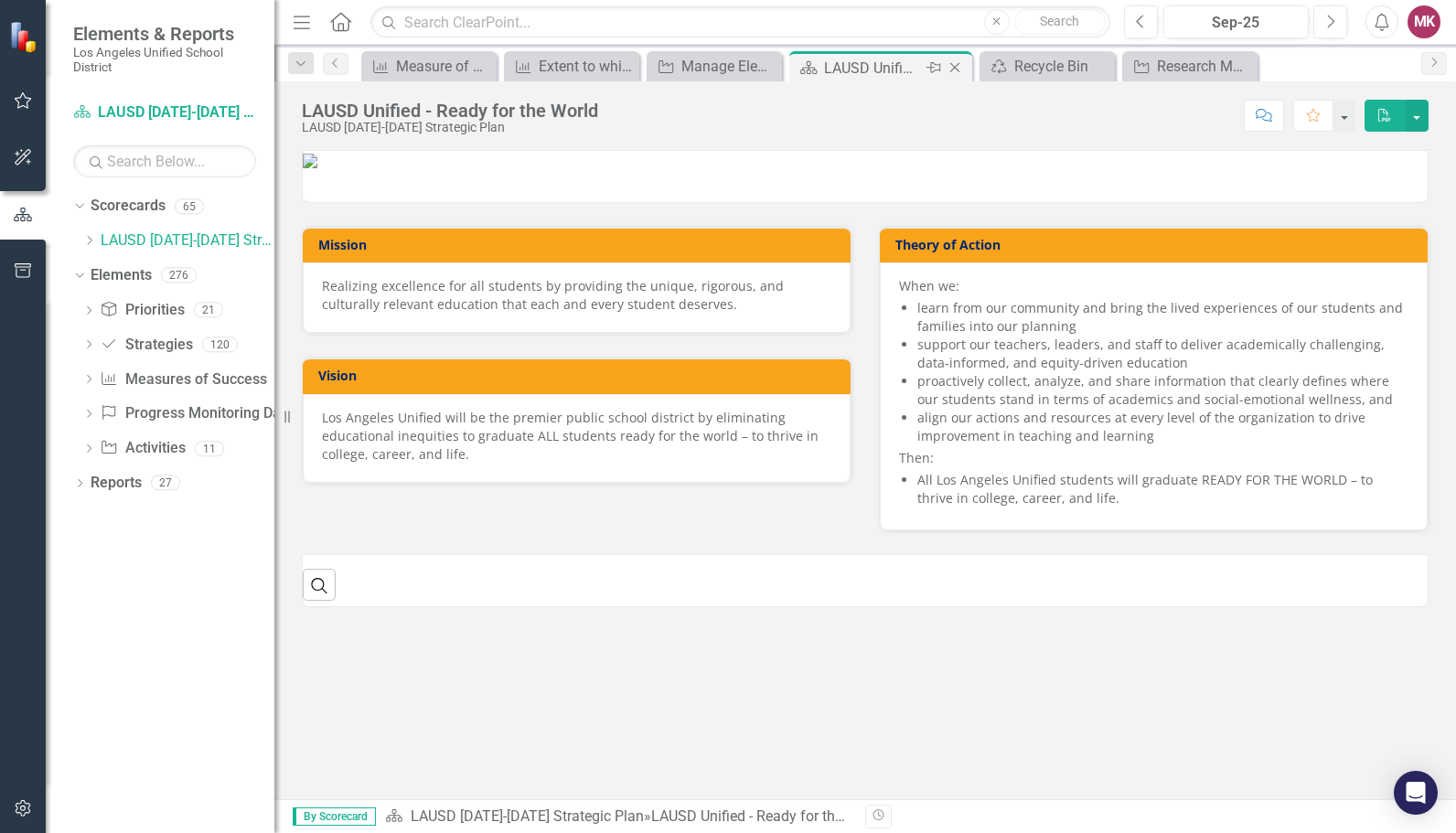
click at [947, 64] on icon "Close" at bounding box center [955, 68] width 19 height 15
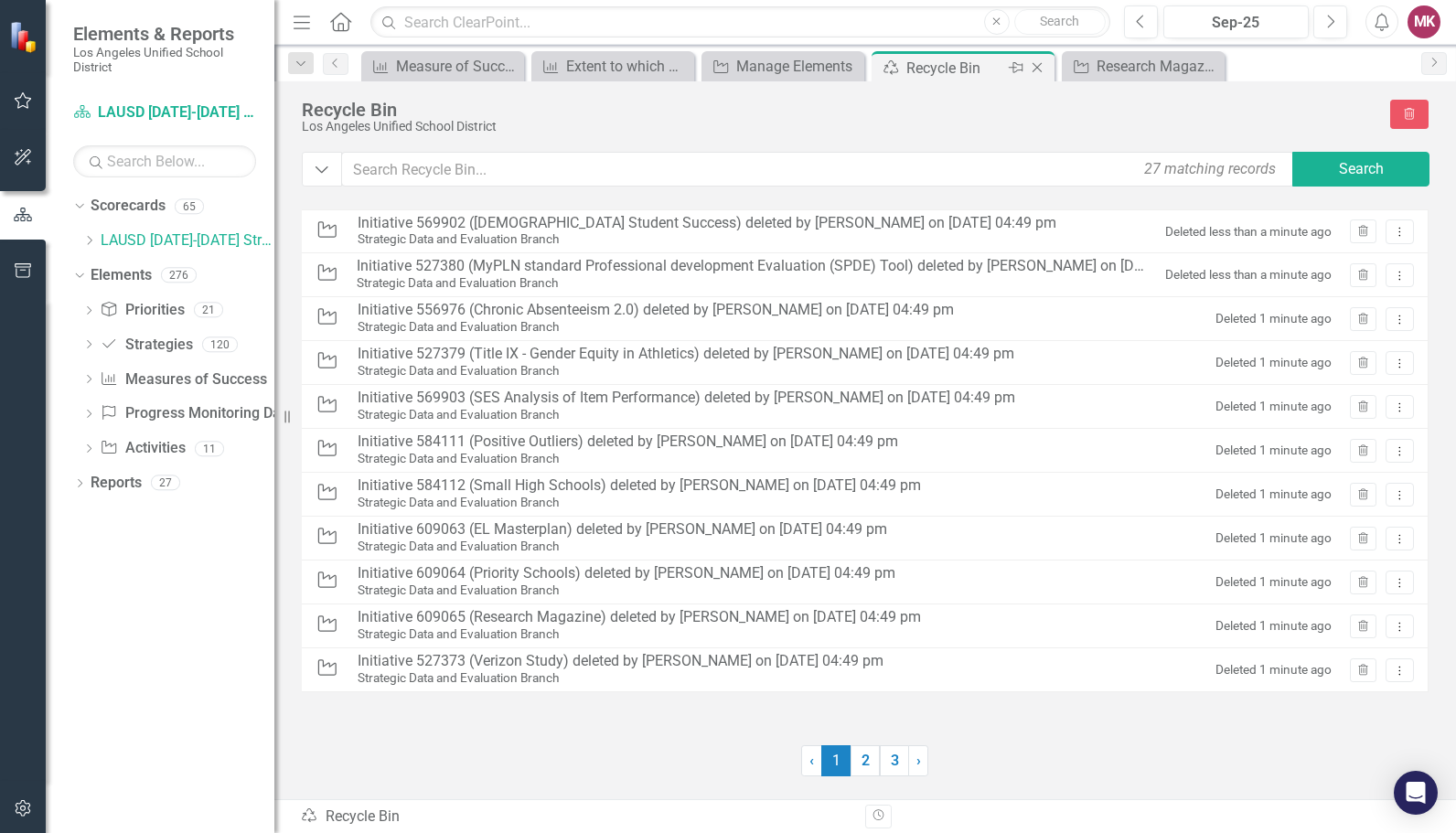
click at [1036, 66] on icon at bounding box center [1038, 68] width 10 height 10
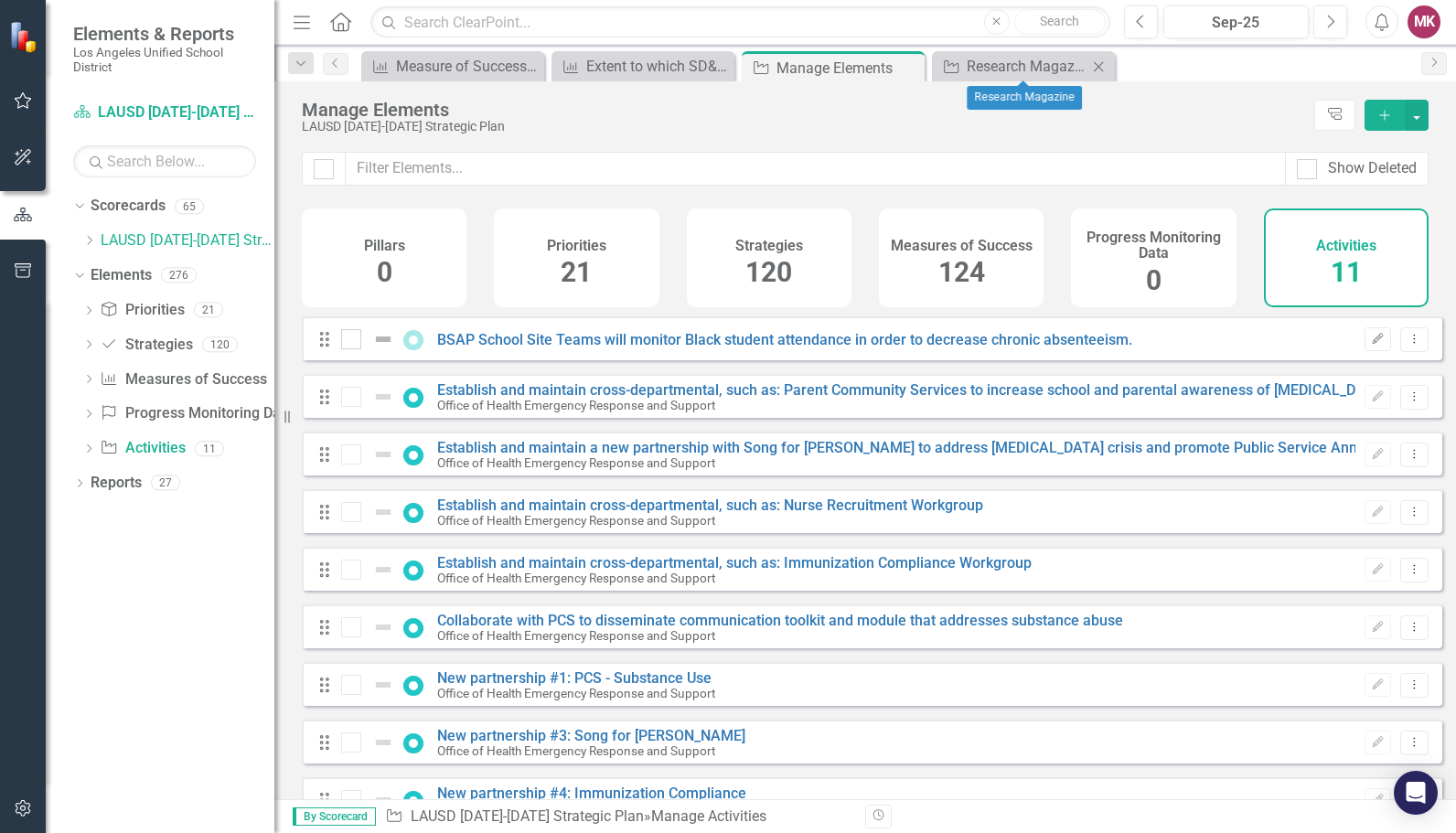
checkbox input "false"
click at [1104, 60] on icon "Close" at bounding box center [1099, 67] width 19 height 15
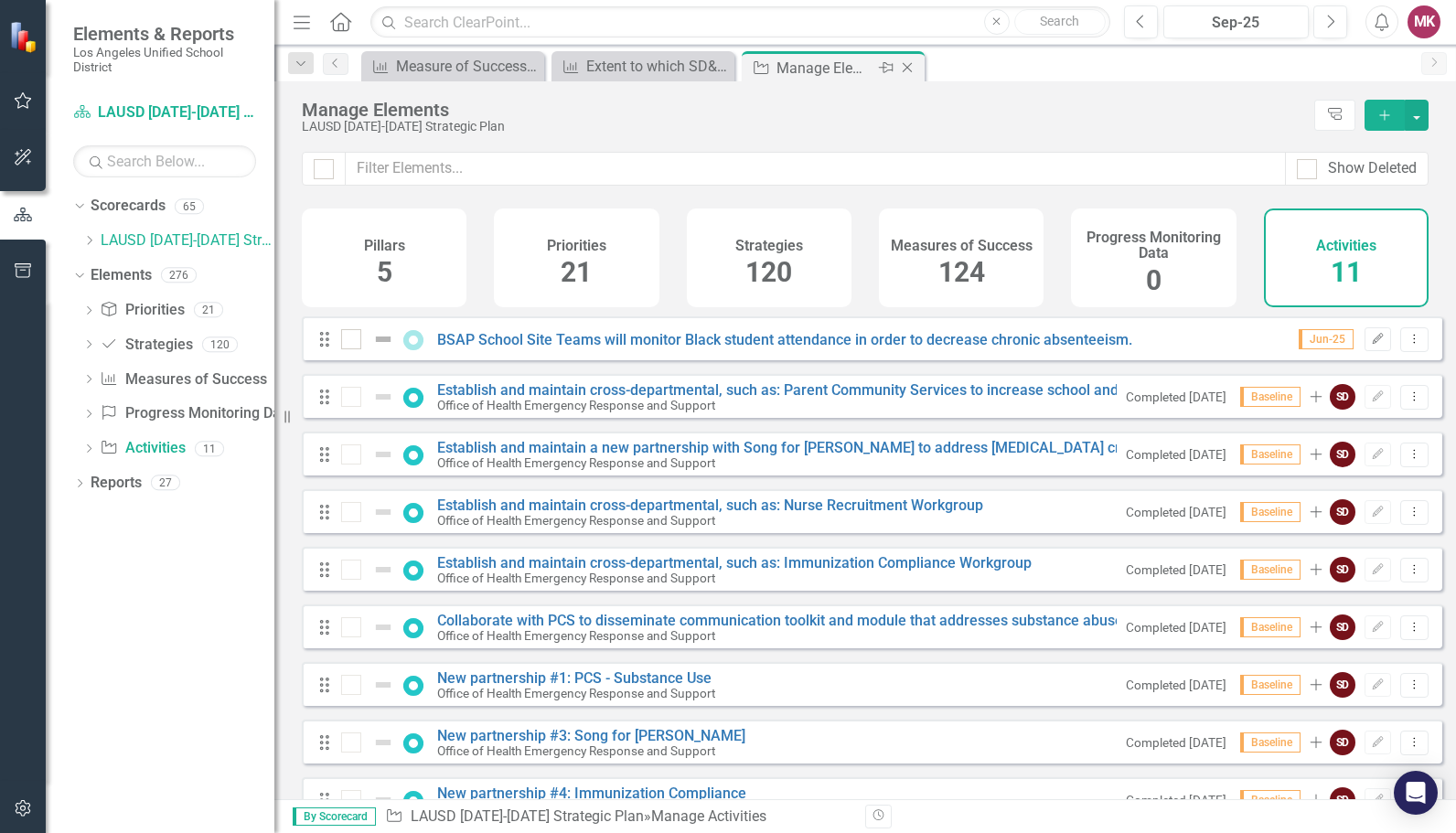
click at [915, 64] on icon "Close" at bounding box center [907, 68] width 19 height 15
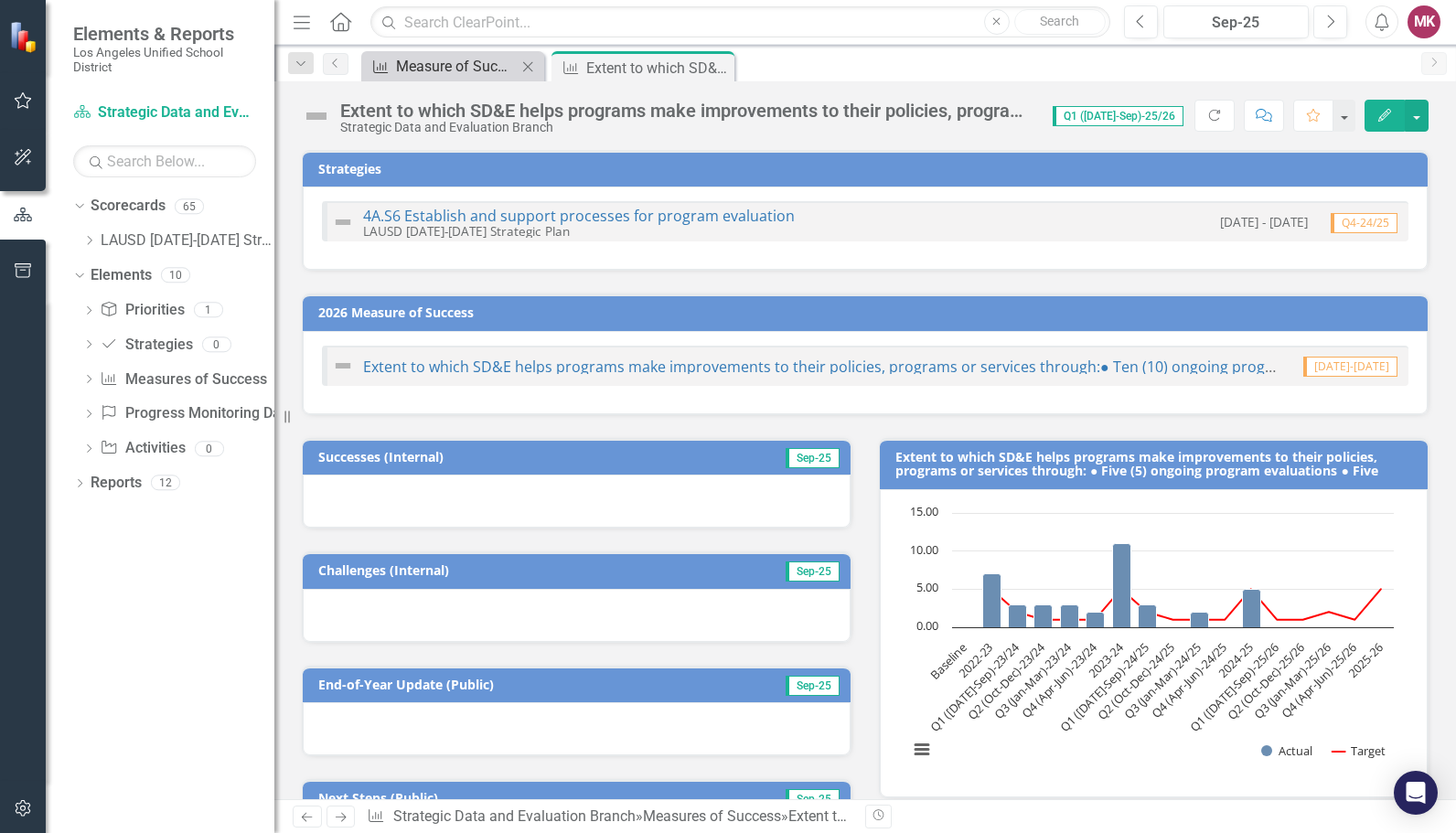
click at [416, 59] on div "Measure of Success - Scorecard Report" at bounding box center [456, 66] width 120 height 23
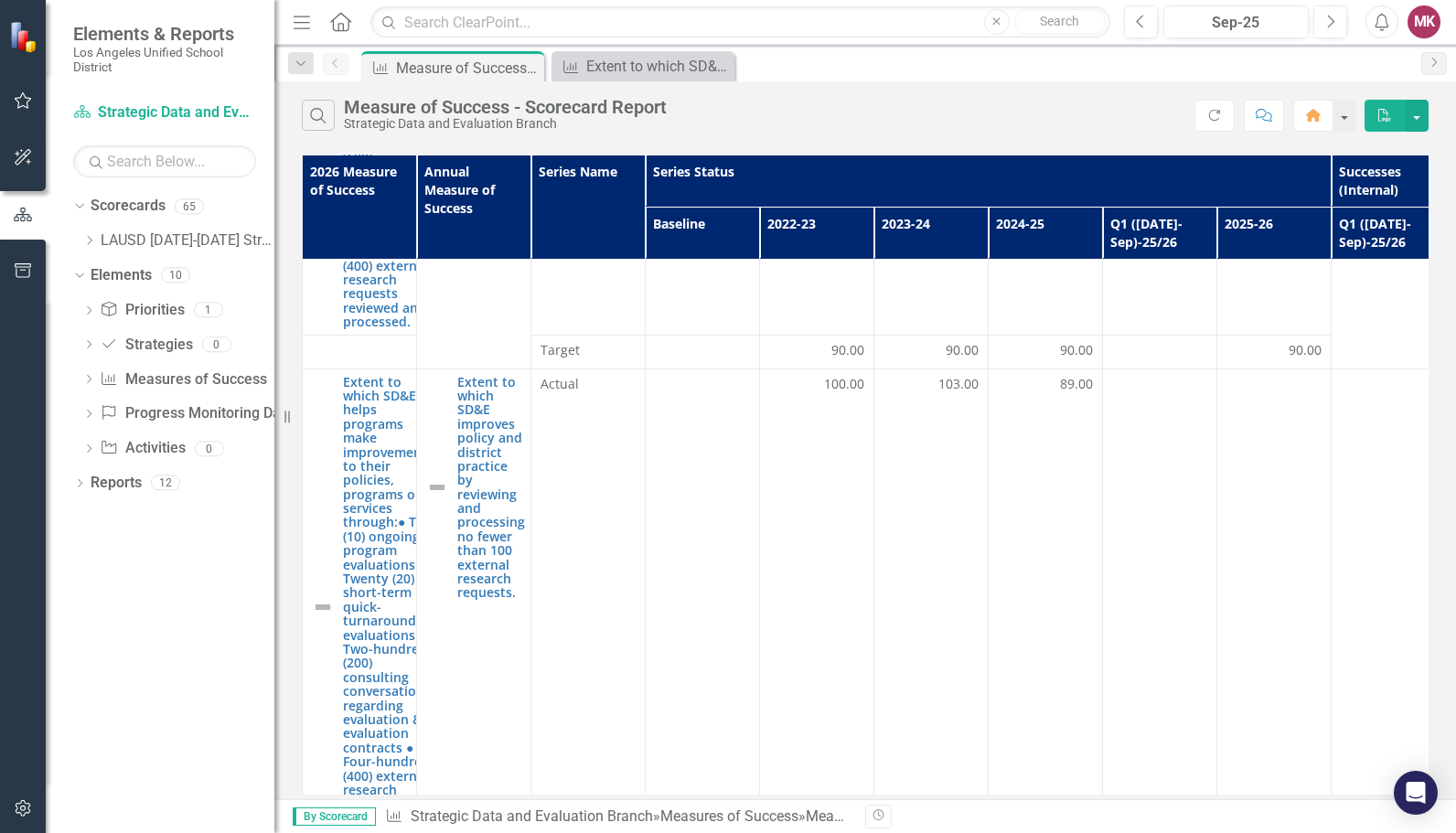
scroll to position [1930, 0]
